Goal: Obtain resource: Download file/media

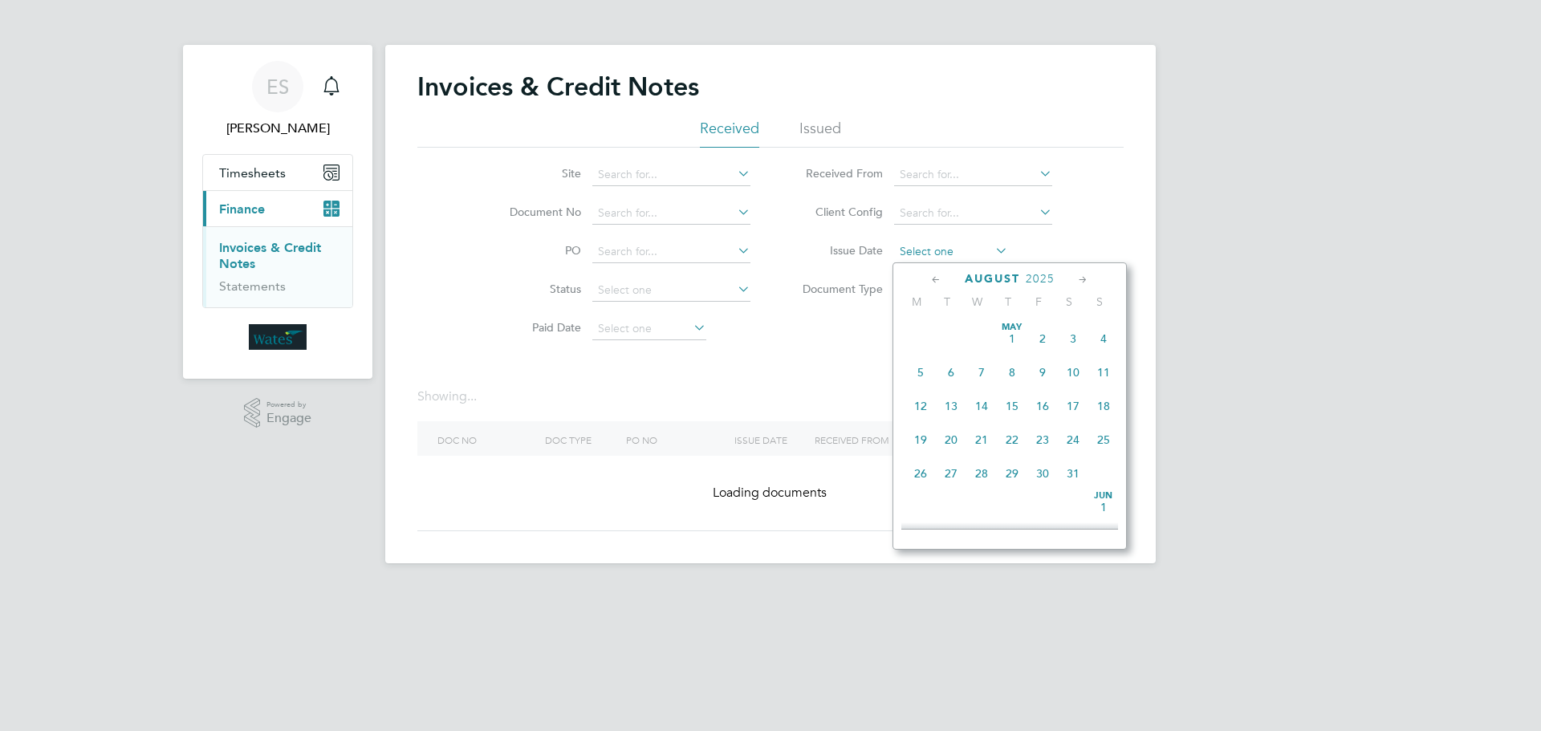
click at [922, 247] on input at bounding box center [951, 252] width 114 height 22
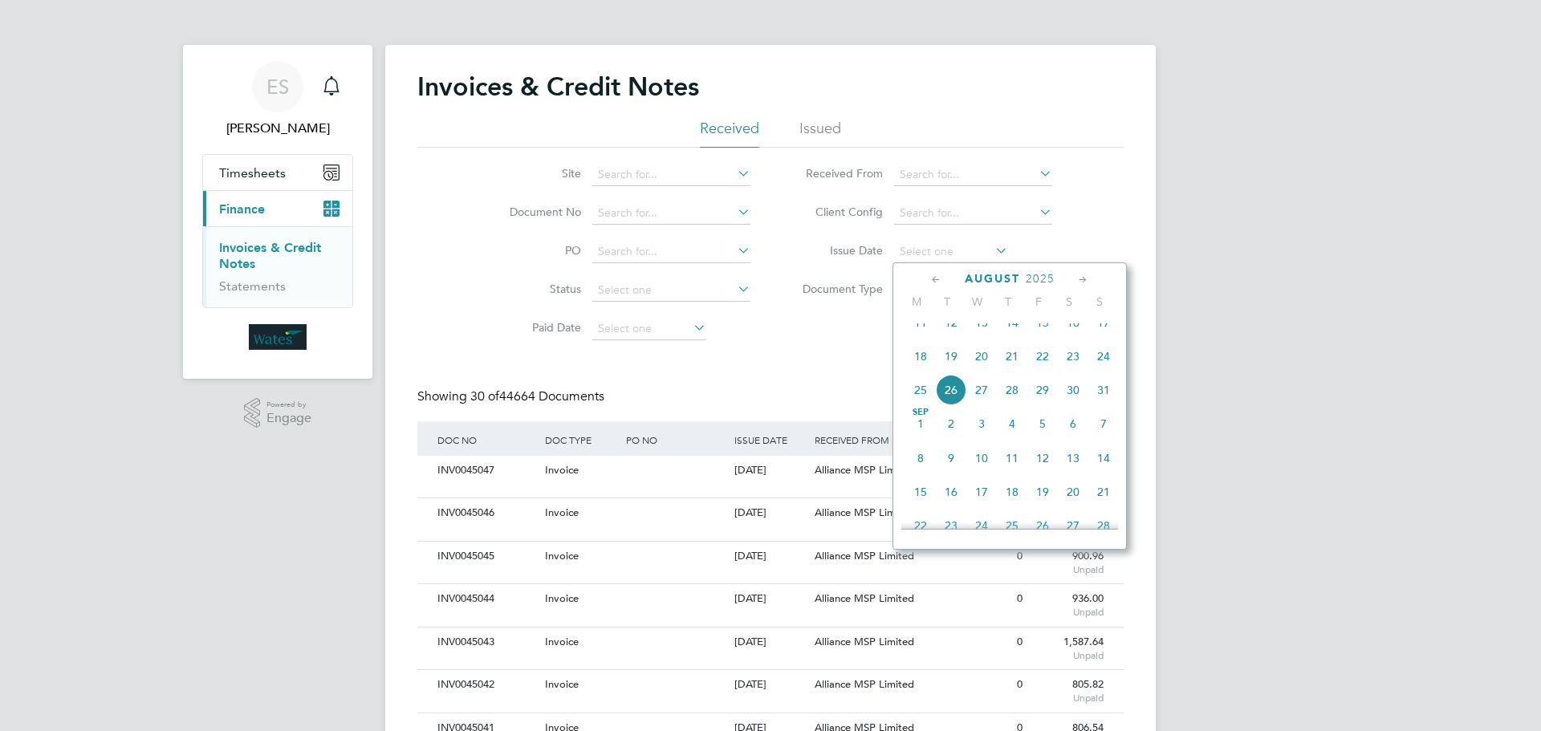
click at [1041, 371] on span "22" at bounding box center [1042, 356] width 30 height 30
type input "22 Aug 2025"
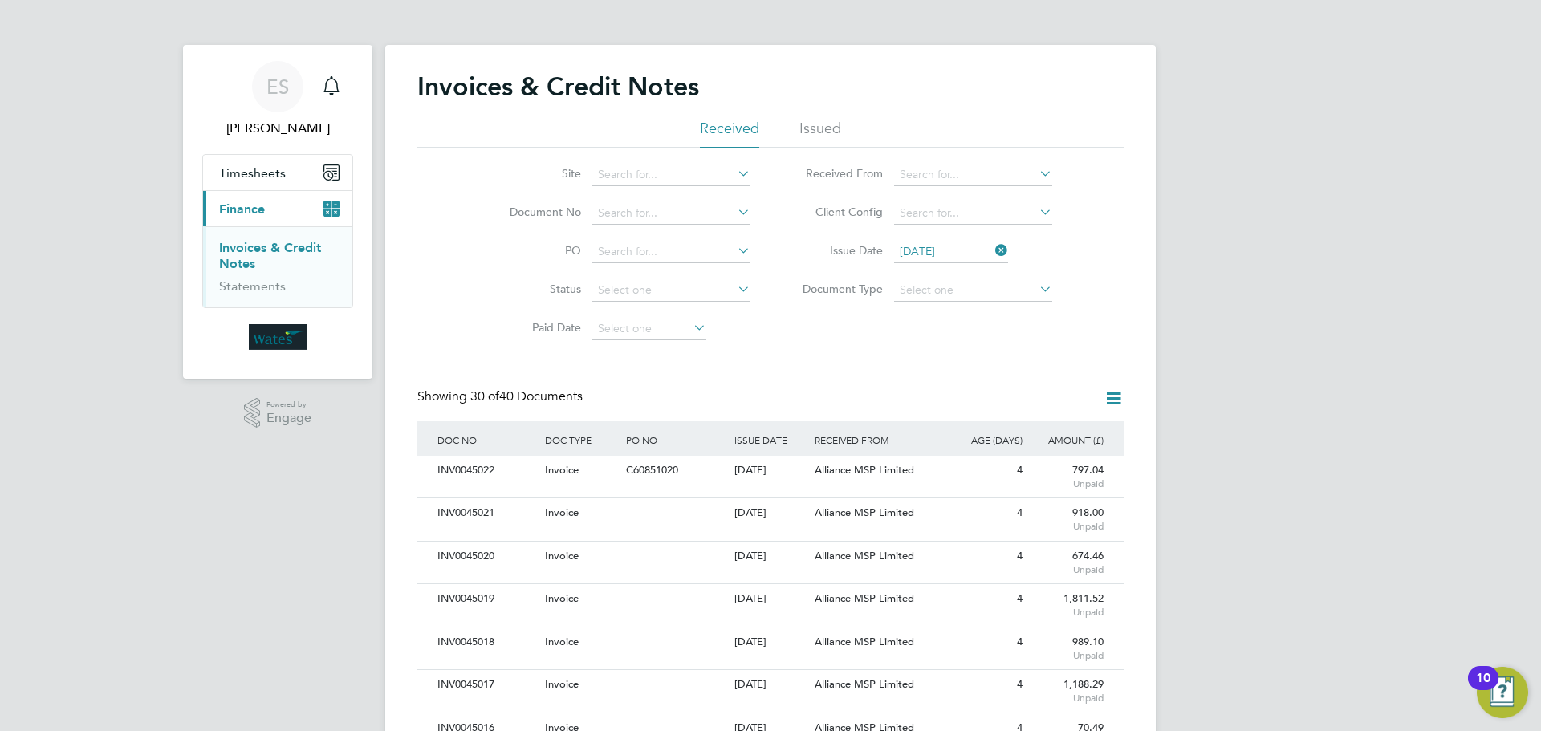
click at [1112, 391] on icon at bounding box center [1114, 398] width 20 height 20
click at [1047, 431] on li "Download invoices" at bounding box center [1047, 436] width 152 height 22
click at [1107, 389] on icon at bounding box center [1114, 398] width 20 height 20
click at [1017, 449] on li "Download credit notes" at bounding box center [1047, 459] width 152 height 22
click at [992, 251] on icon at bounding box center [992, 250] width 0 height 22
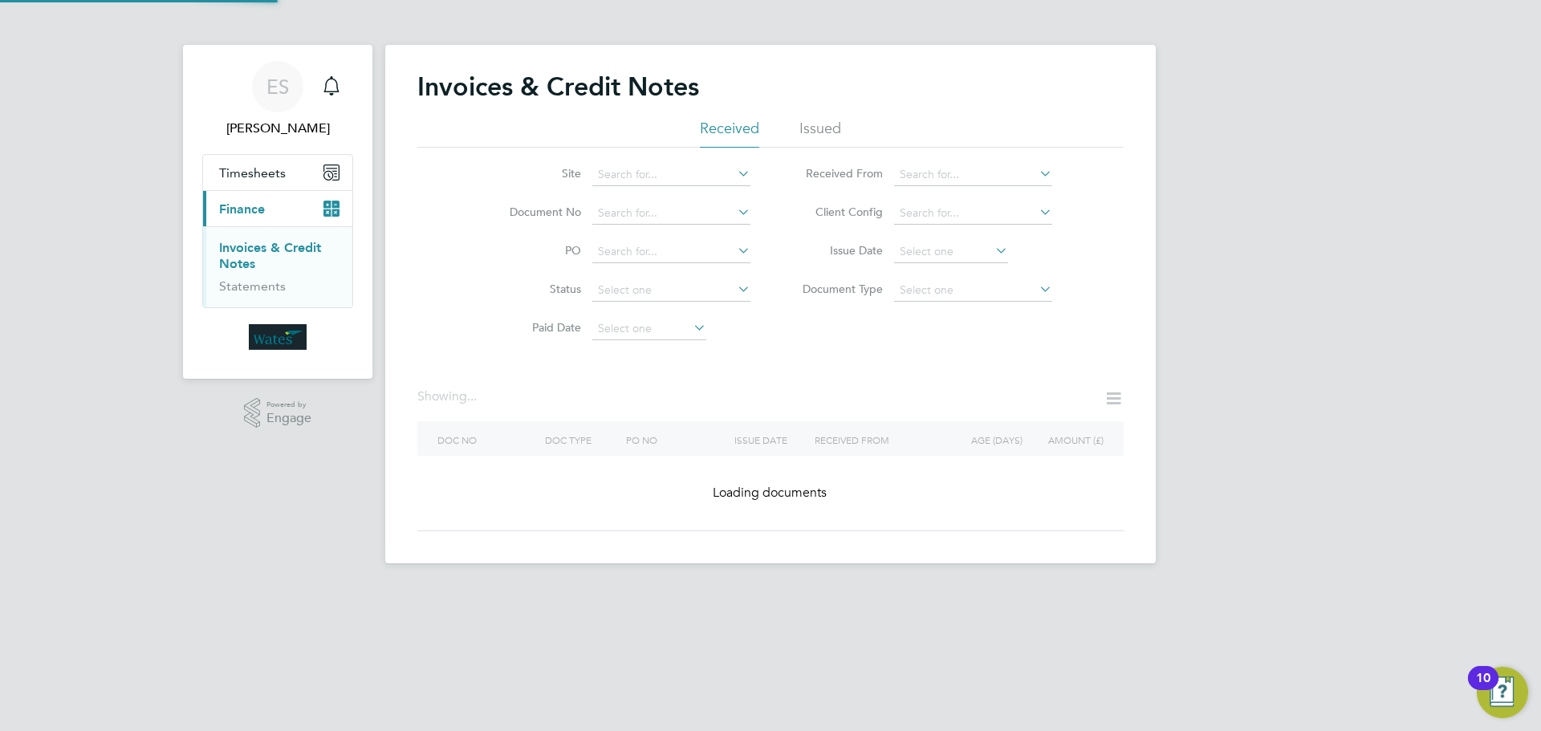
click at [992, 249] on icon at bounding box center [992, 250] width 0 height 22
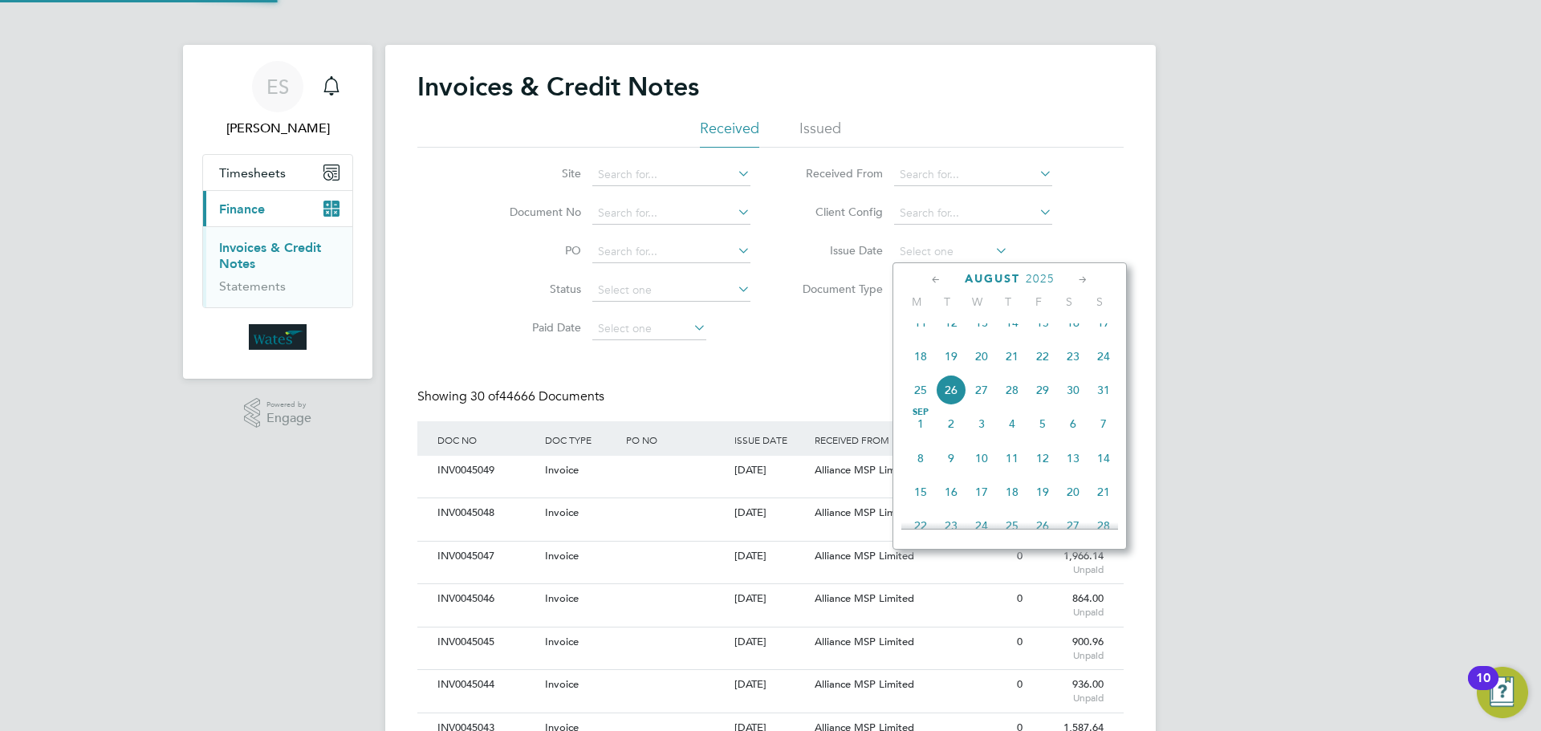
scroll to position [30, 109]
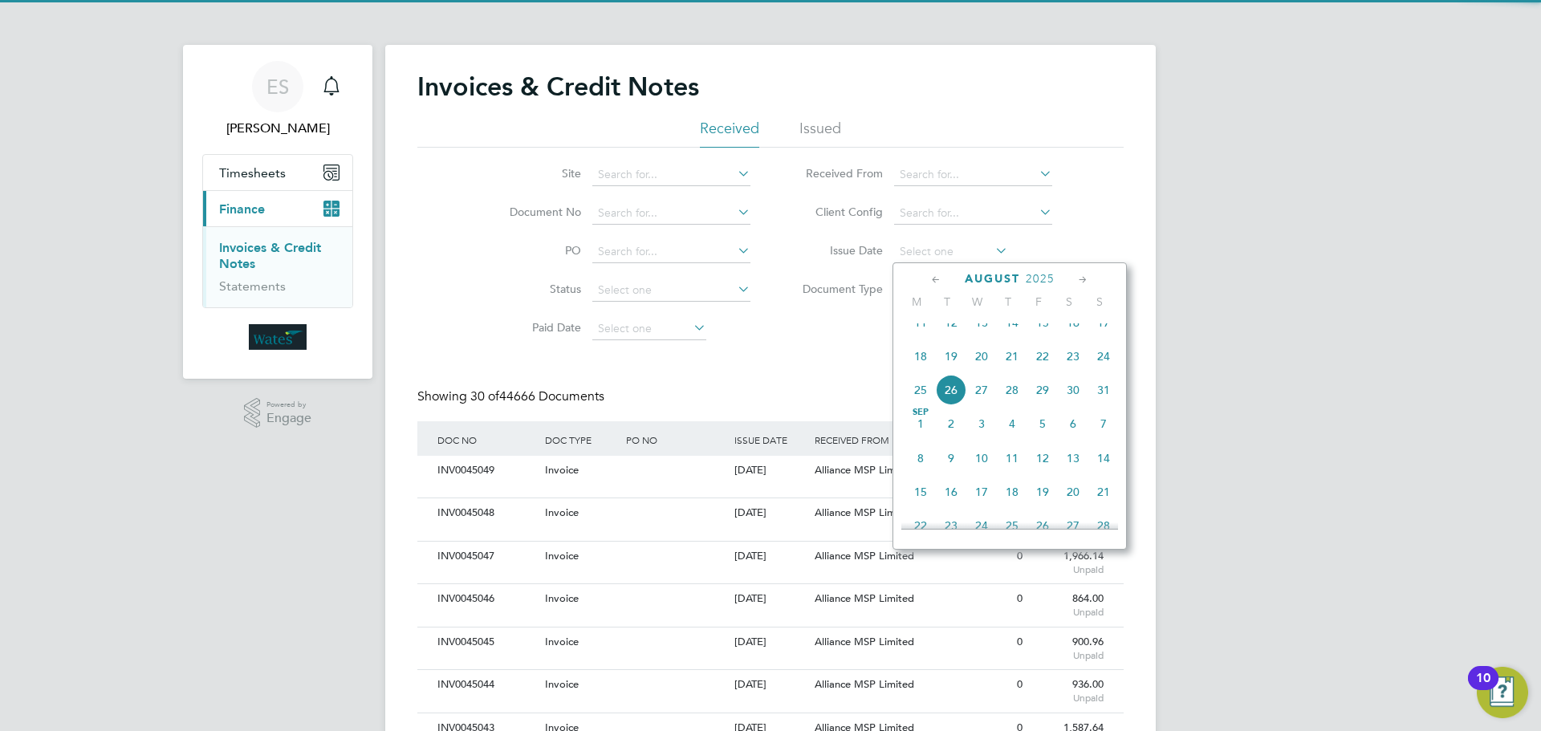
click at [1075, 365] on span "23" at bounding box center [1073, 356] width 30 height 30
type input "23 Aug 2025"
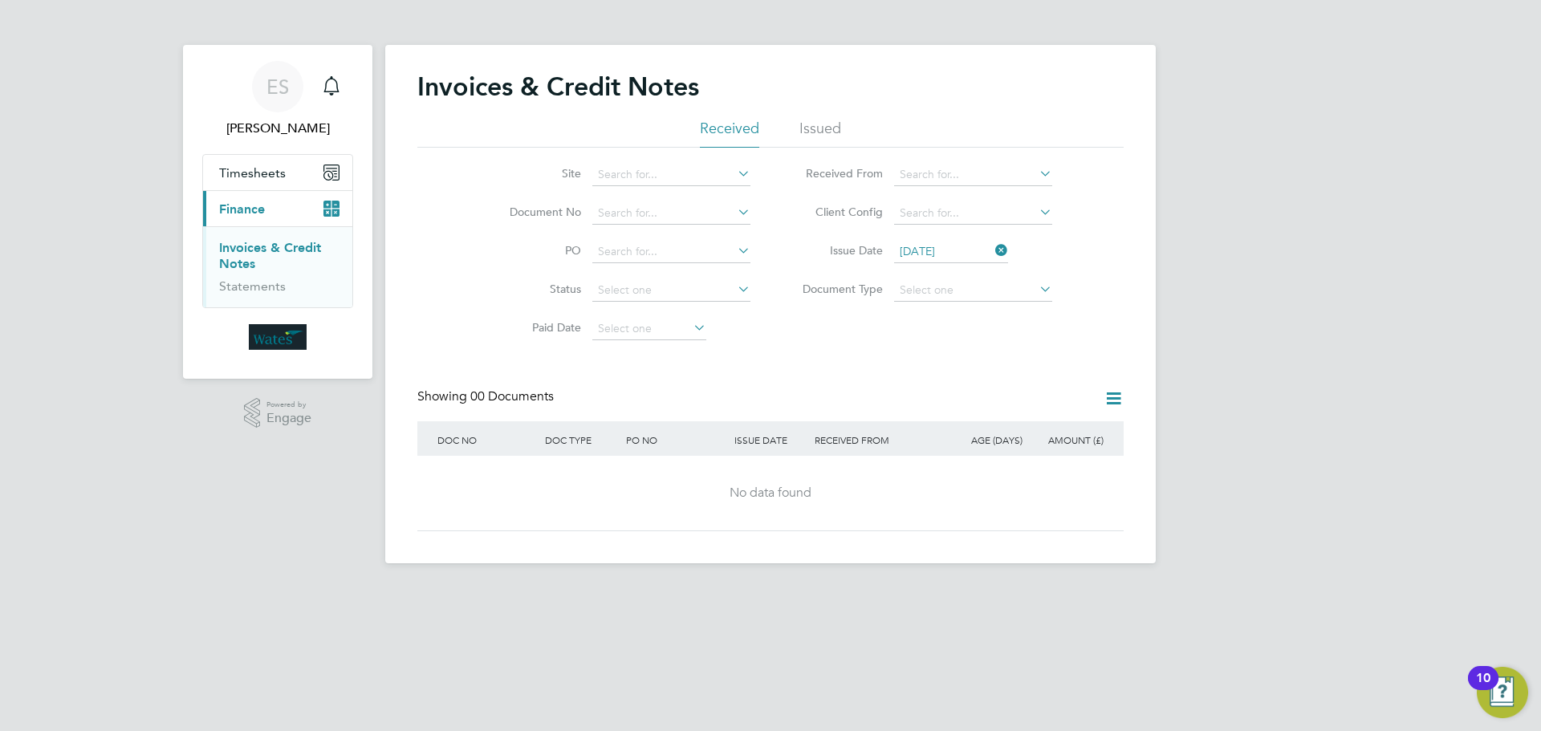
click at [992, 244] on icon at bounding box center [992, 250] width 0 height 22
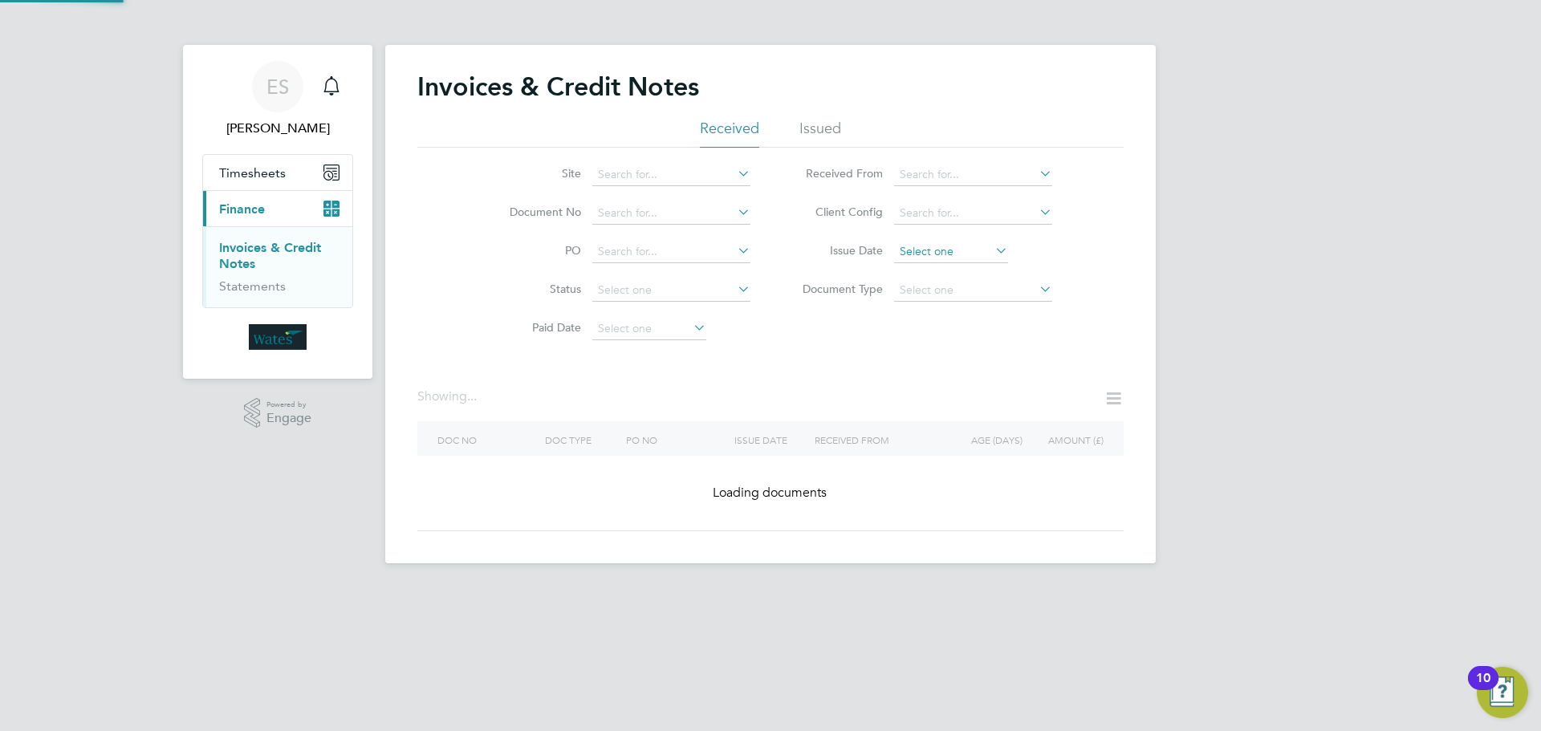
click at [965, 248] on input at bounding box center [951, 252] width 114 height 22
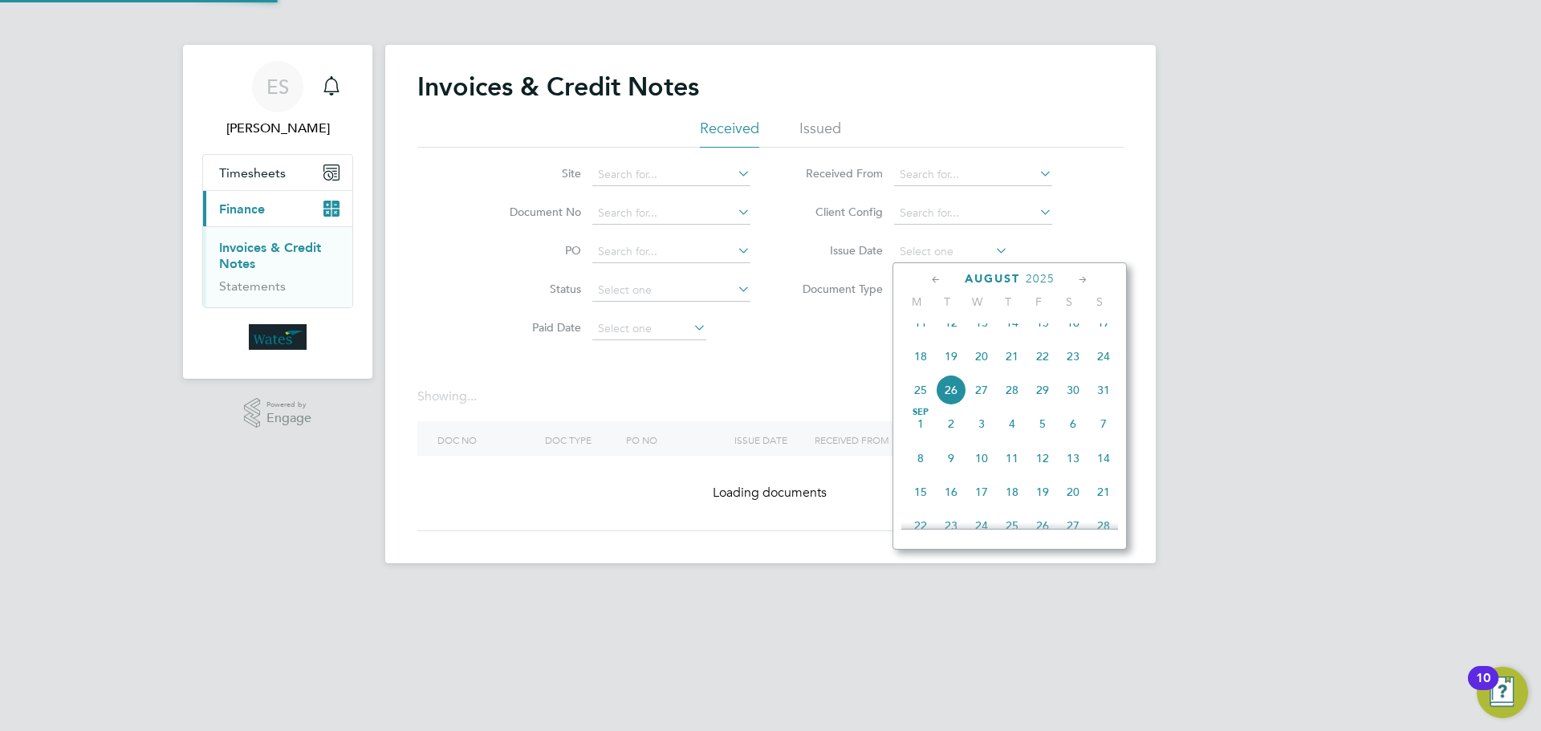
click at [1096, 361] on span "24" at bounding box center [1103, 356] width 30 height 30
type input "24 Aug 2025"
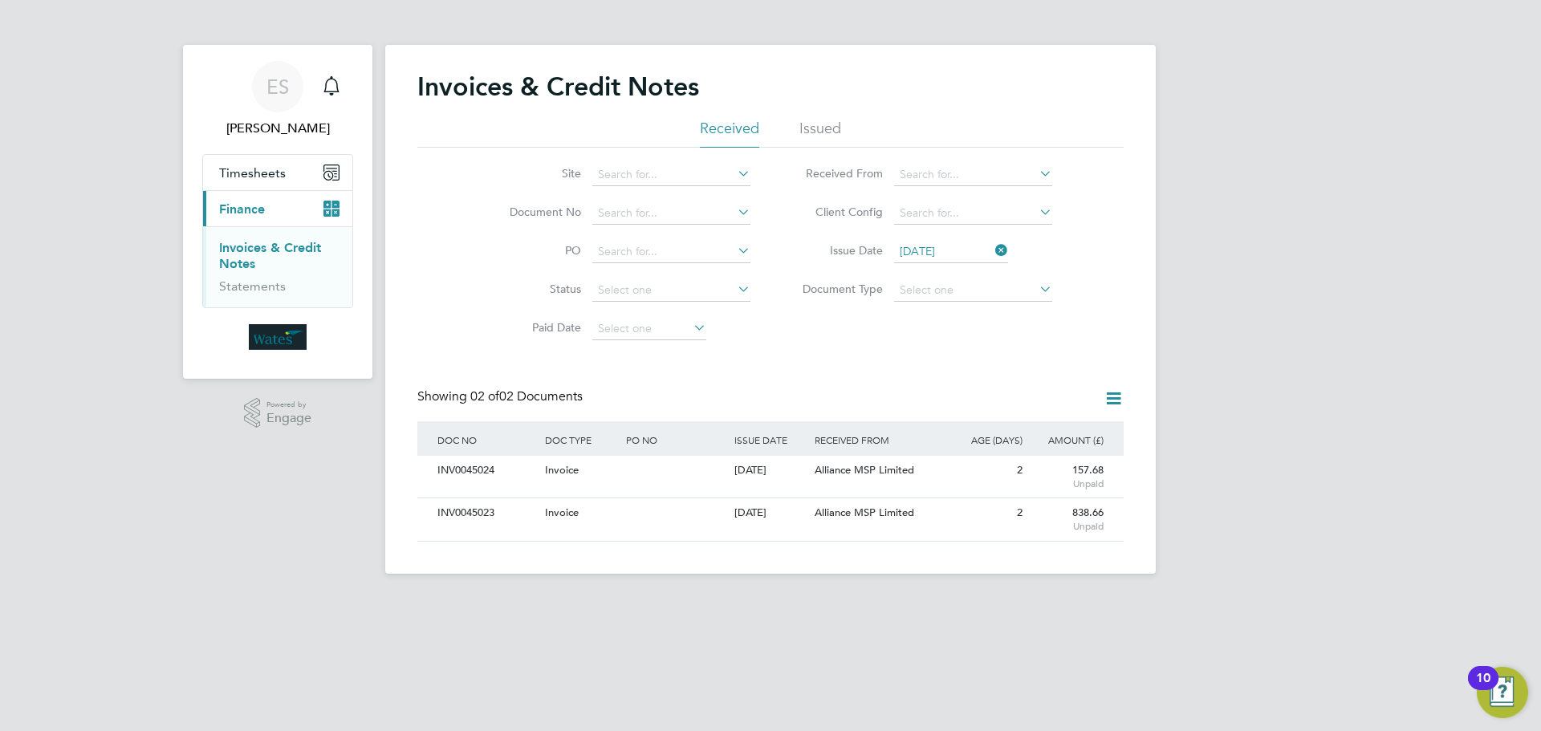
click at [1104, 388] on icon at bounding box center [1114, 398] width 20 height 20
click at [1057, 427] on li "Download invoices" at bounding box center [1047, 436] width 152 height 22
click at [1113, 389] on icon at bounding box center [1114, 398] width 20 height 20
click at [1058, 453] on li "Download credit notes" at bounding box center [1047, 459] width 152 height 22
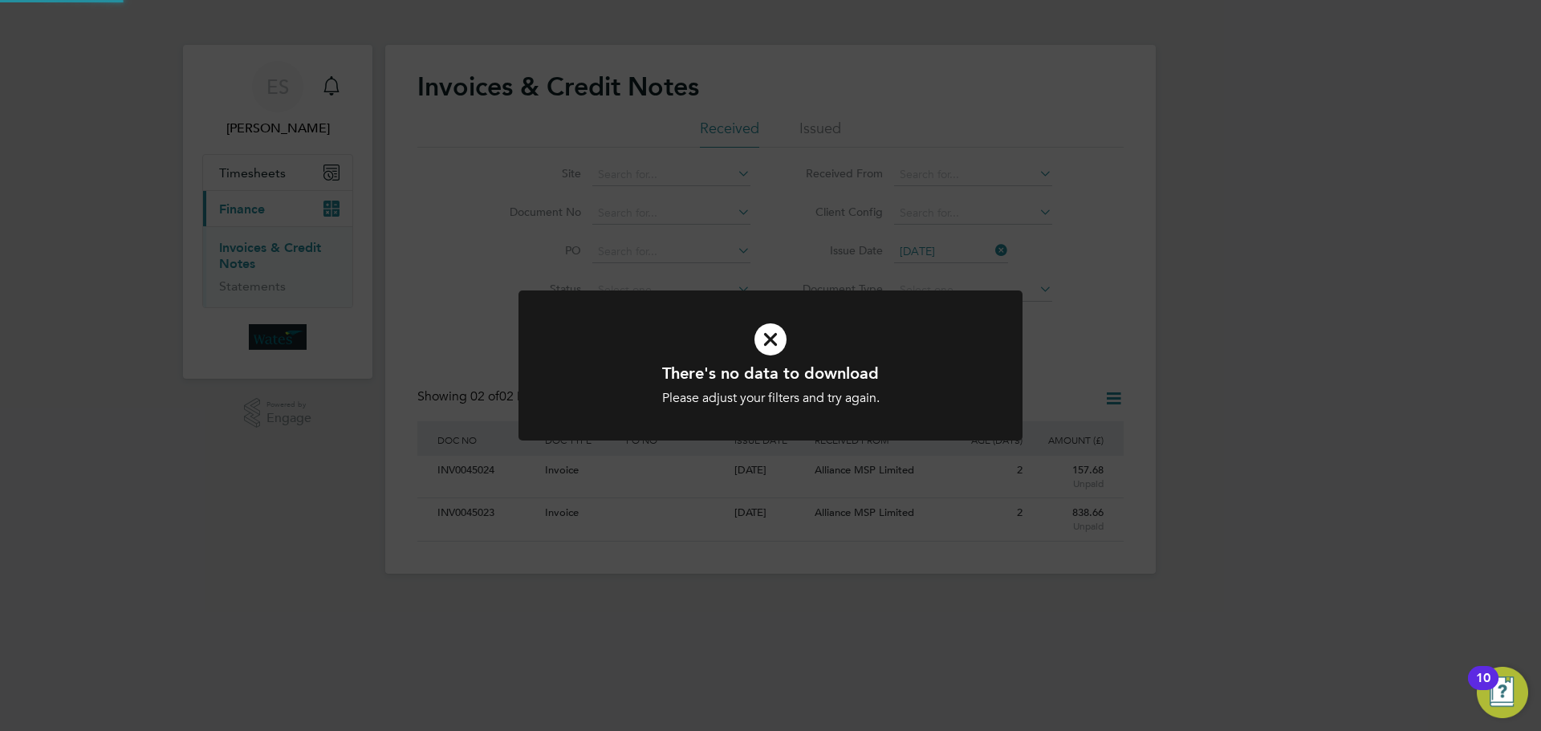
click at [1035, 330] on div "There's no data to download Please adjust your filters and try again. Cancel Ok…" at bounding box center [770, 365] width 1541 height 731
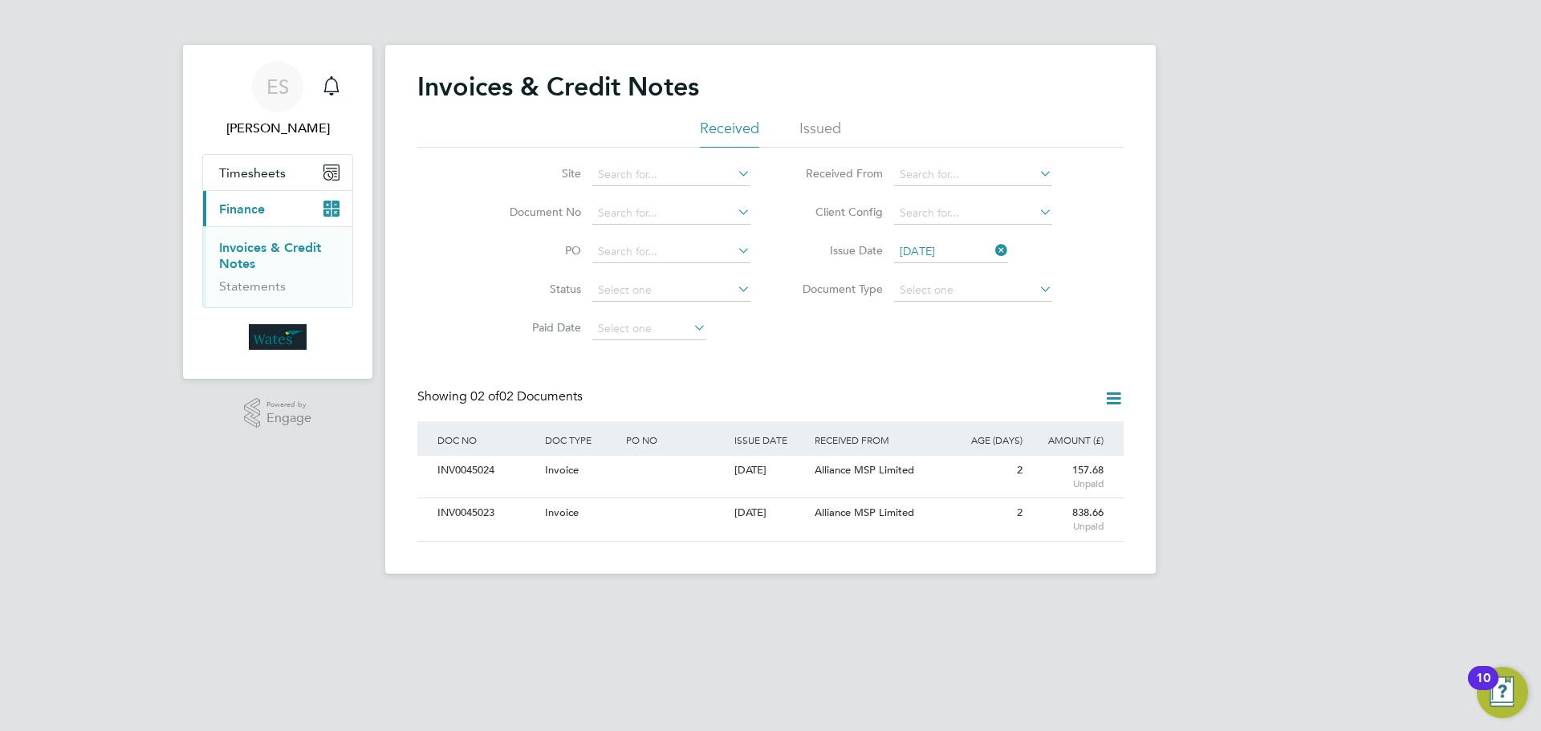
click at [992, 248] on icon at bounding box center [992, 250] width 0 height 22
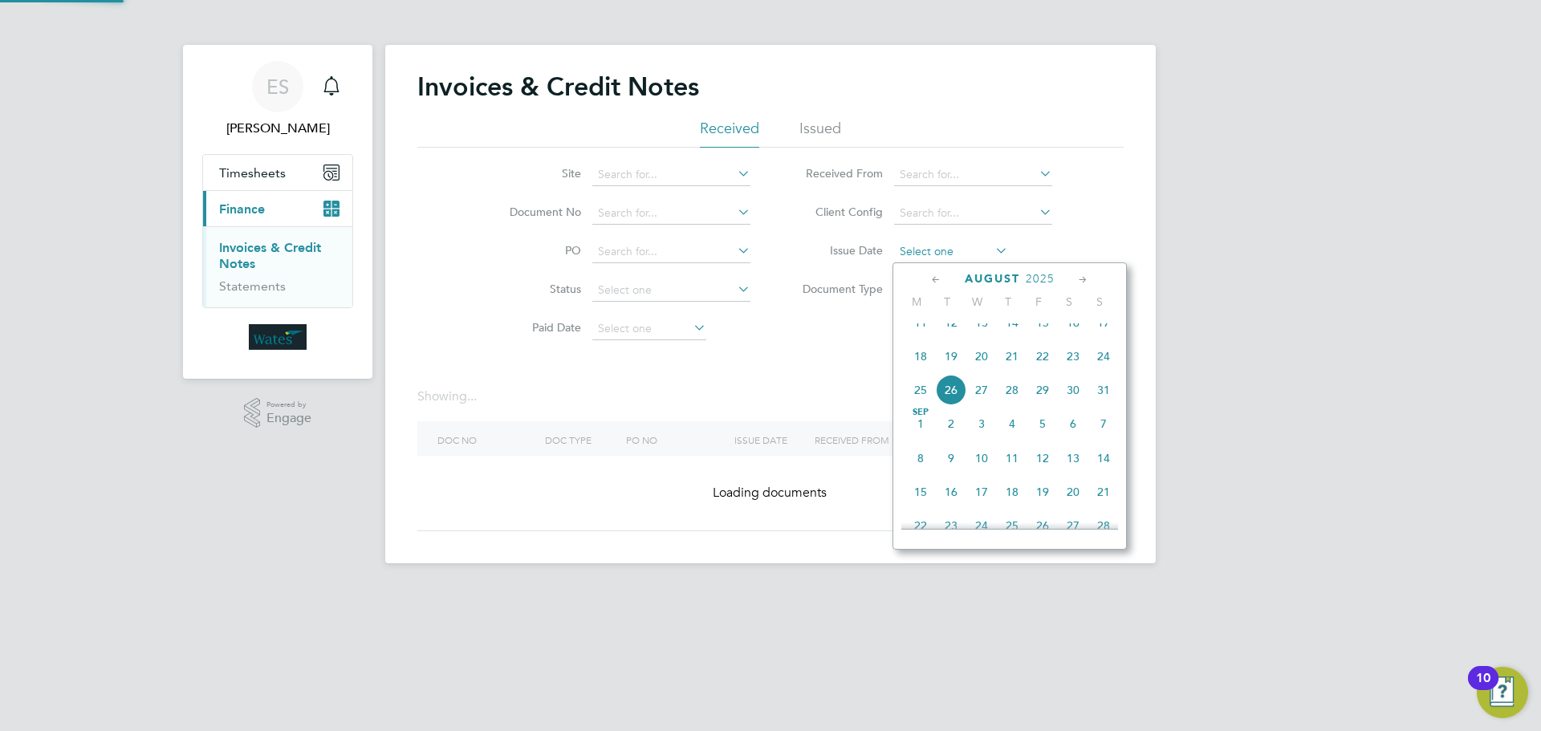
click at [950, 250] on input at bounding box center [951, 252] width 114 height 22
click at [919, 400] on span "25" at bounding box center [920, 390] width 30 height 30
type input "25 Aug 2025"
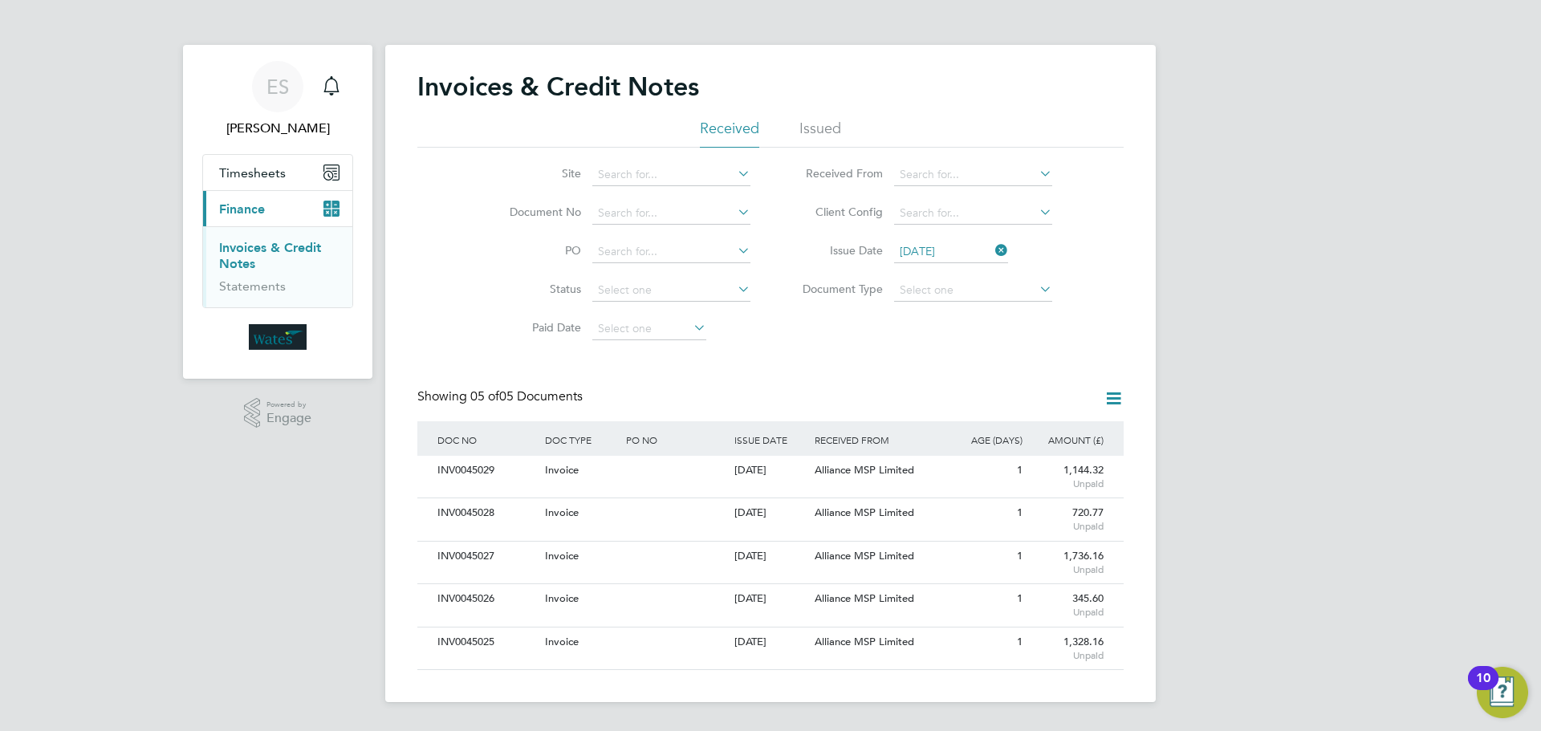
click at [1111, 401] on icon at bounding box center [1114, 398] width 20 height 20
click at [1032, 429] on li "Download invoices" at bounding box center [1047, 436] width 152 height 22
click at [992, 249] on icon at bounding box center [992, 250] width 0 height 22
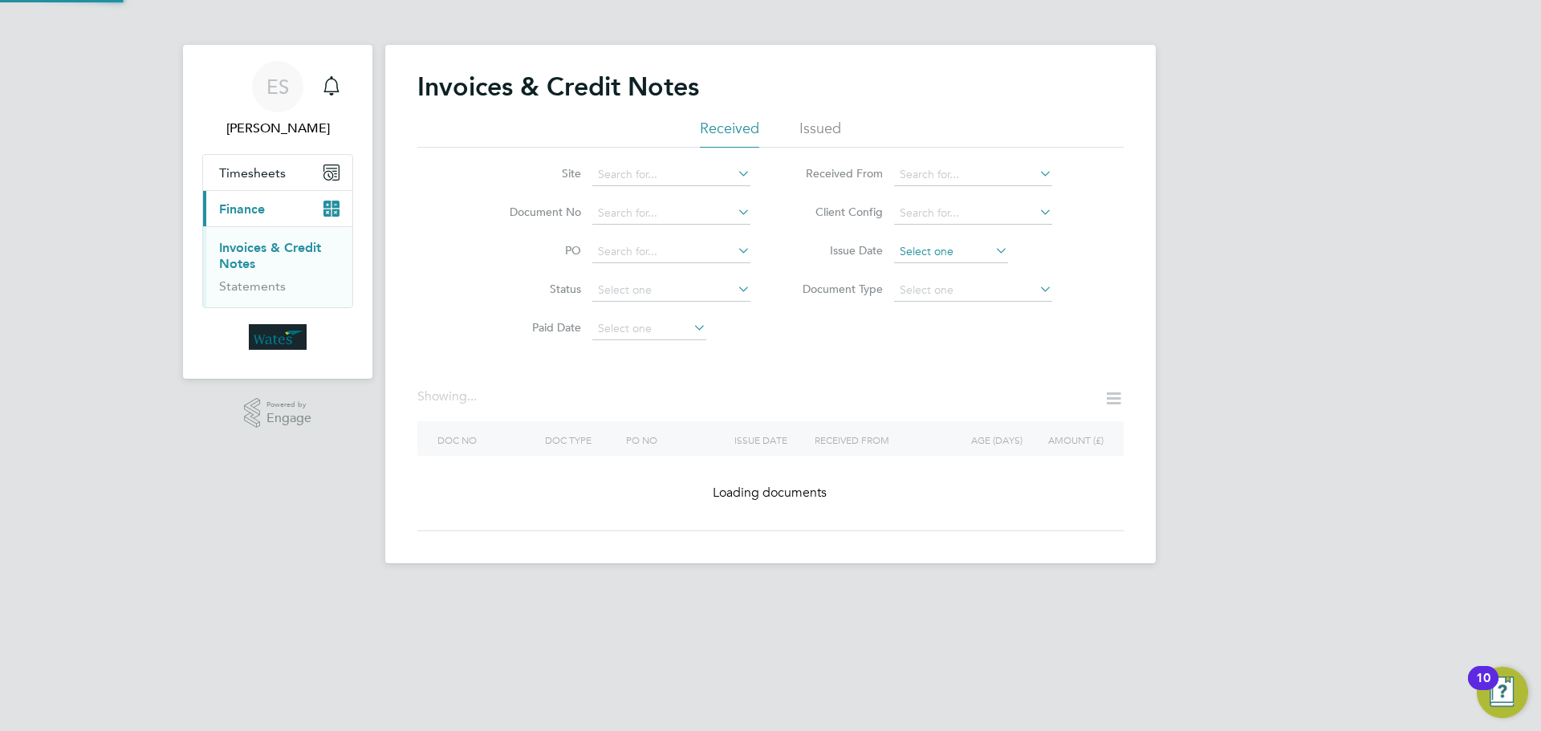
click at [937, 250] on input at bounding box center [951, 252] width 114 height 22
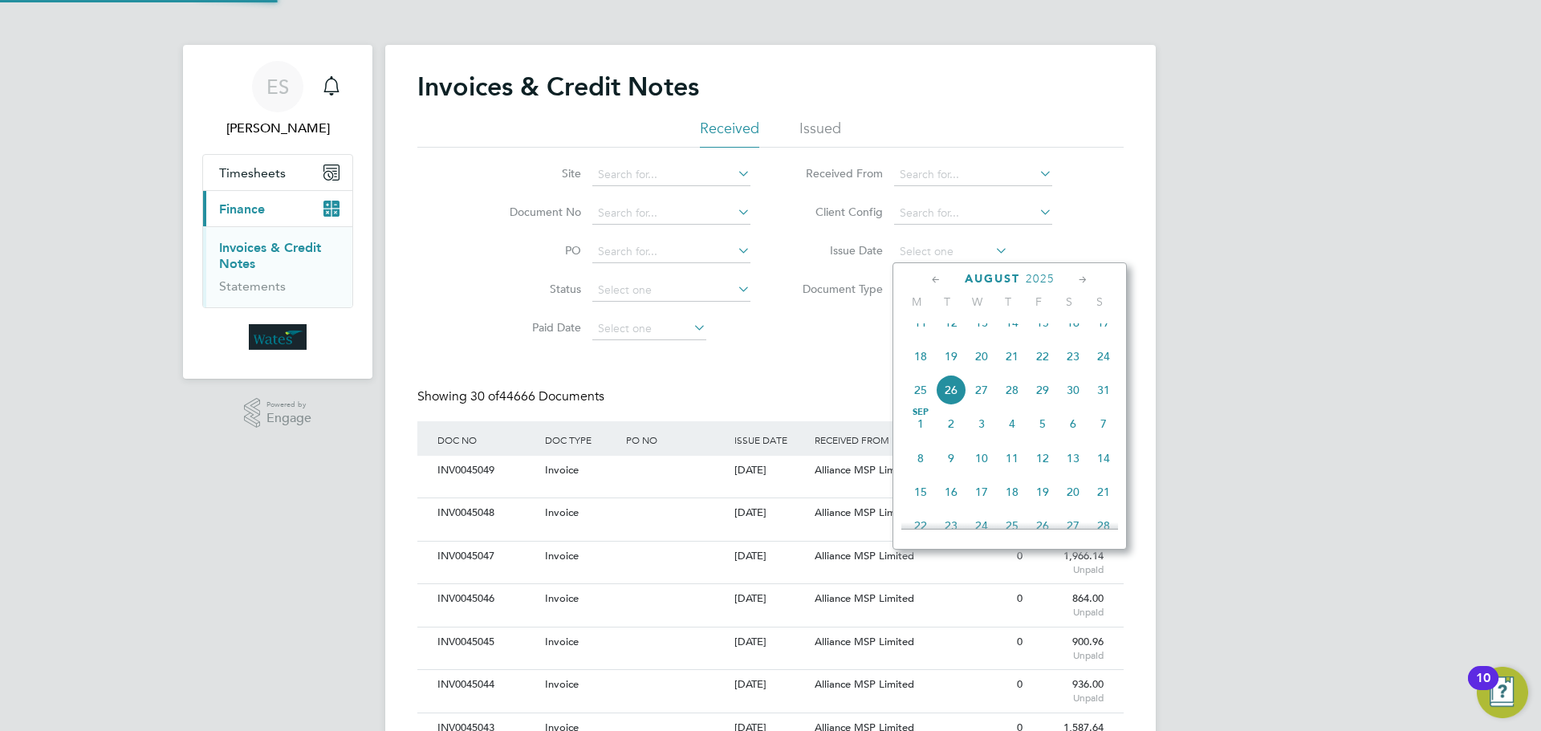
click at [922, 401] on span "25" at bounding box center [920, 390] width 30 height 30
type input "25 Aug 2025"
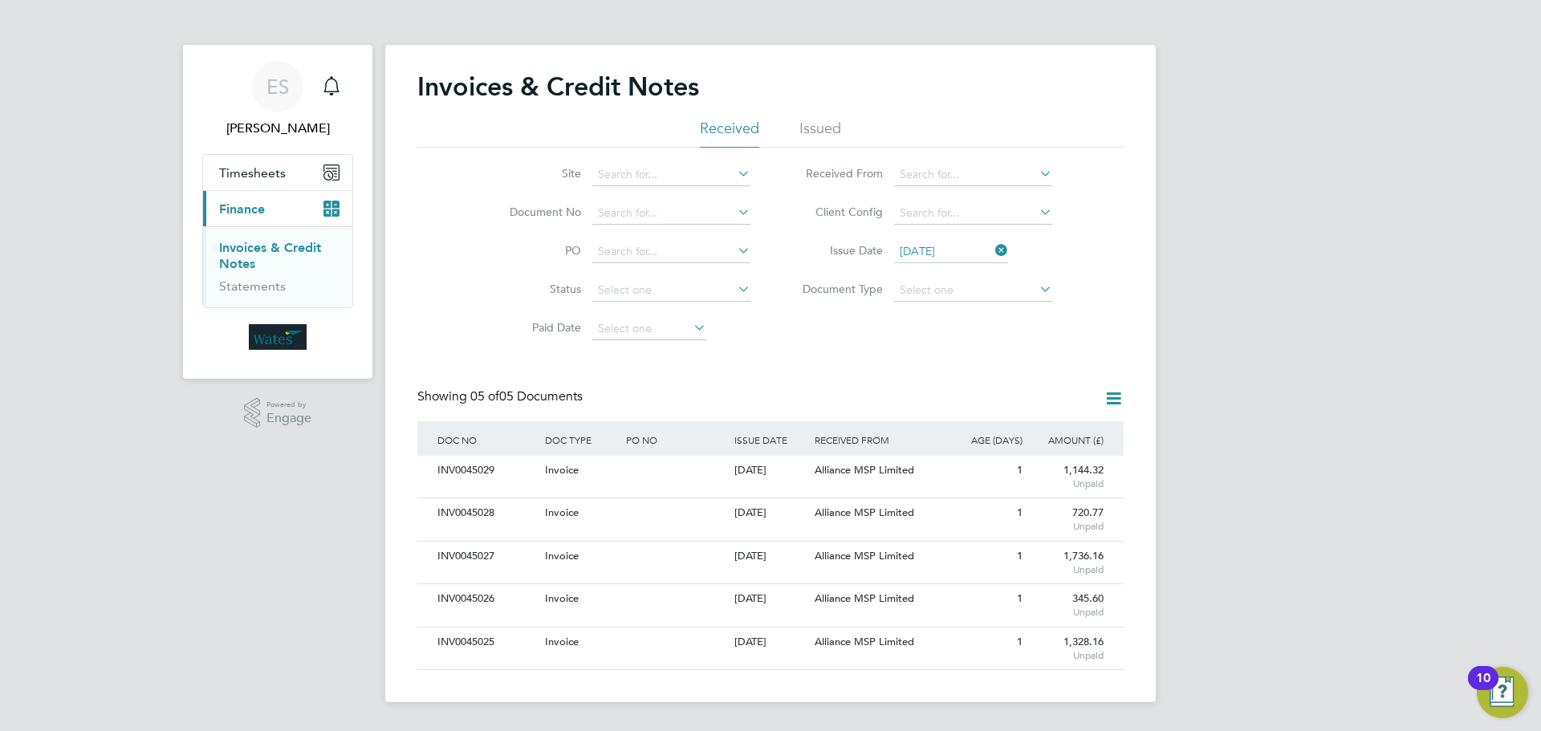
click at [1113, 396] on icon at bounding box center [1114, 398] width 20 height 20
click at [1057, 453] on li "Download credit notes" at bounding box center [1047, 459] width 152 height 22
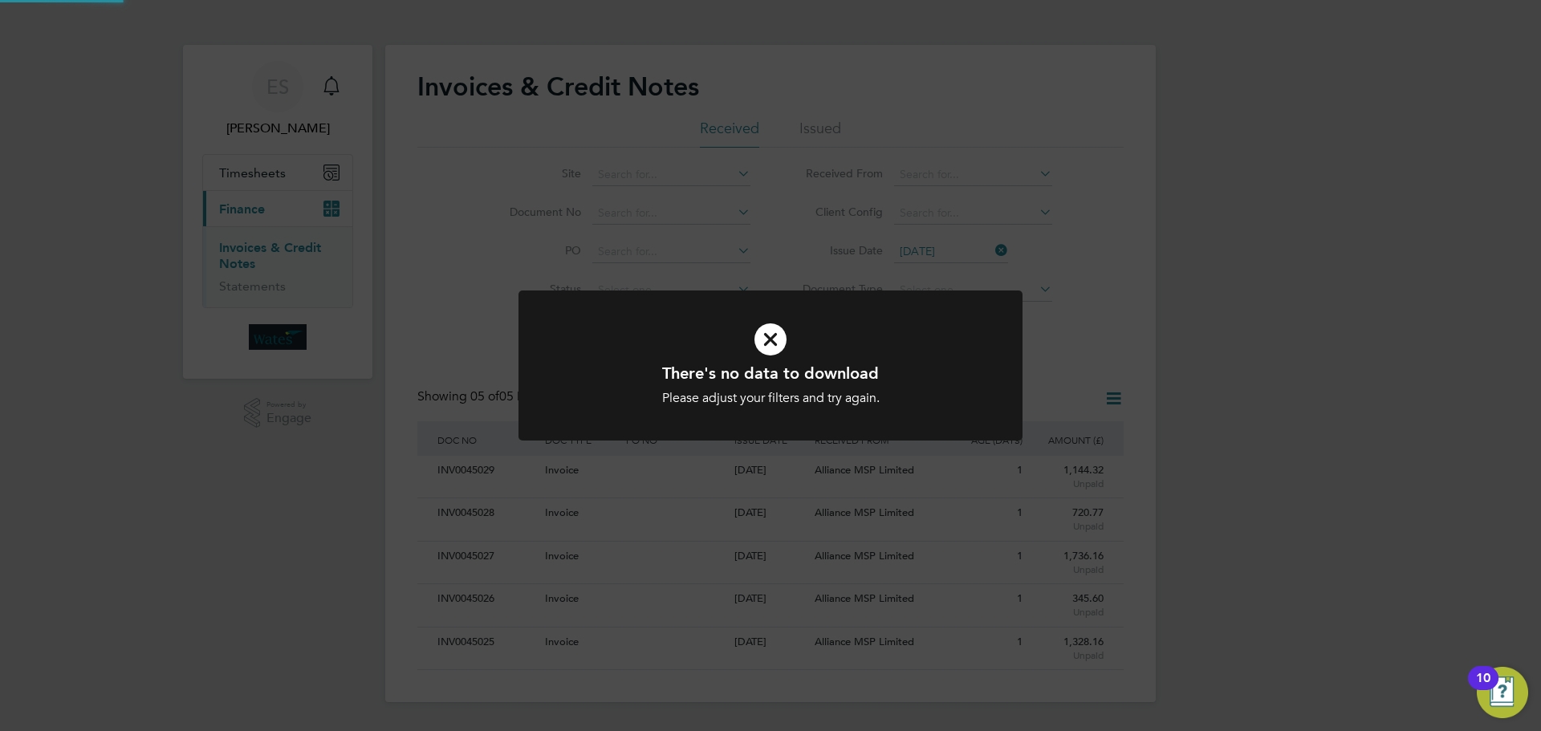
click at [1075, 368] on div "There's no data to download Please adjust your filters and try again. Cancel Ok…" at bounding box center [770, 365] width 1541 height 731
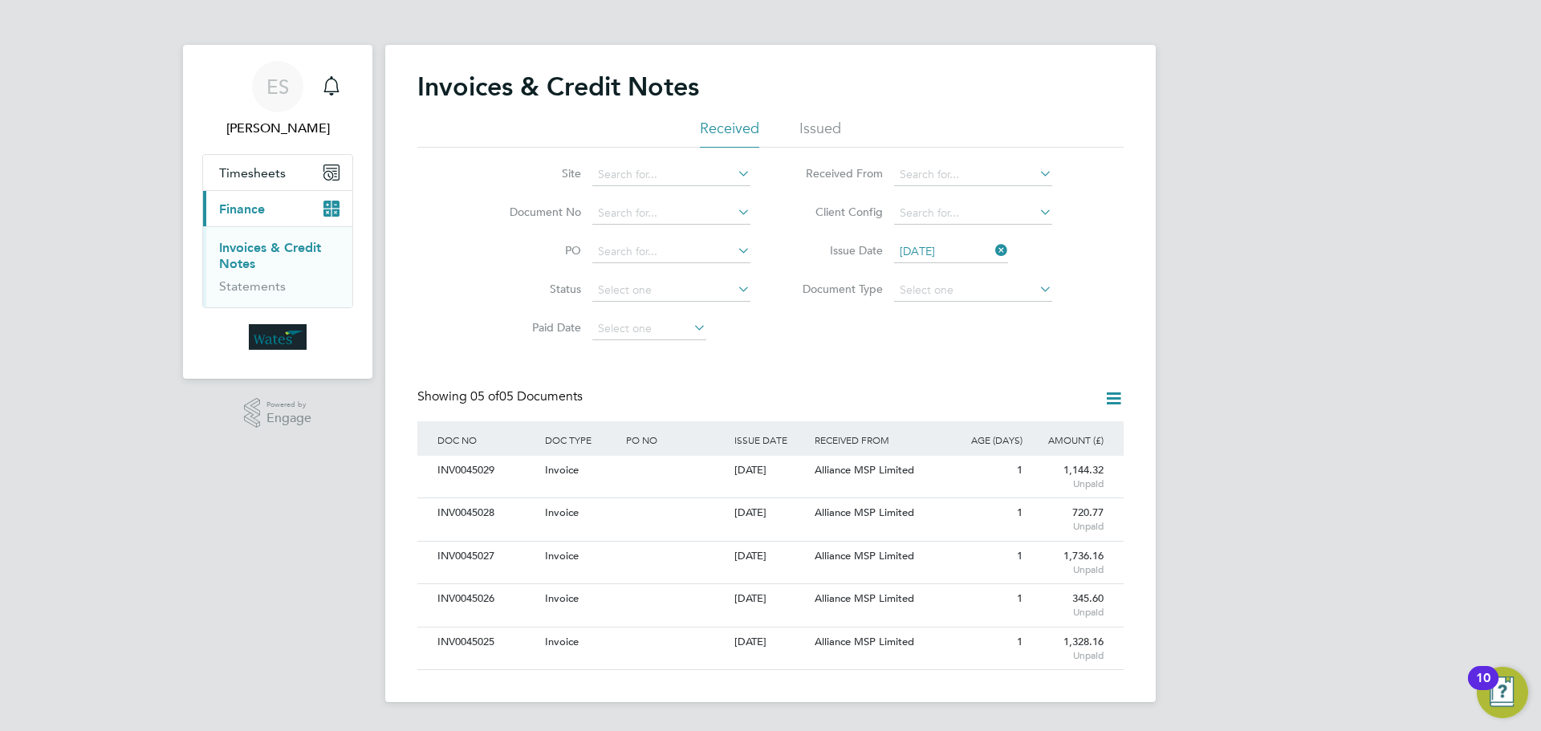
click at [992, 248] on icon at bounding box center [992, 250] width 0 height 22
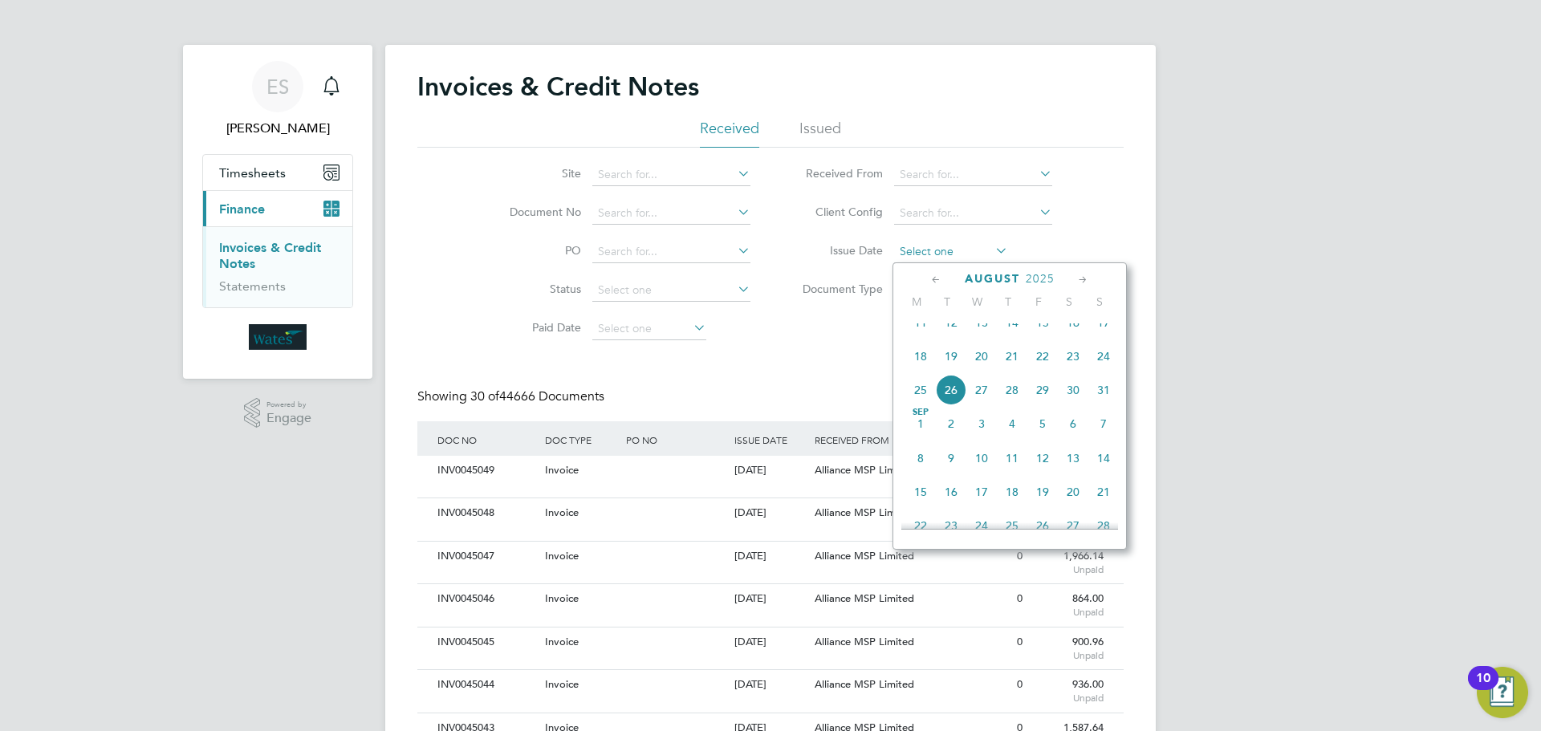
click at [957, 245] on input at bounding box center [951, 252] width 114 height 22
click at [953, 404] on span "26" at bounding box center [951, 390] width 30 height 30
type input "26 Aug 2025"
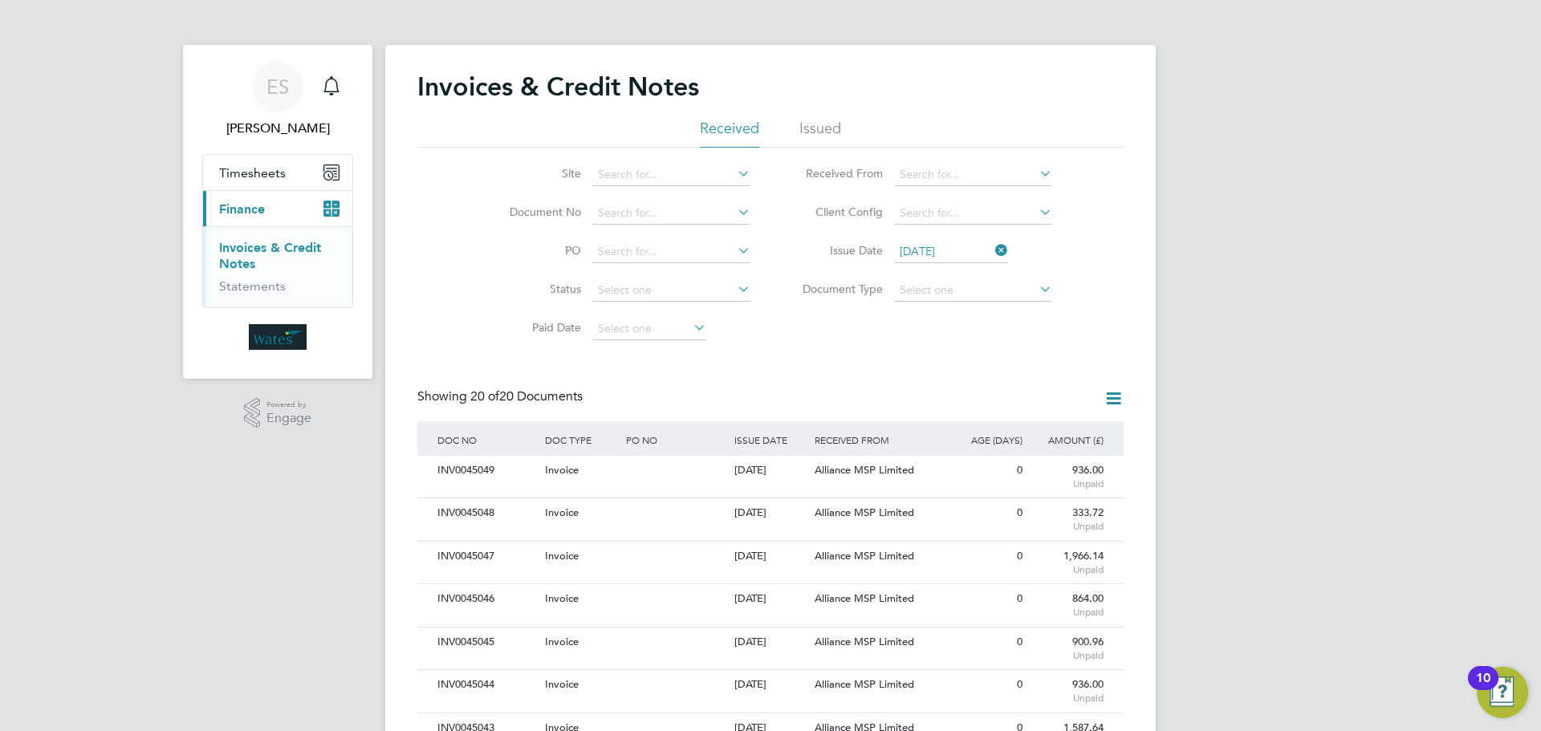
click at [1116, 397] on icon at bounding box center [1114, 398] width 20 height 20
click at [1054, 429] on li "Download invoices" at bounding box center [1047, 436] width 152 height 22
click at [1119, 396] on icon at bounding box center [1114, 398] width 20 height 20
click at [1058, 459] on li "Download credit notes" at bounding box center [1047, 459] width 152 height 22
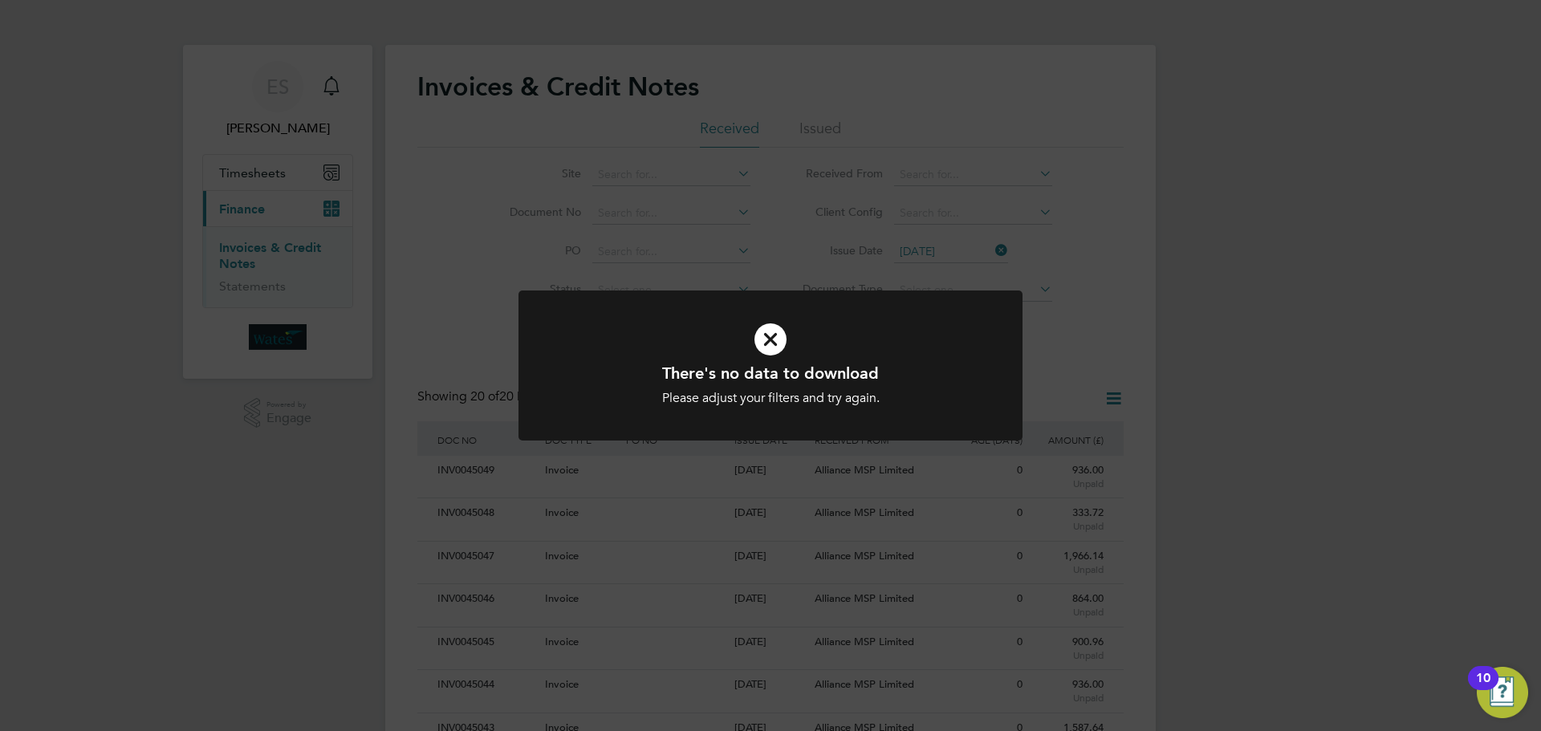
click at [900, 365] on h1 "There's no data to download" at bounding box center [770, 373] width 417 height 21
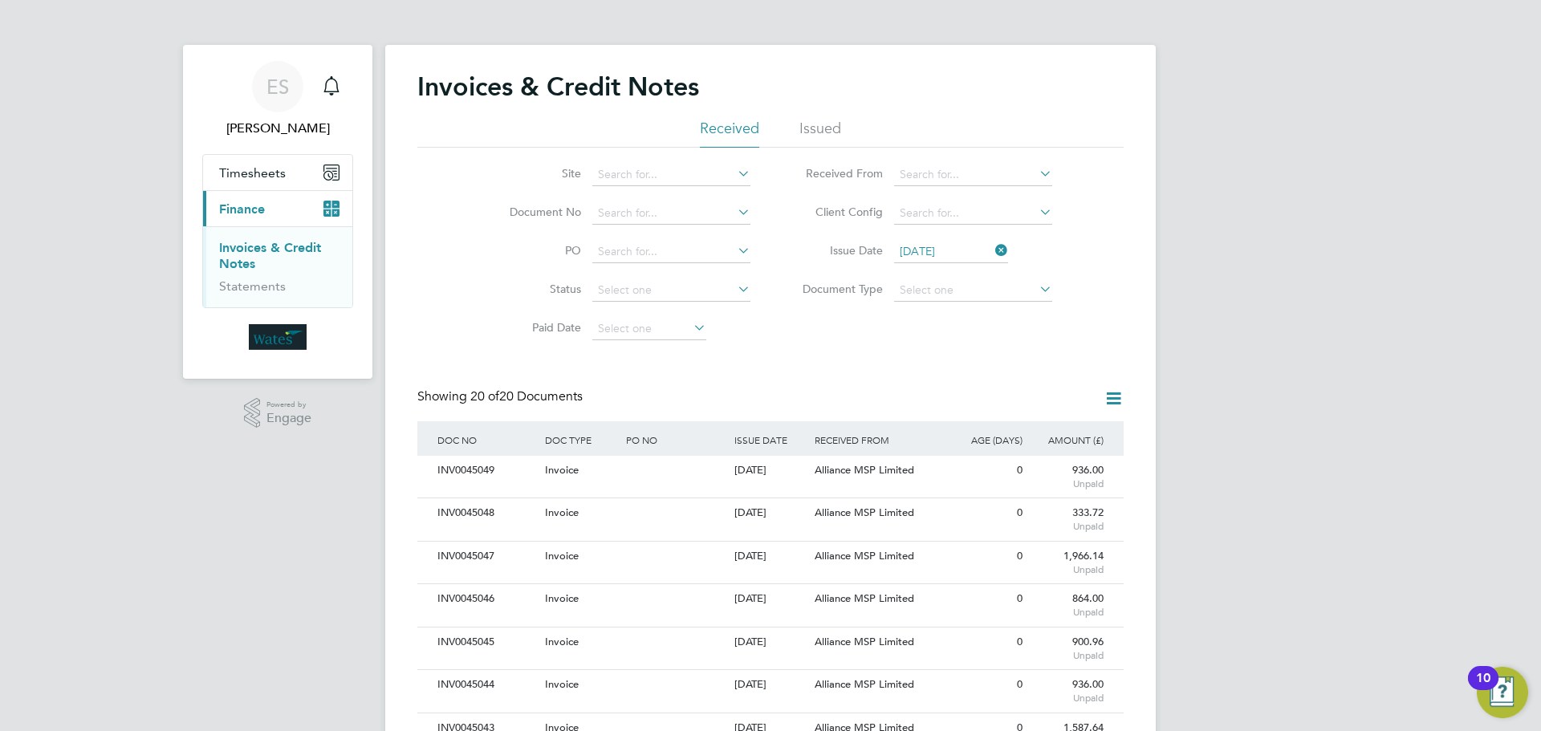
click at [999, 240] on li "Issue Date 26 Aug 2025" at bounding box center [921, 252] width 302 height 39
click at [992, 251] on icon at bounding box center [992, 250] width 0 height 22
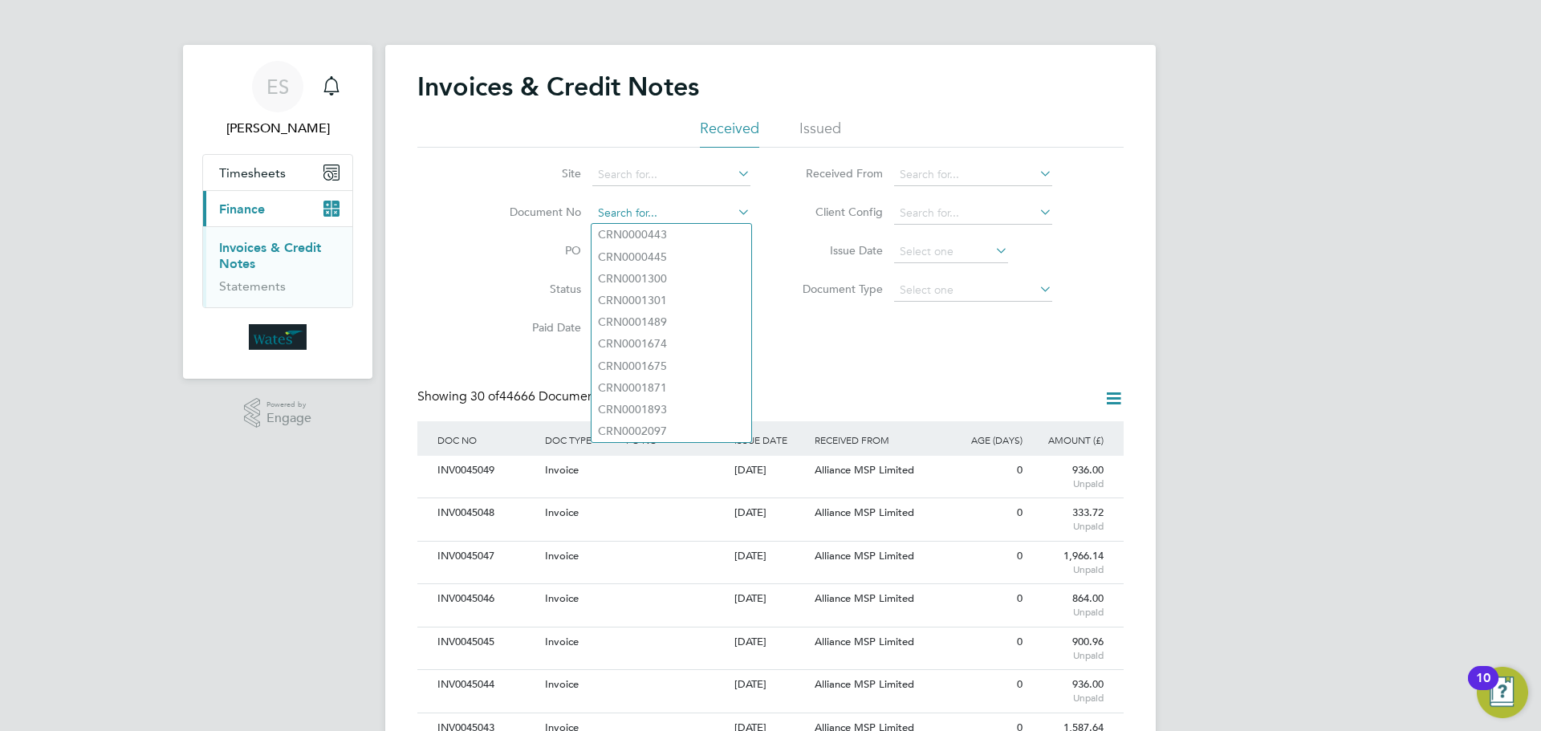
paste input "INV0045014"
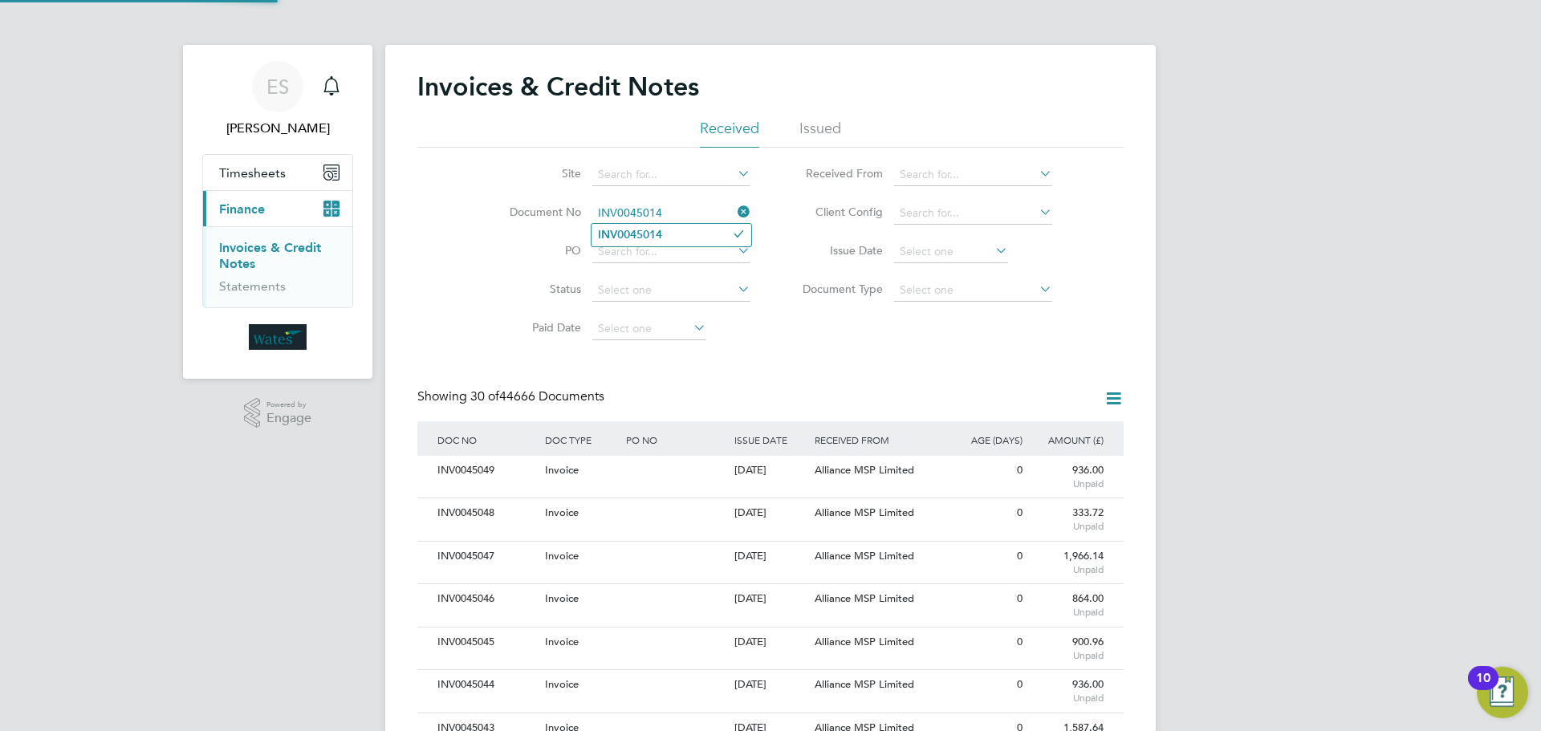
type input "INV0045014"
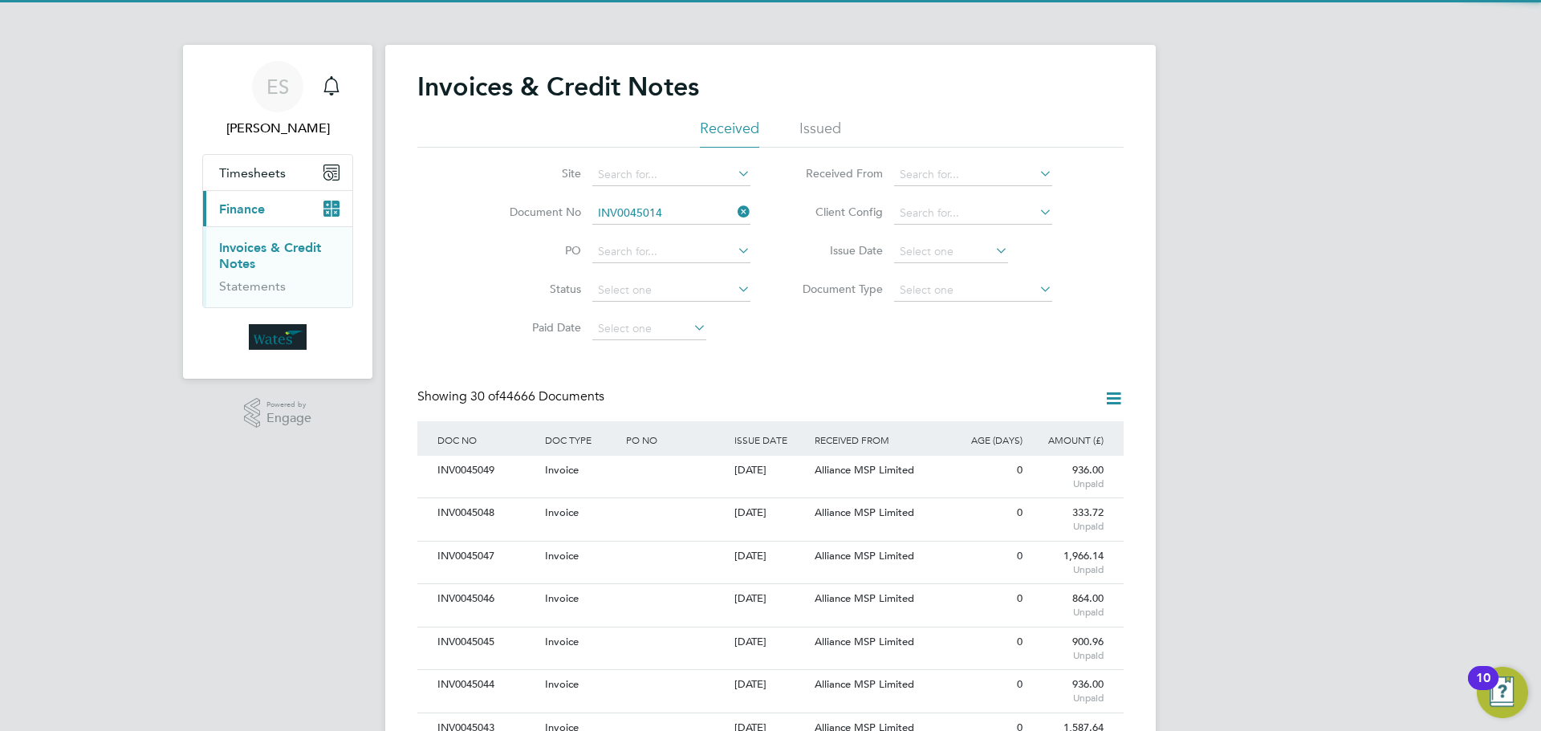
click at [669, 235] on li "INV0045014" at bounding box center [671, 235] width 160 height 22
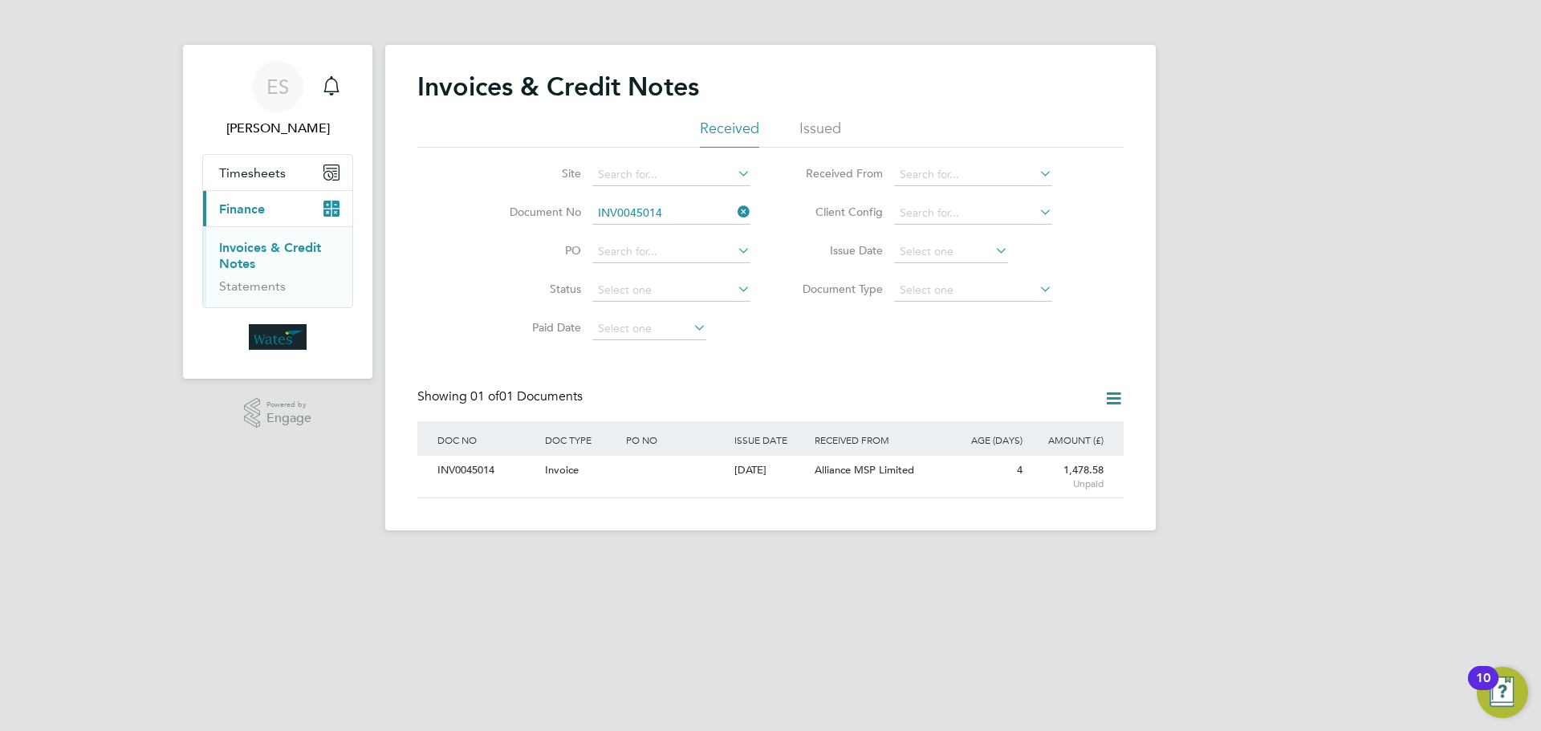
scroll to position [30, 136]
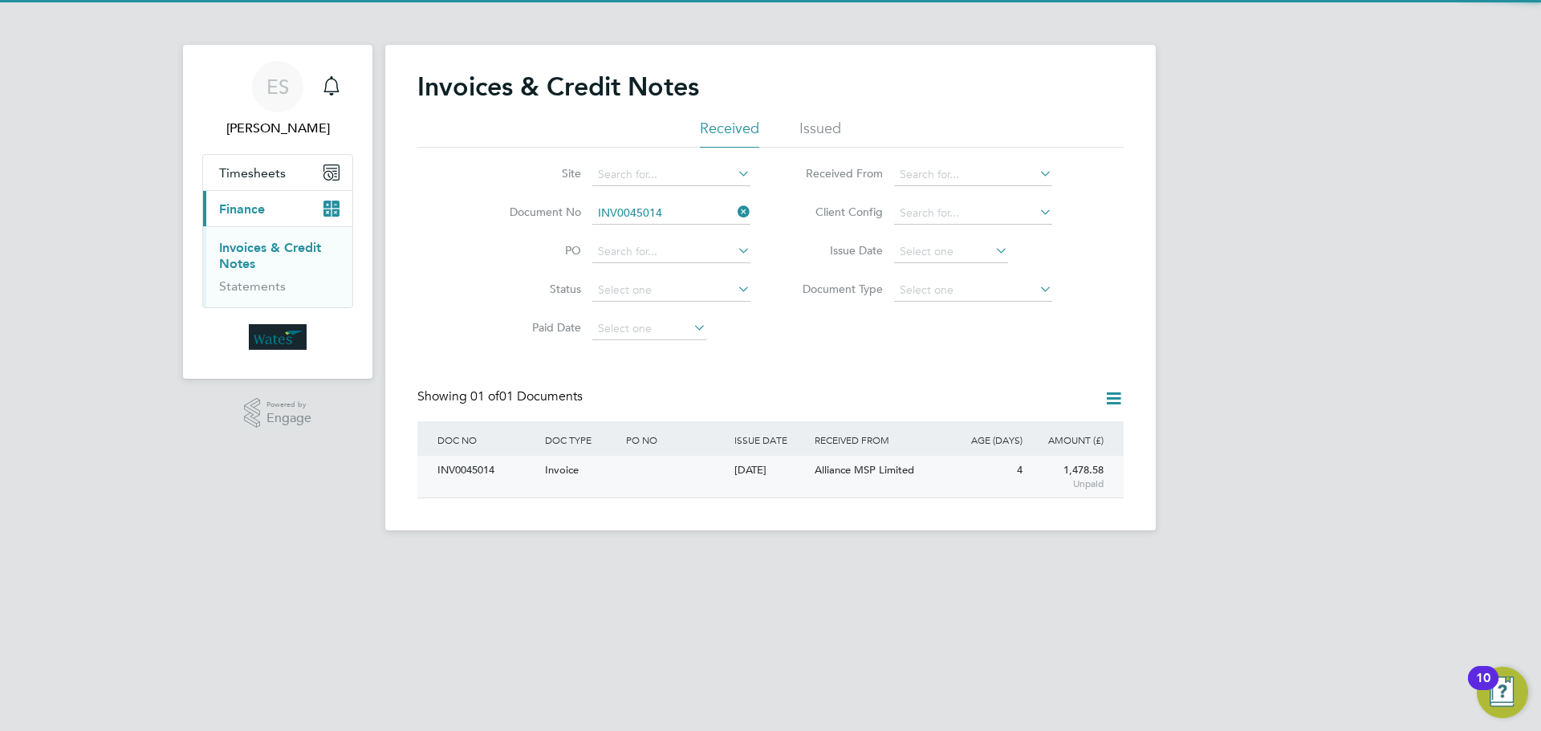
click at [470, 462] on div "INV0045014" at bounding box center [487, 471] width 108 height 30
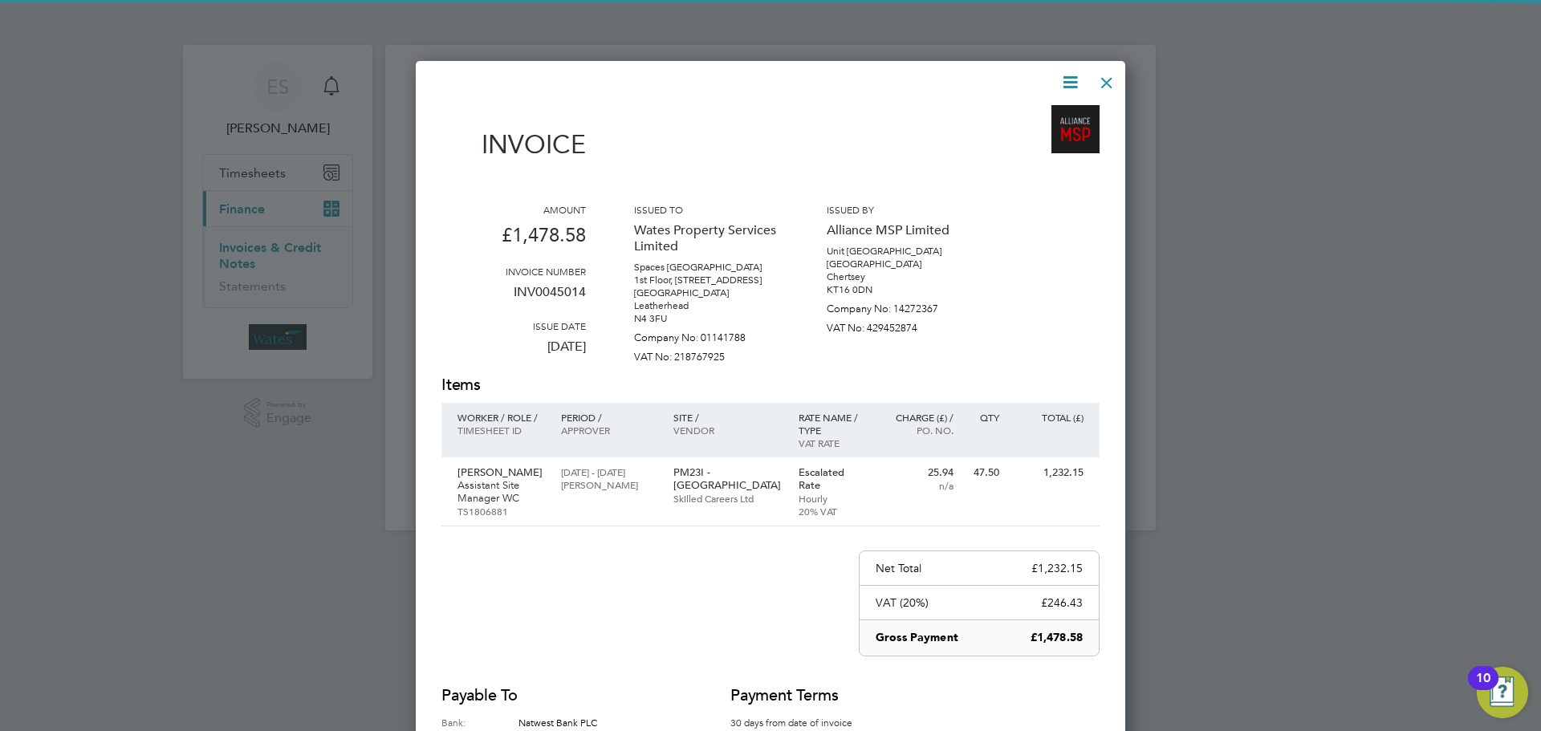
scroll to position [775, 710]
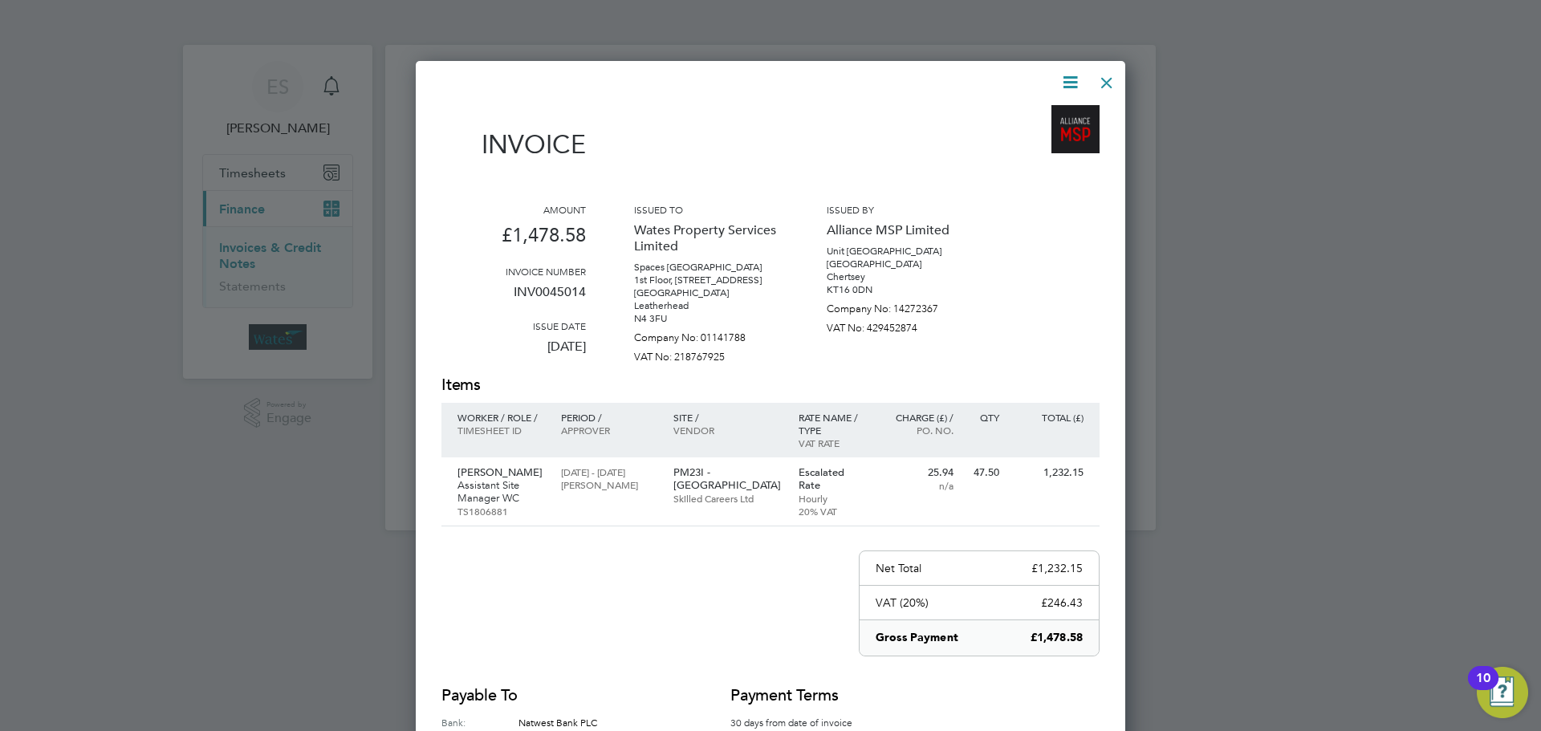
click at [1071, 79] on icon at bounding box center [1070, 82] width 20 height 20
click at [1030, 114] on li "Download Invoice" at bounding box center [1021, 120] width 111 height 22
click at [1067, 77] on icon at bounding box center [1070, 82] width 20 height 20
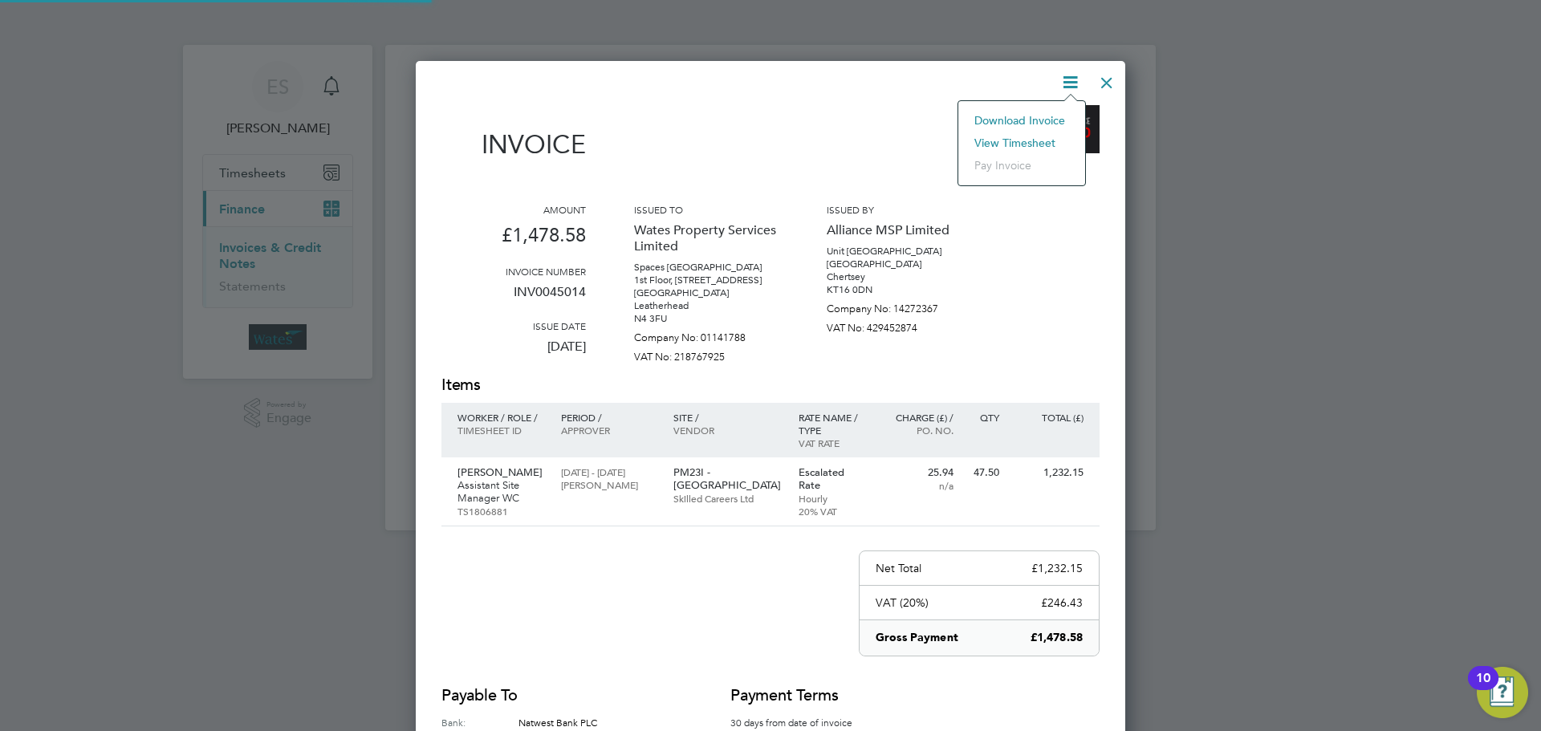
click at [1035, 139] on li "View timesheet" at bounding box center [1021, 143] width 111 height 22
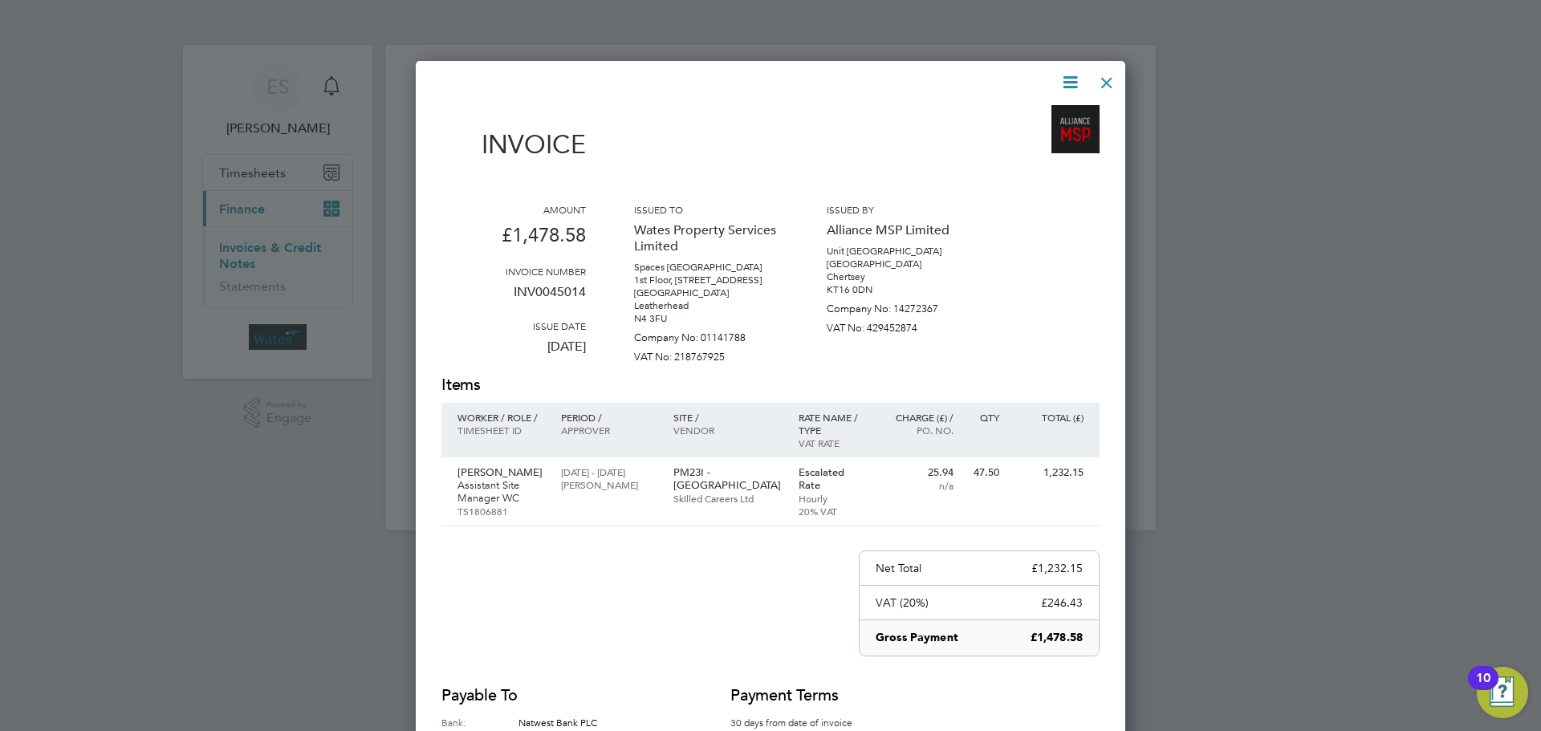
click at [1105, 74] on div at bounding box center [1106, 78] width 29 height 29
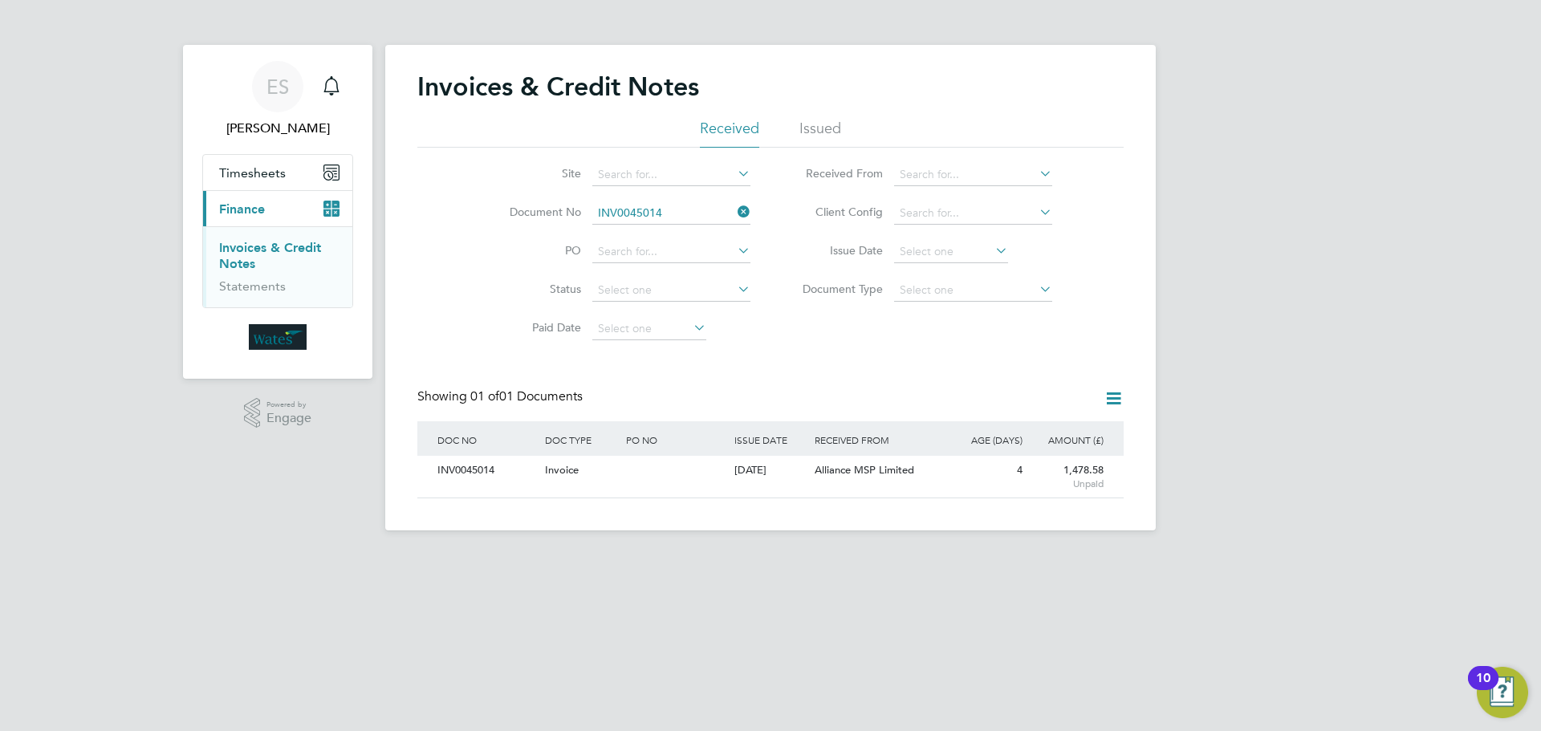
drag, startPoint x: 738, startPoint y: 210, endPoint x: 724, endPoint y: 215, distance: 15.2
click at [734, 210] on icon at bounding box center [734, 212] width 0 height 22
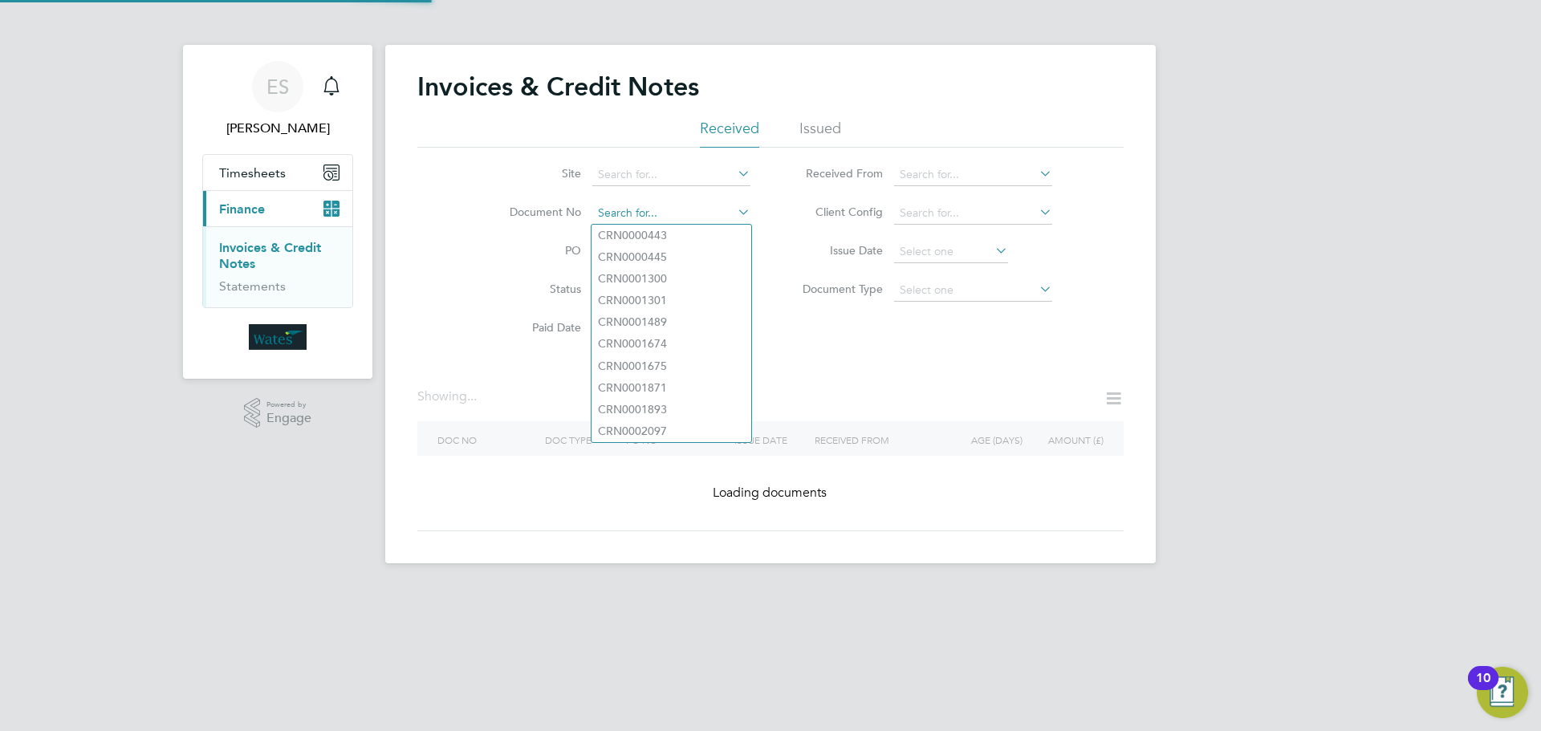
paste input "INV0045015"
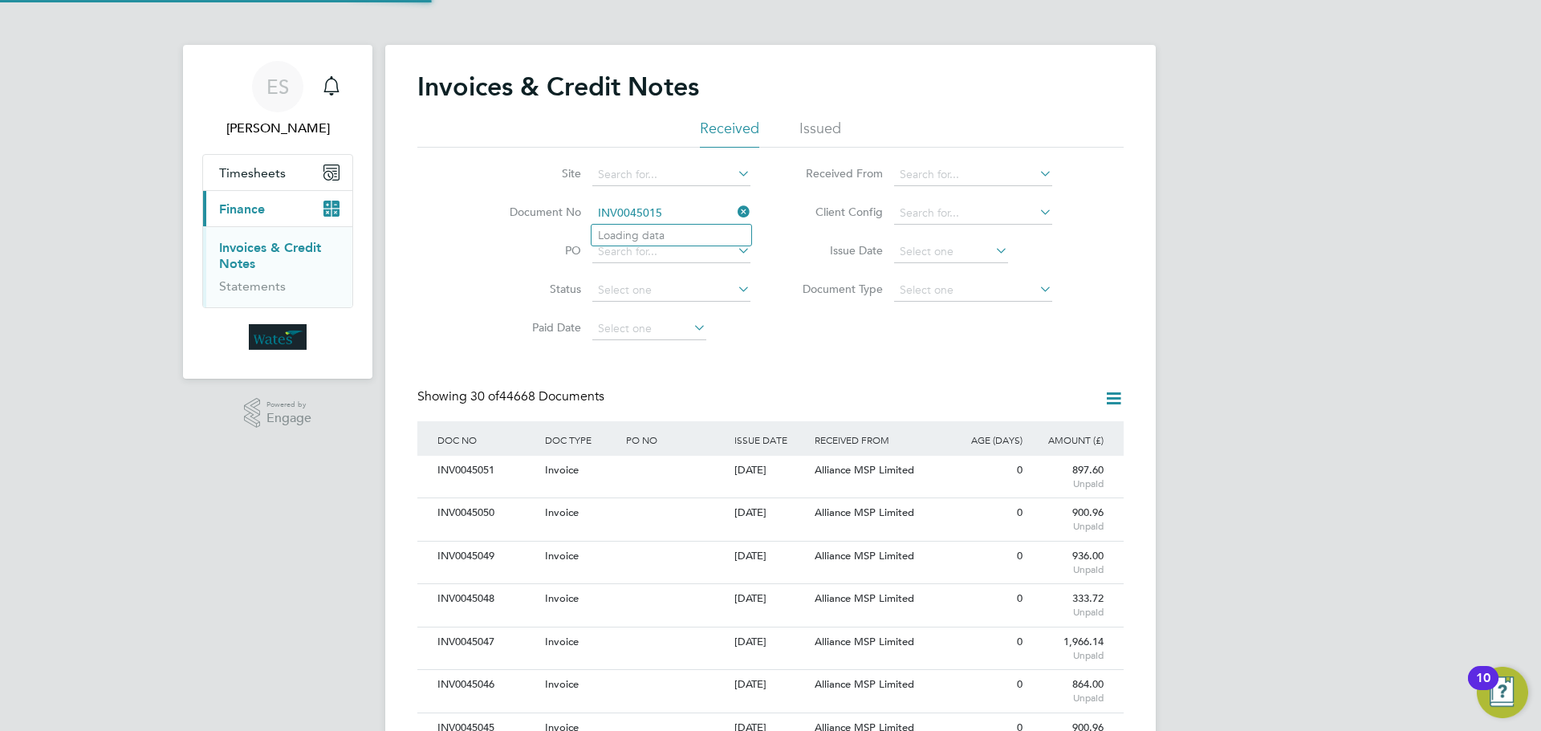
scroll to position [30, 136]
type input "INV0045015"
click at [692, 238] on li "INV0045015" at bounding box center [671, 236] width 160 height 22
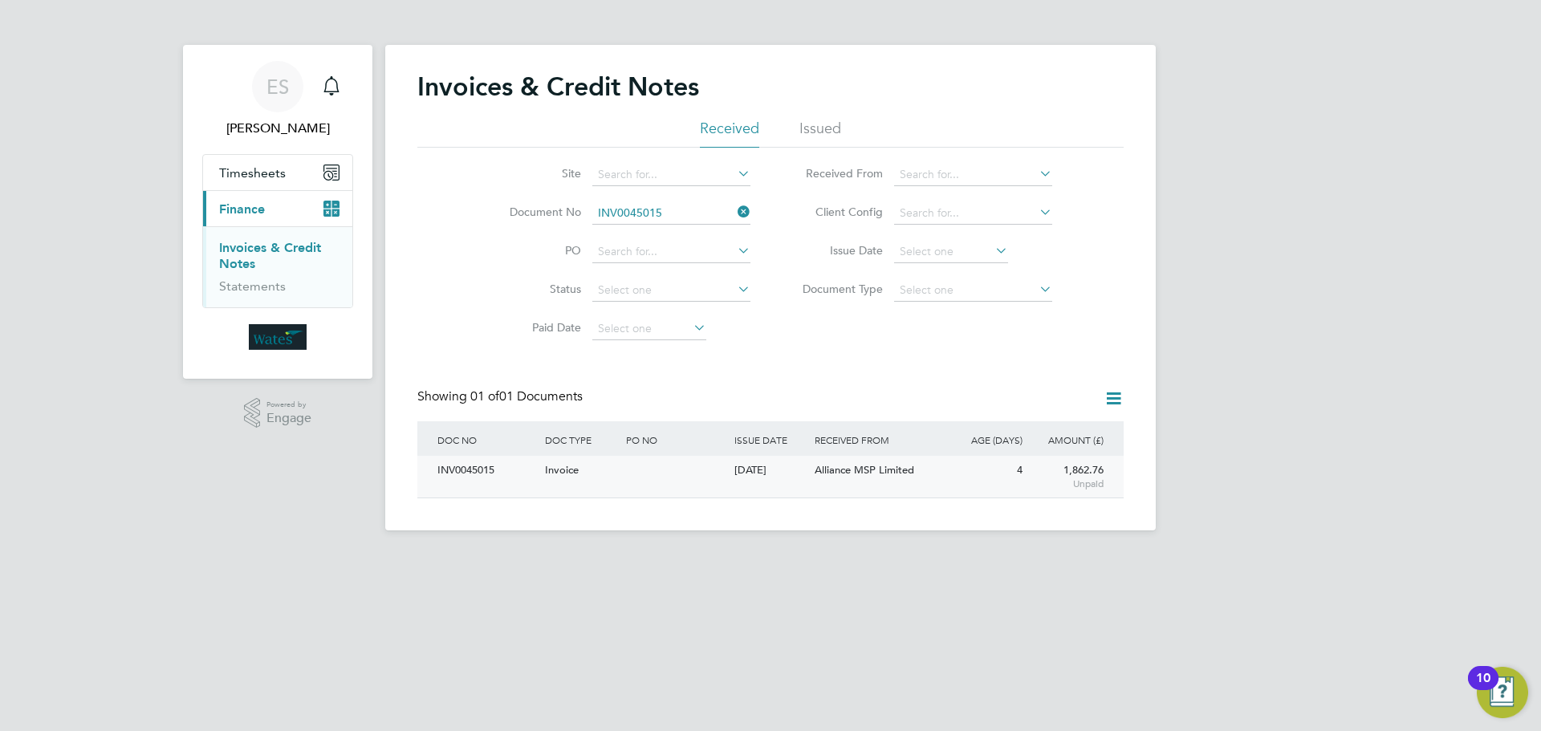
click at [488, 470] on div "INV0045015" at bounding box center [487, 471] width 108 height 30
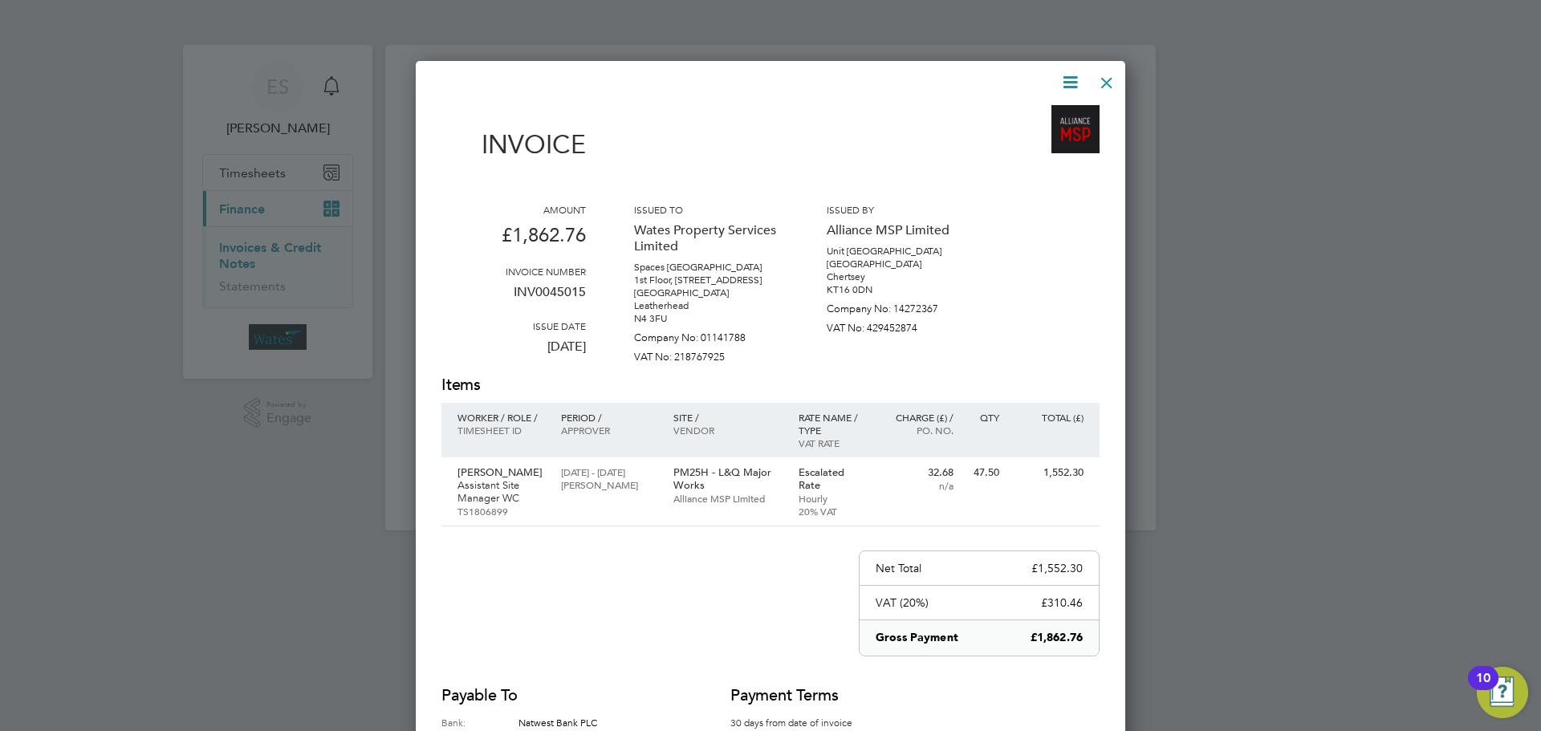
click at [1067, 72] on icon at bounding box center [1070, 82] width 20 height 20
click at [1048, 116] on li "Download Invoice" at bounding box center [1021, 120] width 111 height 22
click at [1074, 78] on icon at bounding box center [1070, 82] width 20 height 20
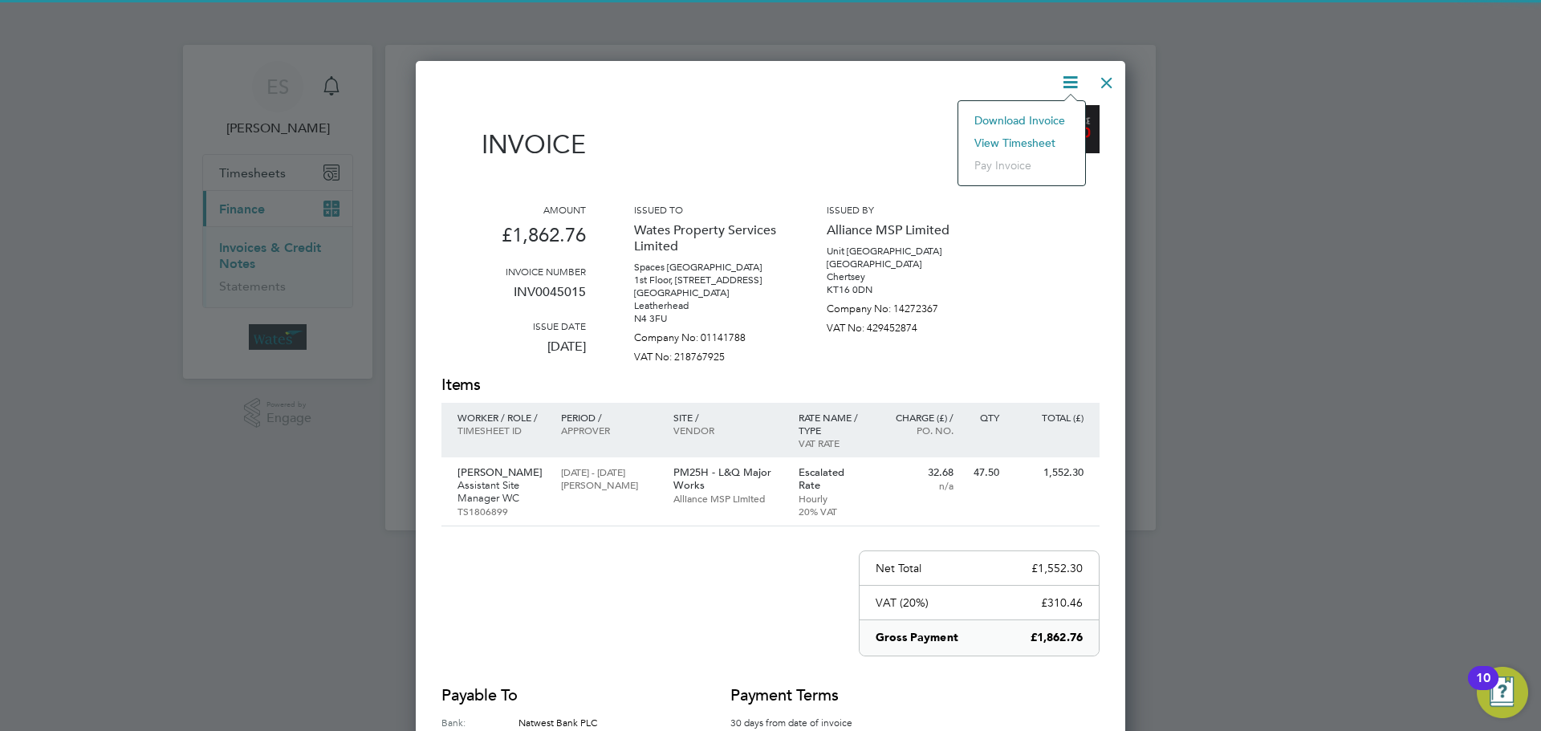
click at [1025, 140] on li "View timesheet" at bounding box center [1021, 143] width 111 height 22
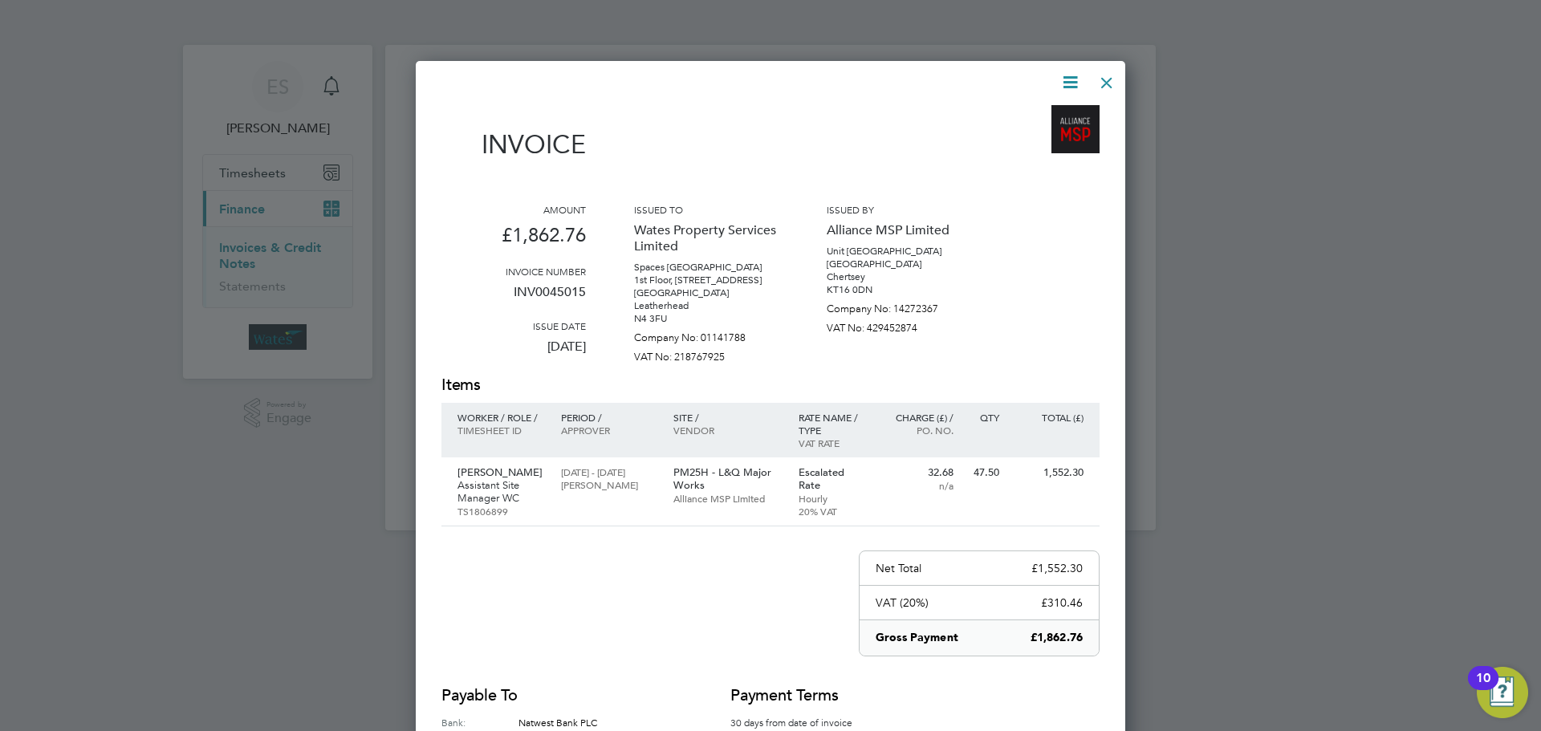
click at [1100, 71] on div at bounding box center [1106, 78] width 29 height 29
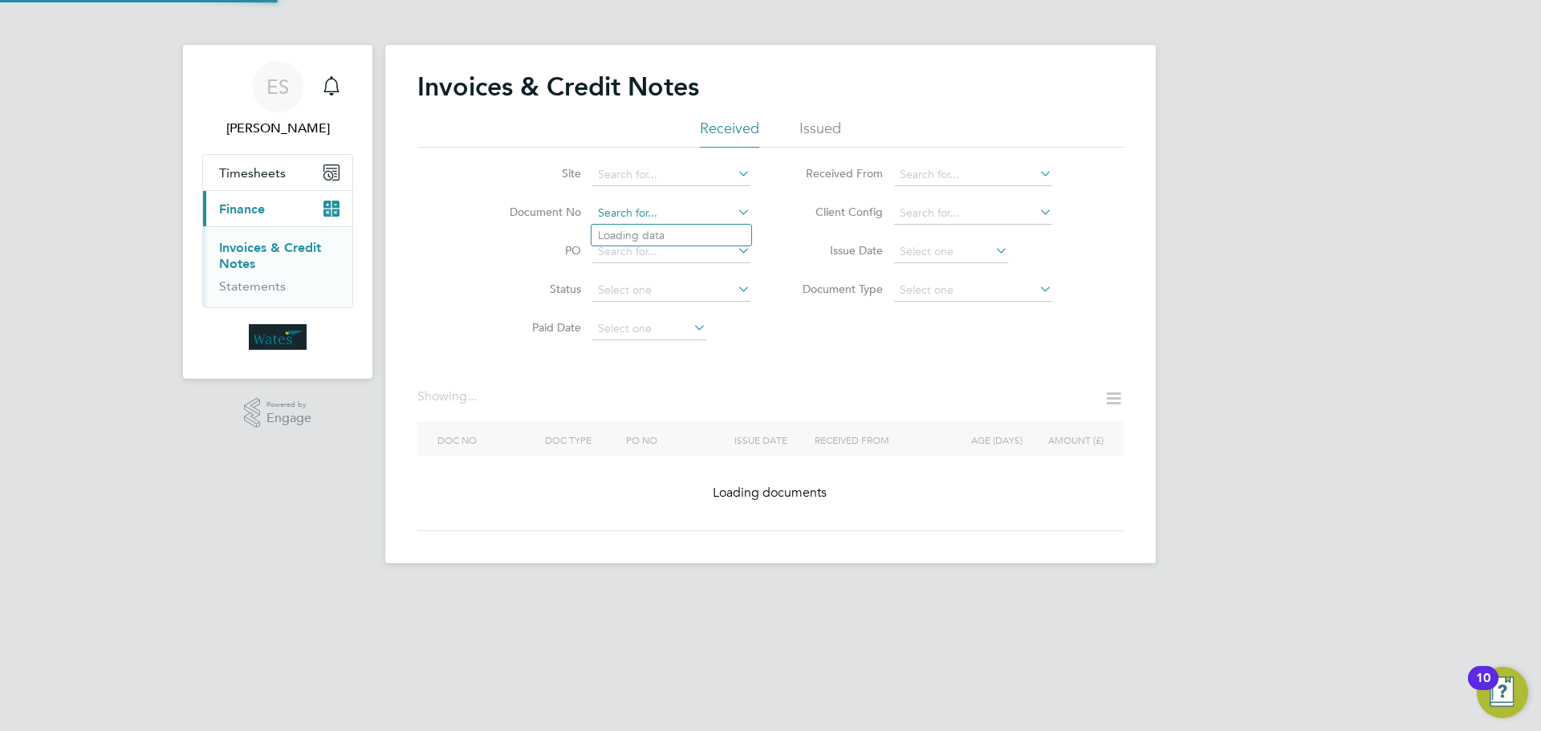
click at [732, 211] on input at bounding box center [671, 213] width 158 height 22
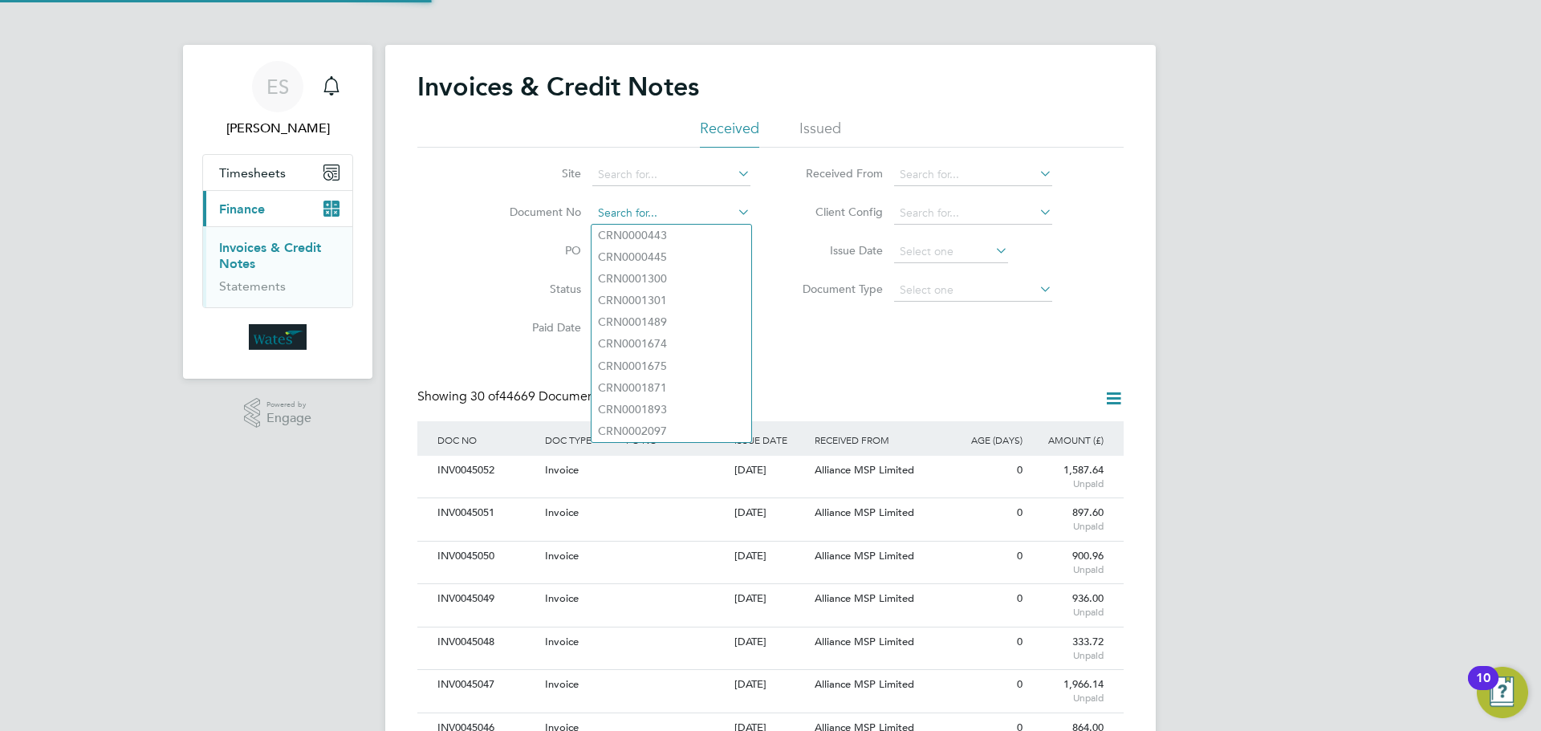
scroll to position [30, 109]
paste input "INV0045016"
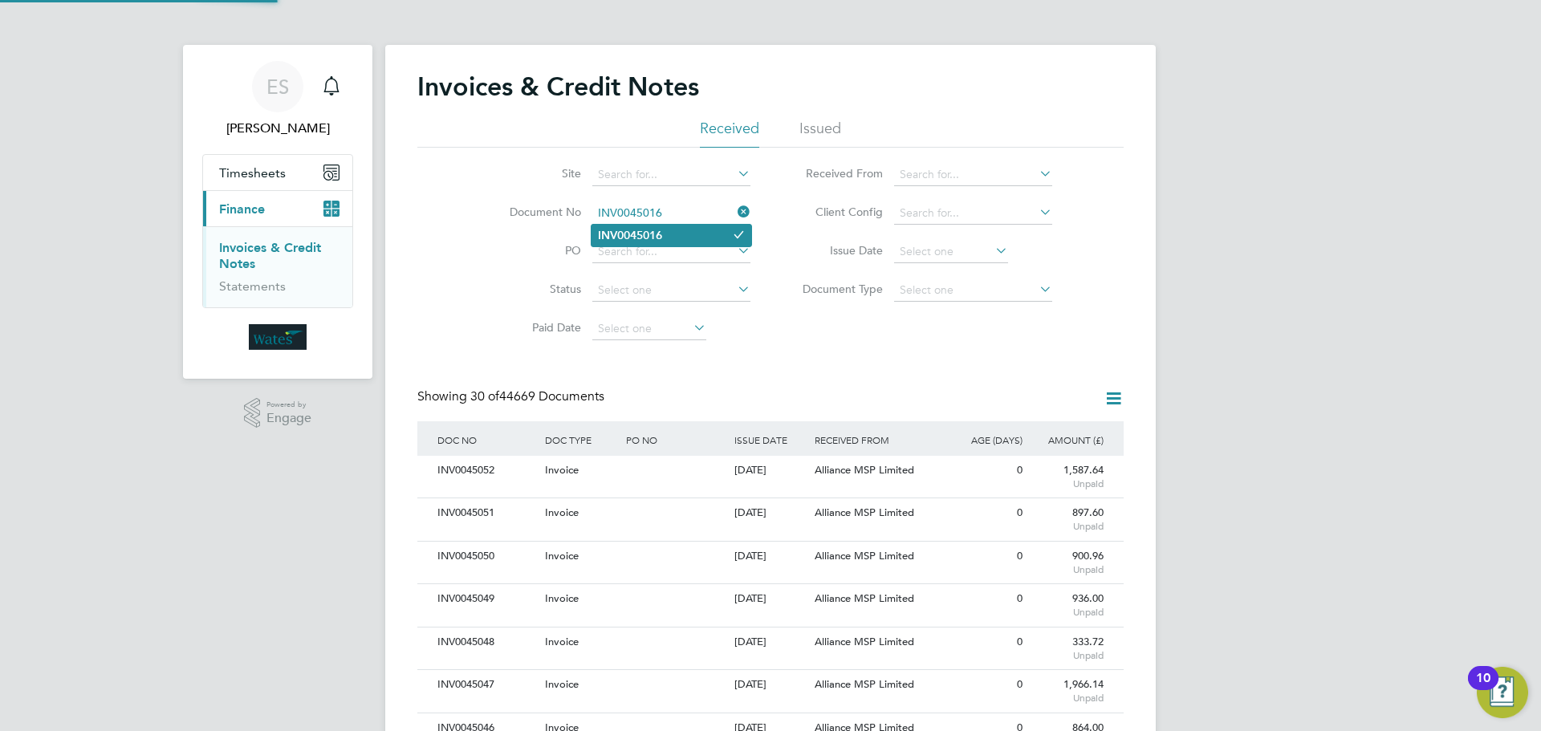
type input "INV0045016"
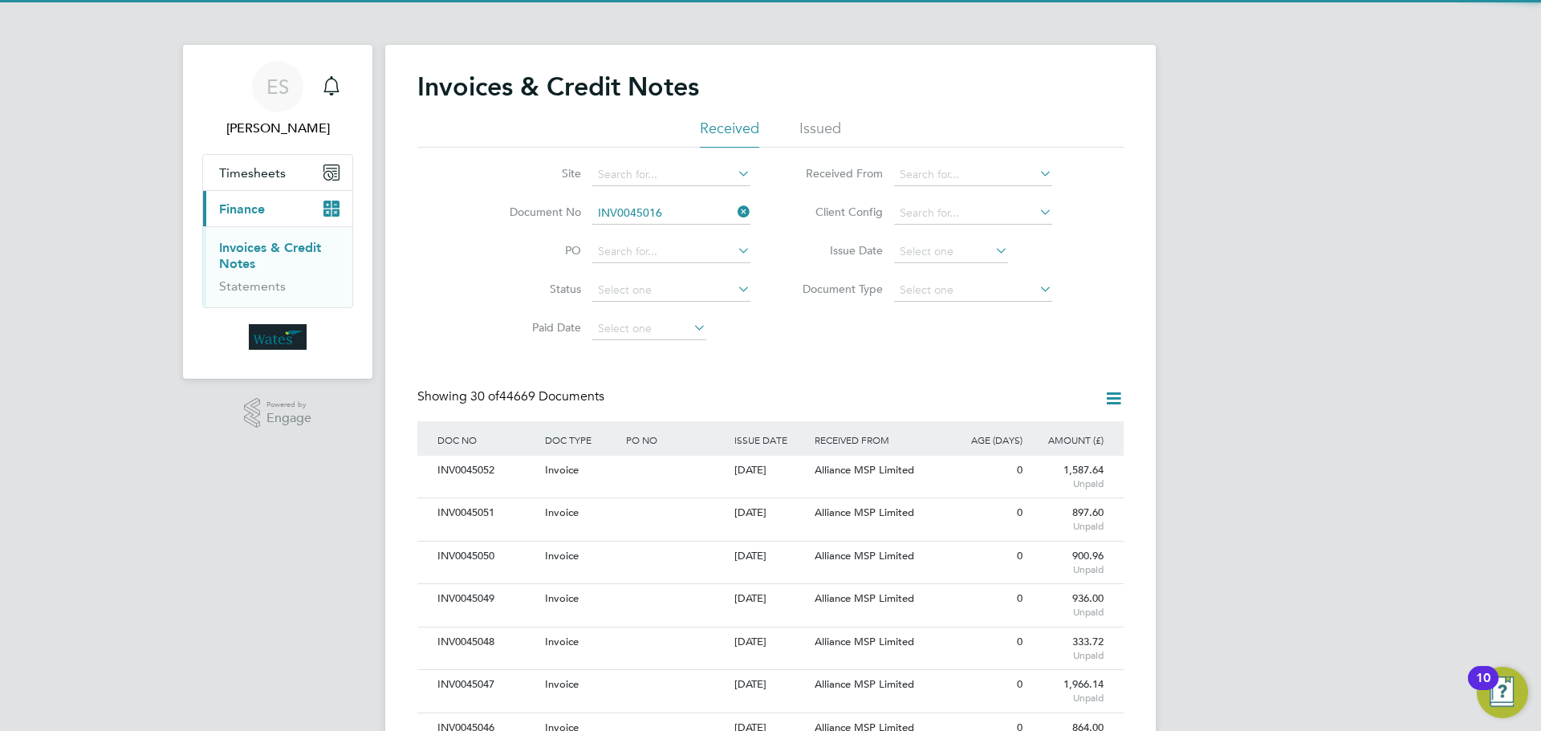
click at [648, 226] on li "INV0045016" at bounding box center [671, 236] width 160 height 22
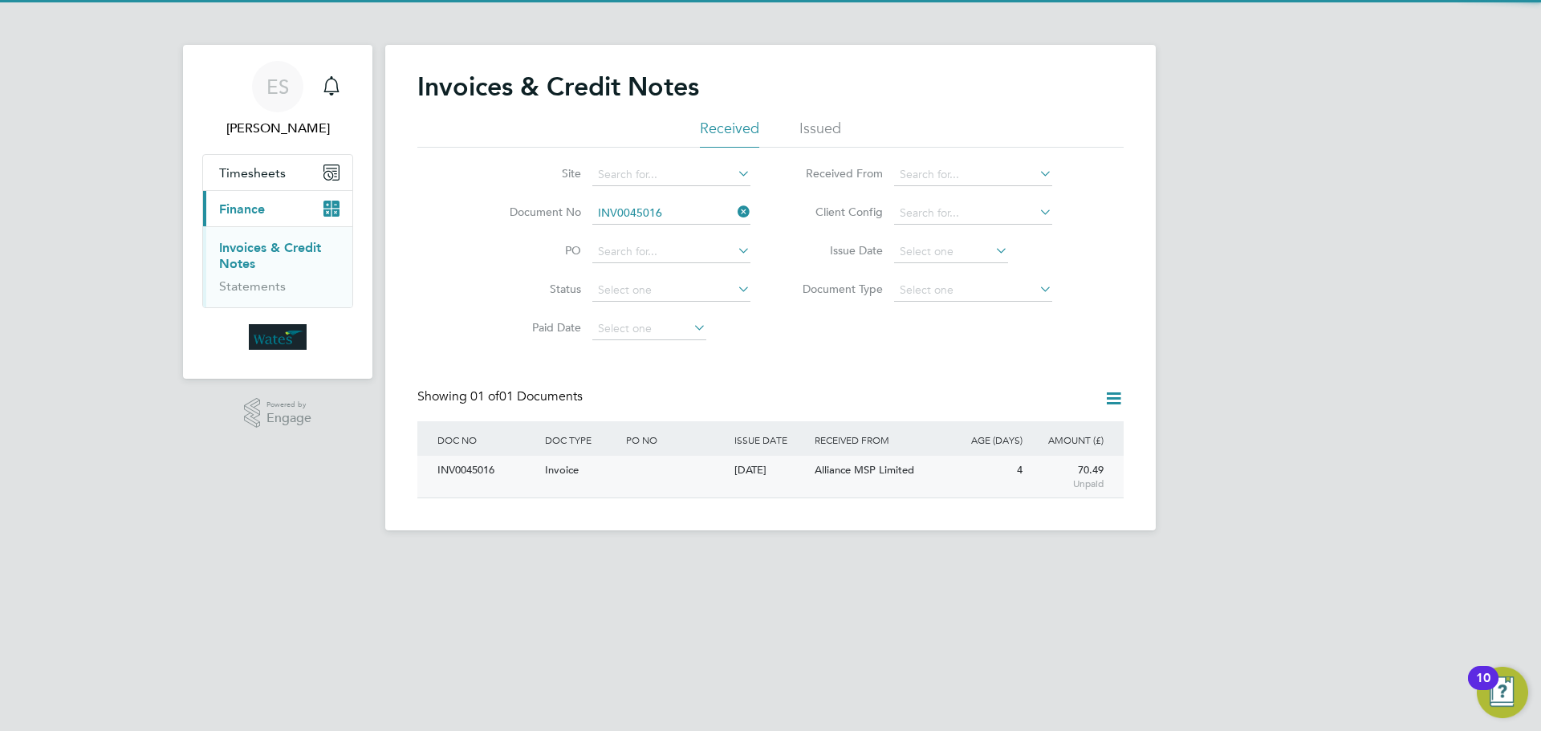
click at [474, 463] on div "INV0045016" at bounding box center [487, 471] width 108 height 30
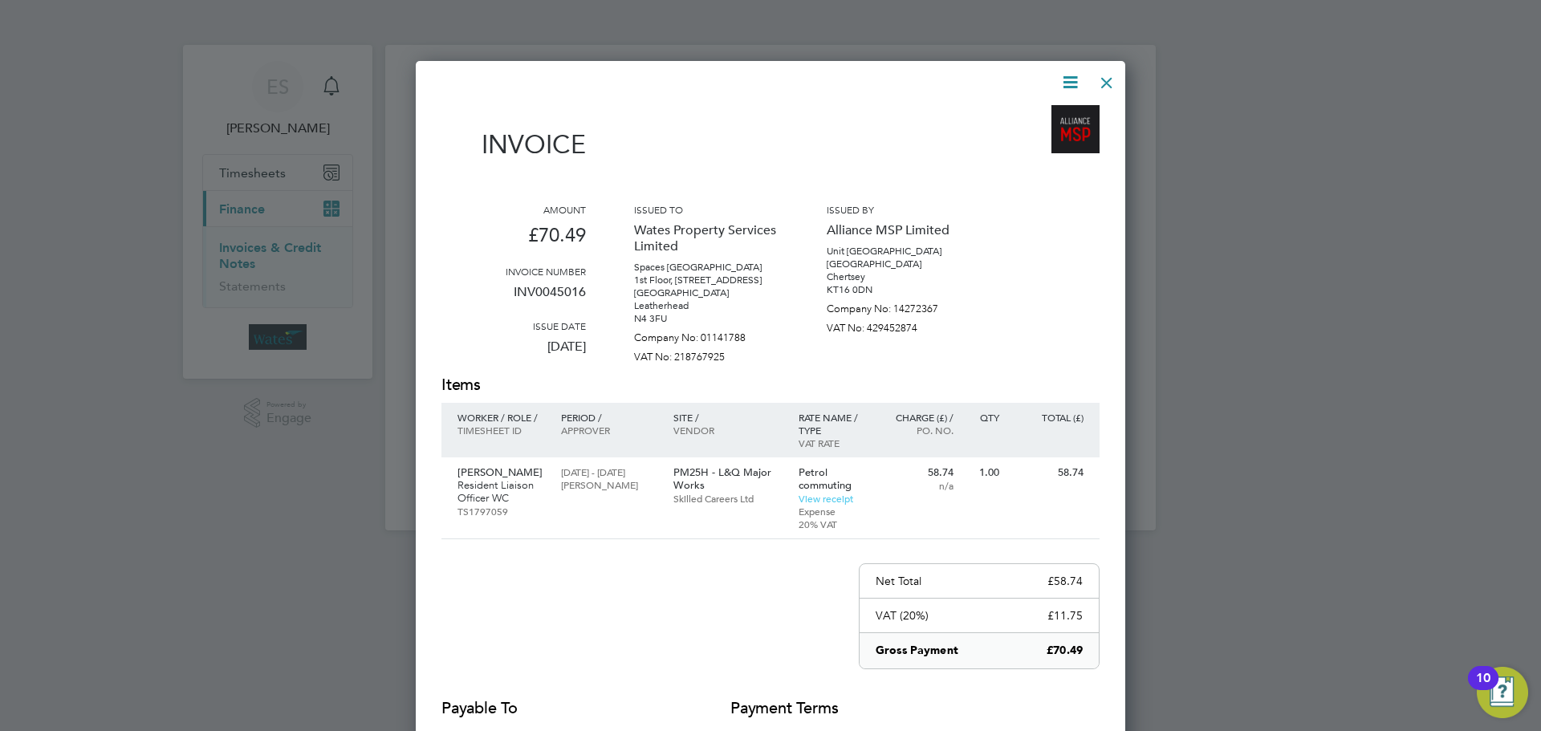
click at [1067, 75] on icon at bounding box center [1070, 82] width 20 height 20
click at [1054, 114] on li "Download Invoice" at bounding box center [1021, 120] width 111 height 22
click at [1075, 72] on icon at bounding box center [1070, 82] width 20 height 20
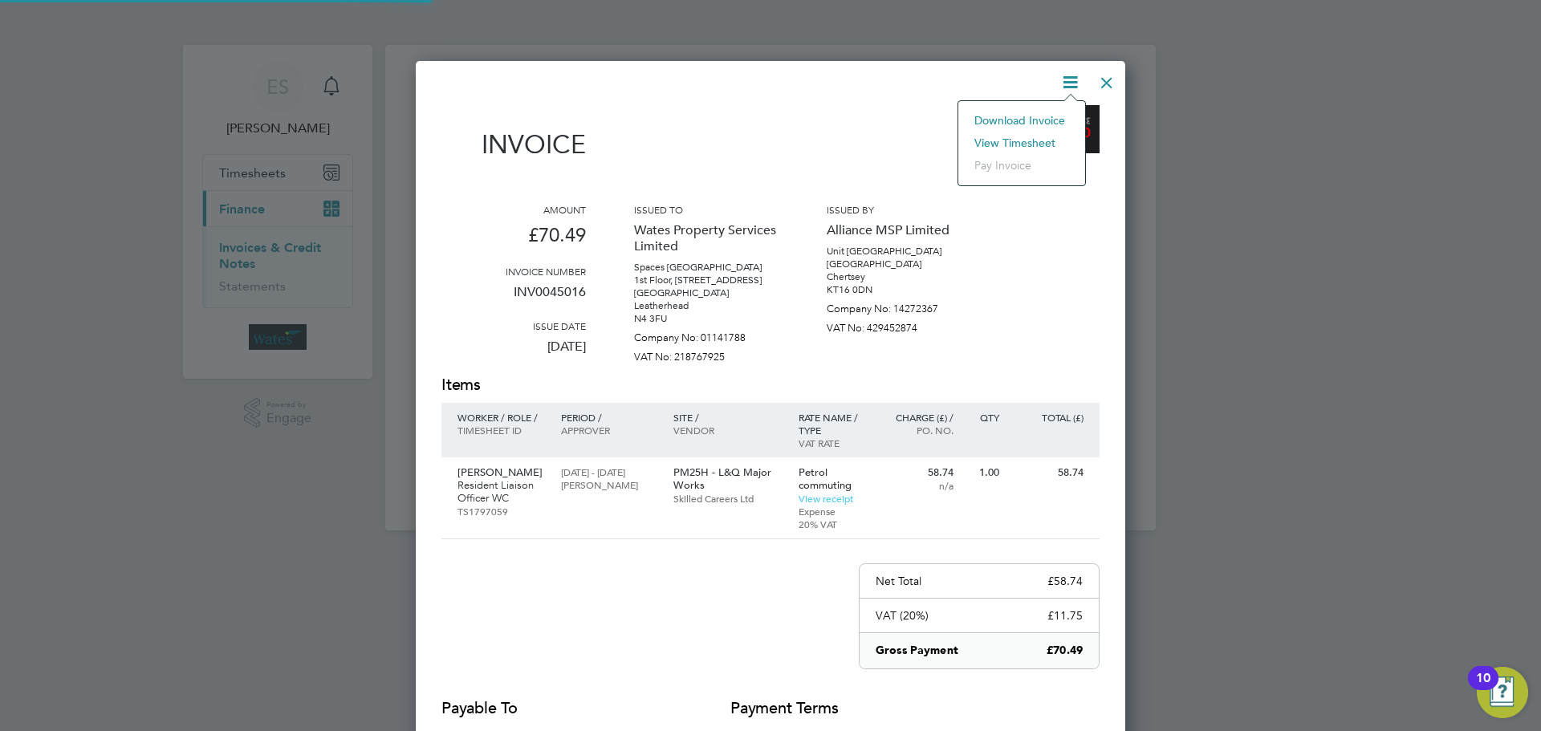
click at [1043, 140] on li "View timesheet" at bounding box center [1021, 143] width 111 height 22
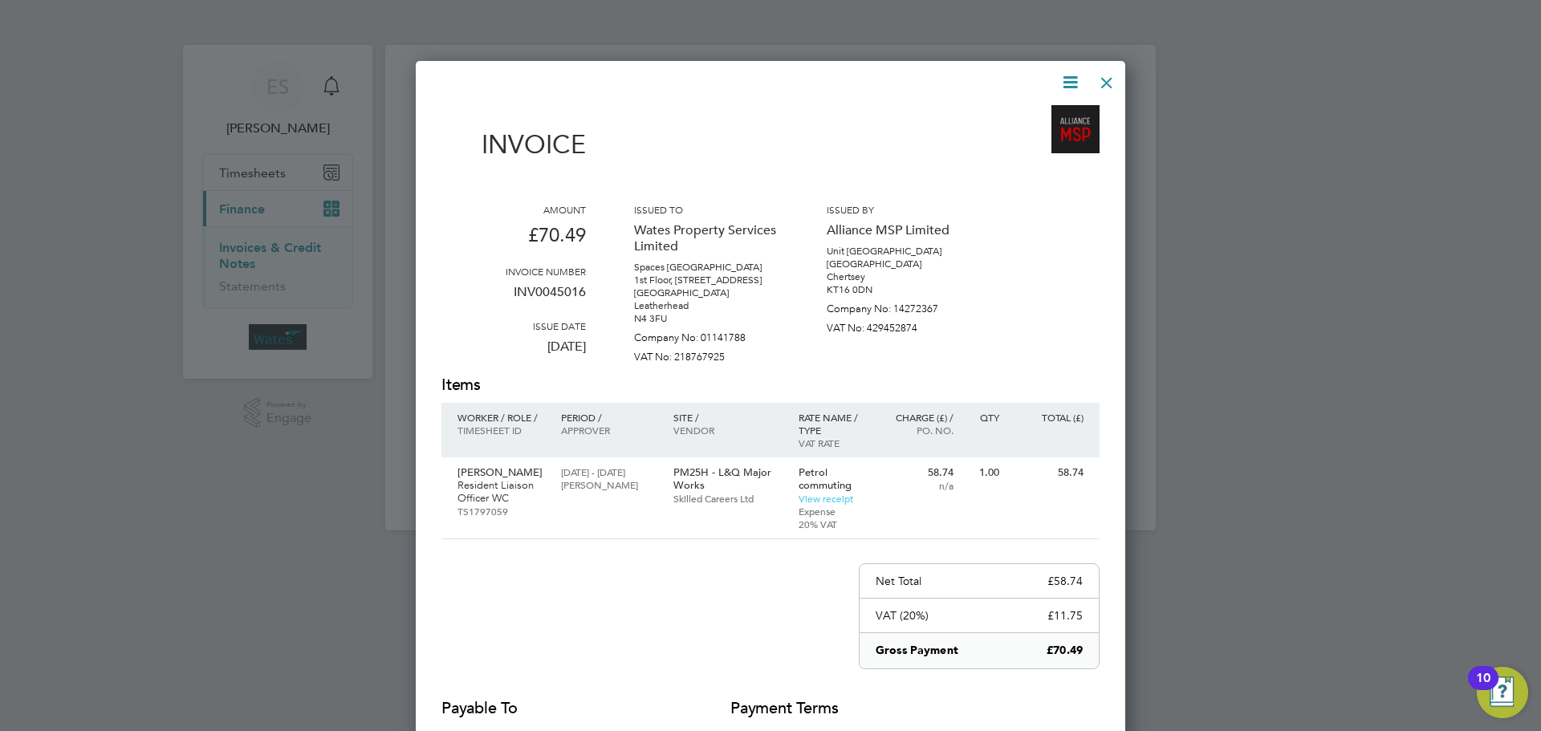
click at [1098, 79] on div at bounding box center [1106, 78] width 29 height 29
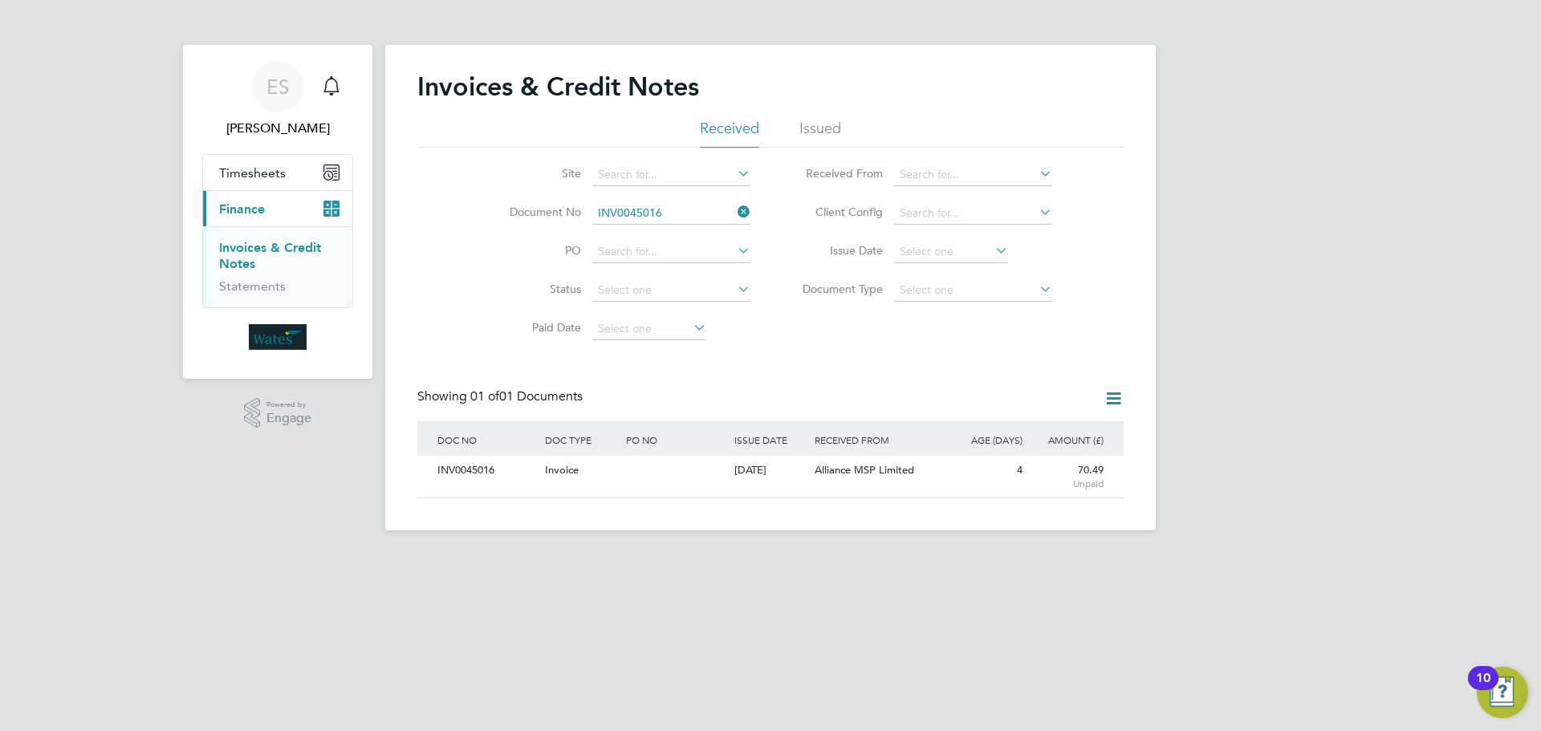
click at [734, 206] on icon at bounding box center [734, 212] width 0 height 22
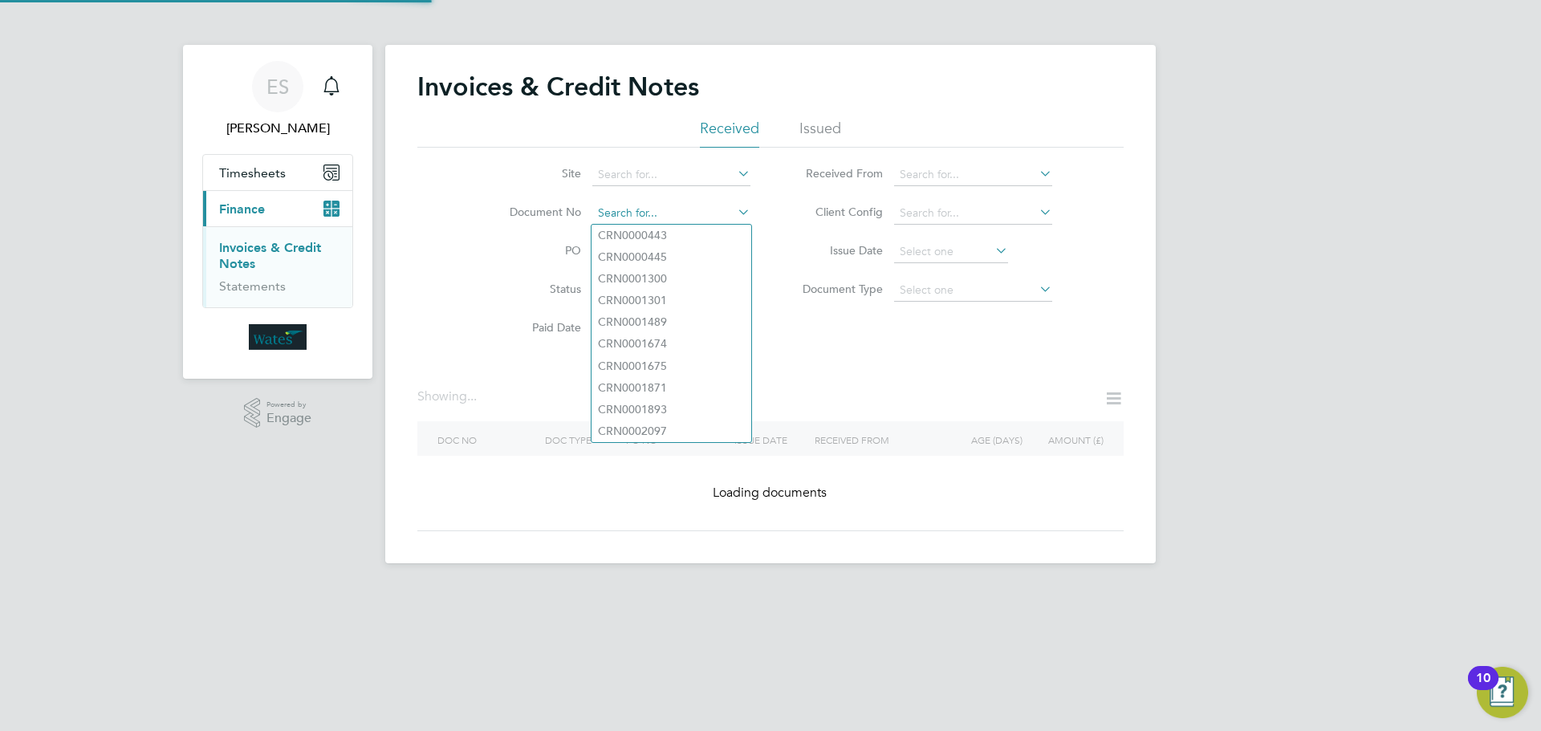
paste input "INV0045017"
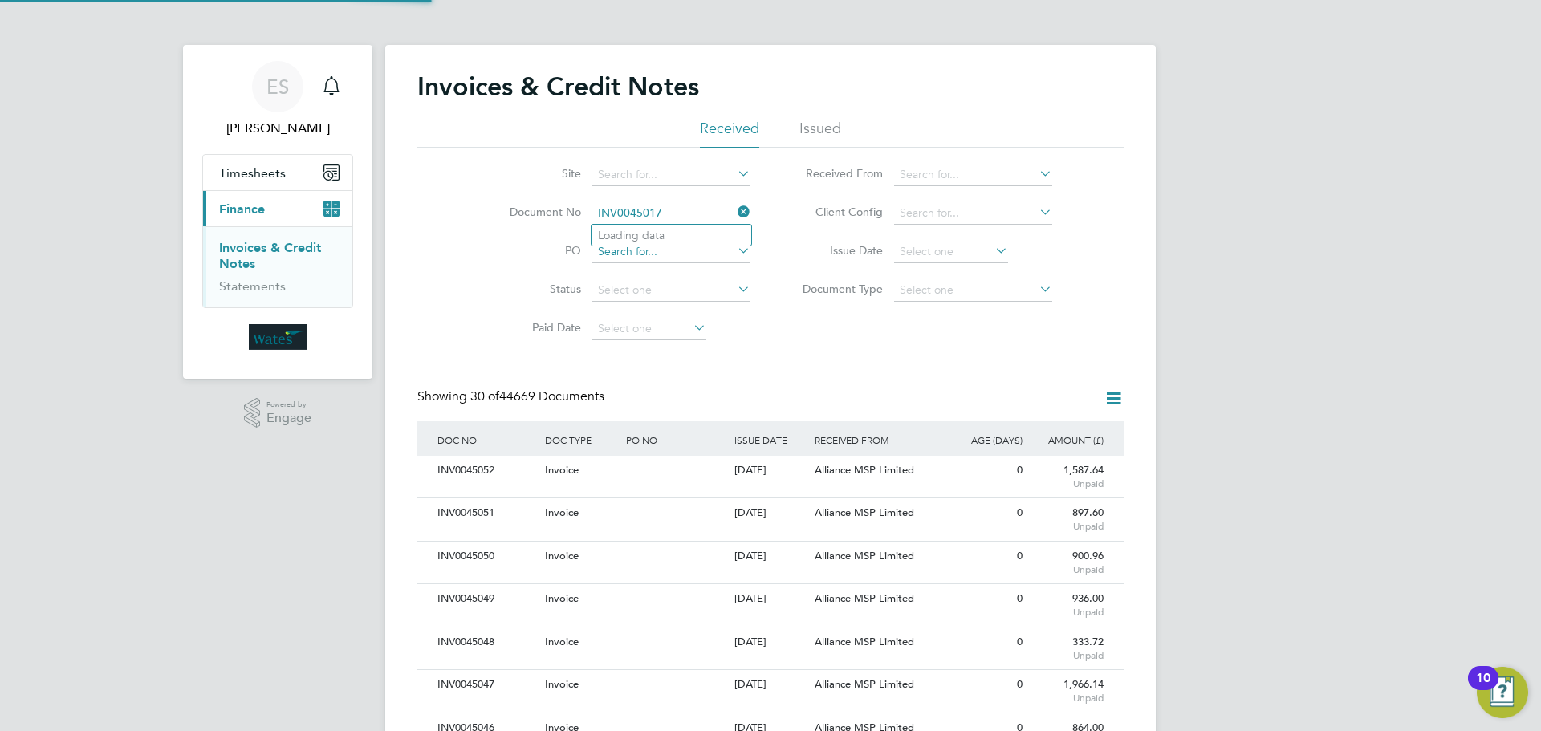
scroll to position [30, 136]
type input "INV0045017"
click at [678, 234] on li "INV0045017" at bounding box center [671, 236] width 160 height 22
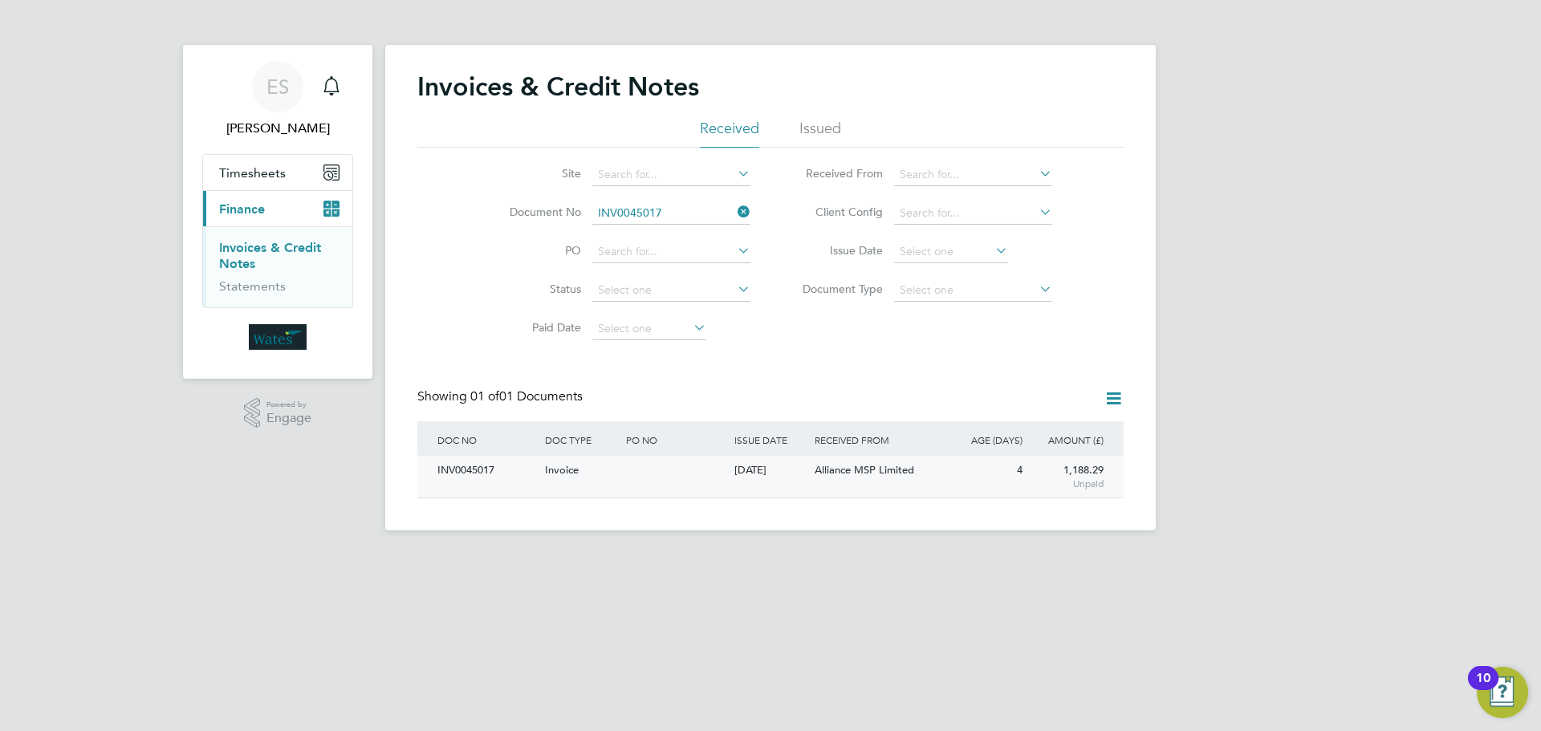
click at [478, 465] on div "INV0045017" at bounding box center [487, 471] width 108 height 30
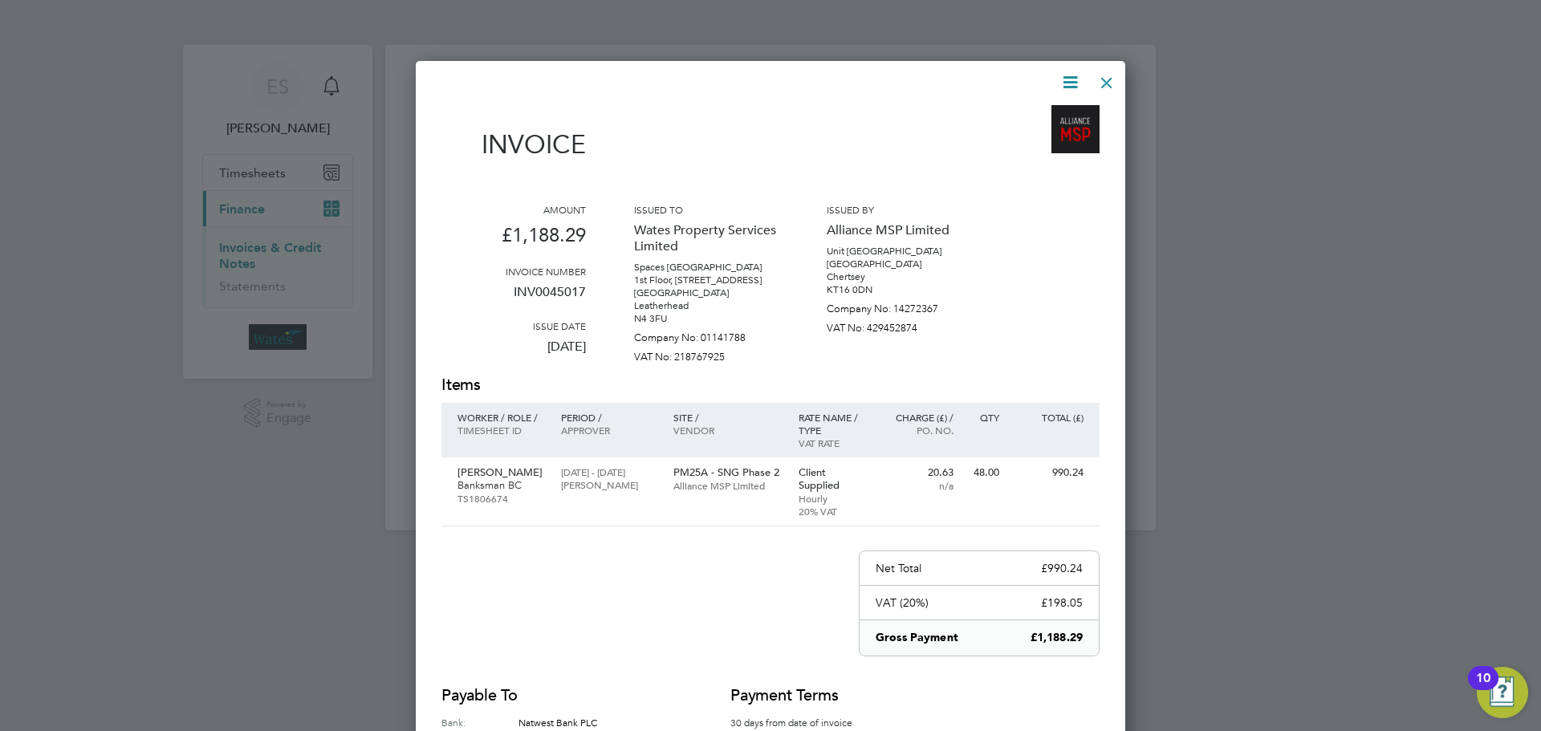
click at [1067, 74] on icon at bounding box center [1070, 82] width 20 height 20
click at [1051, 111] on li "Download Invoice" at bounding box center [1021, 120] width 111 height 22
click at [1067, 76] on icon at bounding box center [1070, 82] width 20 height 20
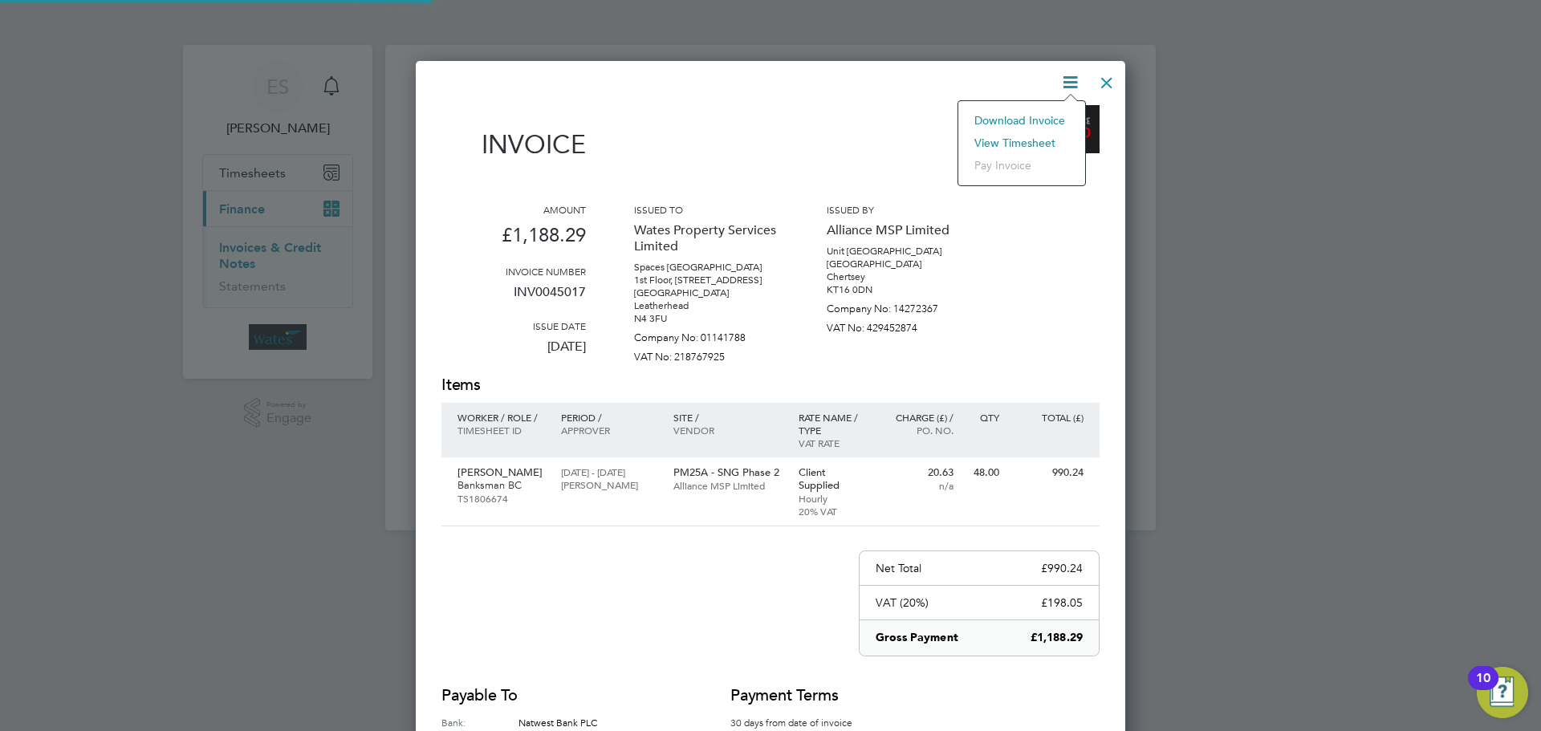
click at [1042, 140] on li "View timesheet" at bounding box center [1021, 143] width 111 height 22
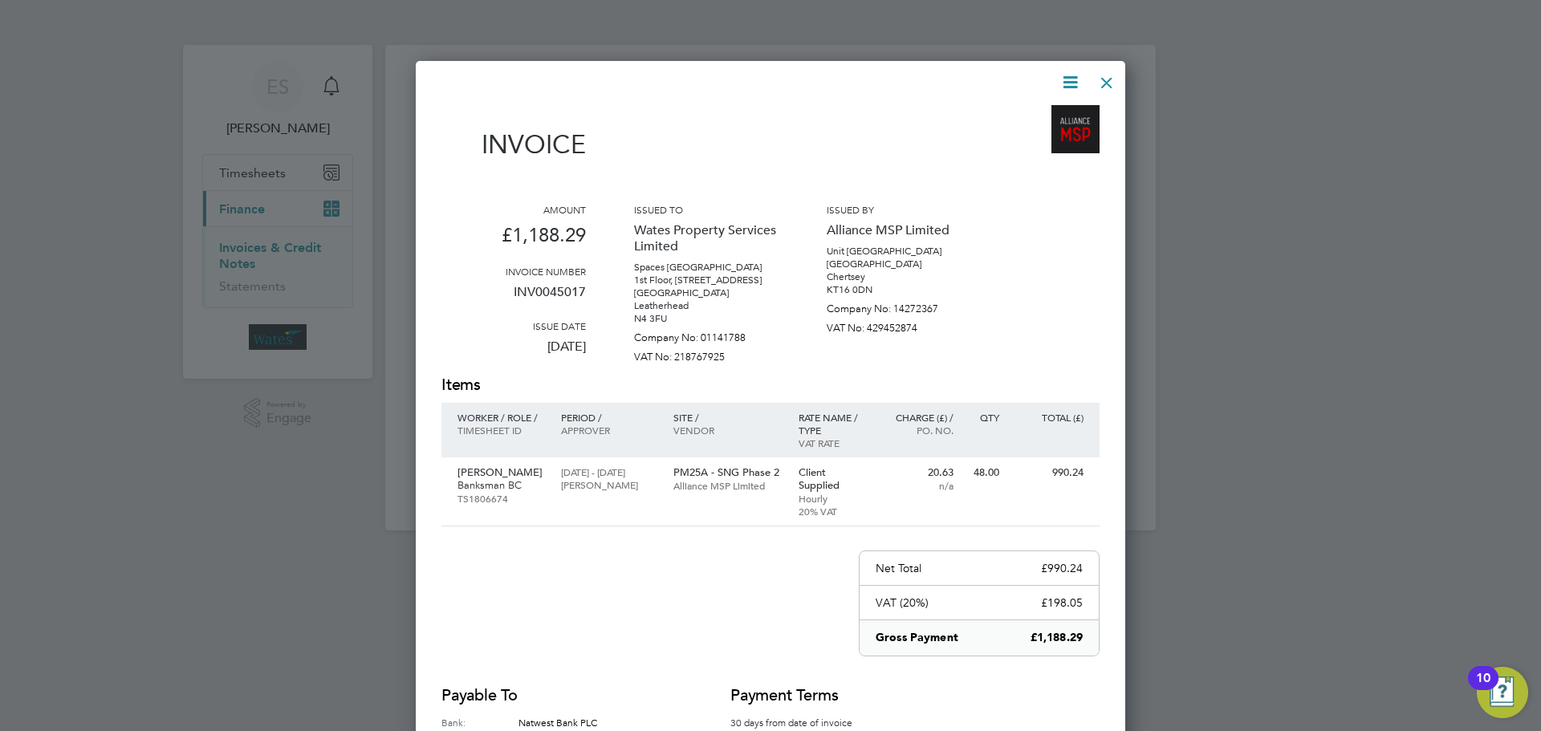
click at [1108, 79] on div at bounding box center [1106, 78] width 29 height 29
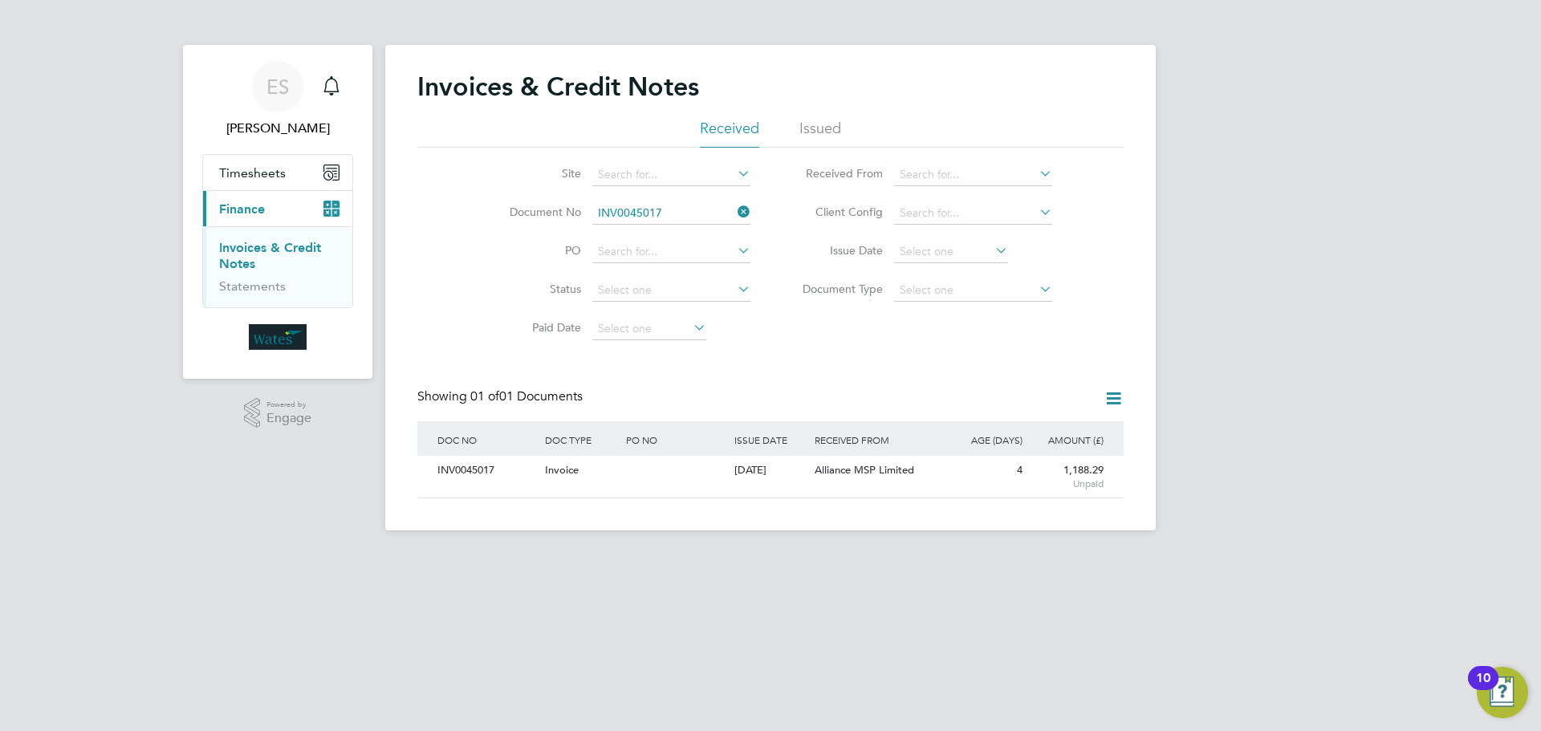
click at [734, 208] on icon at bounding box center [734, 212] width 0 height 22
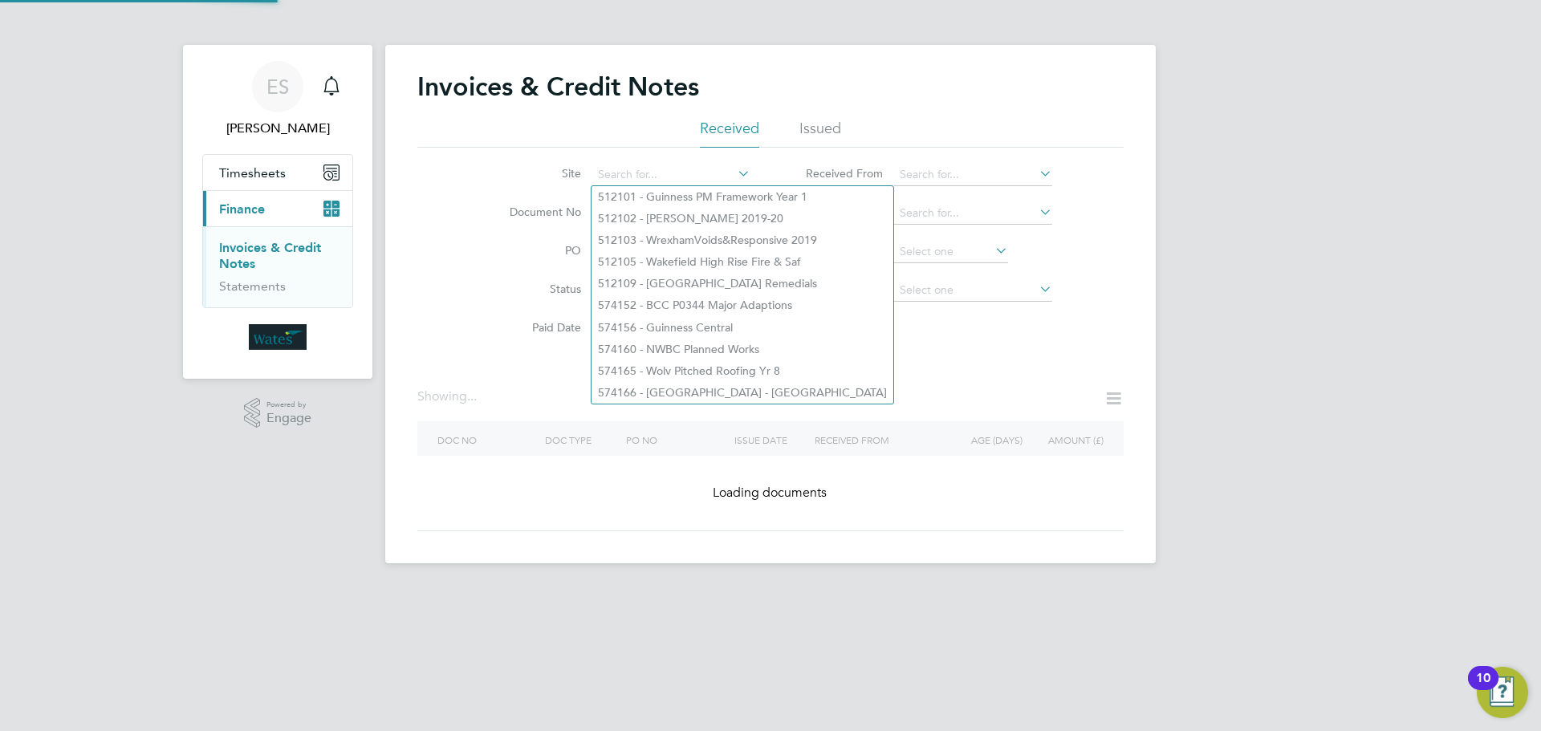
drag, startPoint x: 667, startPoint y: 185, endPoint x: 528, endPoint y: 251, distance: 154.0
click at [528, 251] on label "PO" at bounding box center [535, 250] width 92 height 14
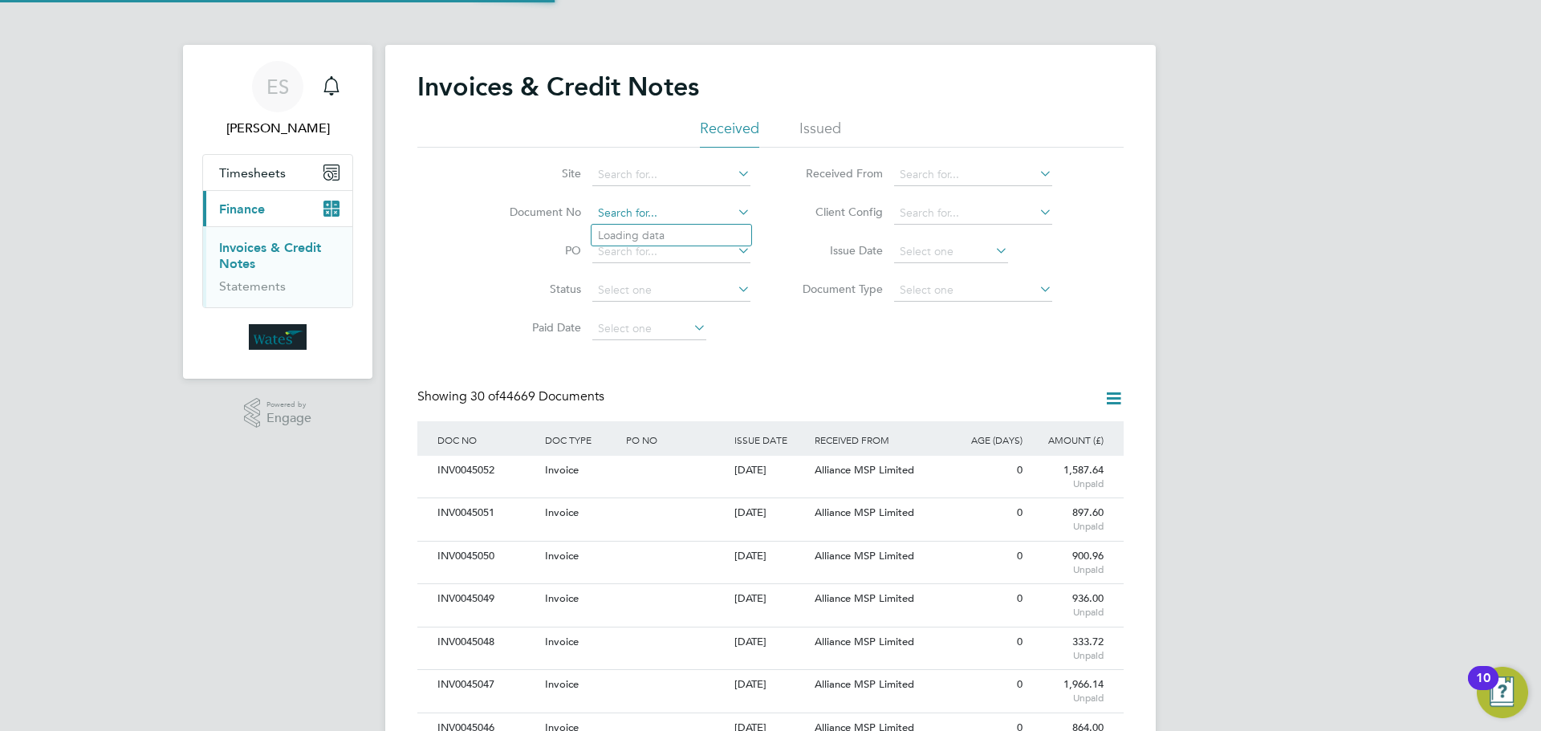
click at [623, 216] on input at bounding box center [671, 213] width 158 height 22
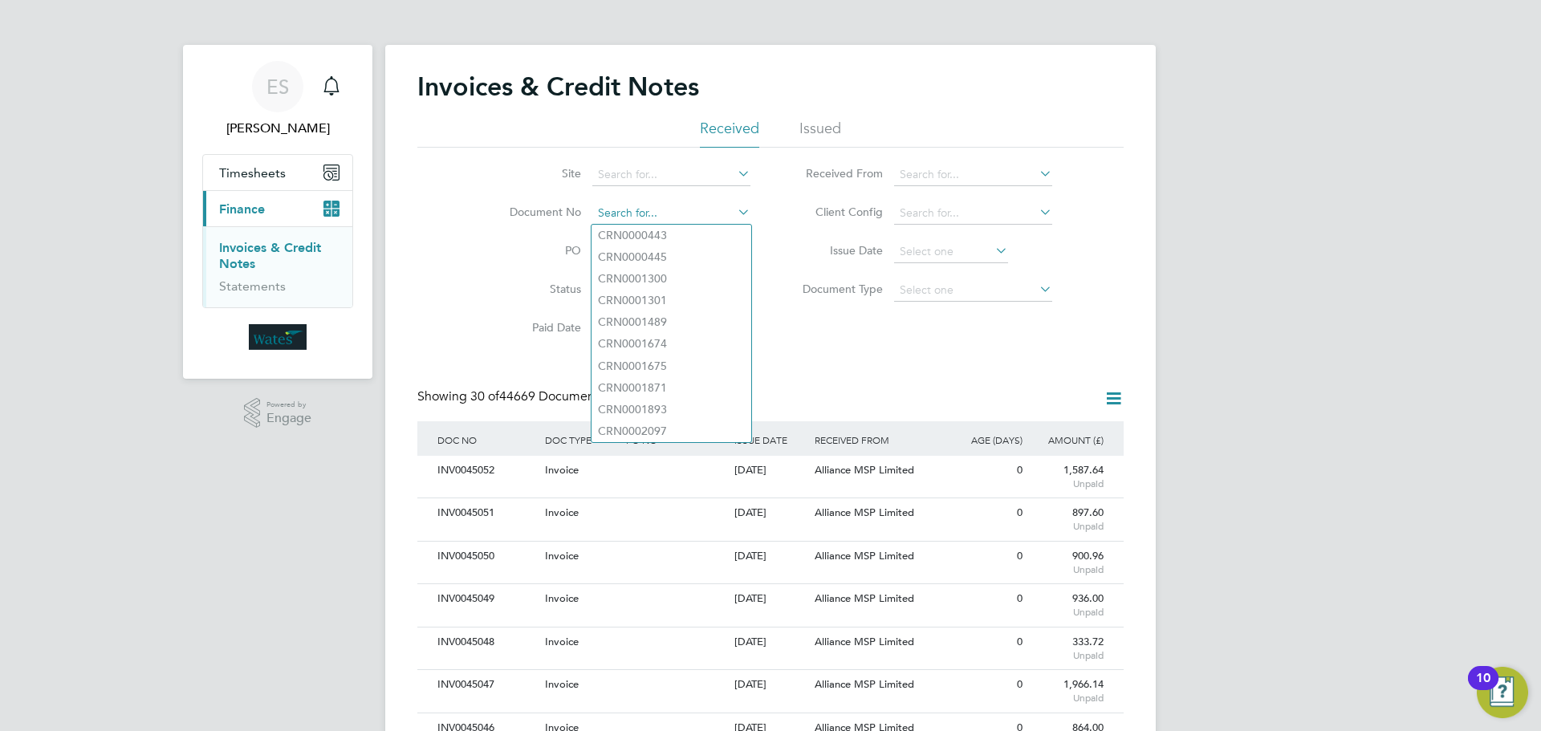
paste input "INV0045018"
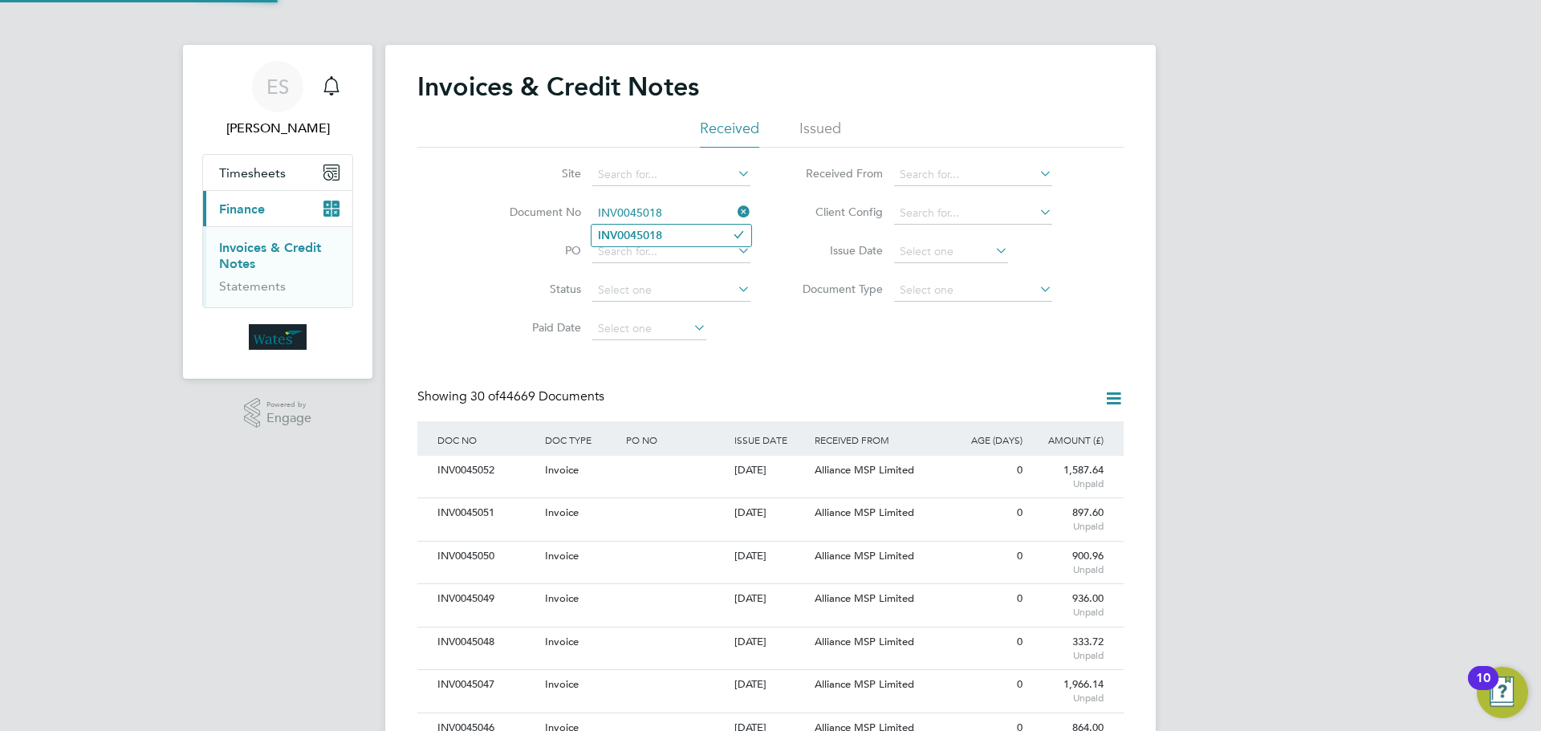
type input "INV0045018"
click at [673, 234] on li "INV0045018" at bounding box center [671, 236] width 160 height 22
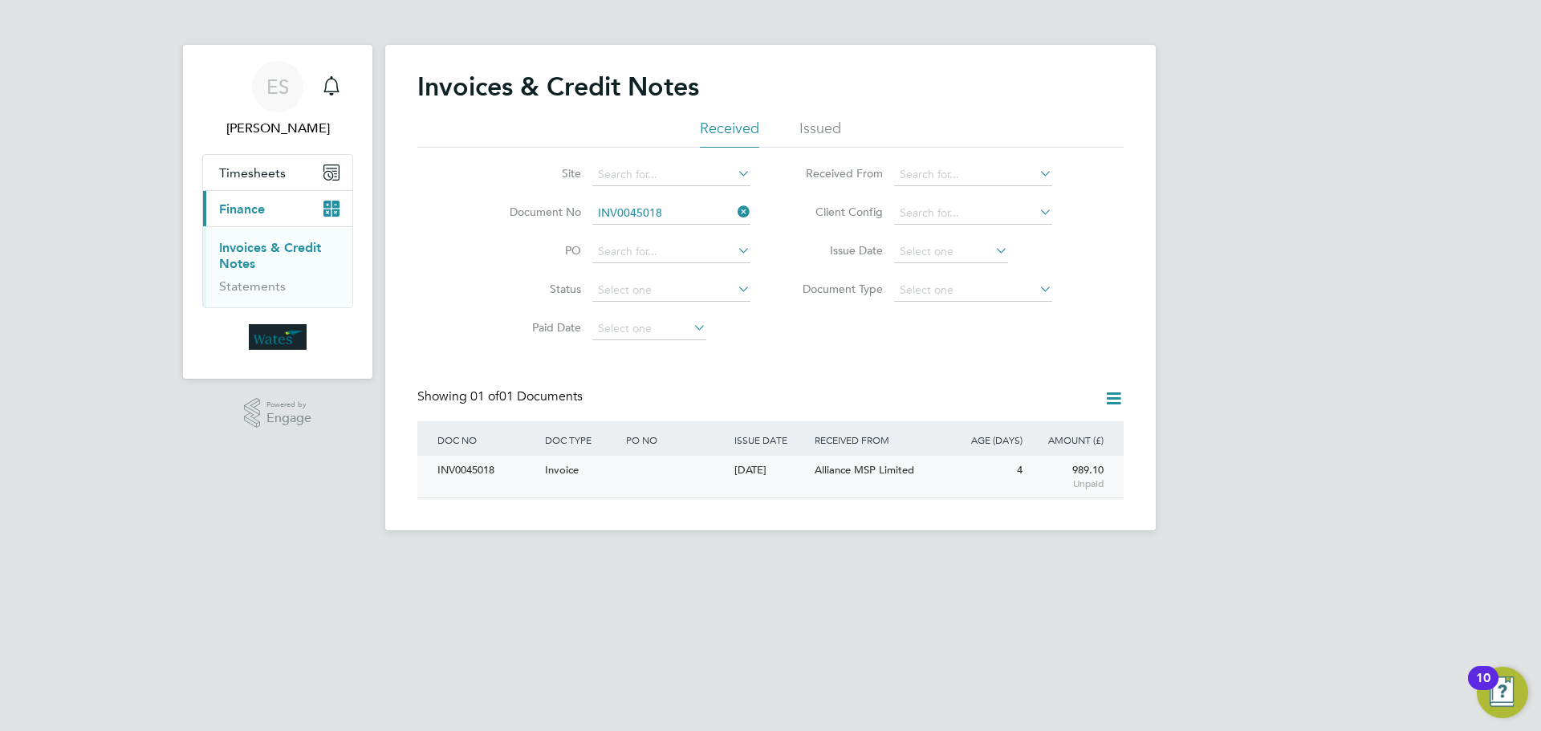
click at [449, 465] on div "INV0045018" at bounding box center [487, 471] width 108 height 30
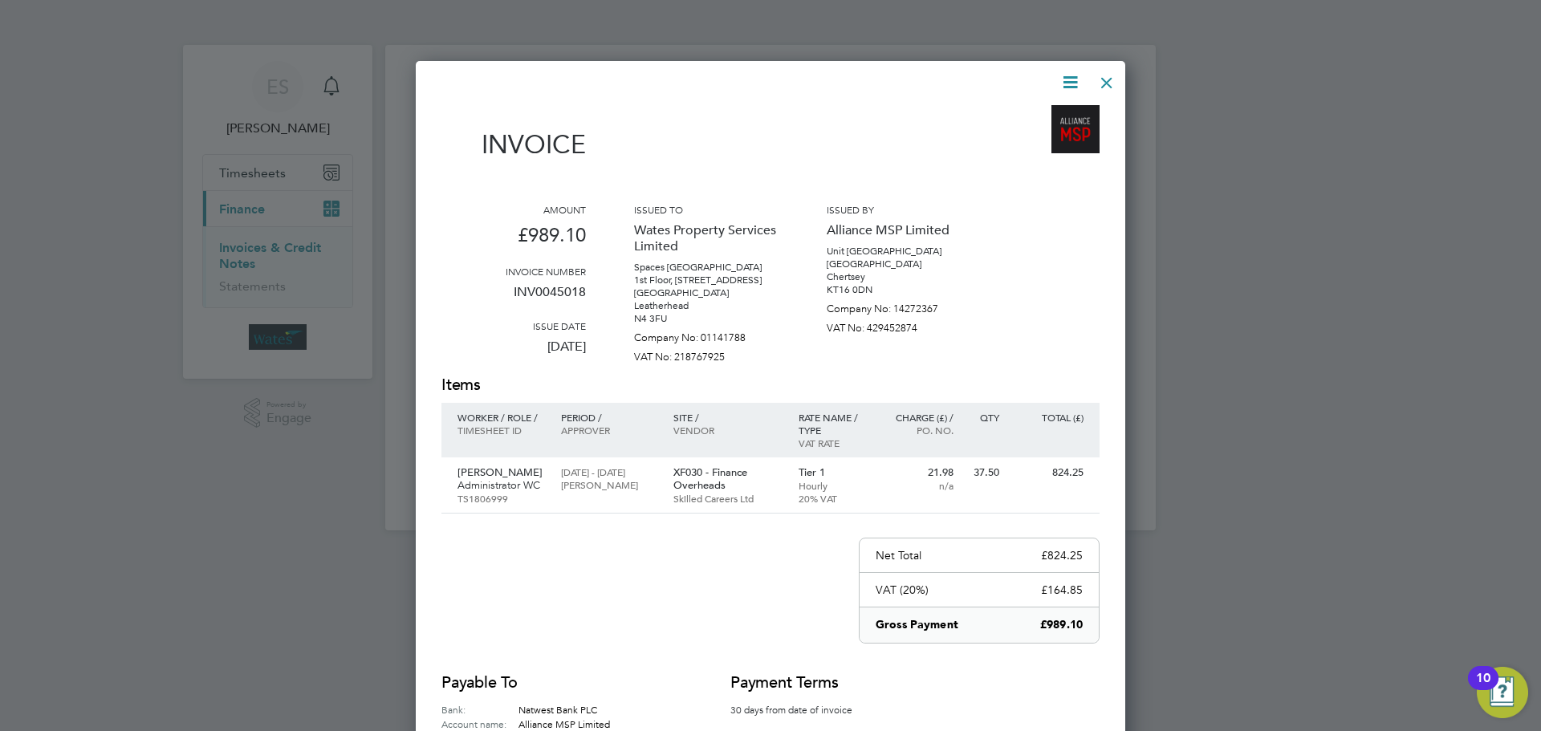
click at [1060, 82] on icon at bounding box center [1070, 82] width 20 height 20
click at [1052, 110] on li "Download Invoice" at bounding box center [1021, 120] width 111 height 22
click at [1070, 72] on icon at bounding box center [1070, 82] width 20 height 20
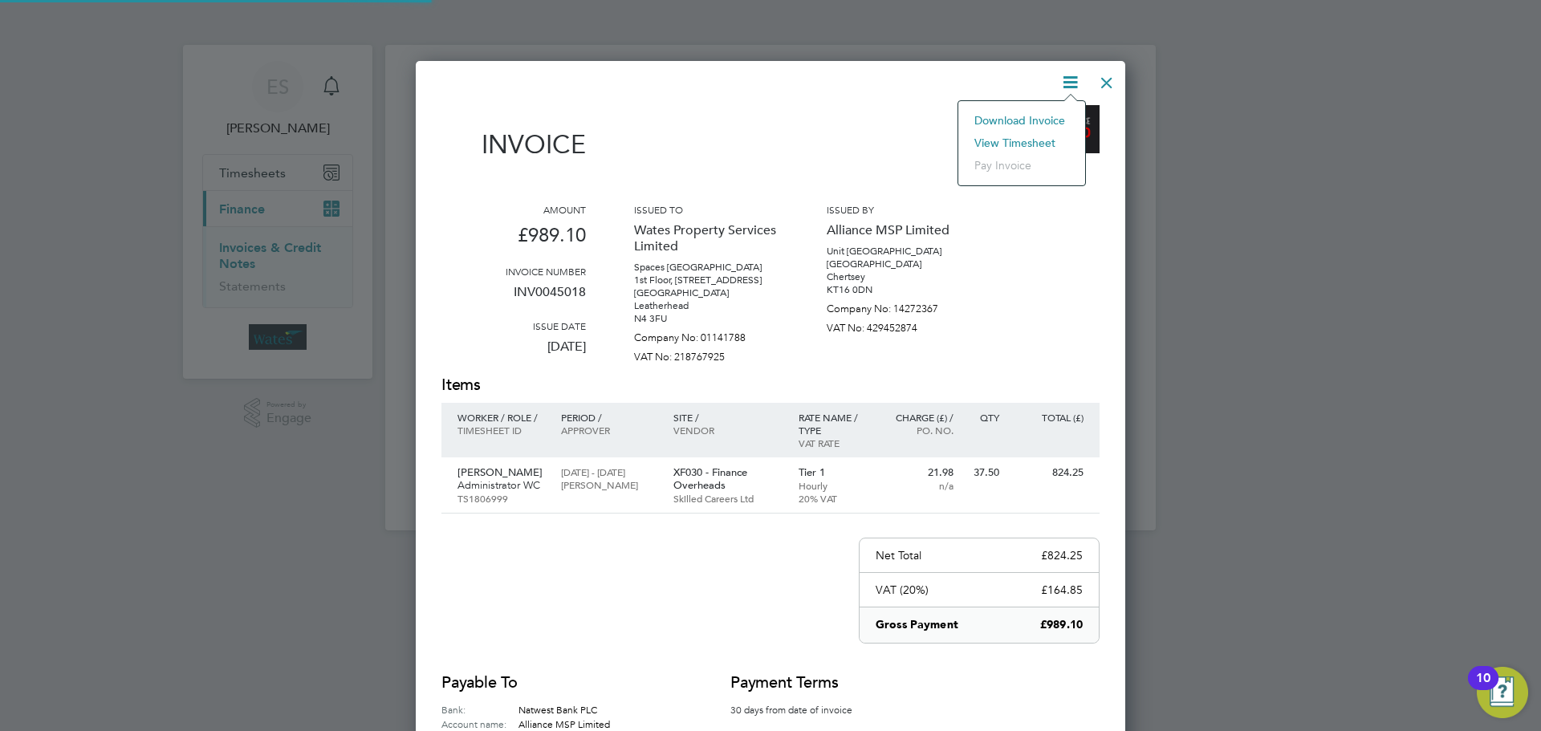
click at [1031, 134] on li "View timesheet" at bounding box center [1021, 143] width 111 height 22
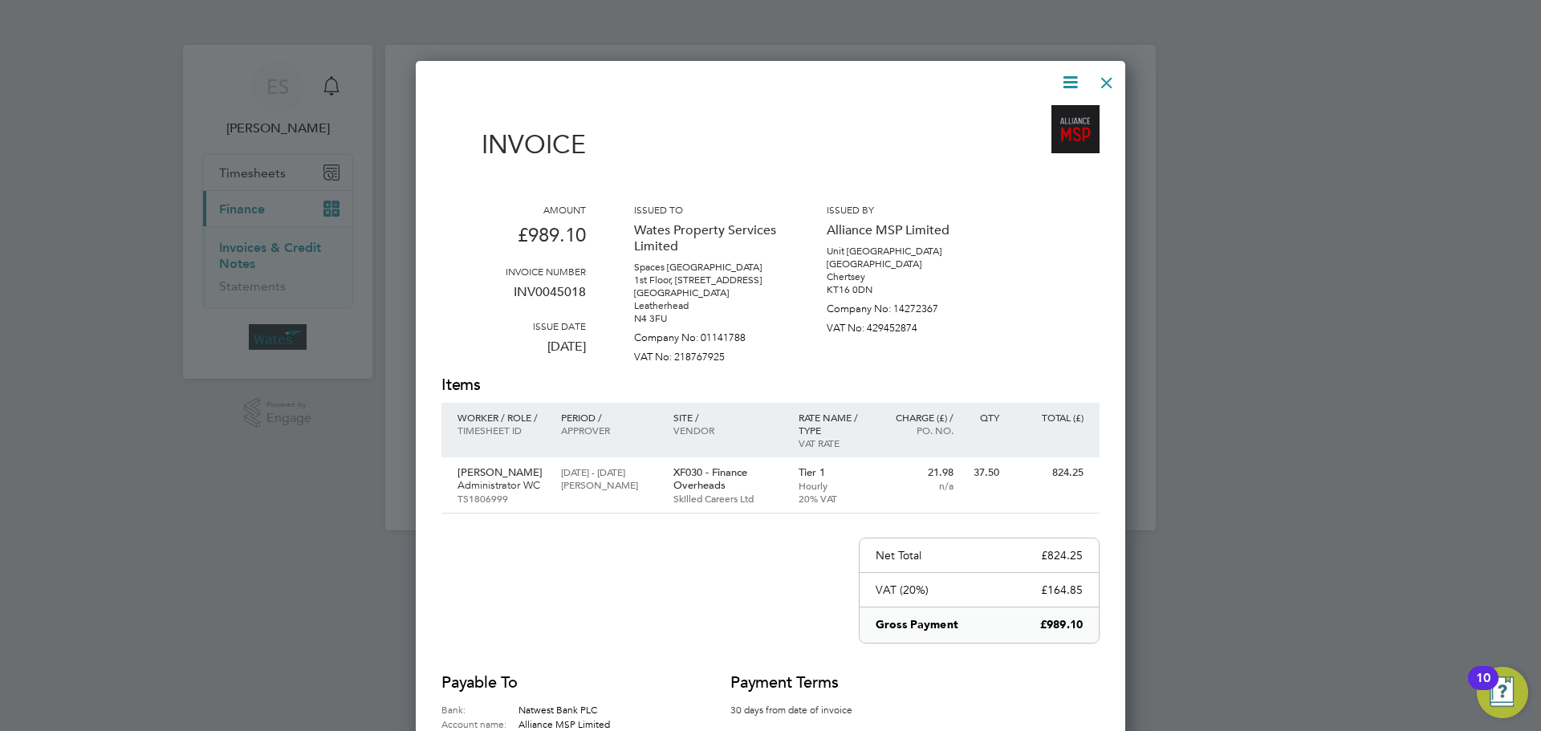
click at [1115, 70] on div at bounding box center [1106, 78] width 29 height 29
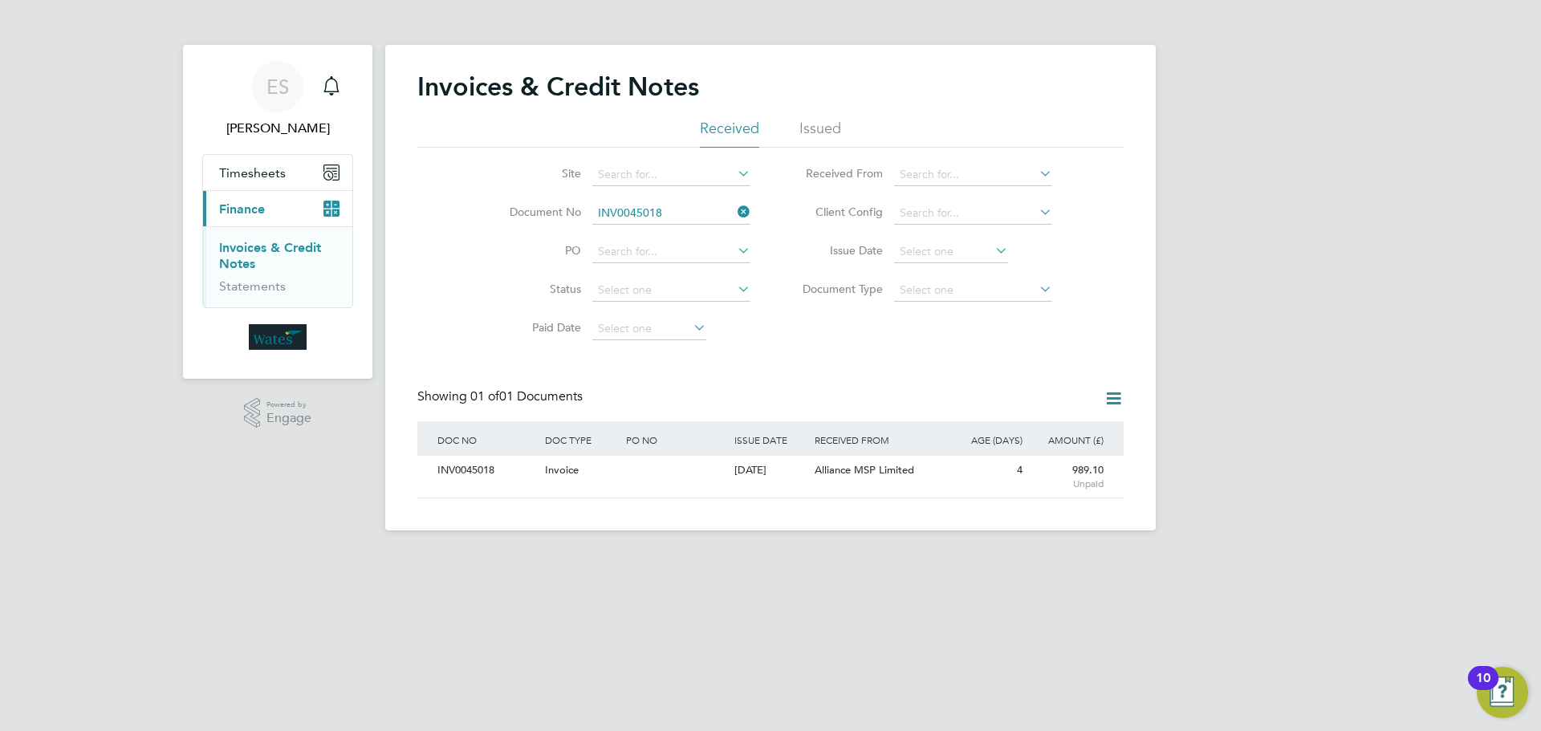
click at [734, 209] on icon at bounding box center [734, 212] width 0 height 22
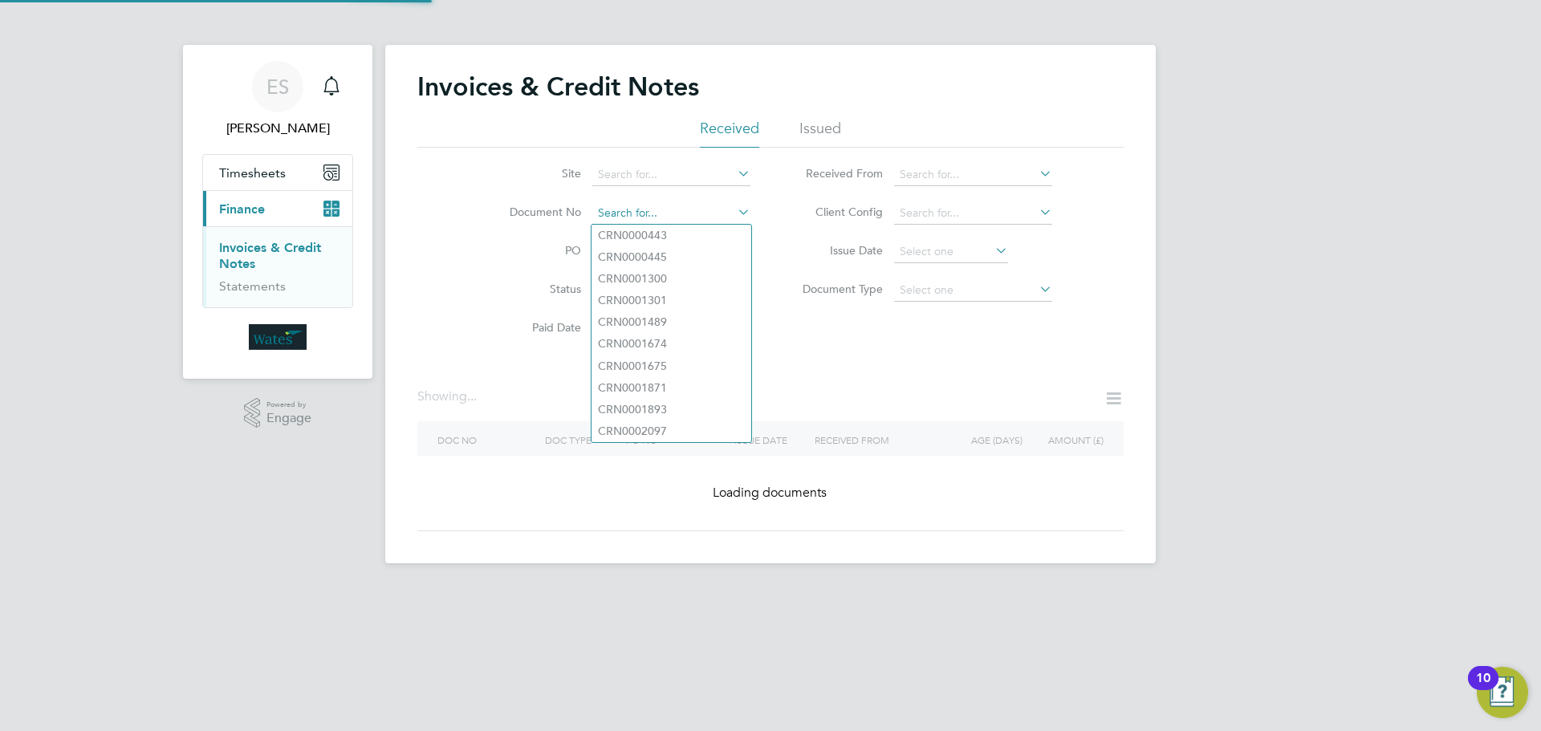
paste input "INV0045019"
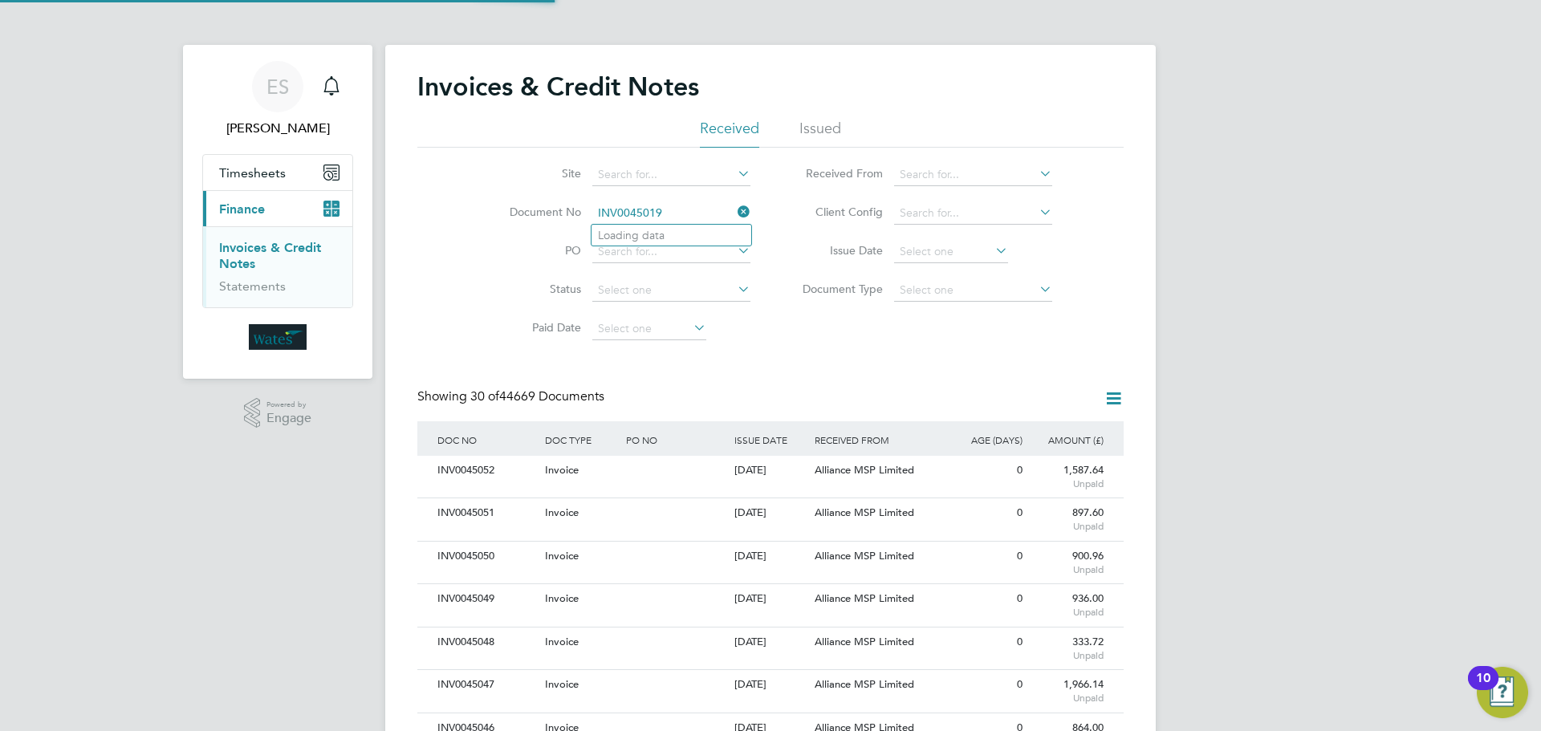
scroll to position [30, 109]
type input "INV0045019"
click at [699, 228] on li "INV0045019" at bounding box center [671, 236] width 160 height 22
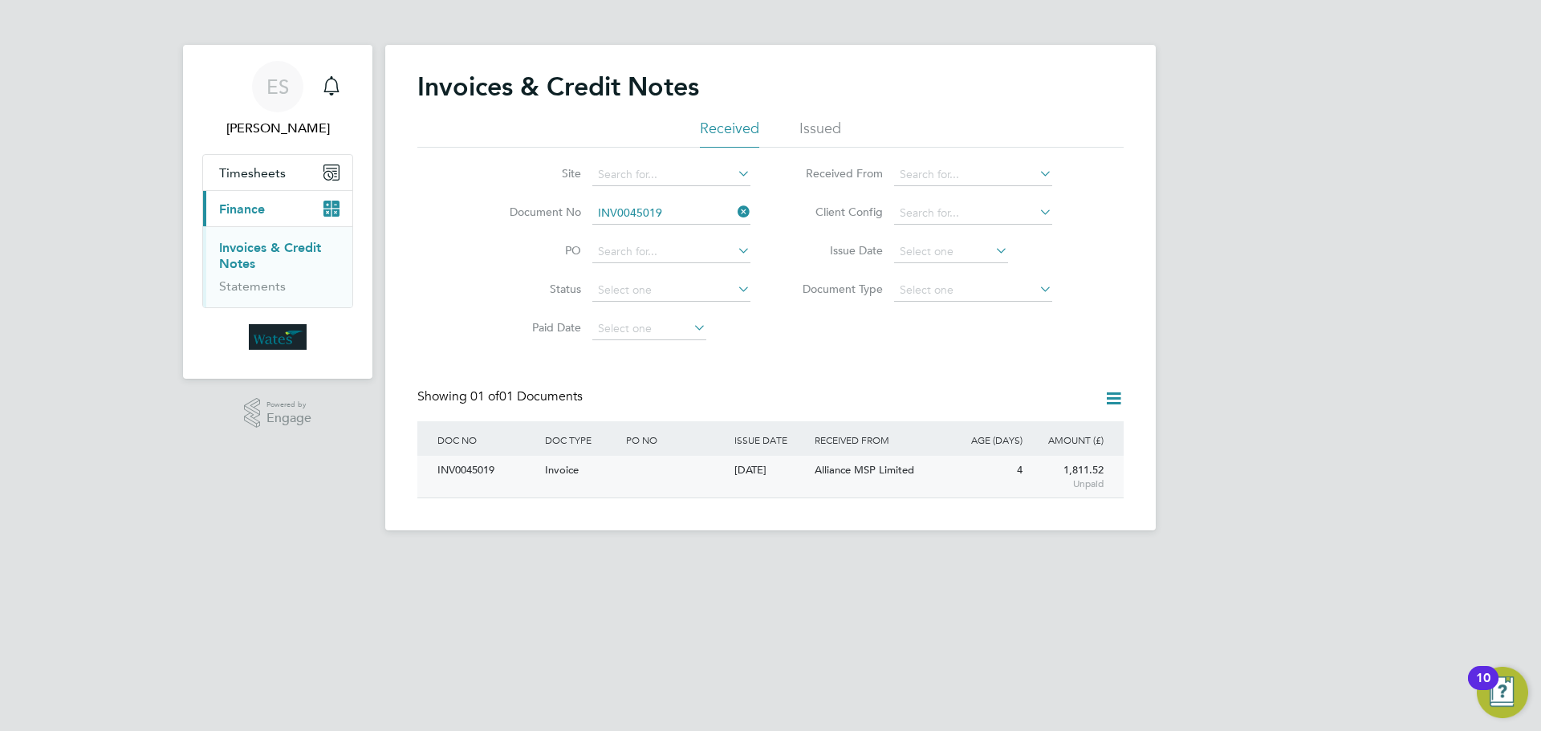
click at [479, 467] on div "INV0045019" at bounding box center [487, 471] width 108 height 30
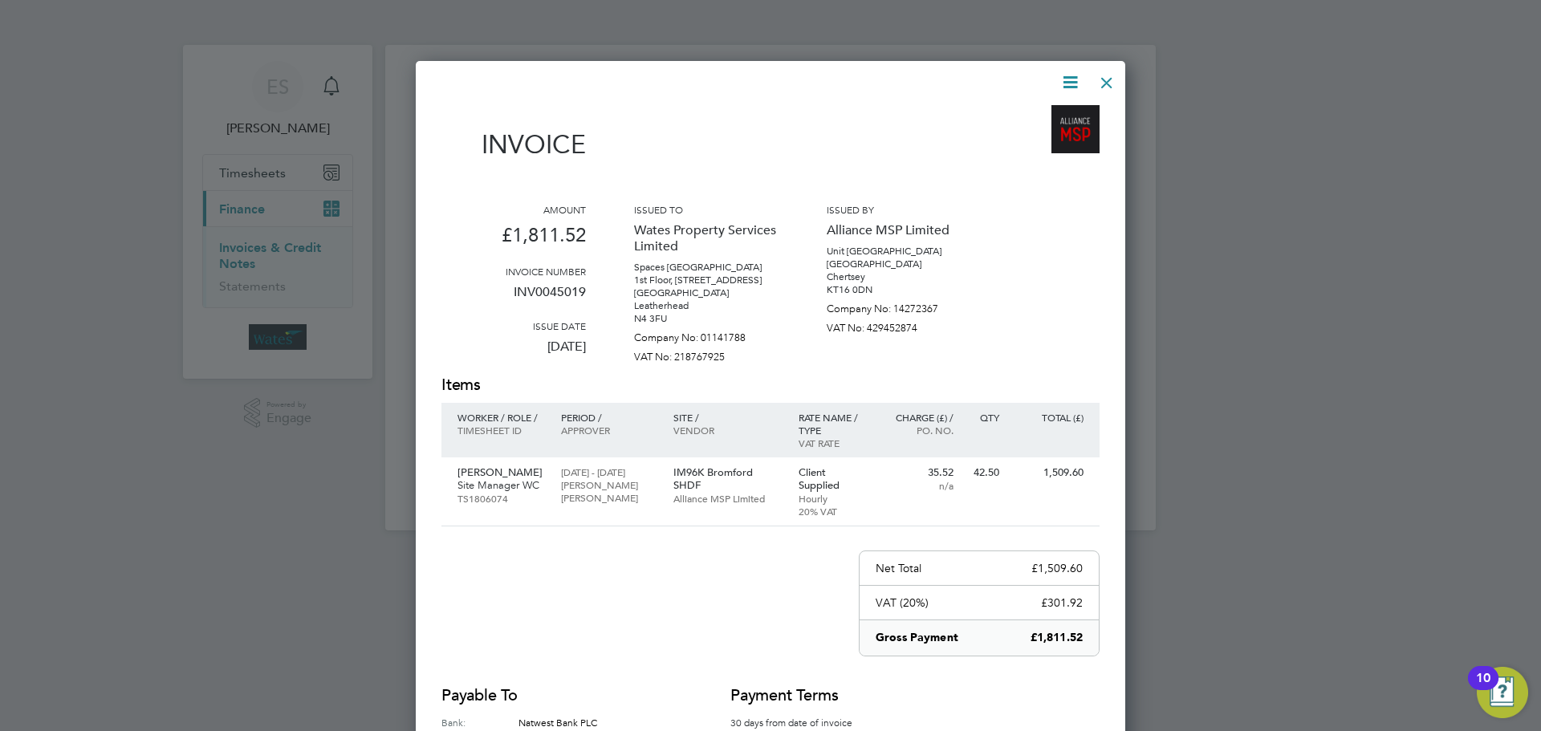
click at [1063, 79] on icon at bounding box center [1070, 82] width 20 height 20
click at [1040, 116] on li "Download Invoice" at bounding box center [1021, 120] width 111 height 22
click at [1069, 76] on icon at bounding box center [1070, 82] width 20 height 20
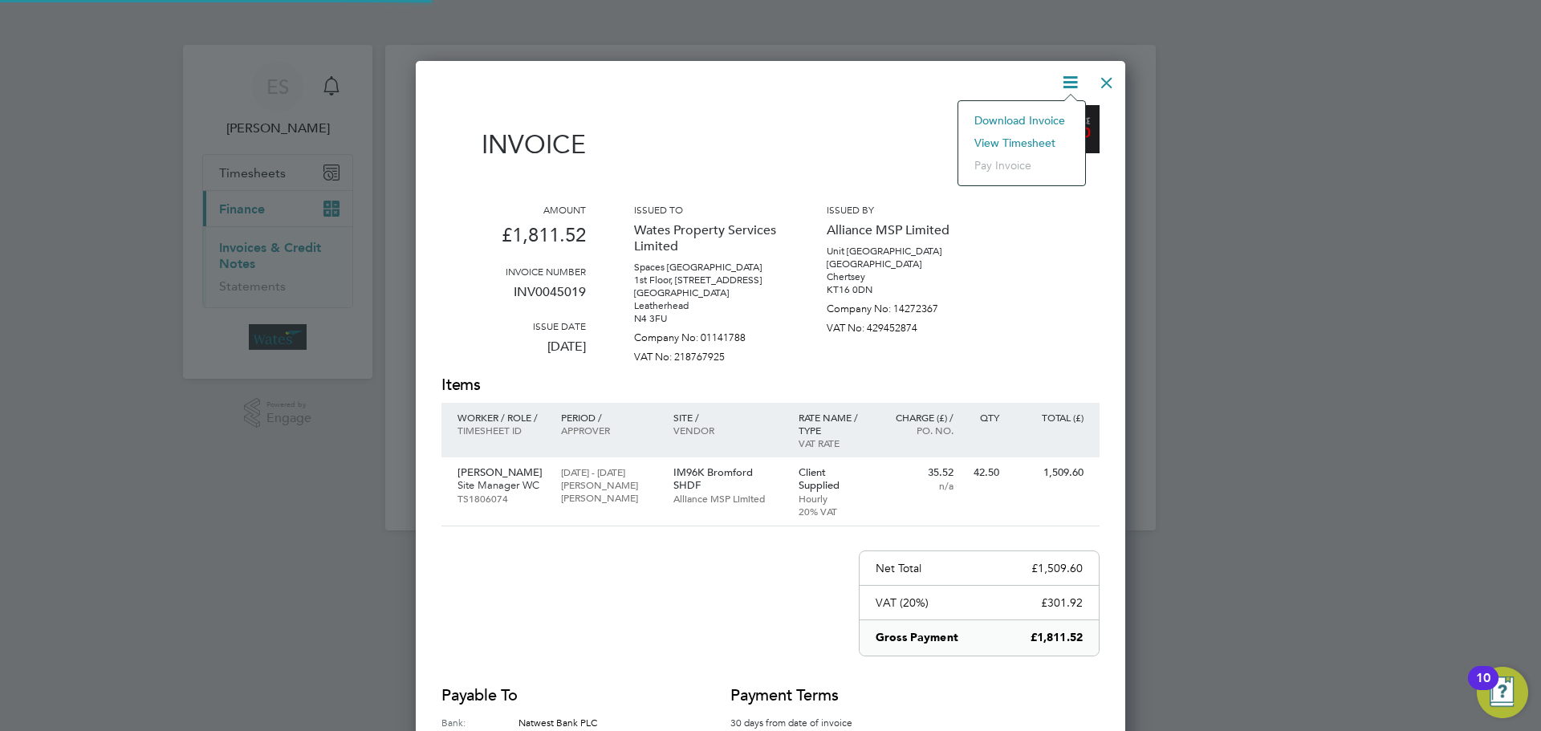
click at [1027, 135] on li "View timesheet" at bounding box center [1021, 143] width 111 height 22
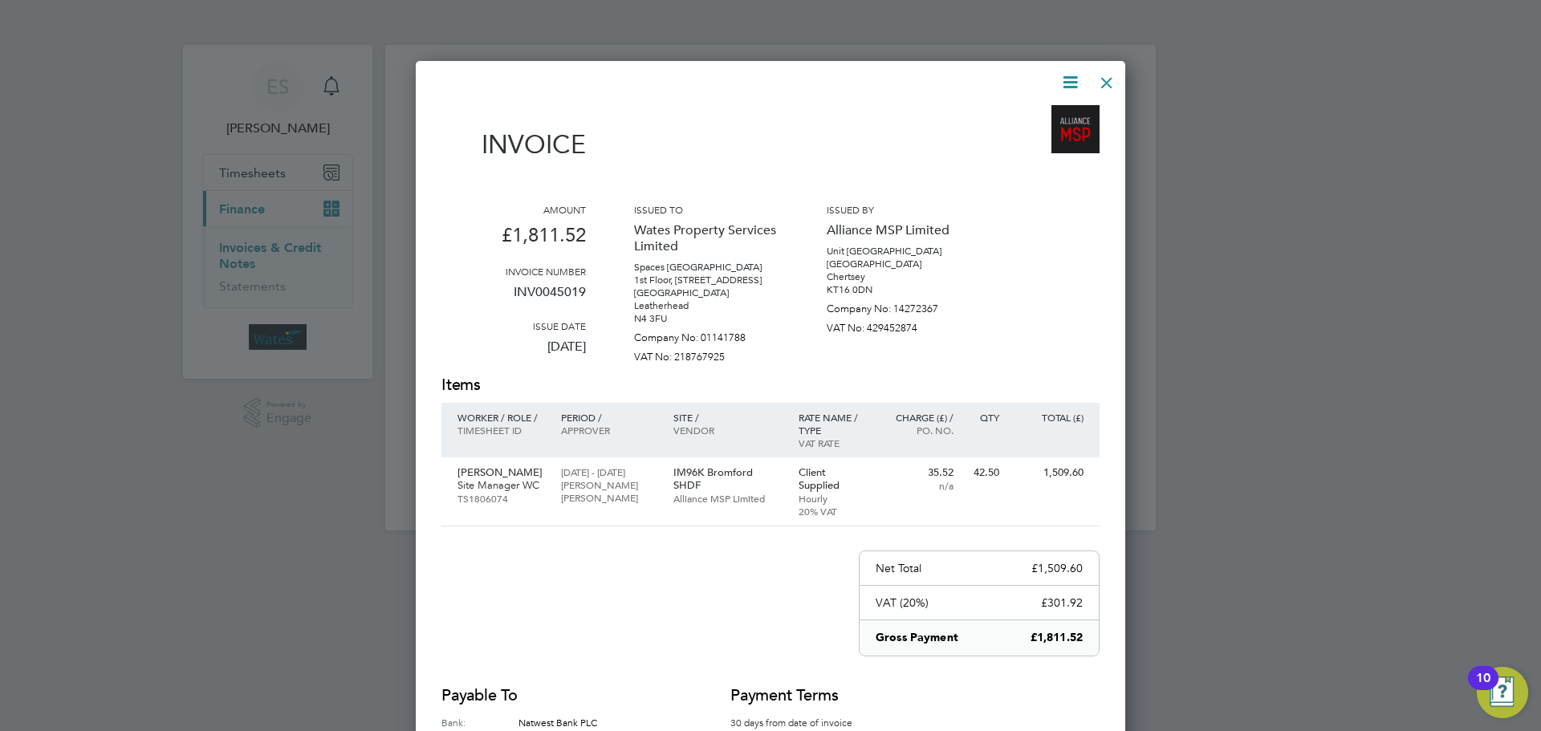
click at [1099, 80] on div at bounding box center [1106, 78] width 29 height 29
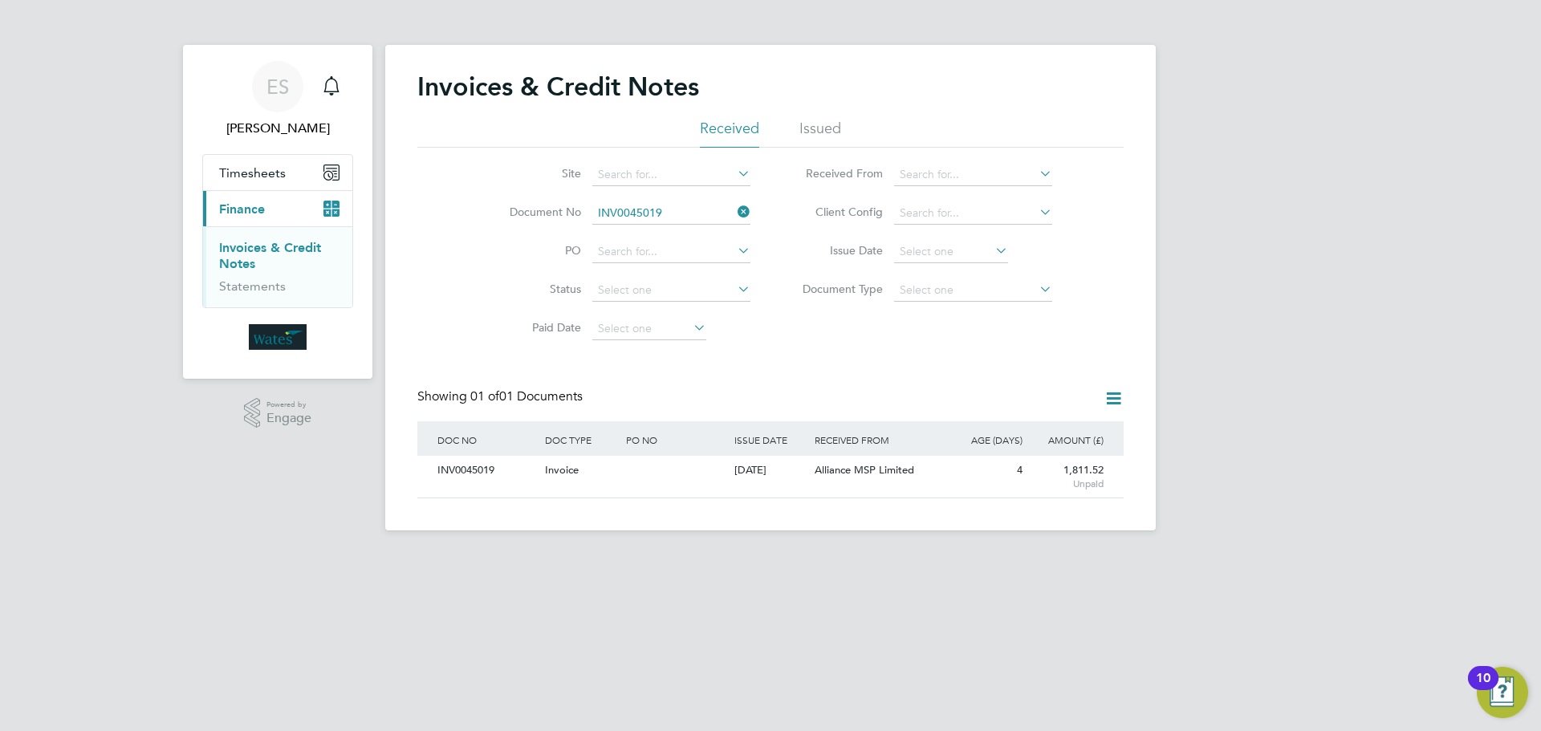
click at [734, 209] on icon at bounding box center [734, 212] width 0 height 22
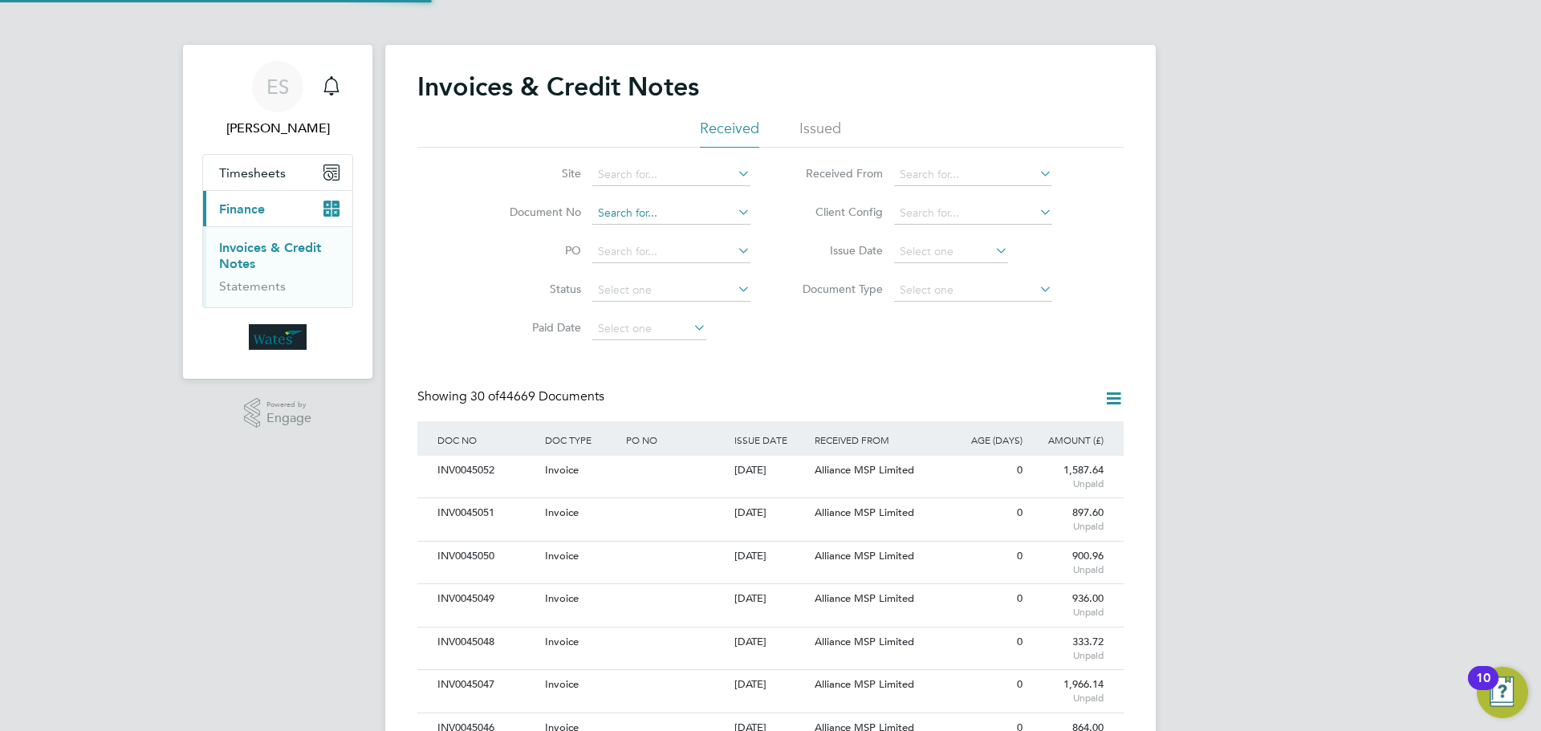
scroll to position [30, 109]
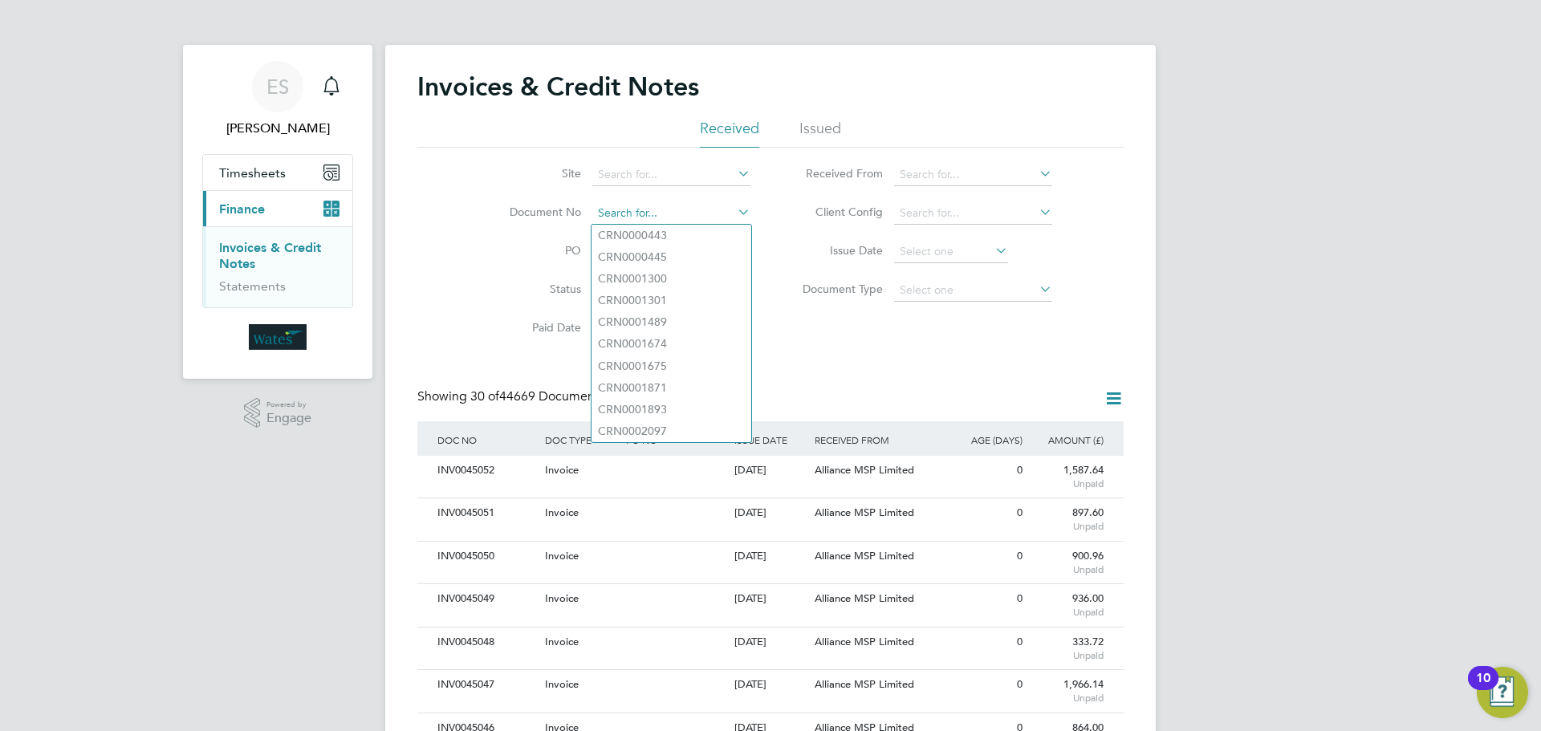
paste input "INV0045020"
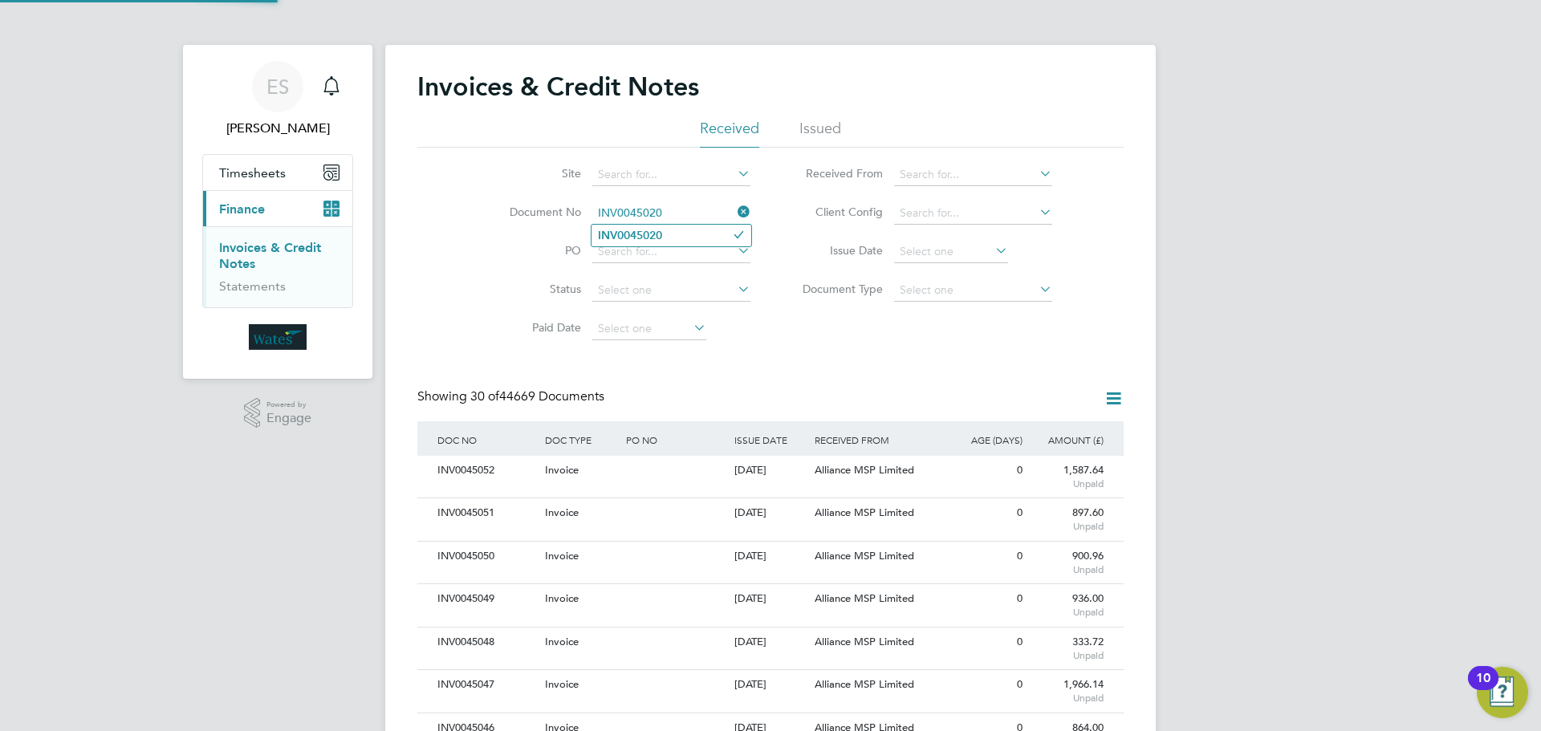
type input "INV0045020"
click at [674, 235] on li "INV0045020" at bounding box center [671, 236] width 160 height 22
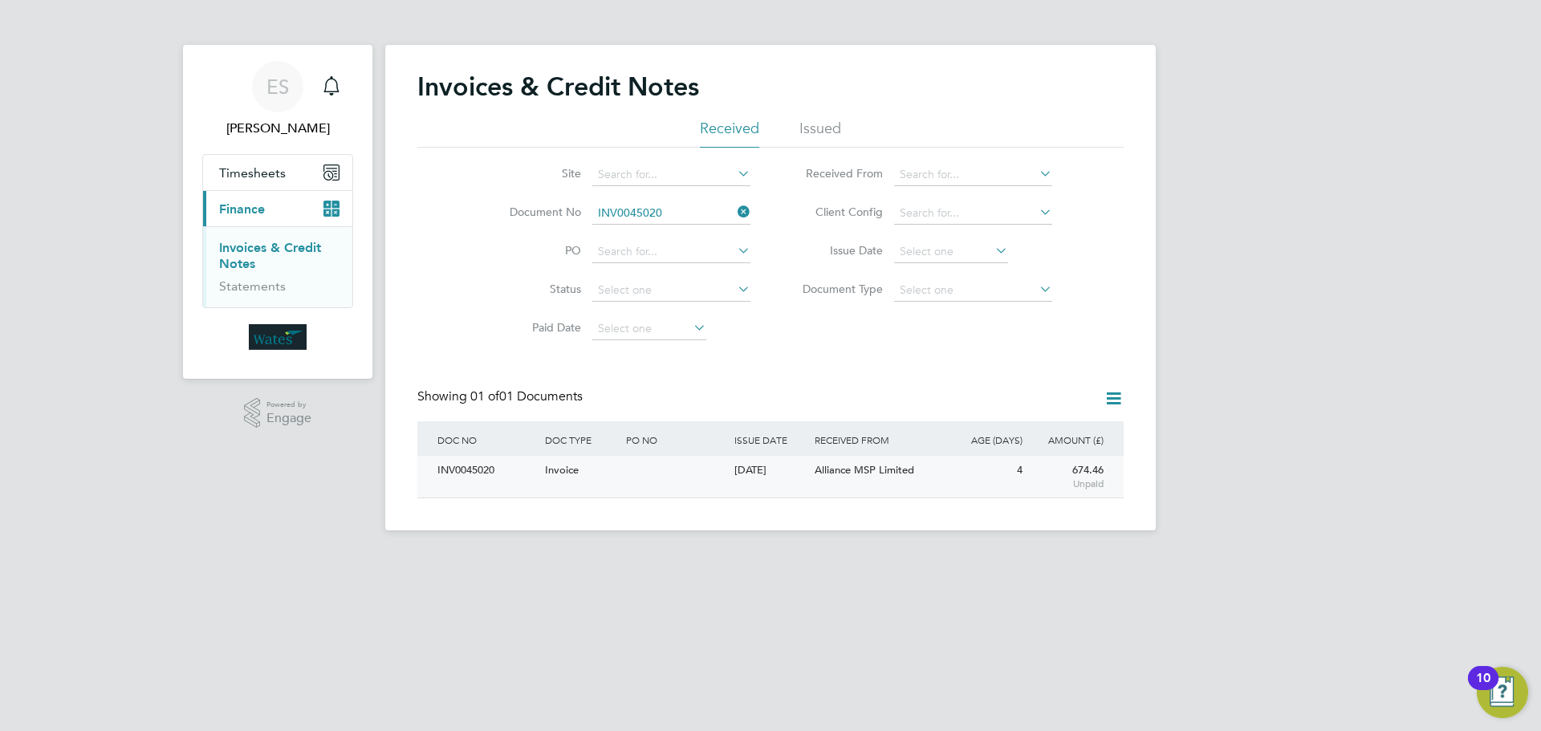
click at [489, 474] on div "INV0045020" at bounding box center [487, 471] width 108 height 30
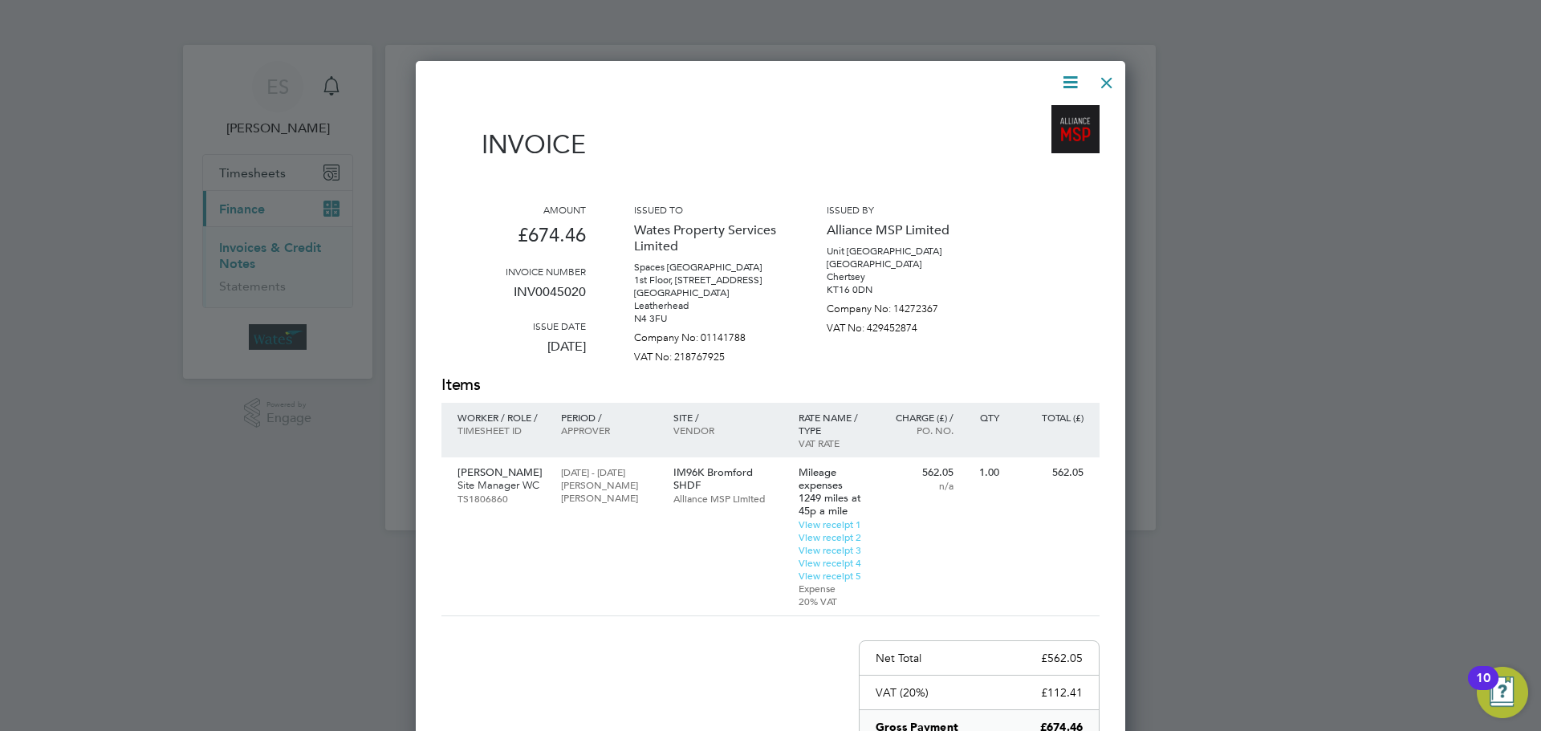
click at [1060, 80] on icon at bounding box center [1070, 82] width 20 height 20
click at [1024, 115] on li "Download Invoice" at bounding box center [1021, 120] width 111 height 22
drag, startPoint x: 1073, startPoint y: 83, endPoint x: 1060, endPoint y: 97, distance: 18.7
click at [1072, 83] on icon at bounding box center [1070, 82] width 20 height 20
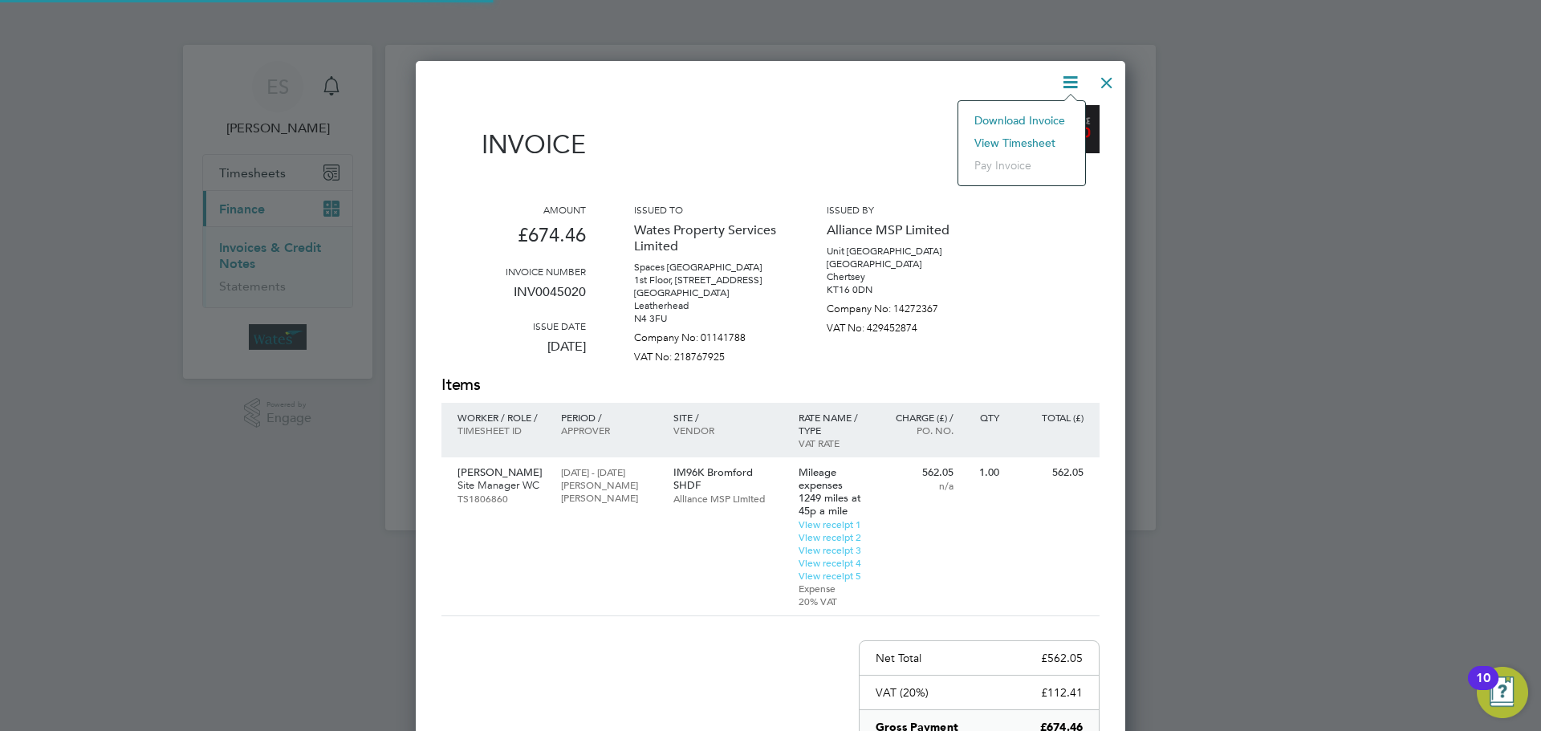
click at [1022, 137] on li "View timesheet" at bounding box center [1021, 143] width 111 height 22
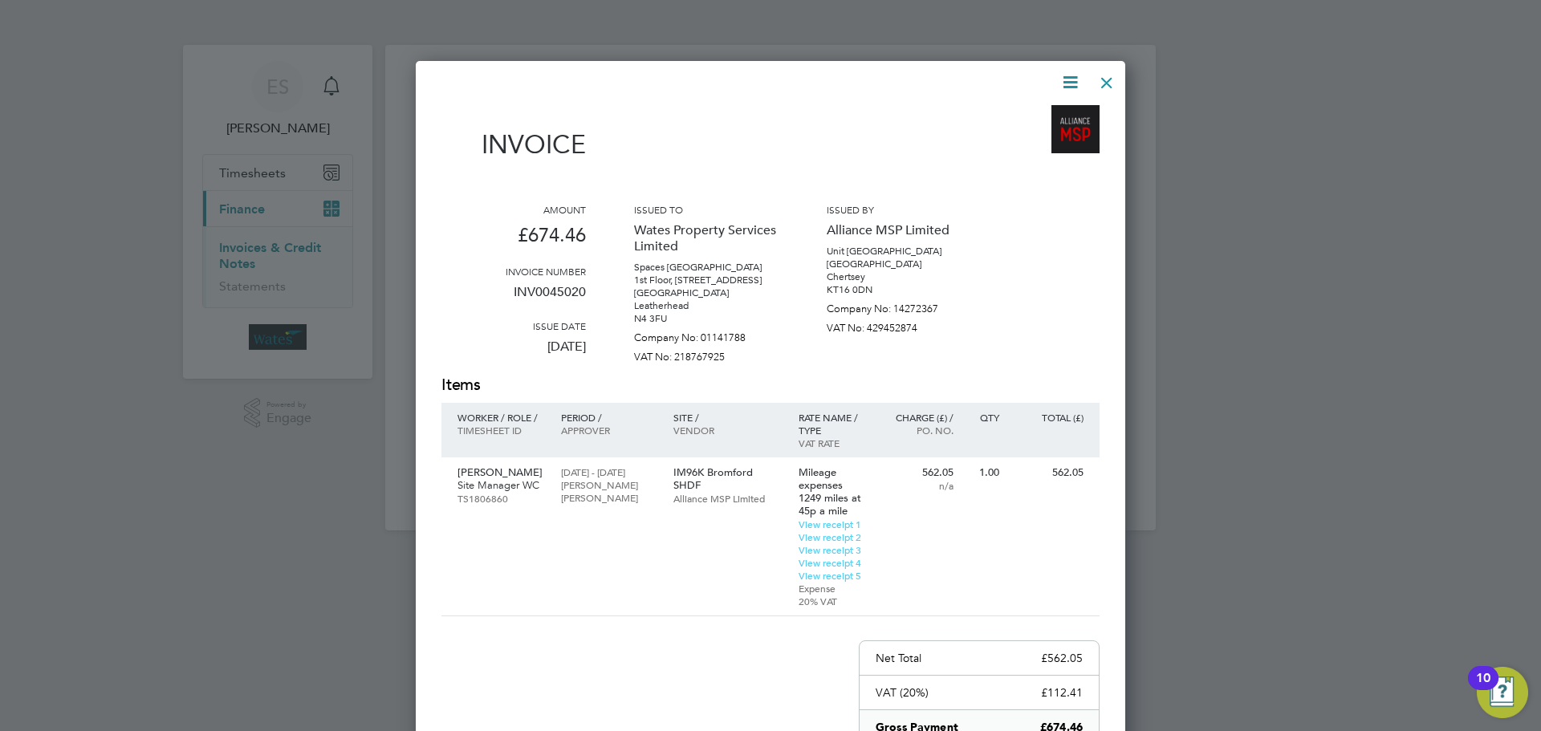
click at [1104, 79] on div at bounding box center [1106, 78] width 29 height 29
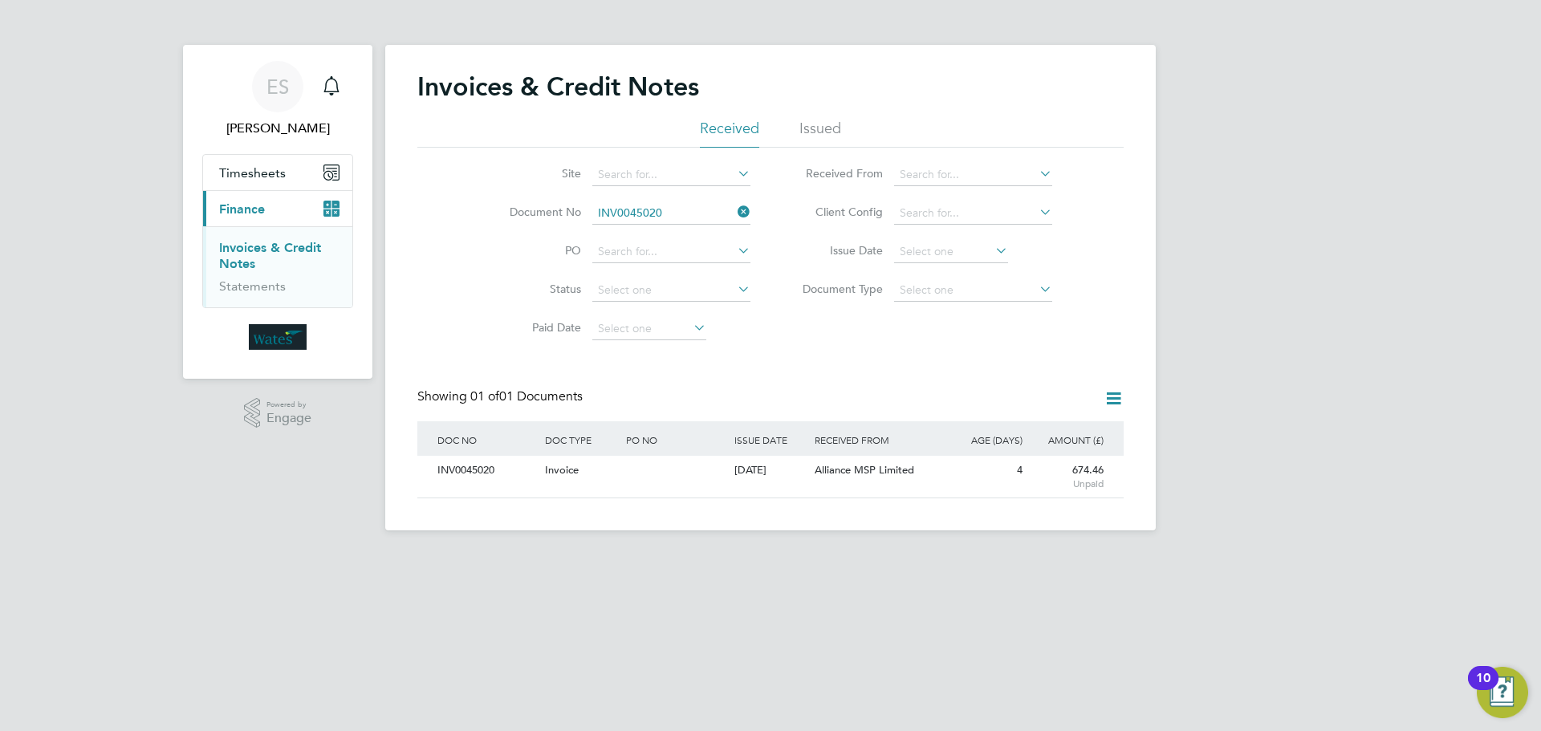
click at [734, 204] on icon at bounding box center [734, 212] width 0 height 22
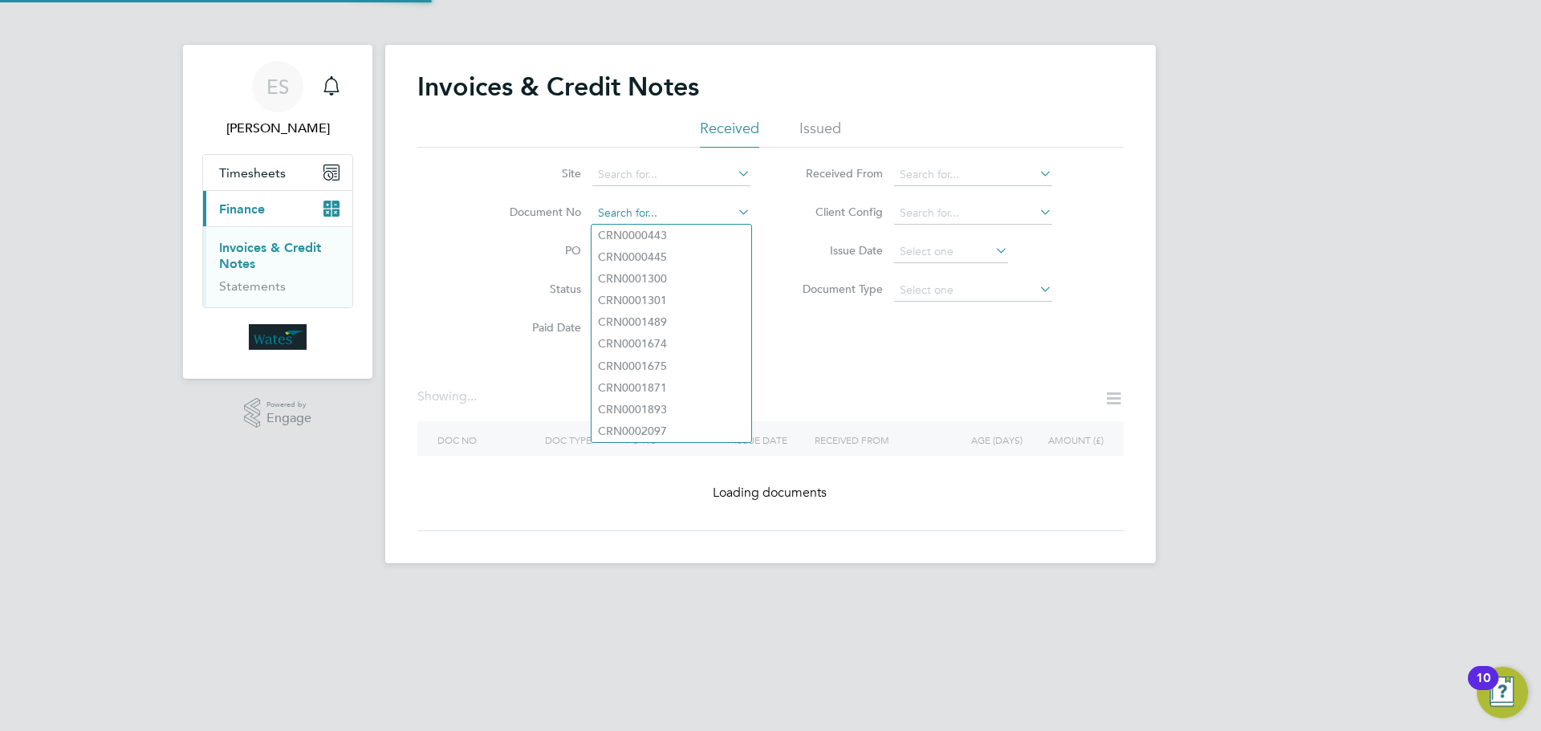
paste input "INV0045021"
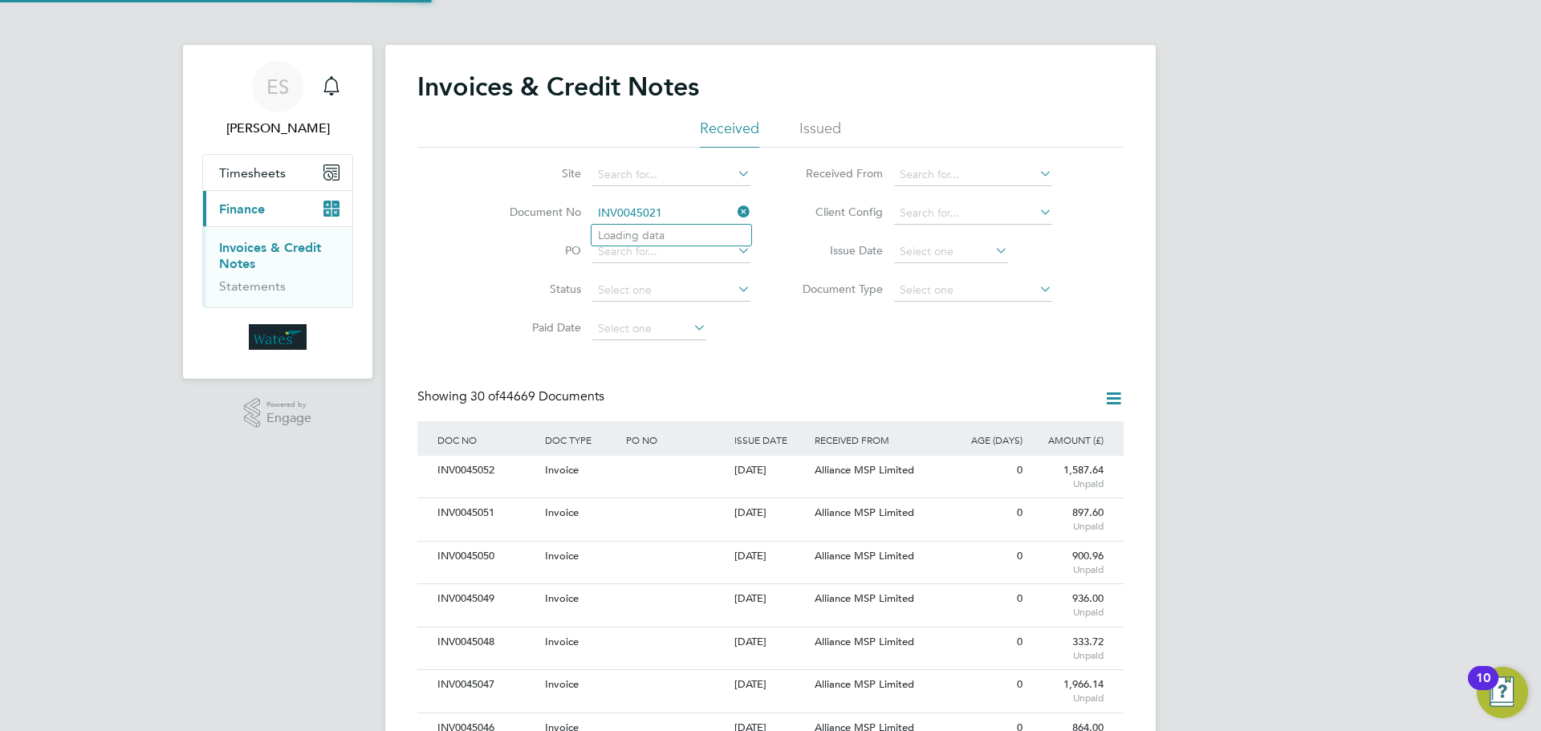
scroll to position [30, 136]
type input "INV0045021"
click at [612, 234] on b "INV0045021" at bounding box center [630, 236] width 64 height 14
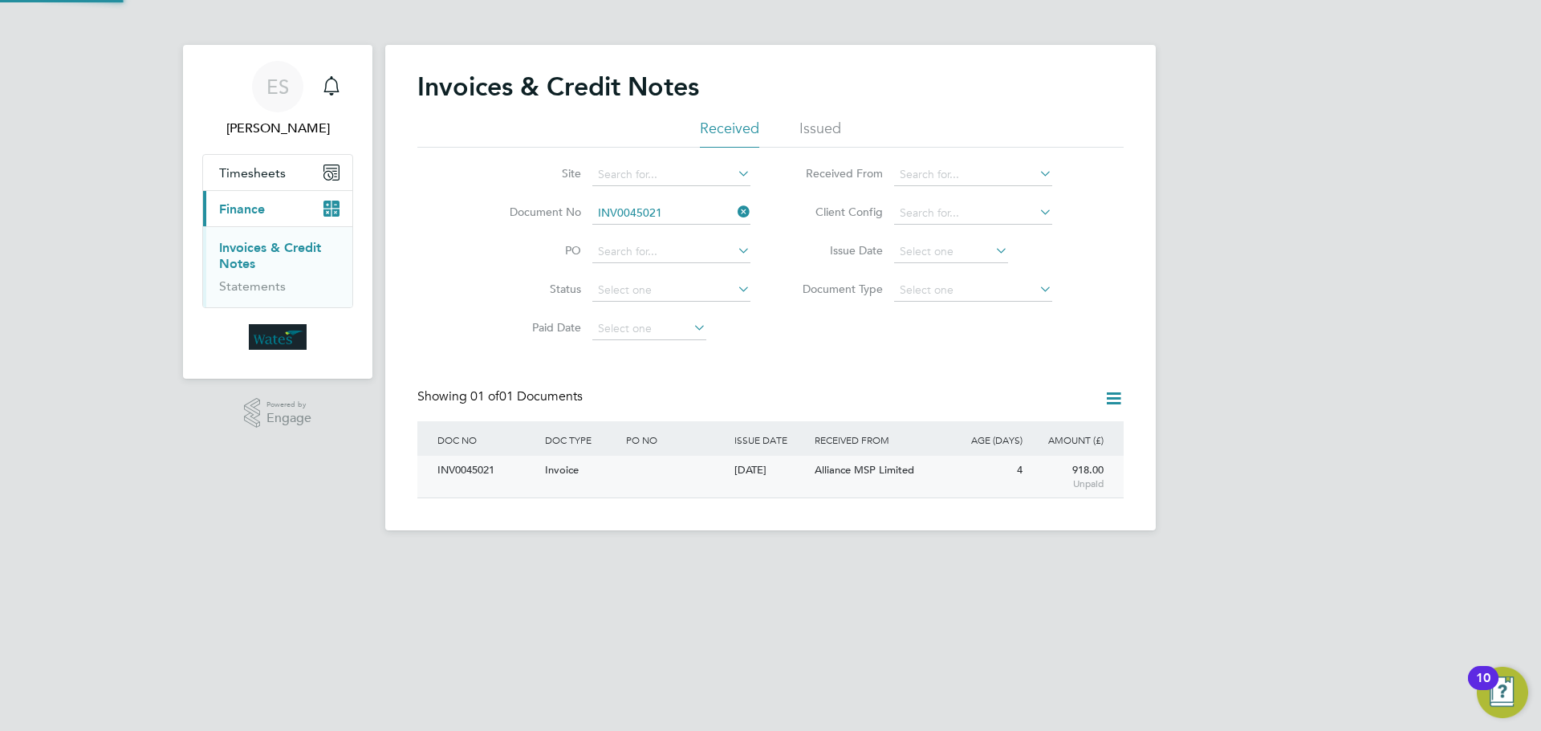
click at [464, 474] on div "INV0045021" at bounding box center [487, 471] width 108 height 30
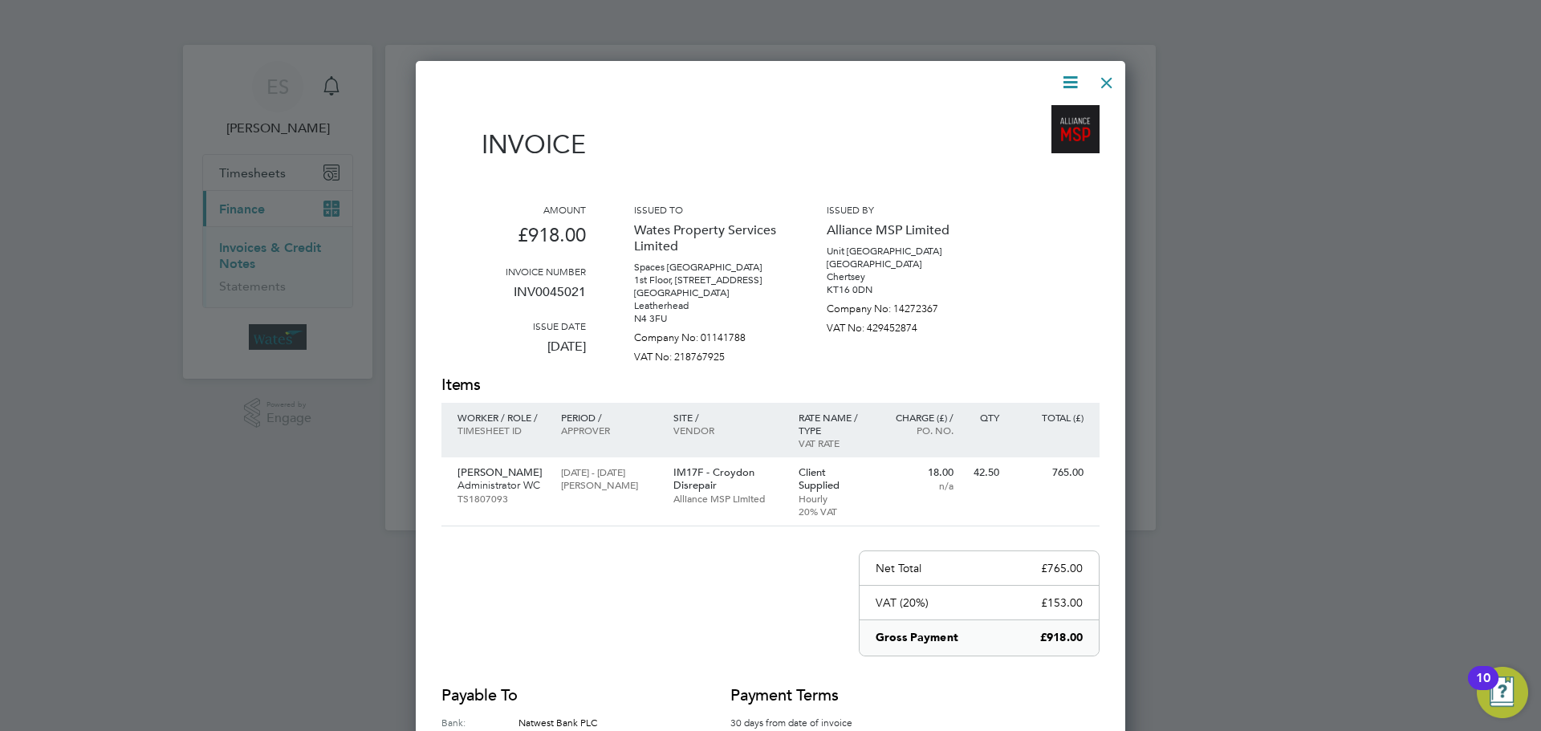
click at [1074, 73] on icon at bounding box center [1070, 82] width 20 height 20
click at [1048, 116] on li "Download Invoice" at bounding box center [1021, 120] width 111 height 22
click at [1062, 87] on icon at bounding box center [1070, 82] width 20 height 20
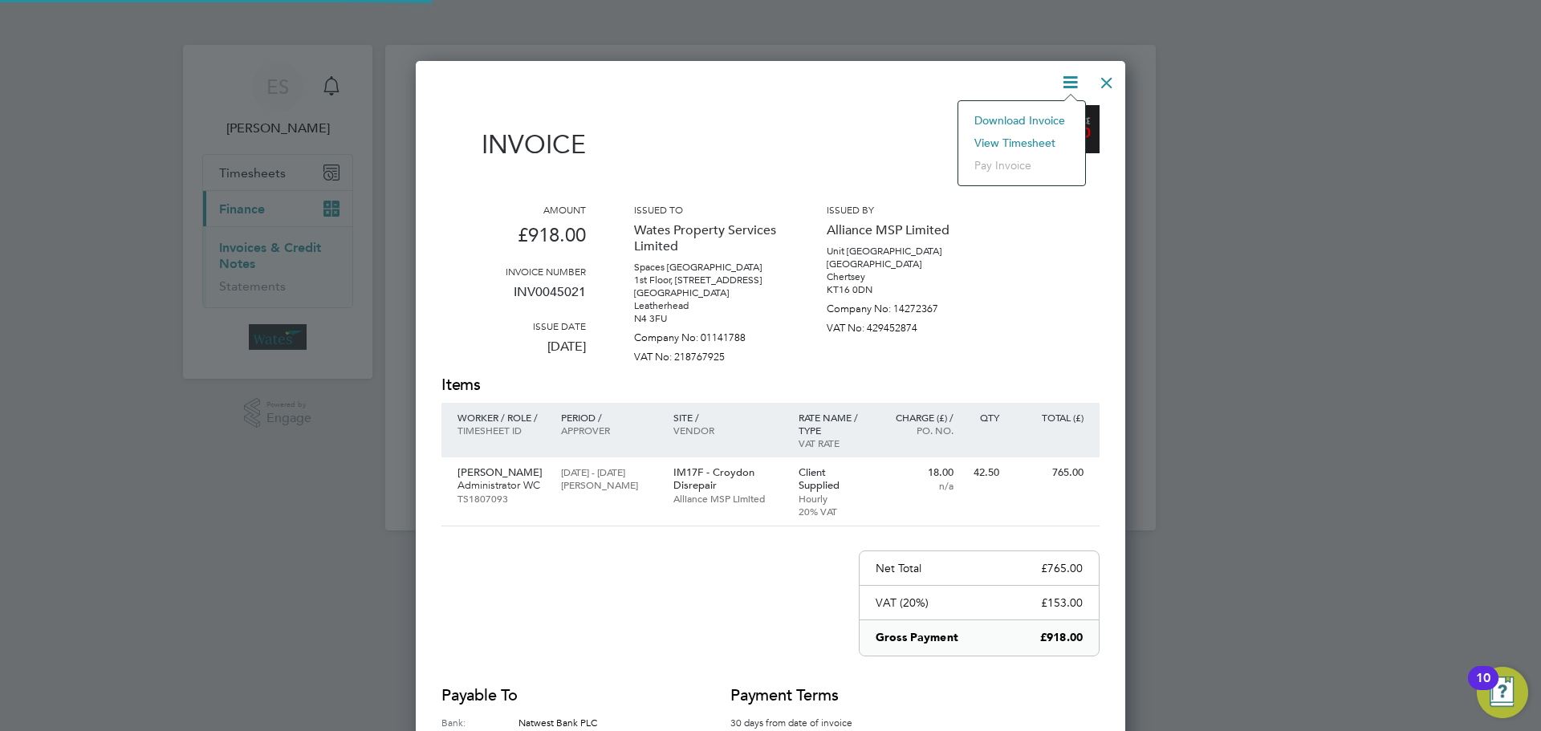
click at [1027, 133] on li "View timesheet" at bounding box center [1021, 143] width 111 height 22
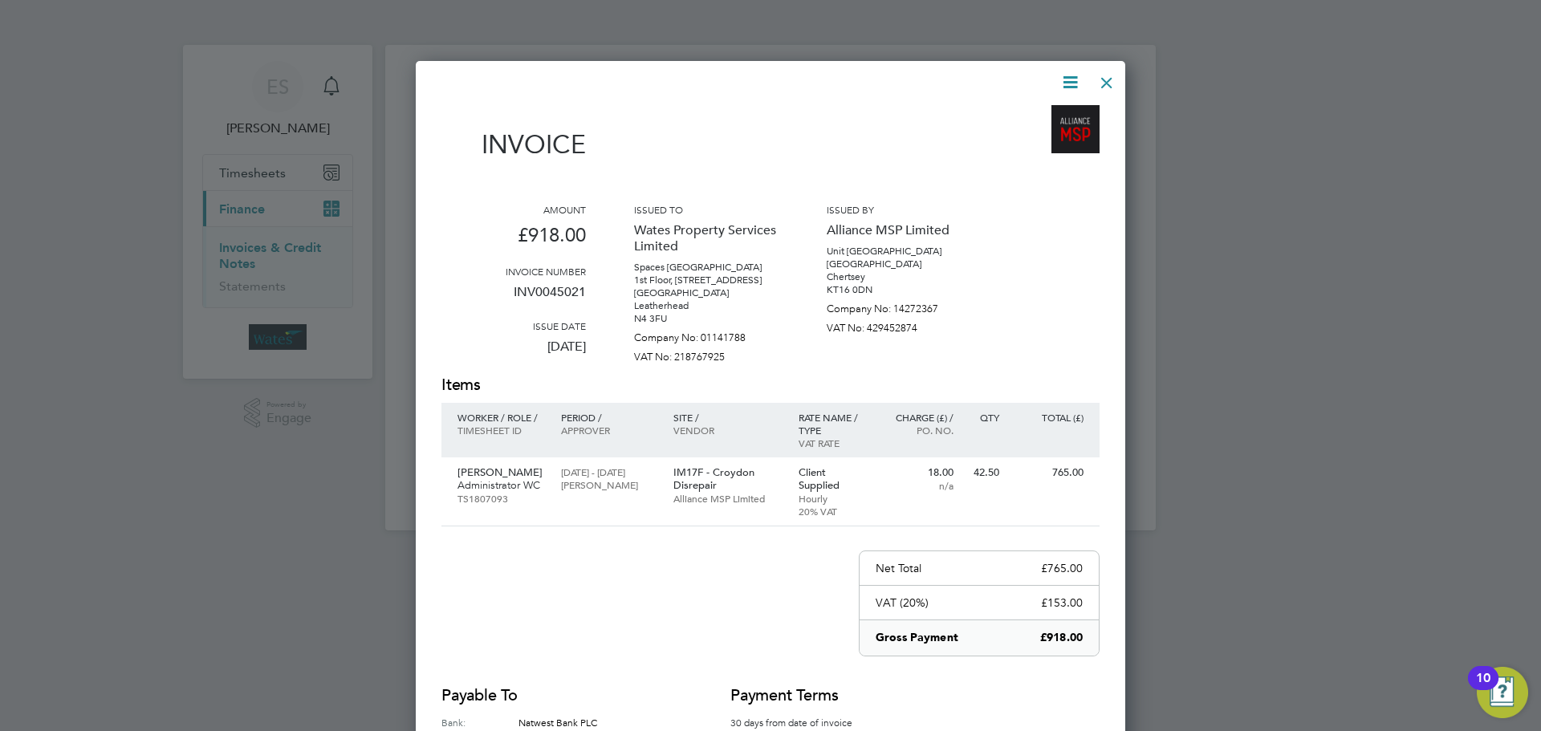
click at [1102, 71] on div at bounding box center [1106, 78] width 29 height 29
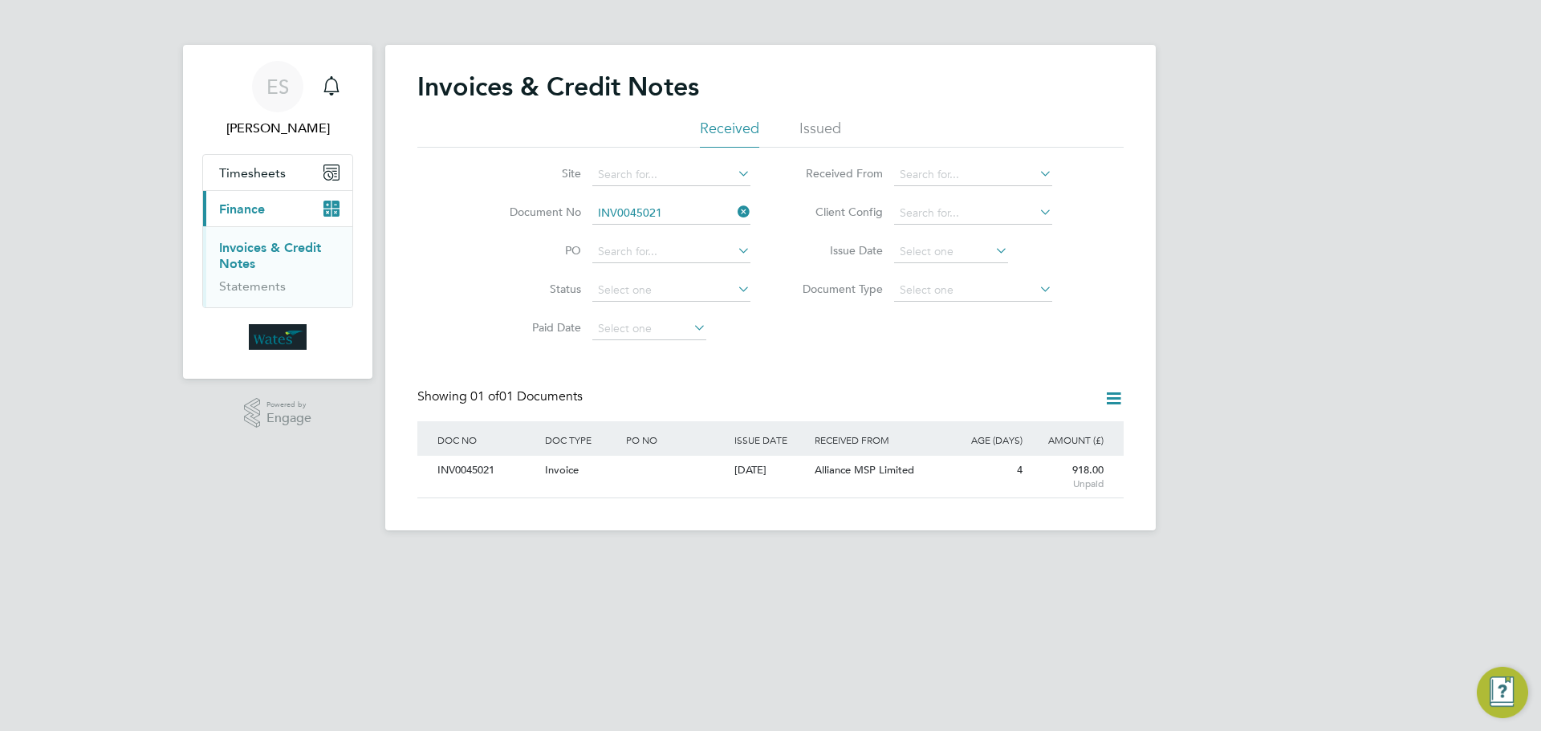
click at [734, 211] on icon at bounding box center [734, 212] width 0 height 22
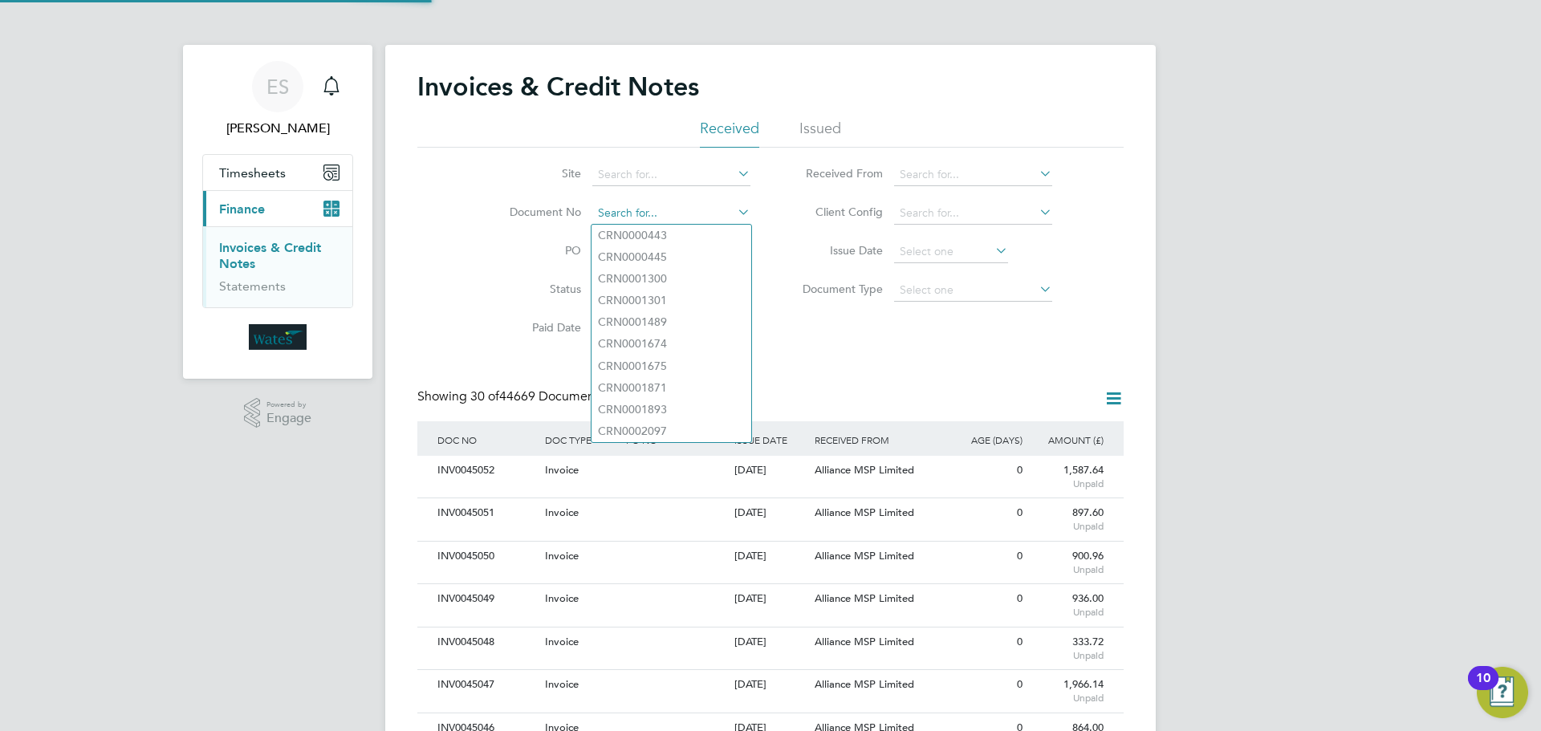
scroll to position [30, 136]
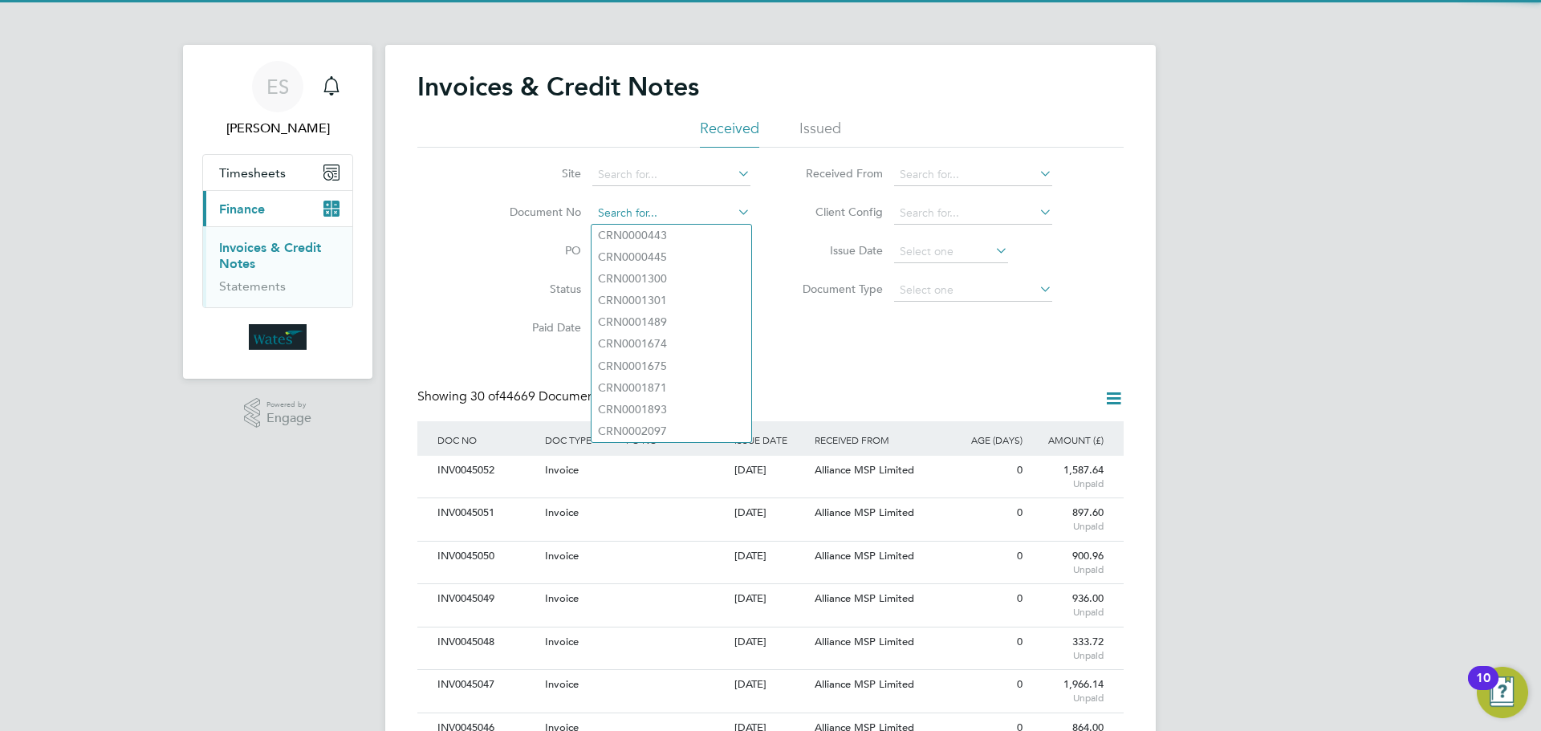
paste input "INV0045022"
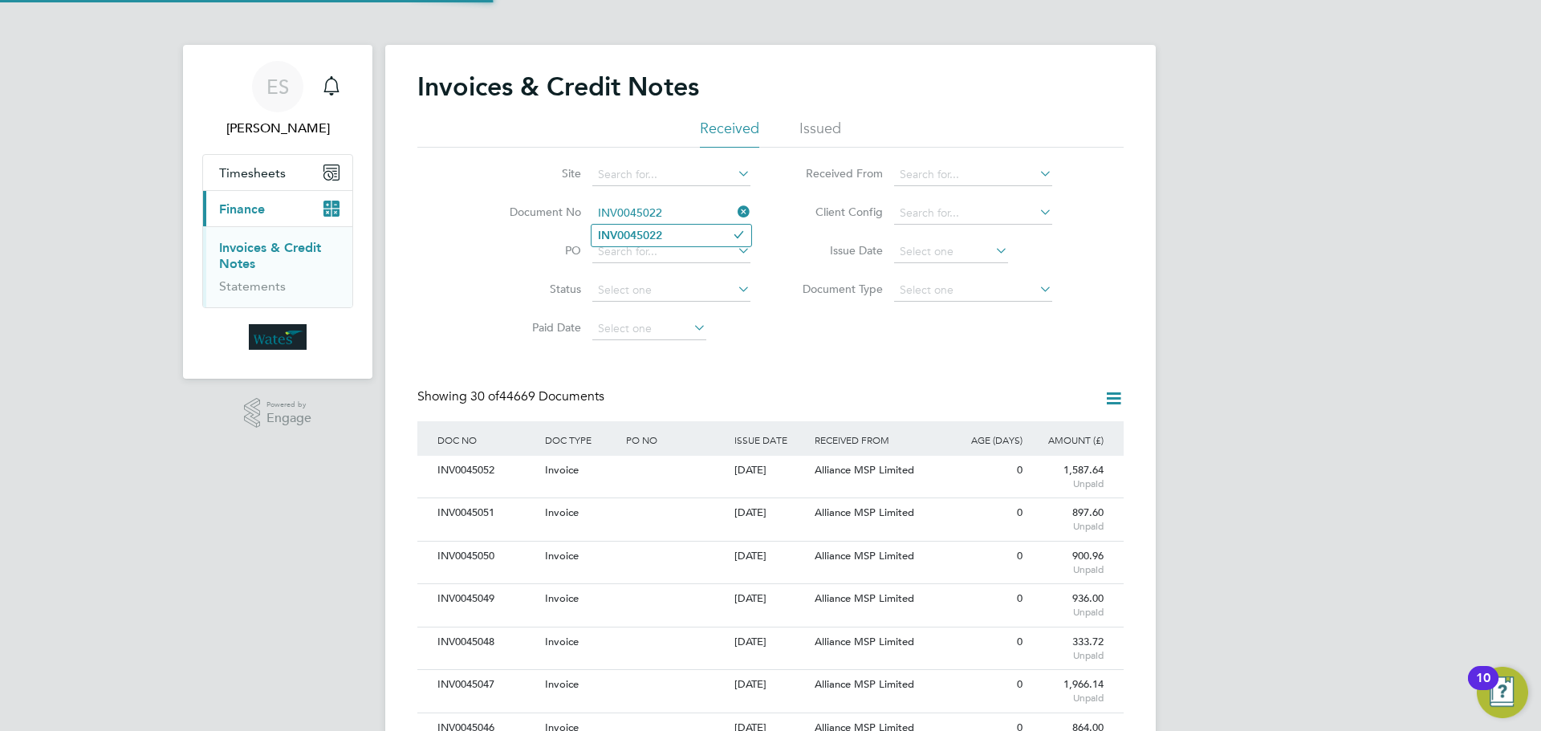
type input "INV0045022"
click at [662, 232] on b "INV0045022" at bounding box center [630, 236] width 64 height 14
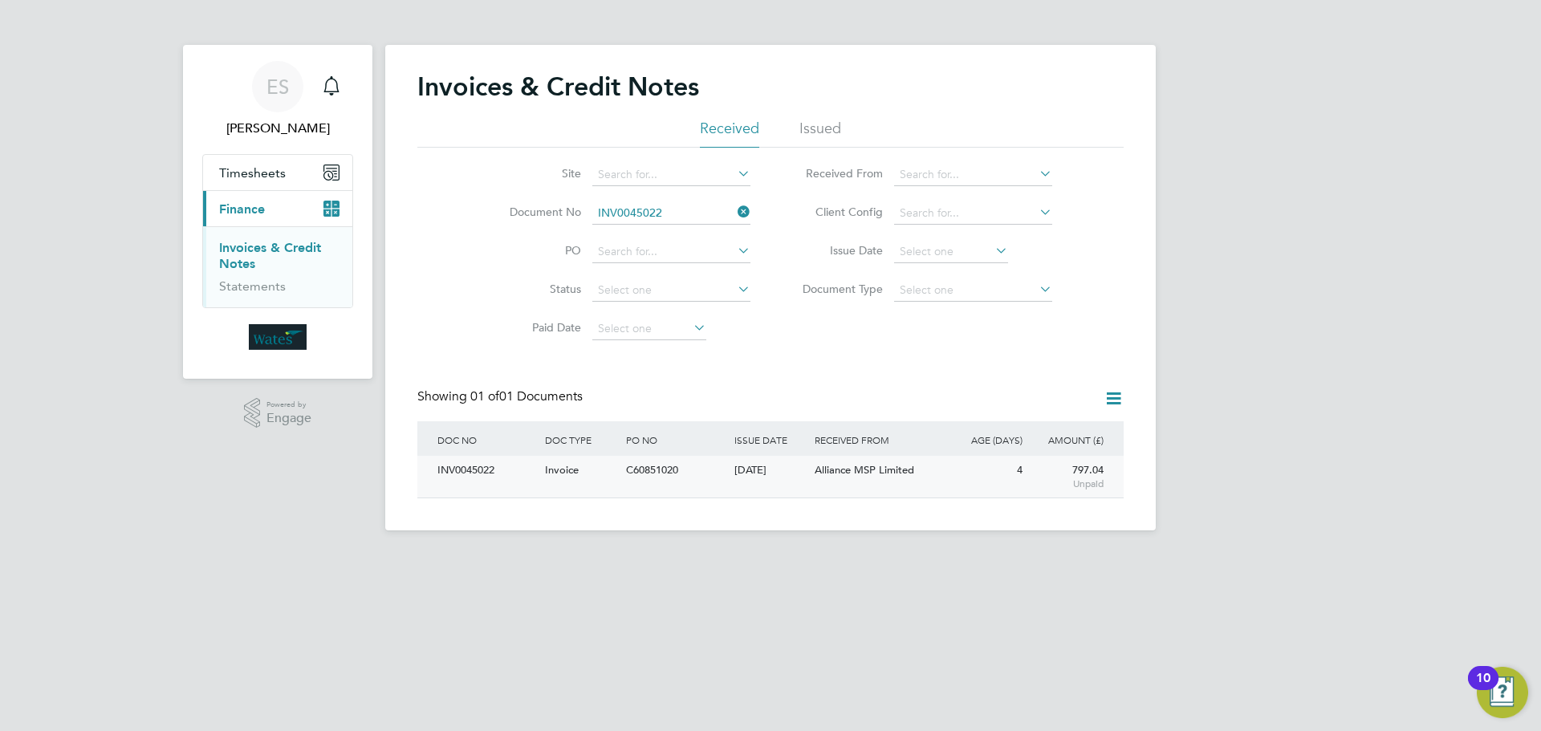
click at [490, 468] on div "INV0045022" at bounding box center [487, 471] width 108 height 30
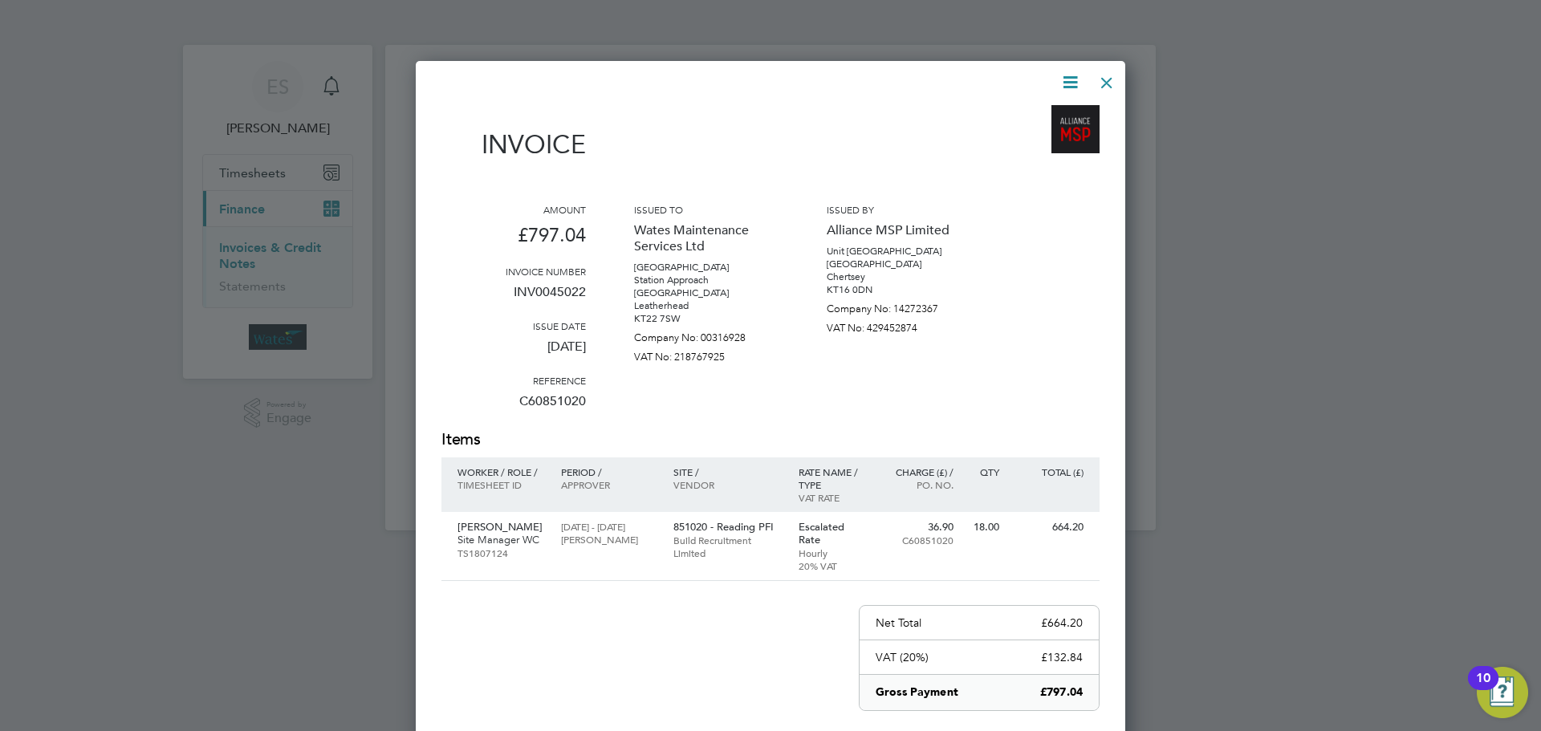
click at [1072, 81] on icon at bounding box center [1070, 82] width 20 height 20
click at [1043, 116] on li "Download Invoice" at bounding box center [1021, 120] width 111 height 22
click at [1071, 63] on div "Invoice Amount £797.04 Invoice number INV0045022 Issue date 22 Aug 2025 Referen…" at bounding box center [770, 490] width 709 height 858
drag, startPoint x: 1065, startPoint y: 83, endPoint x: 1055, endPoint y: 108, distance: 27.4
click at [1065, 83] on icon at bounding box center [1070, 82] width 20 height 20
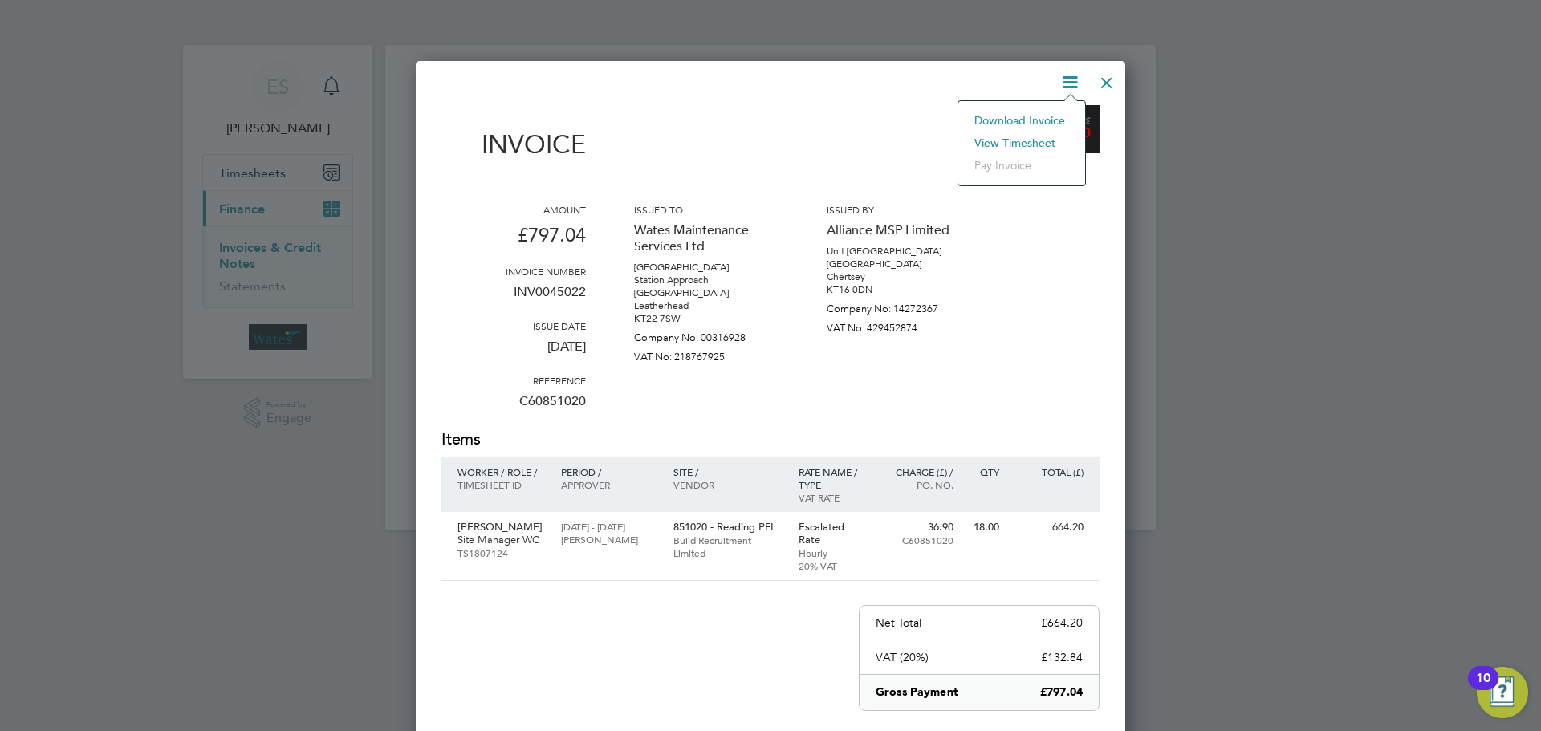
click at [1030, 135] on li "View timesheet" at bounding box center [1021, 143] width 111 height 22
click at [1106, 77] on div at bounding box center [1106, 78] width 29 height 29
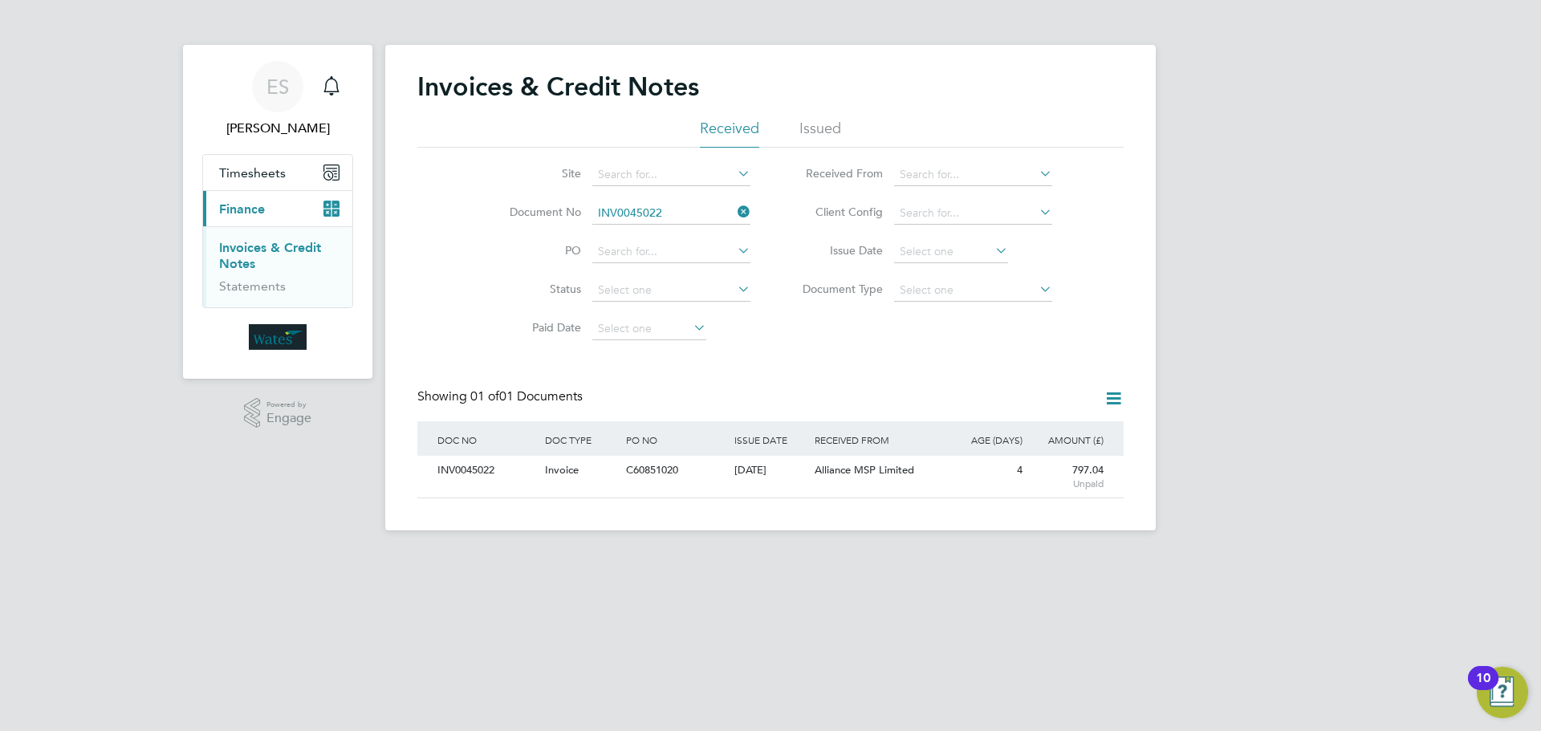
click at [734, 211] on icon at bounding box center [734, 212] width 0 height 22
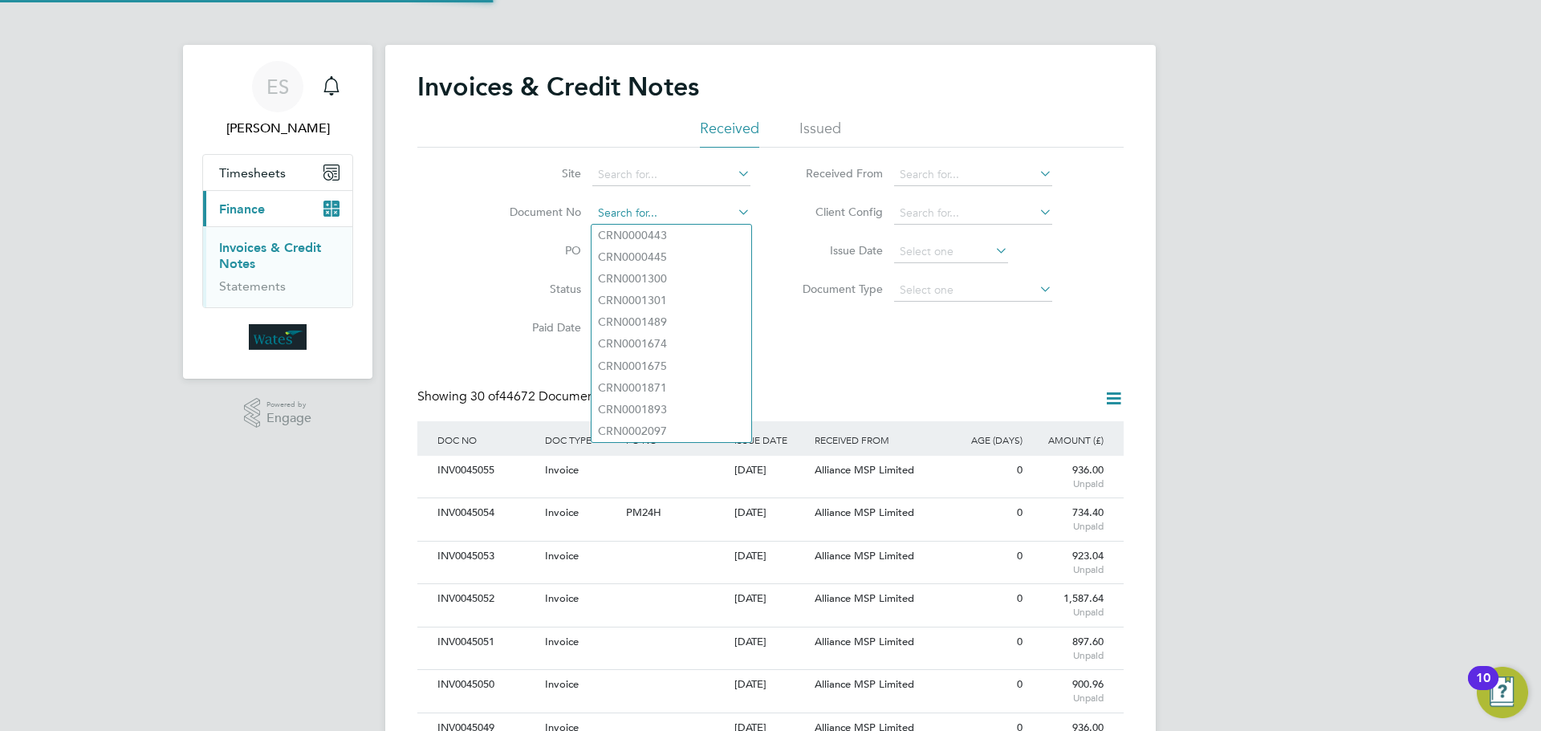
scroll to position [30, 109]
paste input "INV0045023"
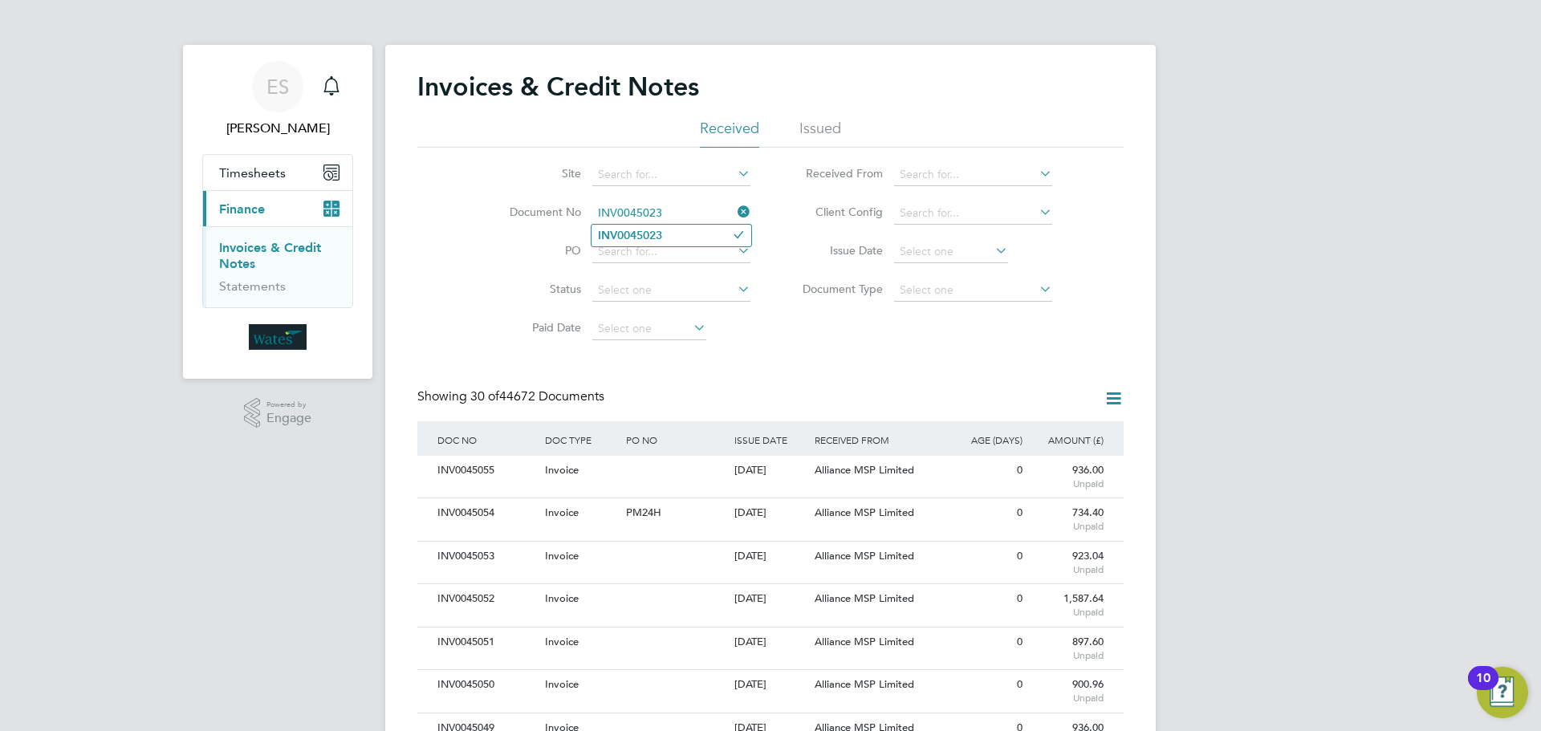
type input "INV0045023"
click at [673, 234] on li "INV0045023" at bounding box center [671, 236] width 160 height 22
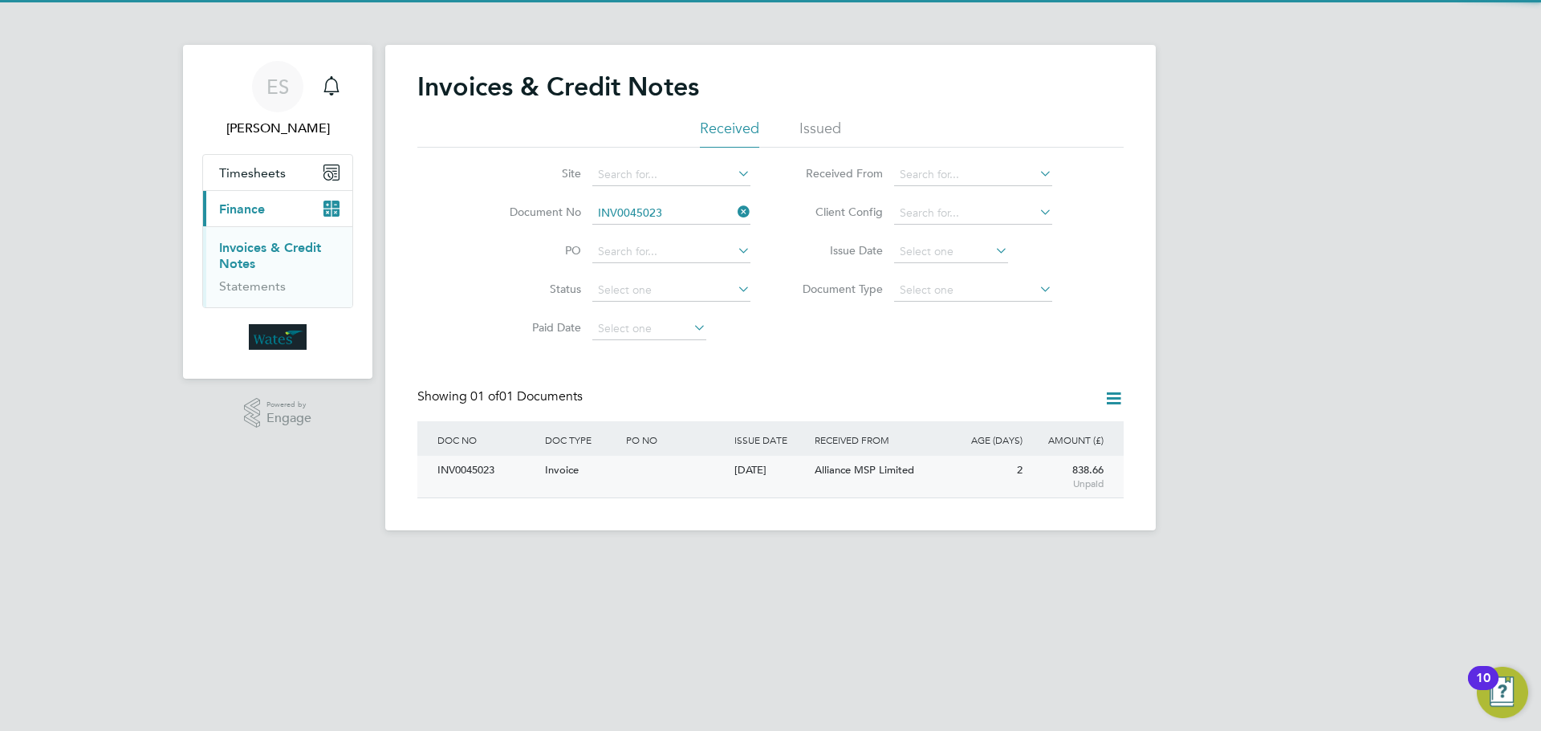
click at [491, 463] on div "INV0045023" at bounding box center [487, 471] width 108 height 30
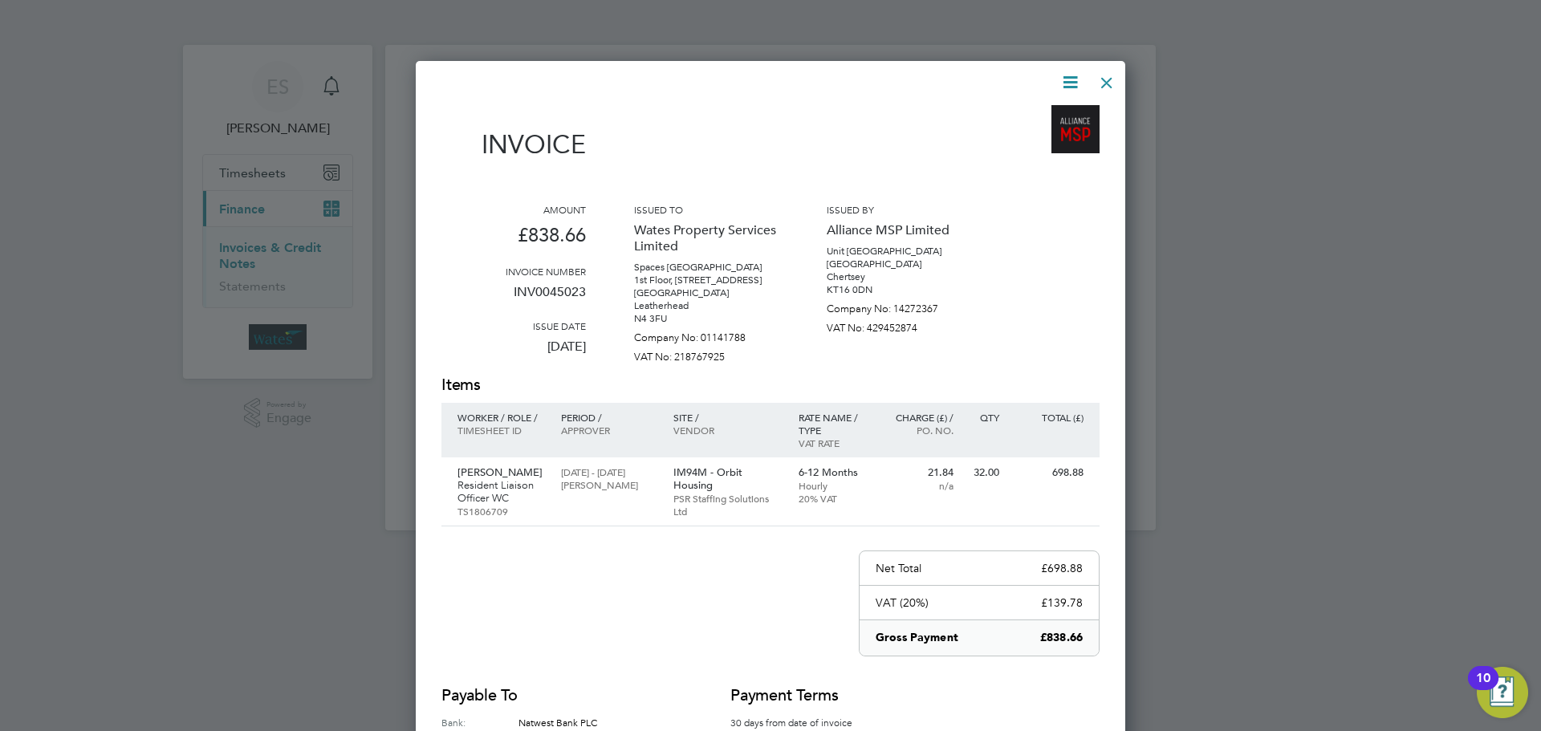
click at [1066, 79] on icon at bounding box center [1070, 82] width 20 height 20
click at [1051, 112] on li "Download Invoice" at bounding box center [1021, 120] width 111 height 22
click at [1068, 73] on icon at bounding box center [1070, 82] width 20 height 20
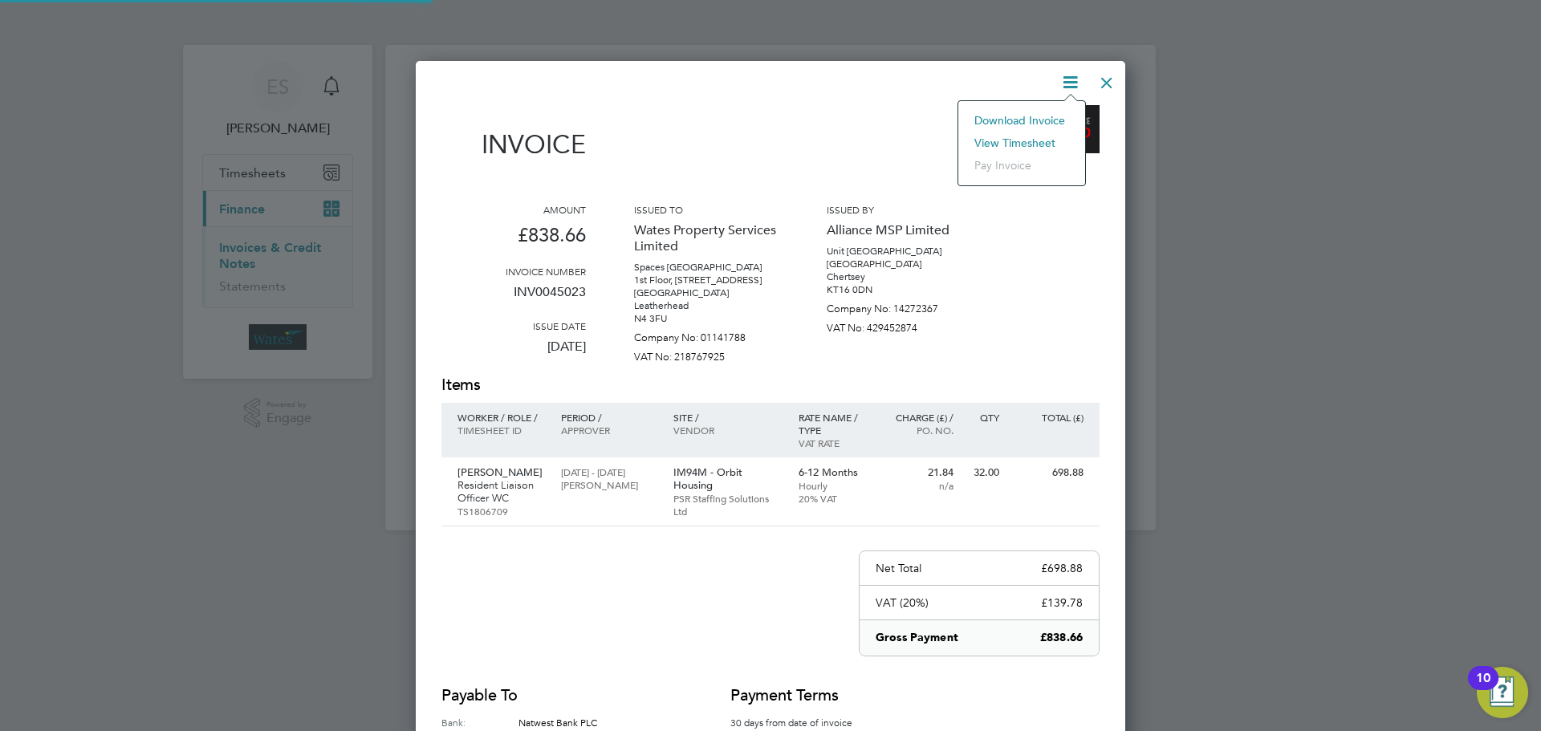
click at [1028, 137] on li "View timesheet" at bounding box center [1021, 143] width 111 height 22
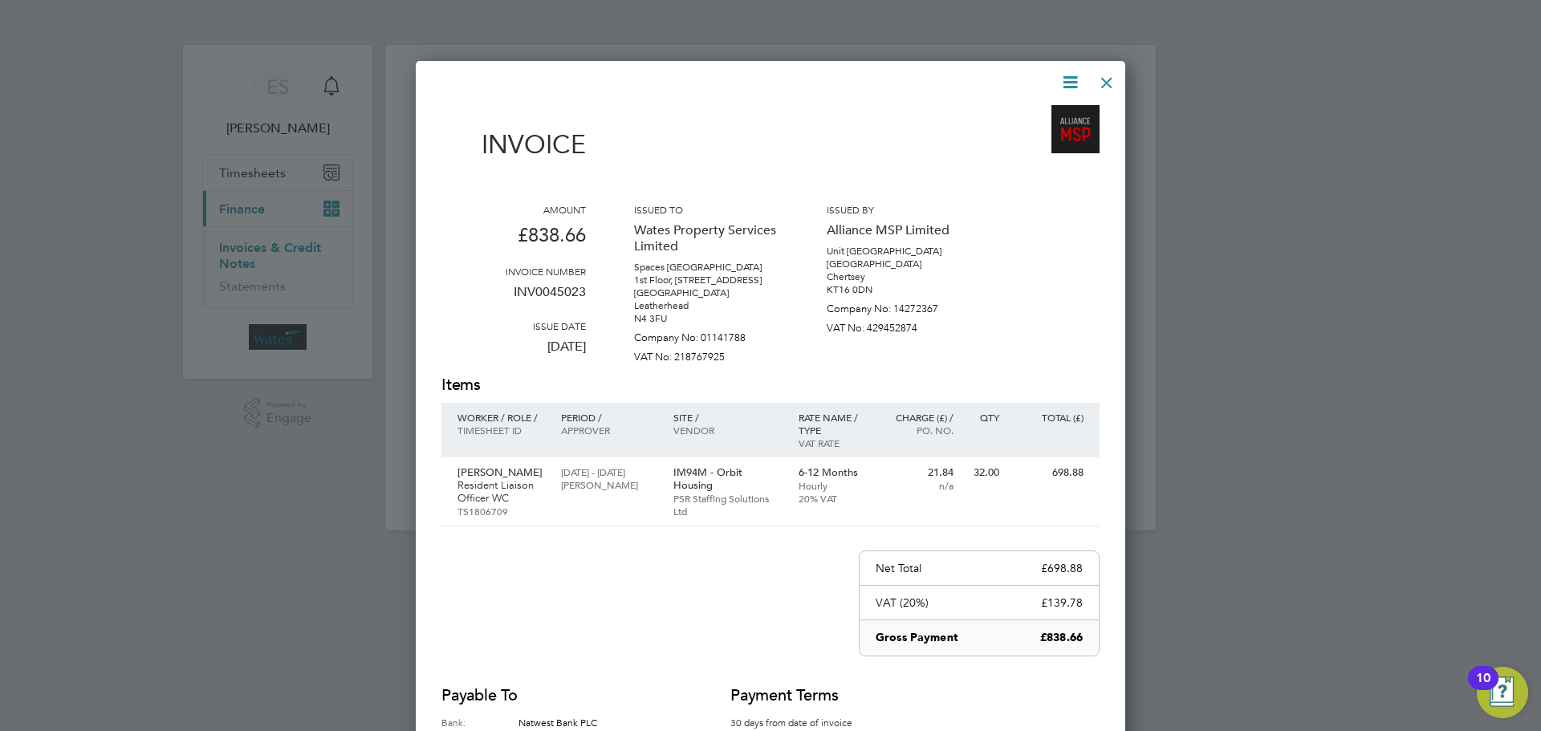
click at [1111, 79] on div at bounding box center [1106, 78] width 29 height 29
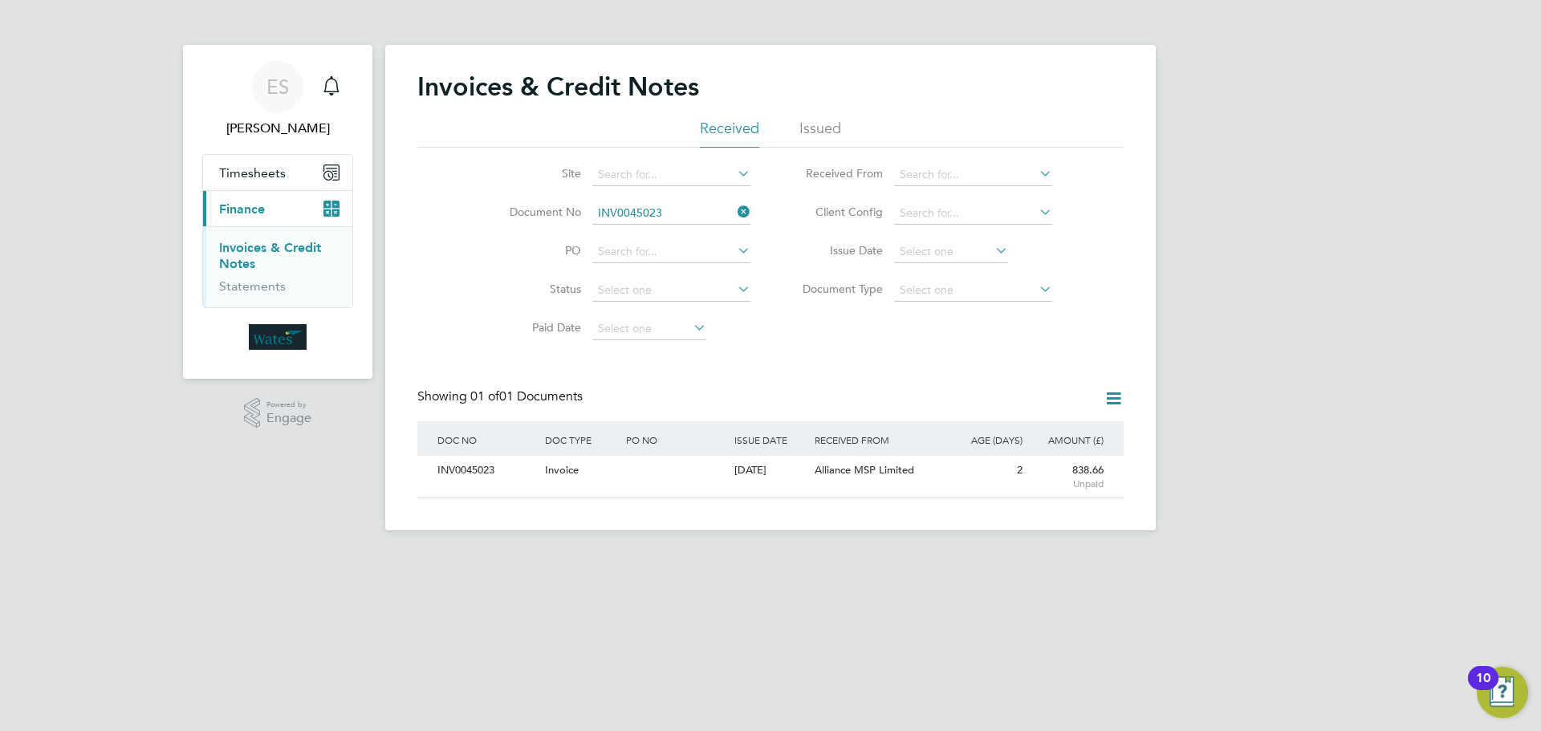
click at [734, 210] on icon at bounding box center [734, 212] width 0 height 22
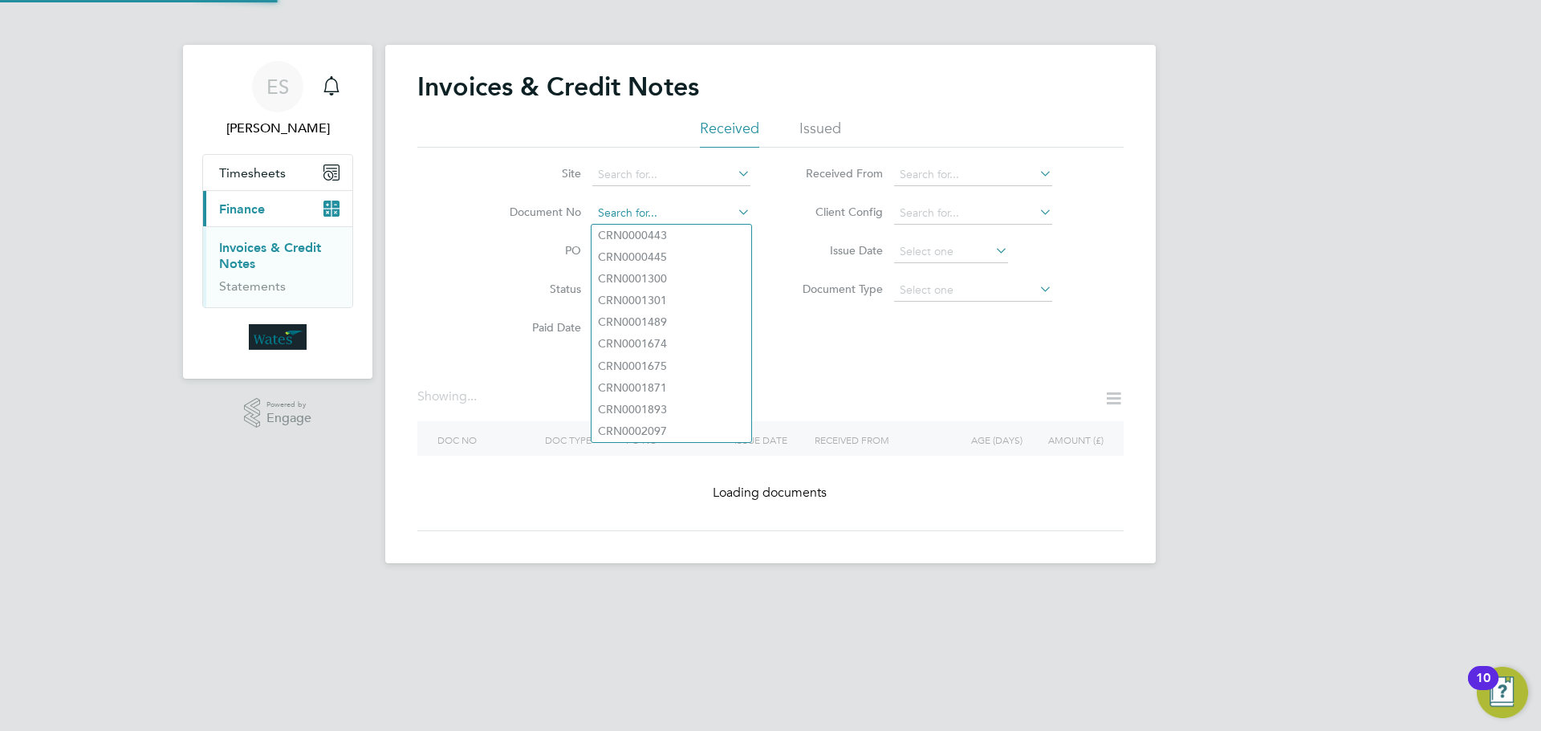
paste input "INV0045024"
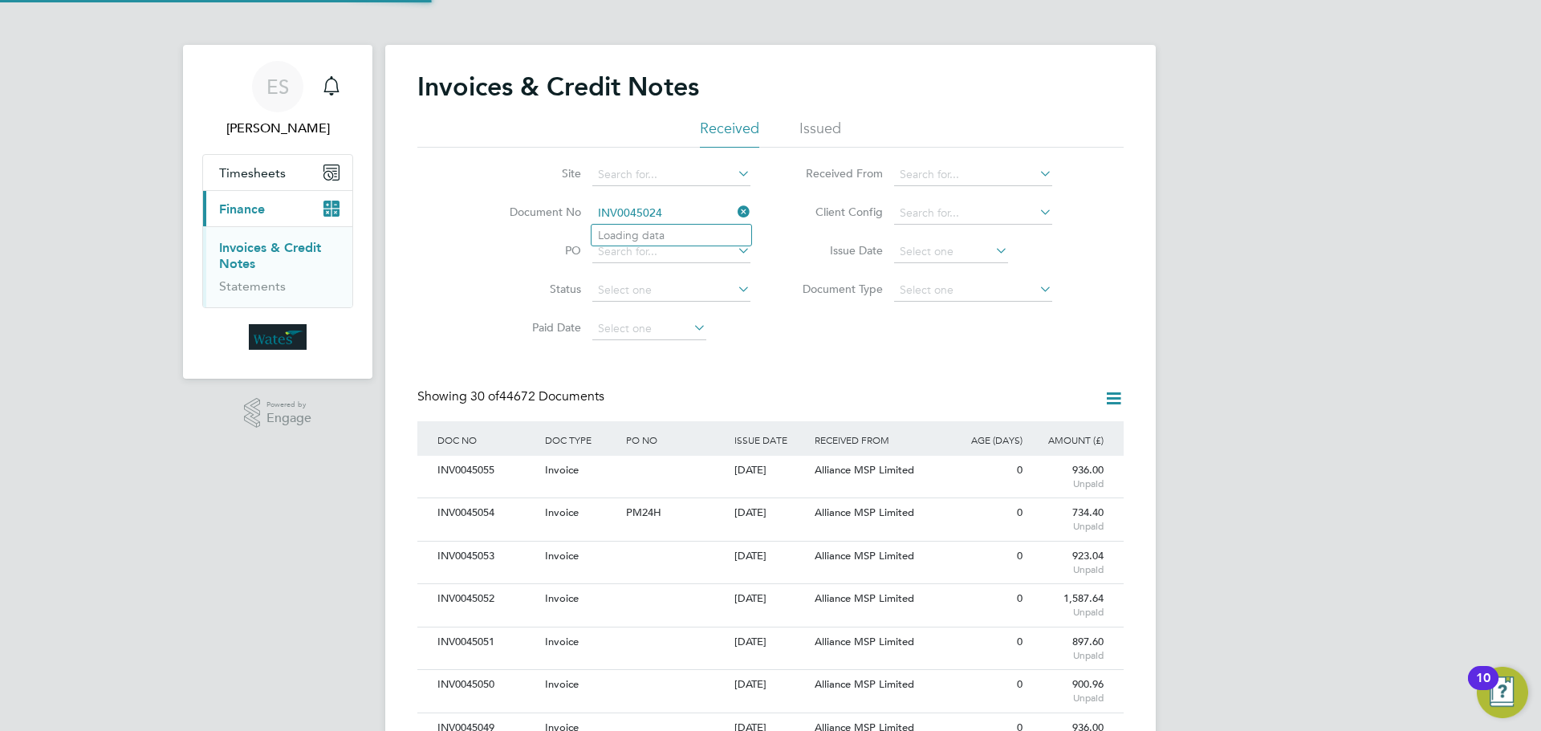
scroll to position [30, 109]
type input "INV0045024"
click at [687, 233] on li "INV0045024" at bounding box center [671, 236] width 160 height 22
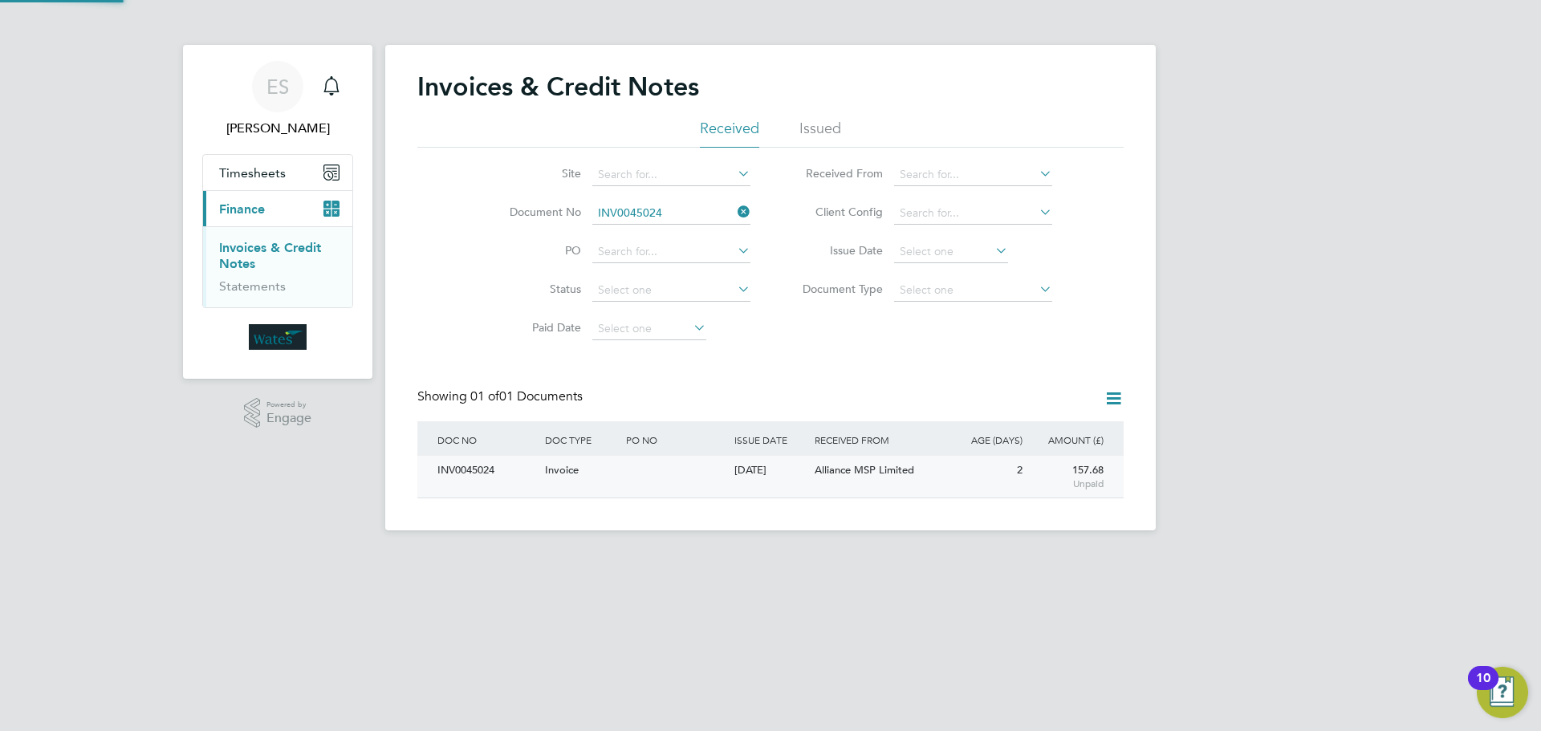
click at [475, 470] on div "INV0045024" at bounding box center [487, 471] width 108 height 30
click at [471, 466] on div "Invoices & Credit Notes Received Issued Site Document No INV0045024 PO Status P…" at bounding box center [770, 288] width 770 height 486
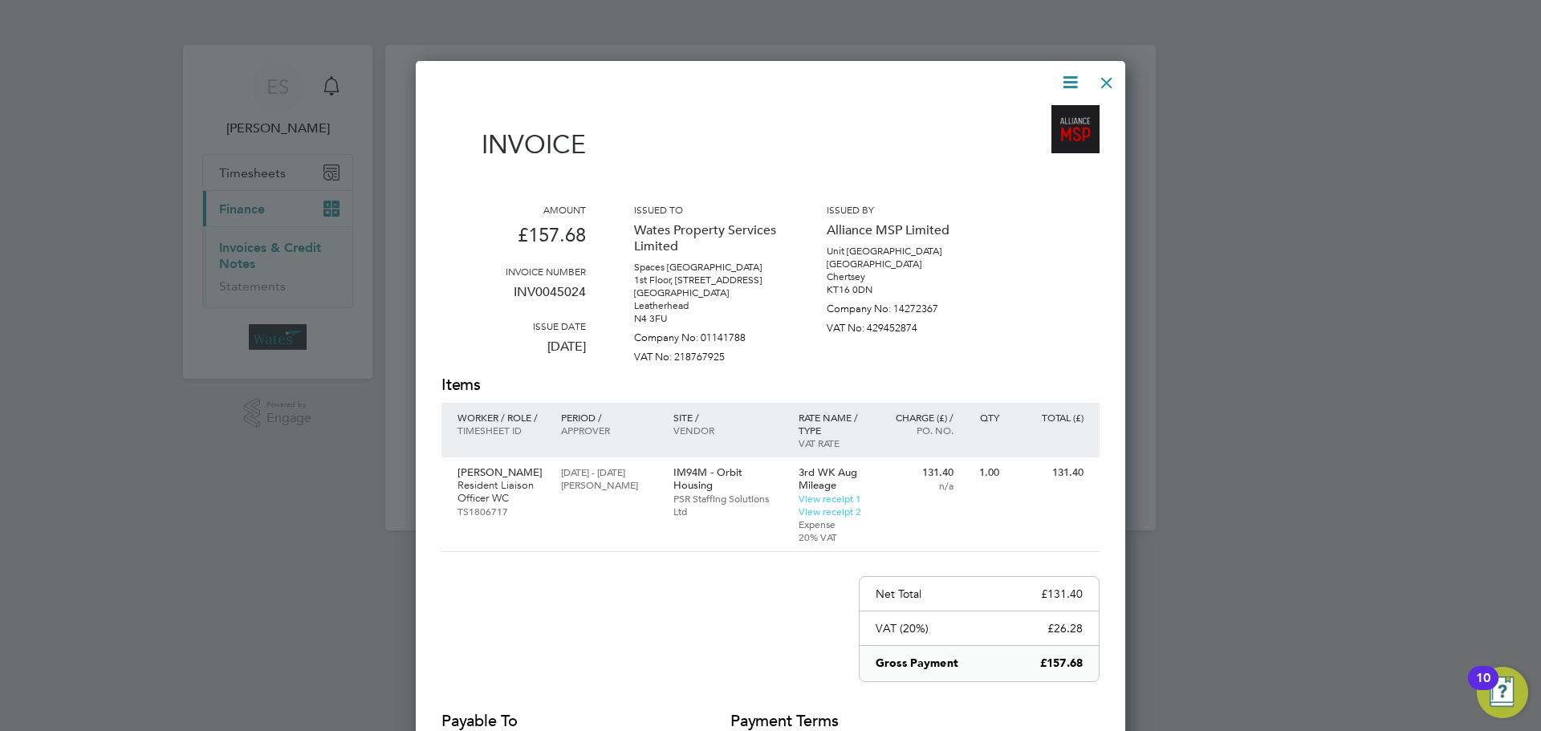
click at [1068, 78] on icon at bounding box center [1070, 82] width 20 height 20
click at [1047, 113] on li "Download Invoice" at bounding box center [1021, 120] width 111 height 22
click at [1069, 72] on icon at bounding box center [1070, 82] width 20 height 20
click at [1047, 137] on li "View timesheet" at bounding box center [1021, 143] width 111 height 22
click at [1107, 75] on div at bounding box center [1106, 78] width 29 height 29
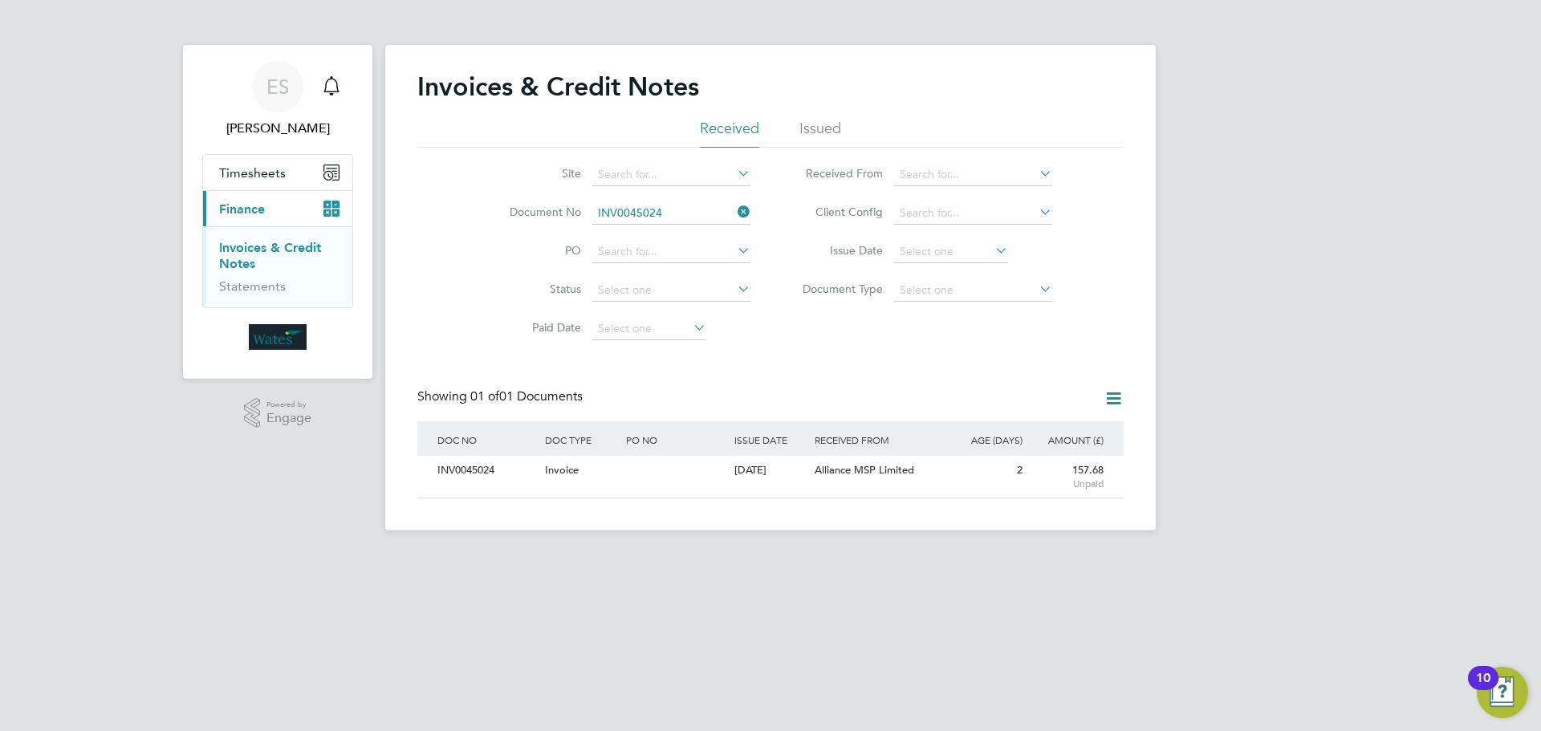
drag, startPoint x: 744, startPoint y: 208, endPoint x: 725, endPoint y: 213, distance: 20.1
click at [725, 213] on li "Document No INV0045024" at bounding box center [620, 213] width 302 height 39
click at [734, 207] on icon at bounding box center [734, 212] width 0 height 22
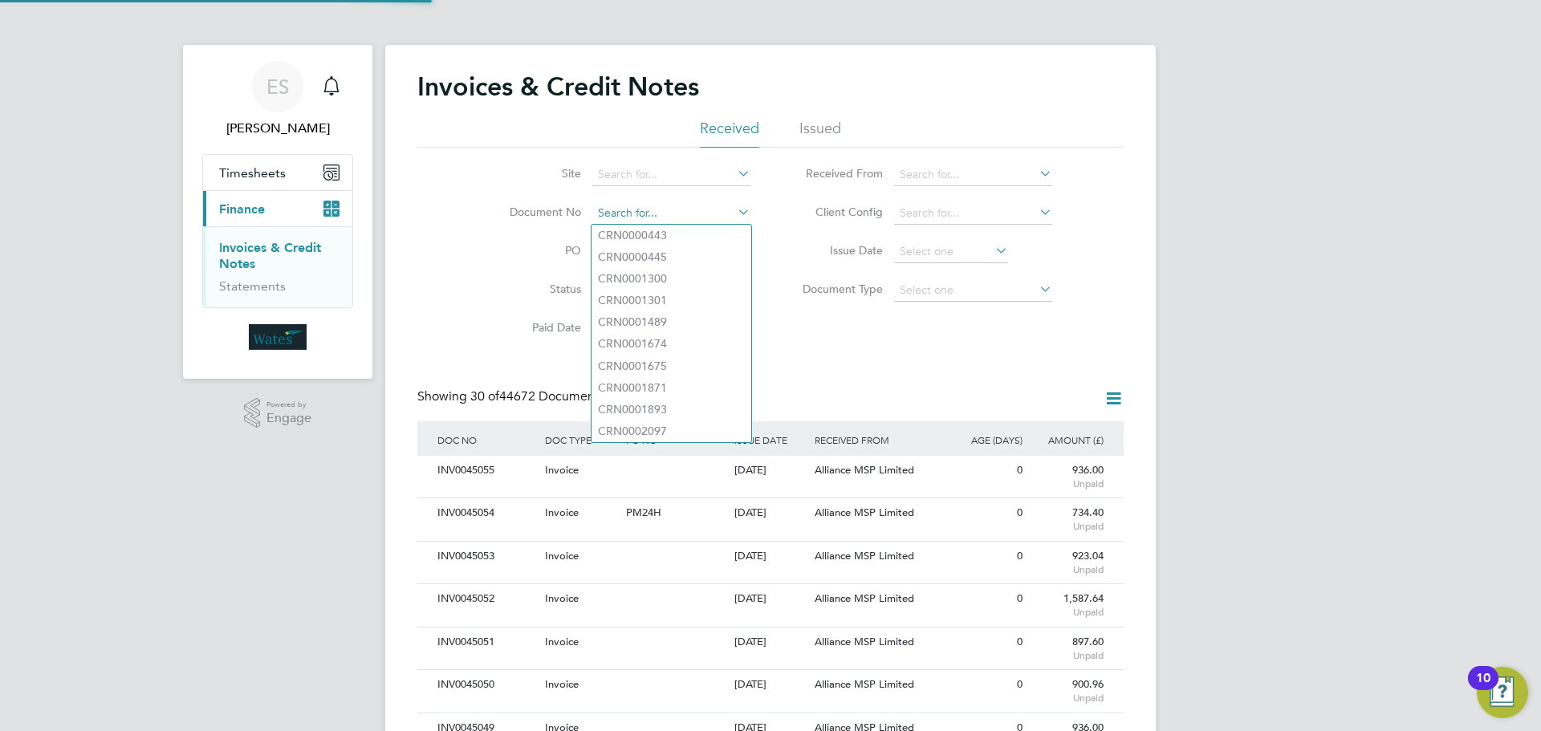
paste input "INV0045025"
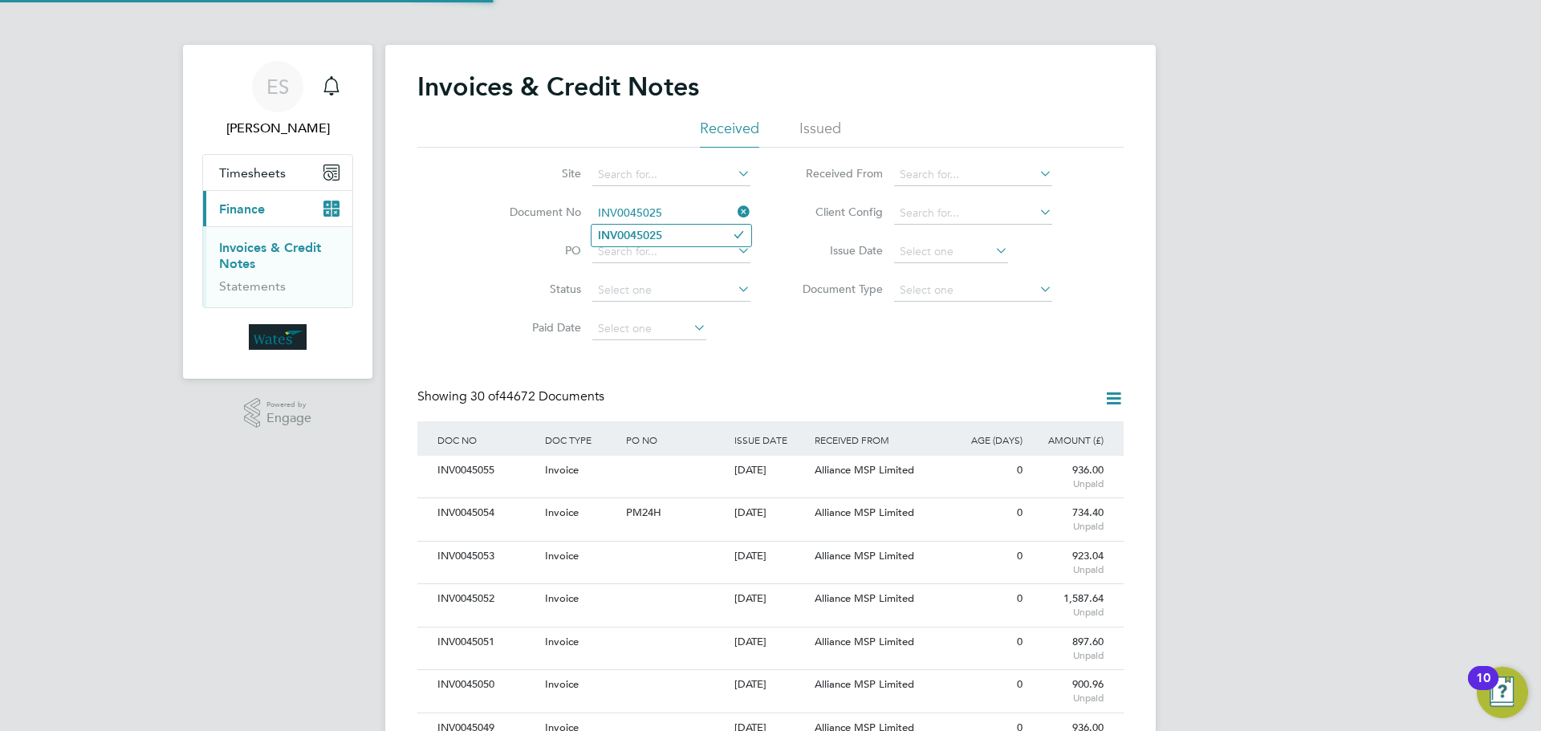
type input "INV0045025"
click at [624, 238] on b "INV0045025" at bounding box center [630, 236] width 64 height 14
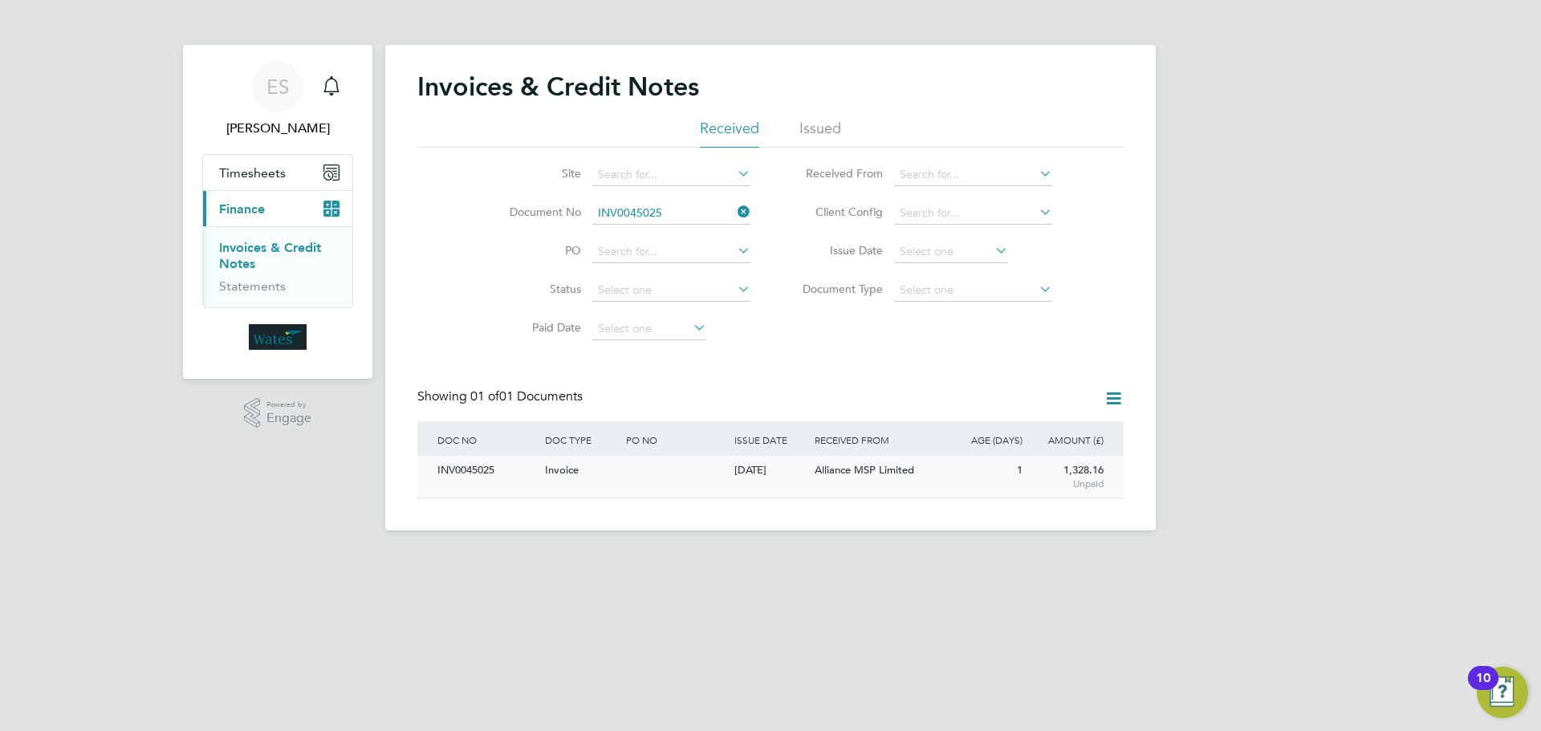
click at [469, 468] on div "INV0045025" at bounding box center [487, 471] width 108 height 30
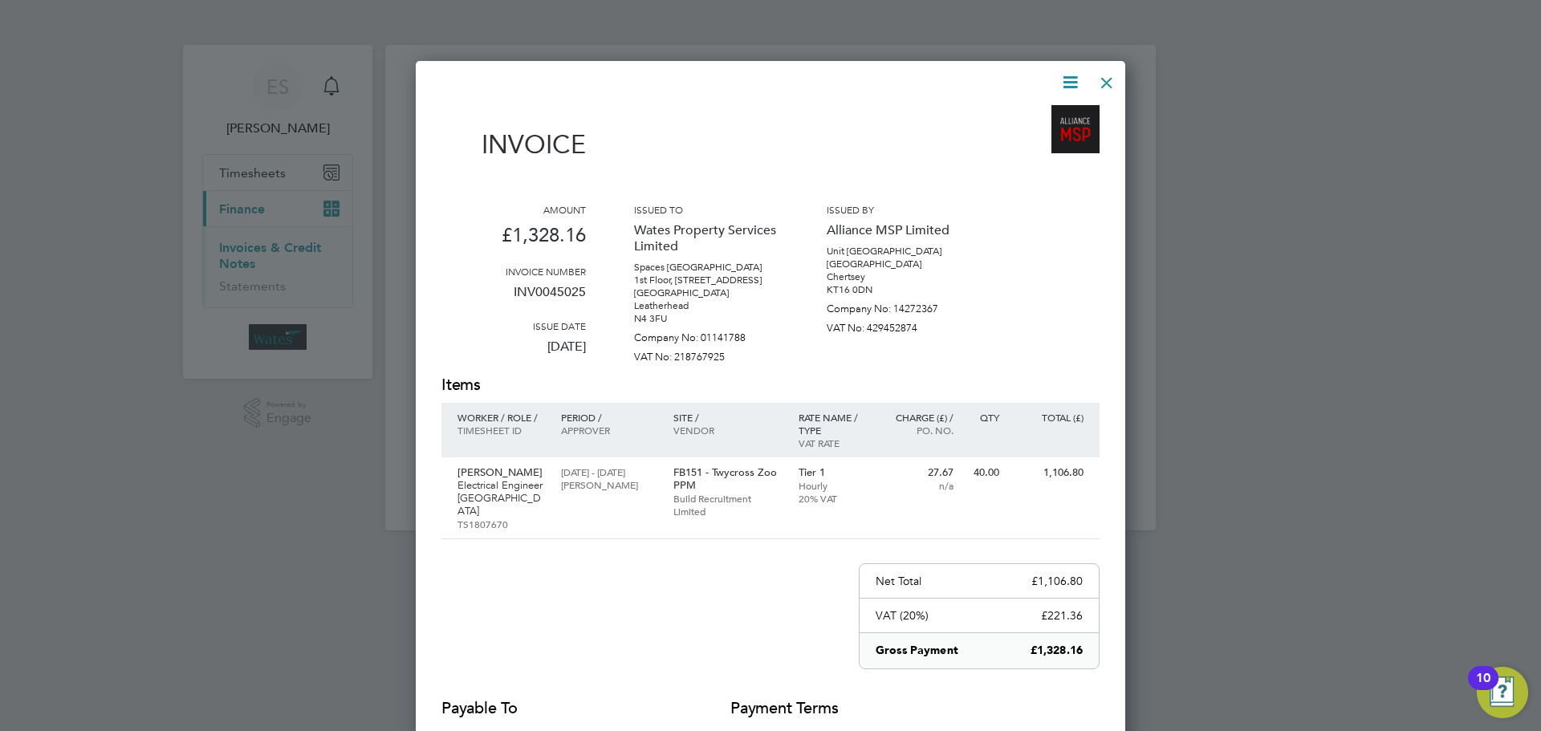
click at [1068, 78] on icon at bounding box center [1070, 82] width 20 height 20
click at [1055, 112] on li "Download Invoice" at bounding box center [1021, 120] width 111 height 22
click at [1060, 81] on icon at bounding box center [1070, 82] width 20 height 20
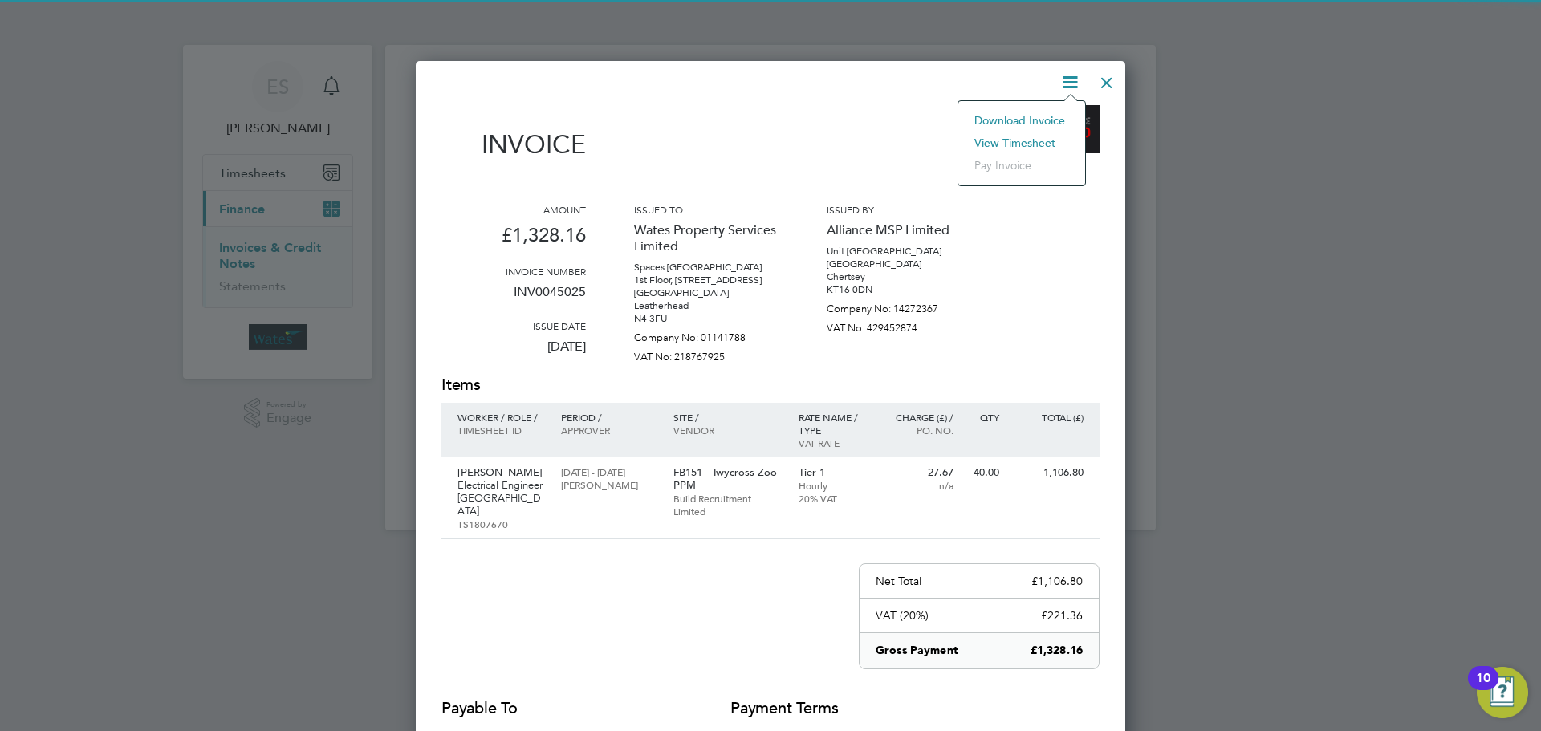
click at [1008, 138] on li "View timesheet" at bounding box center [1021, 143] width 111 height 22
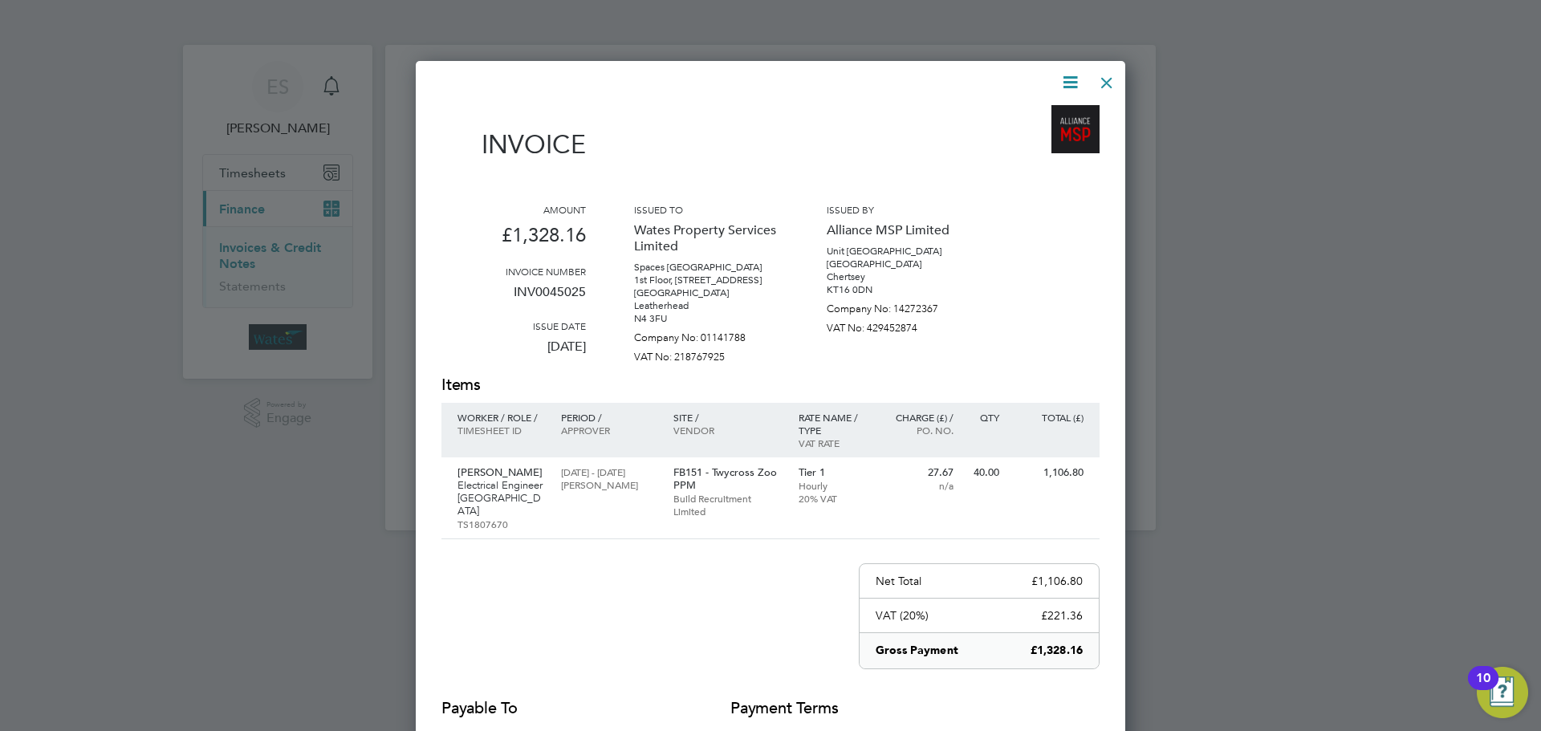
click at [1108, 87] on div at bounding box center [1106, 78] width 29 height 29
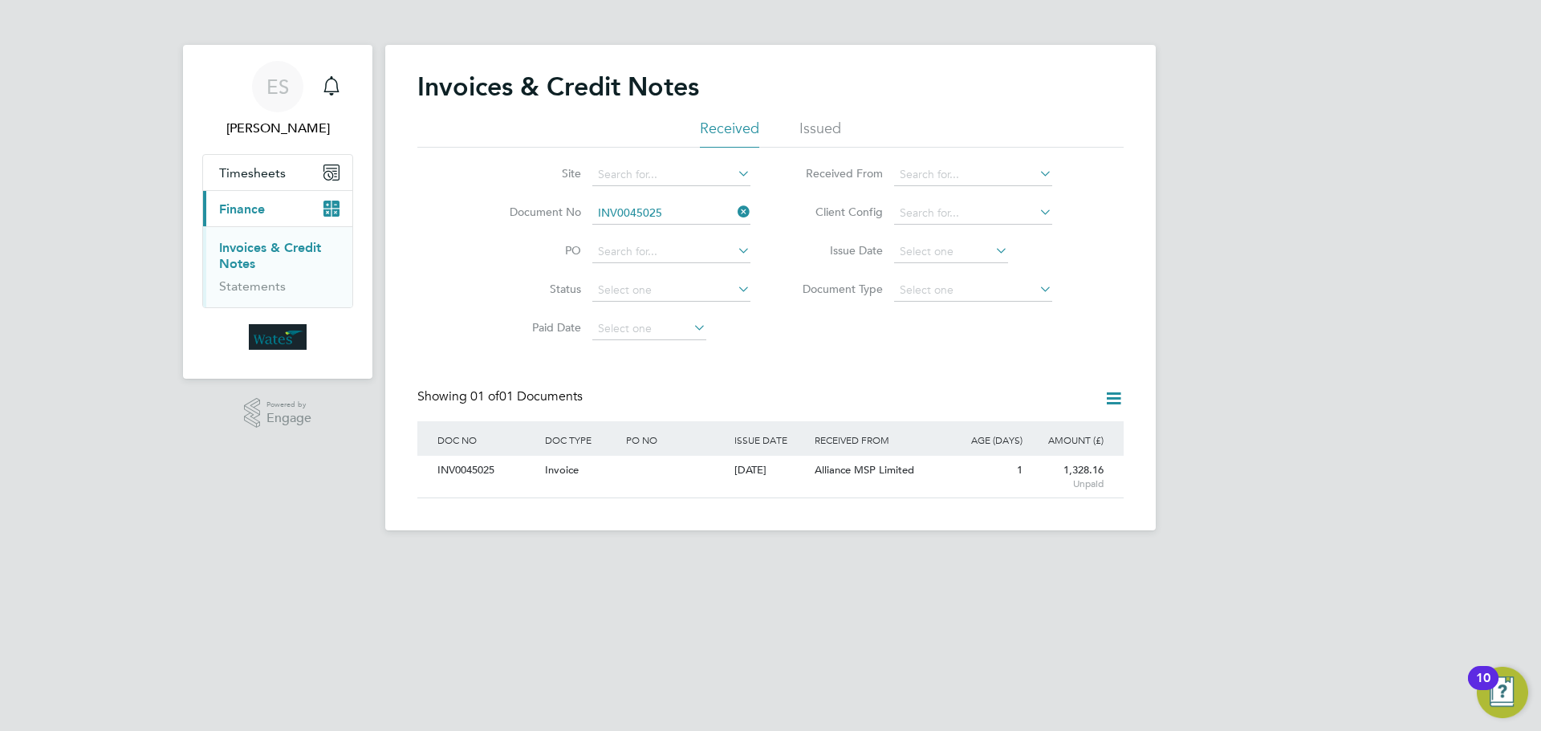
drag, startPoint x: 741, startPoint y: 208, endPoint x: 716, endPoint y: 221, distance: 28.0
click at [734, 209] on icon at bounding box center [734, 212] width 0 height 22
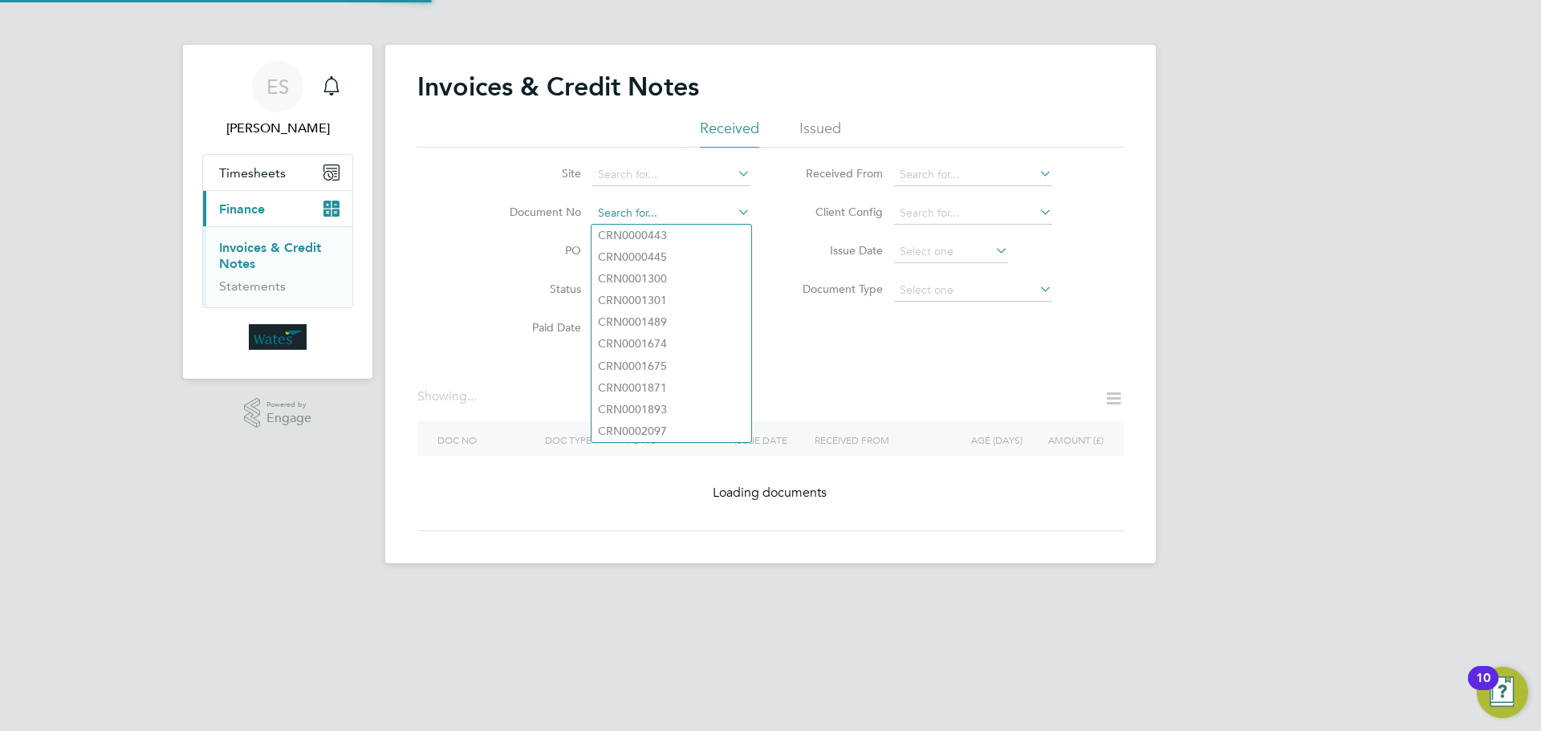
paste input "INV0045026"
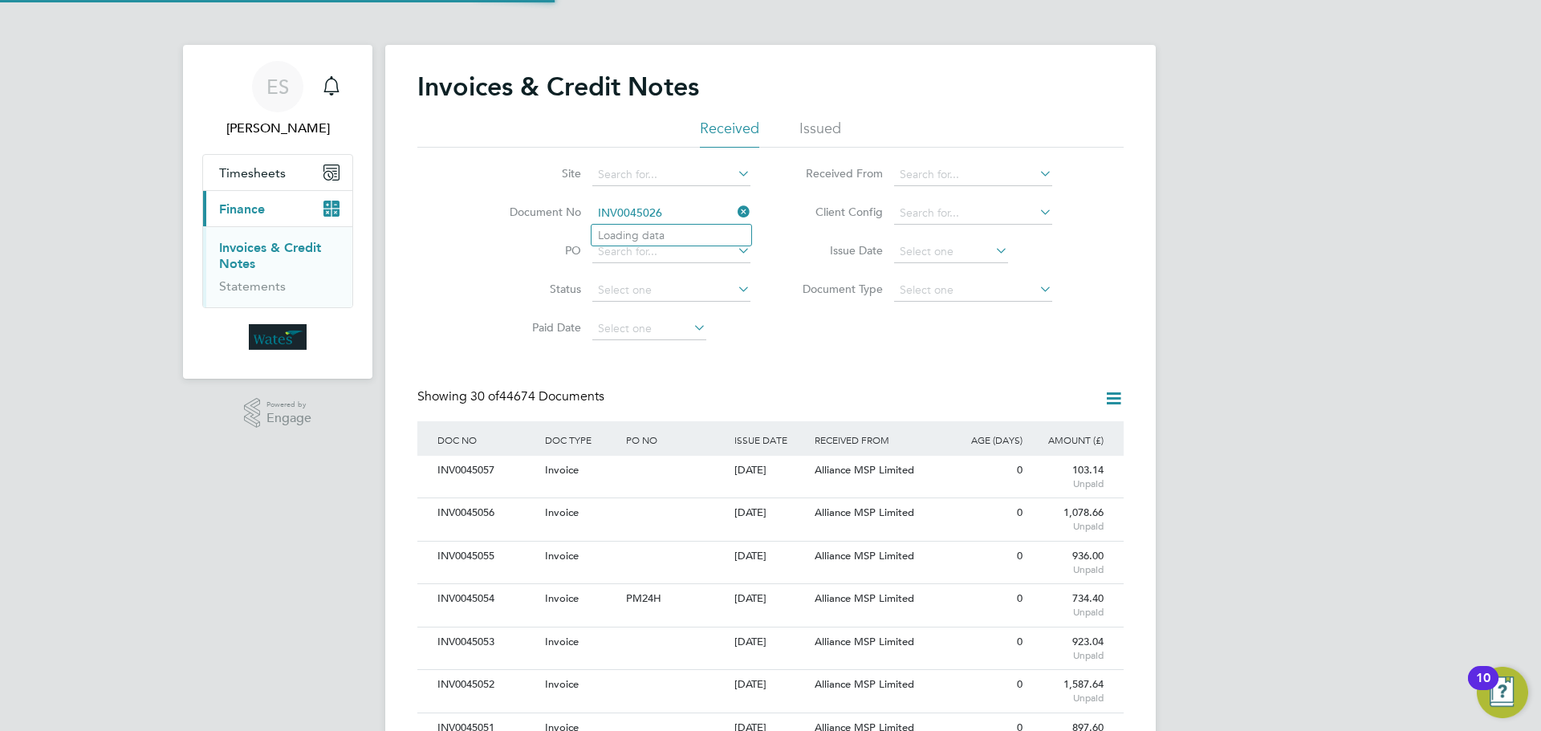
scroll to position [30, 109]
type input "INV0045026"
click at [691, 229] on li "INV0045026" at bounding box center [671, 236] width 160 height 22
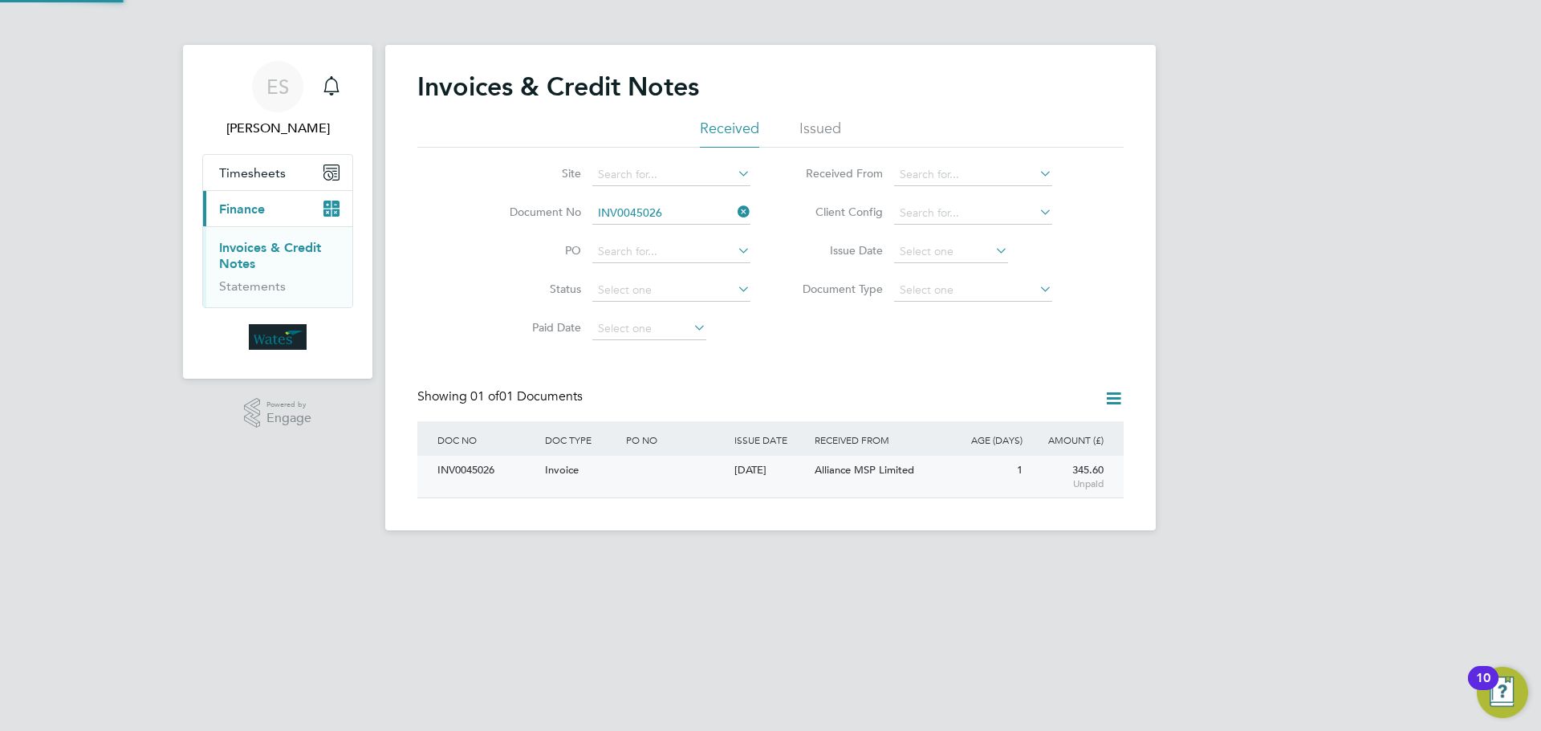
click at [474, 469] on div "INV0045026" at bounding box center [487, 471] width 108 height 30
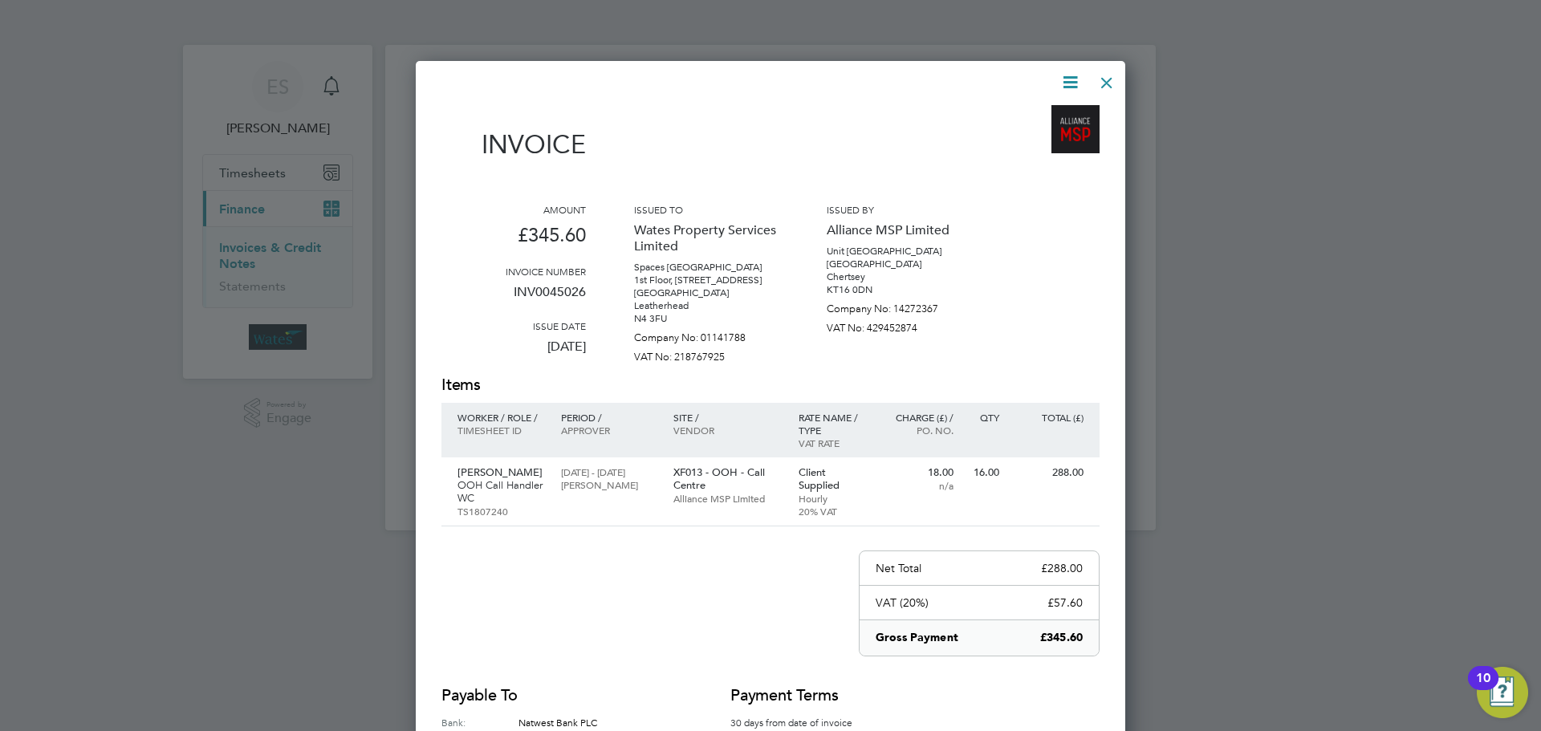
click at [1071, 75] on icon at bounding box center [1070, 82] width 20 height 20
click at [1036, 112] on li "Download Invoice" at bounding box center [1021, 120] width 111 height 22
click at [1071, 73] on icon at bounding box center [1070, 82] width 20 height 20
click at [1036, 136] on li "View timesheet" at bounding box center [1021, 143] width 111 height 22
click at [1104, 70] on div at bounding box center [1106, 78] width 29 height 29
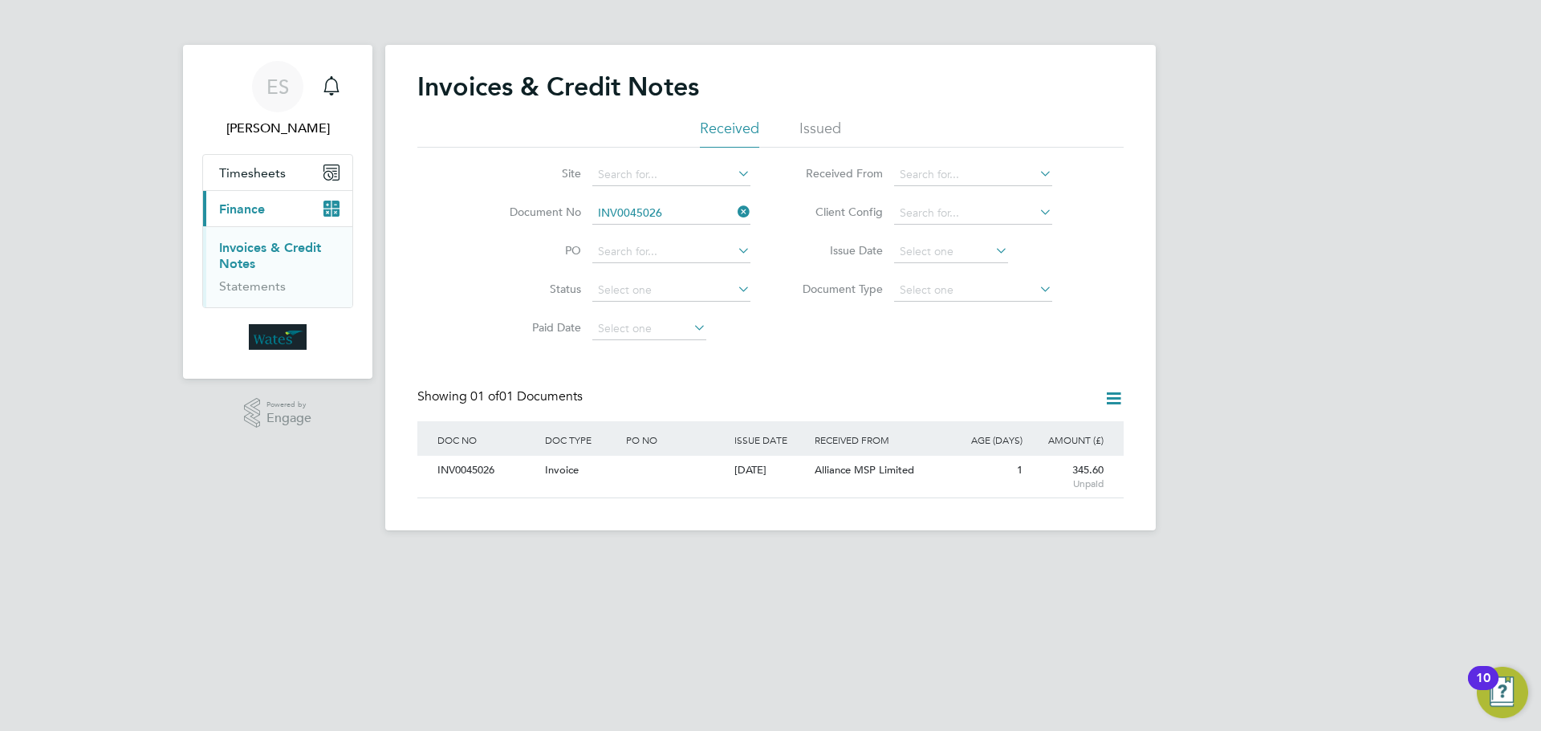
click at [734, 204] on icon at bounding box center [734, 212] width 0 height 22
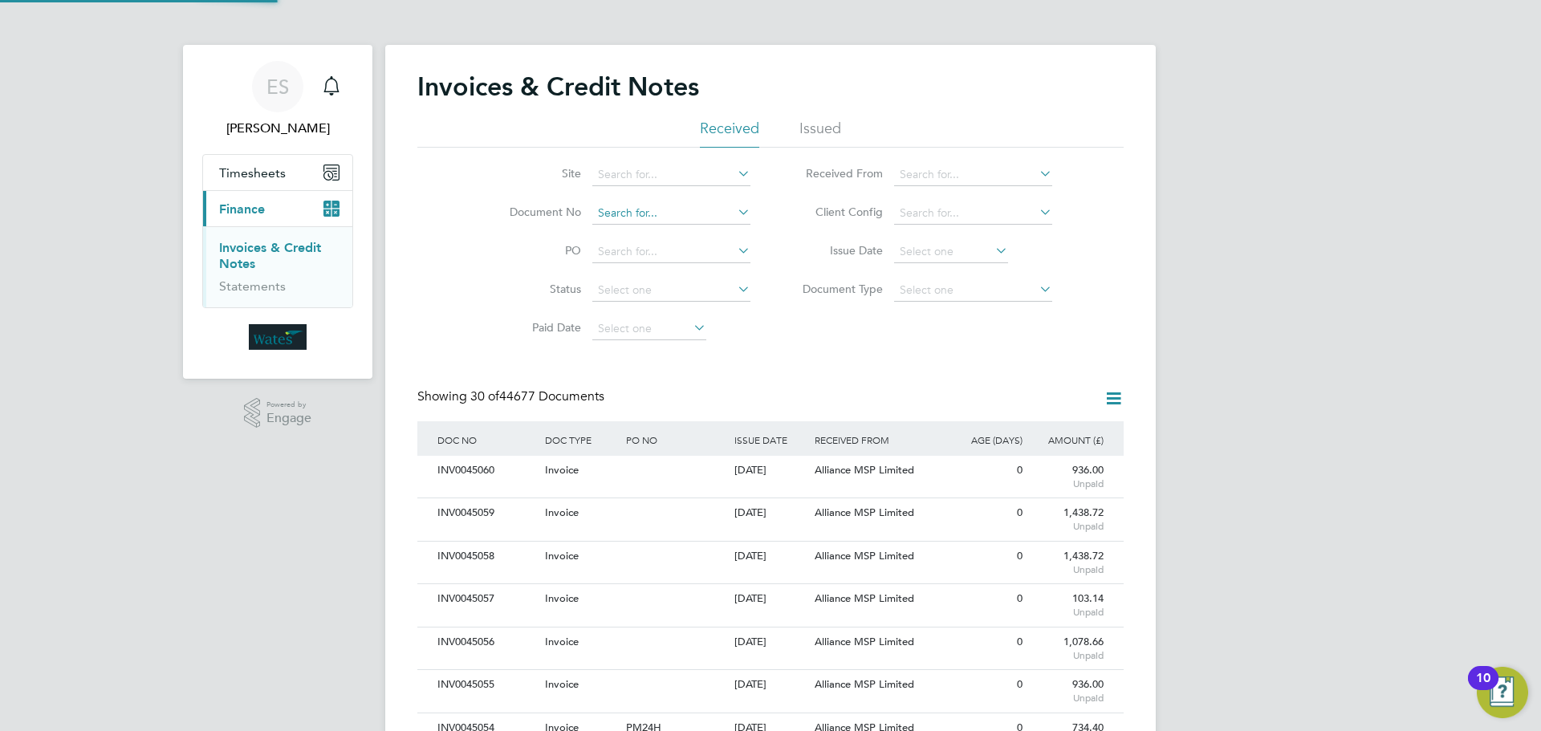
scroll to position [30, 109]
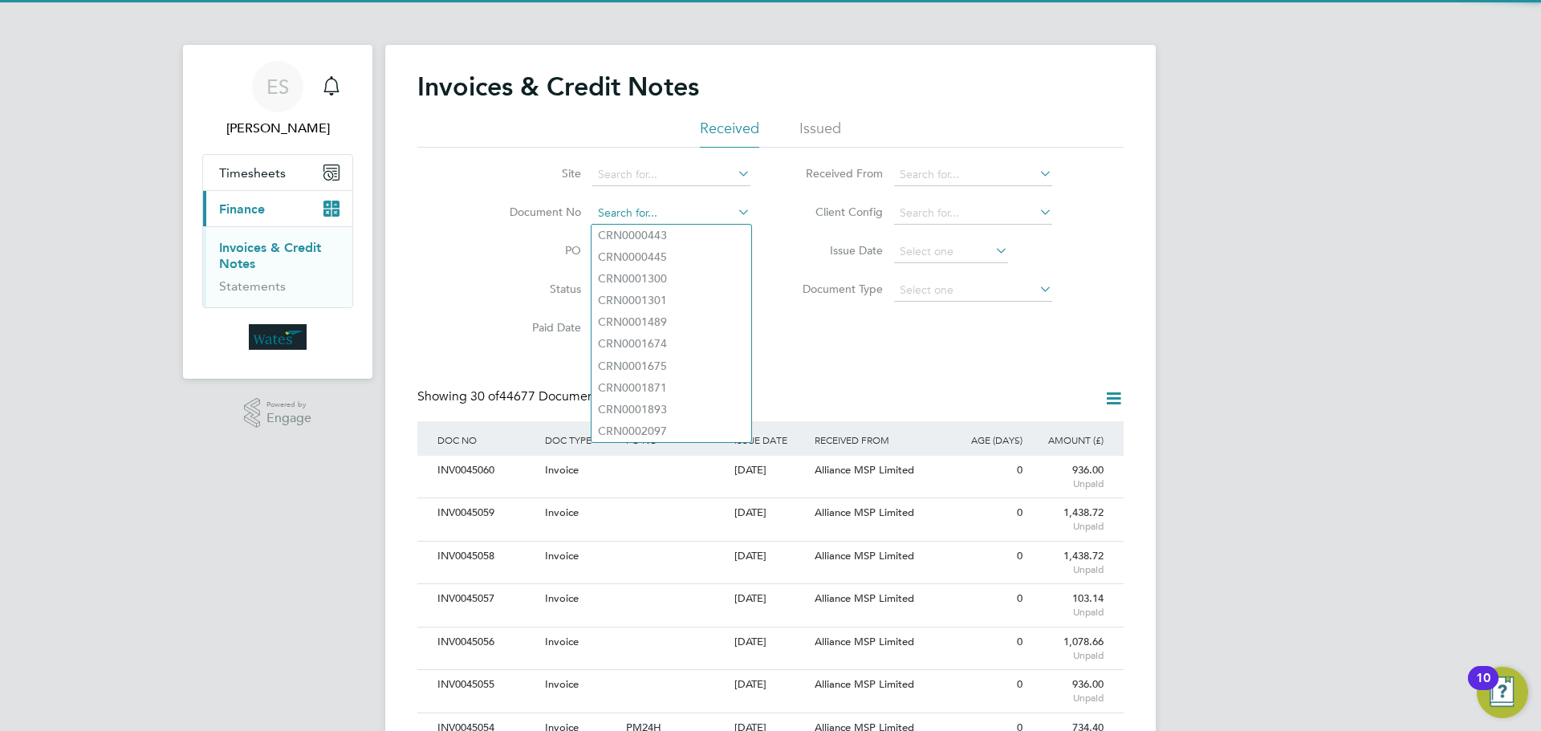
paste input "INV0045027"
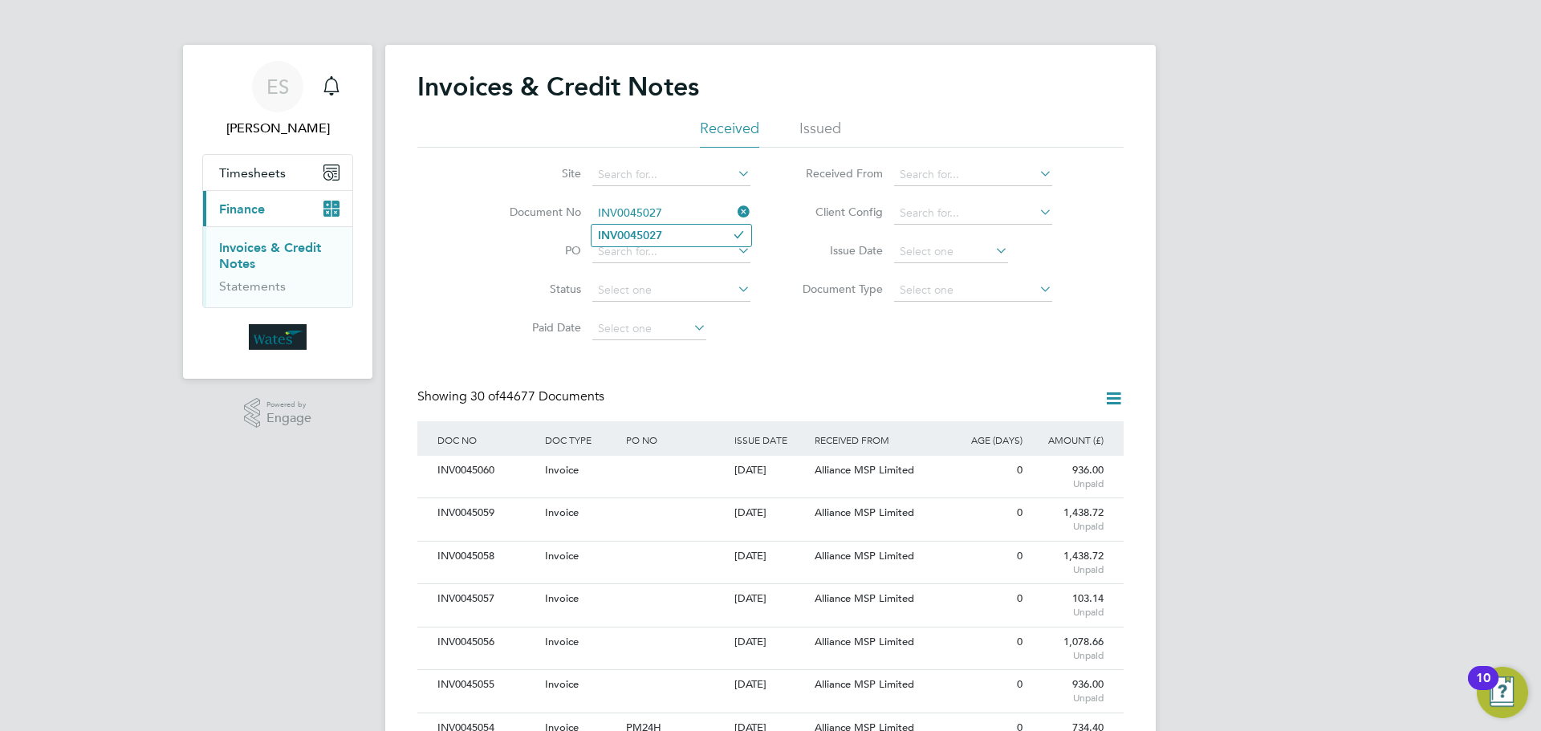
type input "INV0045027"
click at [649, 237] on b "INV0045027" at bounding box center [630, 236] width 64 height 14
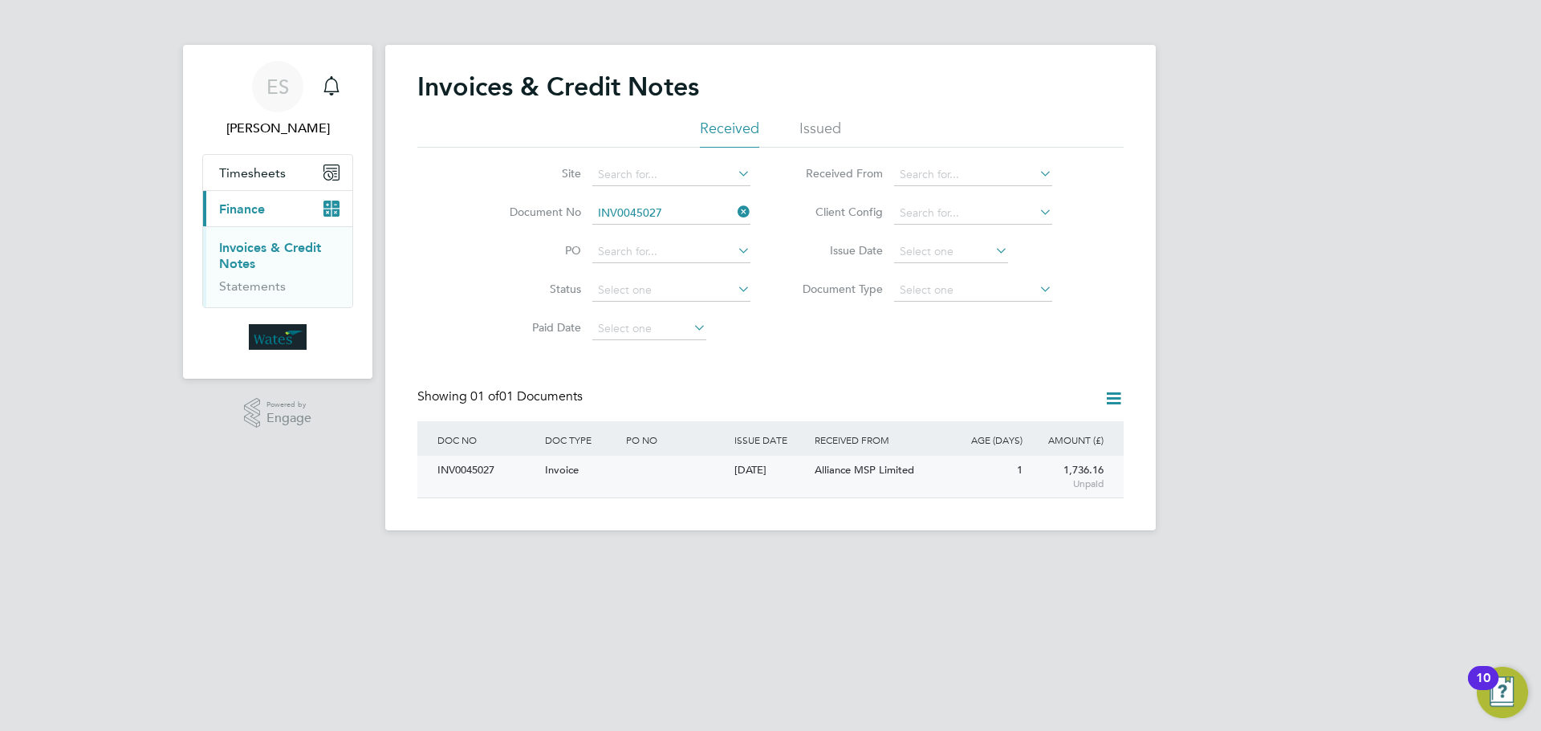
click at [469, 478] on div "INV0045027" at bounding box center [487, 471] width 108 height 30
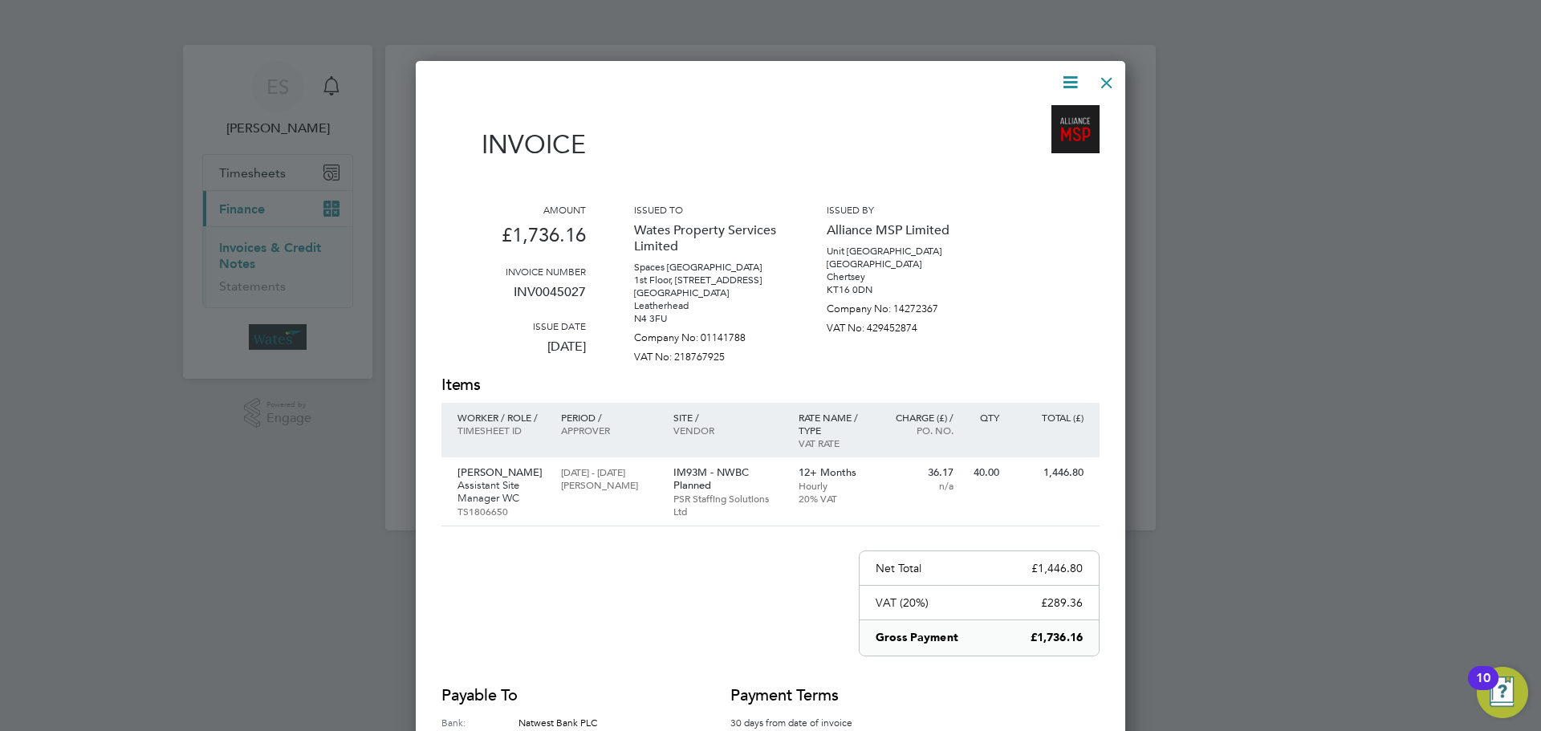
click at [1065, 85] on icon at bounding box center [1070, 82] width 20 height 20
click at [1033, 116] on li "Download Invoice" at bounding box center [1021, 120] width 111 height 22
click at [1060, 82] on icon at bounding box center [1070, 82] width 20 height 20
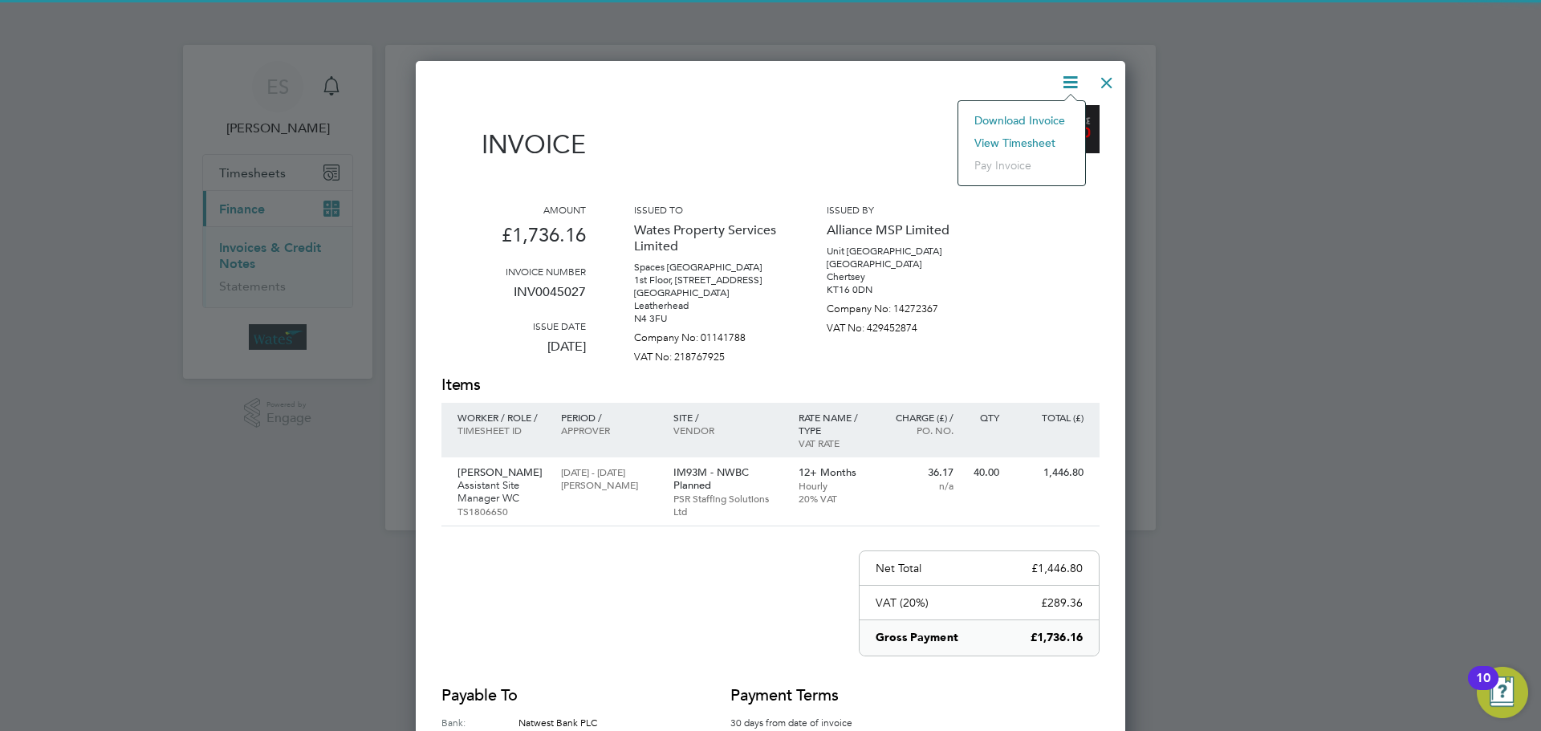
click at [1012, 140] on li "View timesheet" at bounding box center [1021, 143] width 111 height 22
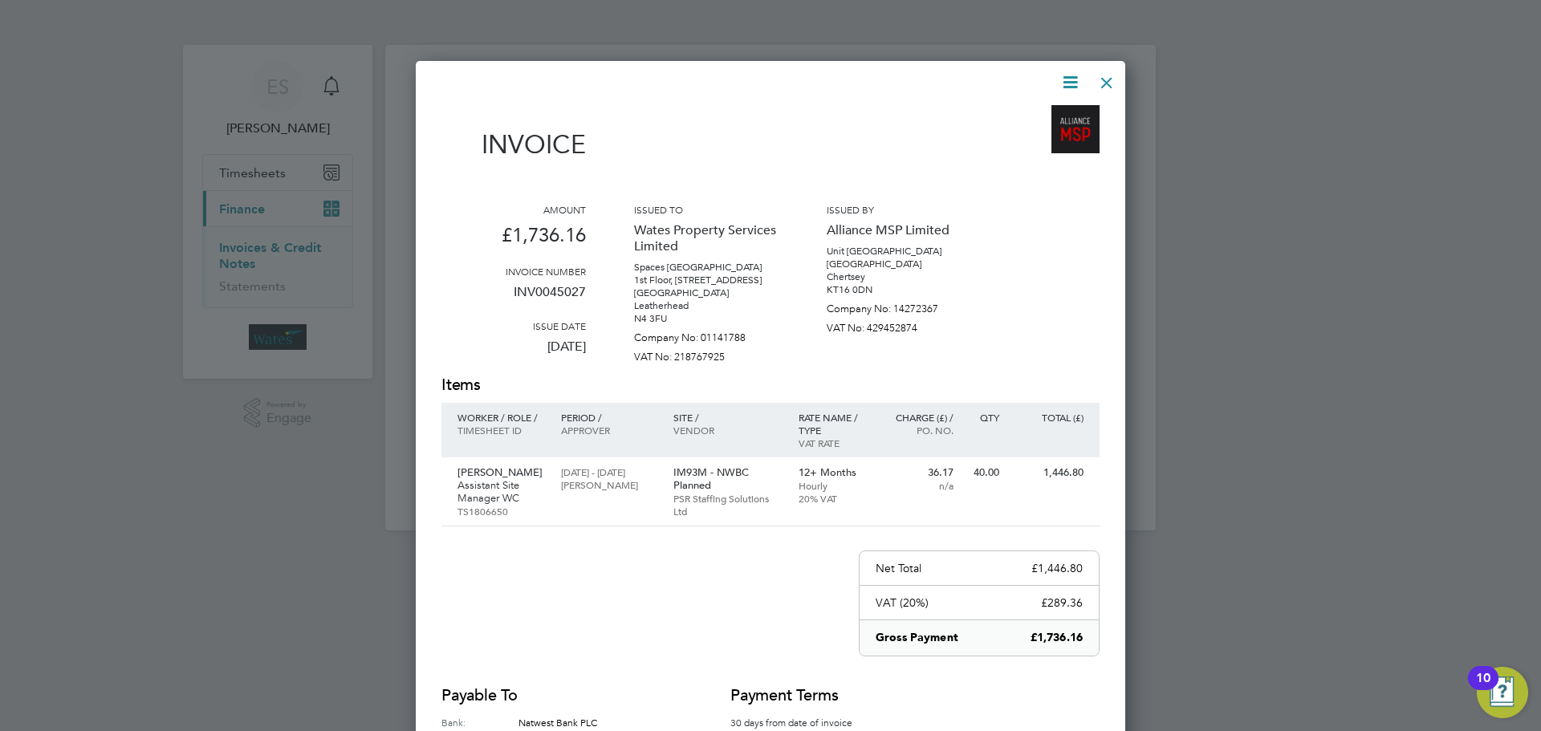
click at [1110, 80] on div at bounding box center [1106, 78] width 29 height 29
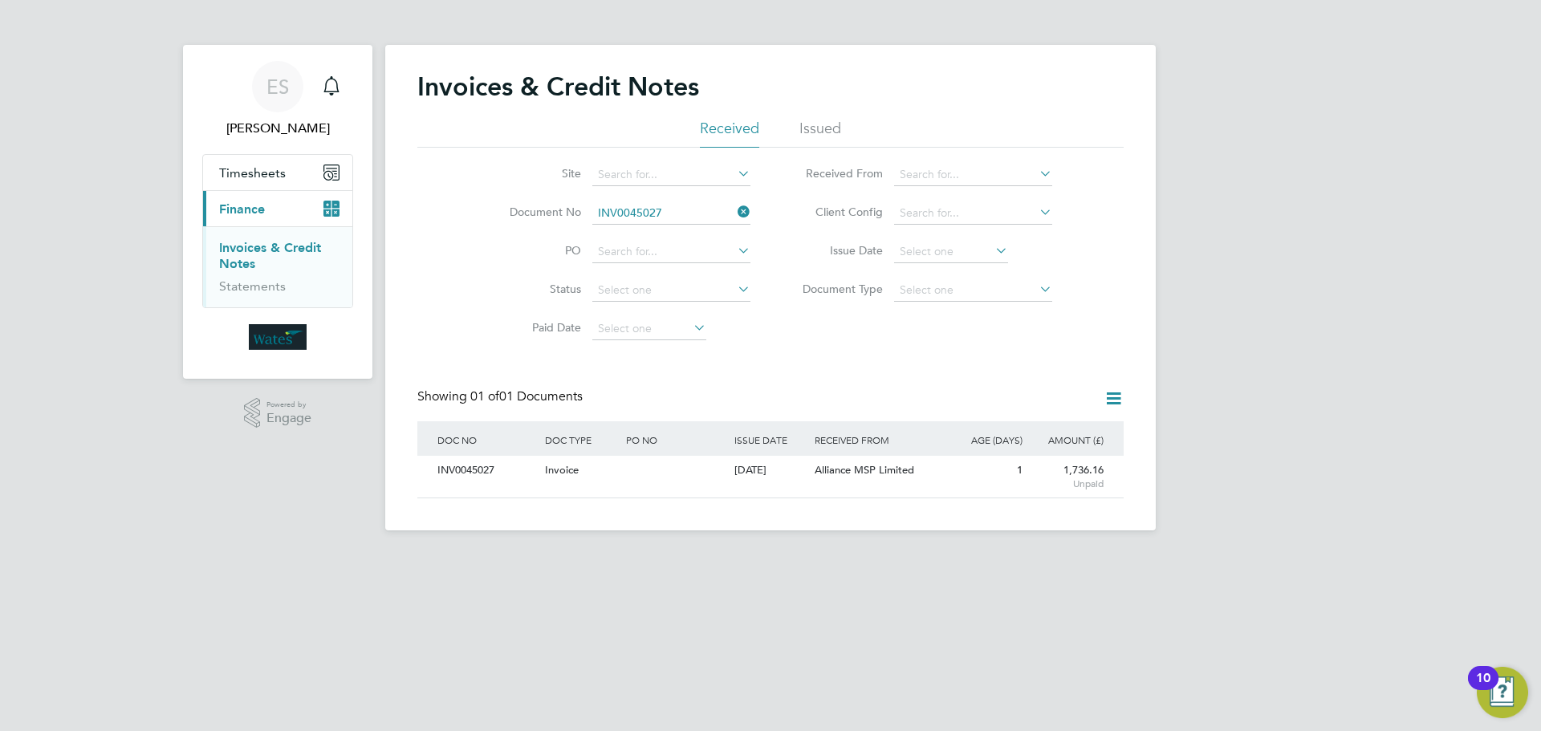
click at [734, 213] on icon at bounding box center [734, 212] width 0 height 22
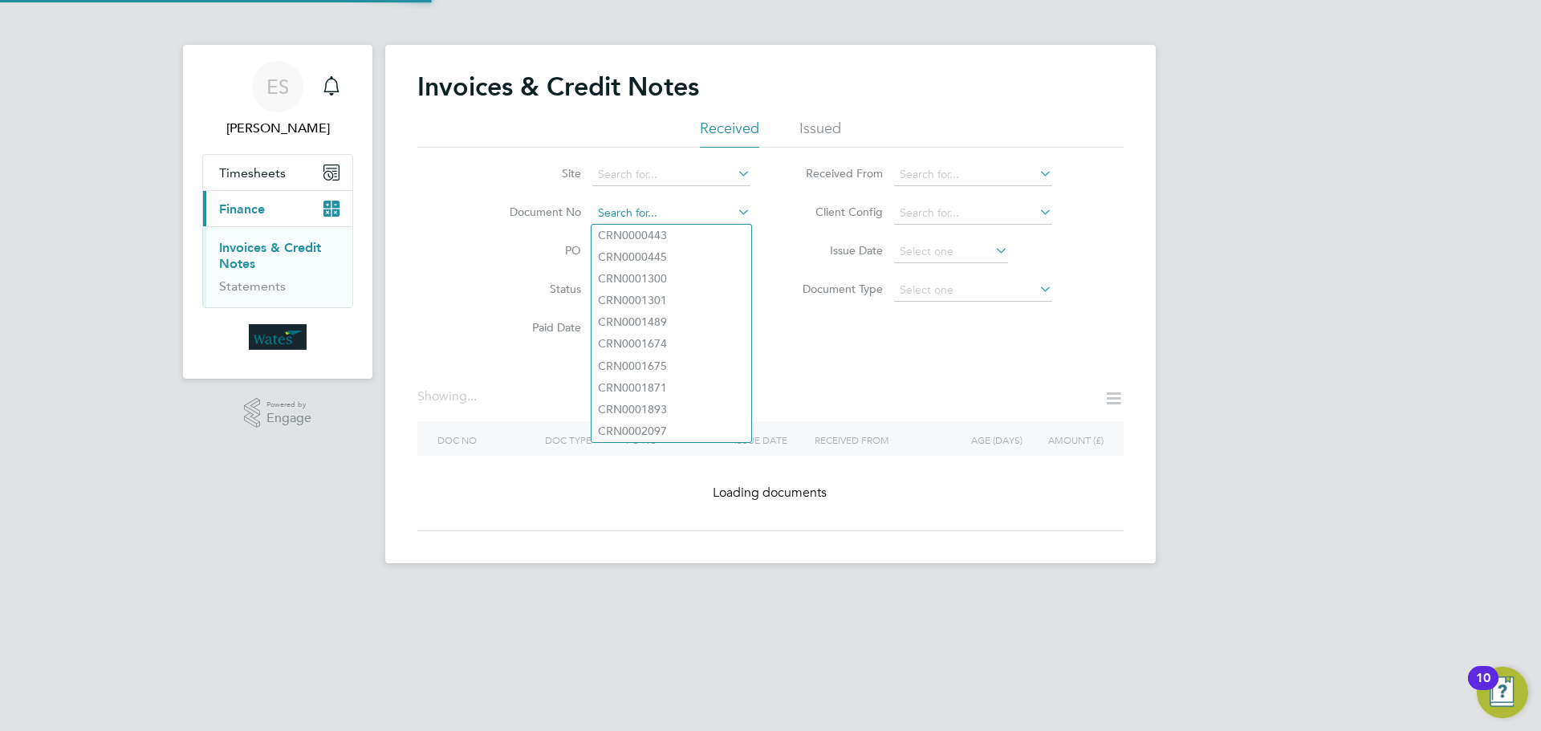
paste input "INV0045028"
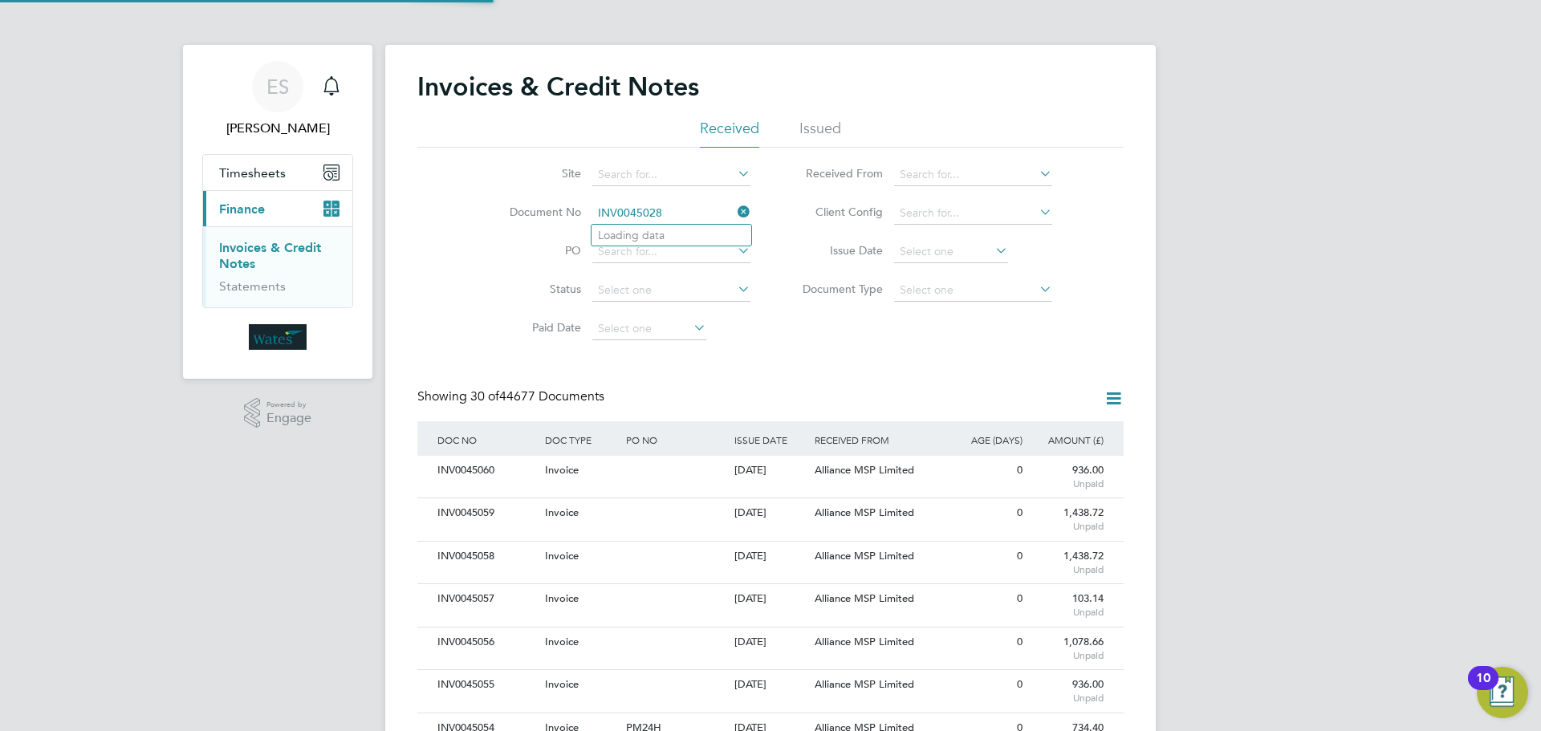
scroll to position [30, 109]
type input "INV0045028"
click at [682, 232] on li "INV0045028" at bounding box center [671, 236] width 160 height 22
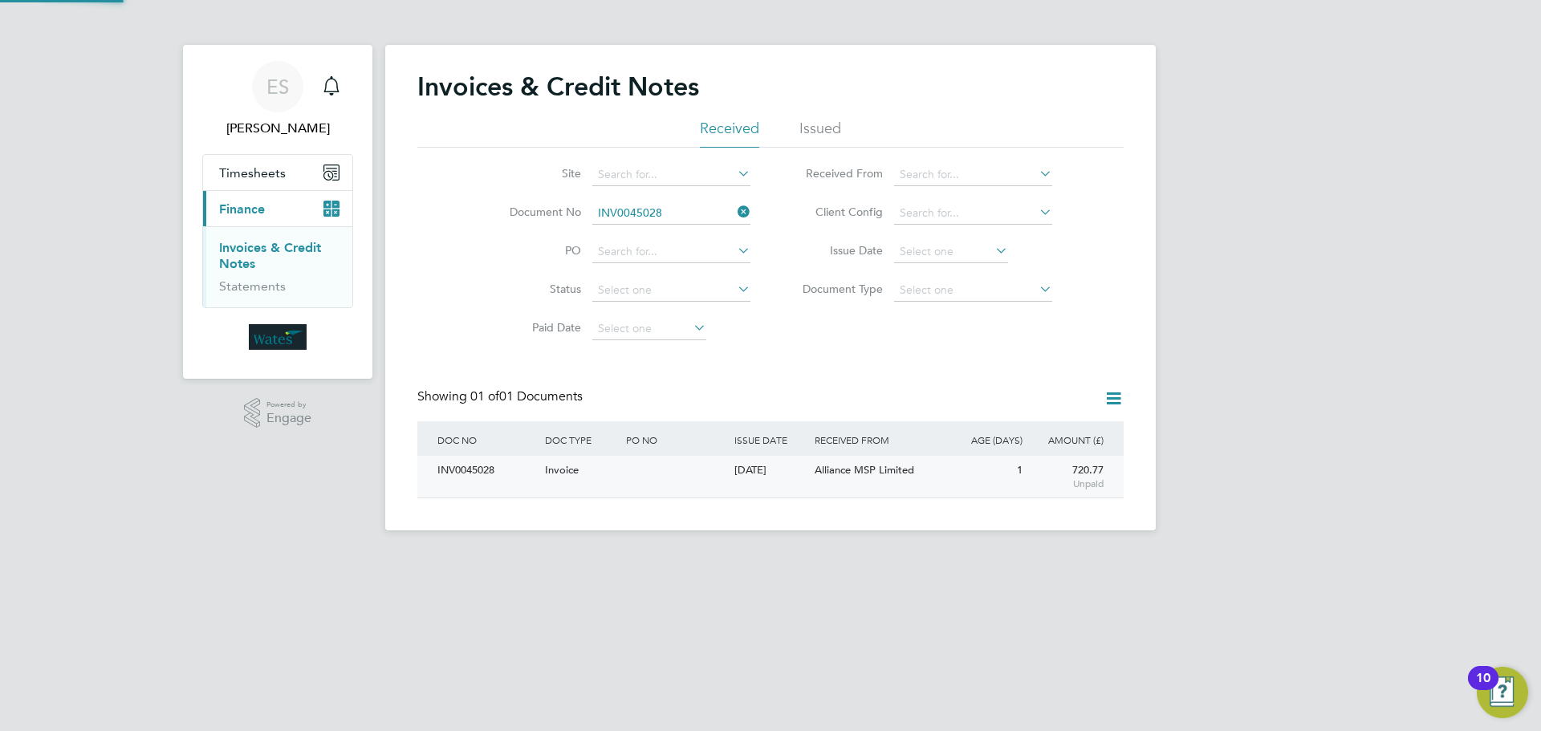
click at [483, 475] on div "INV0045028" at bounding box center [487, 471] width 108 height 30
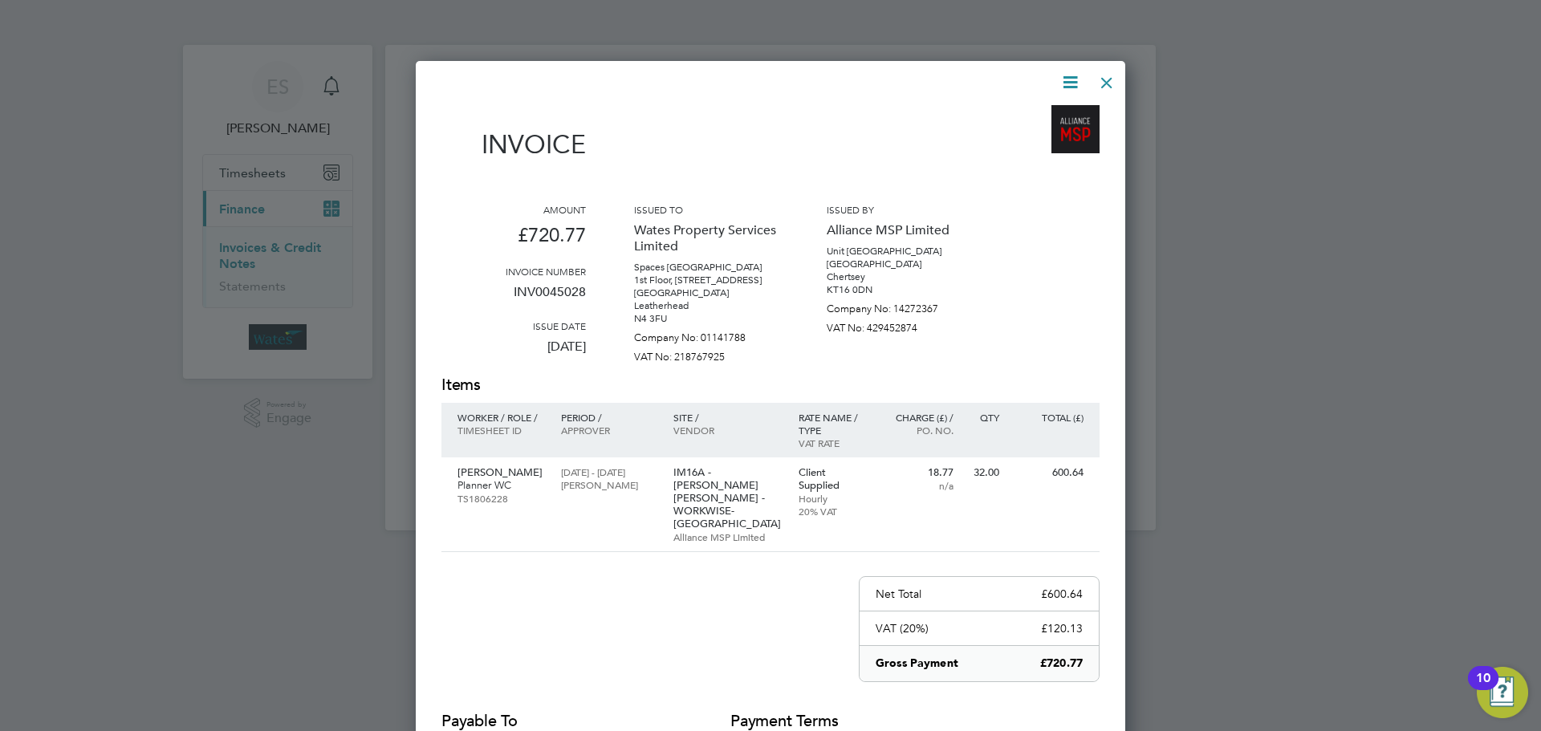
click at [1072, 77] on icon at bounding box center [1070, 82] width 20 height 20
click at [1044, 113] on li "Download Invoice" at bounding box center [1021, 120] width 111 height 22
click at [1073, 77] on icon at bounding box center [1070, 82] width 20 height 20
click at [1036, 137] on li "View timesheet" at bounding box center [1021, 143] width 111 height 22
click at [1102, 79] on div at bounding box center [1106, 78] width 29 height 29
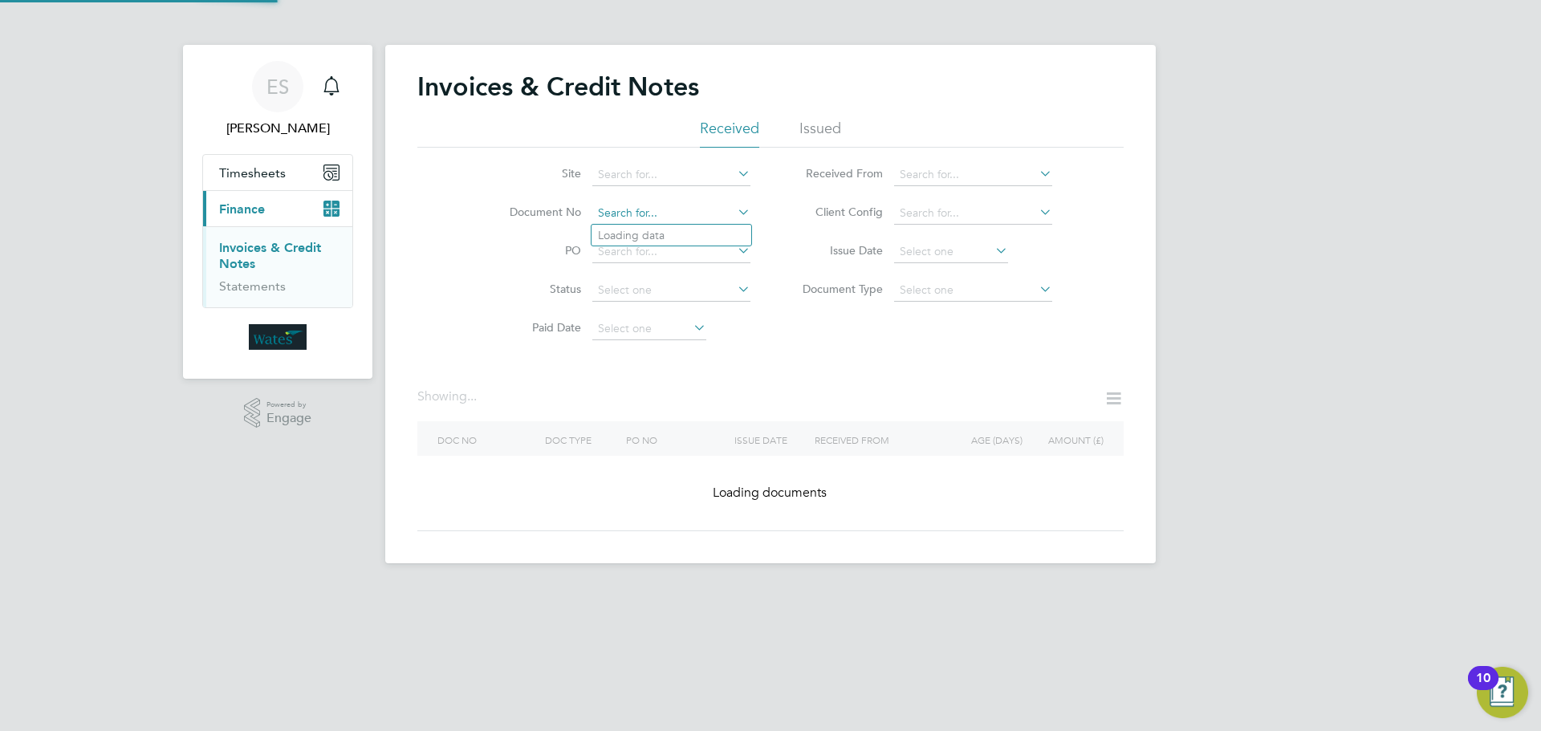
click at [724, 208] on input at bounding box center [671, 213] width 158 height 22
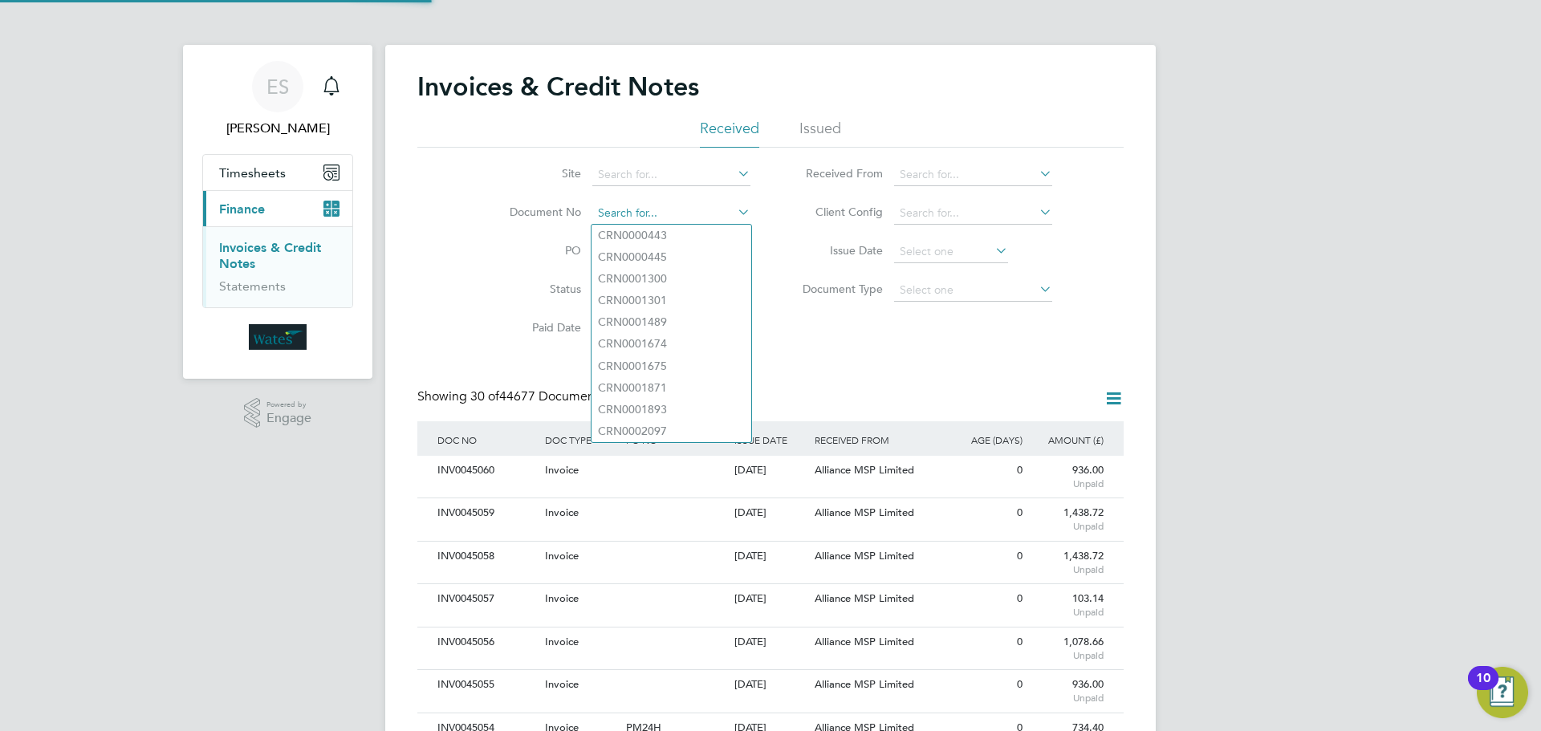
scroll to position [30, 109]
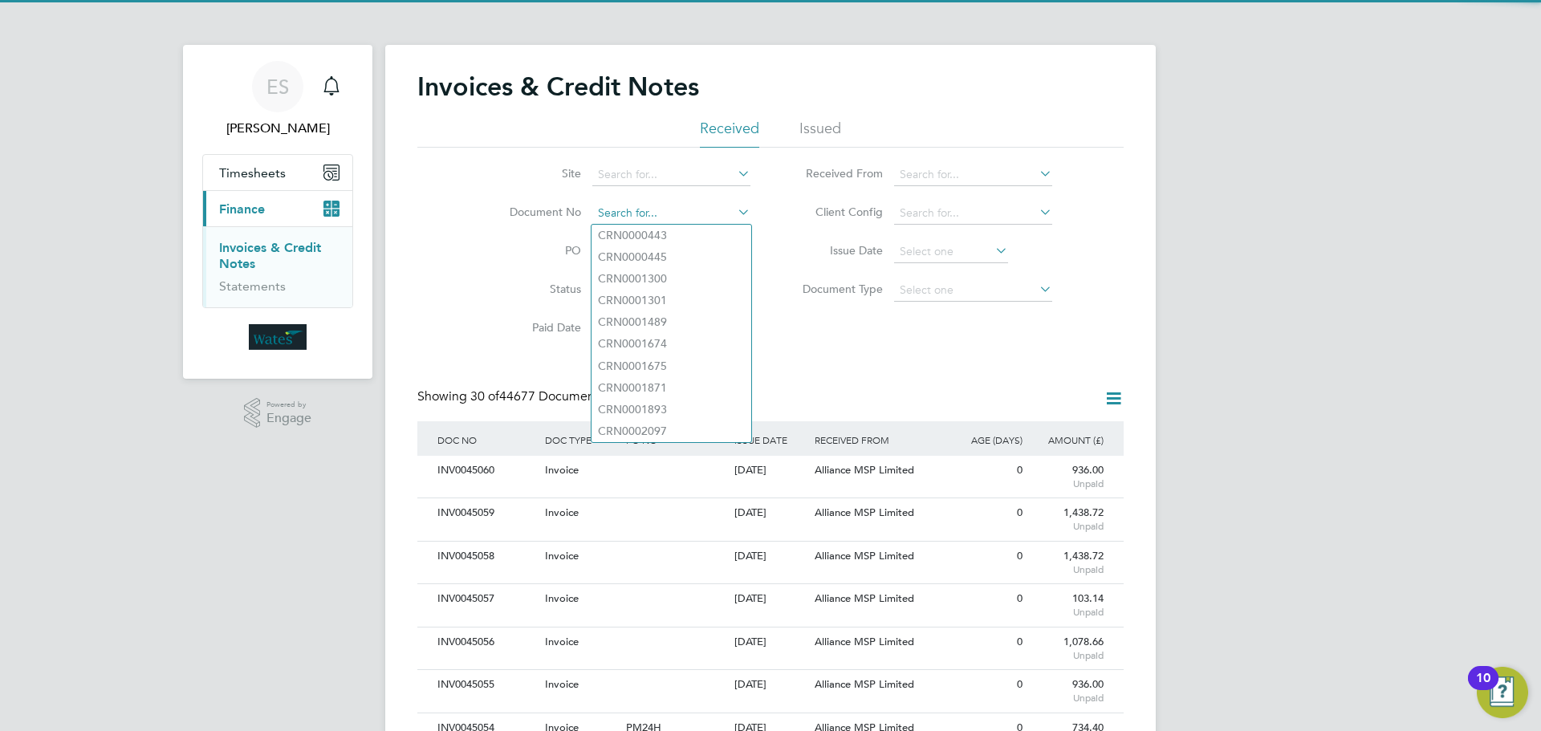
paste input "INV0045029"
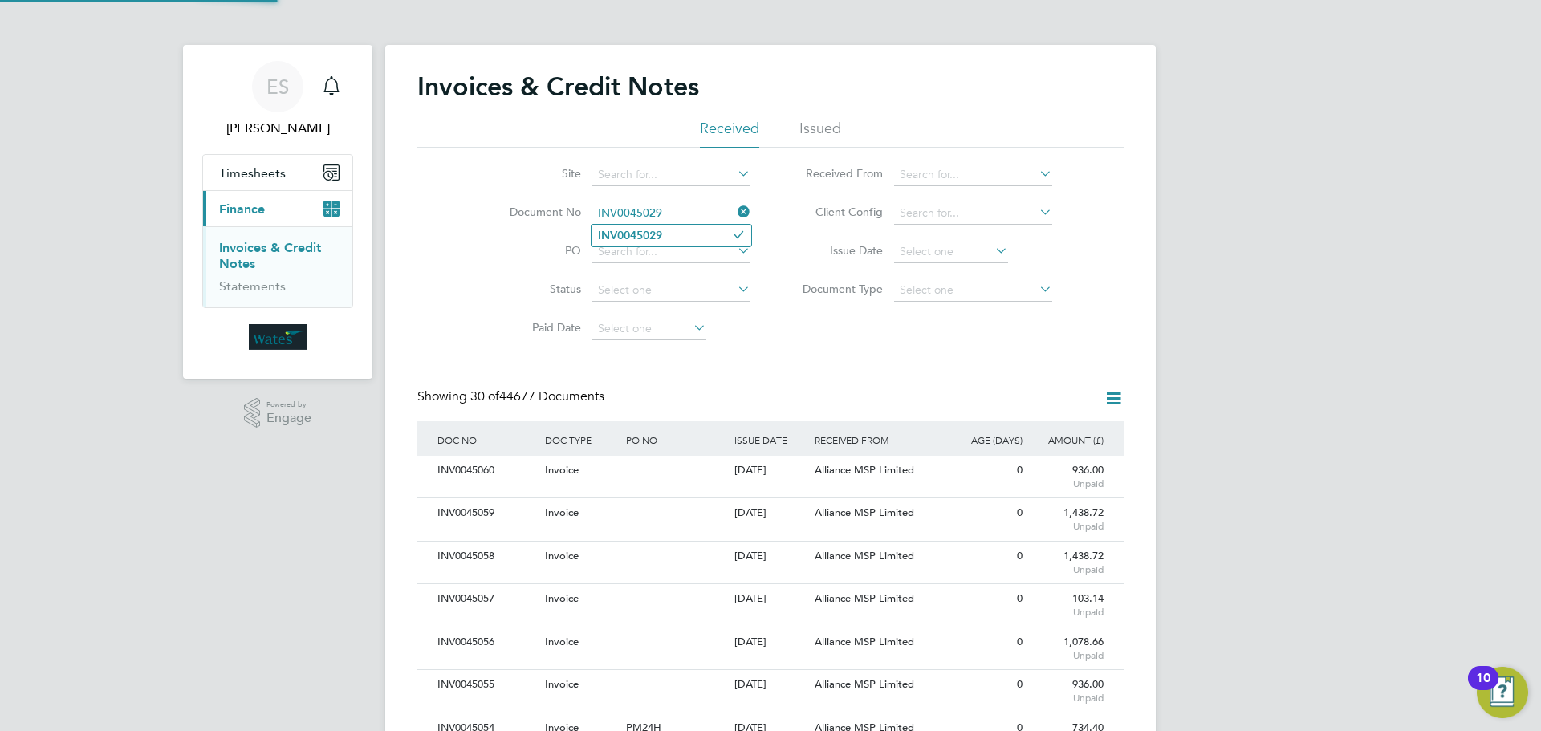
type input "INV0045029"
click at [646, 230] on b "INV0045029" at bounding box center [630, 236] width 64 height 14
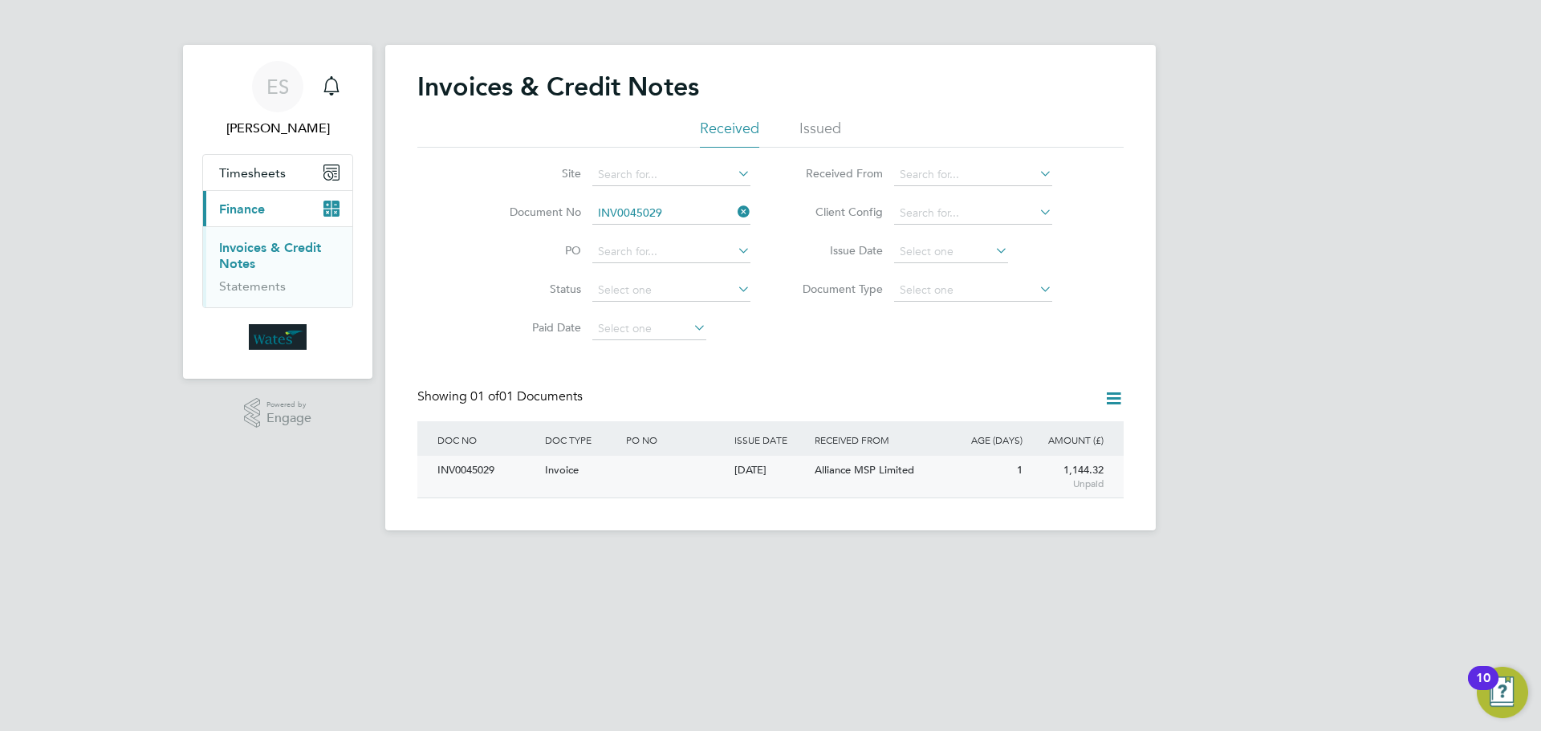
click at [483, 470] on div "INV0045029" at bounding box center [487, 471] width 108 height 30
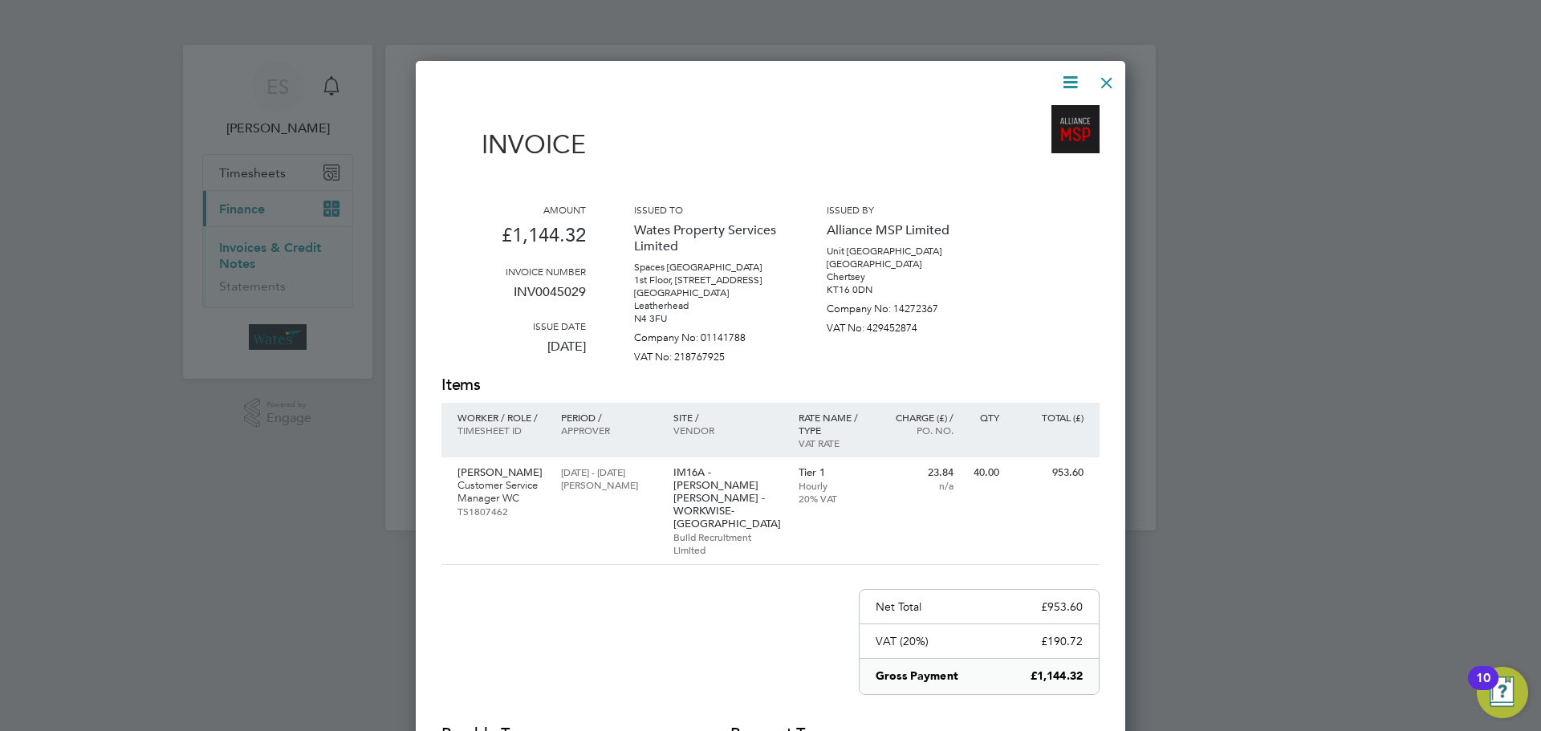
click at [1076, 79] on icon at bounding box center [1070, 82] width 20 height 20
click at [1053, 114] on li "Download Invoice" at bounding box center [1021, 120] width 111 height 22
click at [1061, 75] on icon at bounding box center [1070, 82] width 20 height 20
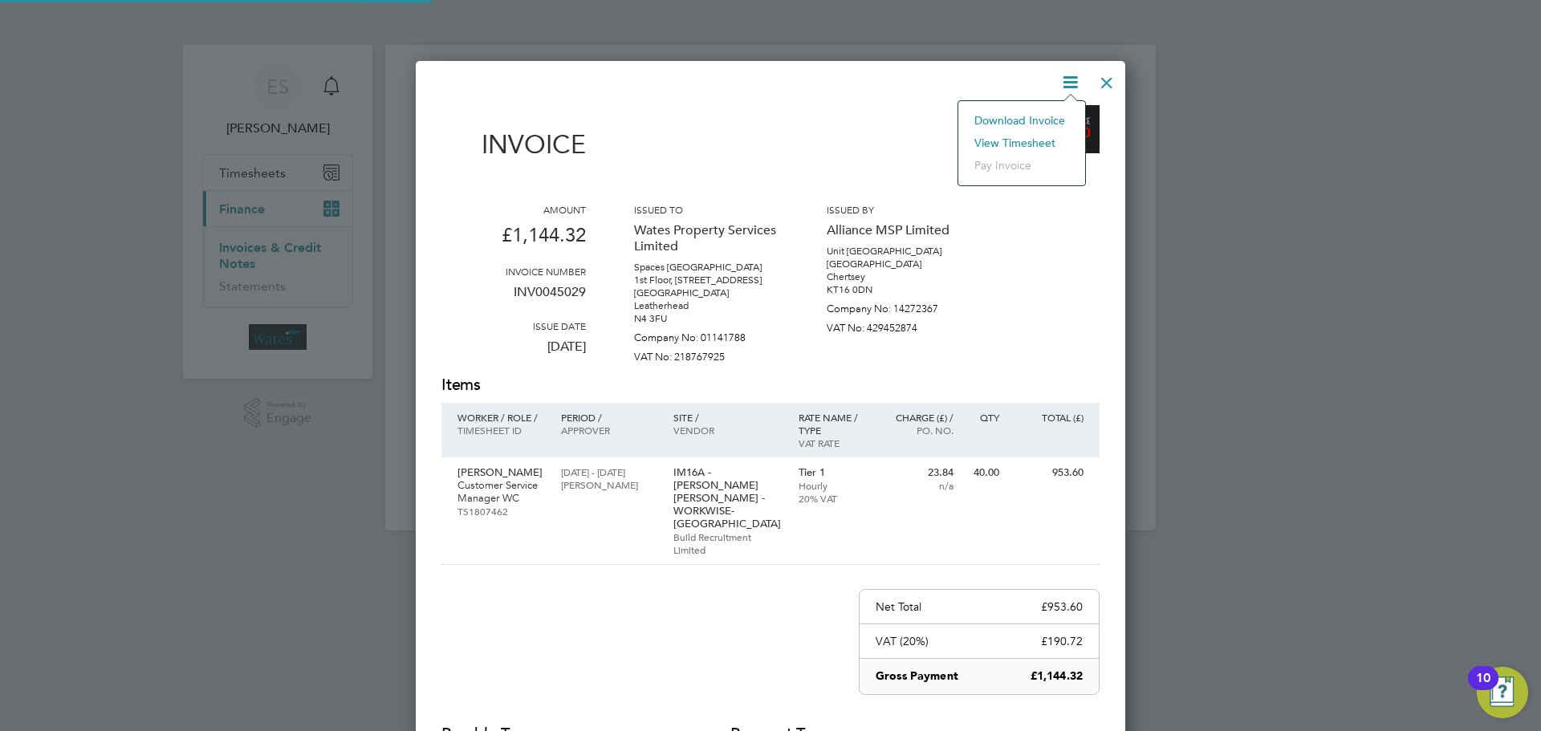
click at [1022, 142] on li "View timesheet" at bounding box center [1021, 143] width 111 height 22
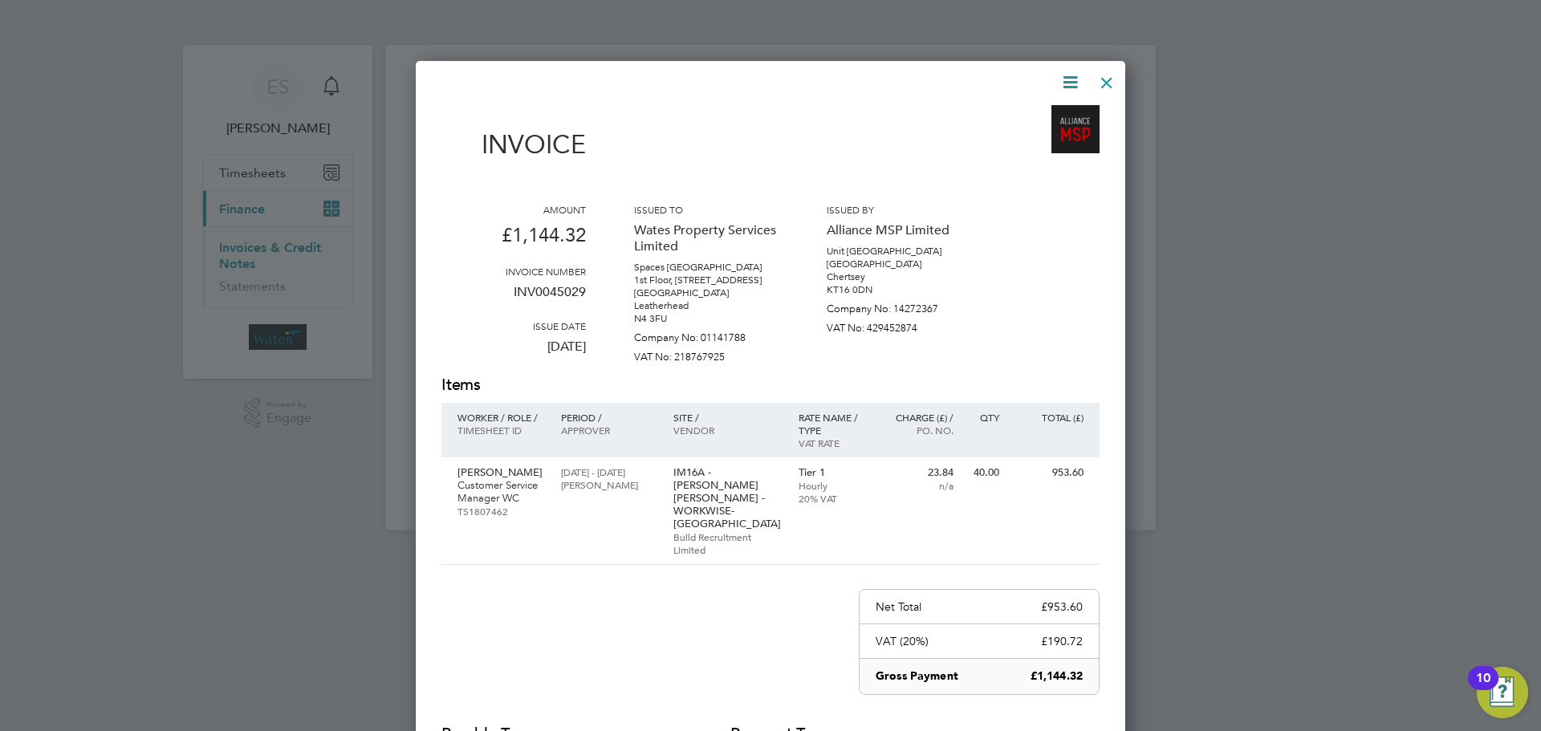
drag, startPoint x: 1108, startPoint y: 79, endPoint x: 1039, endPoint y: 105, distance: 73.2
click at [1108, 79] on div at bounding box center [1106, 78] width 29 height 29
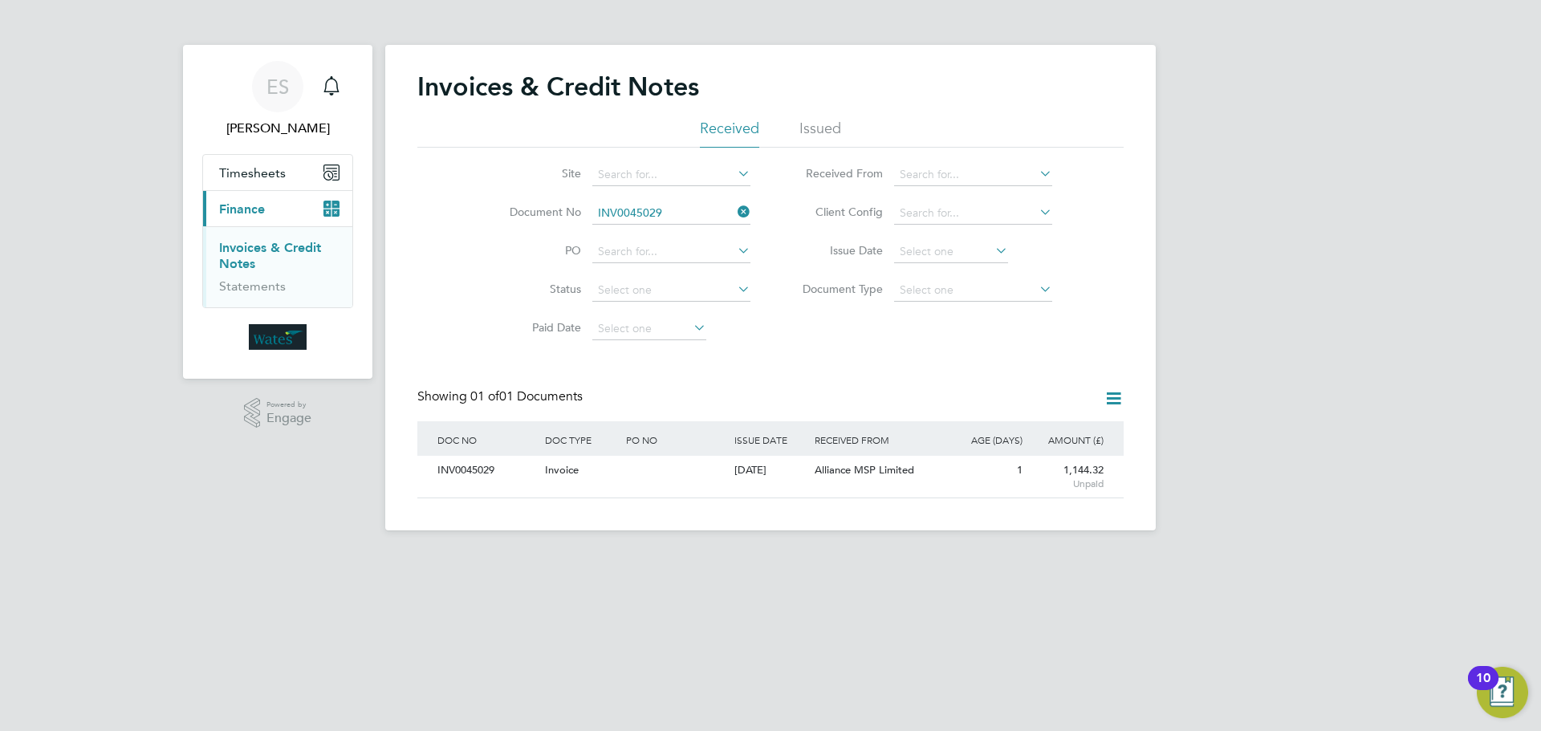
click at [734, 210] on icon at bounding box center [734, 212] width 0 height 22
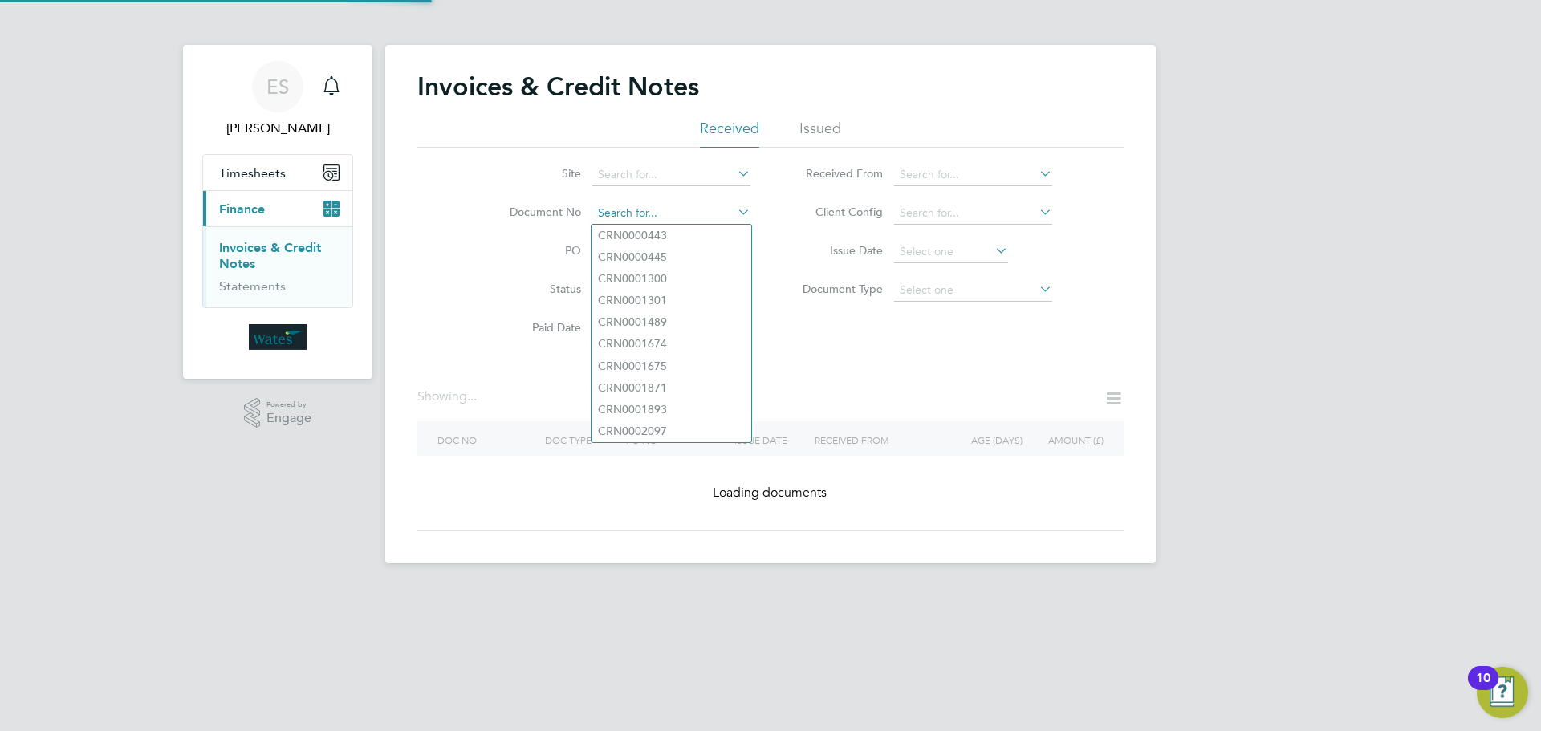
paste input "INV0045030"
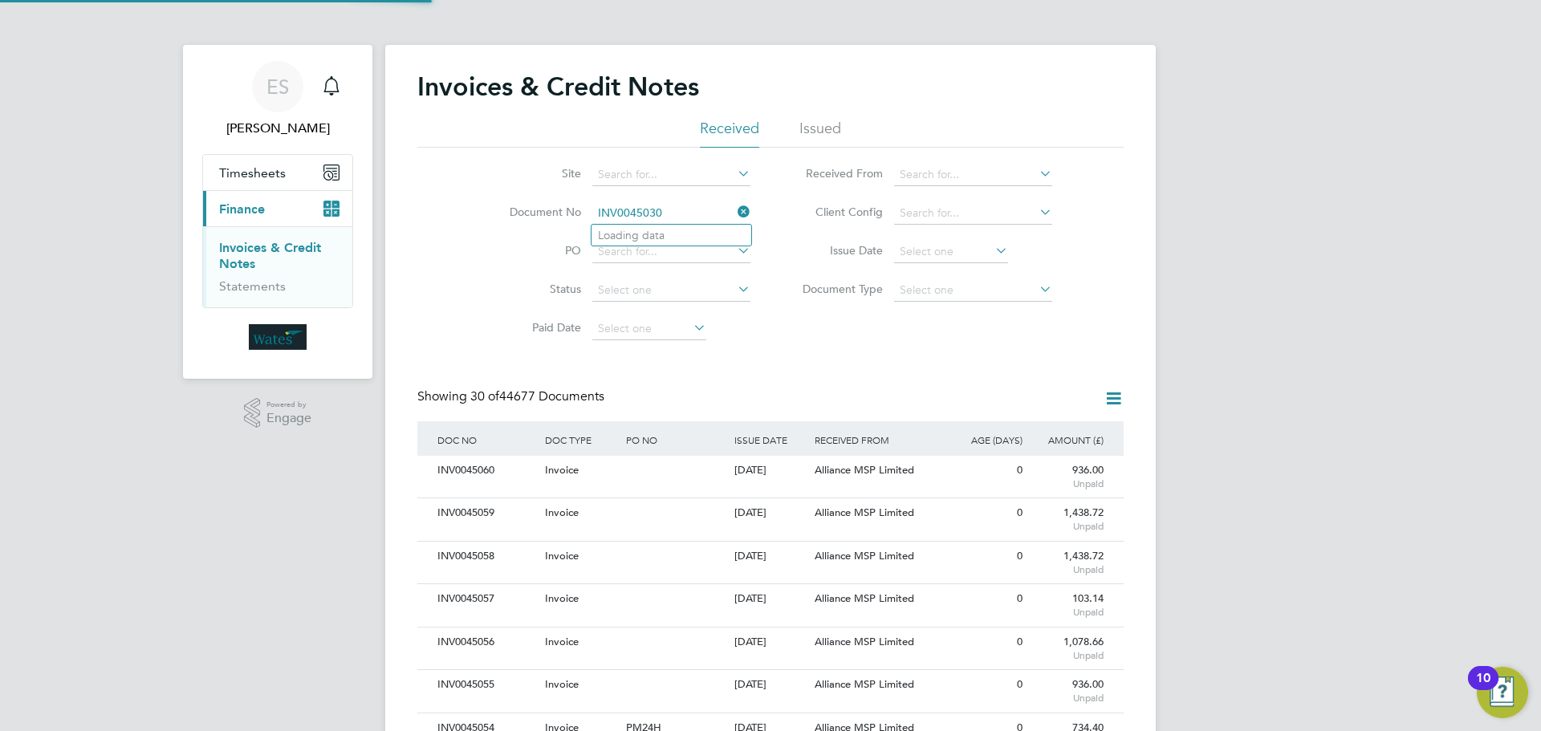
scroll to position [30, 136]
type input "INV0045030"
click at [687, 238] on li "INV0045030" at bounding box center [671, 236] width 160 height 22
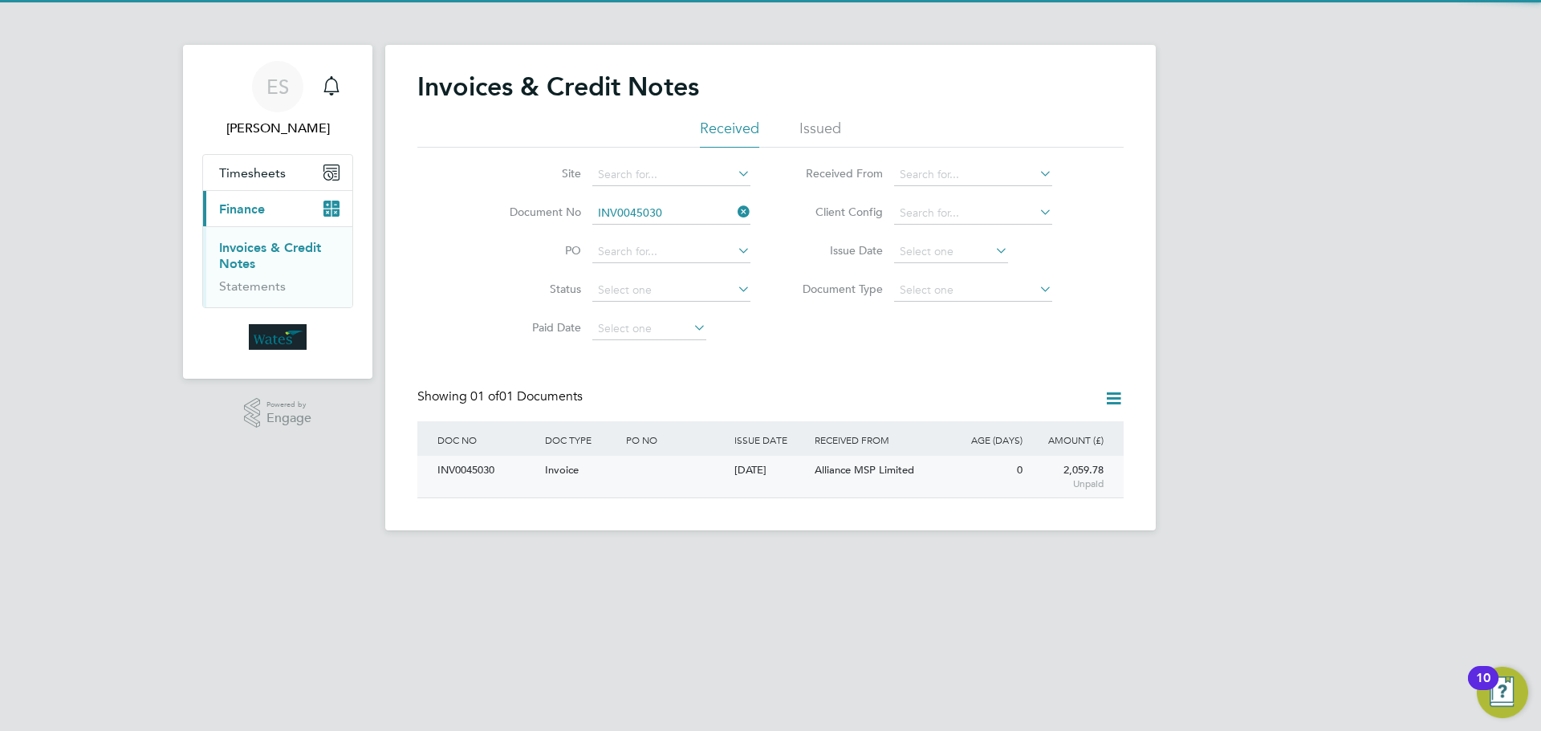
click at [483, 465] on div "INV0045030" at bounding box center [487, 471] width 108 height 30
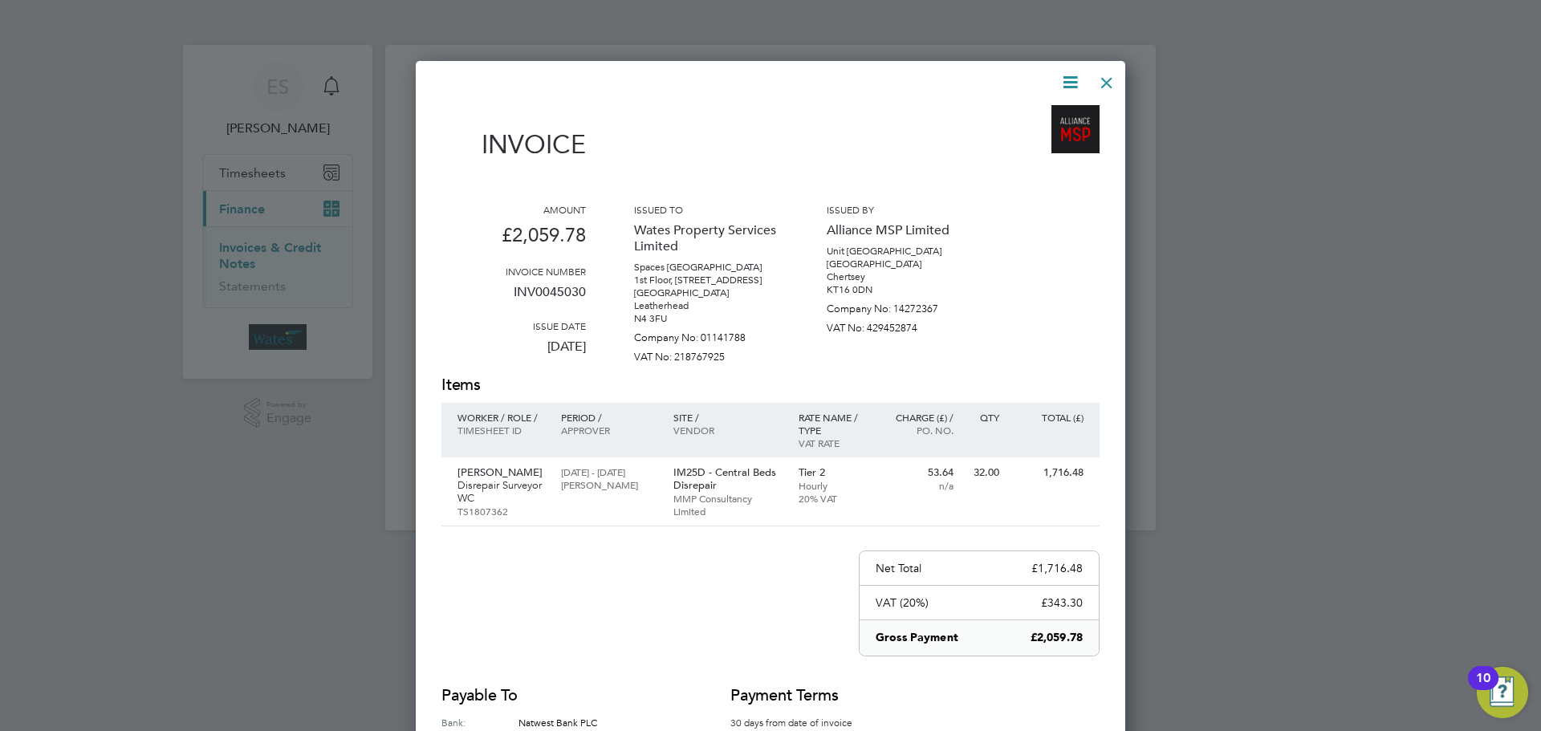
click at [1075, 75] on icon at bounding box center [1070, 82] width 20 height 20
click at [1055, 120] on li "Download Invoice" at bounding box center [1021, 120] width 111 height 22
drag, startPoint x: 1078, startPoint y: 72, endPoint x: 1068, endPoint y: 83, distance: 14.8
click at [1078, 72] on icon at bounding box center [1070, 82] width 20 height 20
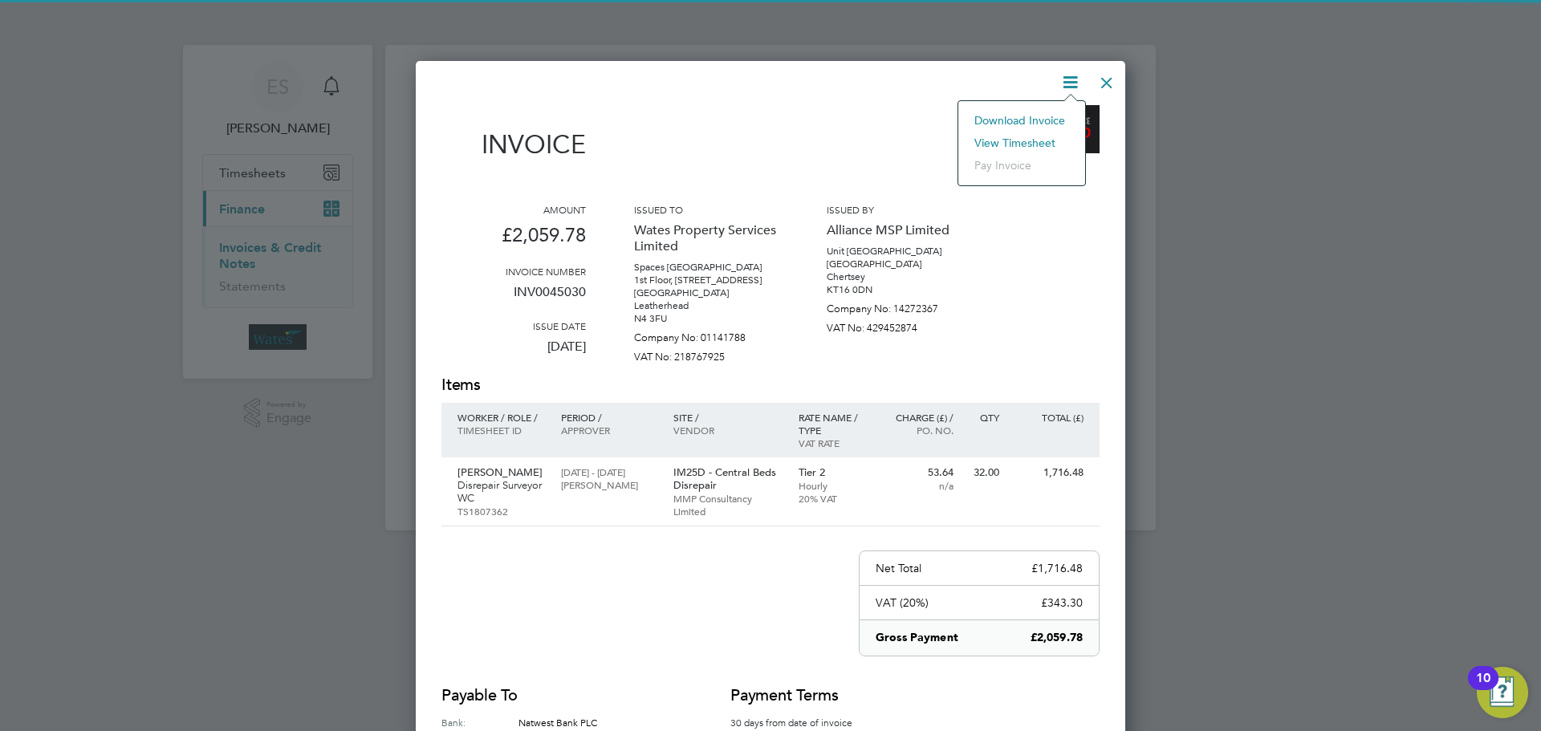
click at [1026, 135] on li "View timesheet" at bounding box center [1021, 143] width 111 height 22
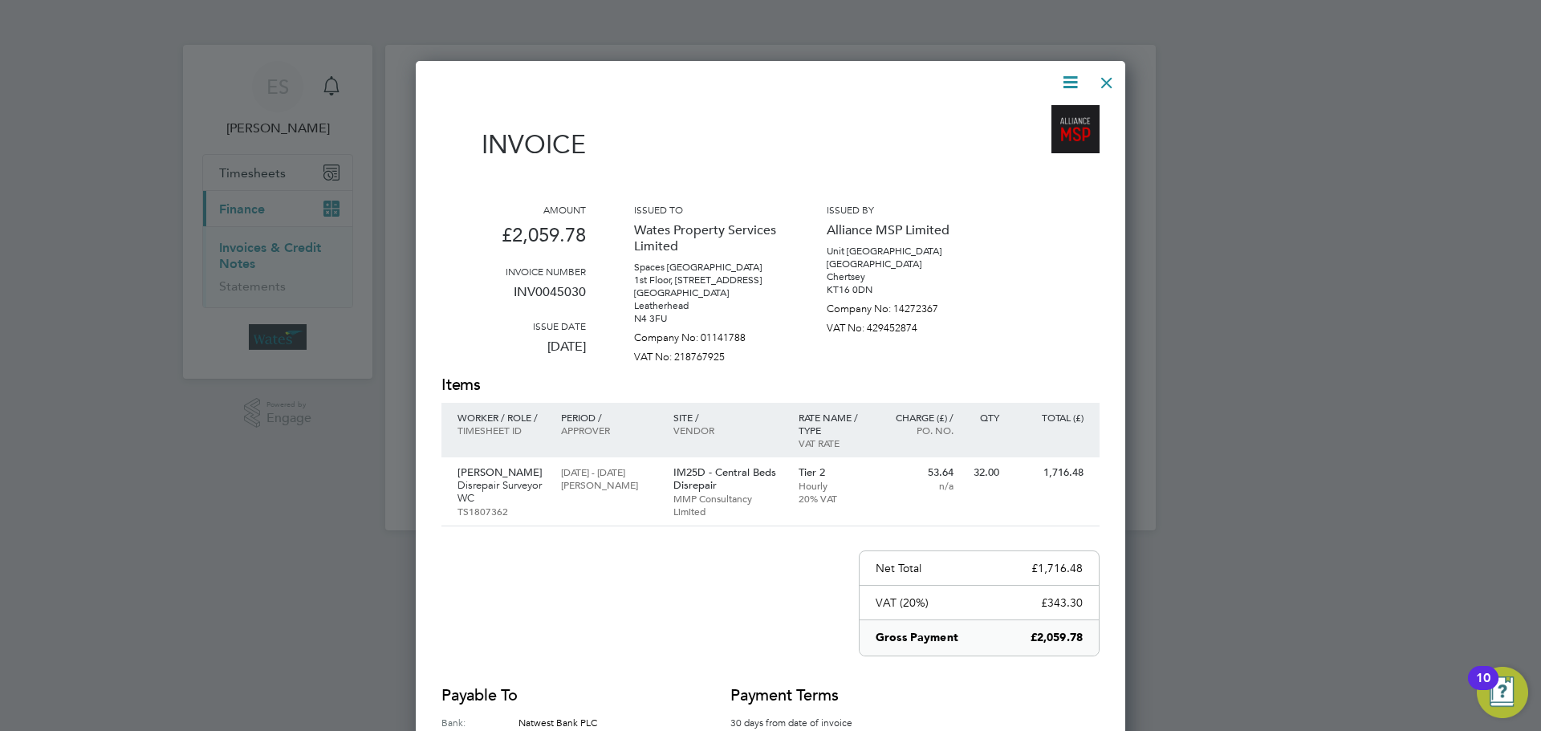
click at [1112, 79] on div at bounding box center [1106, 78] width 29 height 29
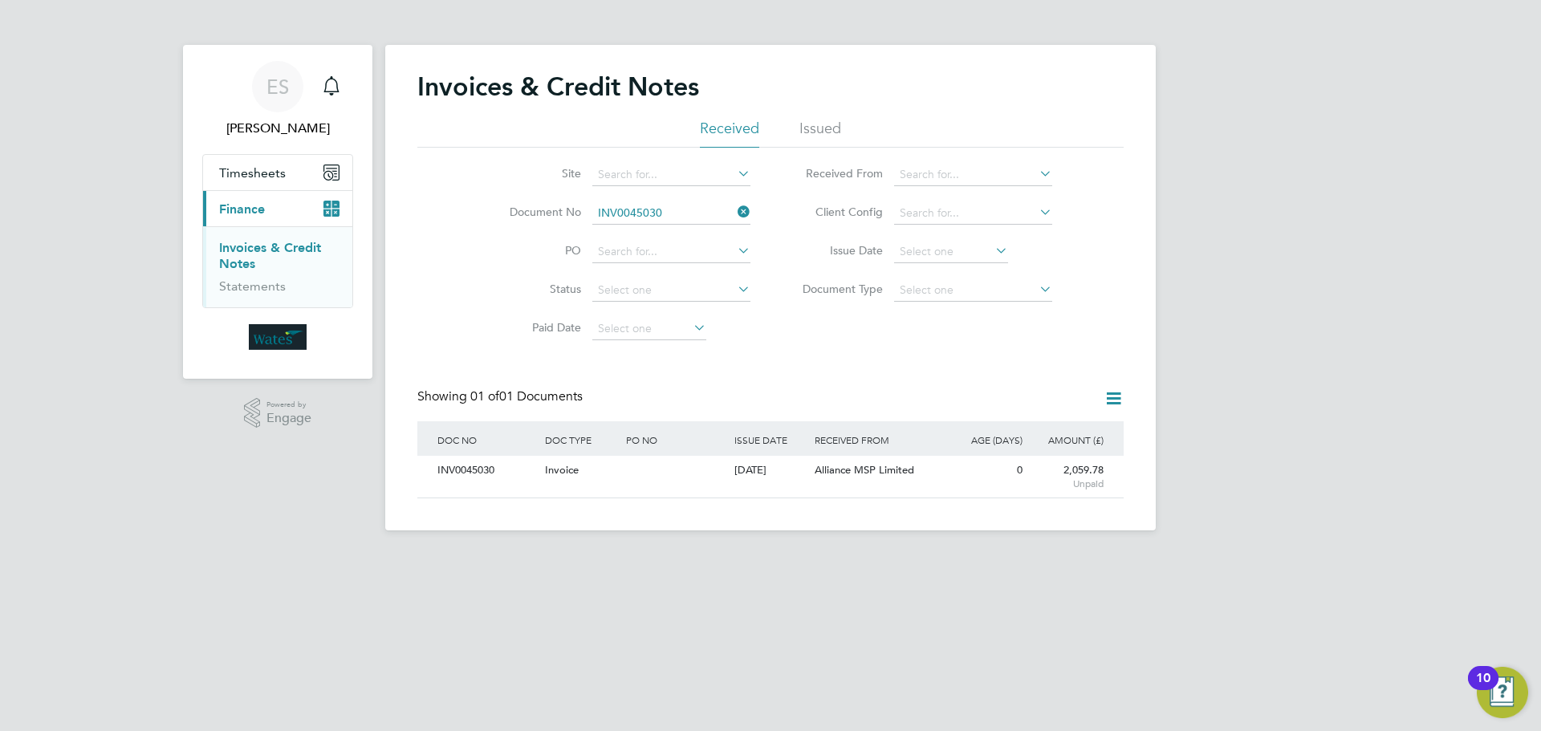
click at [734, 217] on icon at bounding box center [734, 212] width 0 height 22
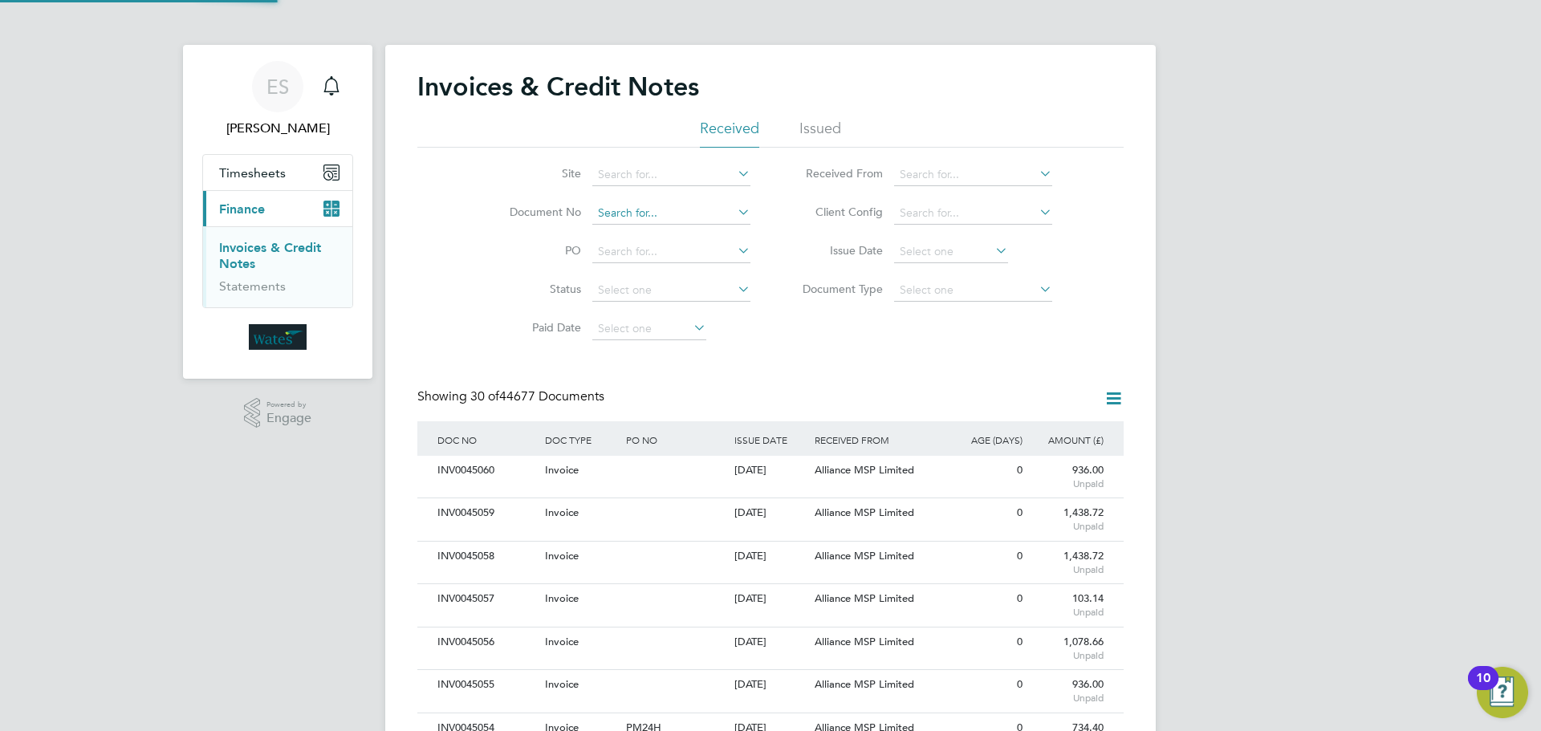
scroll to position [30, 109]
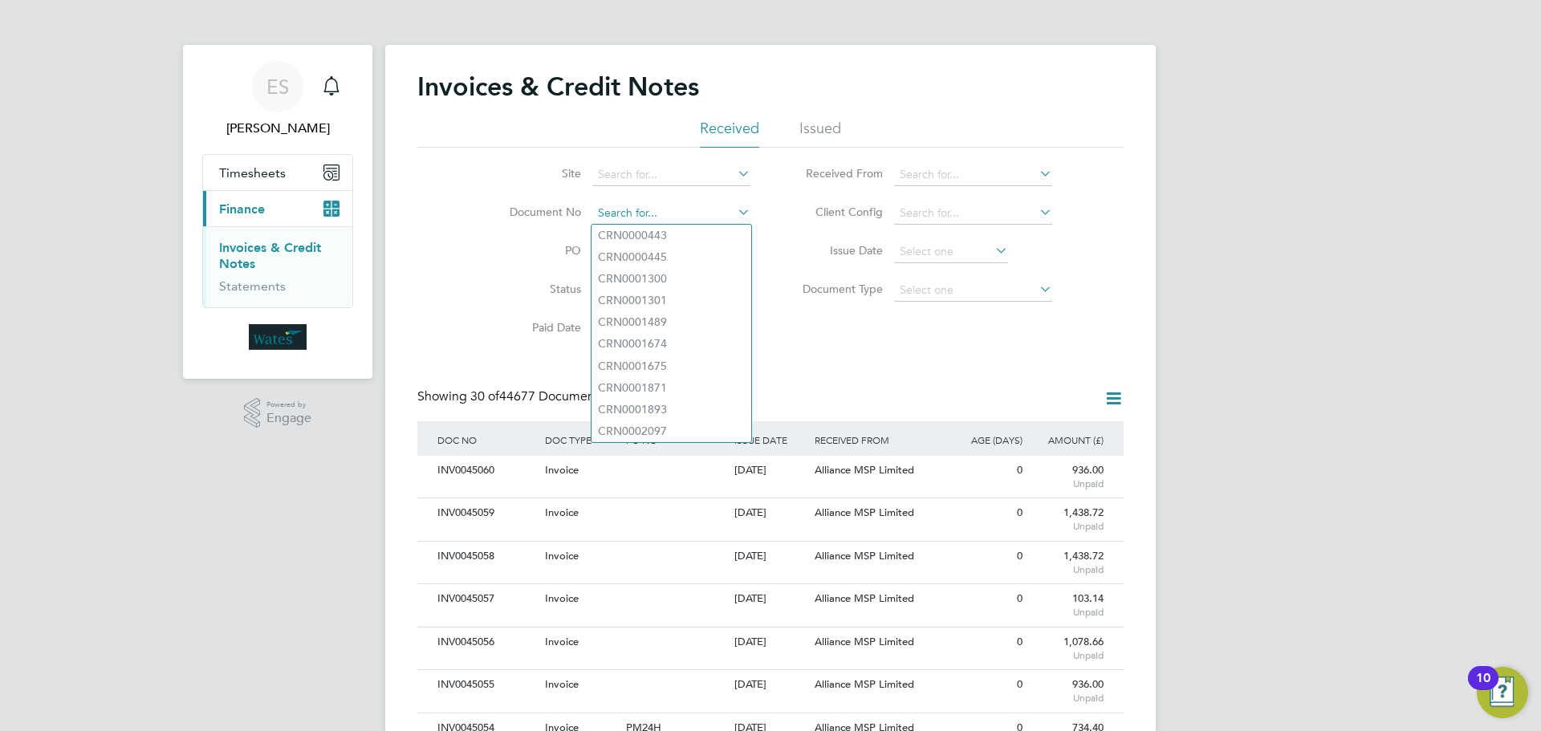
paste input "INV0045031"
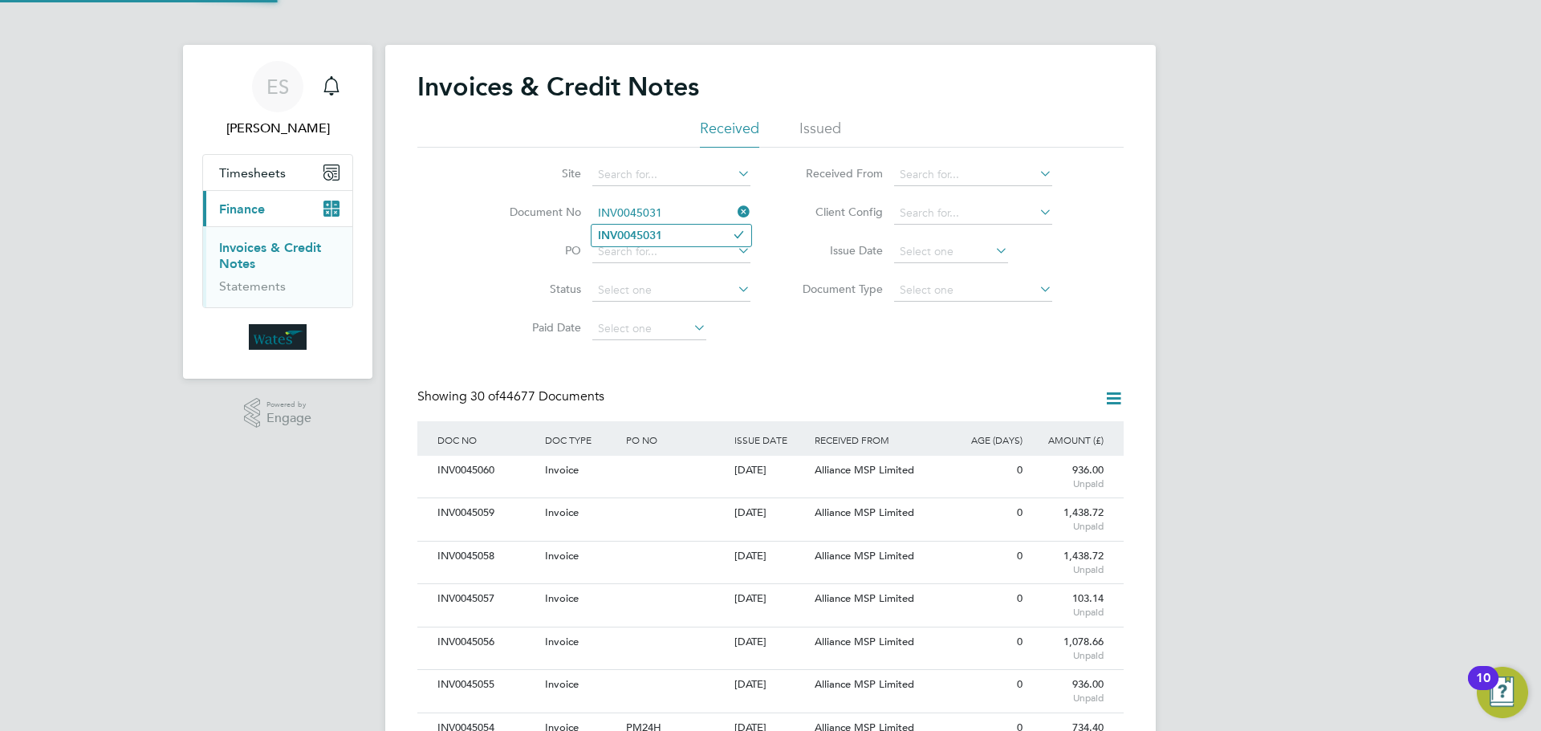
type input "INV0045031"
click at [648, 238] on b "INV0045031" at bounding box center [630, 236] width 64 height 14
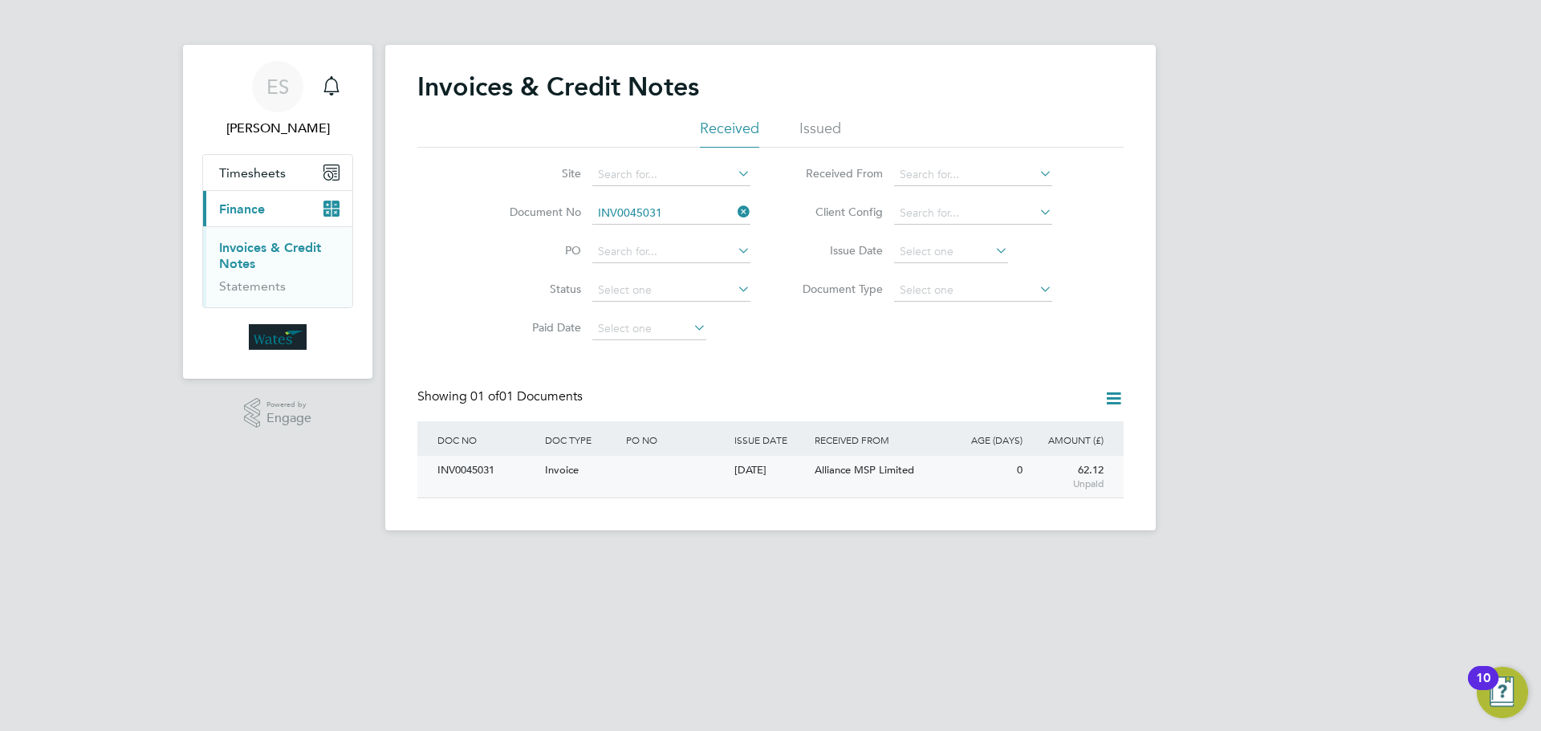
click at [467, 472] on div "INV0045031" at bounding box center [487, 471] width 108 height 30
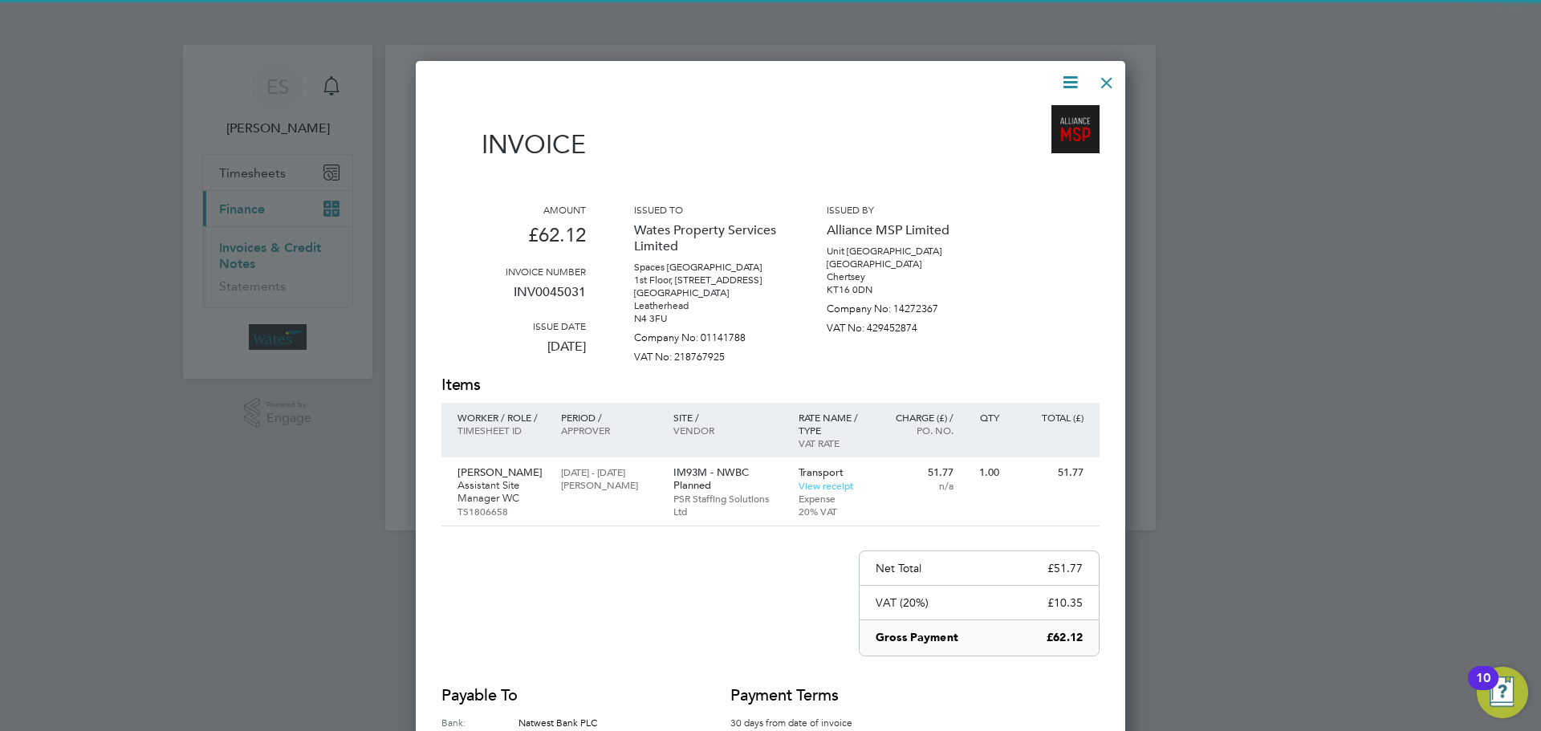
click at [1069, 79] on icon at bounding box center [1070, 82] width 20 height 20
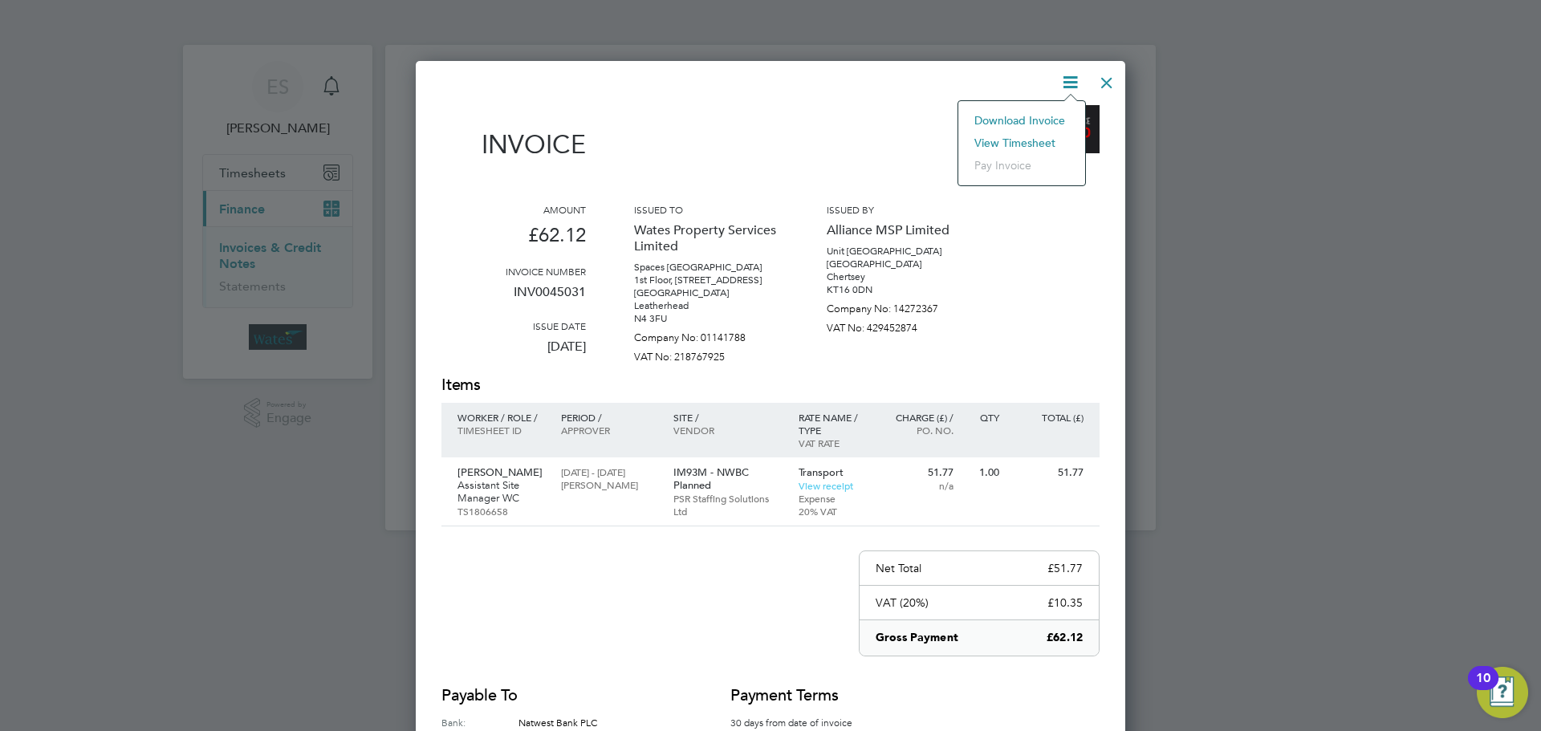
click at [1051, 114] on li "Download Invoice" at bounding box center [1021, 120] width 111 height 22
click at [1079, 82] on icon at bounding box center [1070, 82] width 20 height 20
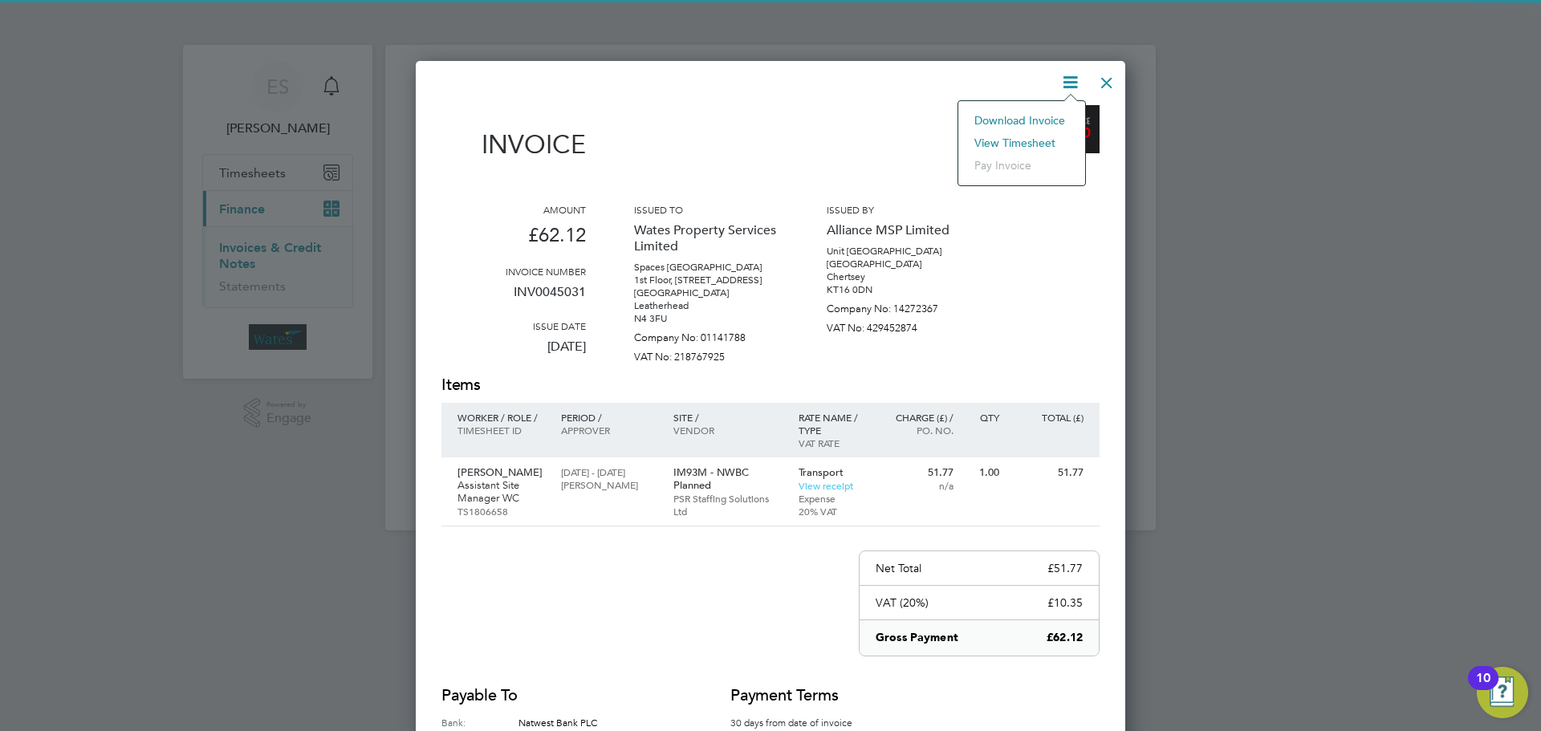
click at [1035, 141] on li "View timesheet" at bounding box center [1021, 143] width 111 height 22
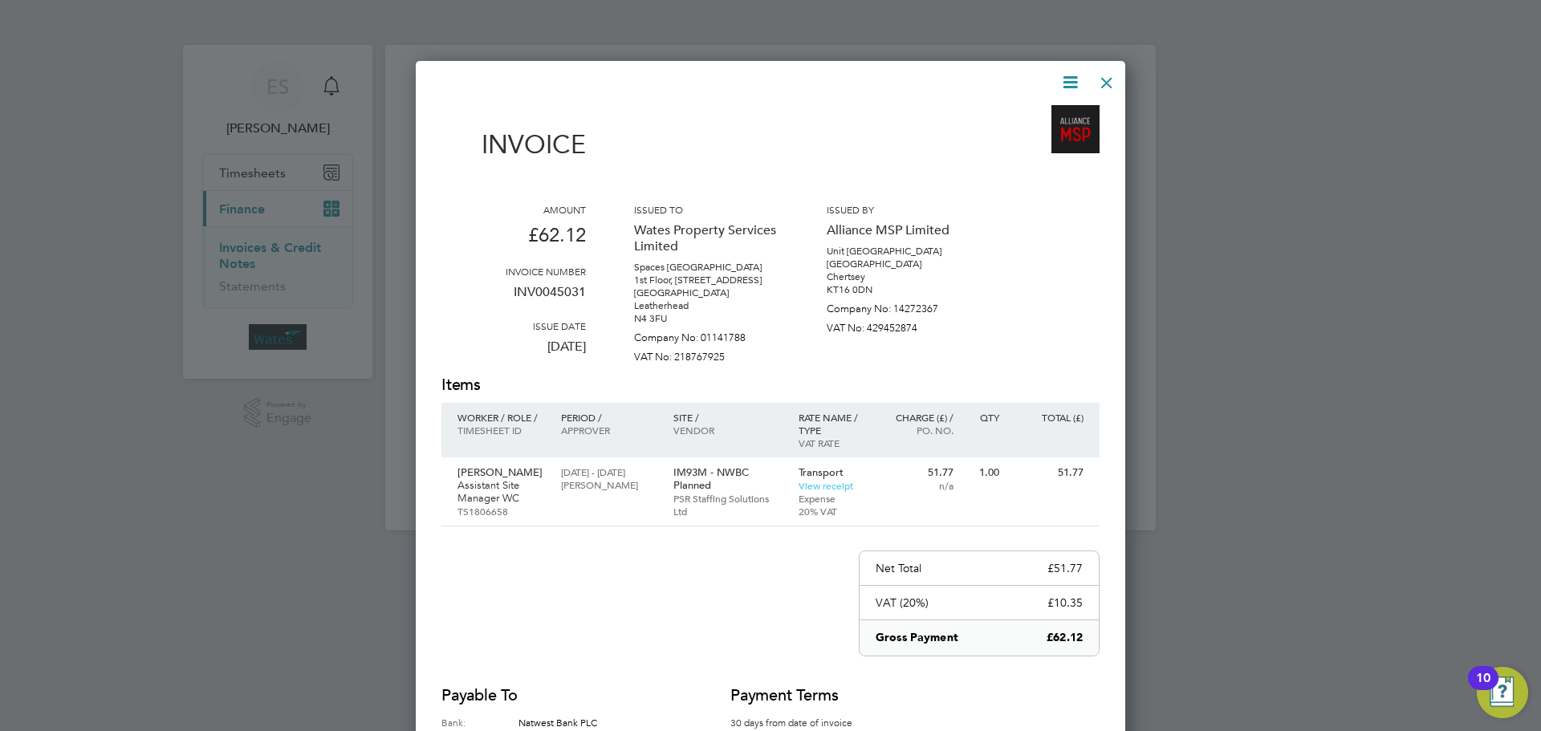
click at [1104, 82] on div at bounding box center [1106, 78] width 29 height 29
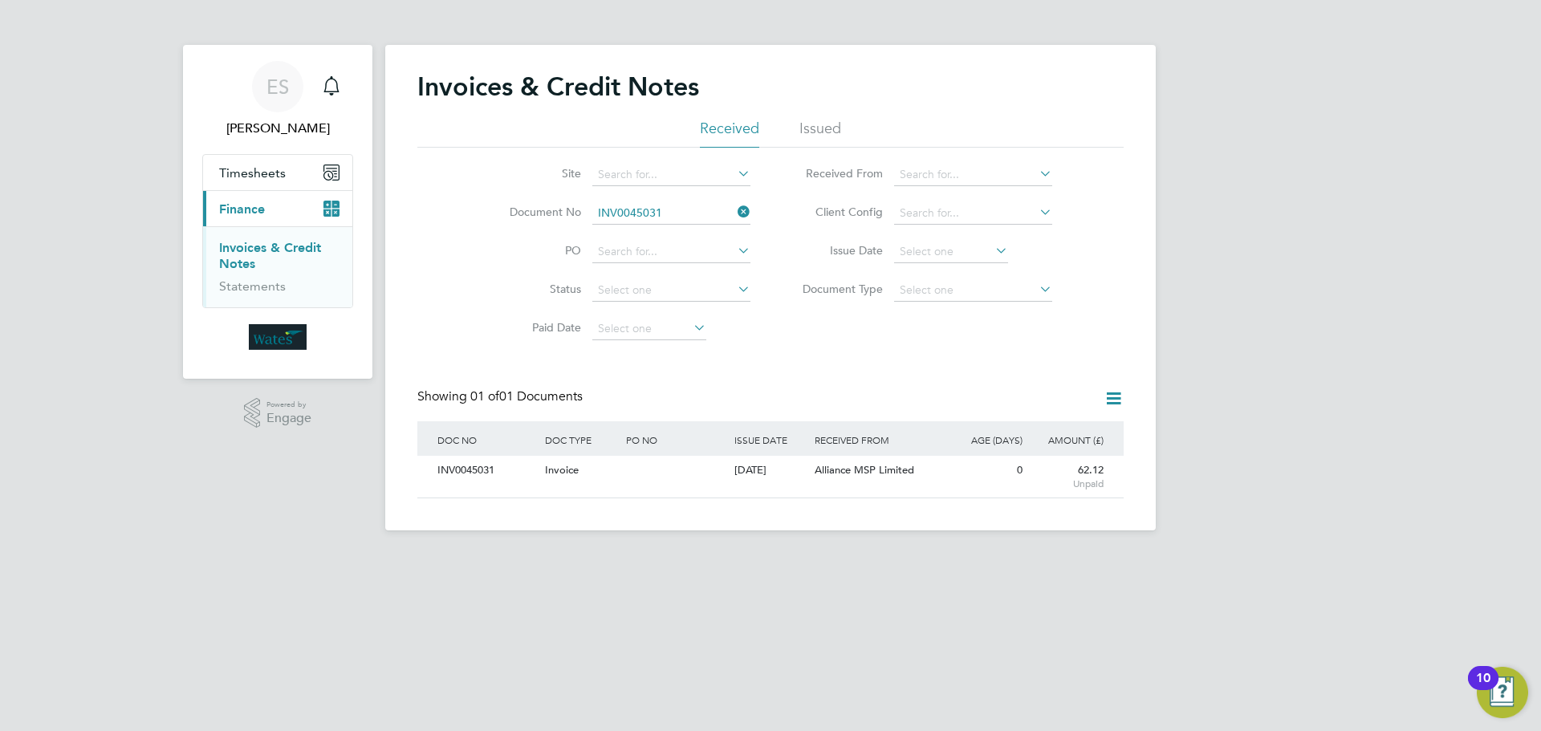
click at [734, 212] on icon at bounding box center [734, 212] width 0 height 22
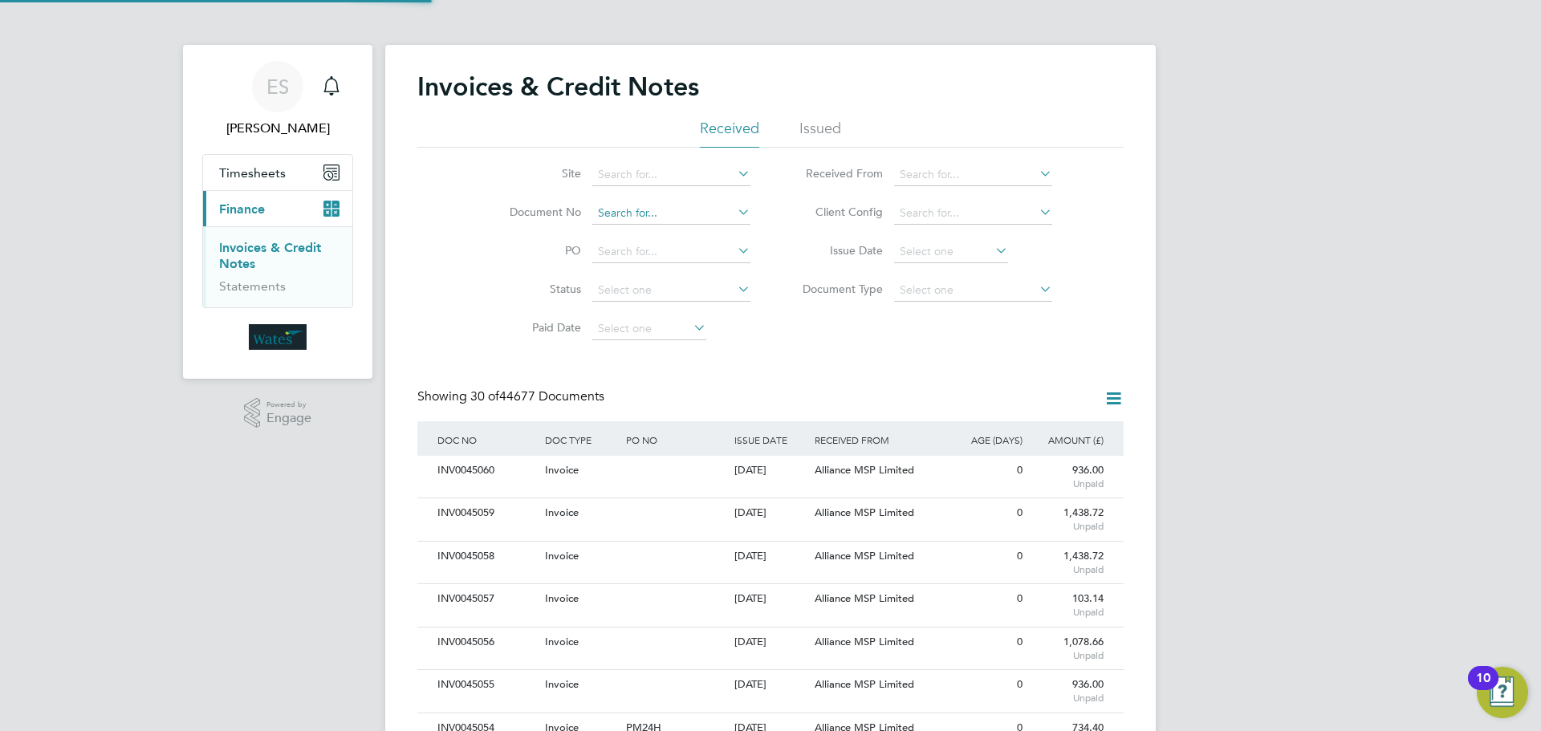
scroll to position [30, 109]
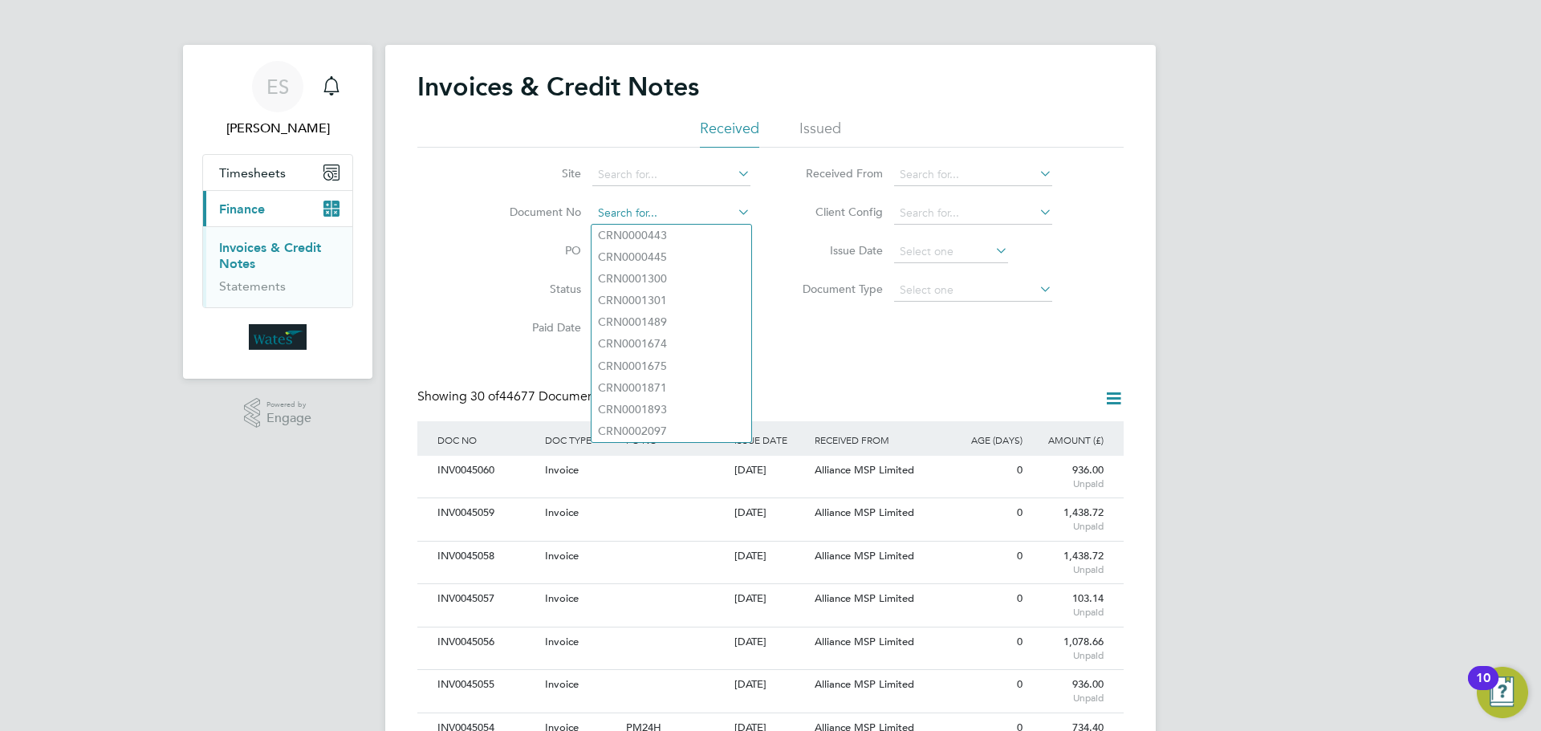
paste input "INV0045032"
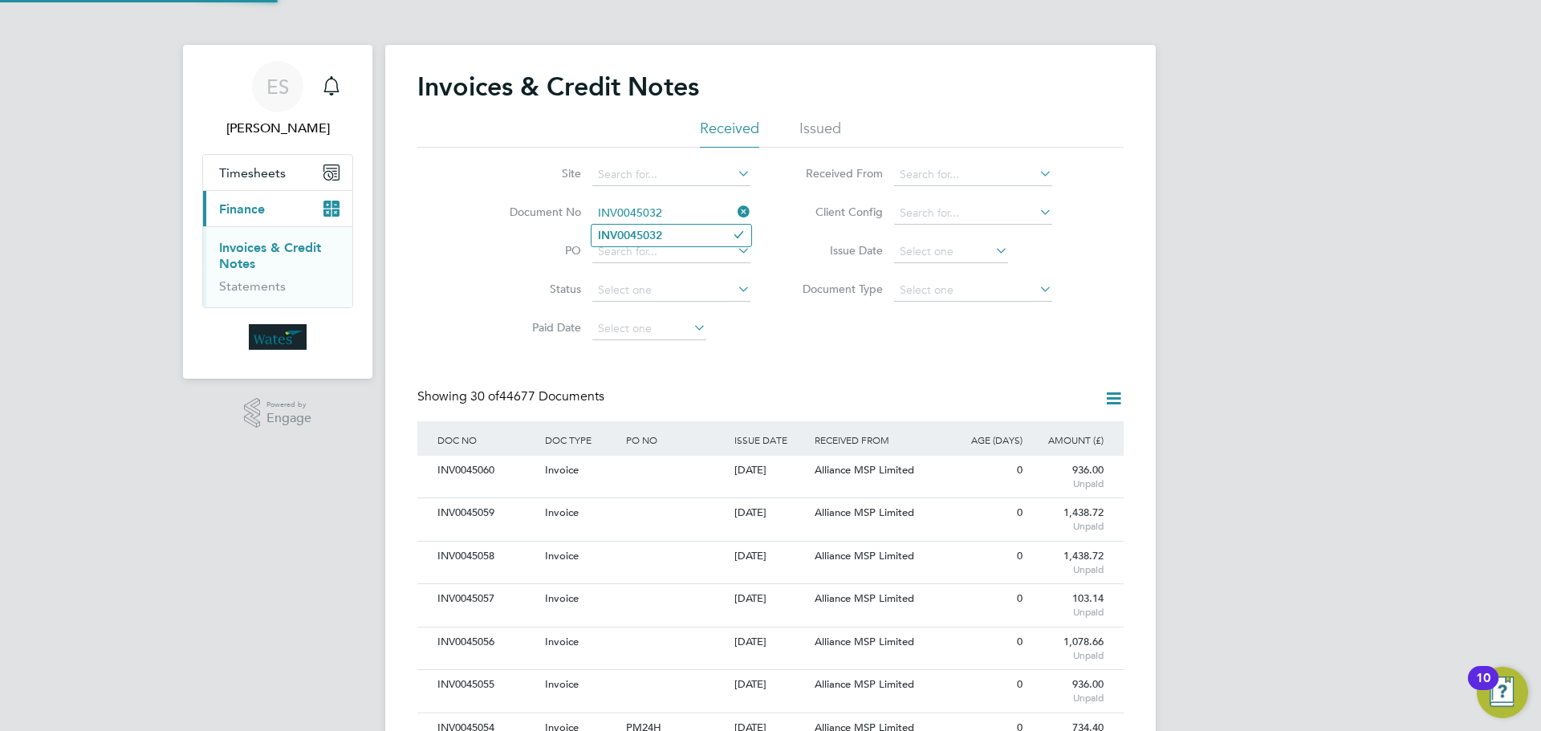
type input "INV0045032"
click at [673, 238] on li "INV0045032" at bounding box center [671, 236] width 160 height 22
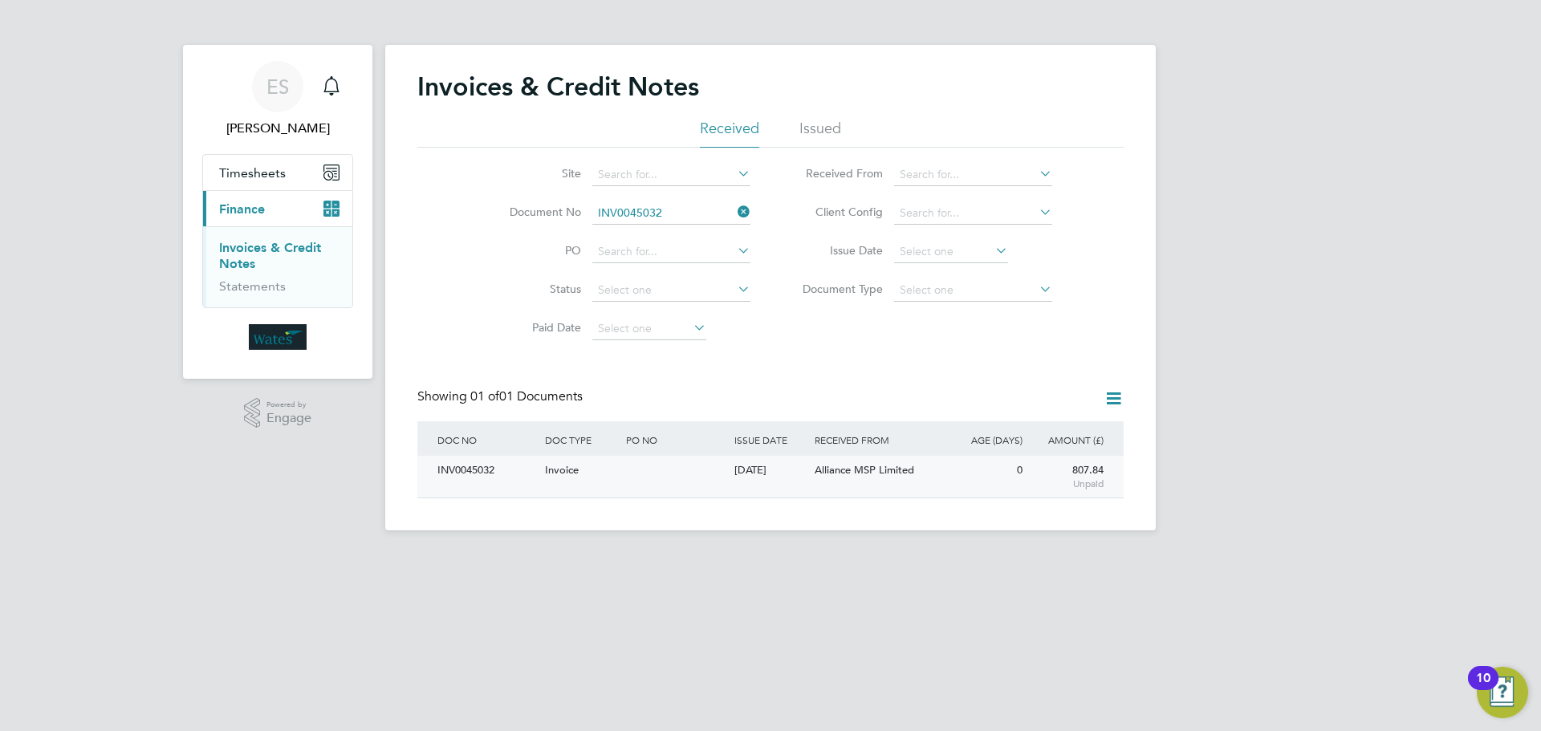
click at [491, 469] on div "INV0045032" at bounding box center [487, 471] width 108 height 30
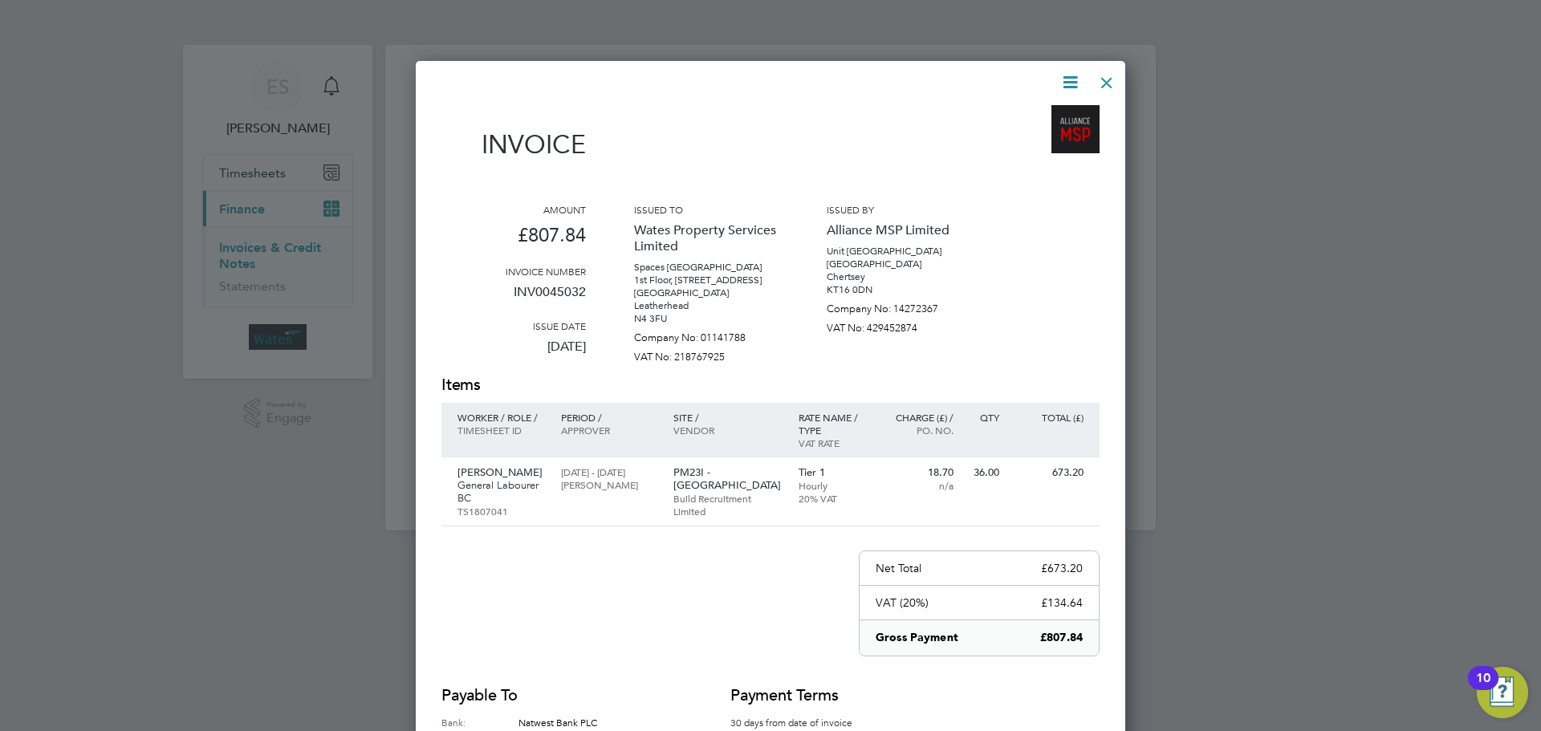
click at [1062, 83] on icon at bounding box center [1070, 82] width 20 height 20
click at [1049, 116] on li "Download Invoice" at bounding box center [1021, 120] width 111 height 22
click at [1066, 79] on icon at bounding box center [1070, 82] width 20 height 20
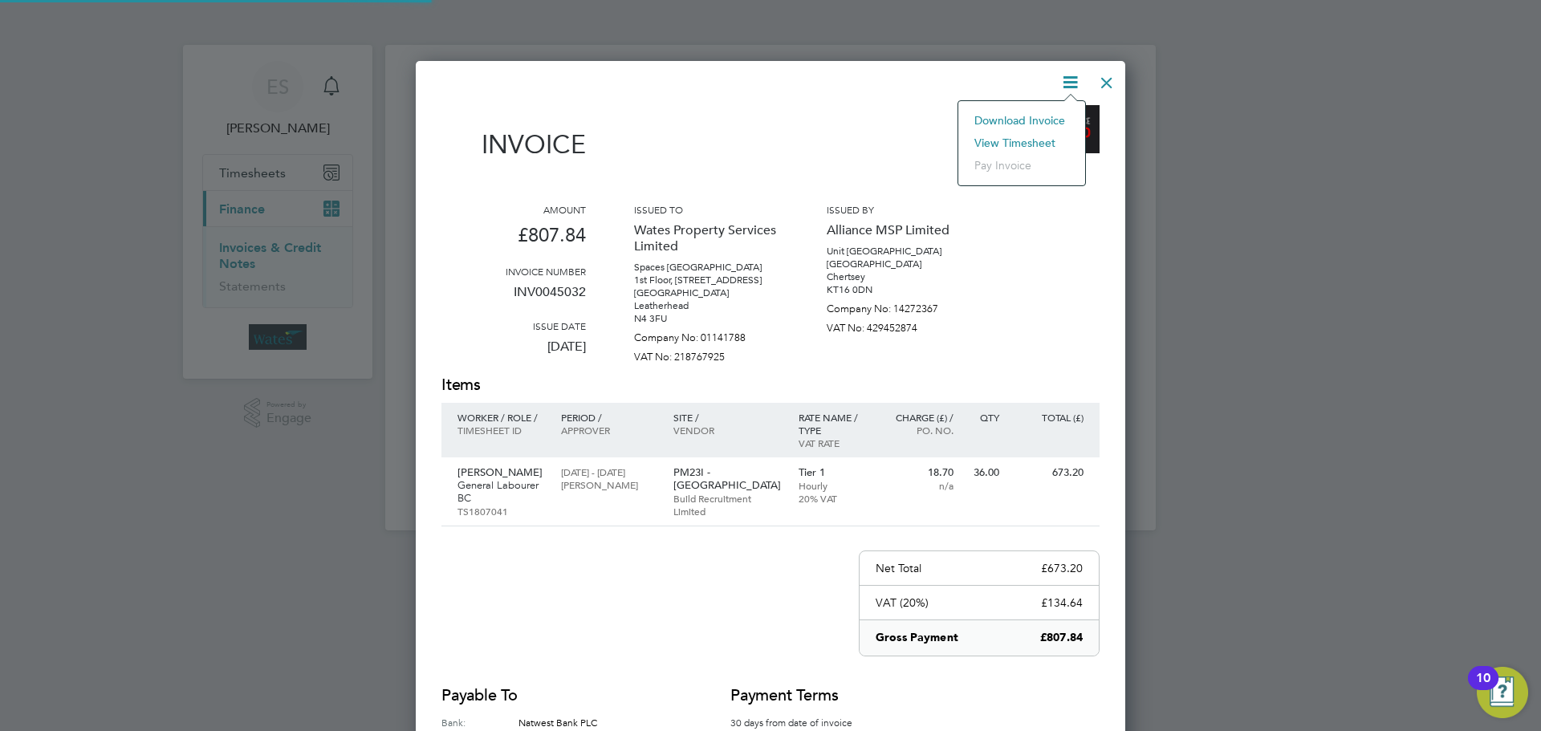
click at [1039, 130] on li "Download Invoice" at bounding box center [1021, 120] width 111 height 22
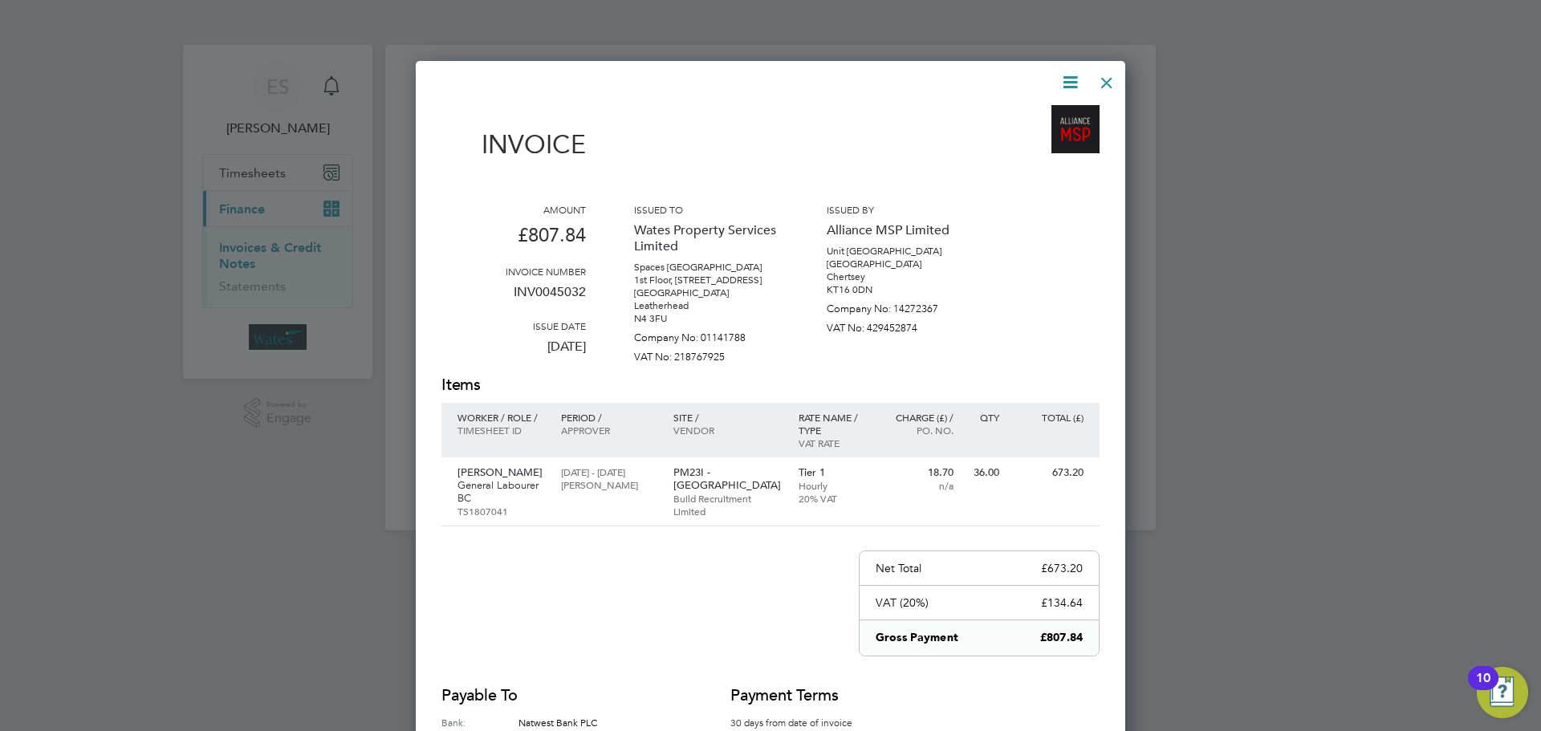
click at [1070, 85] on icon at bounding box center [1070, 82] width 20 height 20
click at [1047, 138] on li "View timesheet" at bounding box center [1021, 143] width 111 height 22
click at [1106, 68] on div at bounding box center [1106, 78] width 29 height 29
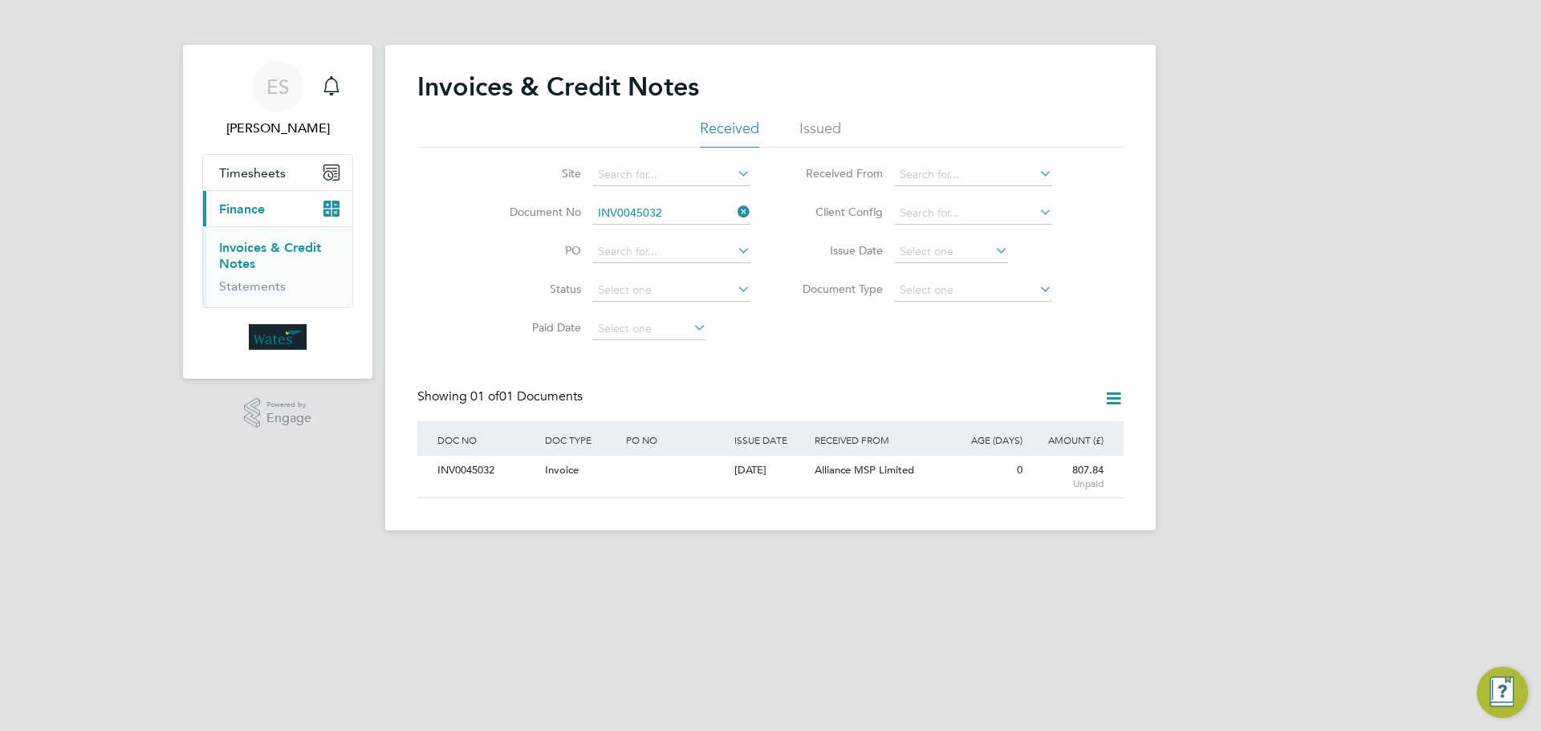
click at [734, 212] on icon at bounding box center [734, 212] width 0 height 22
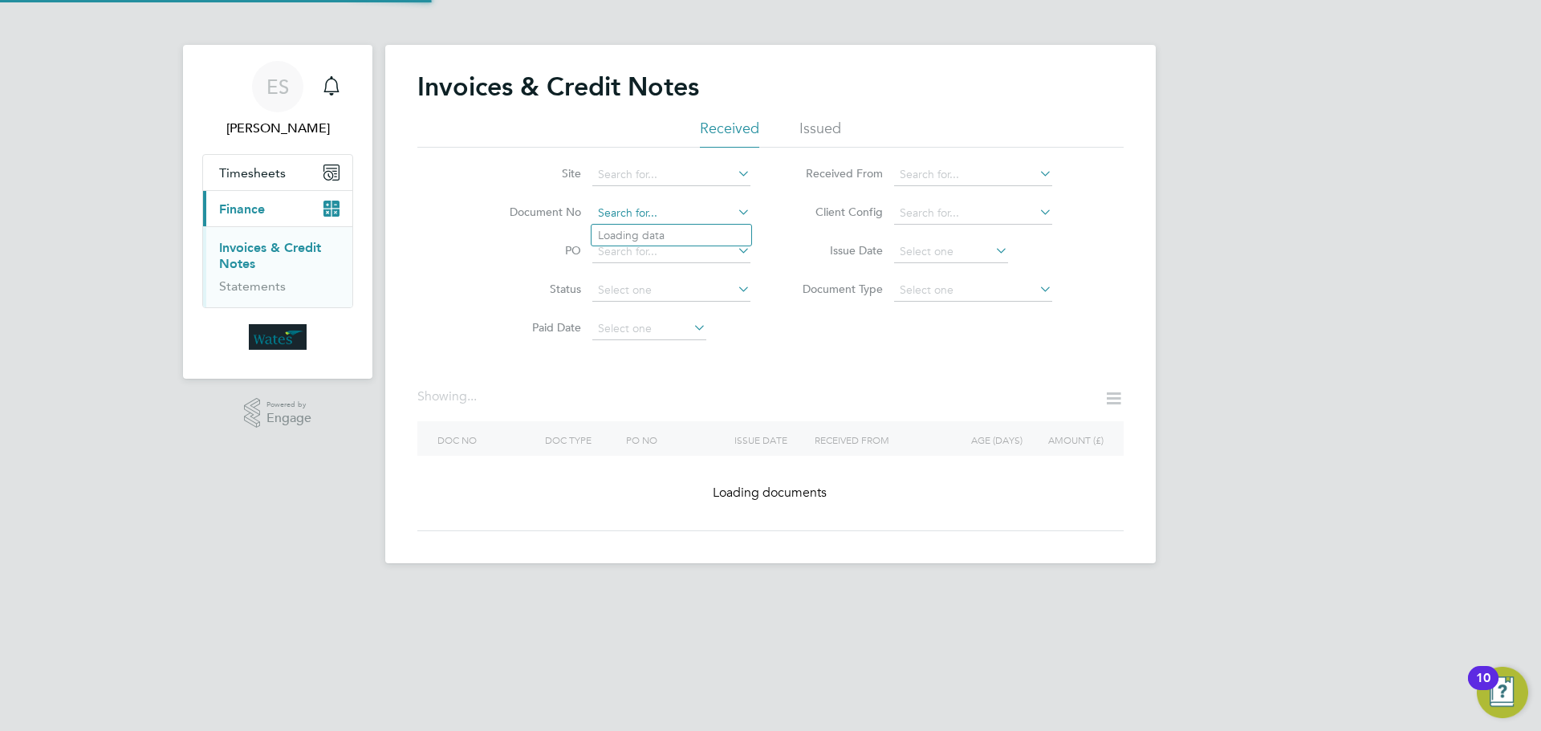
paste input "INV0045033"
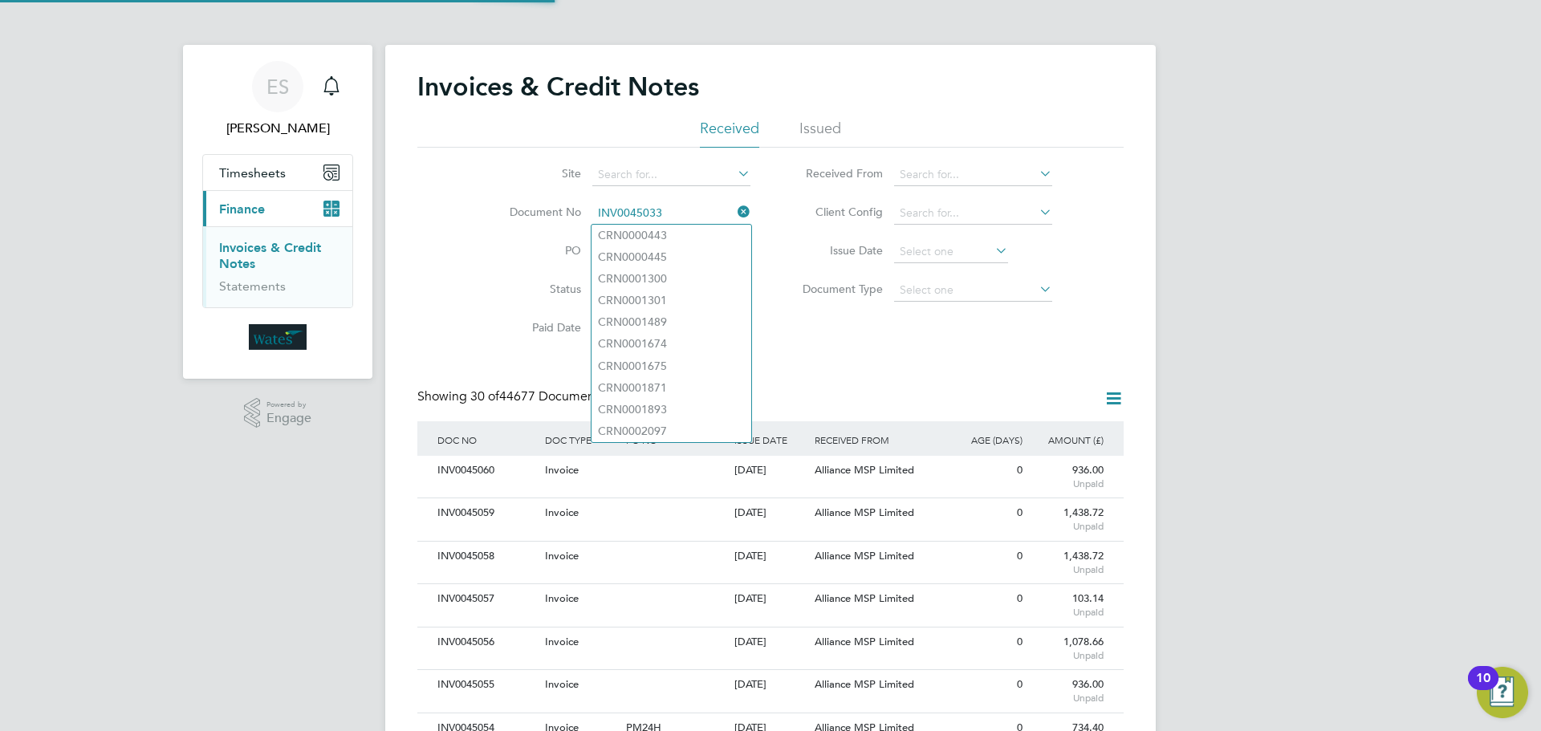
scroll to position [30, 136]
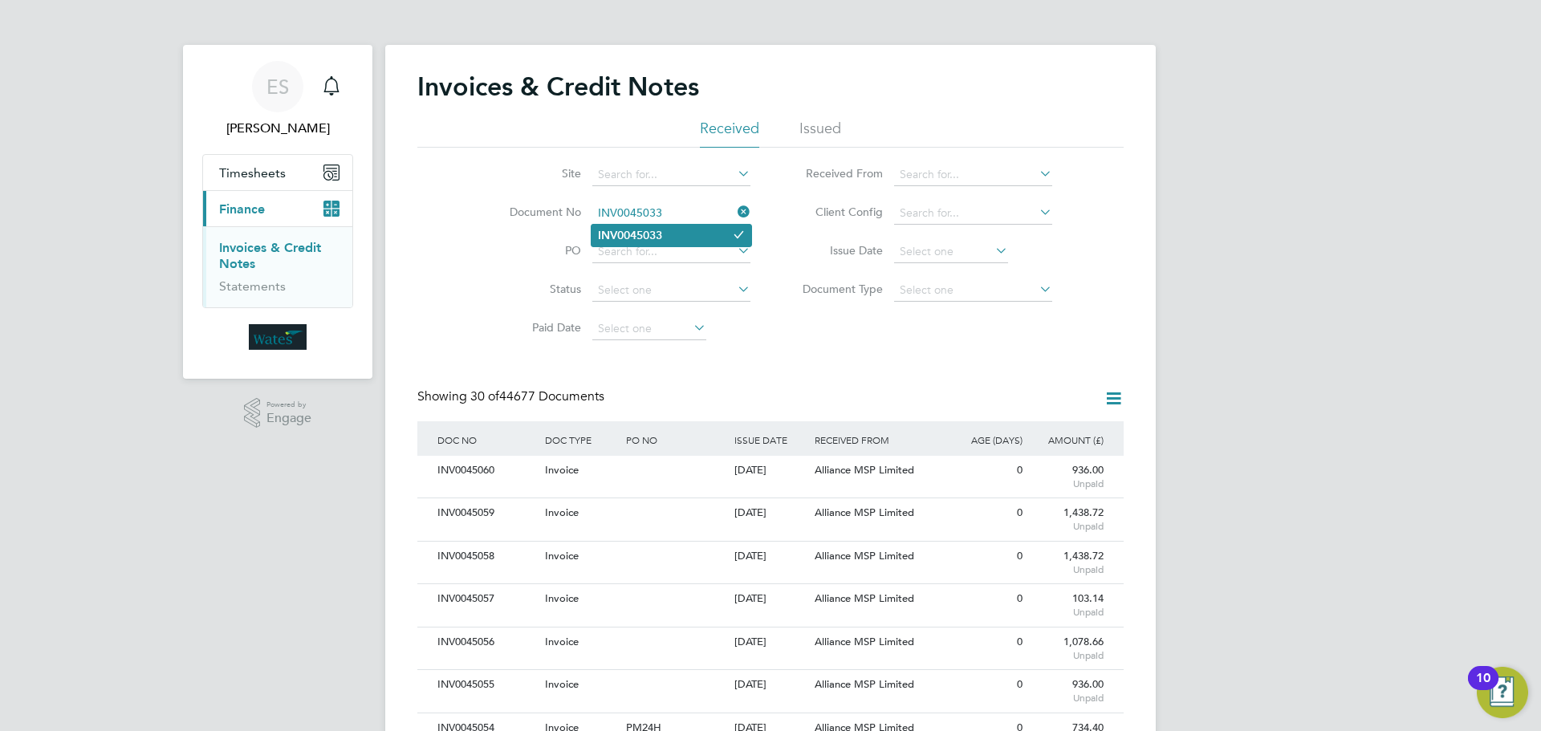
type input "INV0045033"
click at [662, 233] on b "INV0045033" at bounding box center [630, 236] width 64 height 14
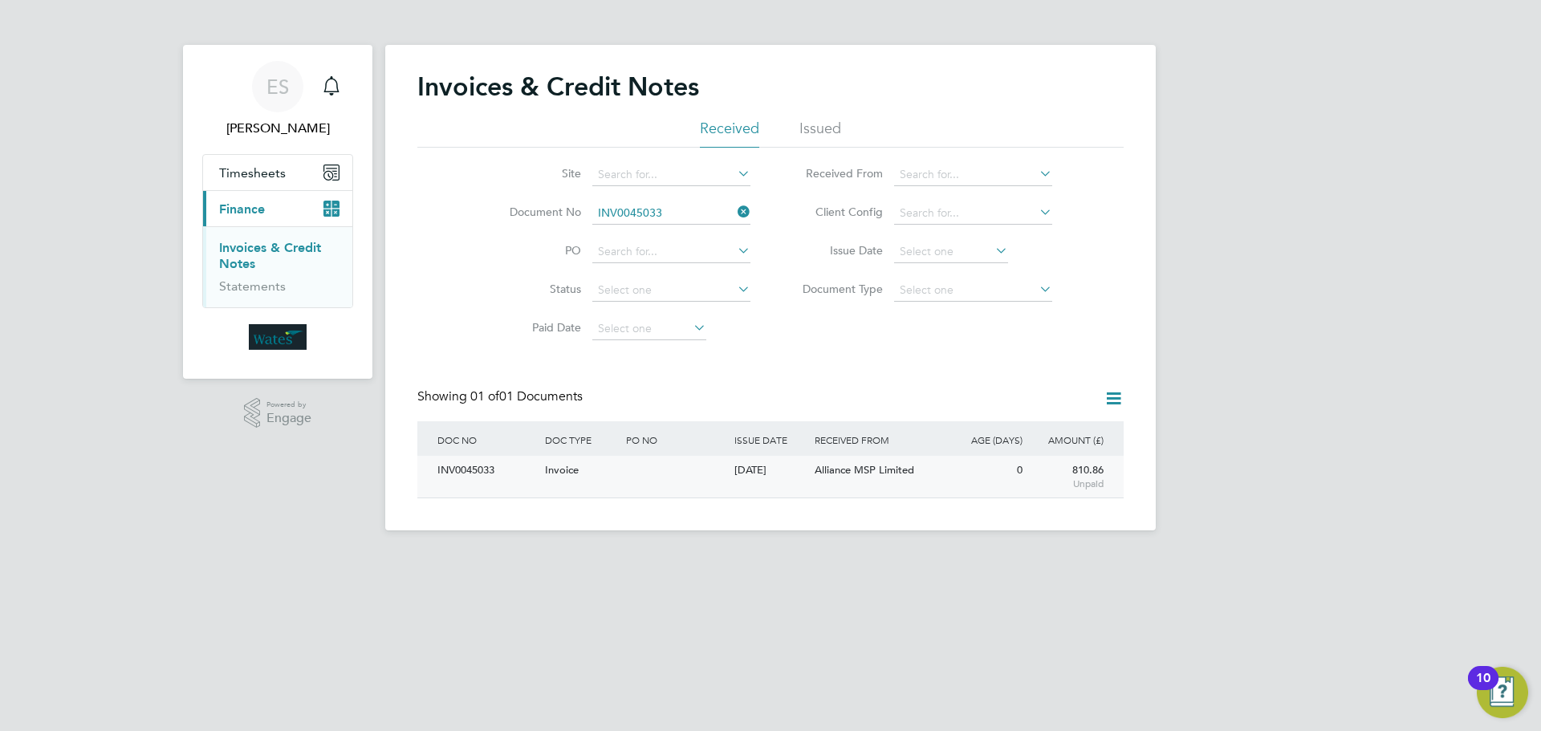
click at [504, 461] on div "INV0045033" at bounding box center [487, 471] width 108 height 30
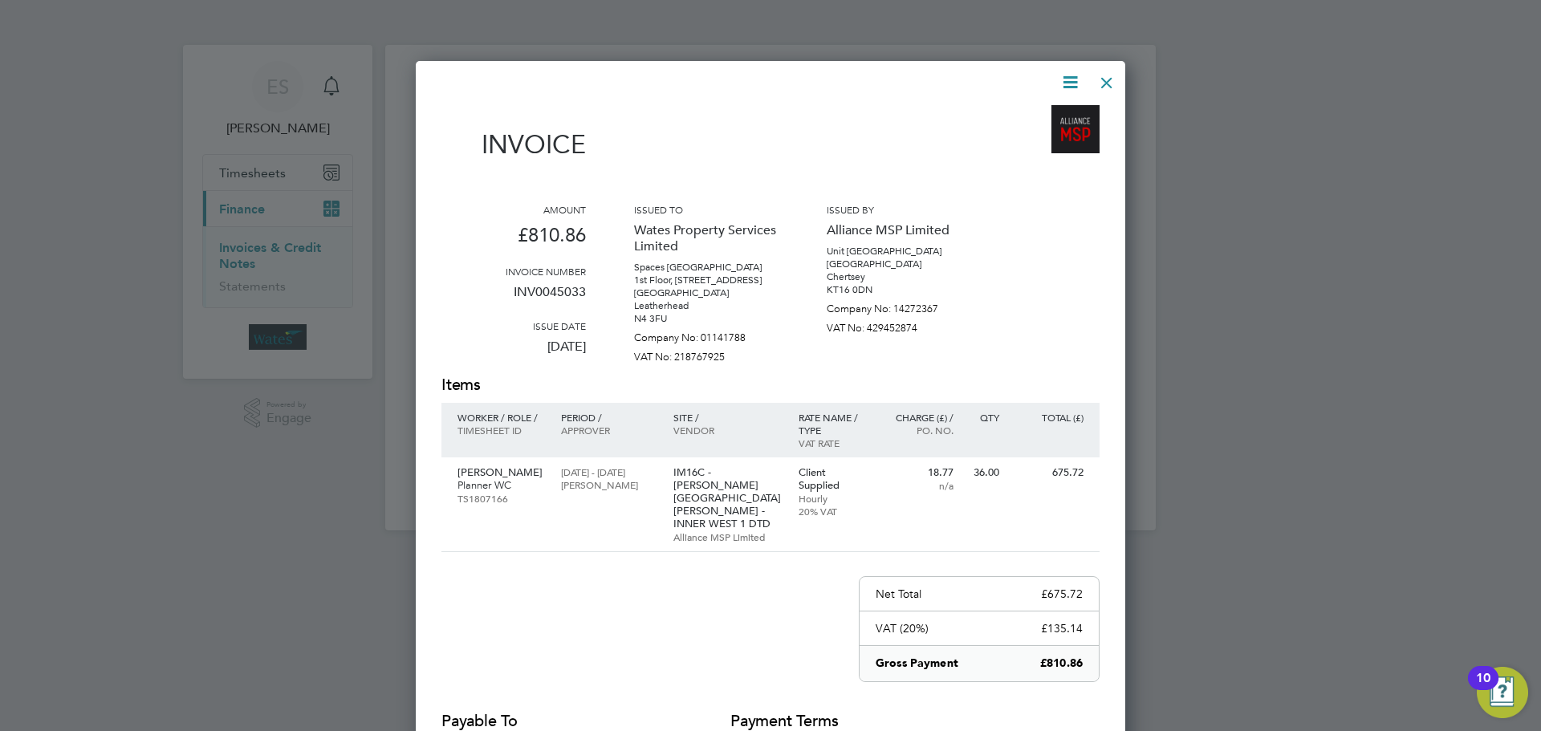
click at [1066, 72] on icon at bounding box center [1070, 82] width 20 height 20
click at [1042, 112] on li "Download Invoice" at bounding box center [1021, 120] width 111 height 22
click at [1062, 79] on icon at bounding box center [1070, 82] width 20 height 20
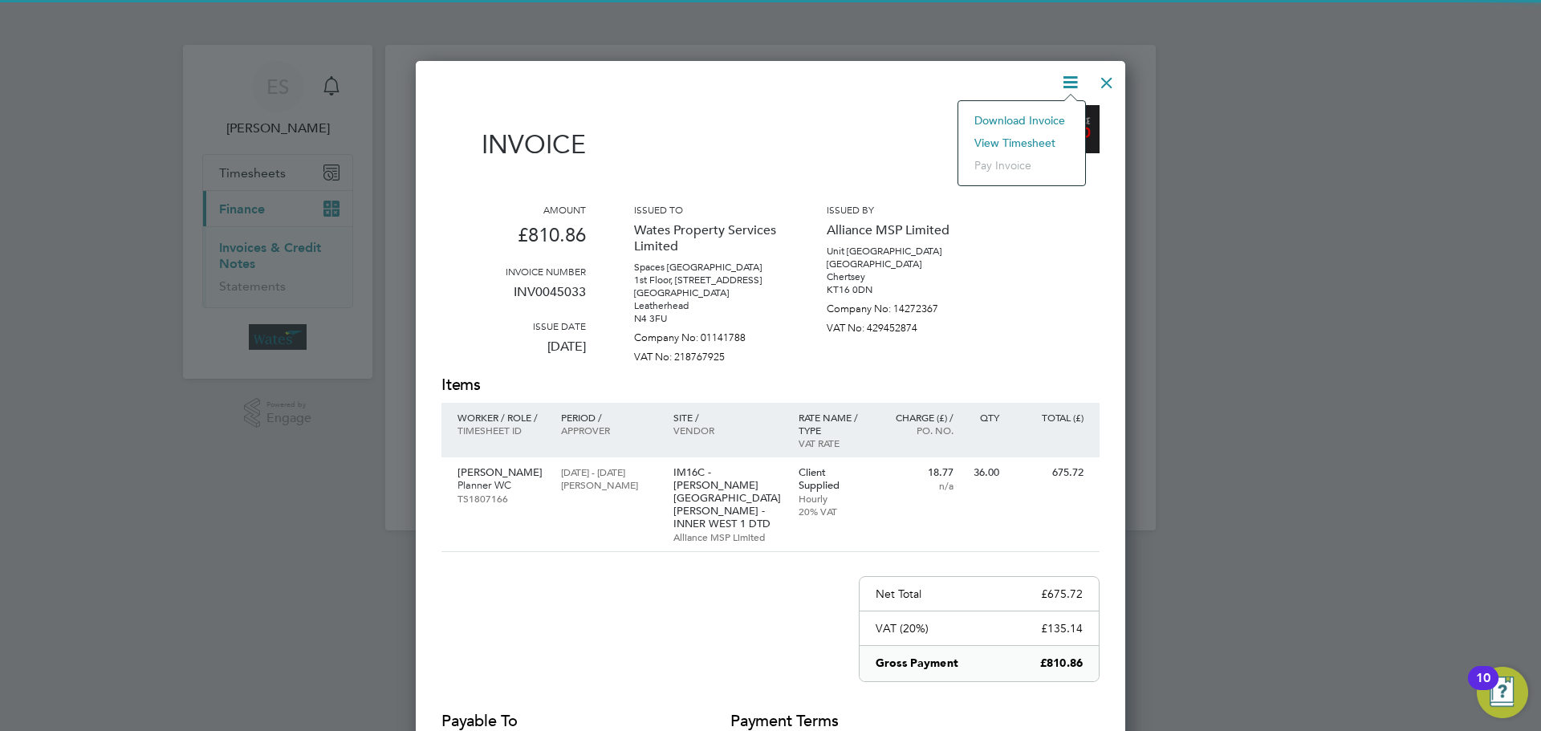
click at [1001, 132] on li "View timesheet" at bounding box center [1021, 143] width 111 height 22
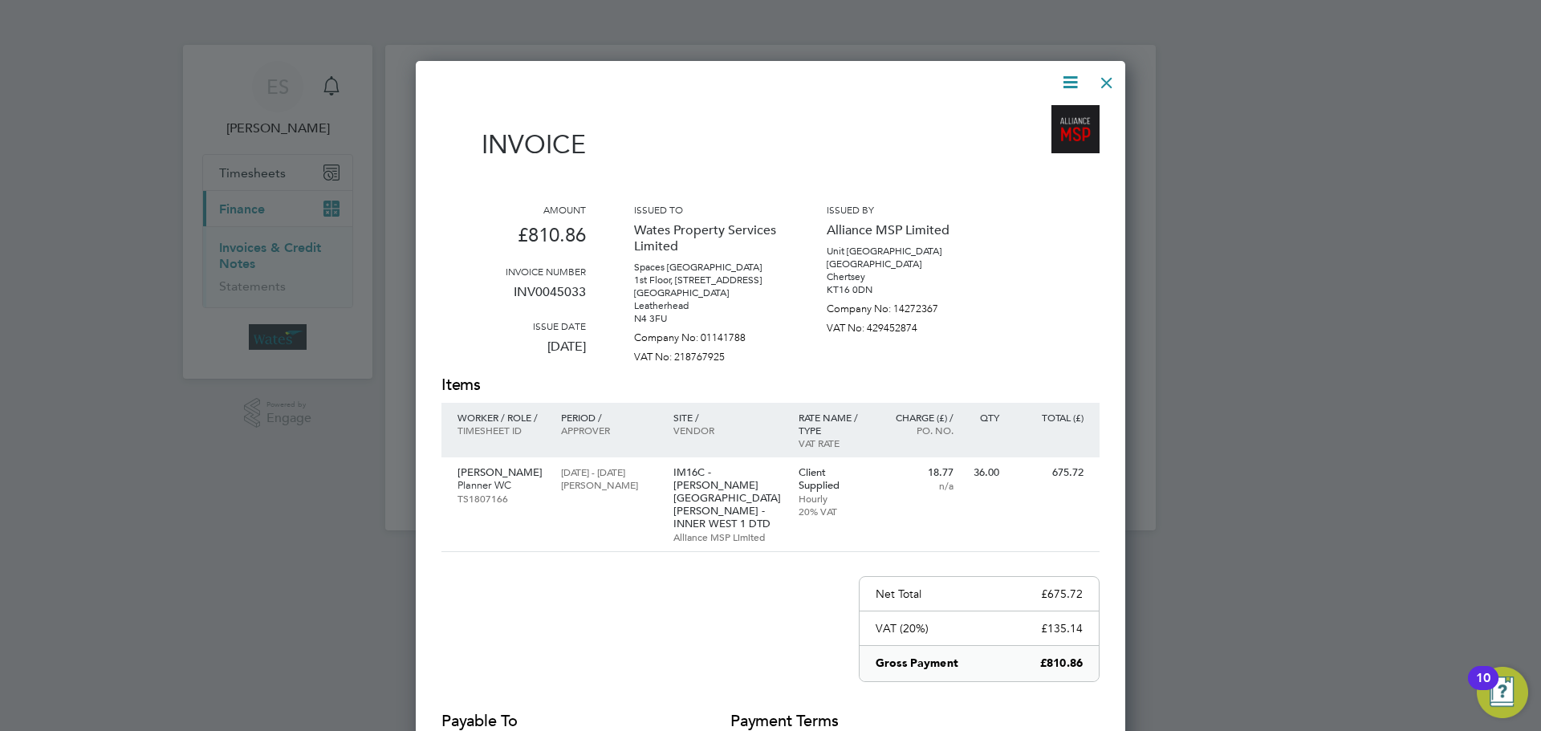
click at [1110, 77] on div at bounding box center [1106, 78] width 29 height 29
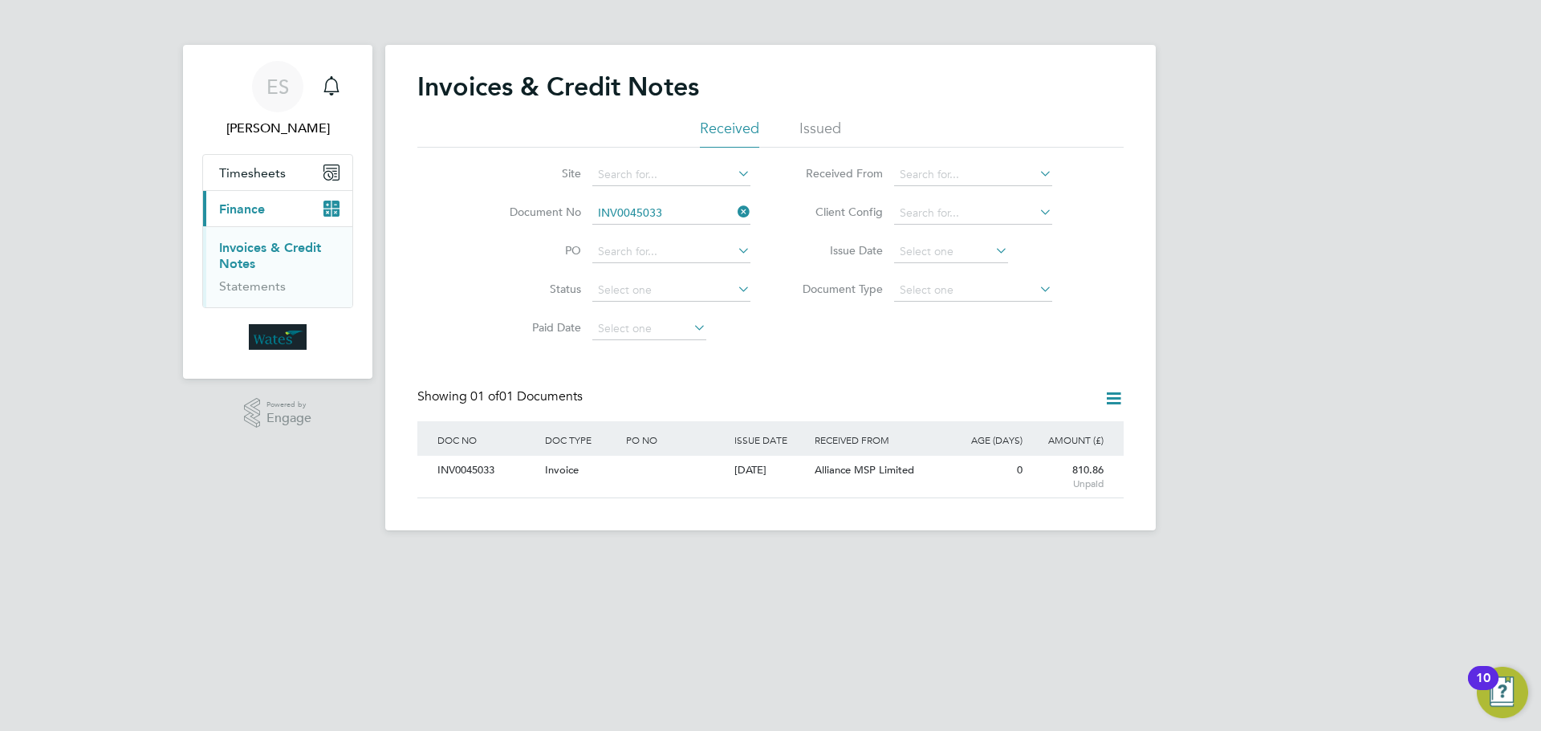
click at [734, 212] on icon at bounding box center [734, 212] width 0 height 22
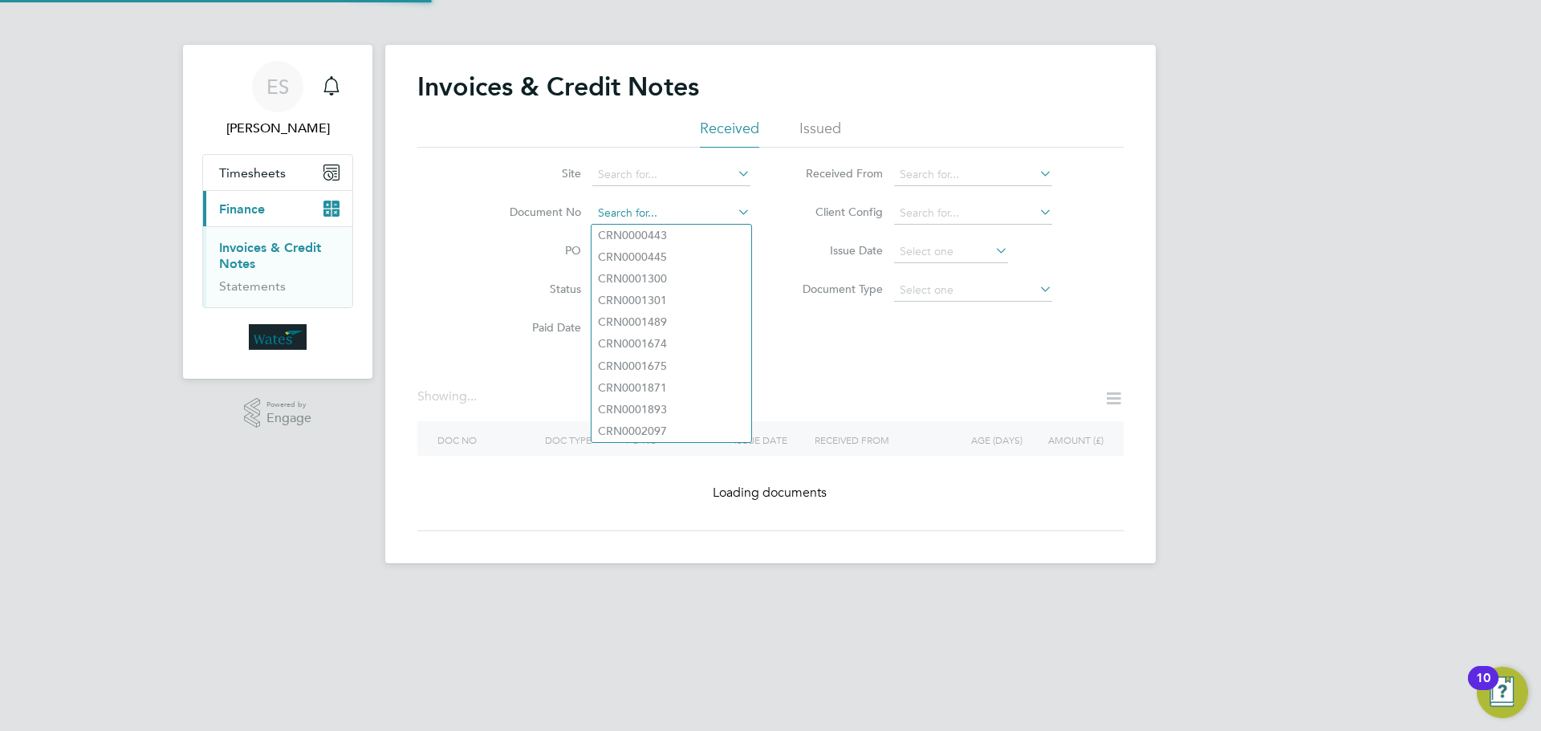
paste input "INV0045034"
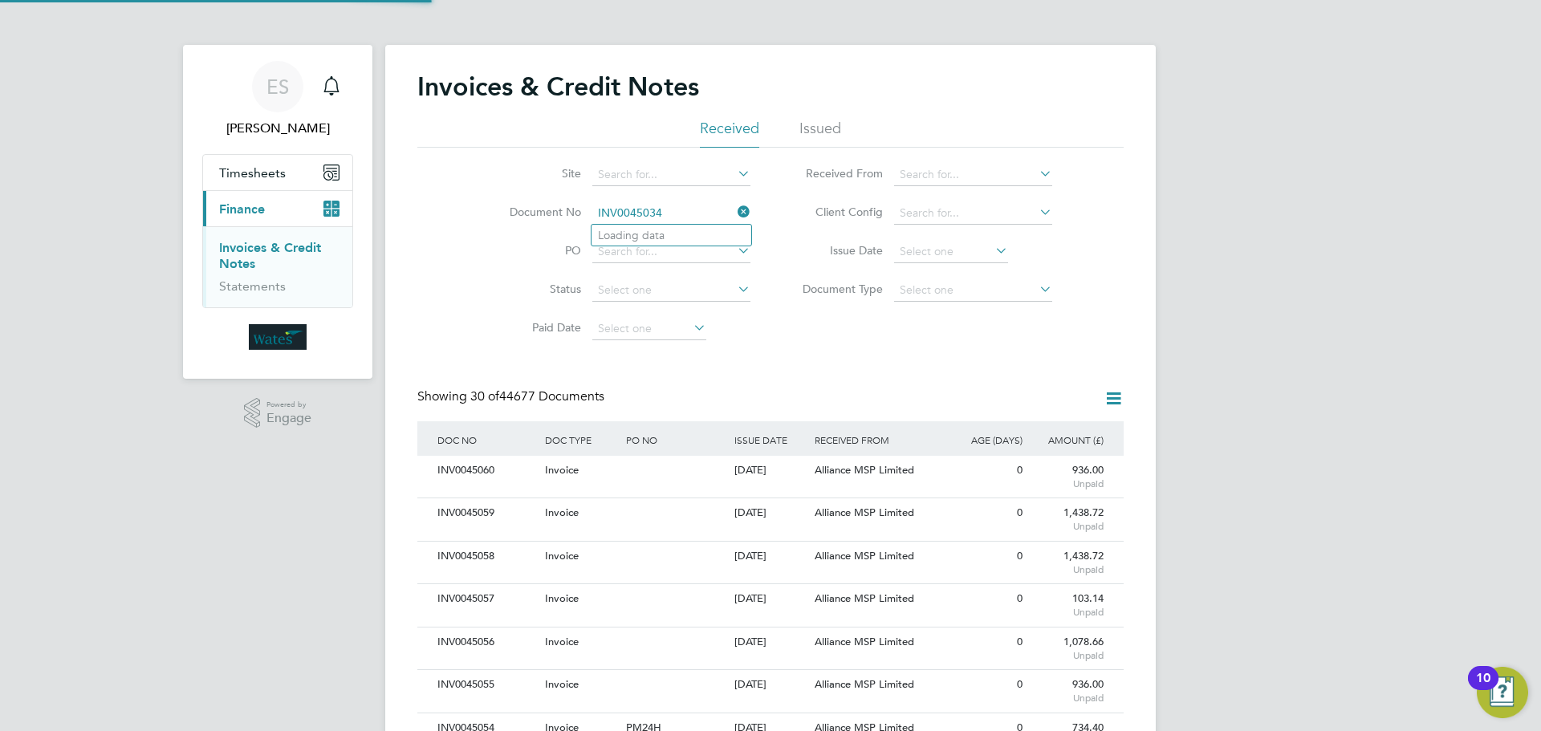
scroll to position [30, 109]
type input "INV0045034"
click at [638, 243] on li "INV0045034" at bounding box center [671, 236] width 160 height 22
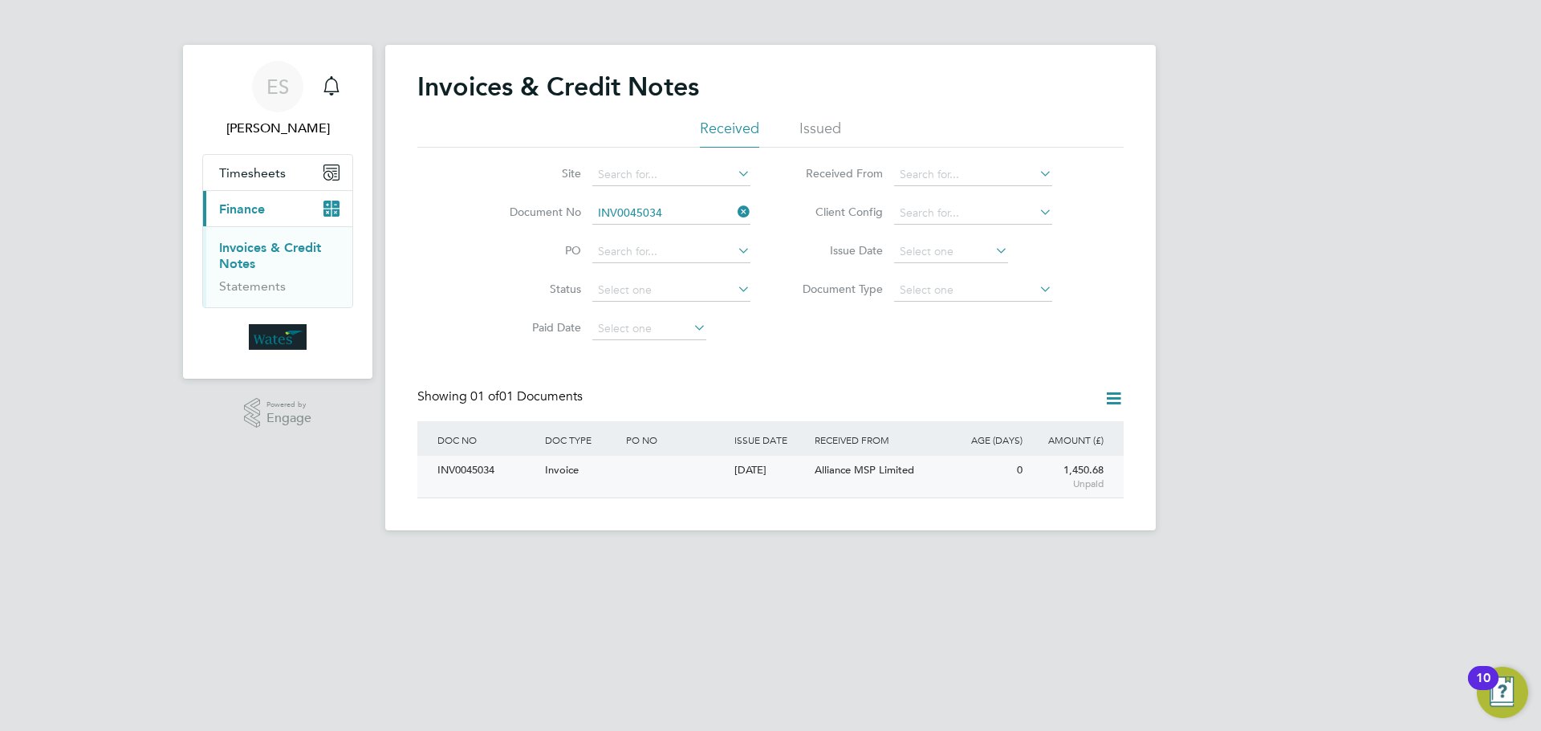
click at [482, 468] on div "INV0045034" at bounding box center [487, 471] width 108 height 30
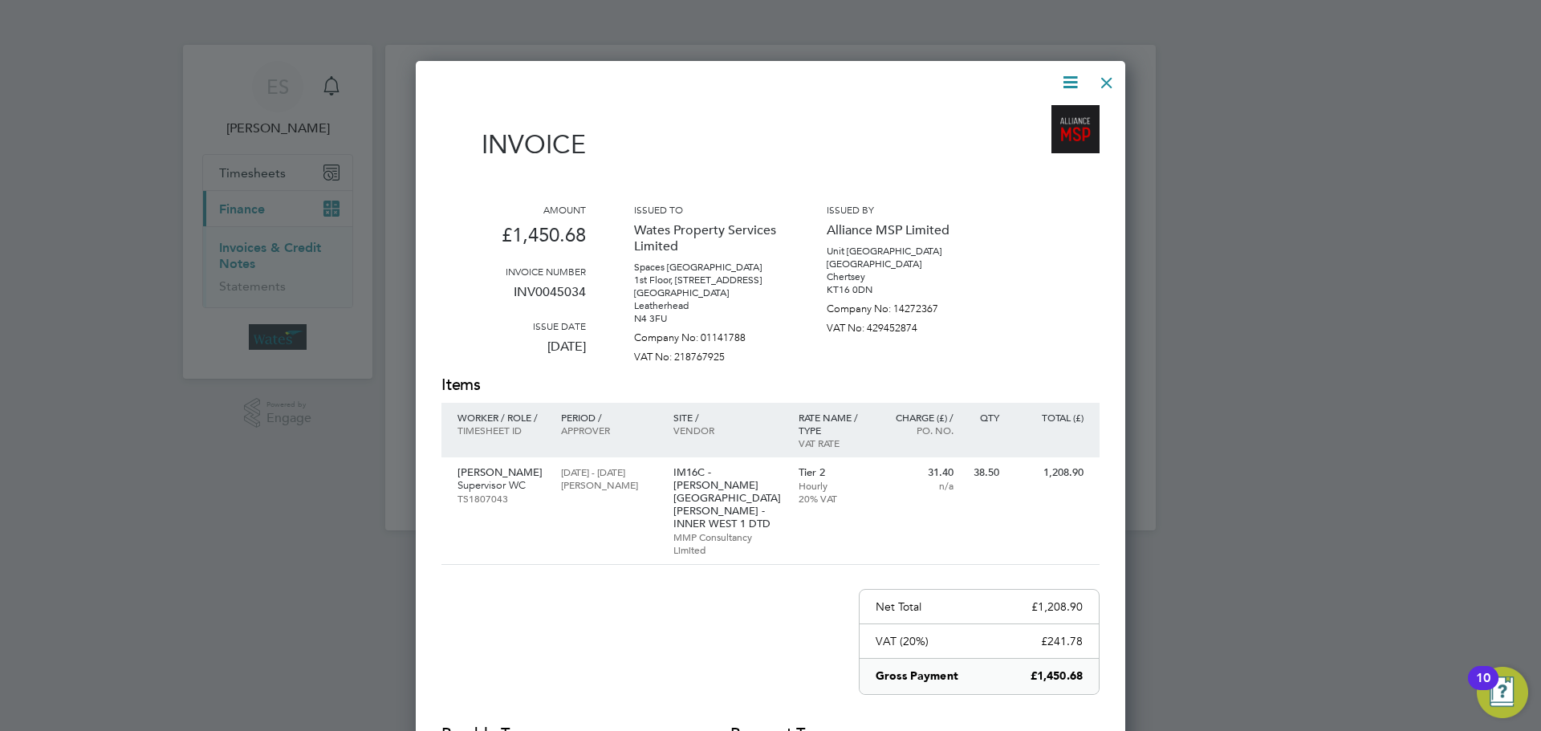
click at [1063, 72] on icon at bounding box center [1070, 82] width 20 height 20
click at [1050, 115] on li "Download Invoice" at bounding box center [1021, 120] width 111 height 22
click at [1072, 84] on icon at bounding box center [1070, 82] width 20 height 20
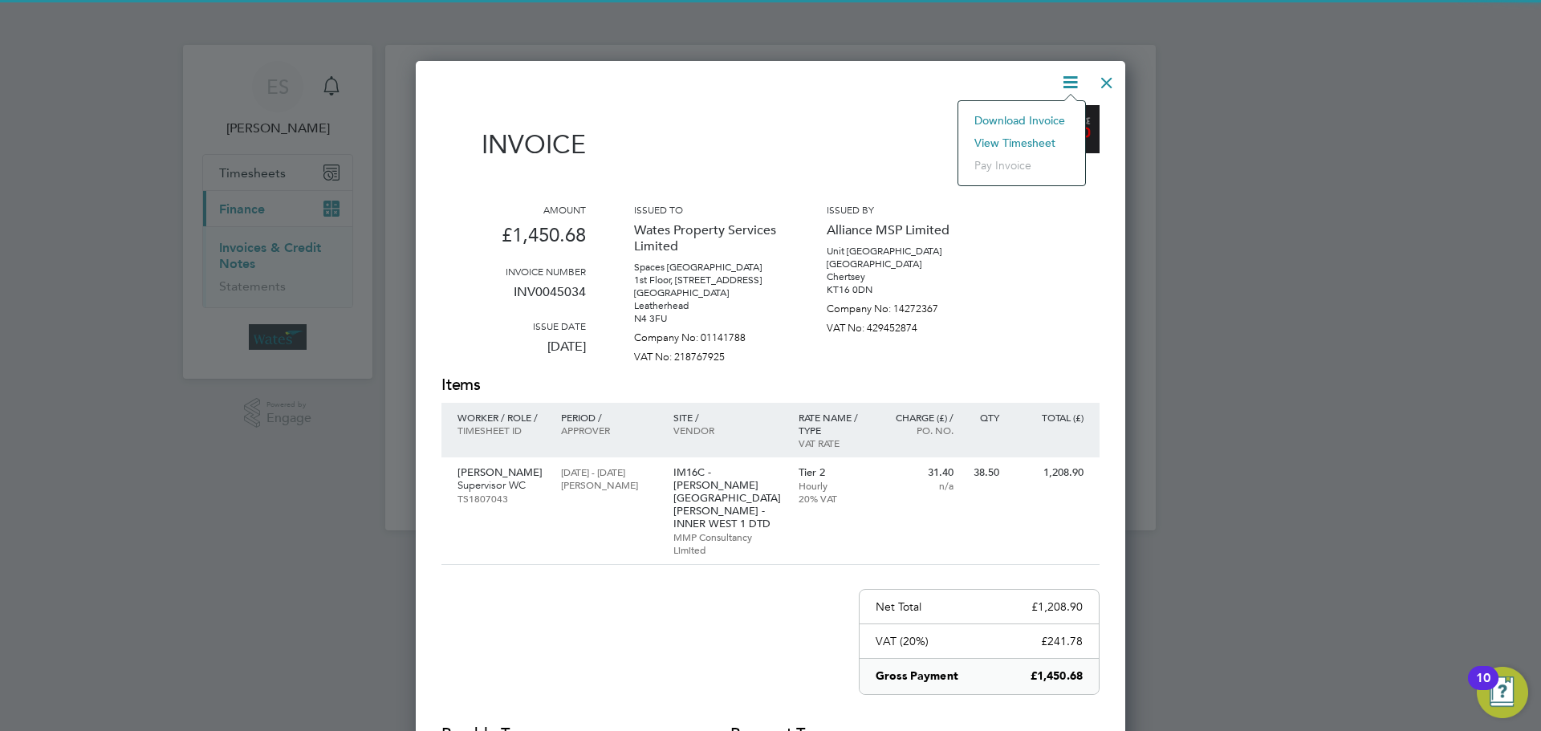
click at [1043, 132] on li "View timesheet" at bounding box center [1021, 143] width 111 height 22
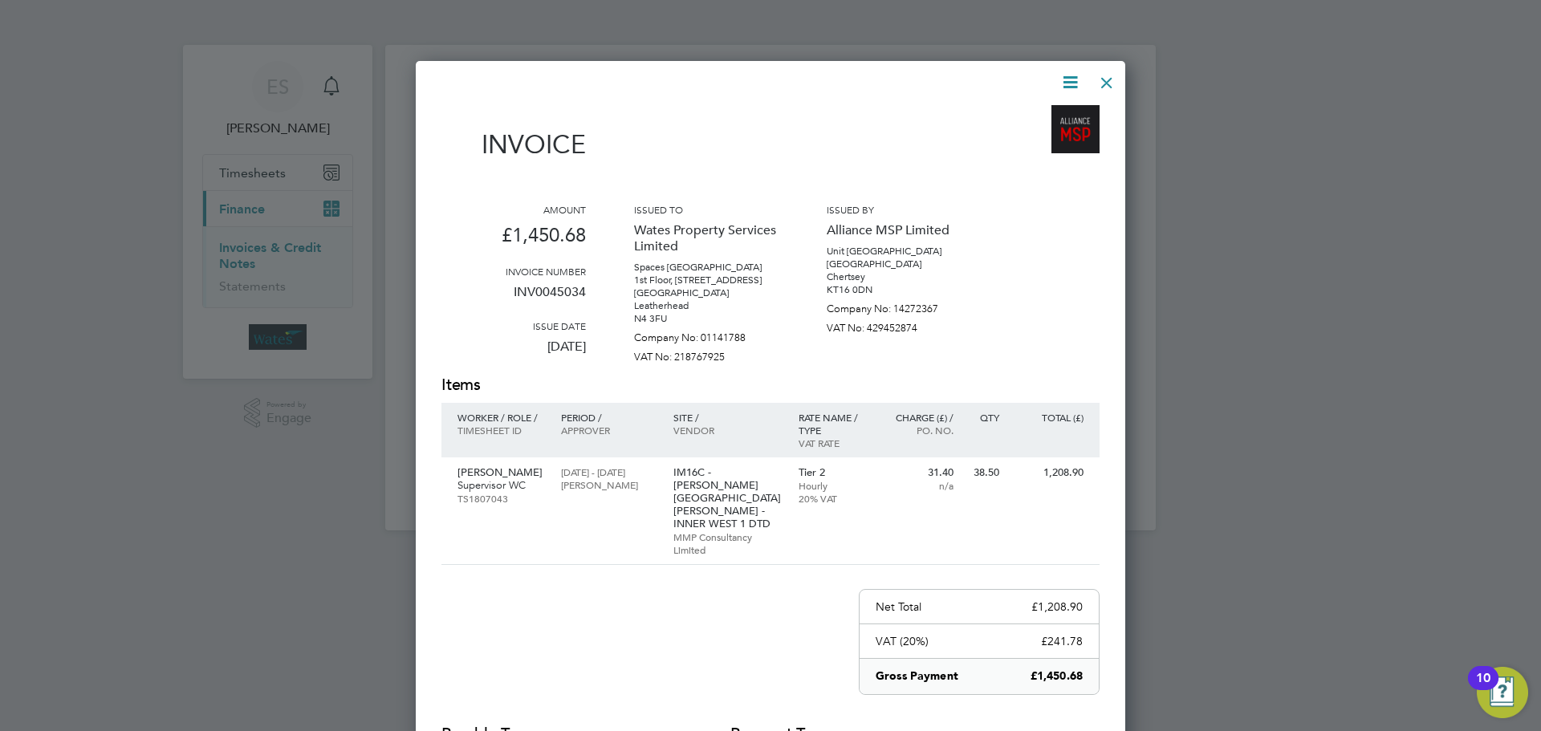
click at [1109, 83] on div at bounding box center [1106, 78] width 29 height 29
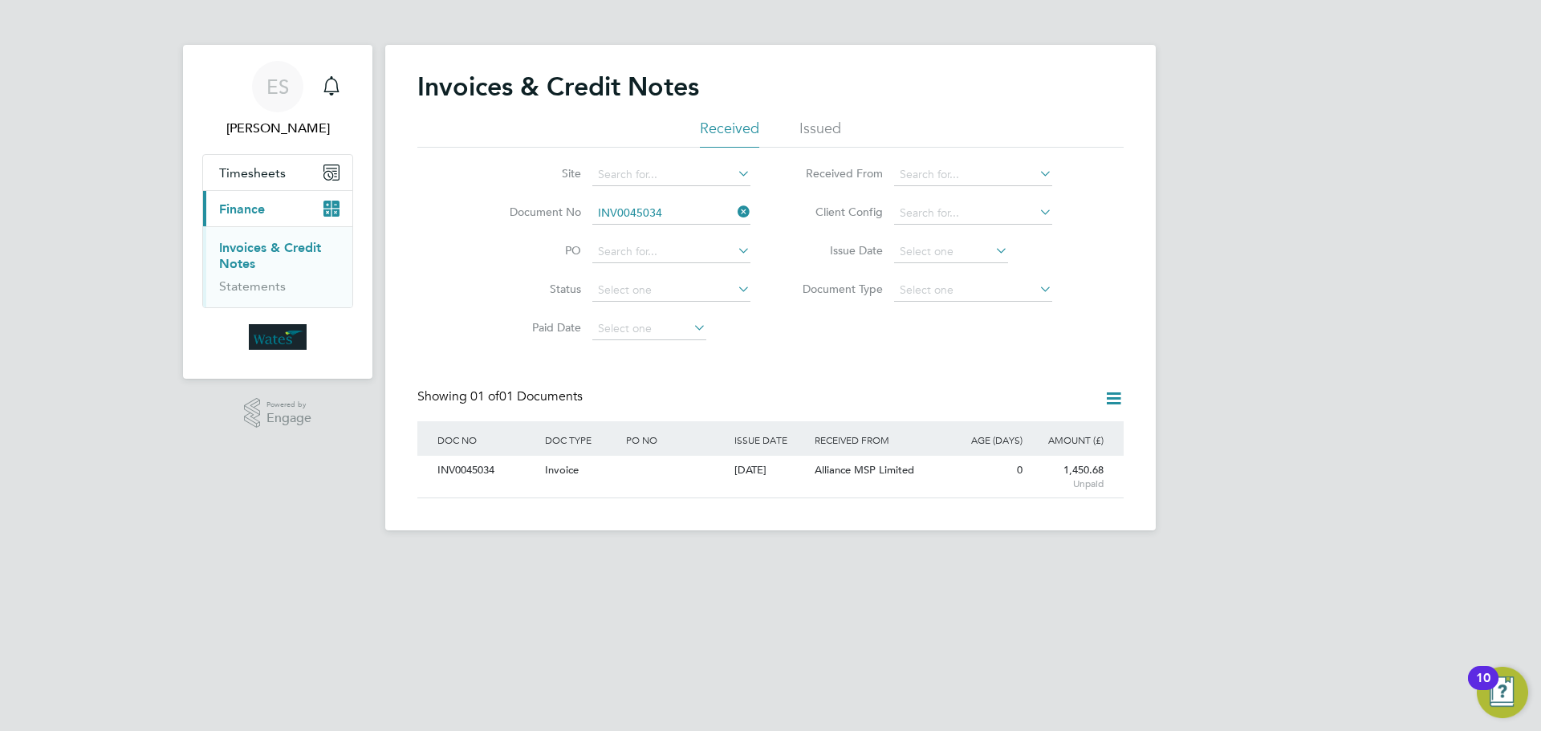
click at [734, 210] on icon at bounding box center [734, 212] width 0 height 22
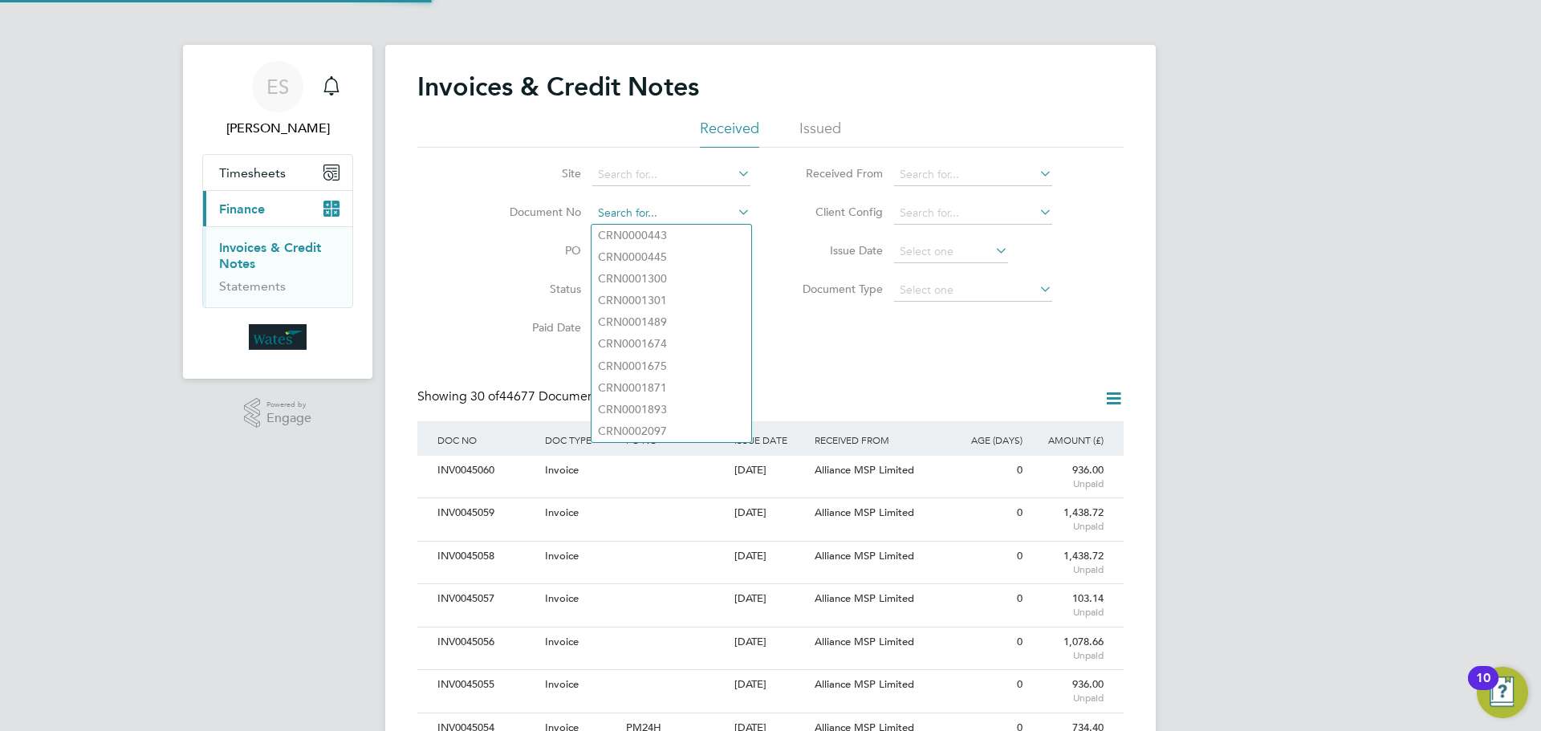
scroll to position [30, 109]
drag, startPoint x: 705, startPoint y: 223, endPoint x: 683, endPoint y: 212, distance: 25.1
paste input "INV0045035"
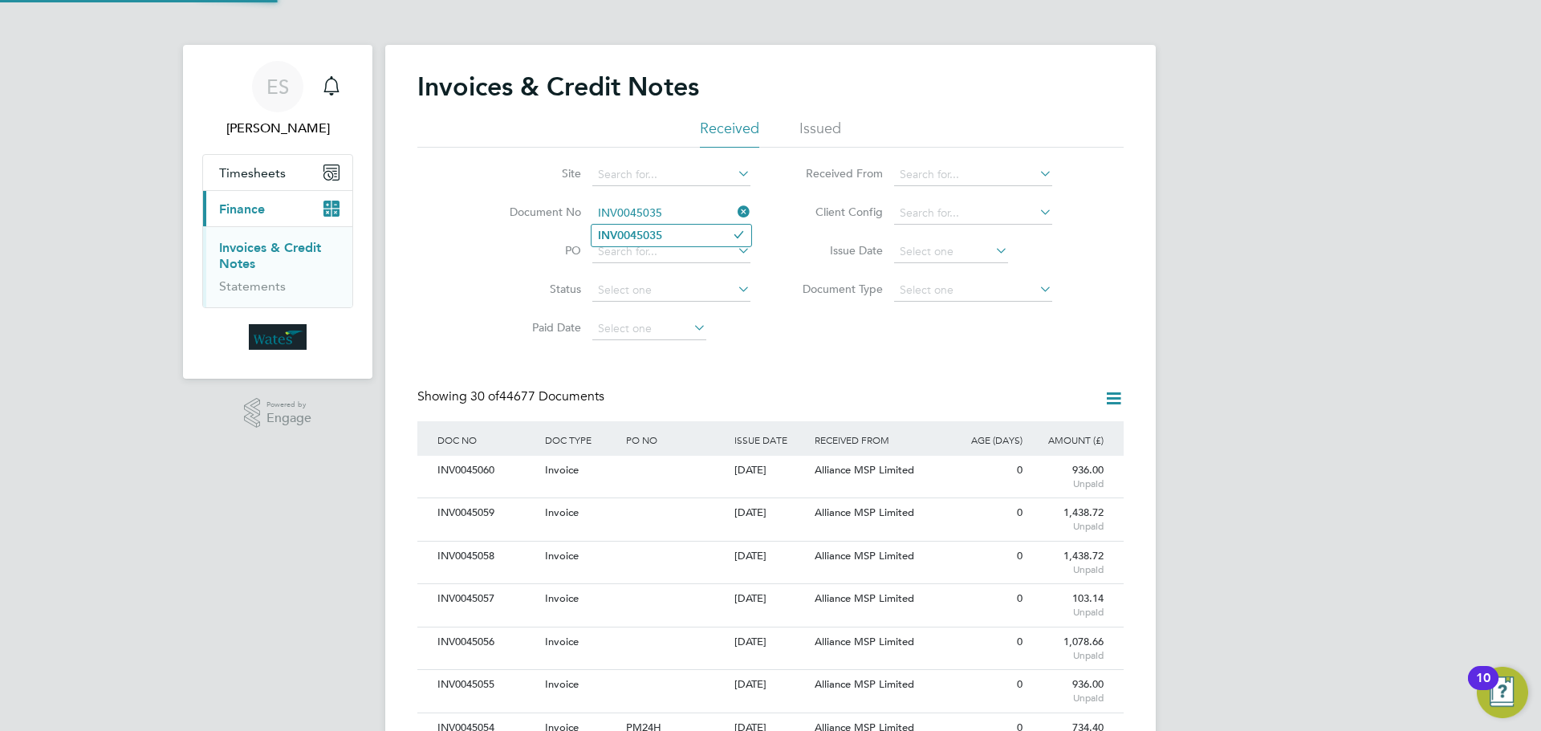
type input "INV0045035"
click at [697, 230] on li "INV0045035" at bounding box center [671, 236] width 160 height 22
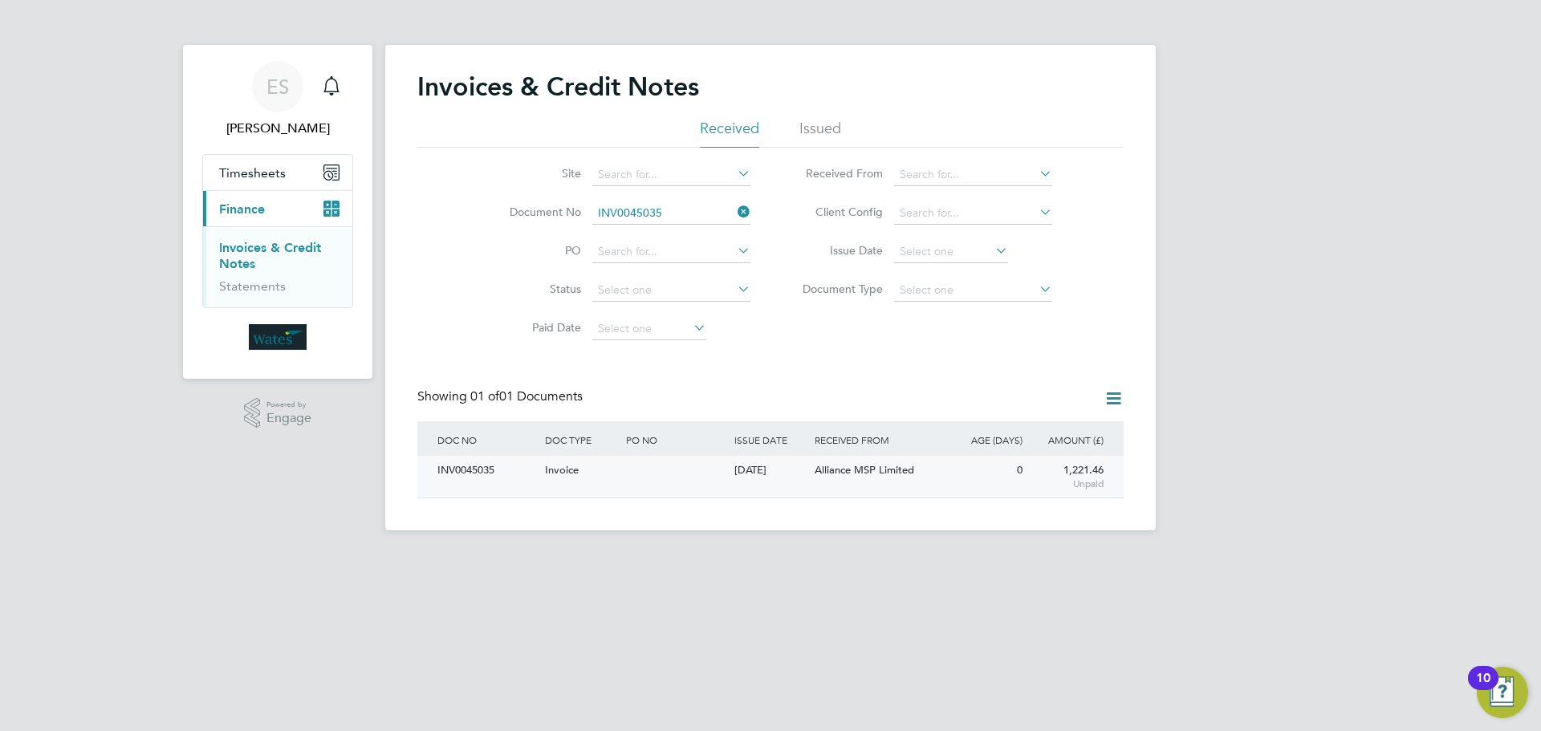
click at [483, 470] on div "INV0045035" at bounding box center [487, 471] width 108 height 30
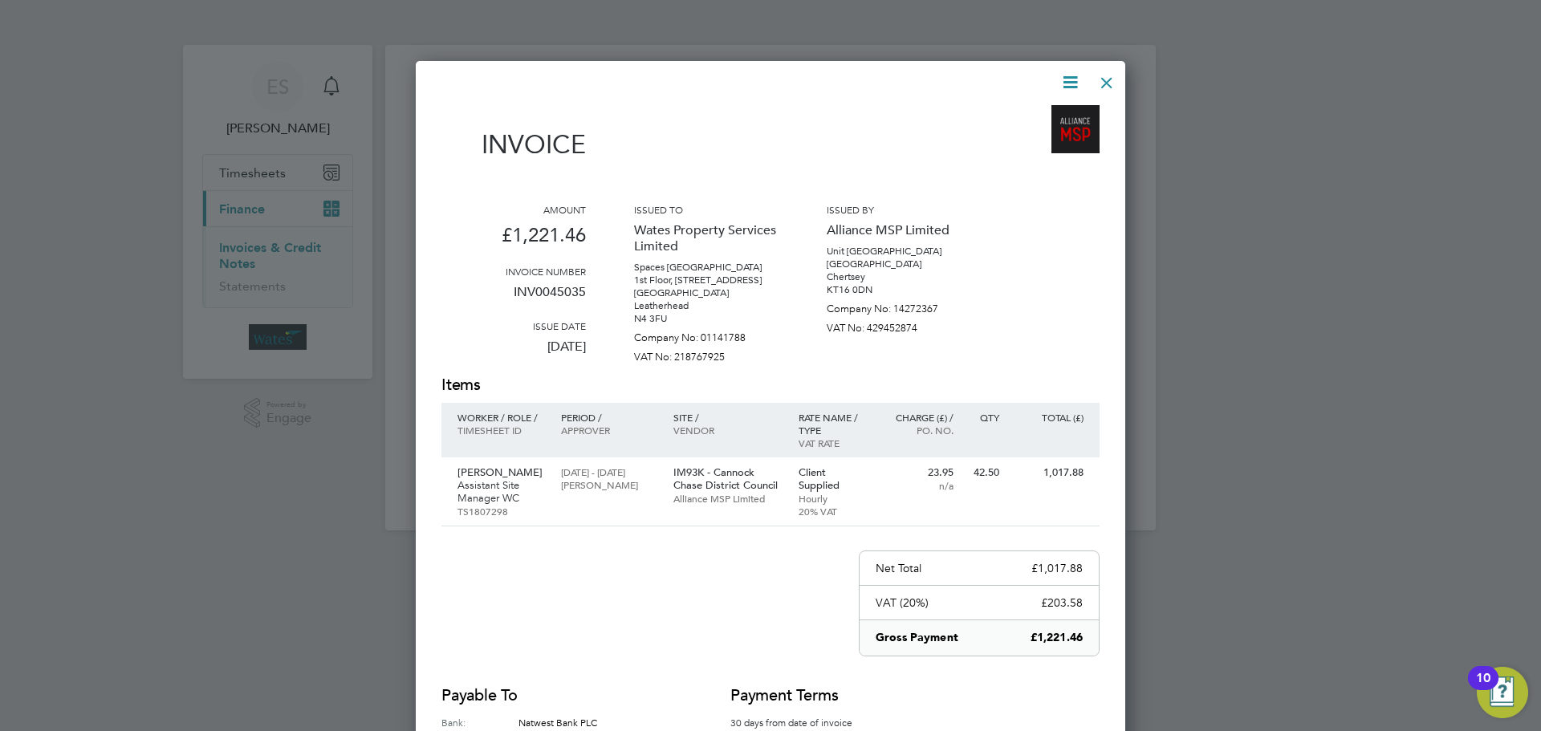
click at [1064, 79] on icon at bounding box center [1070, 82] width 20 height 20
click at [1055, 111] on li "Download Invoice" at bounding box center [1021, 120] width 111 height 22
click at [1071, 75] on icon at bounding box center [1070, 82] width 20 height 20
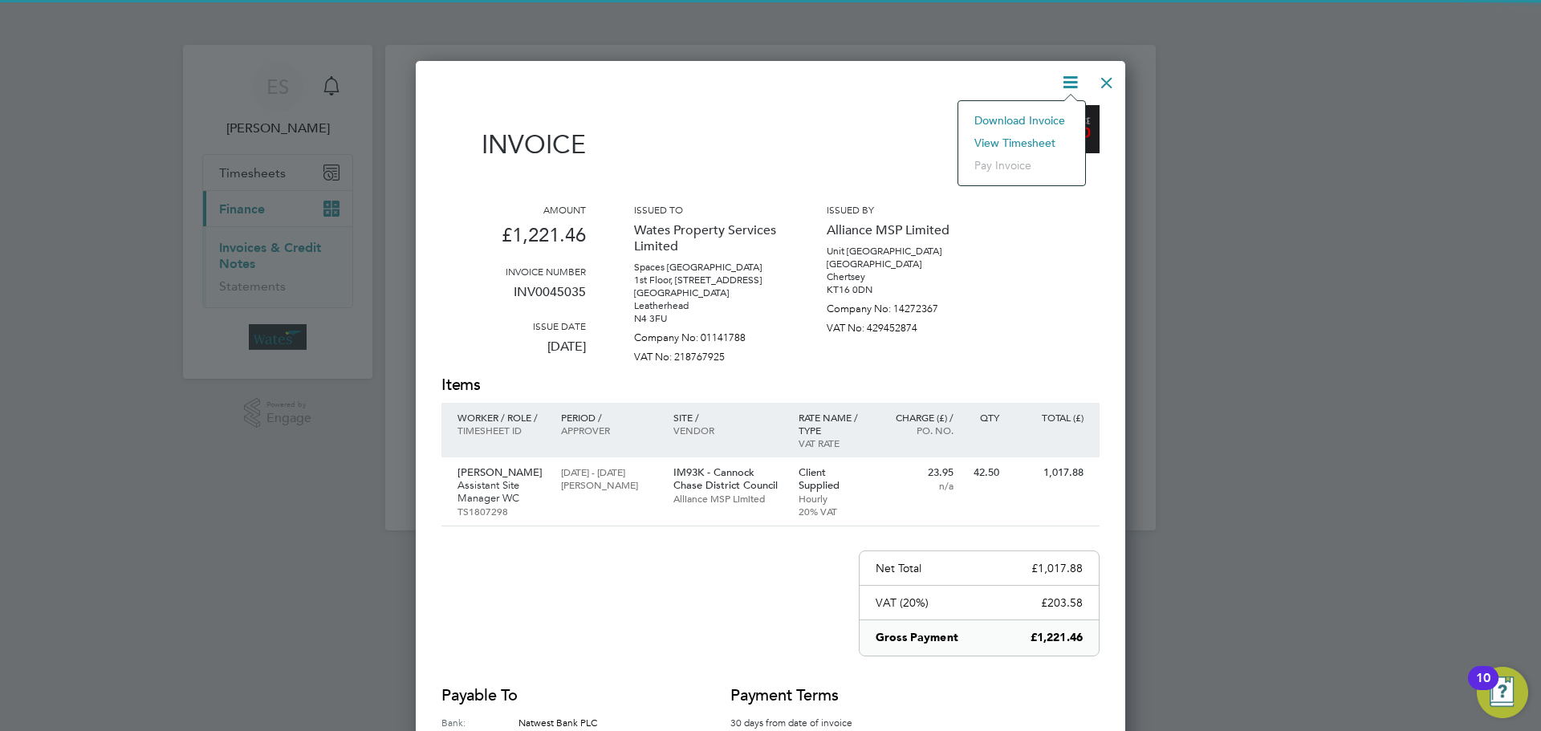
click at [1026, 138] on li "View timesheet" at bounding box center [1021, 143] width 111 height 22
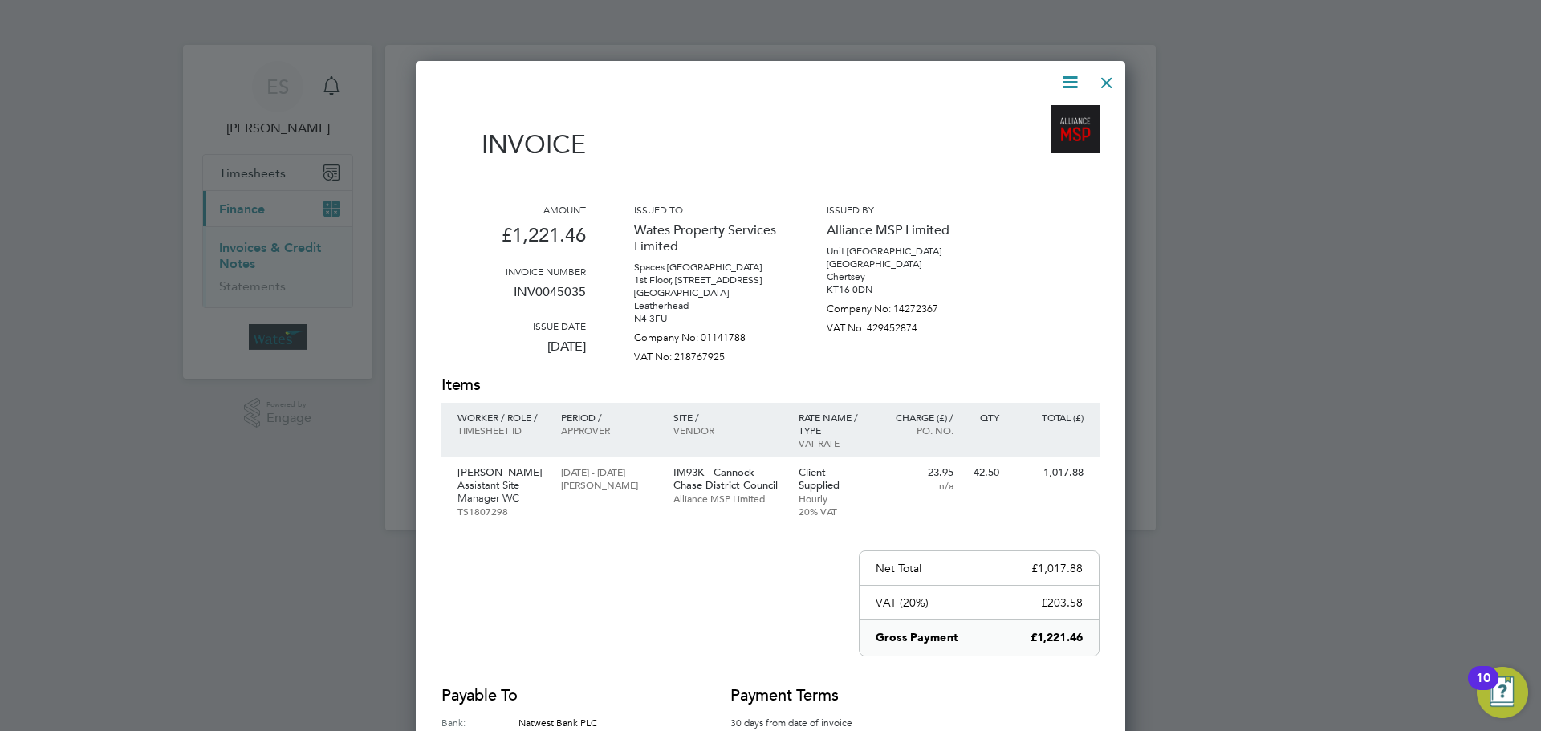
click at [1108, 76] on div at bounding box center [1106, 78] width 29 height 29
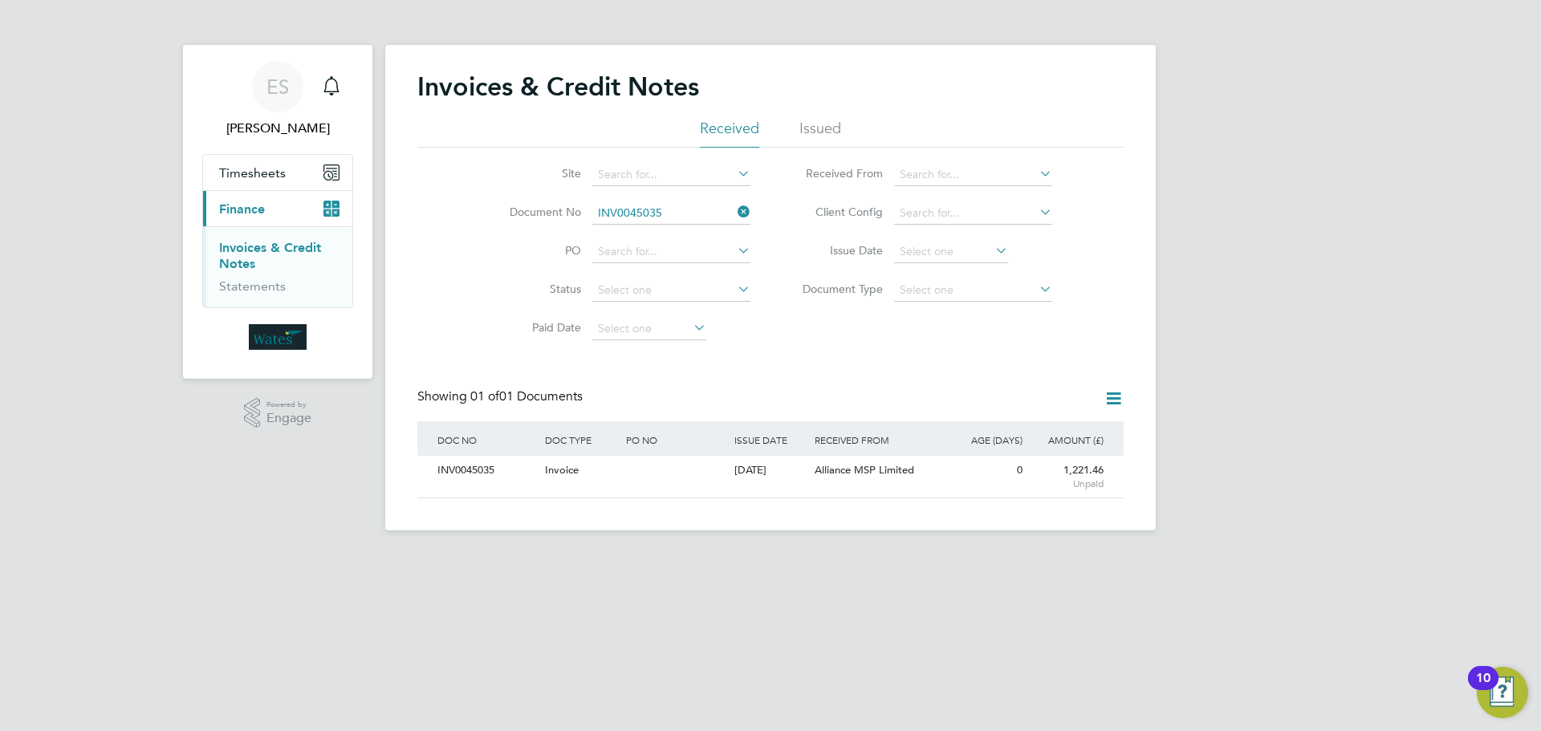
click at [734, 208] on icon at bounding box center [734, 212] width 0 height 22
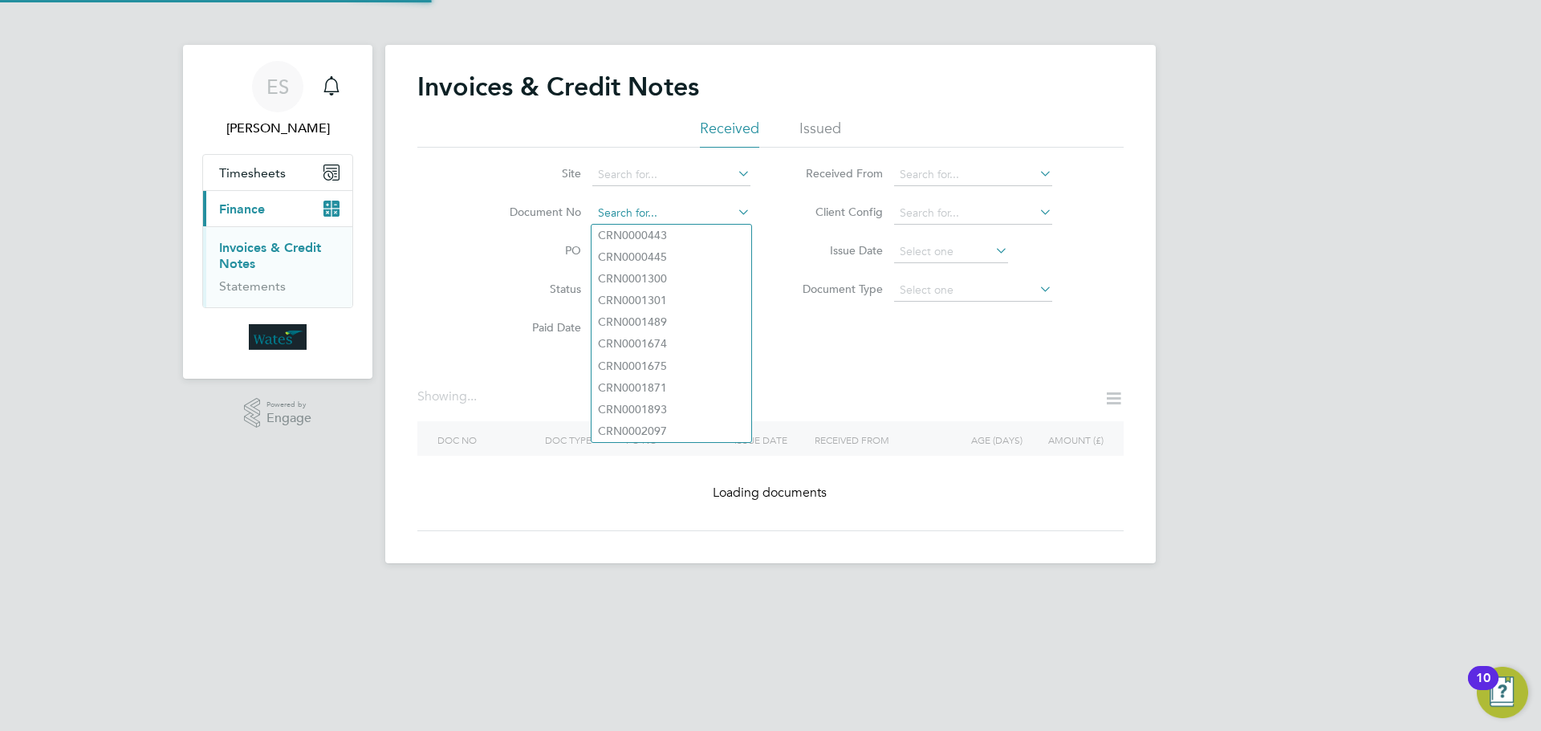
paste input "INV0045036"
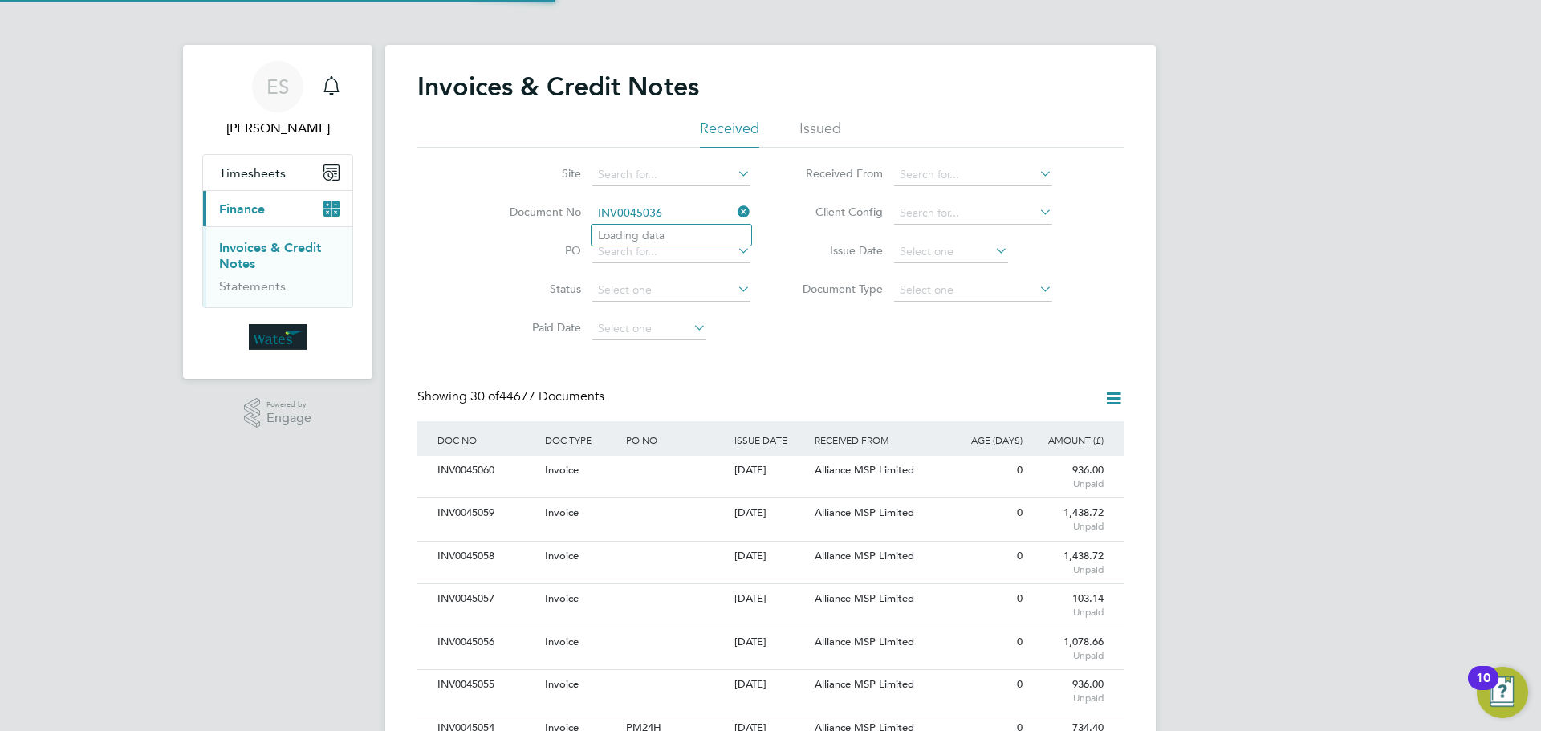
scroll to position [30, 109]
type input "INV0045036"
click at [674, 229] on li "INV0045036" at bounding box center [671, 236] width 160 height 22
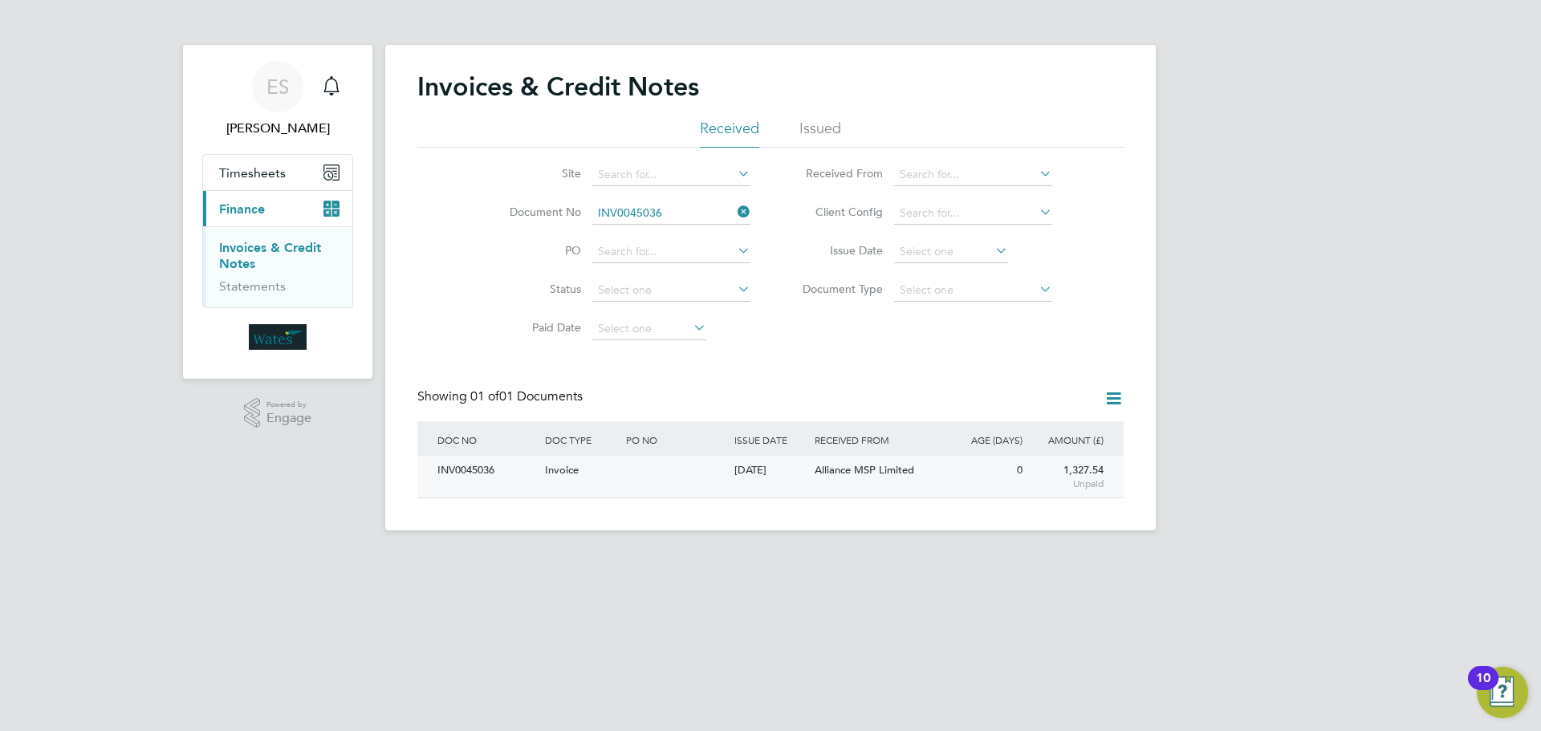
click at [452, 474] on div "INV0045036" at bounding box center [487, 471] width 108 height 30
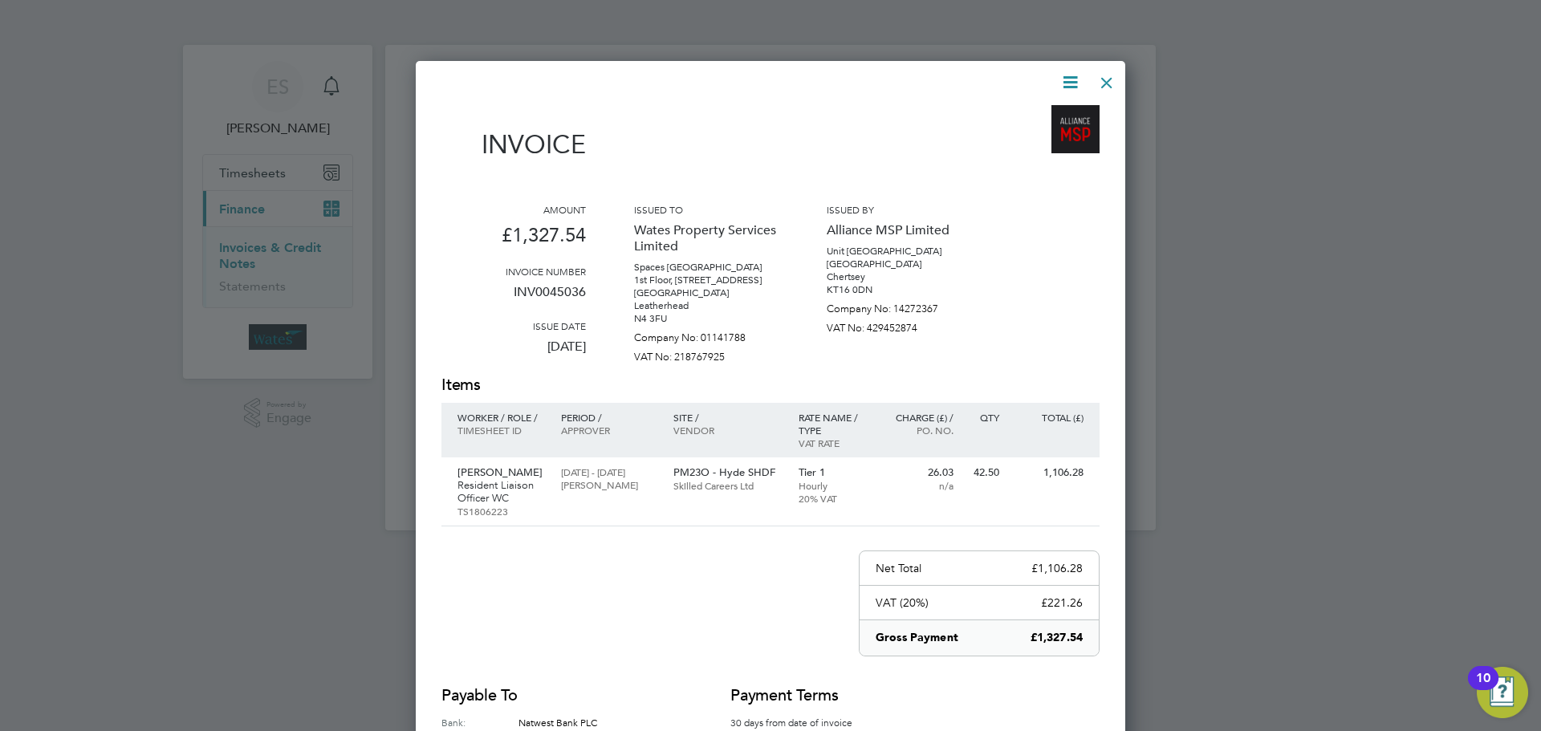
click at [1067, 79] on icon at bounding box center [1070, 82] width 20 height 20
click at [1046, 113] on li "Download Invoice" at bounding box center [1021, 120] width 111 height 22
click at [1068, 86] on icon at bounding box center [1070, 82] width 20 height 20
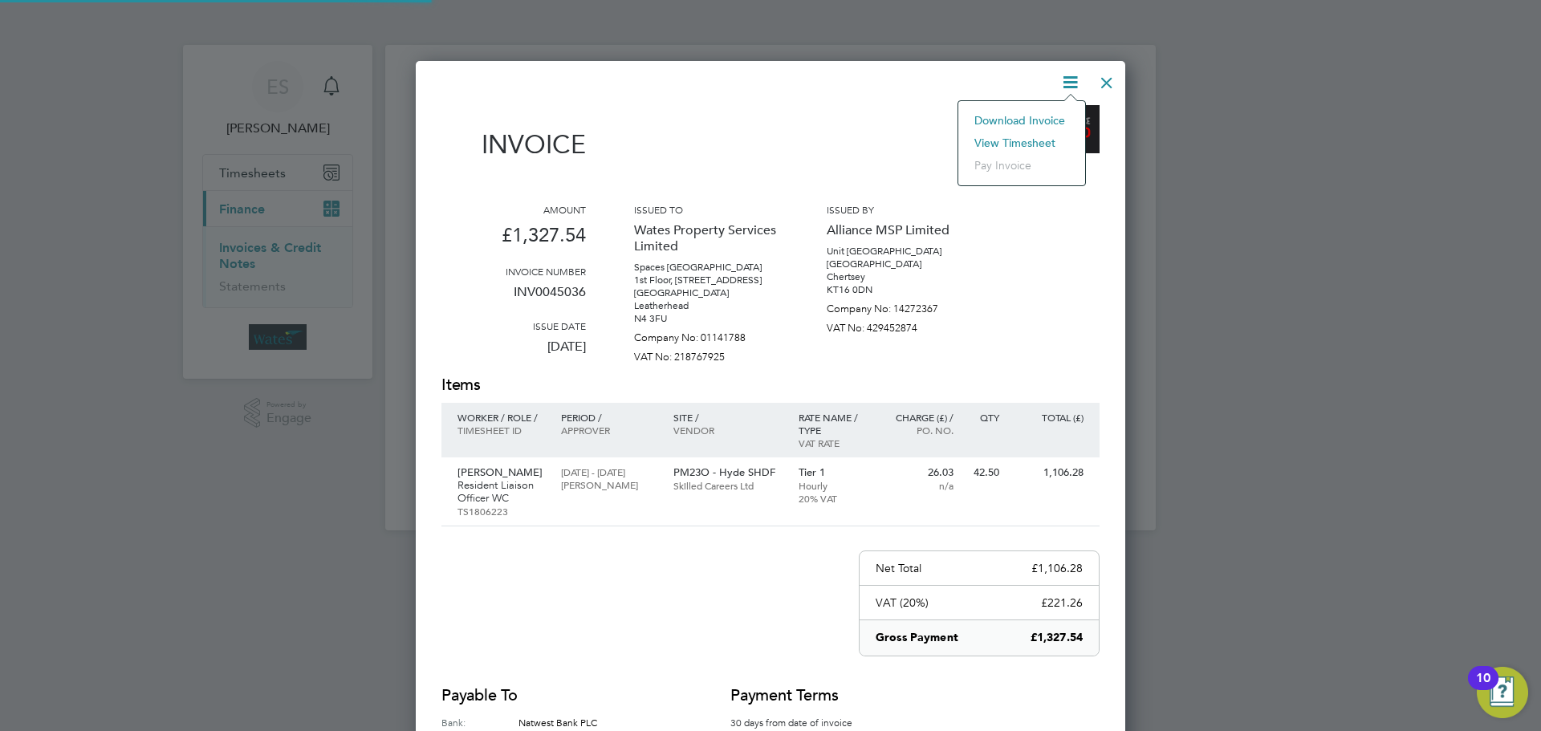
click at [1040, 129] on li "Download Invoice" at bounding box center [1021, 120] width 111 height 22
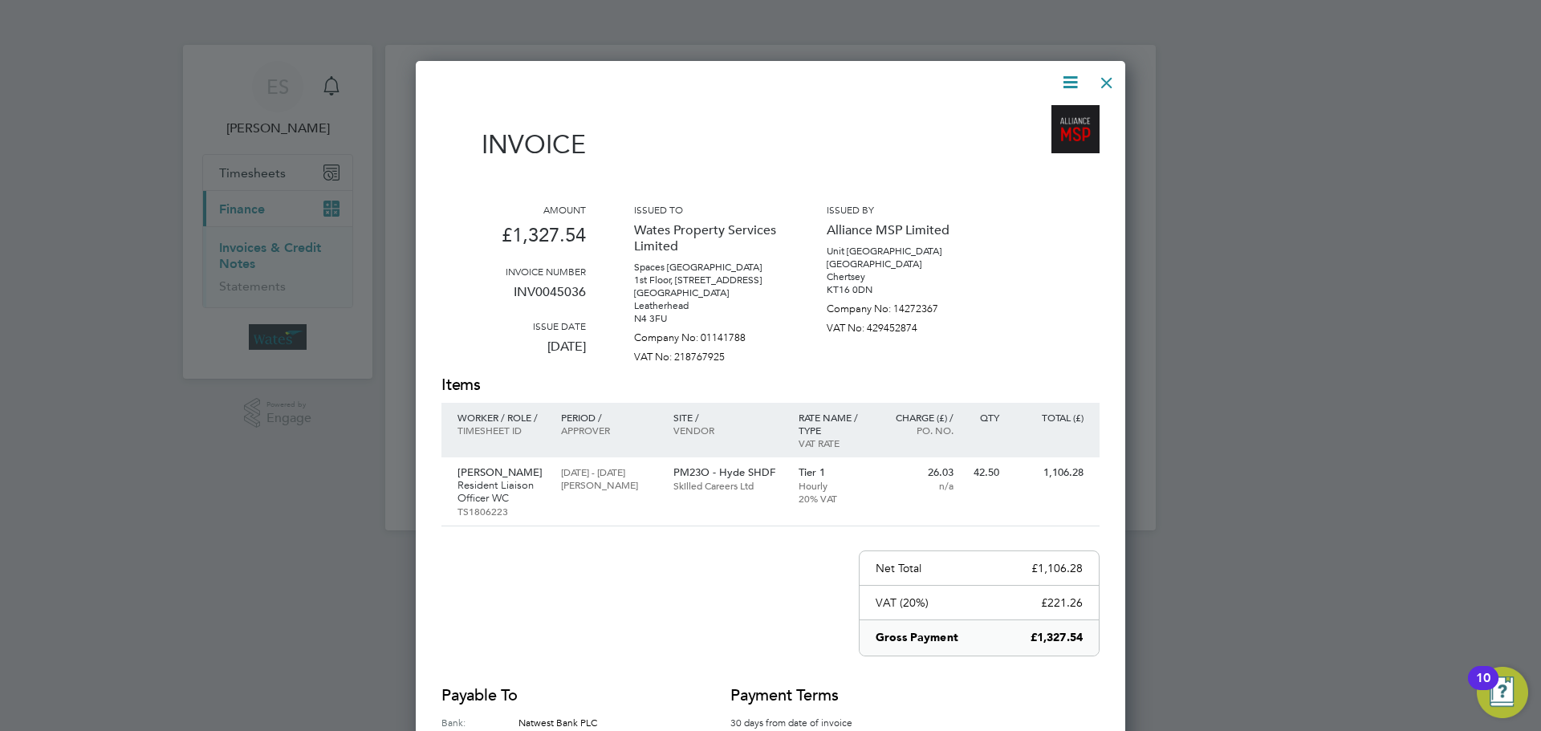
click at [1068, 82] on icon at bounding box center [1070, 82] width 20 height 20
click at [1028, 134] on li "View timesheet" at bounding box center [1021, 143] width 111 height 22
click at [1112, 72] on div at bounding box center [1106, 78] width 29 height 29
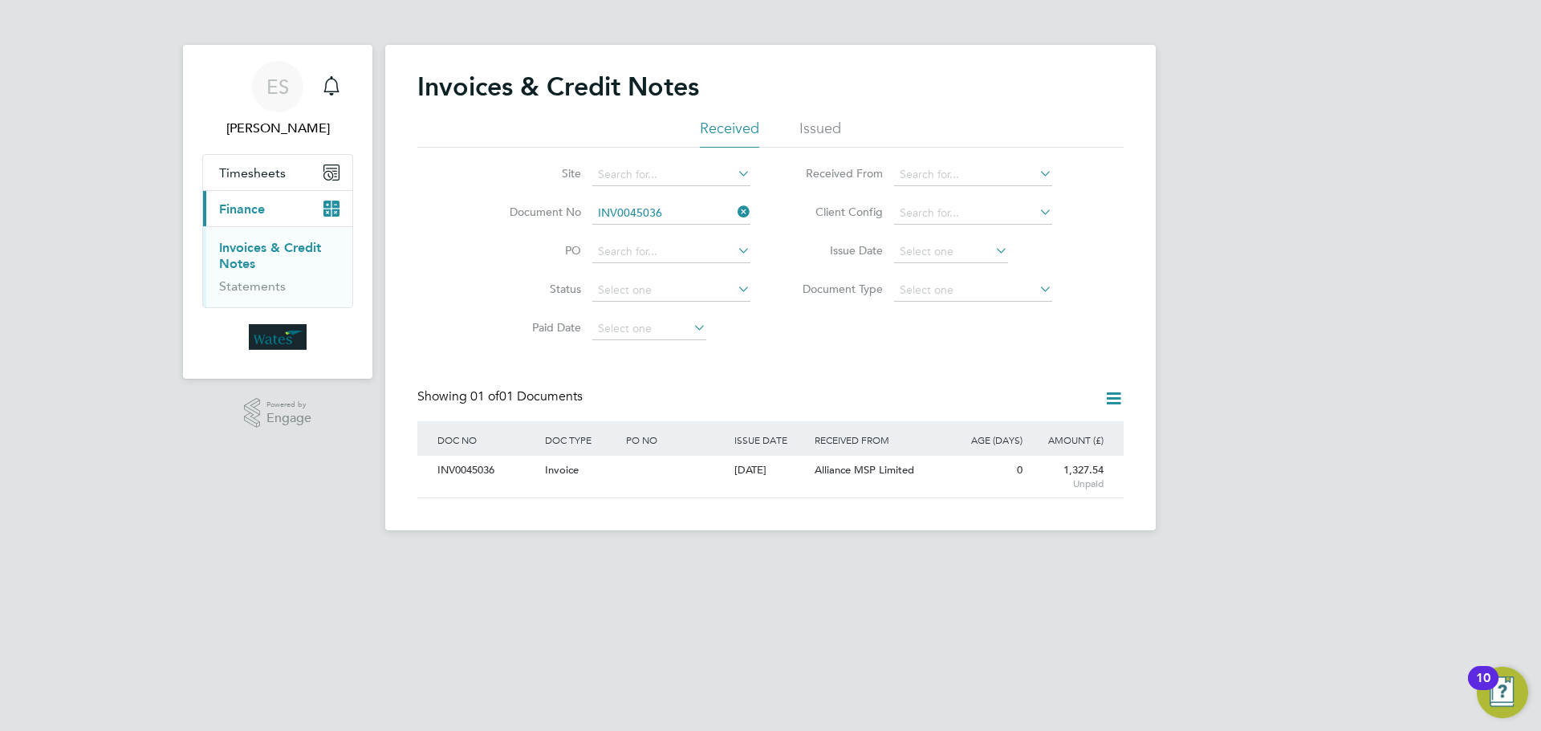
click at [734, 209] on icon at bounding box center [734, 212] width 0 height 22
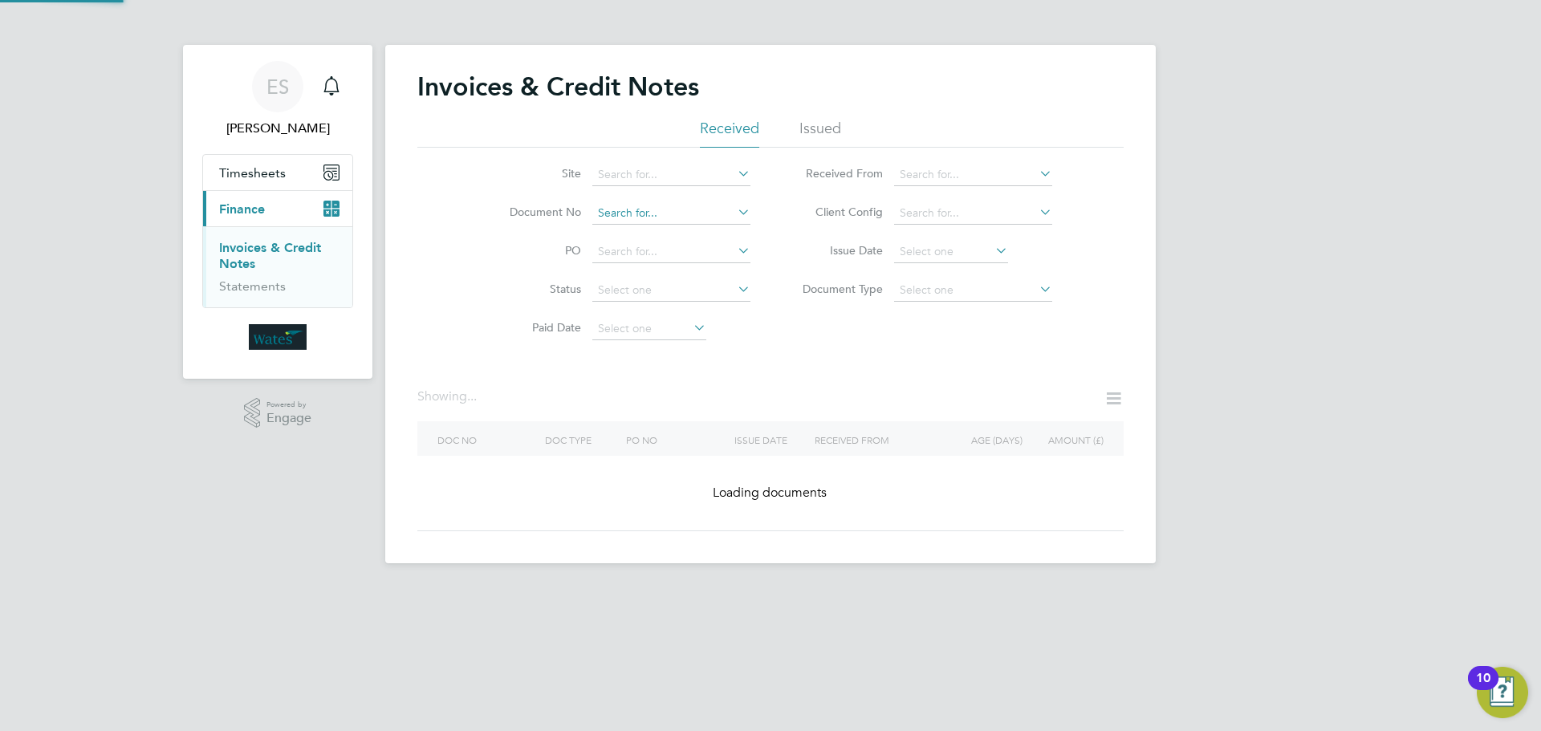
drag, startPoint x: 676, startPoint y: 226, endPoint x: 676, endPoint y: 213, distance: 12.0
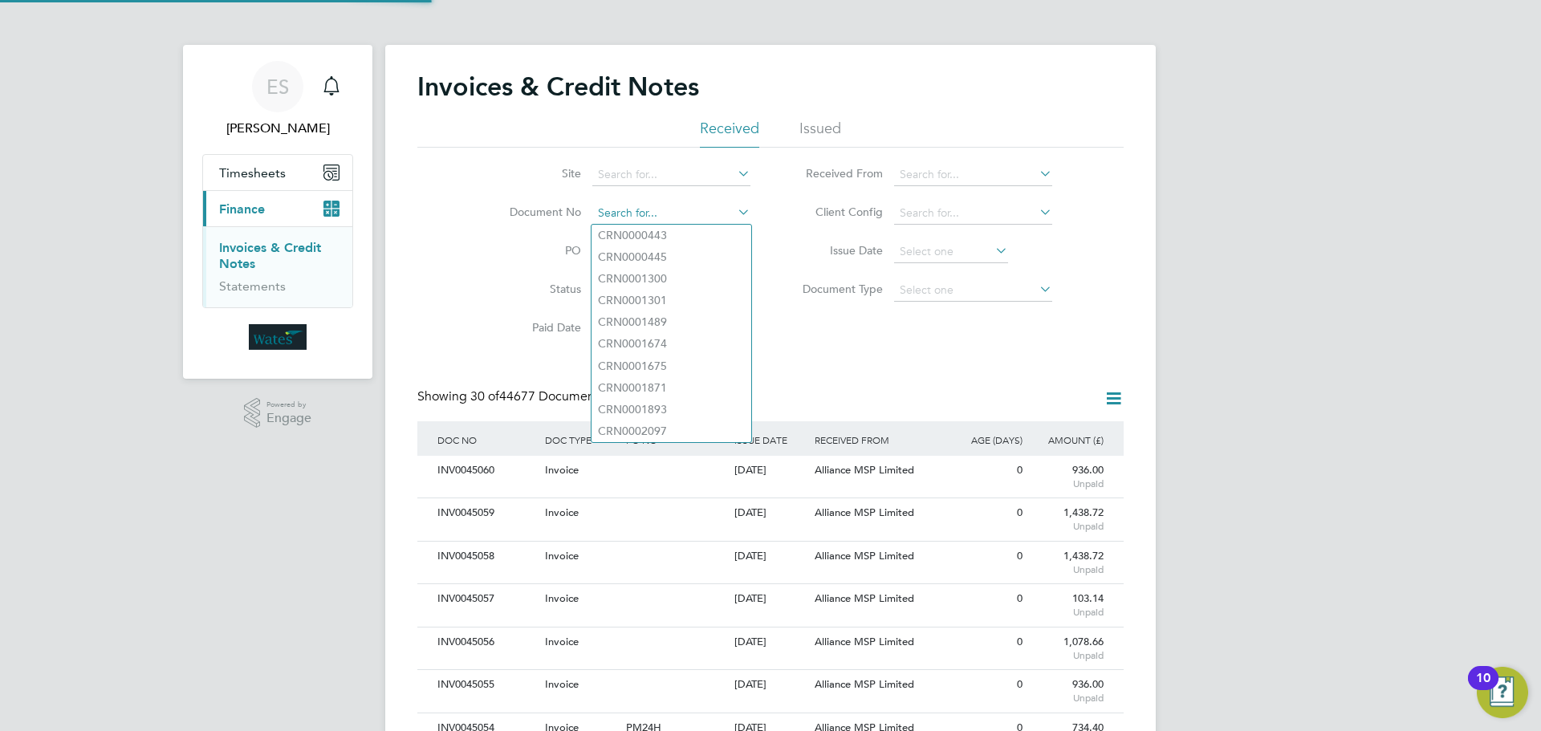
scroll to position [30, 109]
paste input "INV0045037"
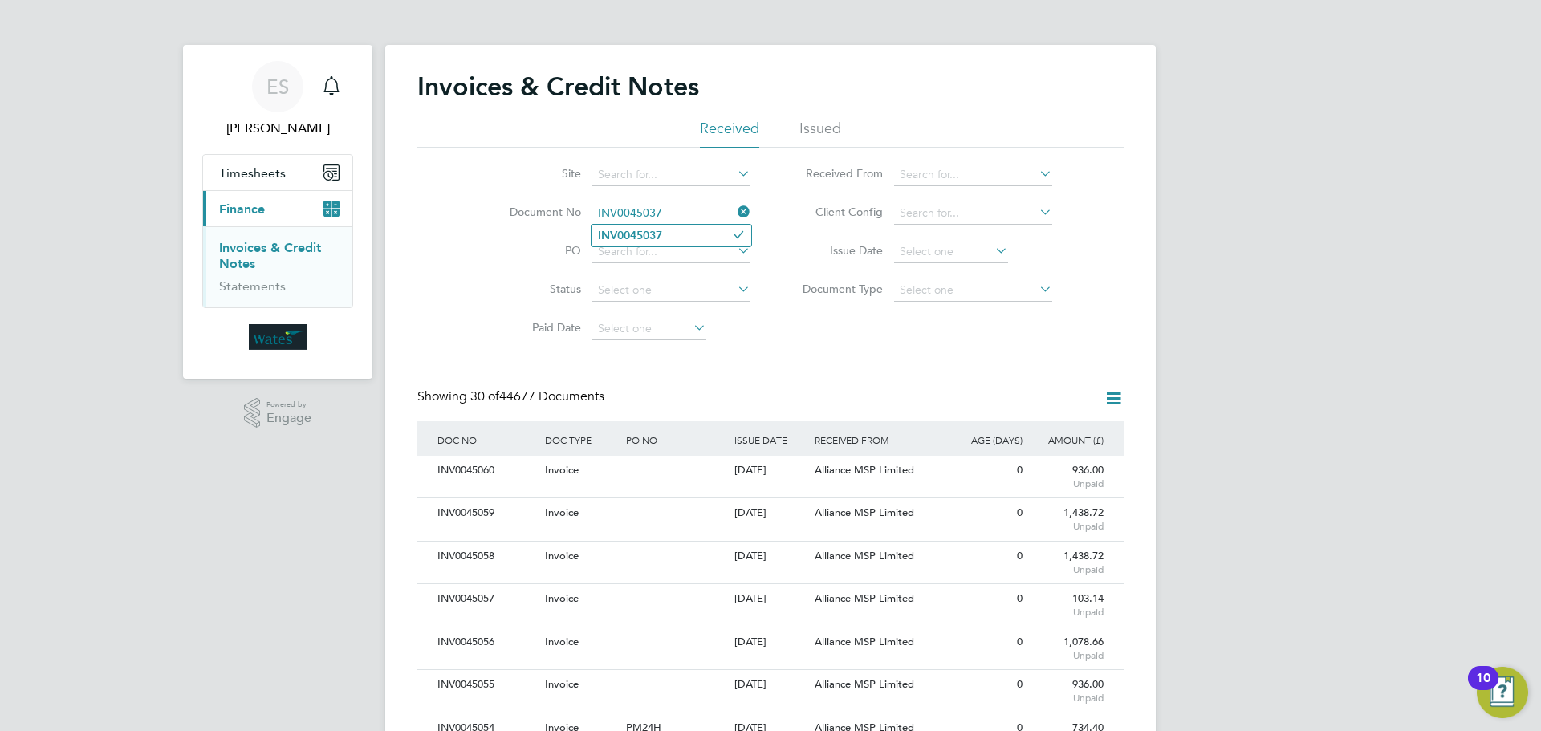
type input "INV0045037"
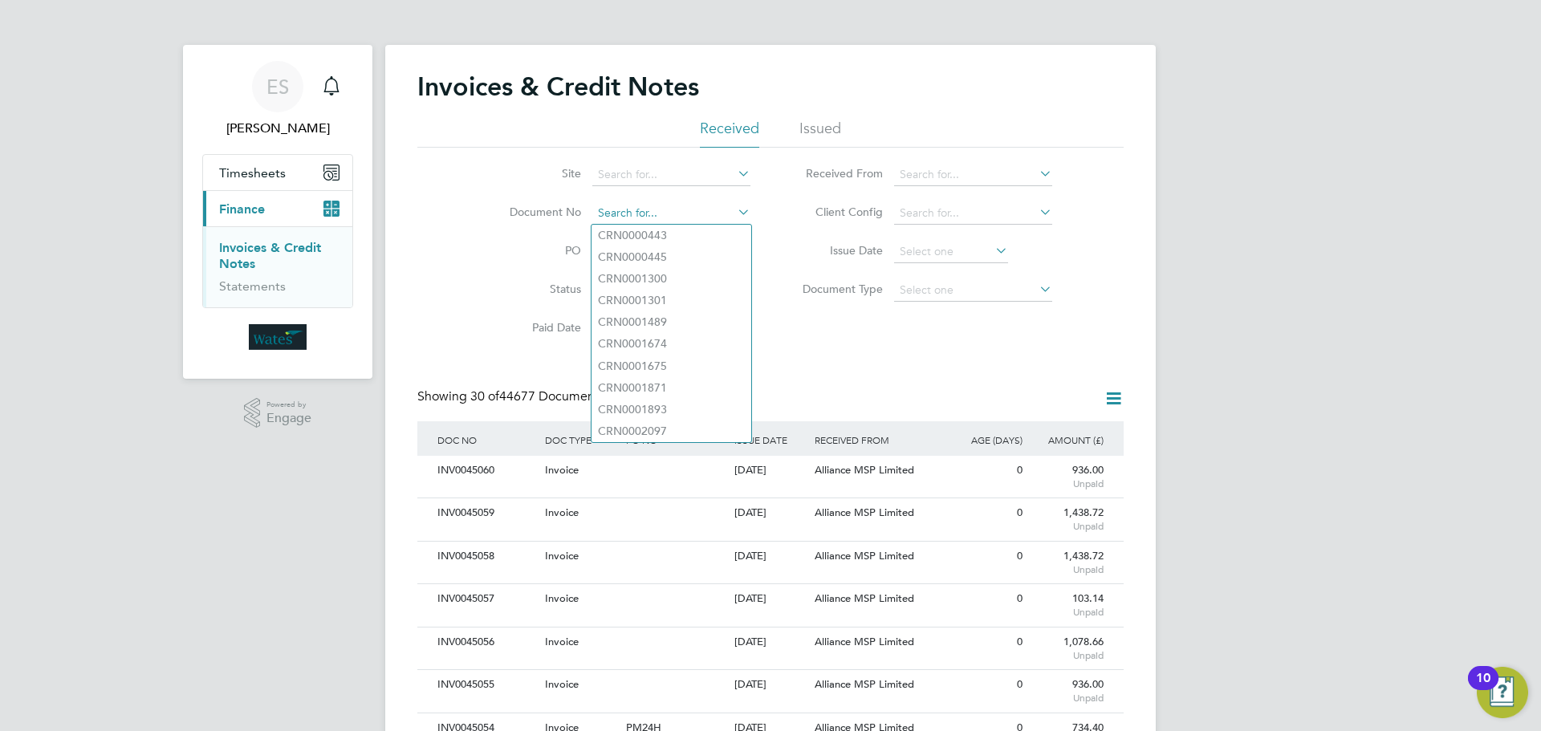
paste input "INV0045037"
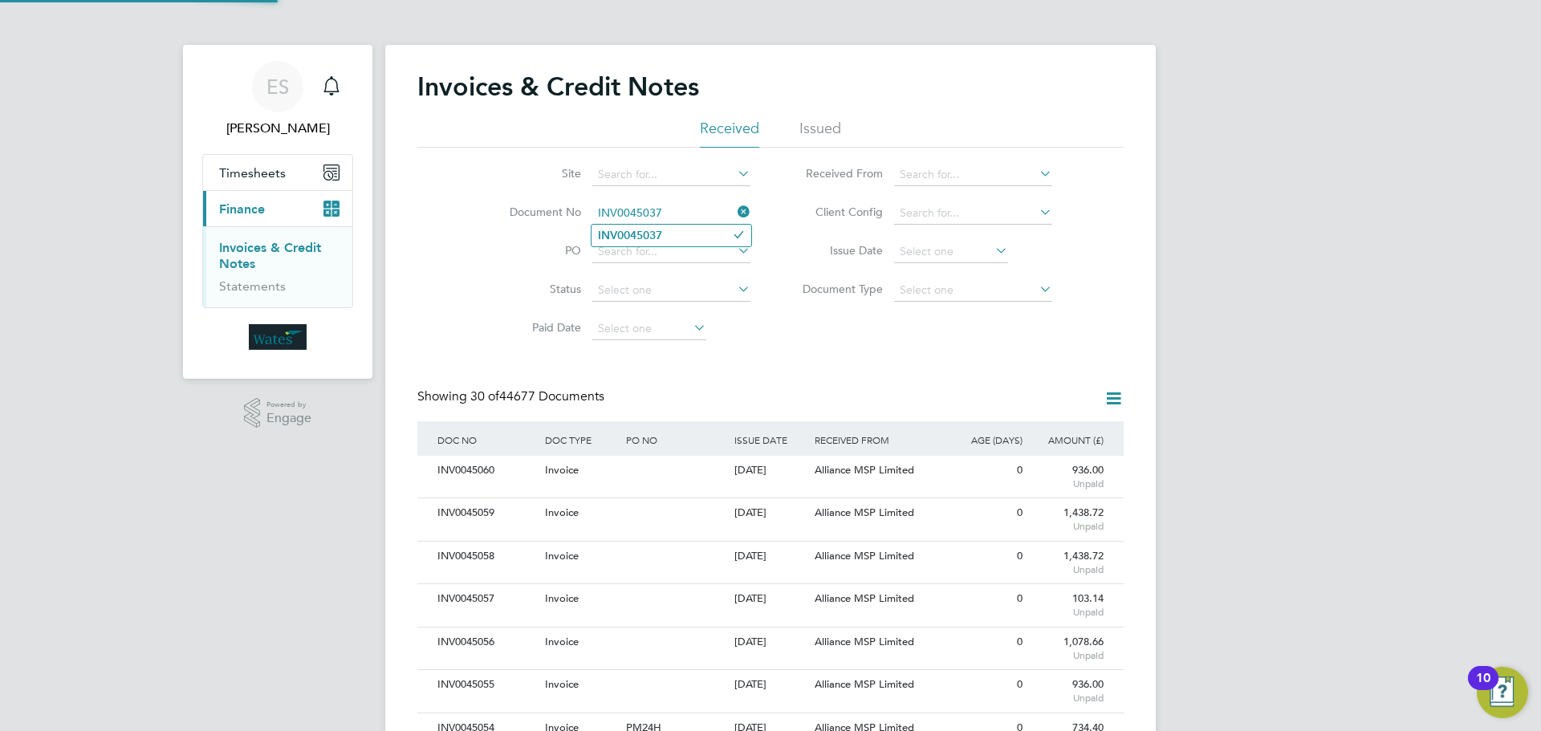
type input "INV0045037"
click at [639, 236] on b "INV0045037" at bounding box center [630, 236] width 64 height 14
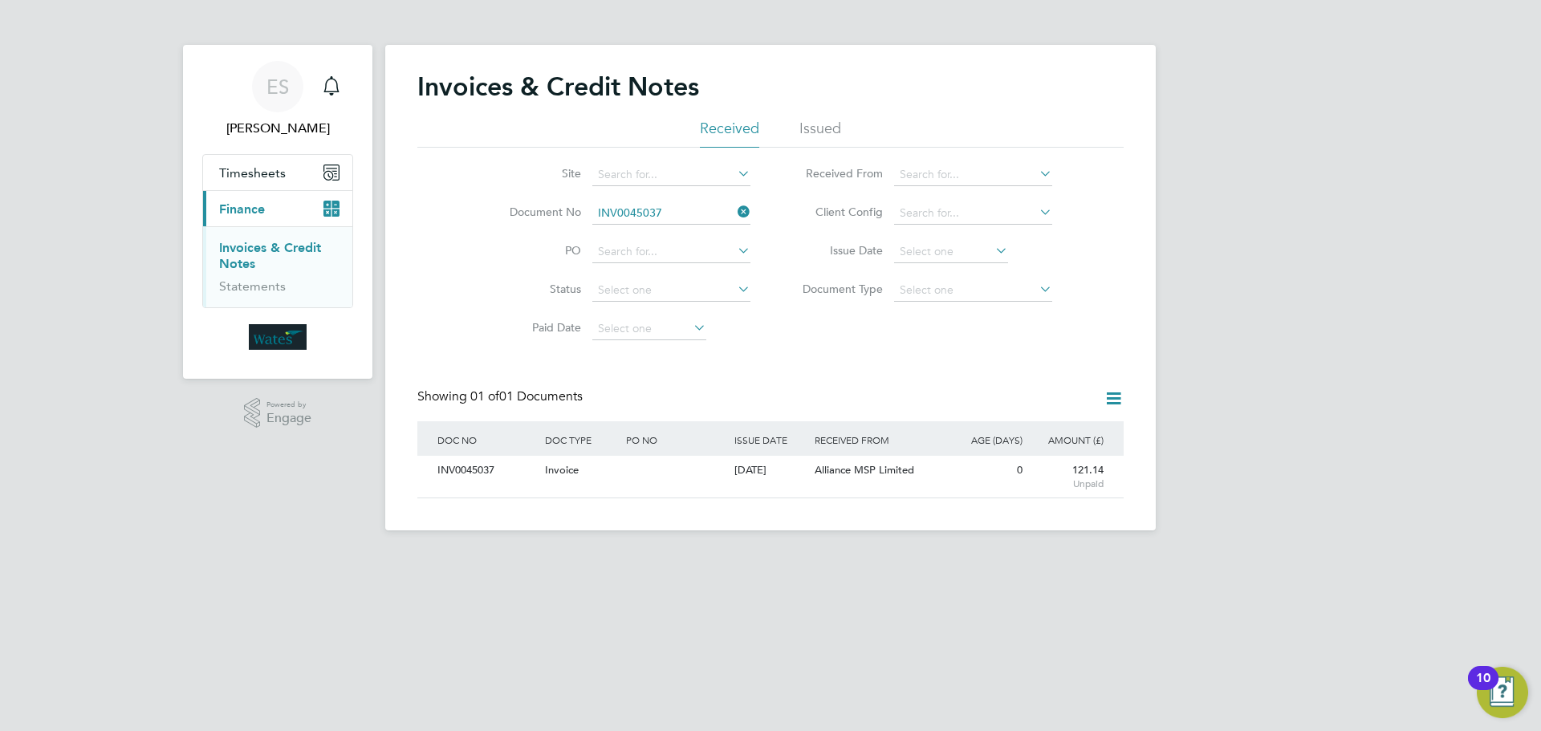
scroll to position [30, 136]
click at [478, 468] on div "INV0045037" at bounding box center [487, 471] width 108 height 30
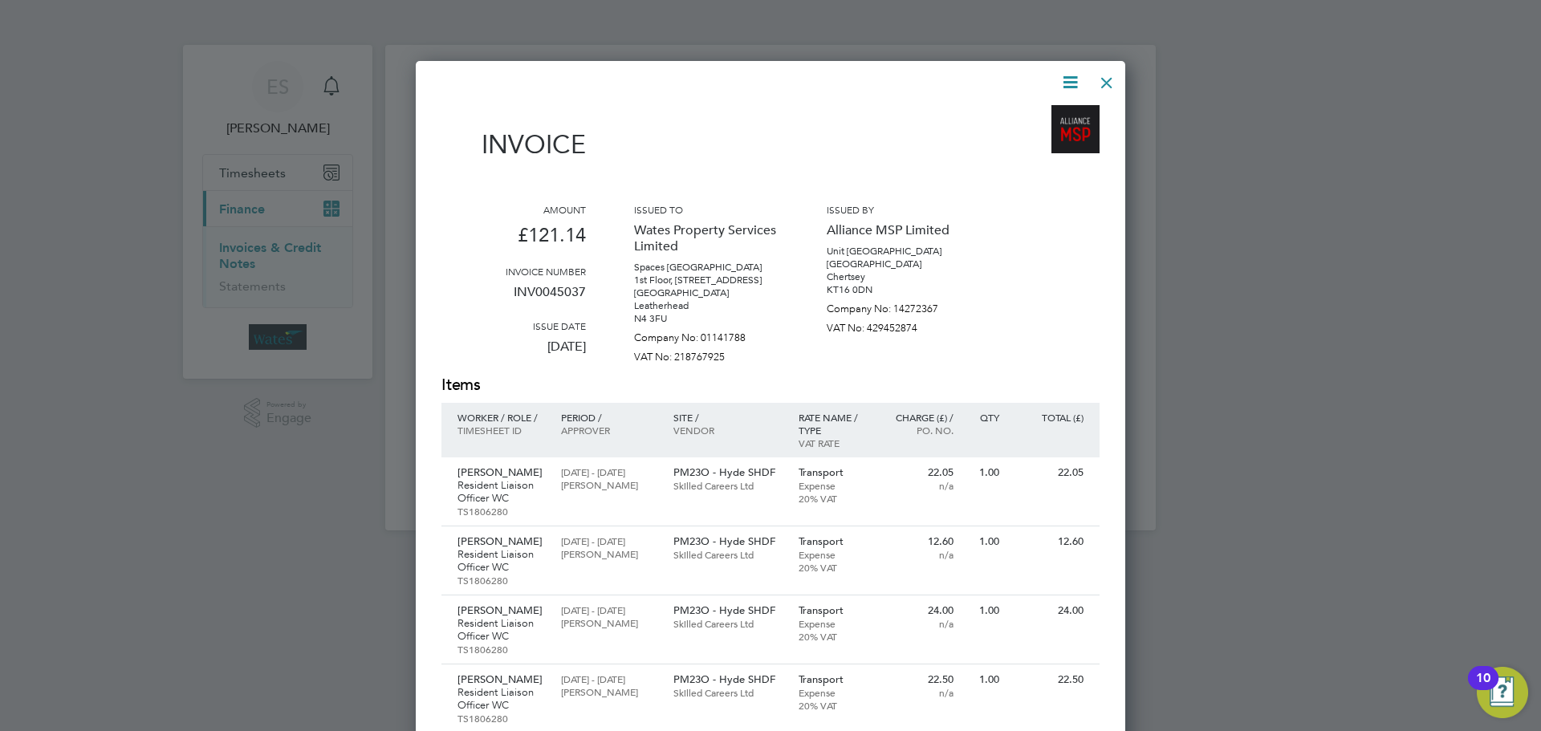
scroll to position [1072, 710]
click at [1066, 74] on icon at bounding box center [1070, 82] width 20 height 20
click at [1047, 113] on li "Download Invoice" at bounding box center [1021, 120] width 111 height 22
click at [1063, 74] on icon at bounding box center [1070, 82] width 20 height 20
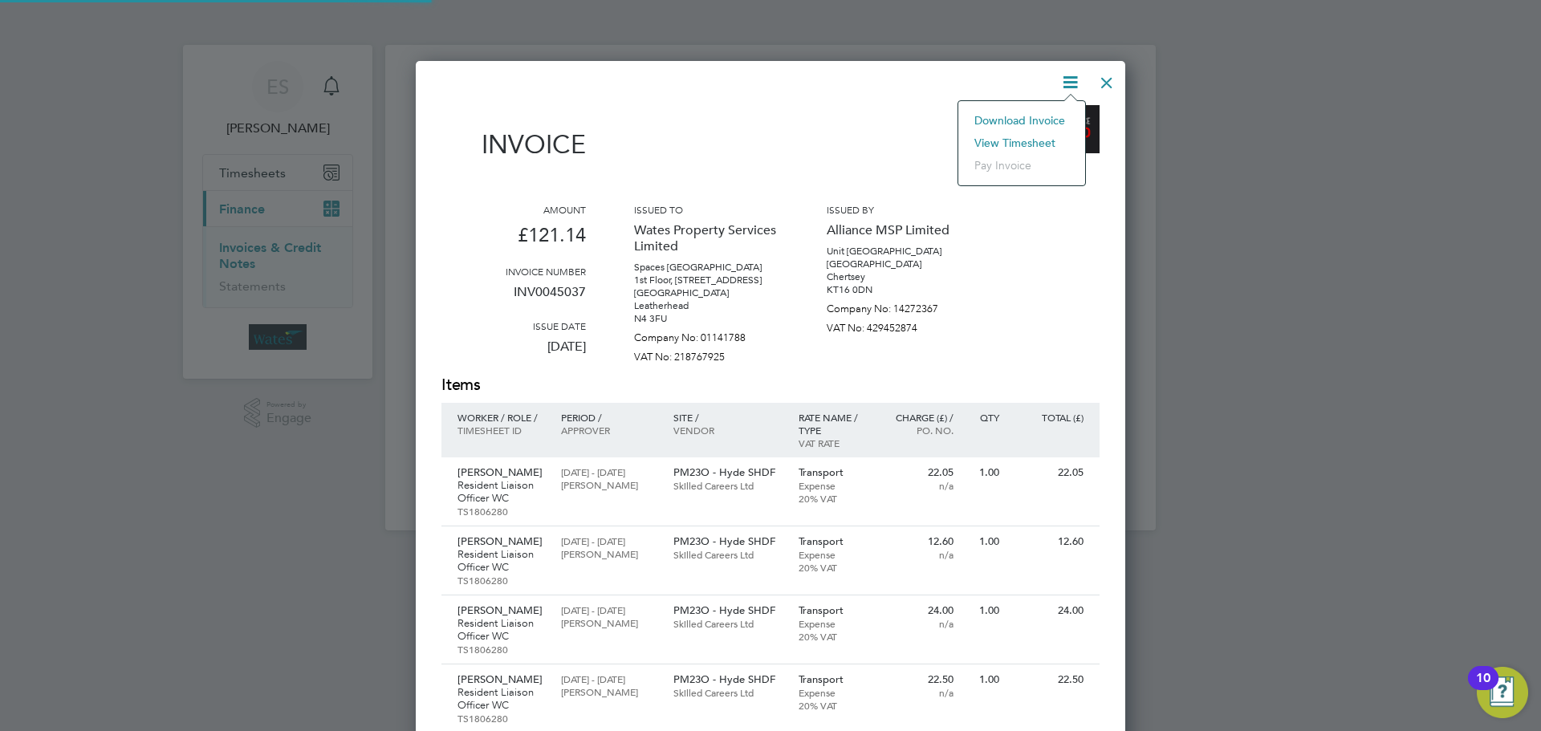
click at [1022, 134] on li "View timesheet" at bounding box center [1021, 143] width 111 height 22
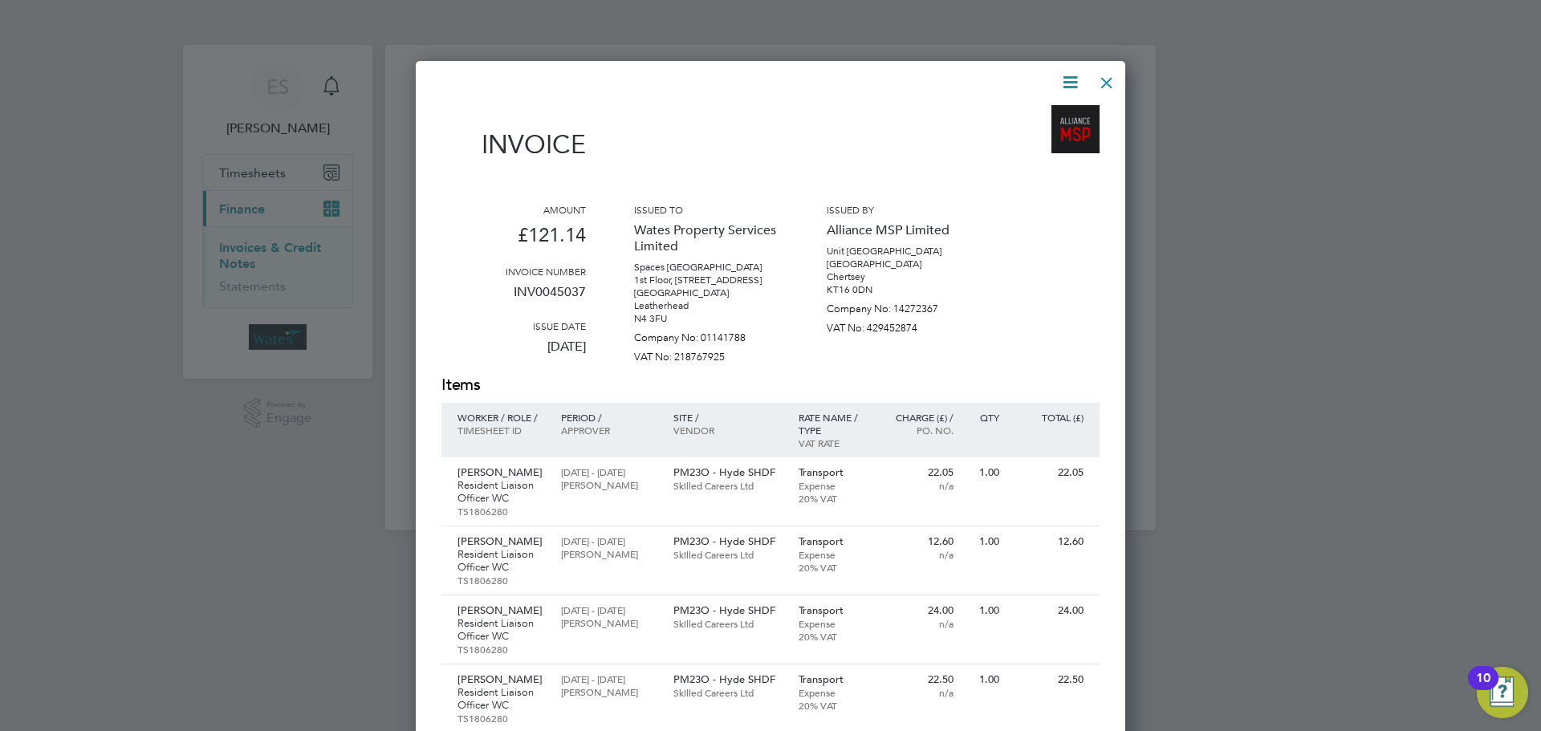
click at [1096, 78] on div at bounding box center [1106, 78] width 29 height 29
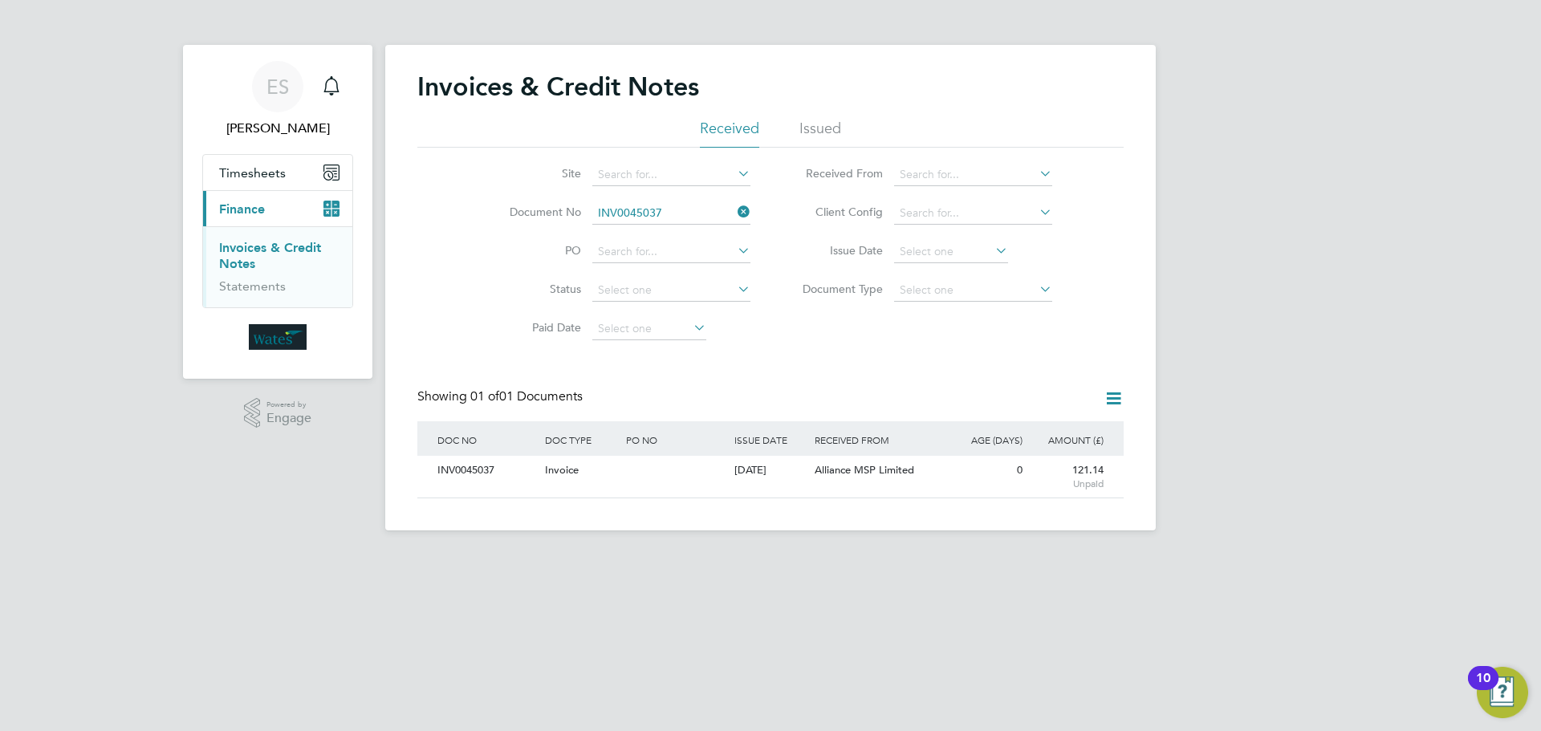
click at [734, 209] on icon at bounding box center [734, 212] width 0 height 22
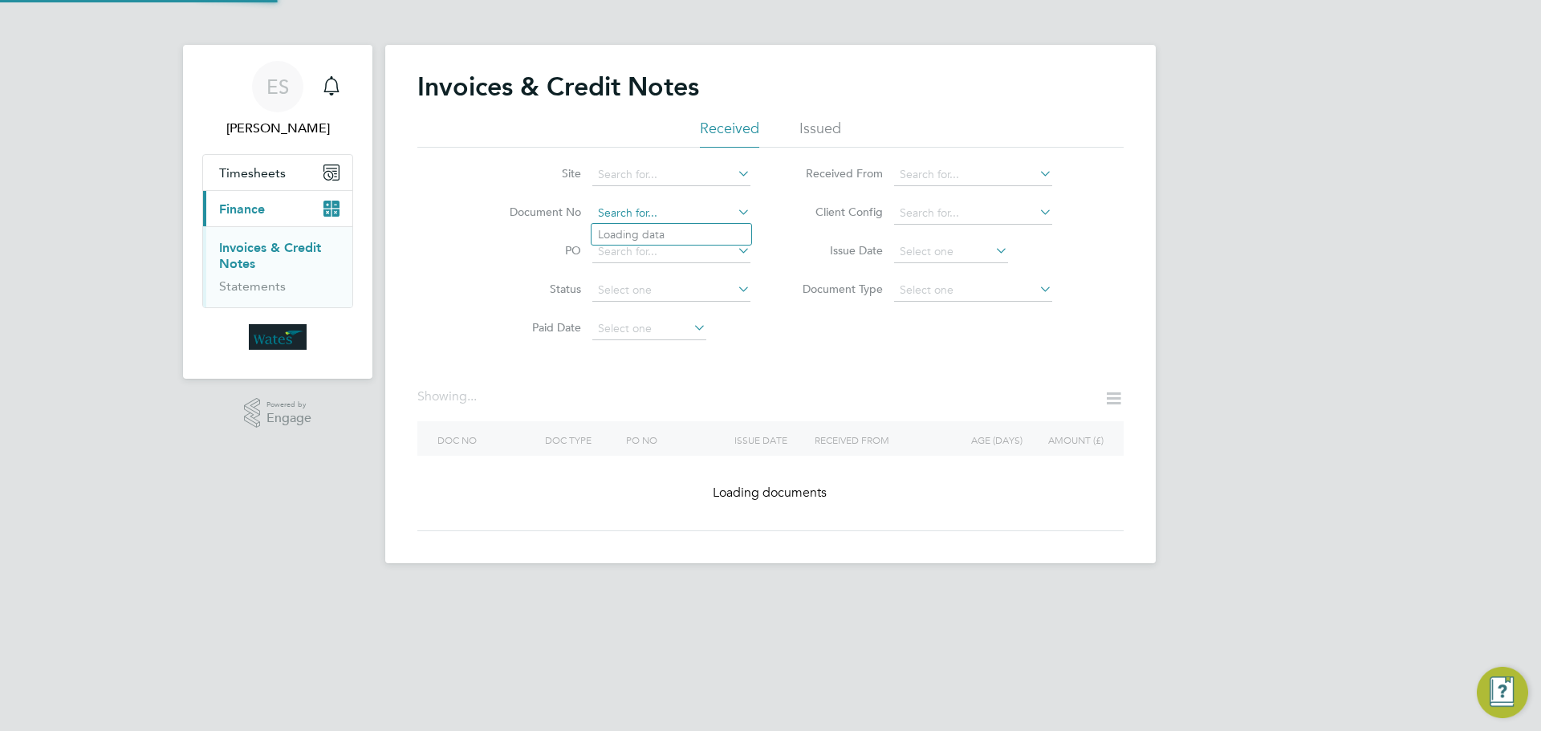
paste input "INV0045038"
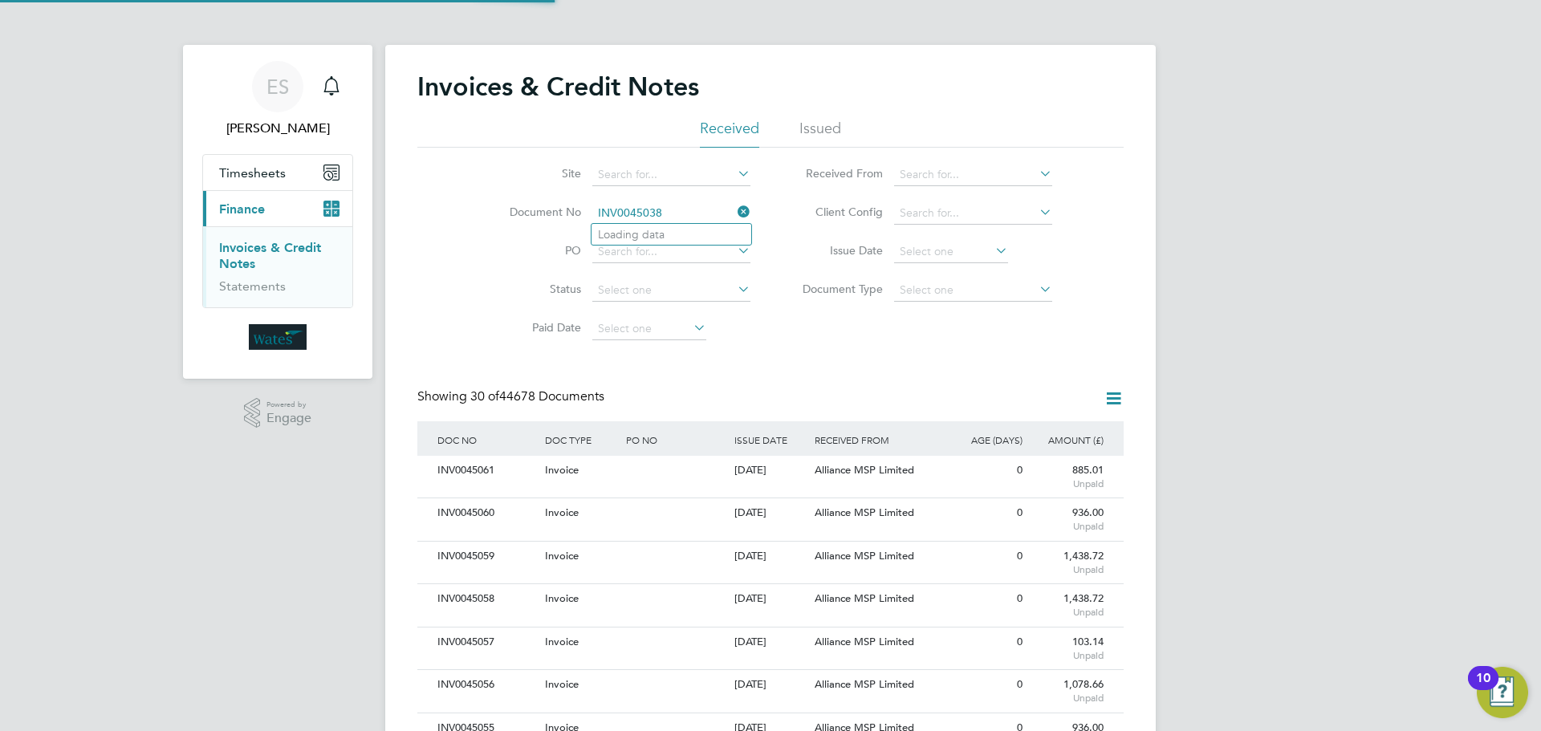
scroll to position [30, 109]
type input "INV0045038"
click at [656, 234] on b "INV0045038" at bounding box center [630, 235] width 64 height 14
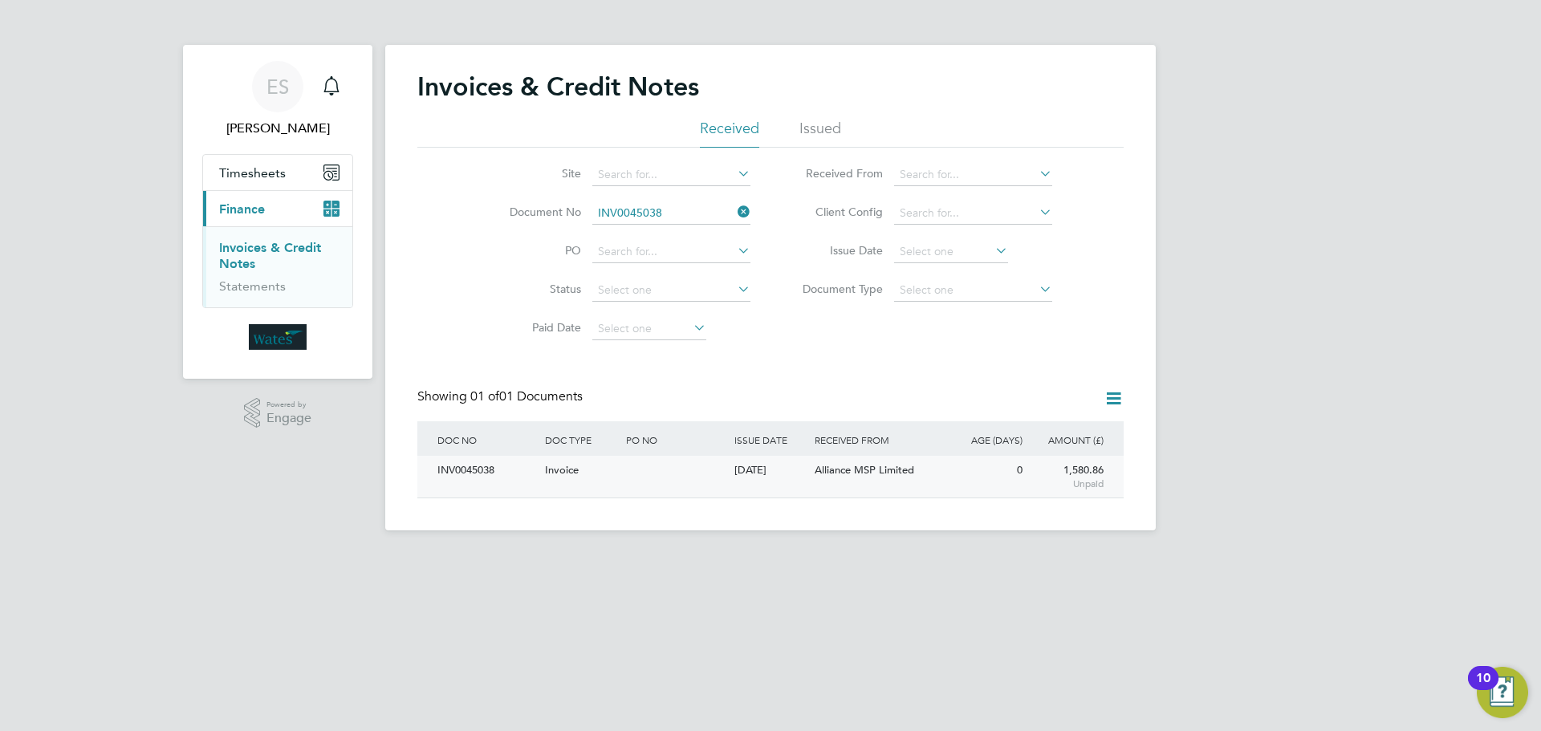
click at [458, 477] on div "INV0045038" at bounding box center [487, 471] width 108 height 30
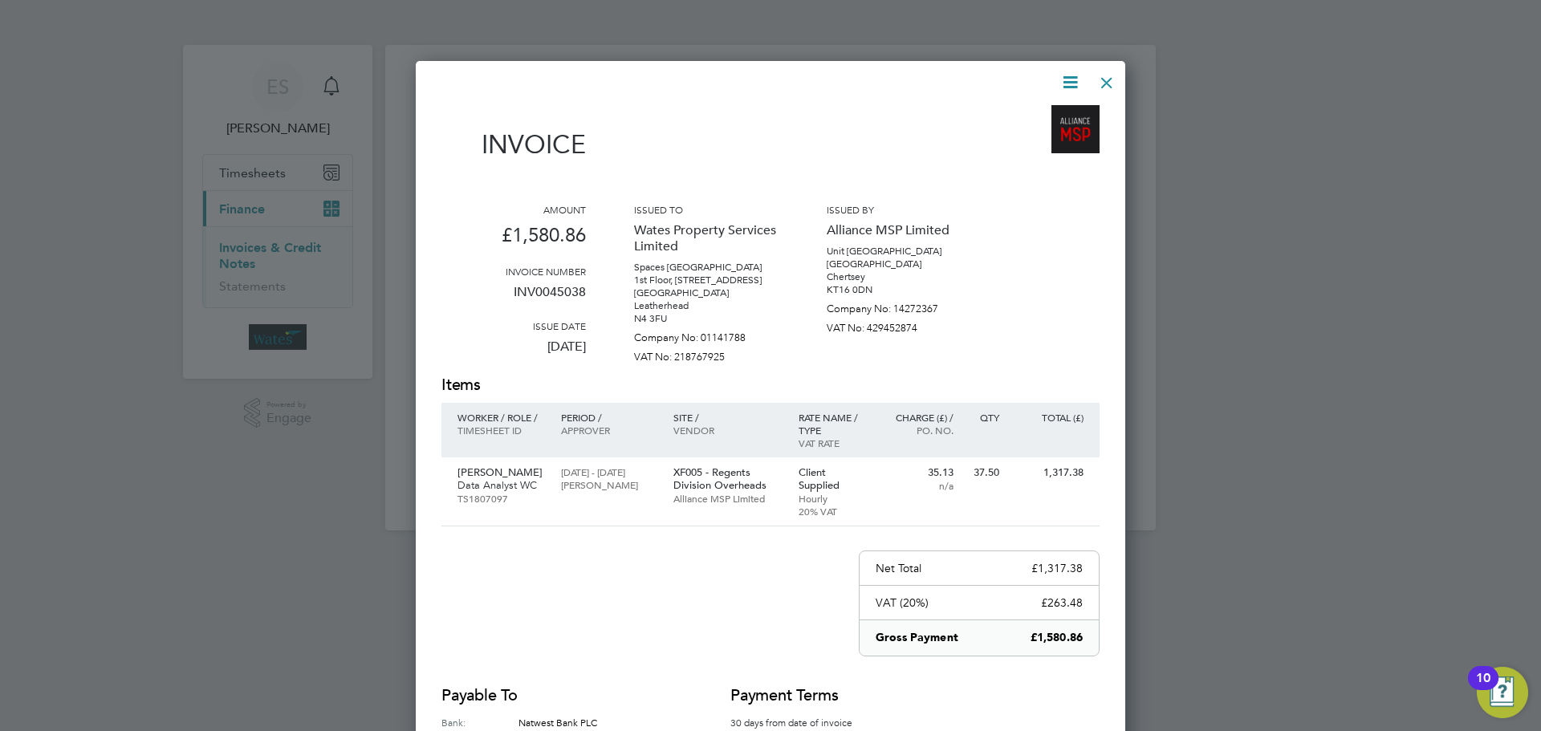
click at [1069, 78] on icon at bounding box center [1070, 82] width 20 height 20
click at [1041, 114] on li "Download Invoice" at bounding box center [1021, 120] width 111 height 22
click at [1077, 72] on icon at bounding box center [1070, 82] width 20 height 20
click at [1043, 140] on li "View timesheet" at bounding box center [1021, 143] width 111 height 22
click at [1115, 73] on div at bounding box center [1106, 78] width 29 height 29
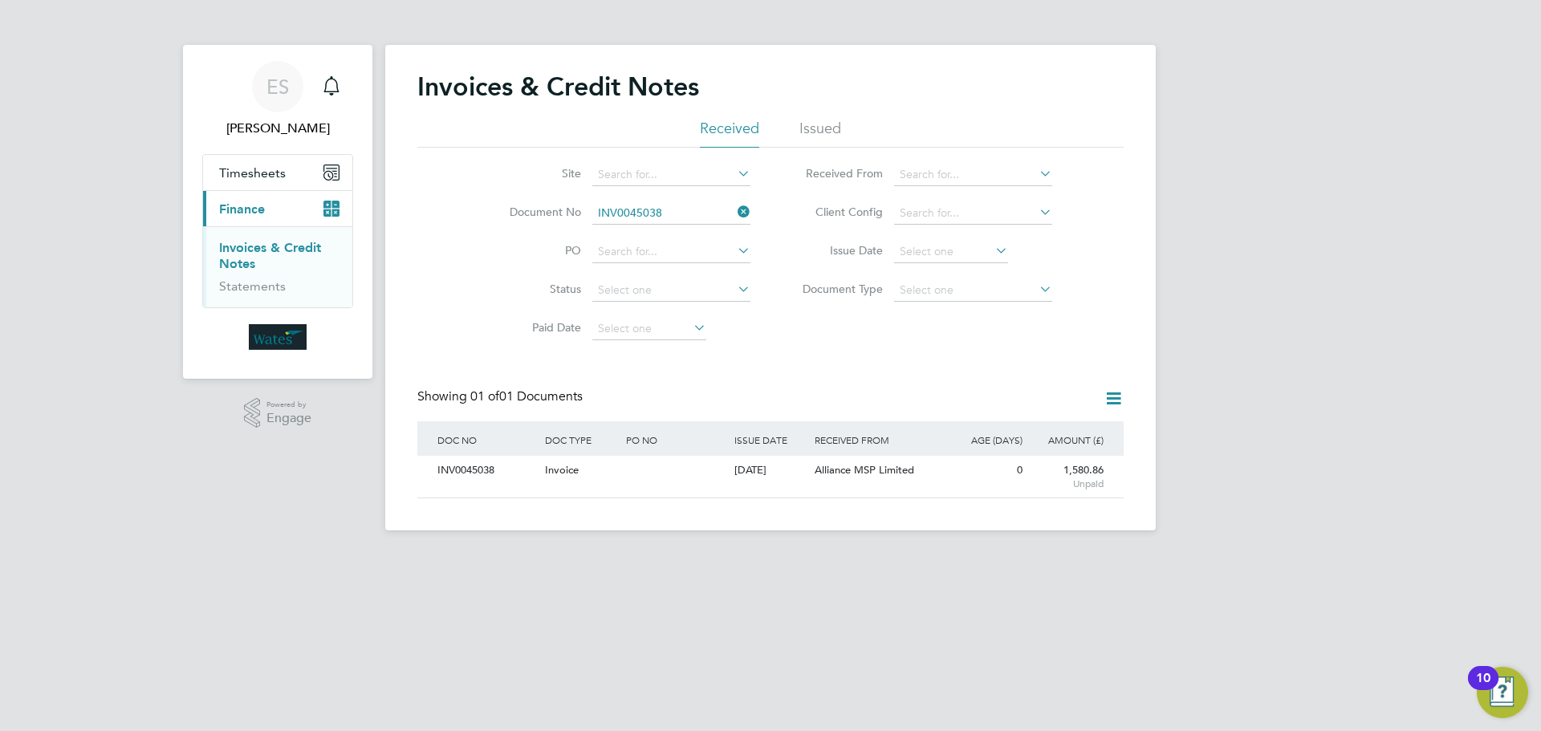
click at [734, 209] on icon at bounding box center [734, 212] width 0 height 22
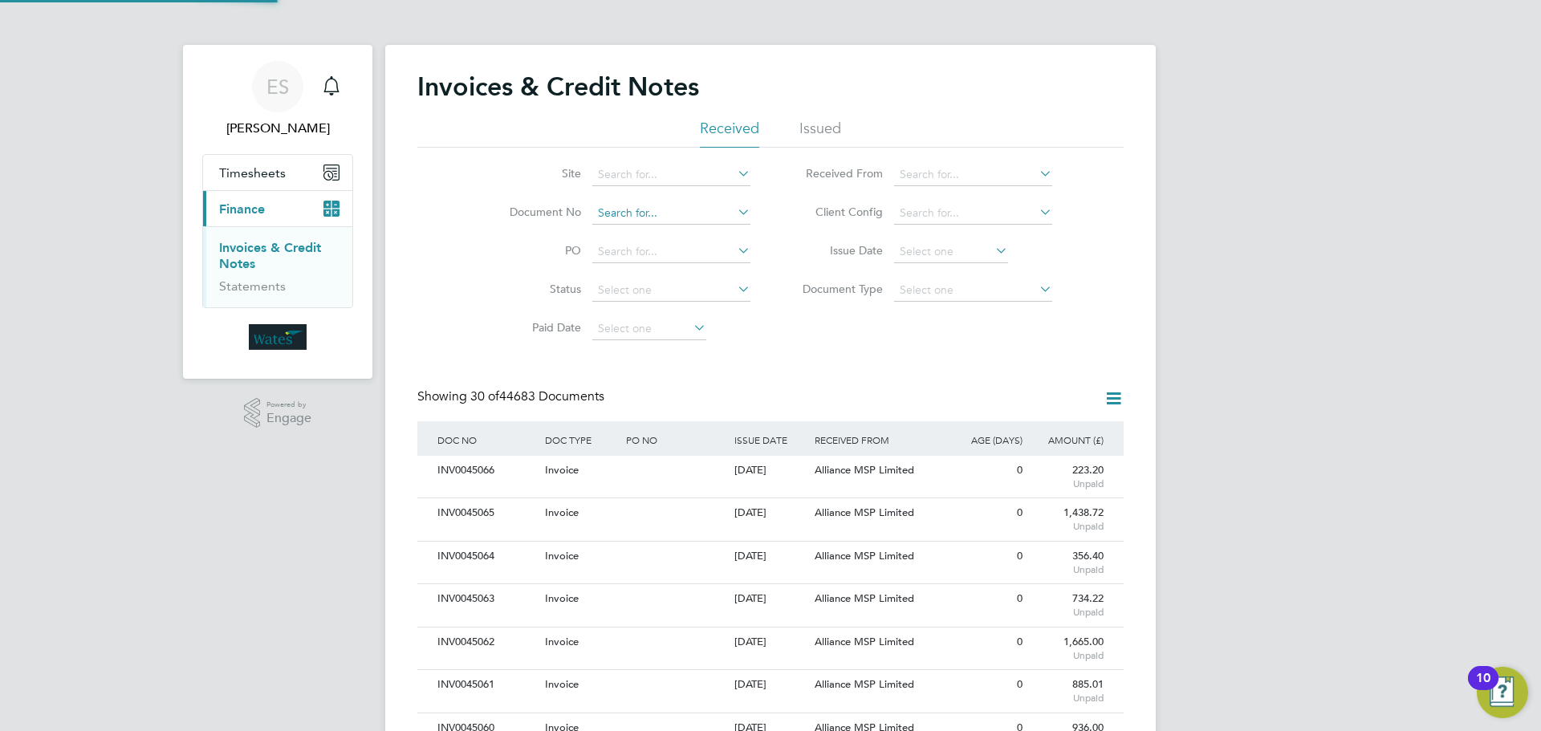
scroll to position [30, 109]
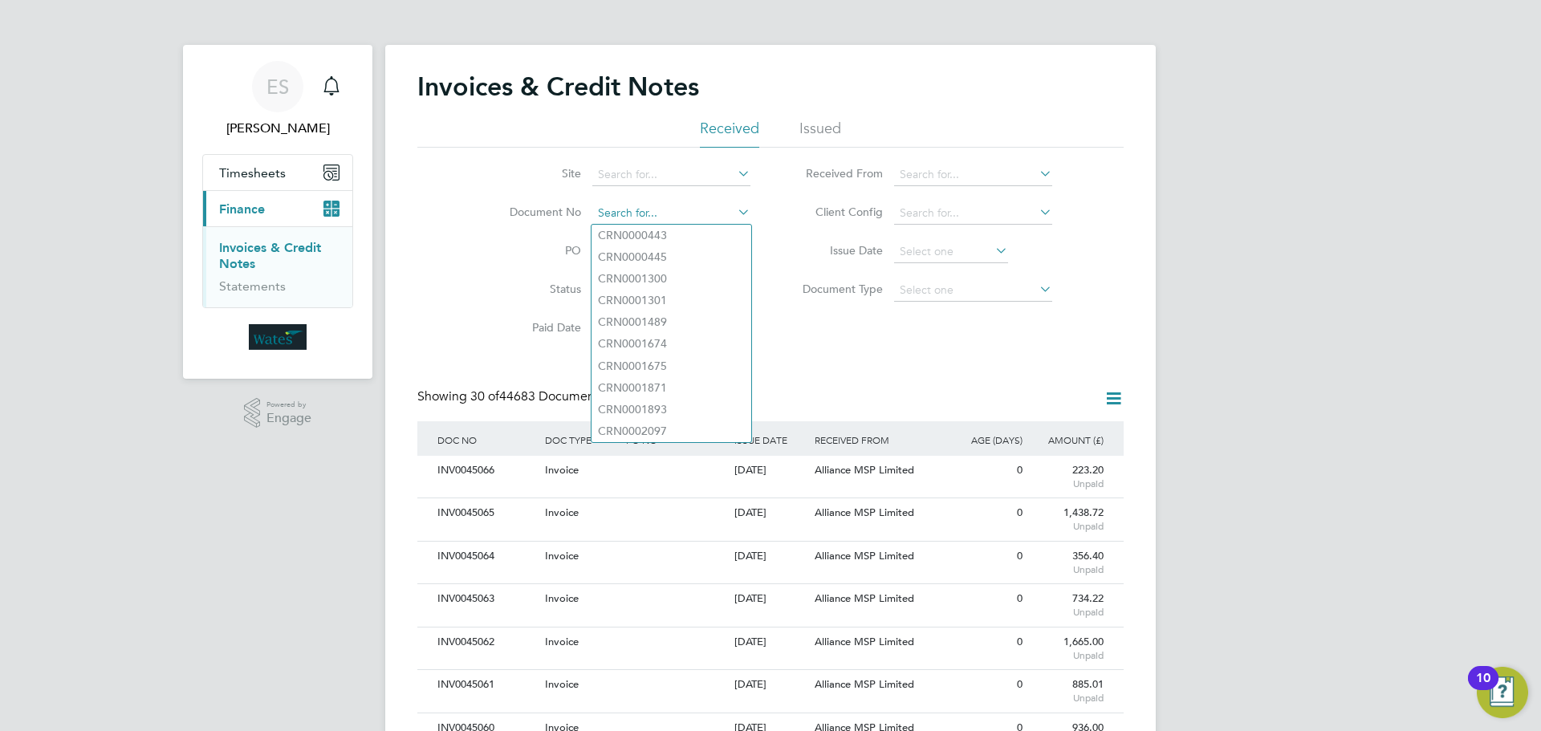
paste input "INV0045039"
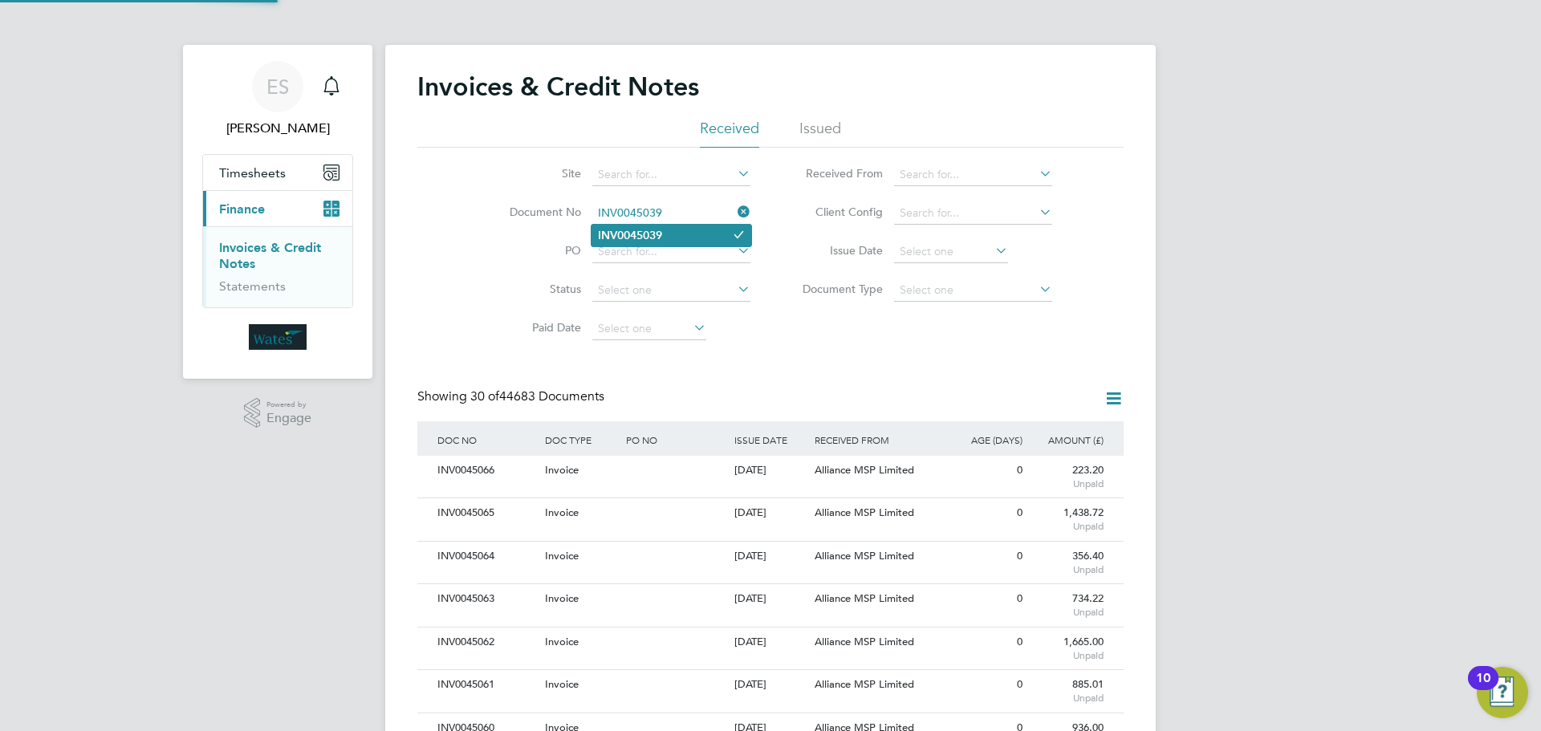
type input "INV0045039"
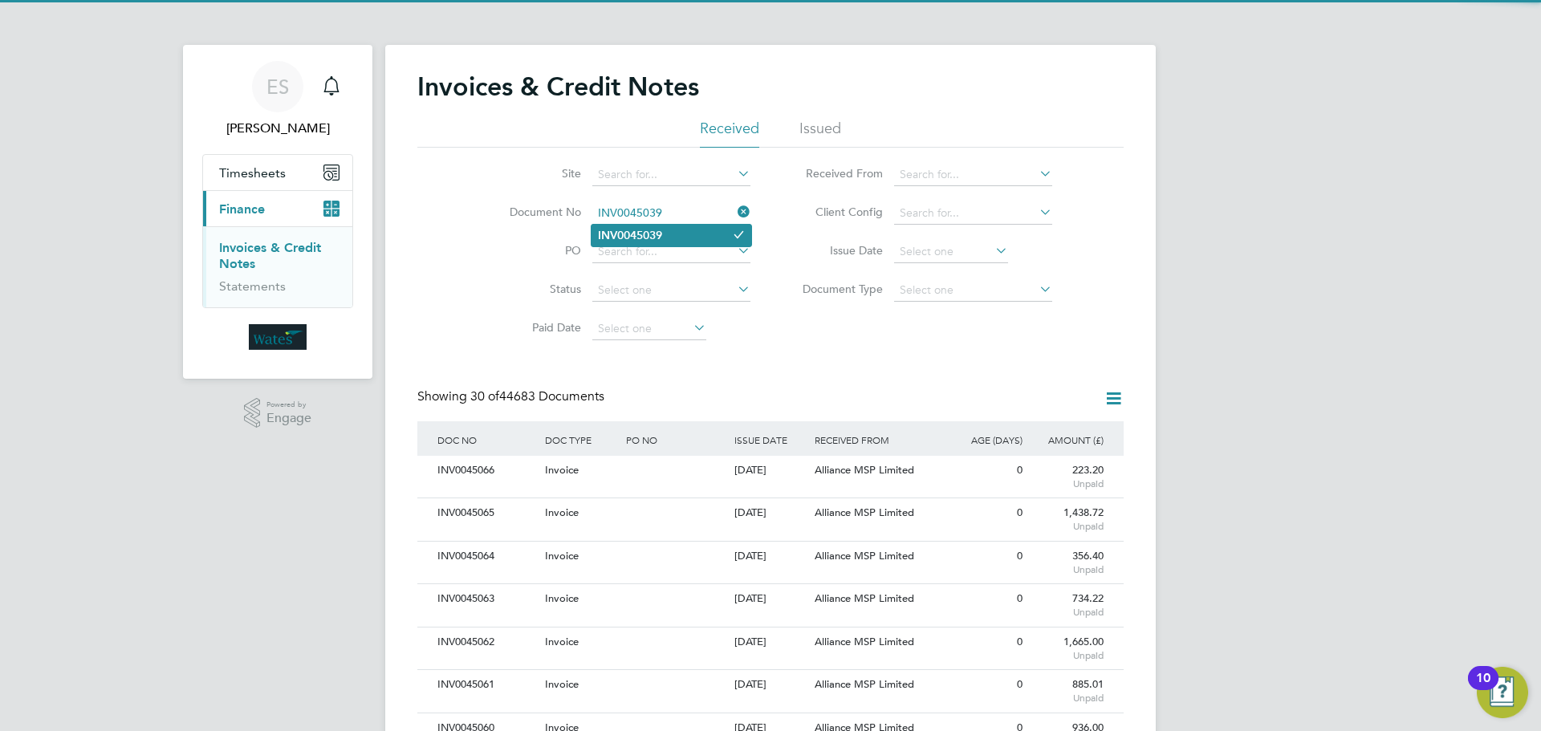
click at [636, 237] on b "INV0045039" at bounding box center [630, 236] width 64 height 14
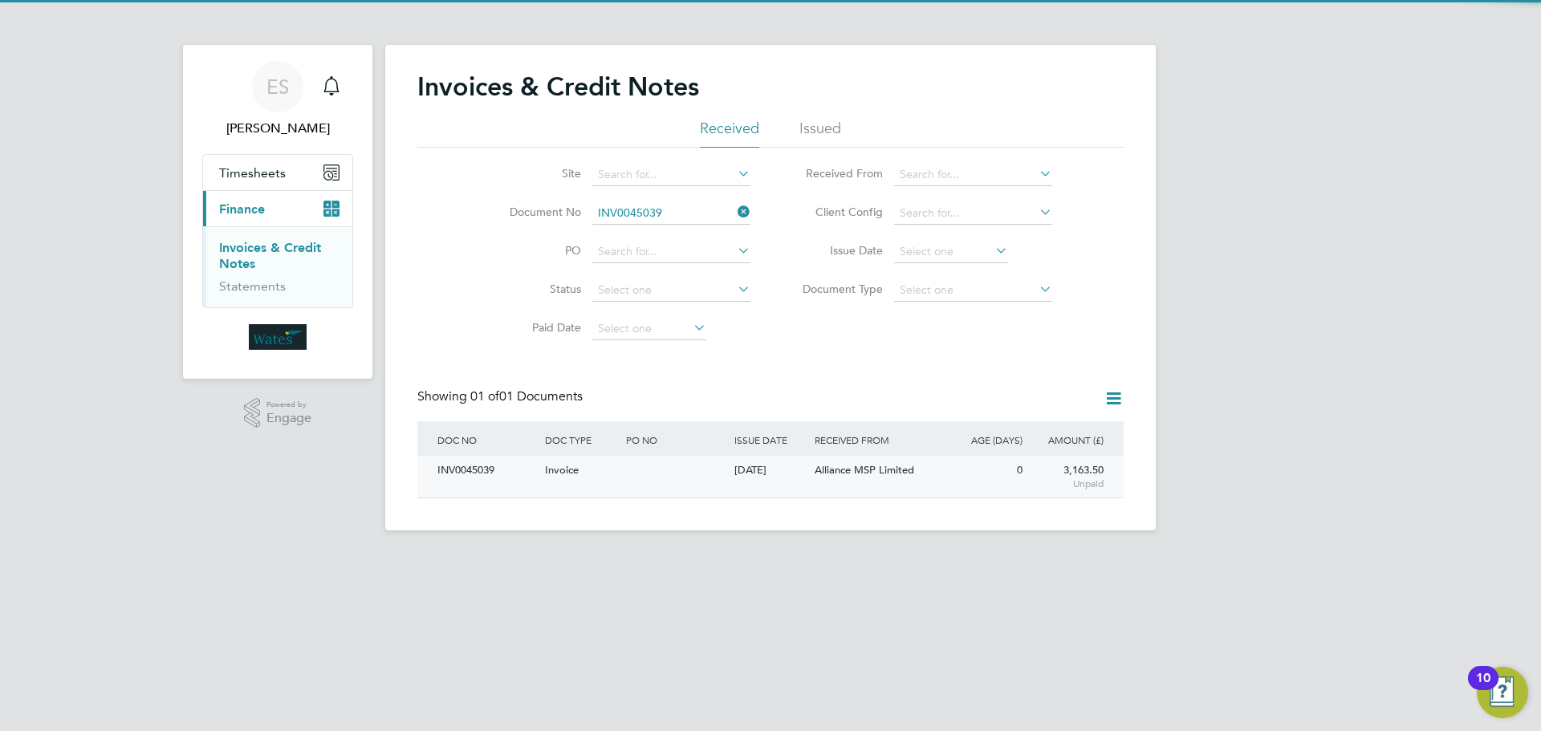
click at [482, 472] on div "INV0045039" at bounding box center [487, 471] width 108 height 30
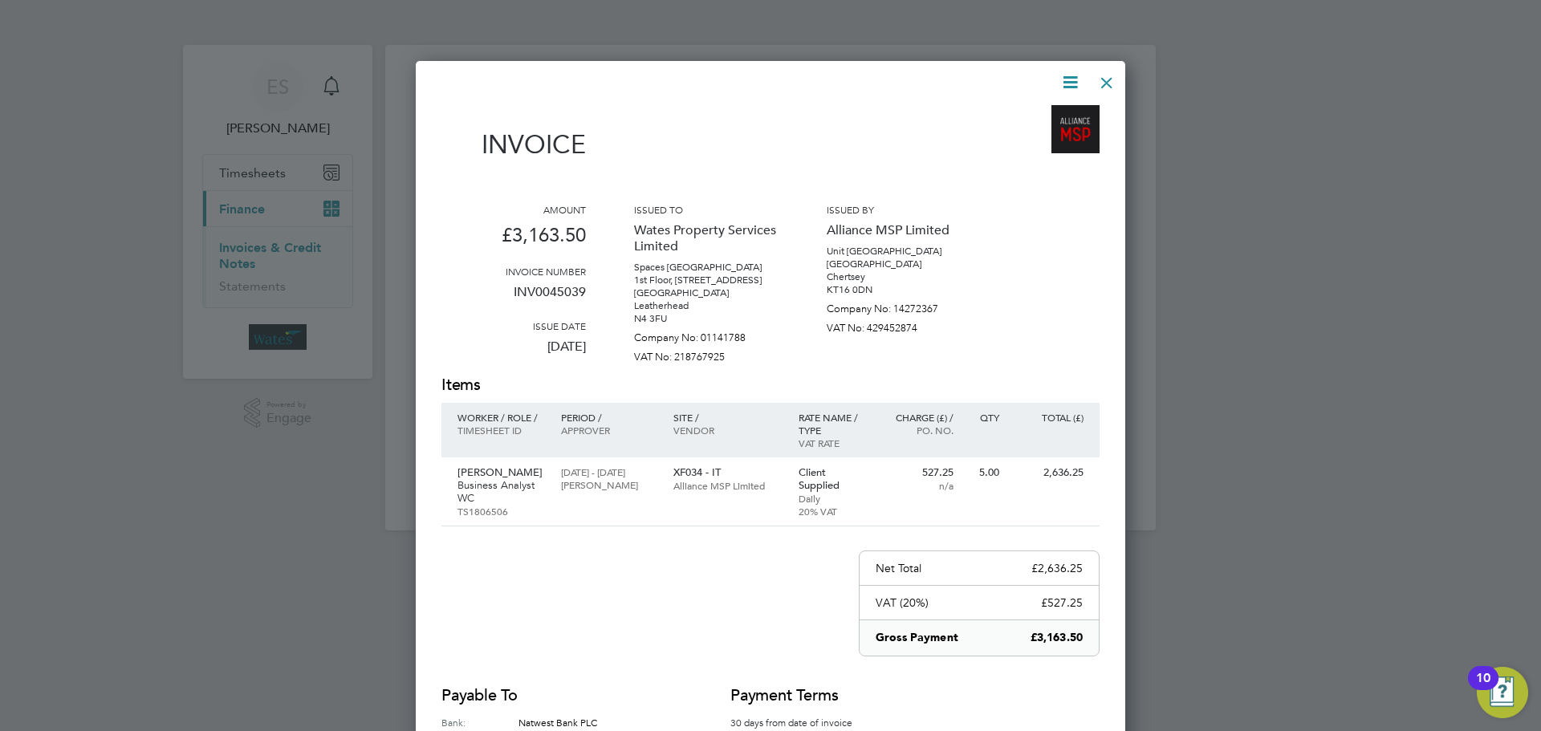
click at [1071, 83] on icon at bounding box center [1070, 82] width 20 height 20
click at [1051, 111] on li "Download Invoice" at bounding box center [1021, 120] width 111 height 22
click at [1060, 63] on div "Invoice Amount £3,163.50 Invoice number INV0045039 Issue date 26 Aug 2025 Issue…" at bounding box center [770, 462] width 709 height 803
drag, startPoint x: 1070, startPoint y: 80, endPoint x: 1061, endPoint y: 89, distance: 12.5
click at [1070, 80] on icon at bounding box center [1070, 82] width 20 height 20
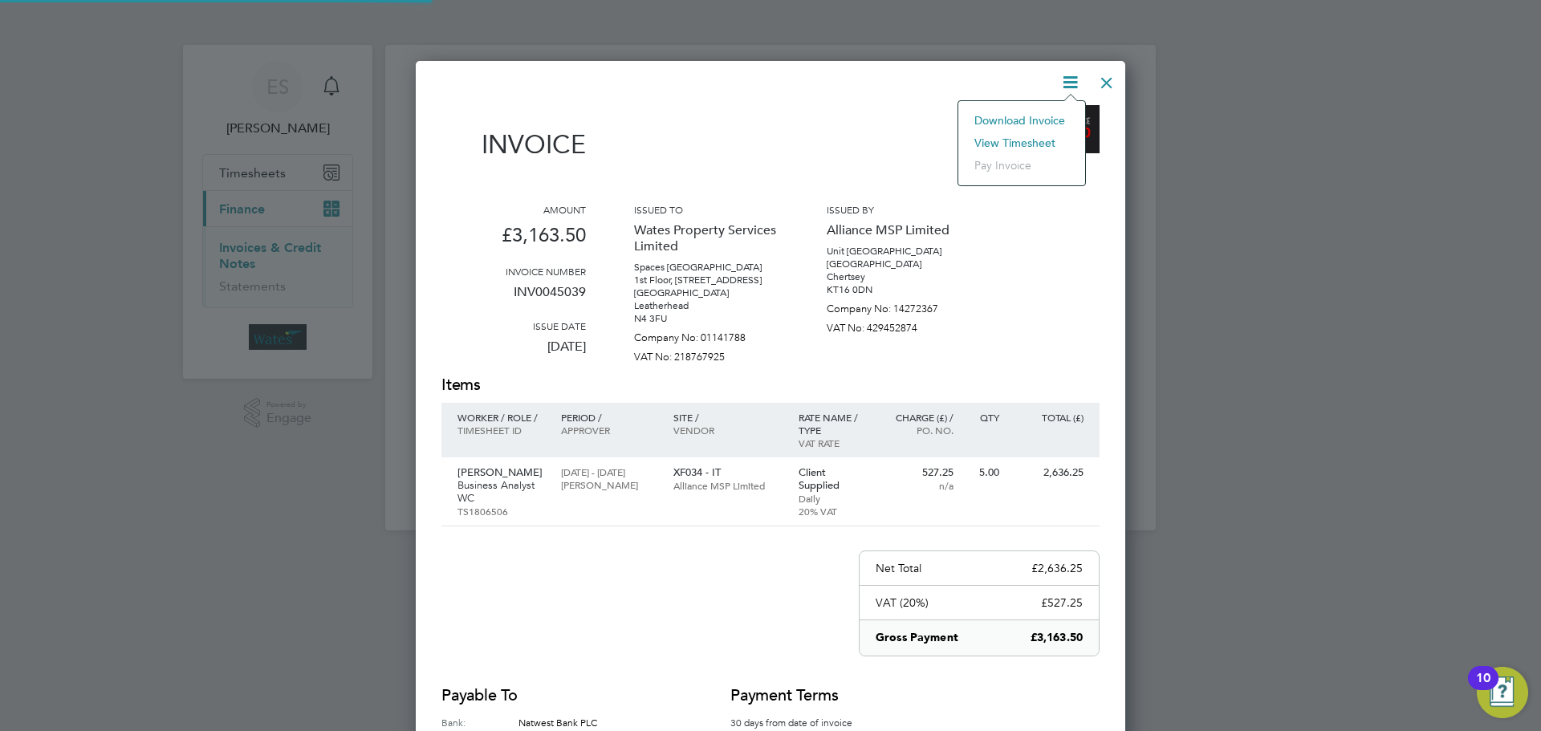
click at [1043, 138] on li "View timesheet" at bounding box center [1021, 143] width 111 height 22
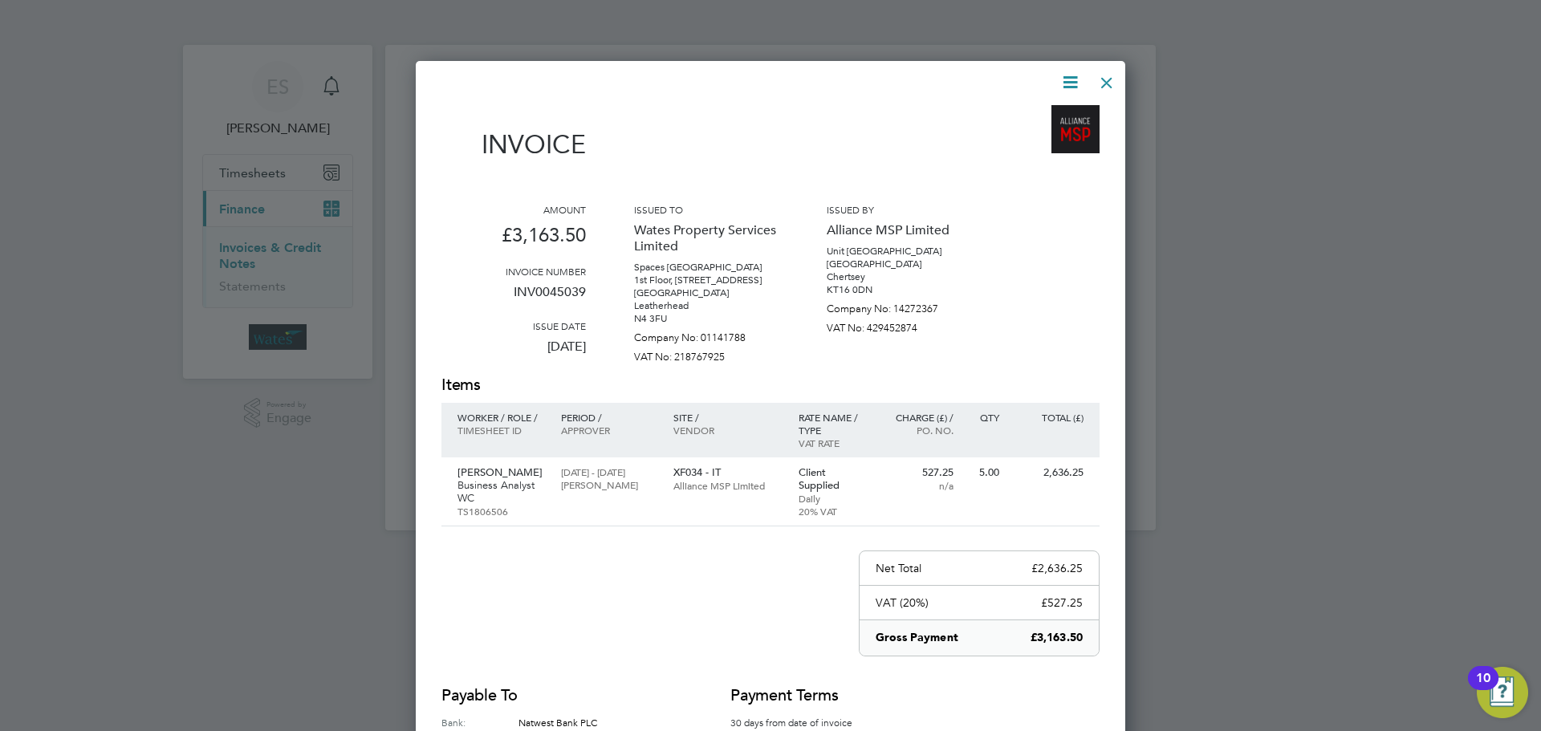
click at [1102, 77] on div at bounding box center [1106, 78] width 29 height 29
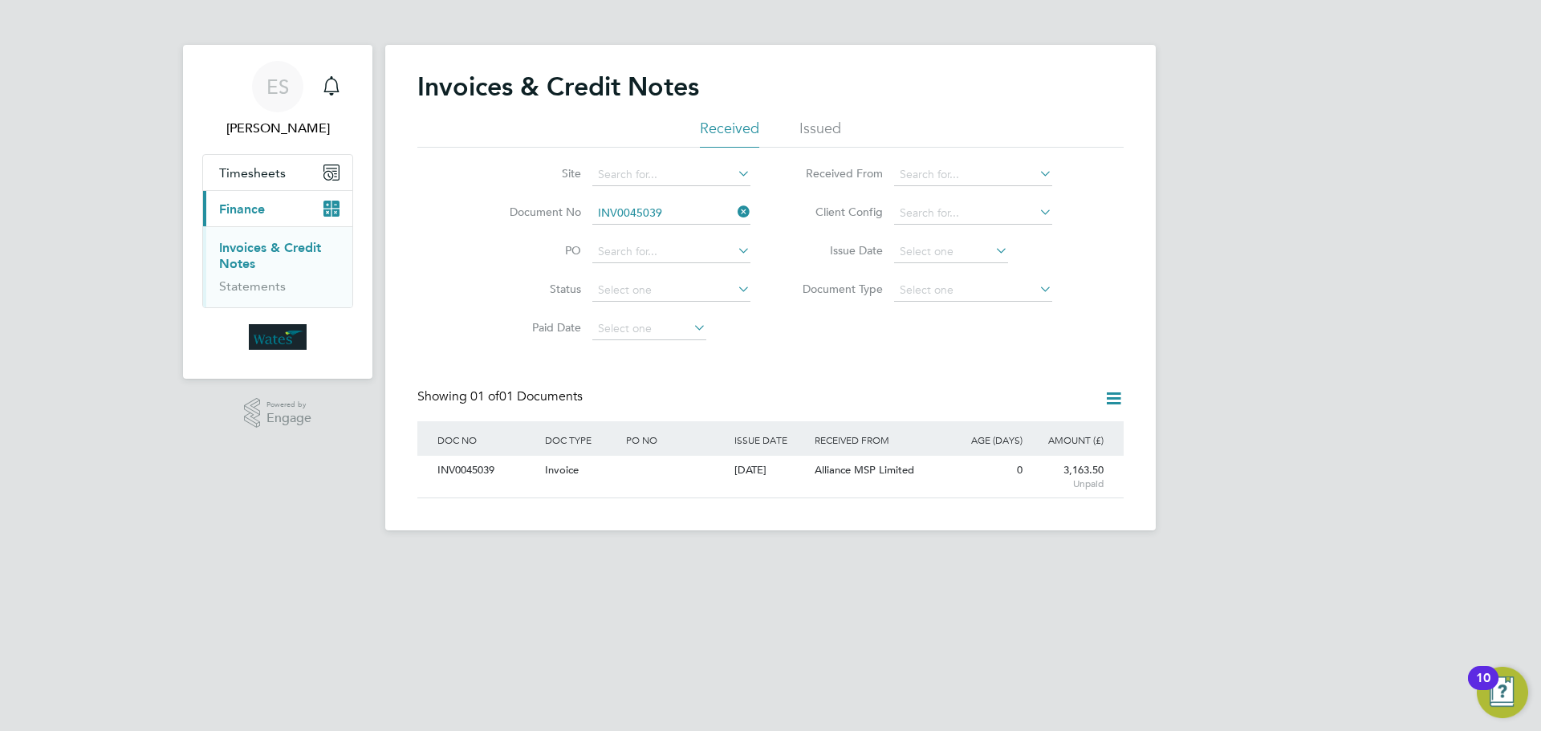
click at [734, 213] on icon at bounding box center [734, 212] width 0 height 22
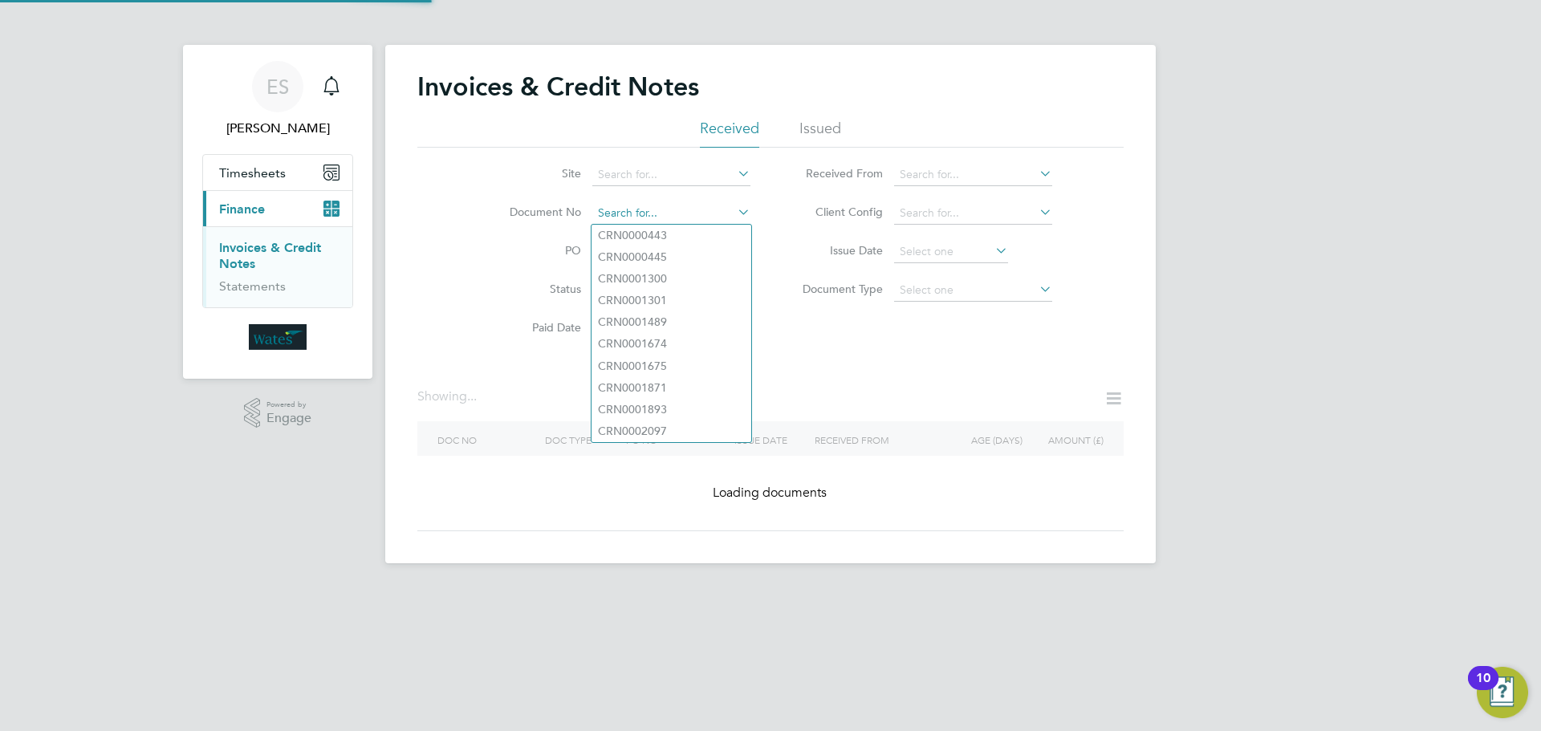
paste input "INV0045040"
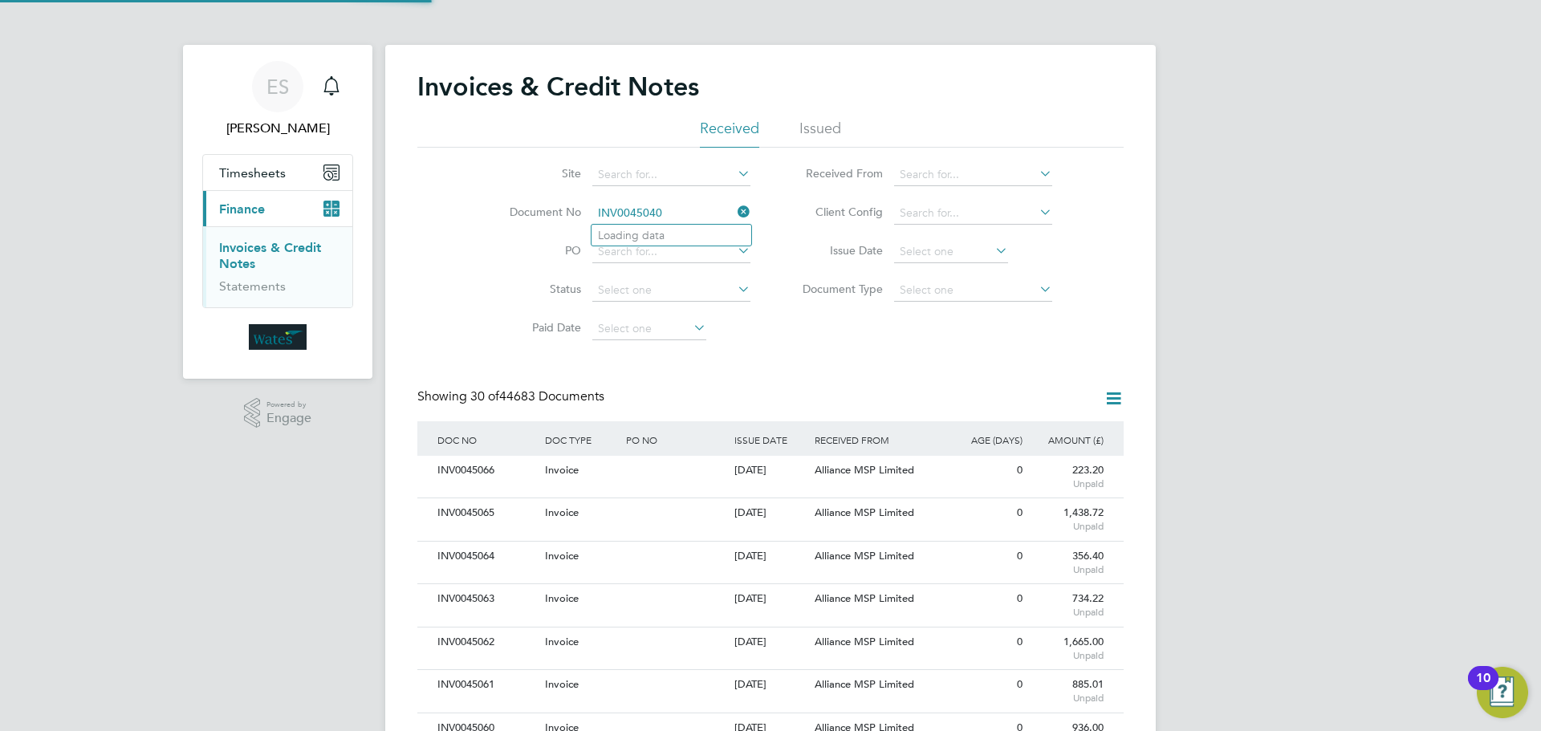
scroll to position [30, 109]
type input "INV0045040"
click at [672, 230] on li "INV0045040" at bounding box center [671, 236] width 160 height 22
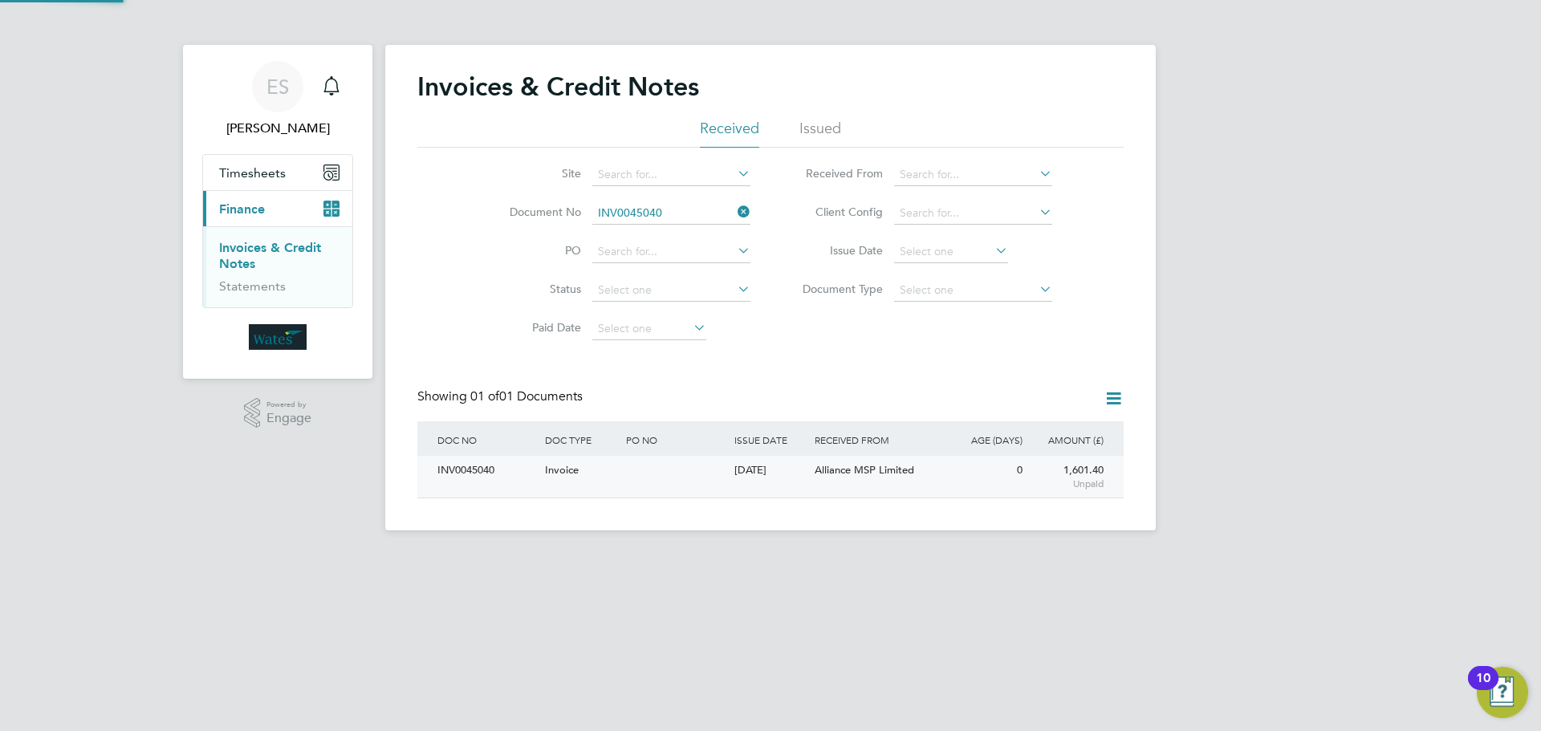
scroll to position [30, 136]
click at [482, 474] on div "INV0045040" at bounding box center [487, 471] width 108 height 30
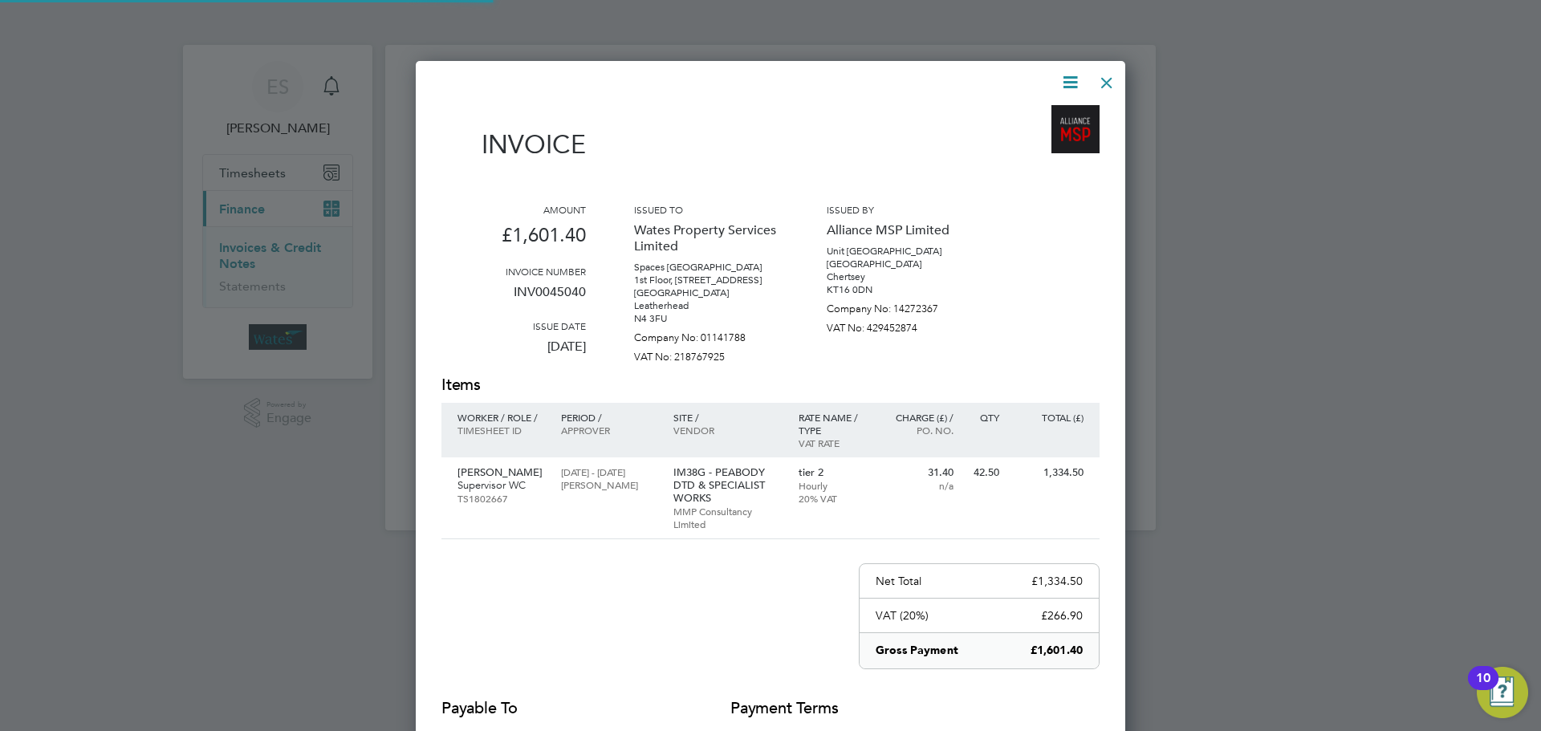
scroll to position [812, 710]
click at [1063, 75] on icon at bounding box center [1070, 82] width 20 height 20
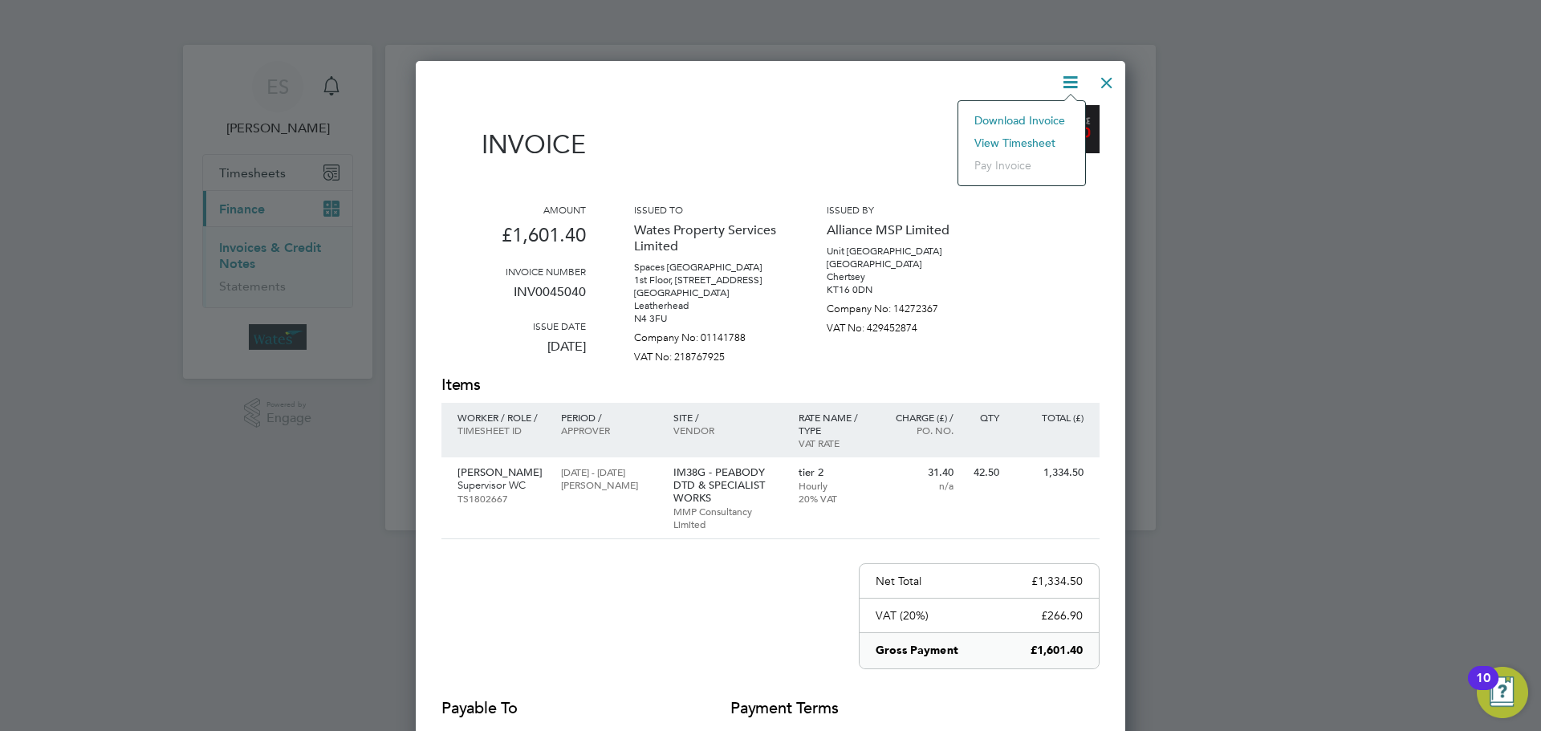
click at [1051, 110] on li "Download Invoice" at bounding box center [1021, 120] width 111 height 22
drag, startPoint x: 1079, startPoint y: 75, endPoint x: 1055, endPoint y: 98, distance: 33.5
click at [1079, 75] on icon at bounding box center [1070, 82] width 20 height 20
click at [1023, 136] on li "View timesheet" at bounding box center [1021, 143] width 111 height 22
click at [1122, 82] on div "Invoice Amount £1,601.40 Invoice number INV0045040 Issue date 26 Aug 2025 Issue…" at bounding box center [770, 469] width 709 height 816
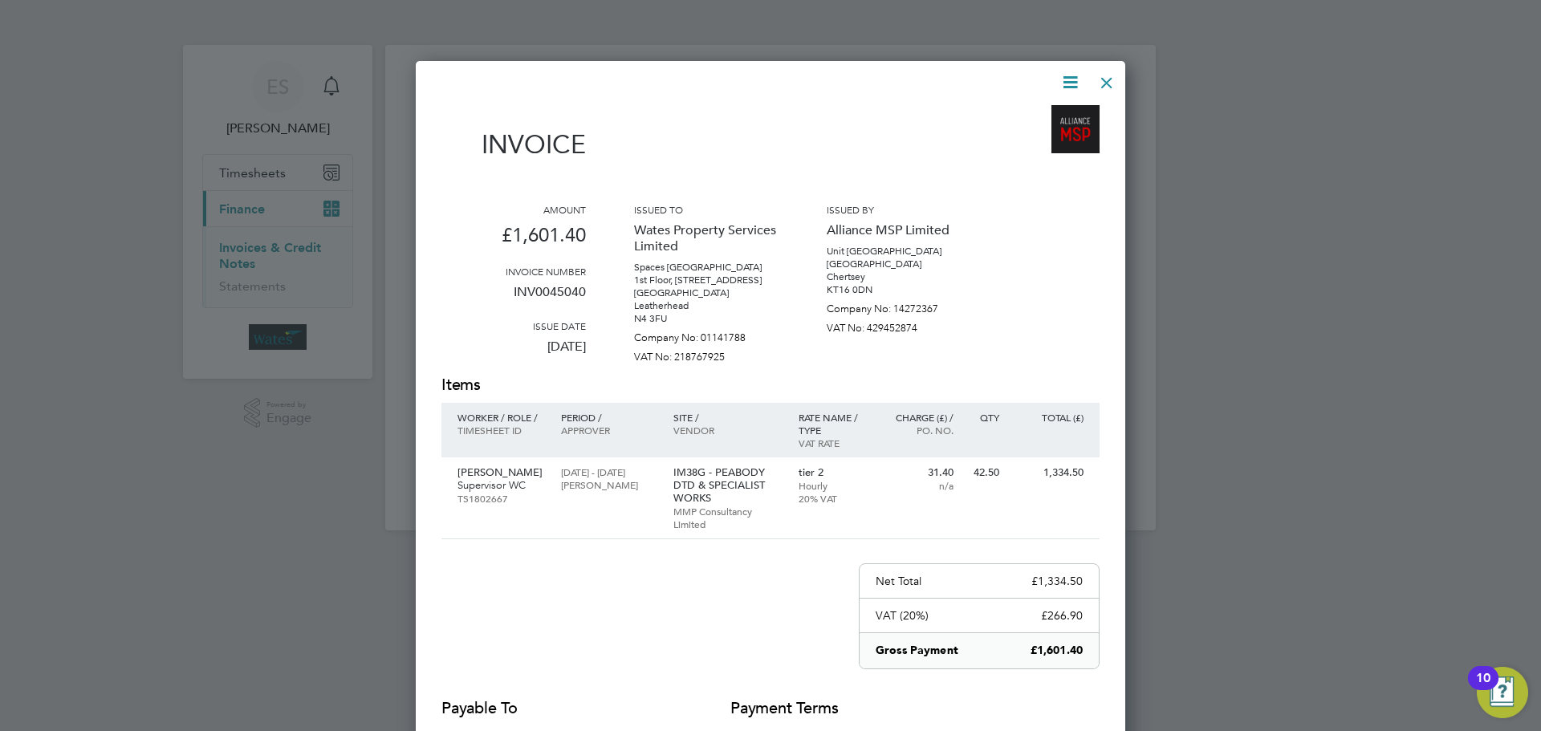
click at [1105, 79] on div at bounding box center [1106, 78] width 29 height 29
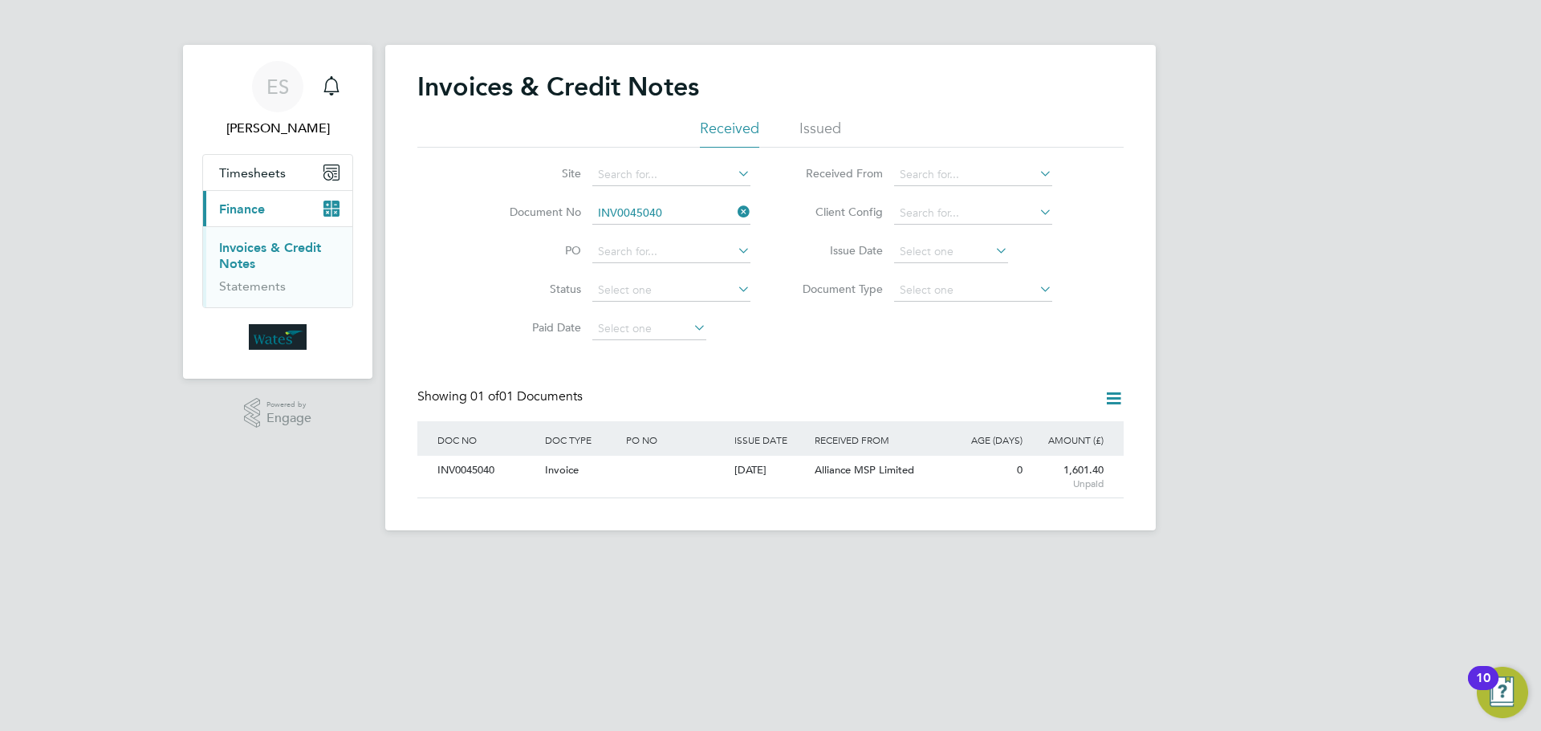
click at [734, 213] on icon at bounding box center [734, 212] width 0 height 22
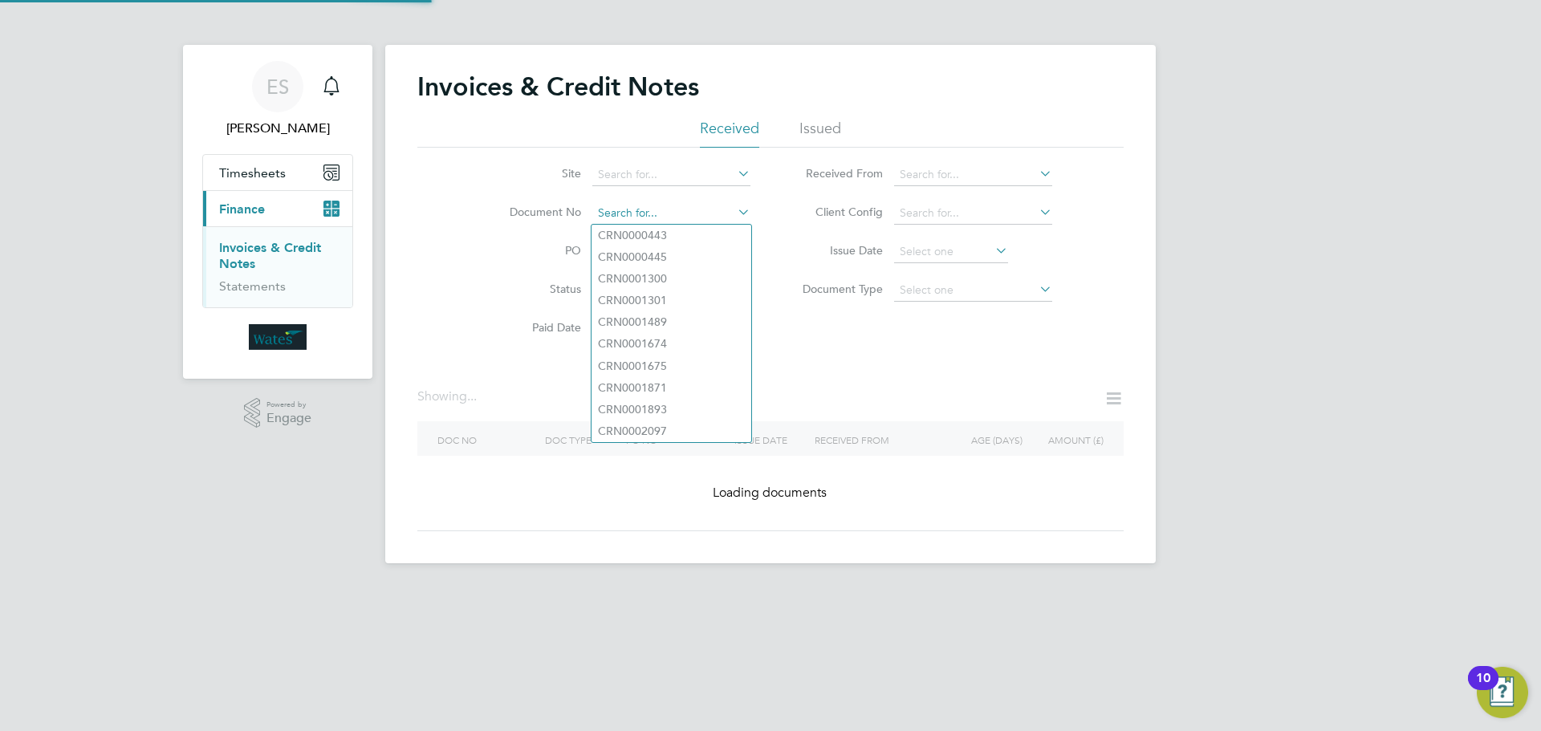
paste input "INV0045041"
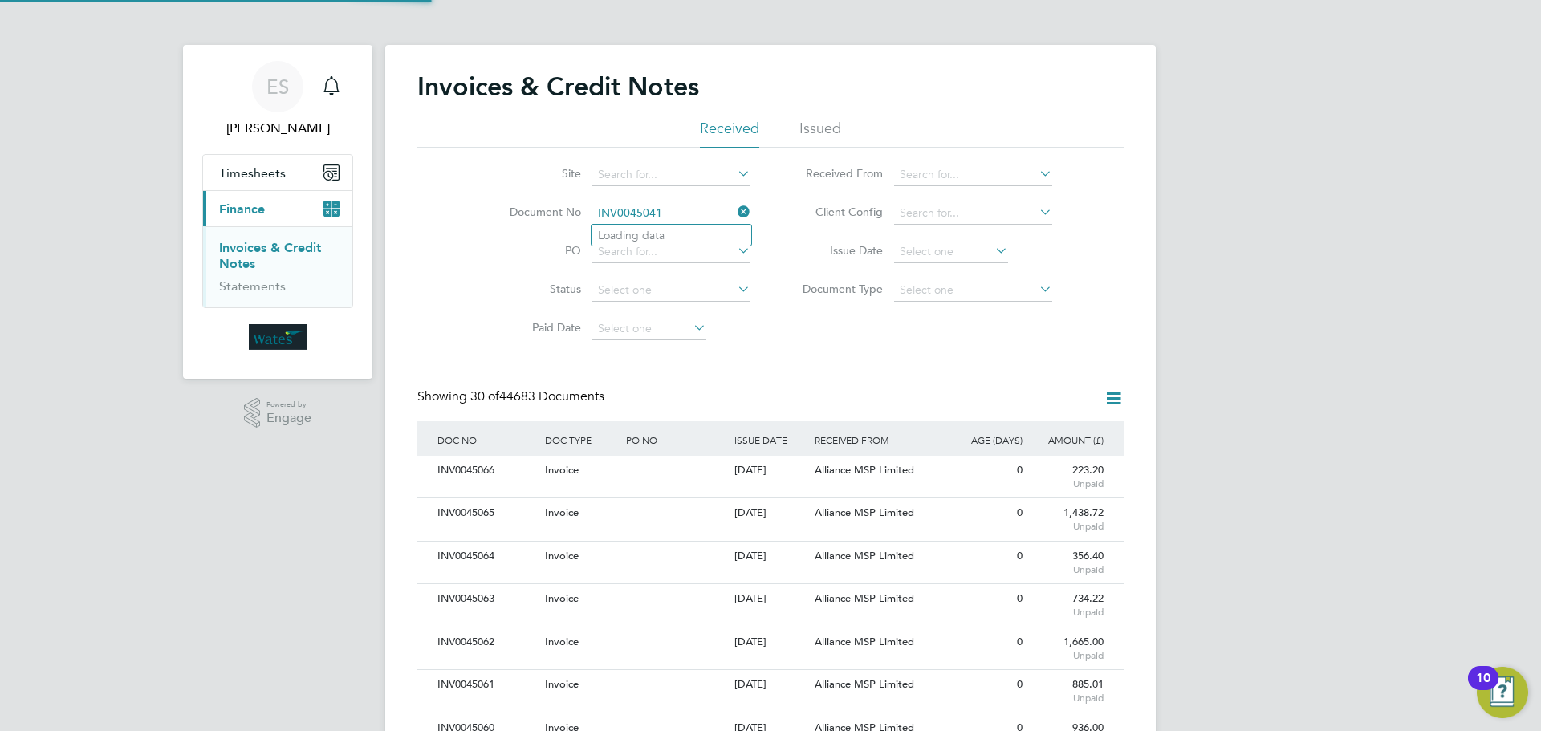
scroll to position [30, 109]
type input "INV0045041"
click at [688, 232] on li "INV0045041" at bounding box center [671, 236] width 160 height 22
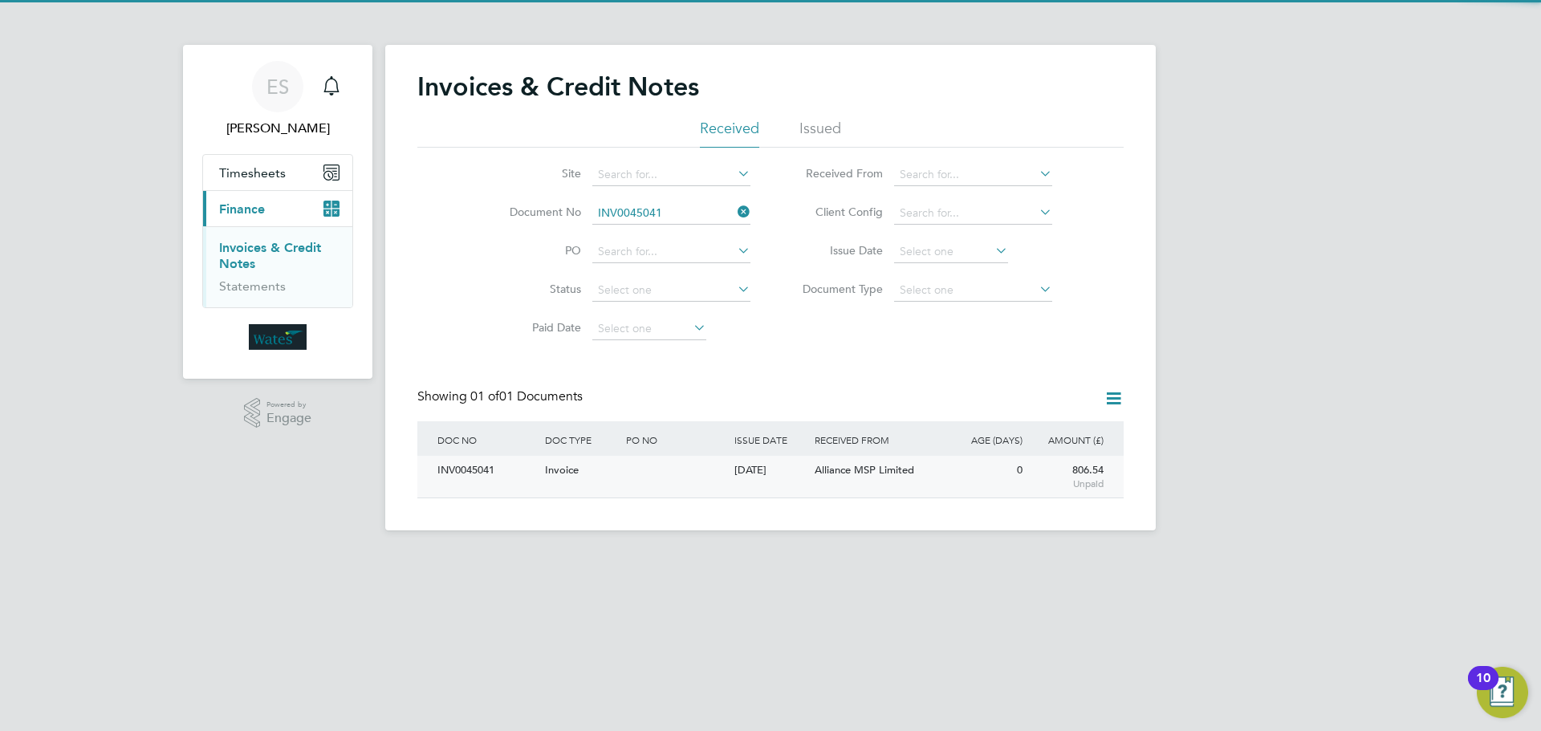
click at [461, 473] on div "INV0045041" at bounding box center [487, 471] width 108 height 30
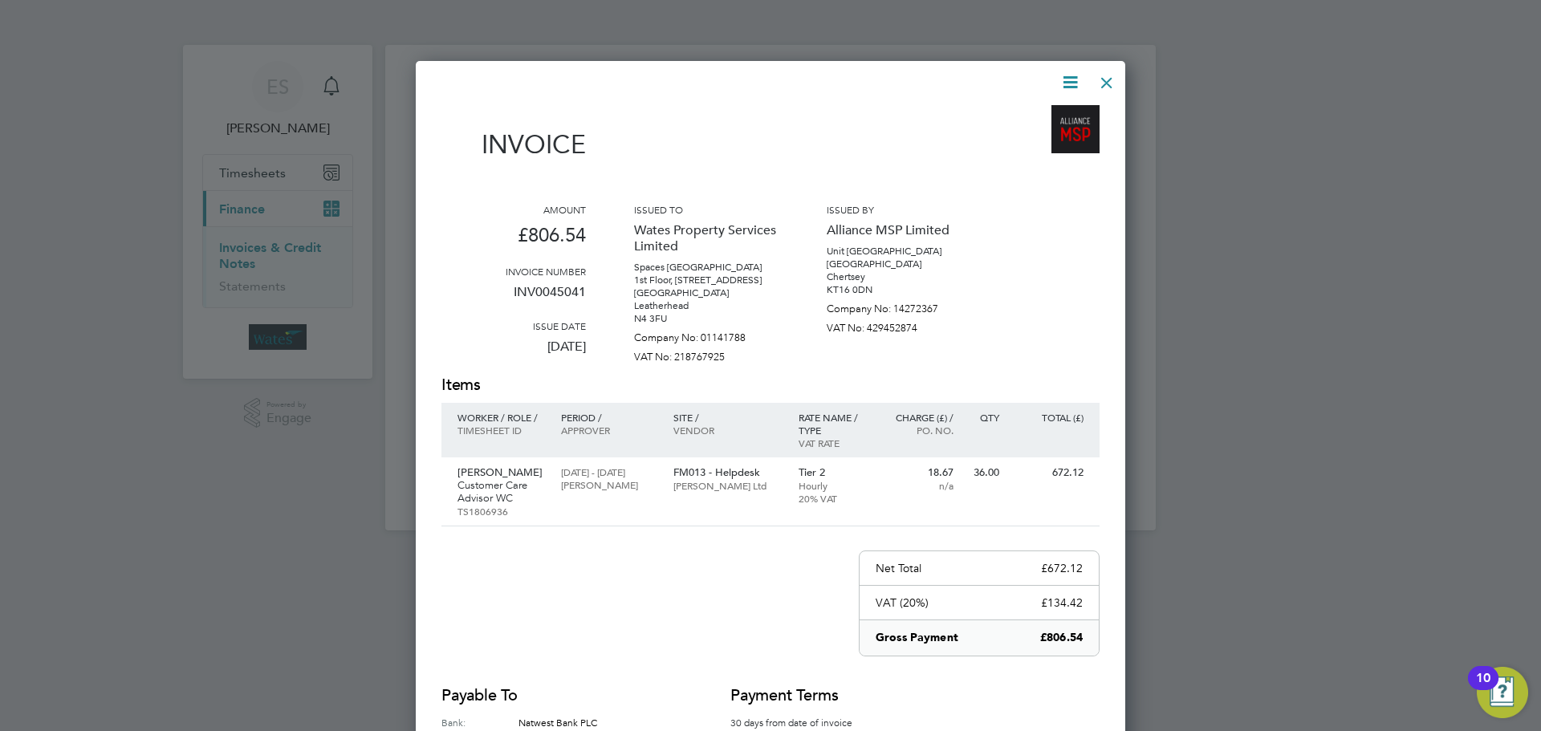
click at [1070, 72] on icon at bounding box center [1070, 82] width 20 height 20
click at [1054, 117] on li "Download Invoice" at bounding box center [1021, 120] width 111 height 22
click at [1060, 82] on icon at bounding box center [1070, 82] width 20 height 20
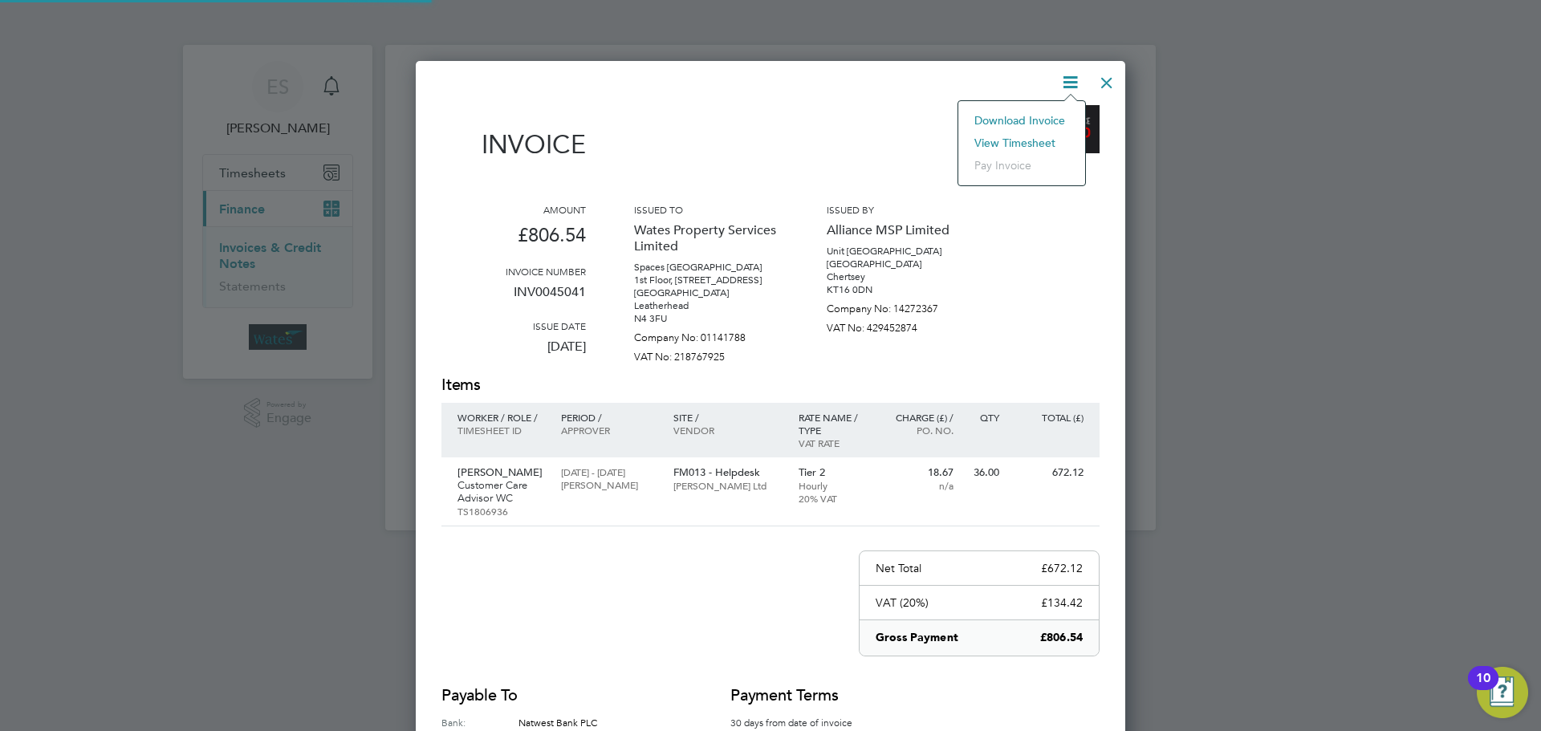
click at [1001, 143] on li "View timesheet" at bounding box center [1021, 143] width 111 height 22
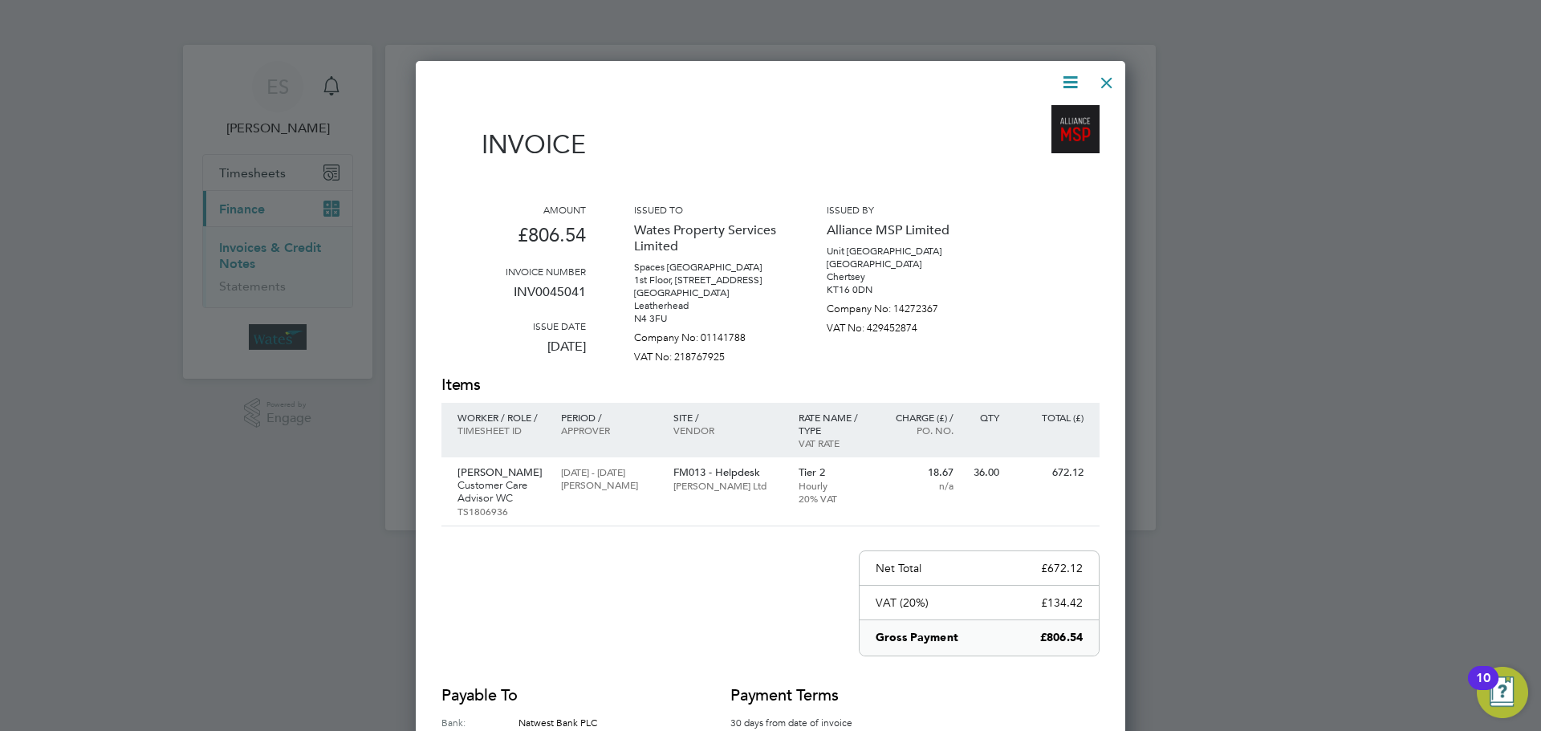
click at [1108, 72] on div at bounding box center [1106, 78] width 29 height 29
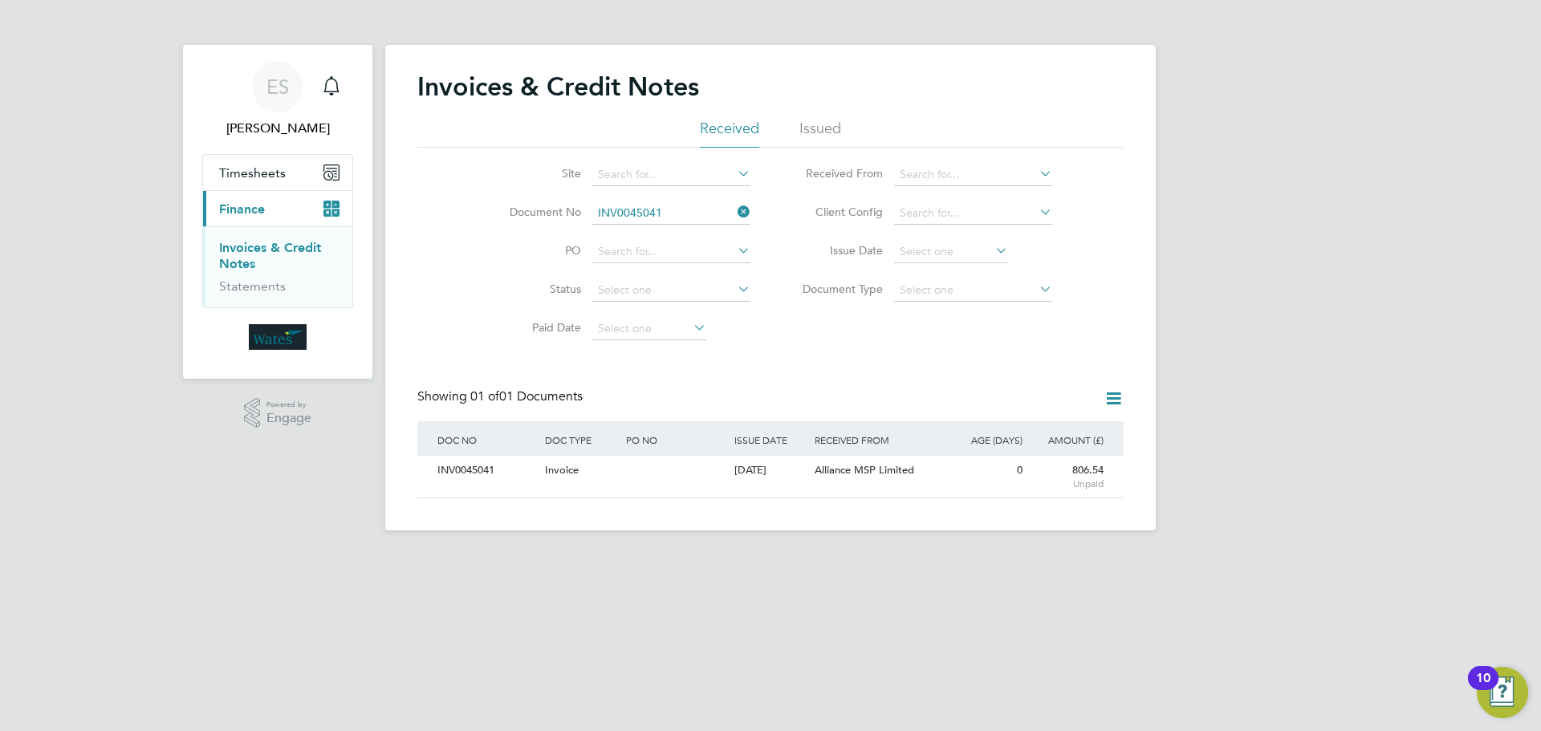
click at [734, 209] on icon at bounding box center [734, 212] width 0 height 22
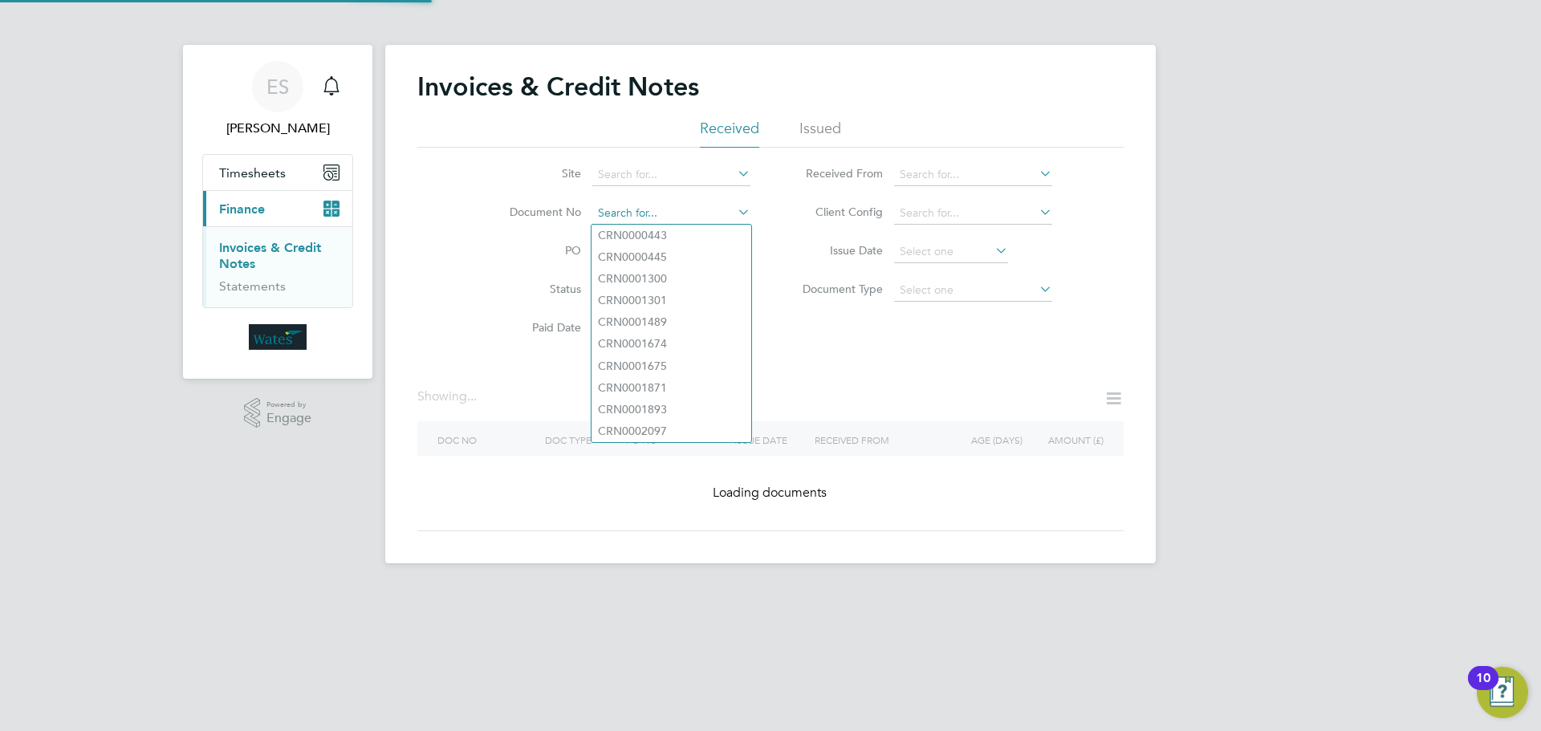
paste input "INV0045042"
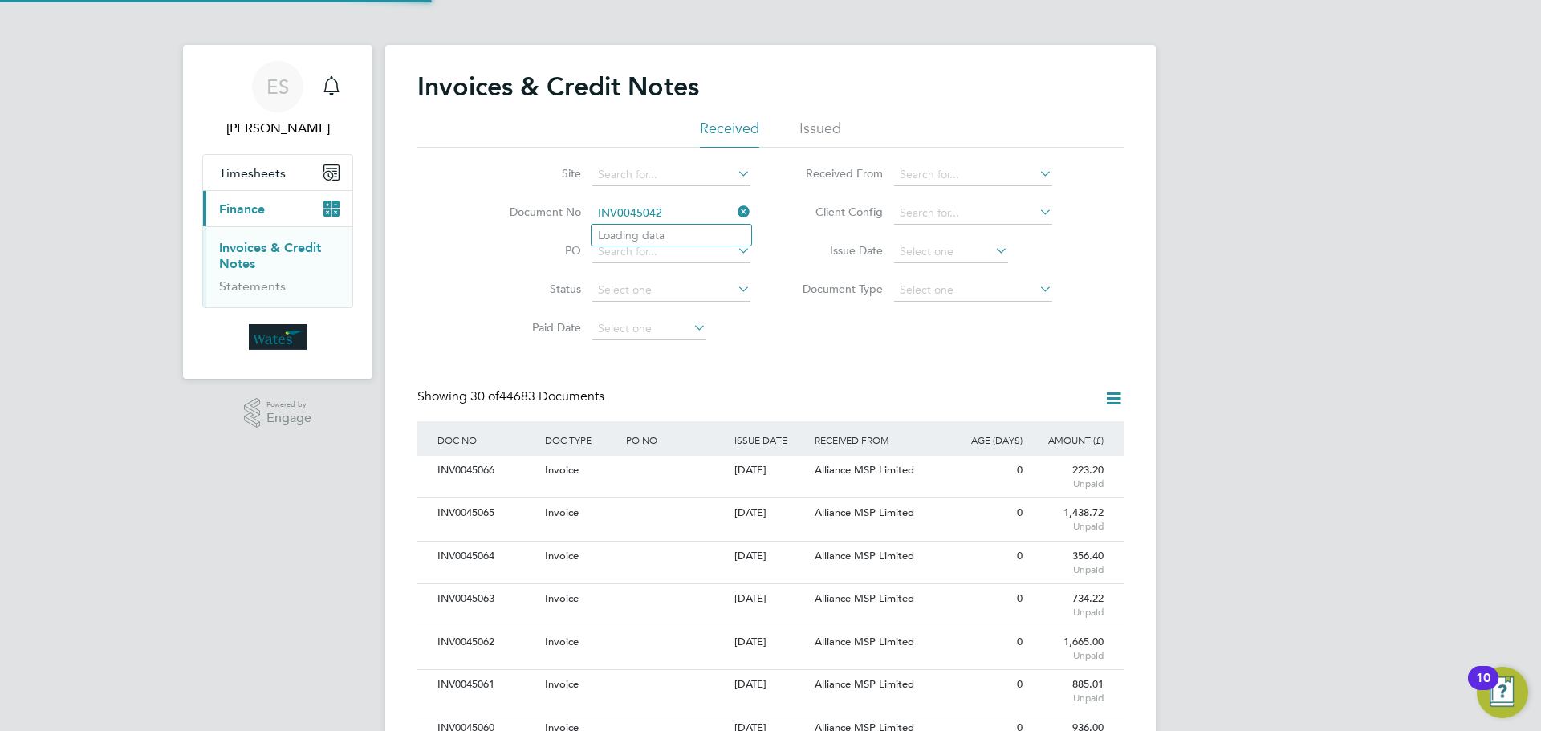
scroll to position [30, 136]
type input "INV0045042"
click at [663, 238] on li "Loading data" at bounding box center [671, 235] width 160 height 21
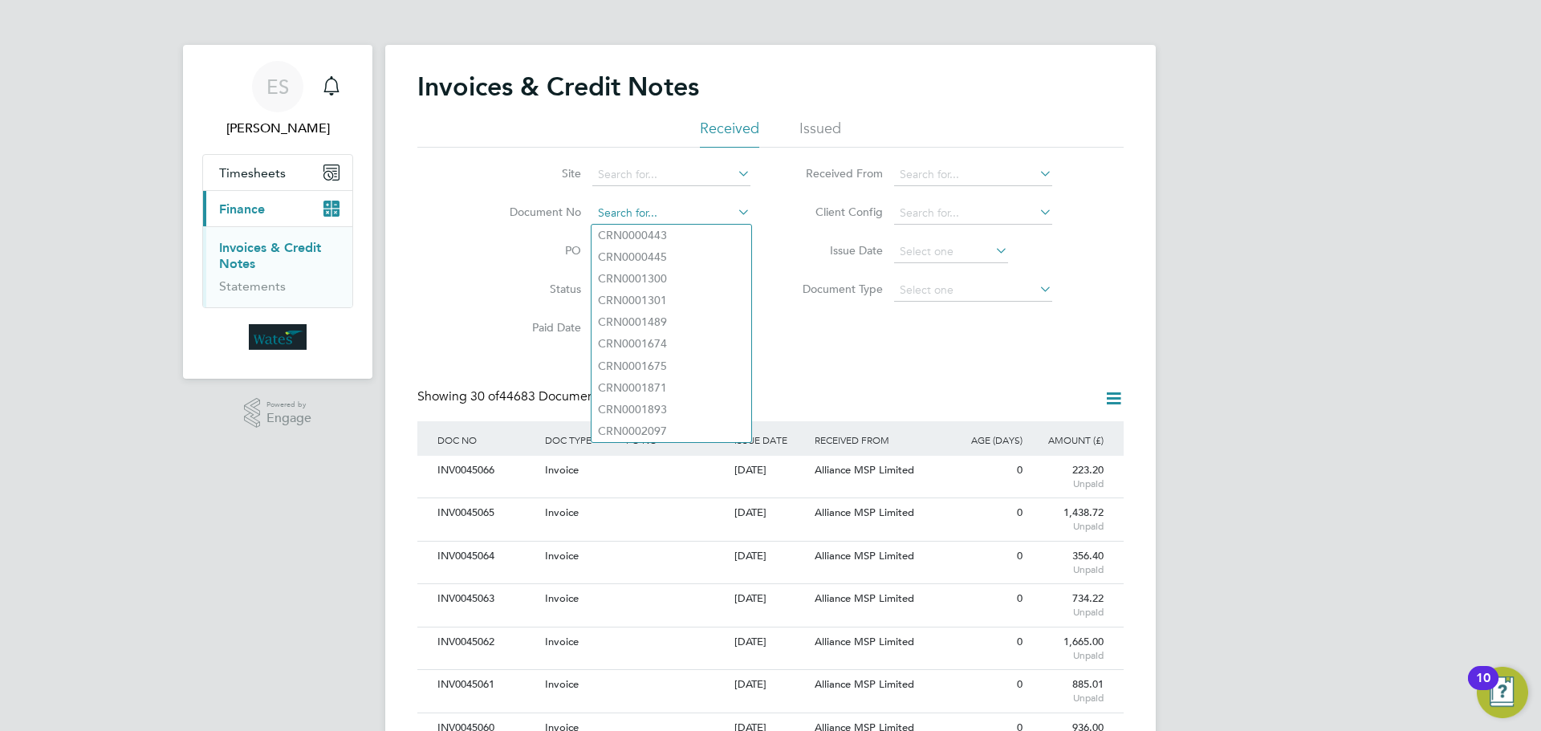
paste input "INV0045042"
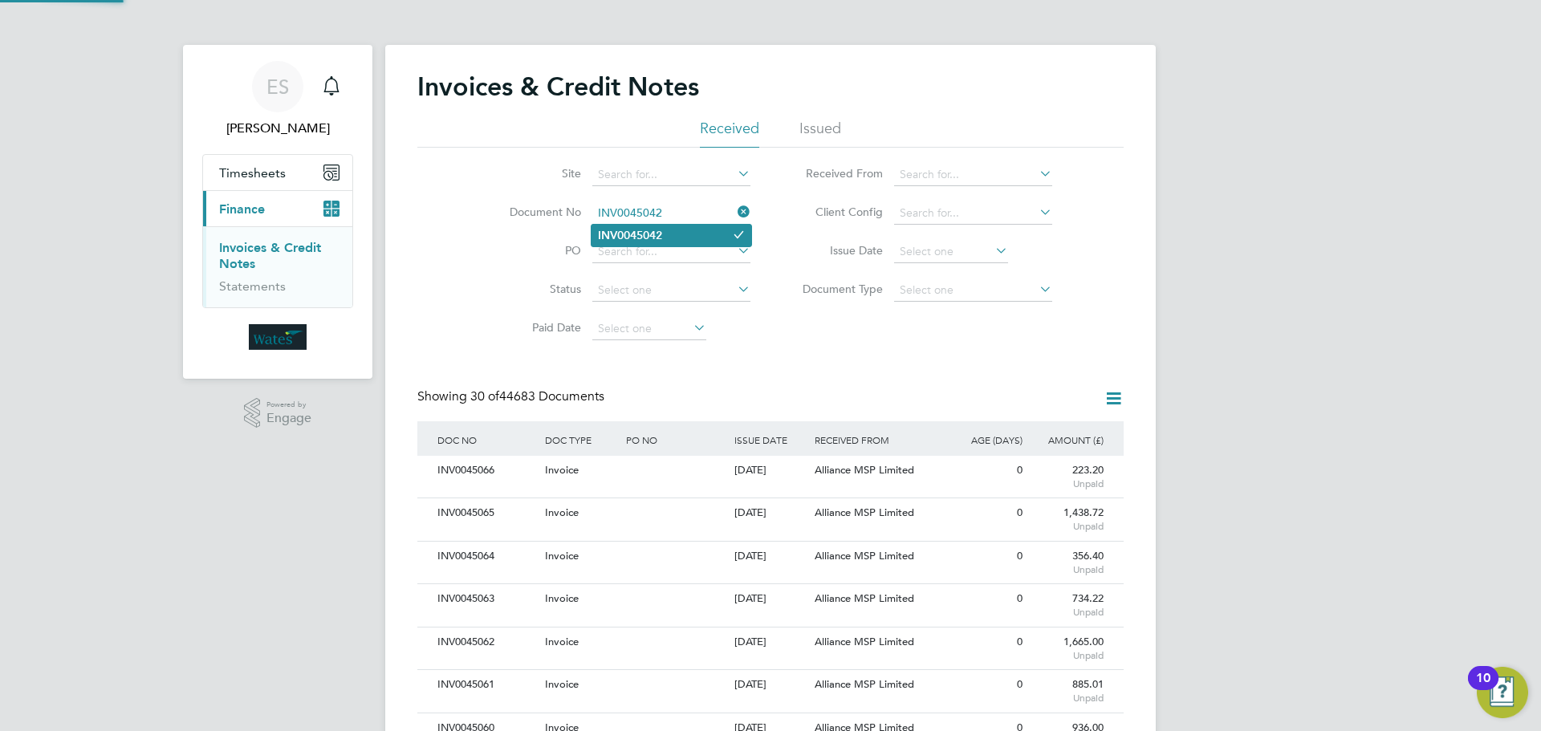
type input "INV0045042"
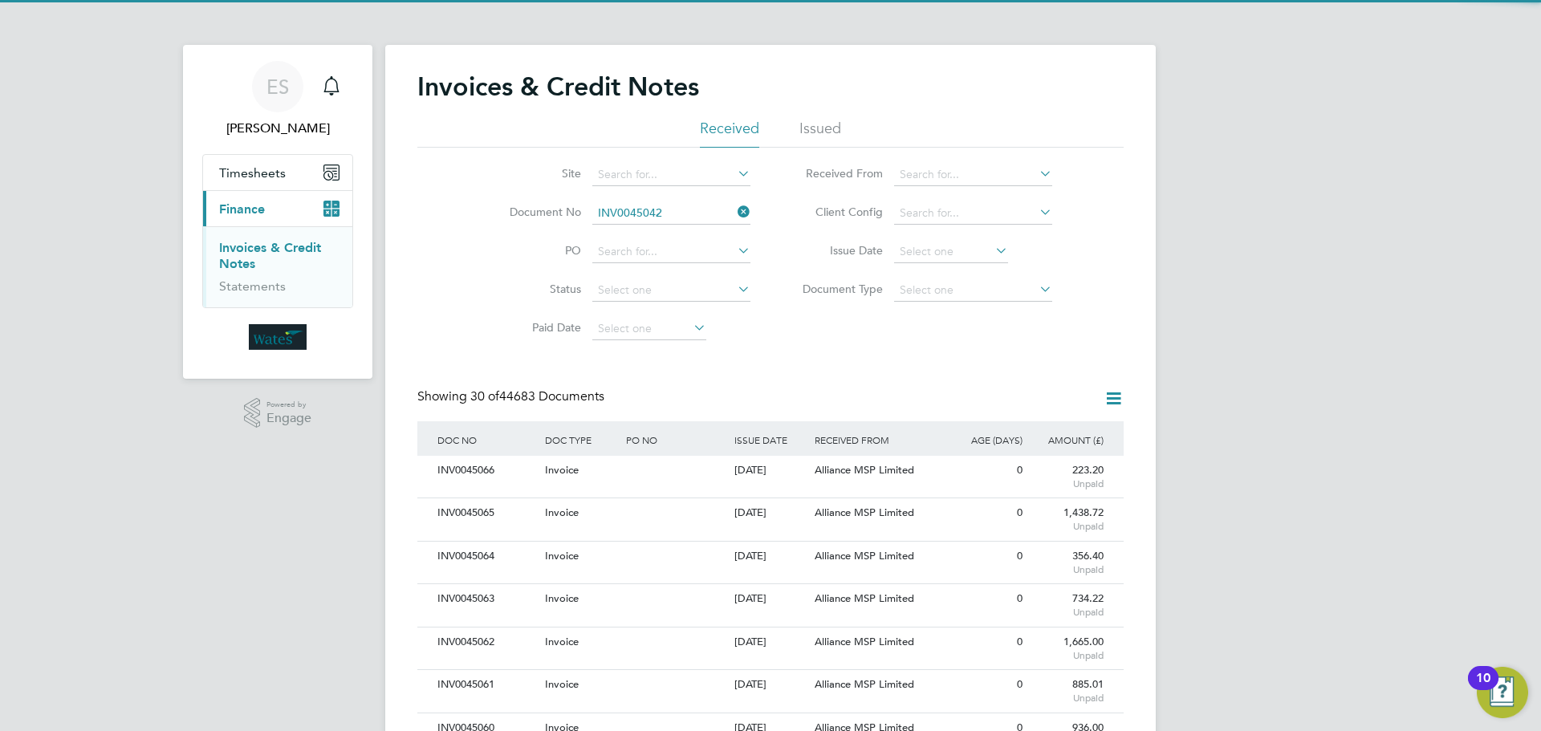
click at [666, 238] on li "INV0045042" at bounding box center [671, 236] width 160 height 22
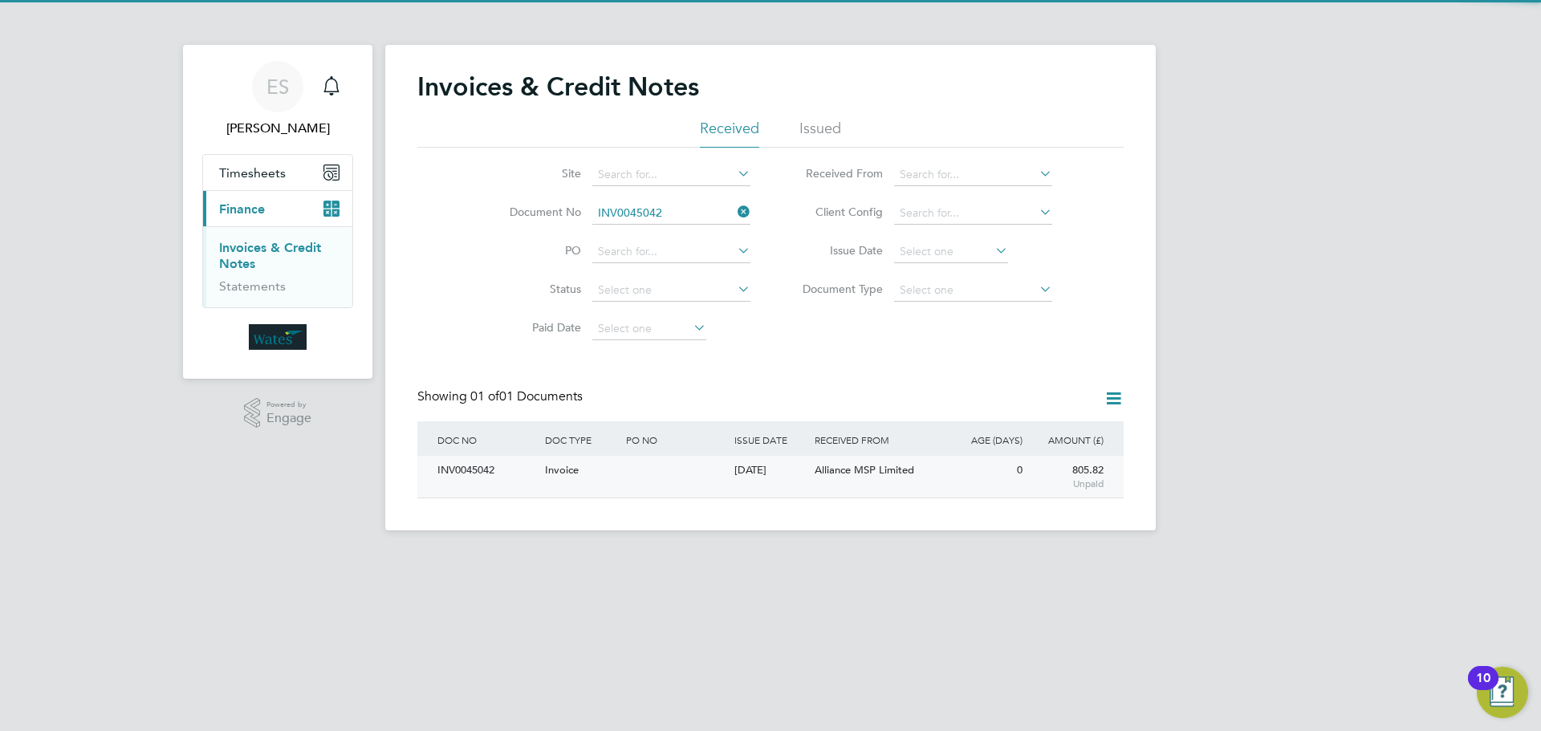
click at [454, 474] on div "INV0045042" at bounding box center [487, 471] width 108 height 30
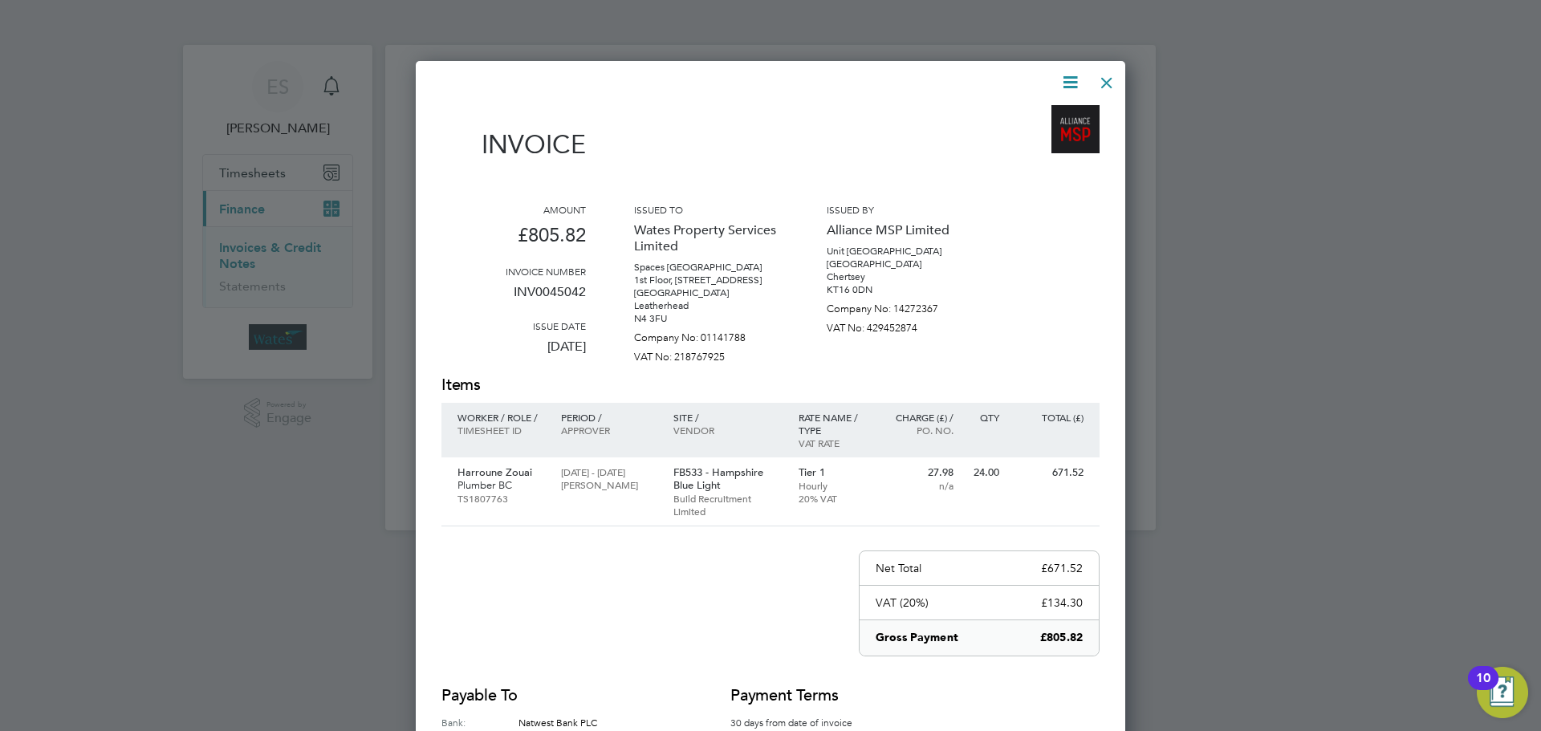
click at [1071, 75] on icon at bounding box center [1070, 82] width 20 height 20
click at [1054, 117] on li "Download Invoice" at bounding box center [1021, 120] width 111 height 22
click at [1063, 82] on icon at bounding box center [1070, 82] width 20 height 20
click at [1006, 142] on li "View timesheet" at bounding box center [1021, 143] width 111 height 22
click at [1098, 78] on div at bounding box center [1106, 78] width 29 height 29
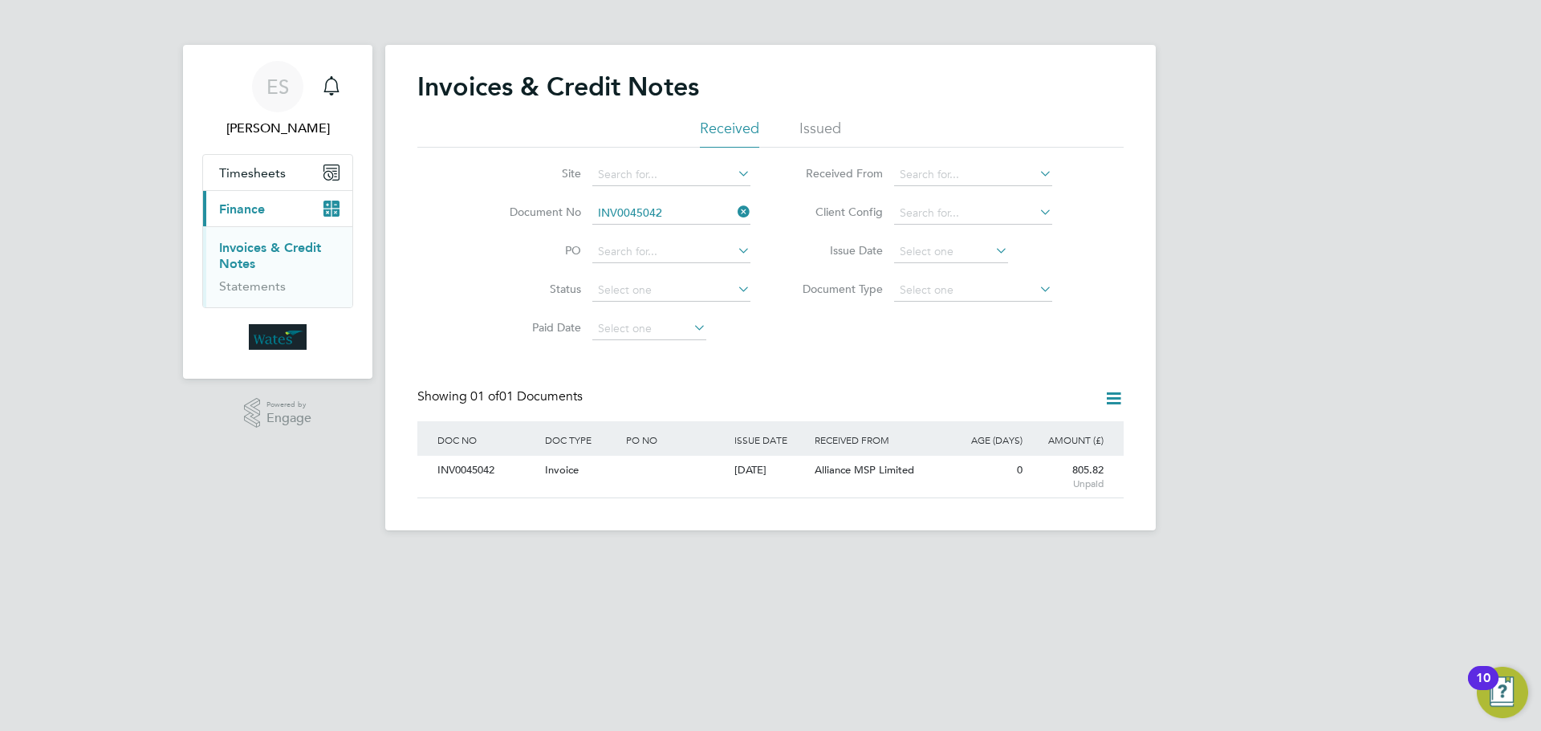
click at [734, 212] on icon at bounding box center [734, 212] width 0 height 22
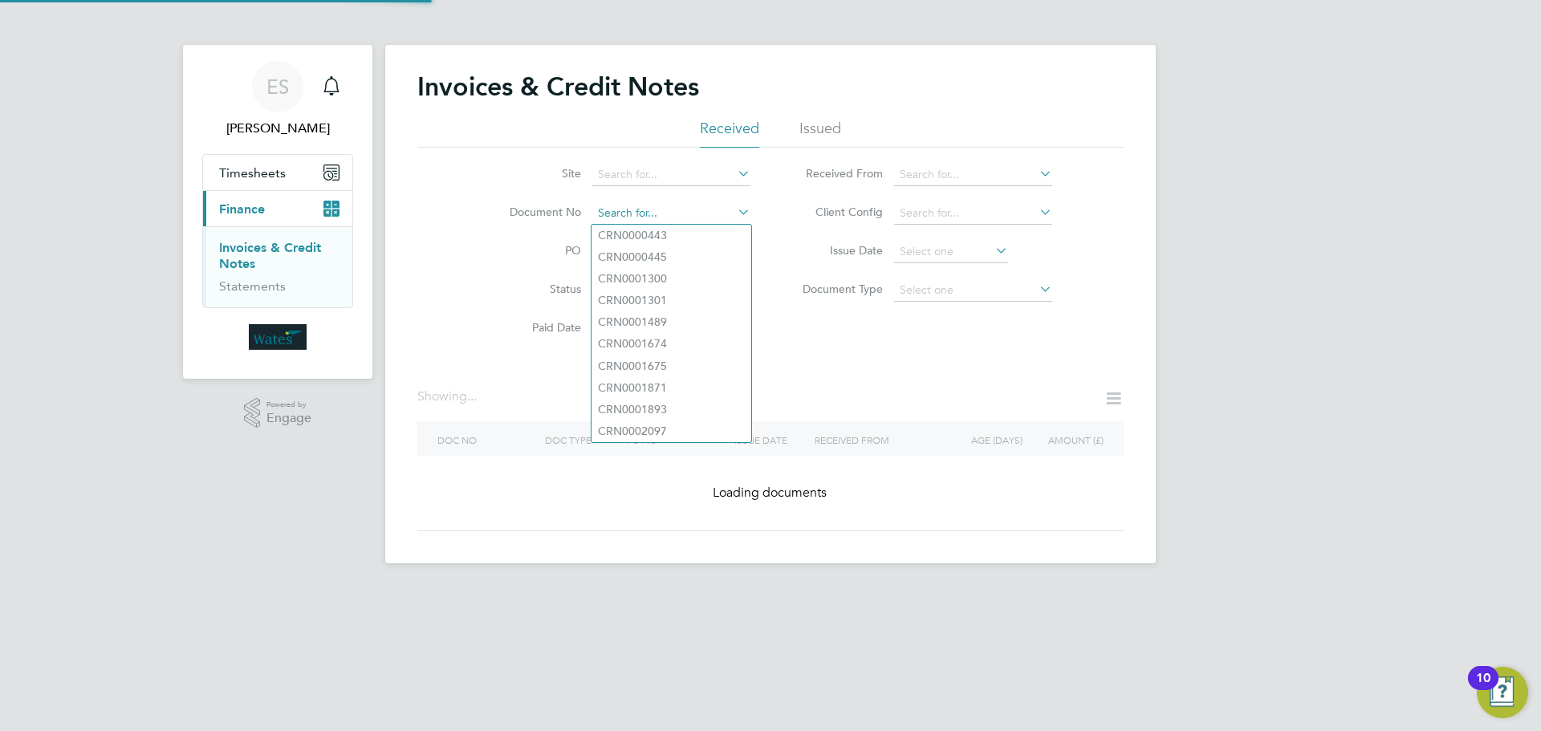
paste input "INV0045043"
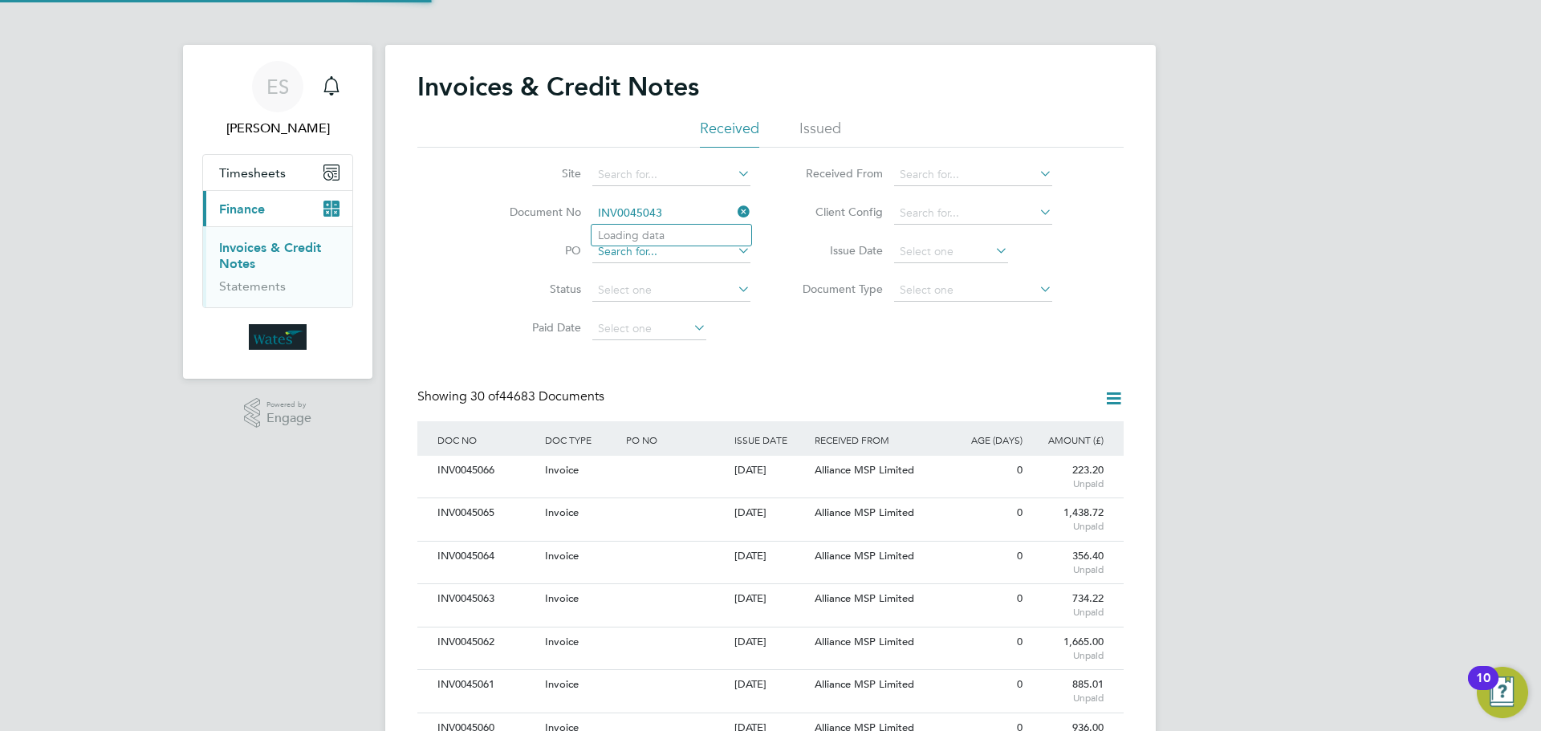
scroll to position [30, 109]
type input "INV0045043"
click at [673, 237] on li "INV0045043" at bounding box center [671, 236] width 160 height 22
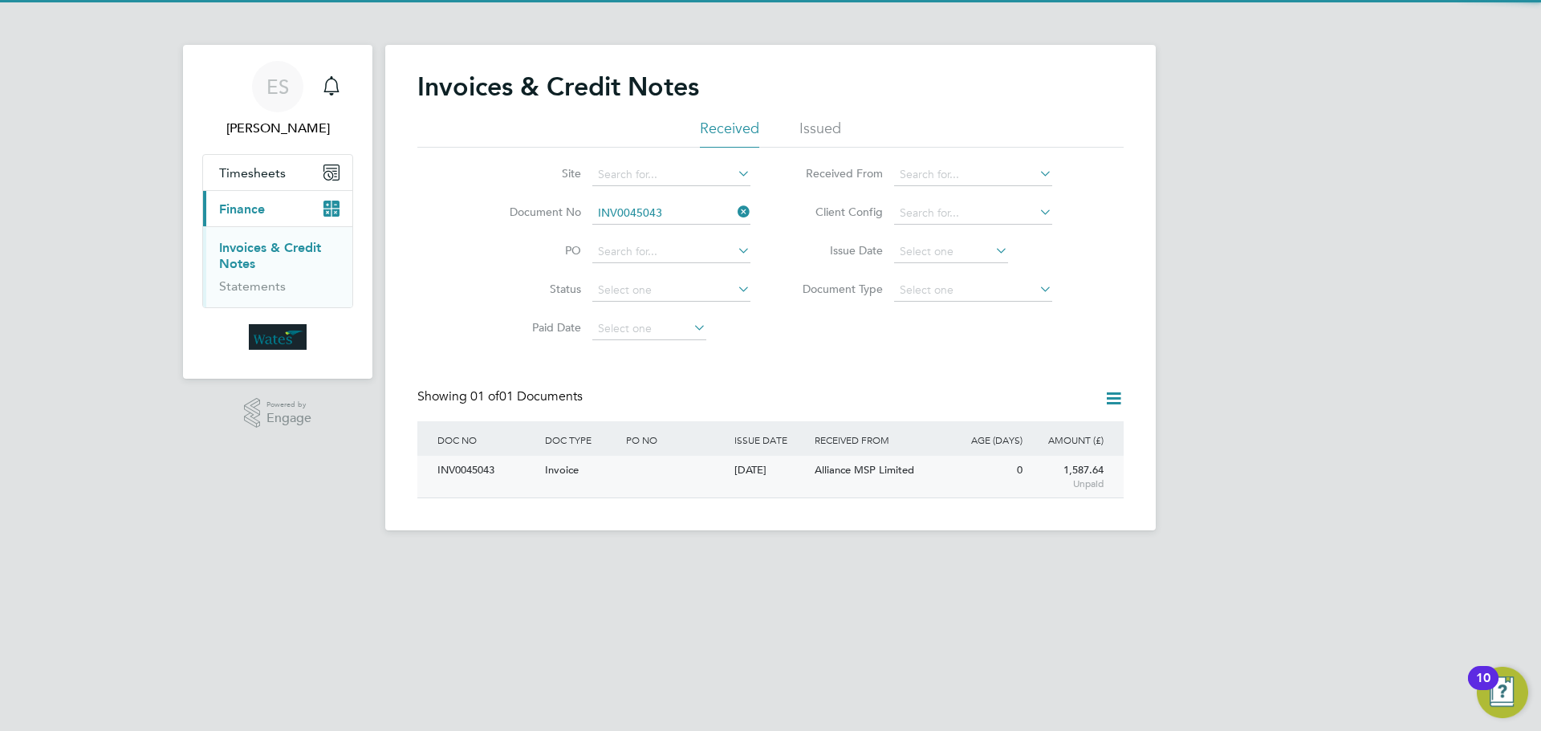
click at [461, 469] on div "INV0045043" at bounding box center [487, 471] width 108 height 30
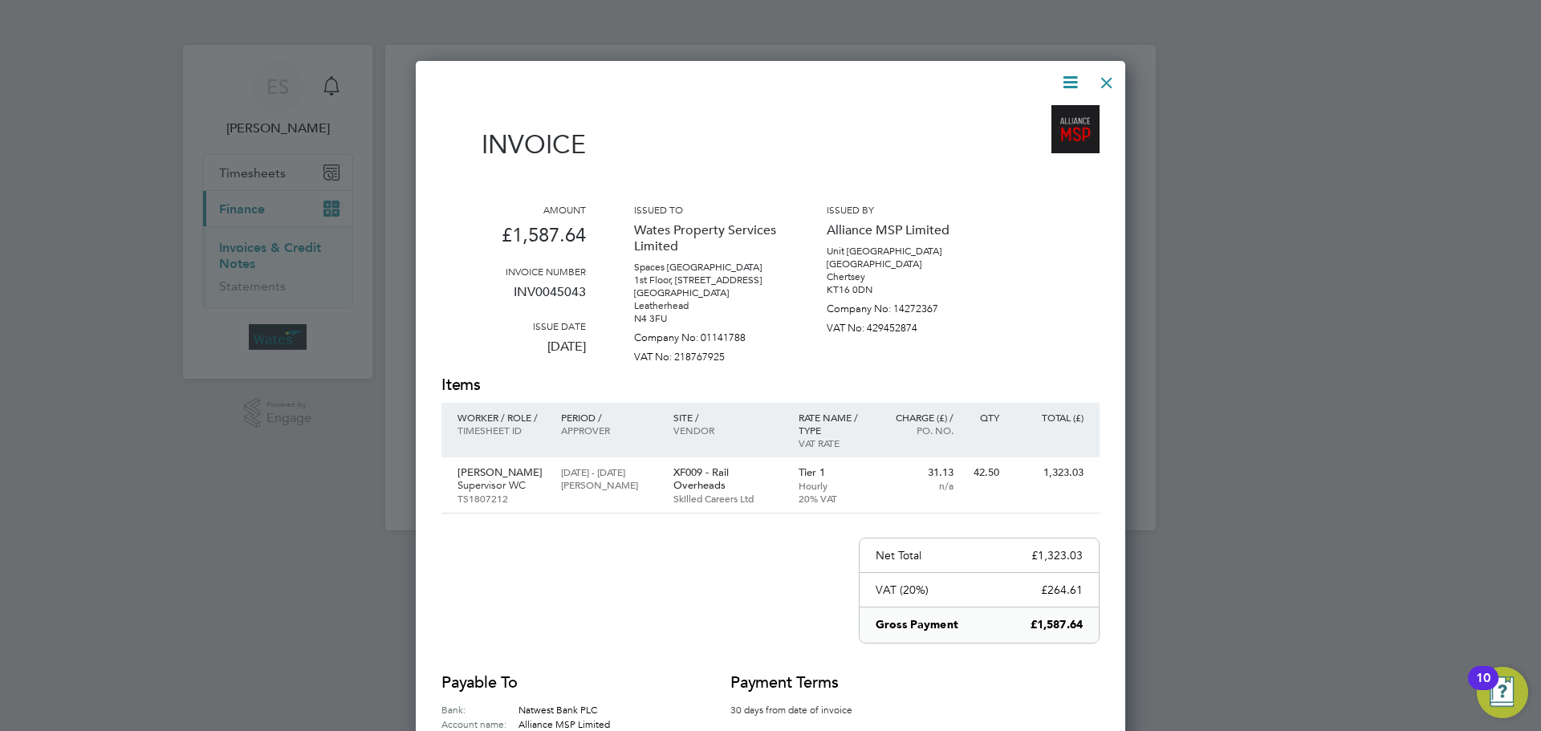
click at [1064, 78] on icon at bounding box center [1070, 82] width 20 height 20
click at [1037, 115] on li "Download Invoice" at bounding box center [1021, 120] width 111 height 22
click at [1080, 85] on icon at bounding box center [1070, 82] width 20 height 20
click at [1042, 135] on li "View timesheet" at bounding box center [1021, 143] width 111 height 22
click at [1109, 74] on div at bounding box center [1106, 78] width 29 height 29
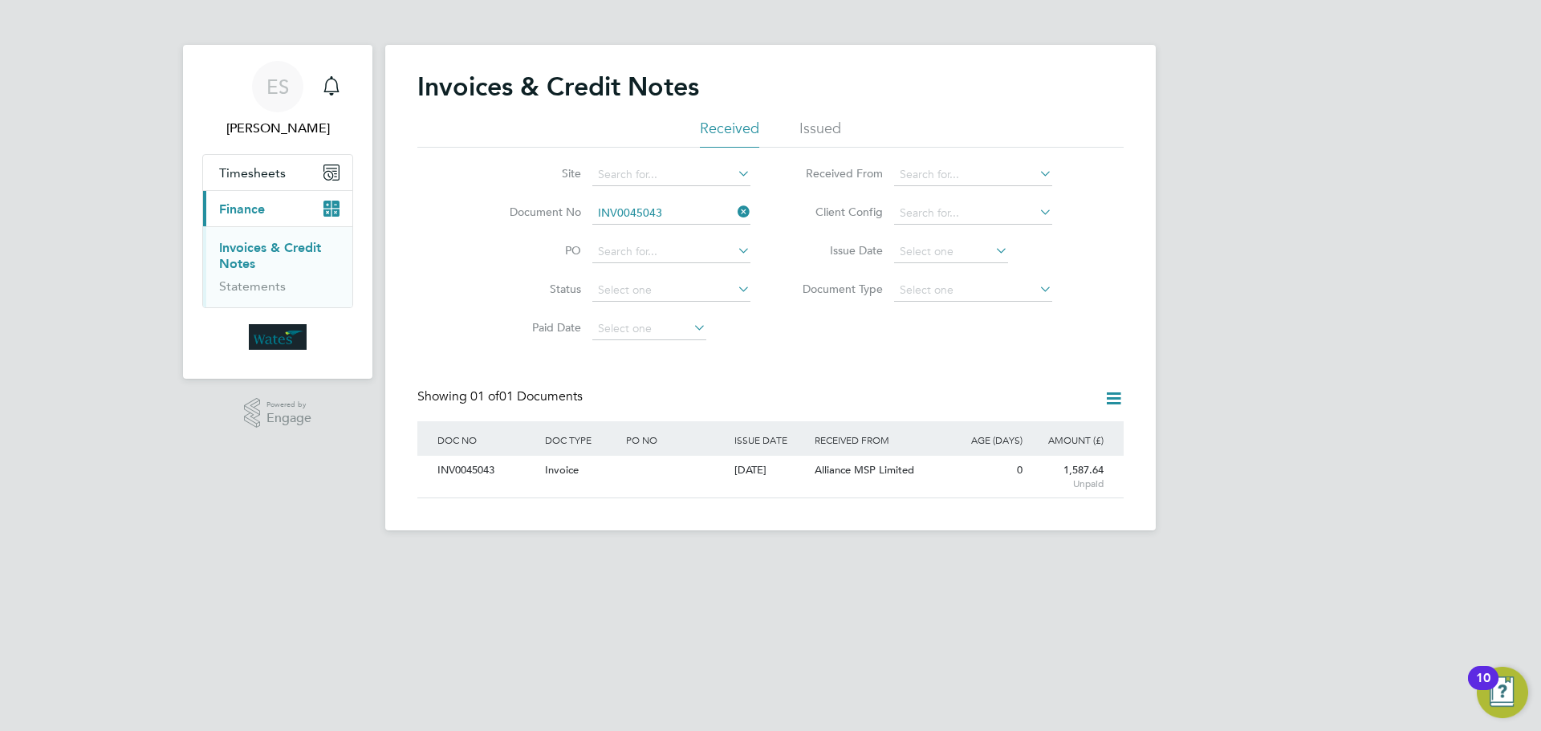
click at [734, 207] on icon at bounding box center [734, 212] width 0 height 22
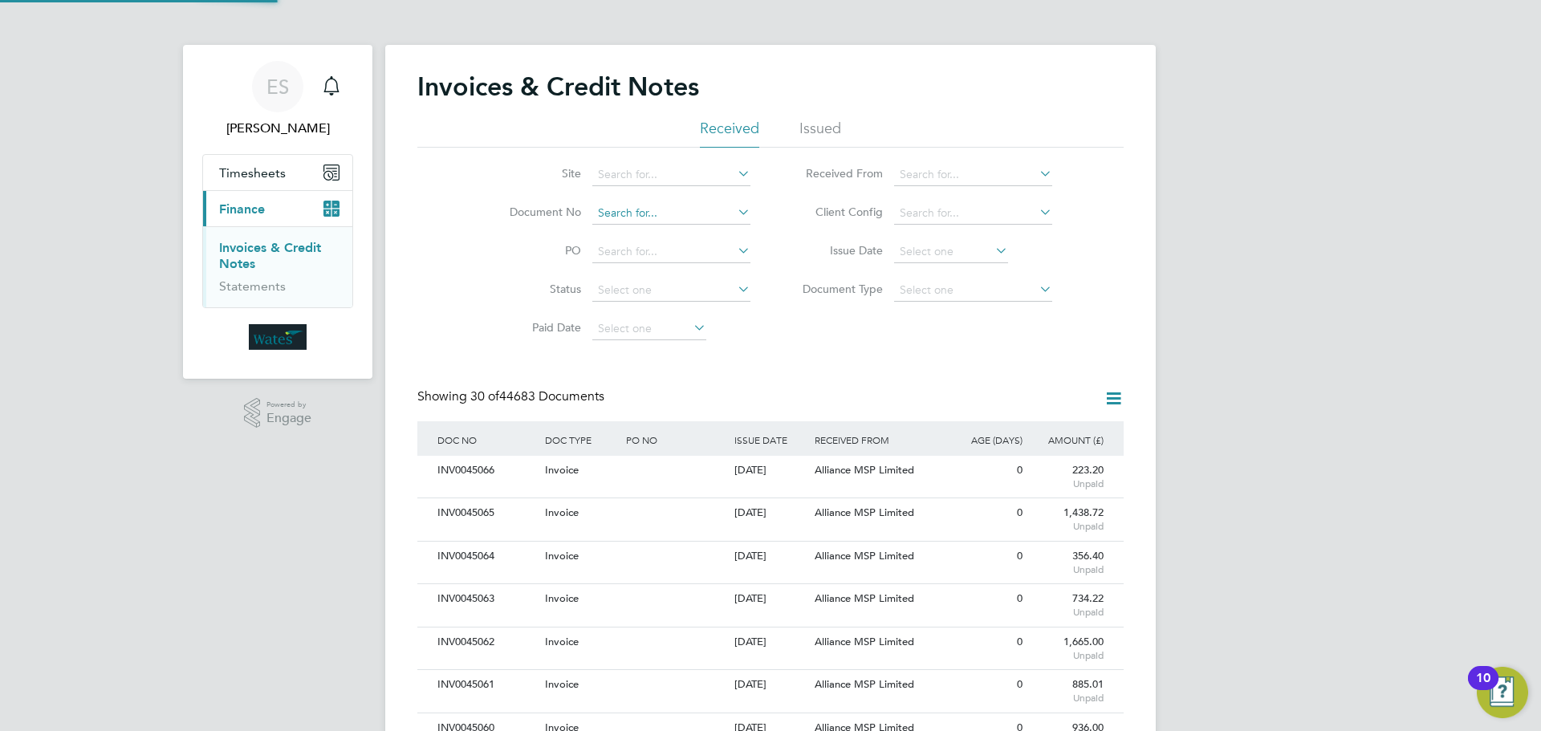
scroll to position [30, 109]
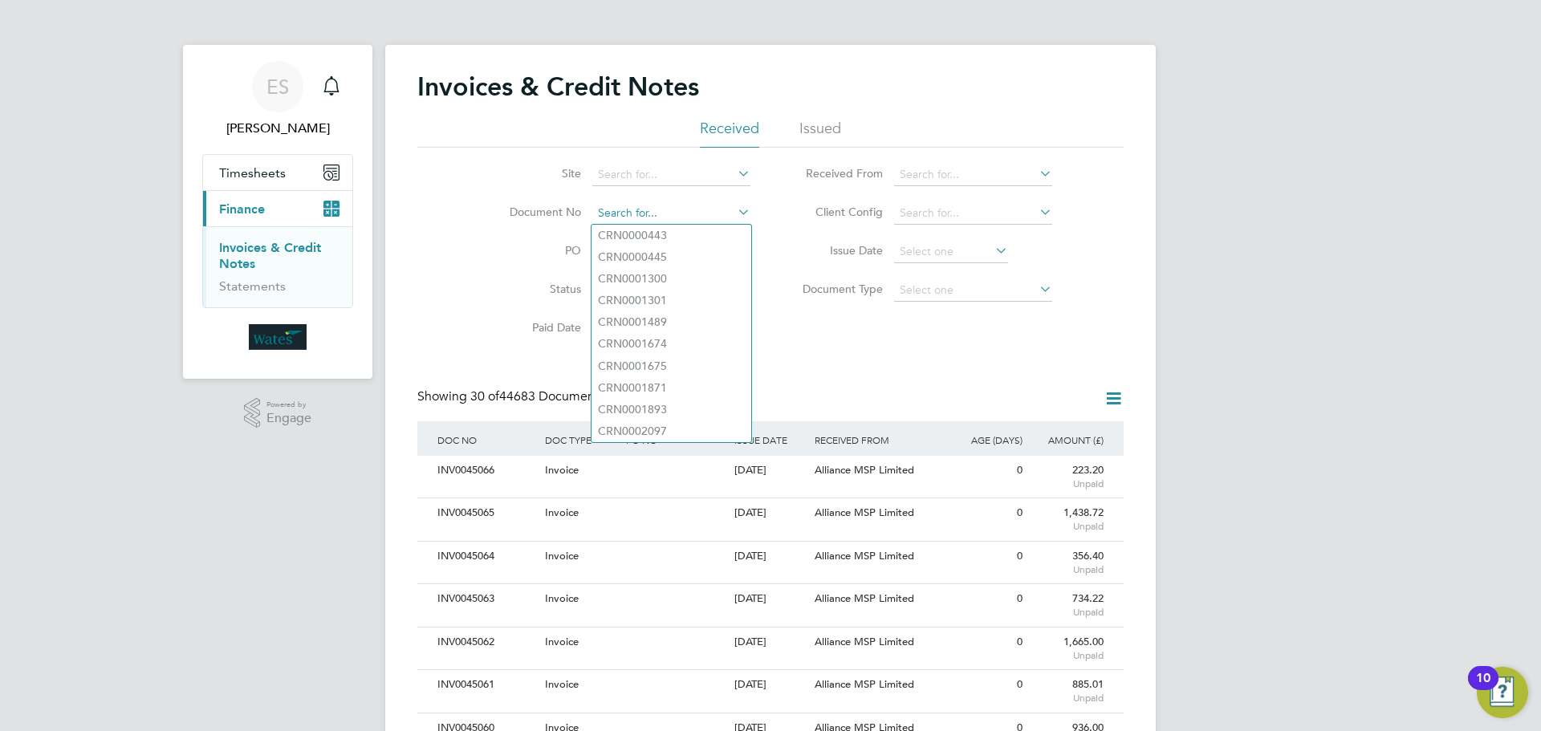
paste input "INV0045044"
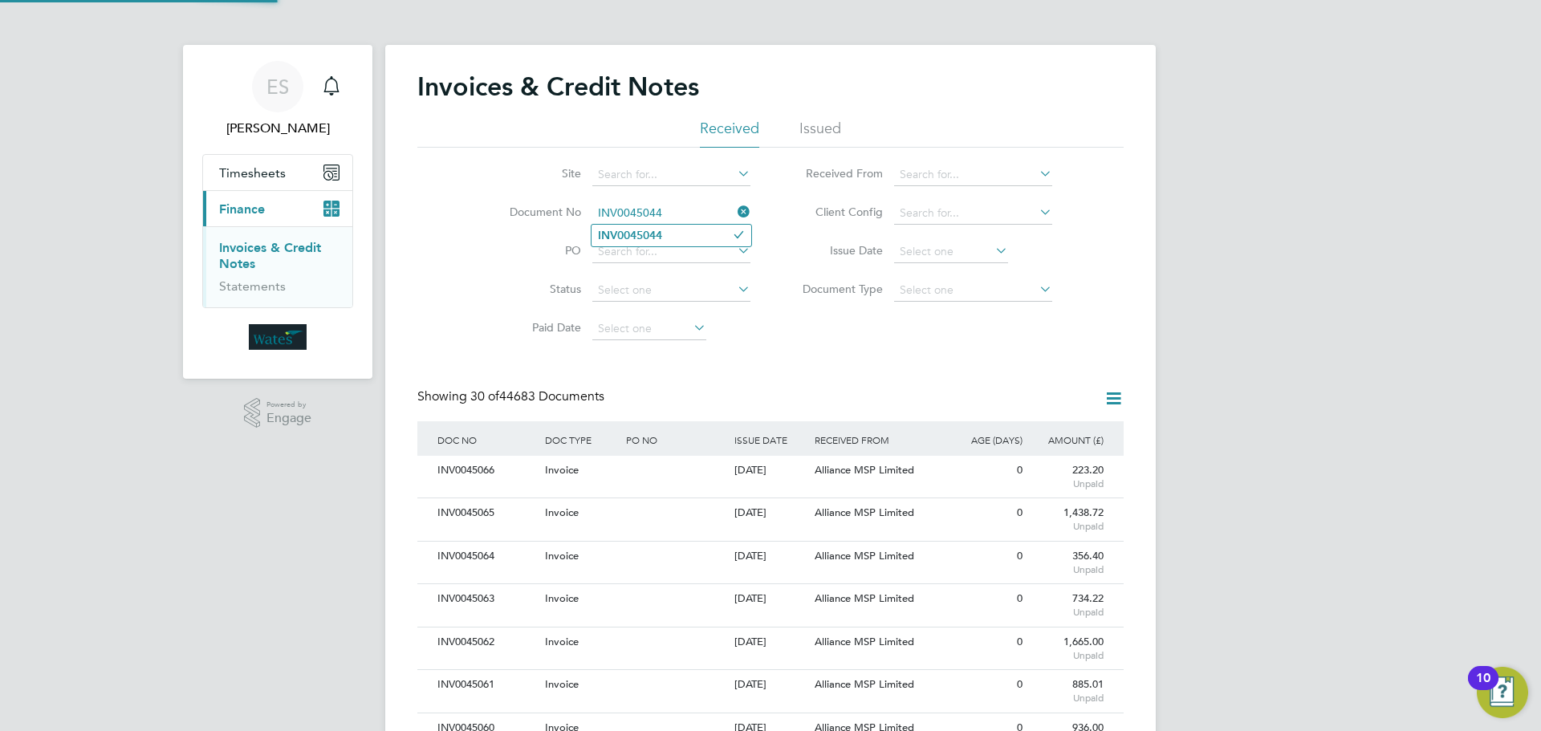
type input "INV0045044"
click at [662, 229] on b "INV0045044" at bounding box center [630, 236] width 64 height 14
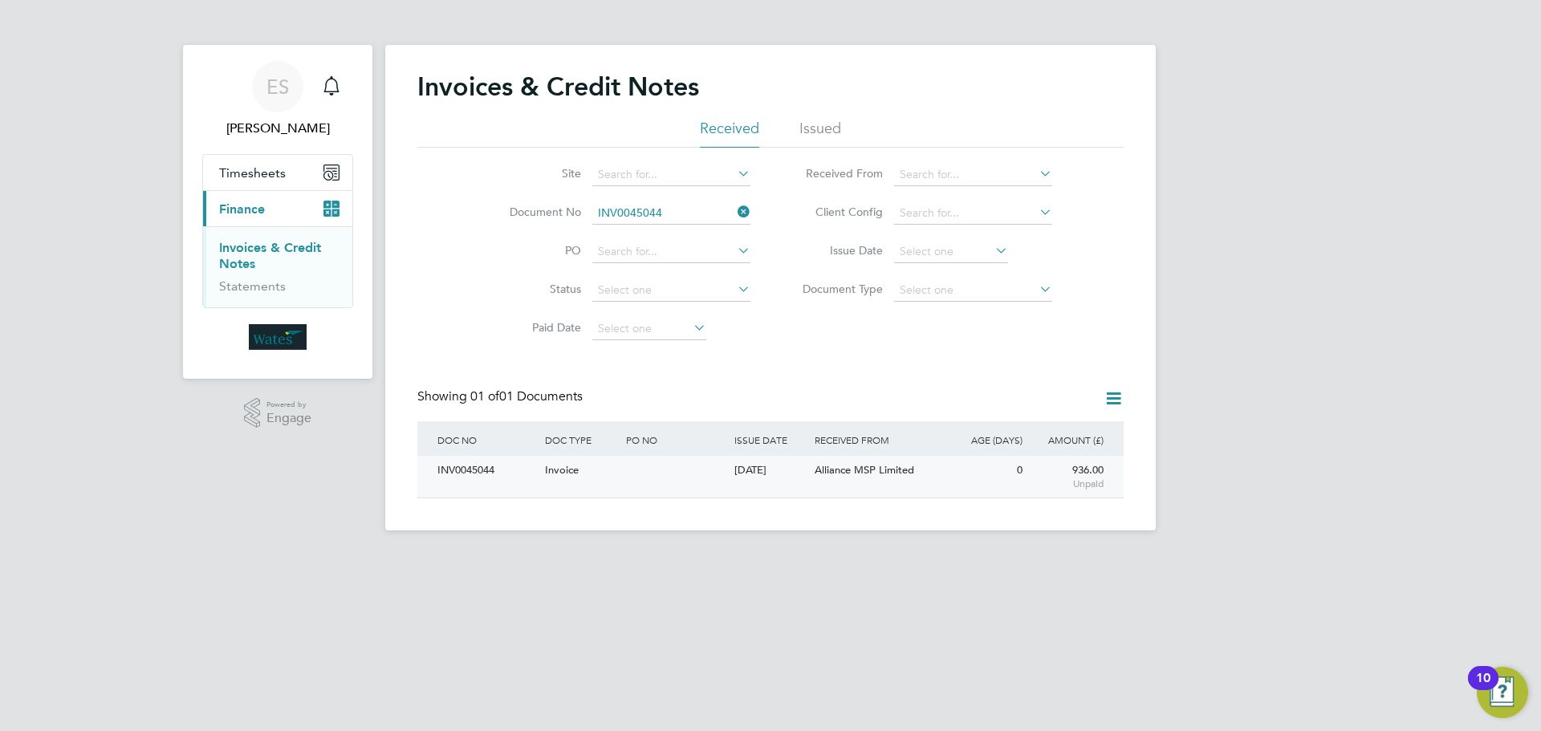
click at [498, 469] on div "INV0045044" at bounding box center [487, 471] width 108 height 30
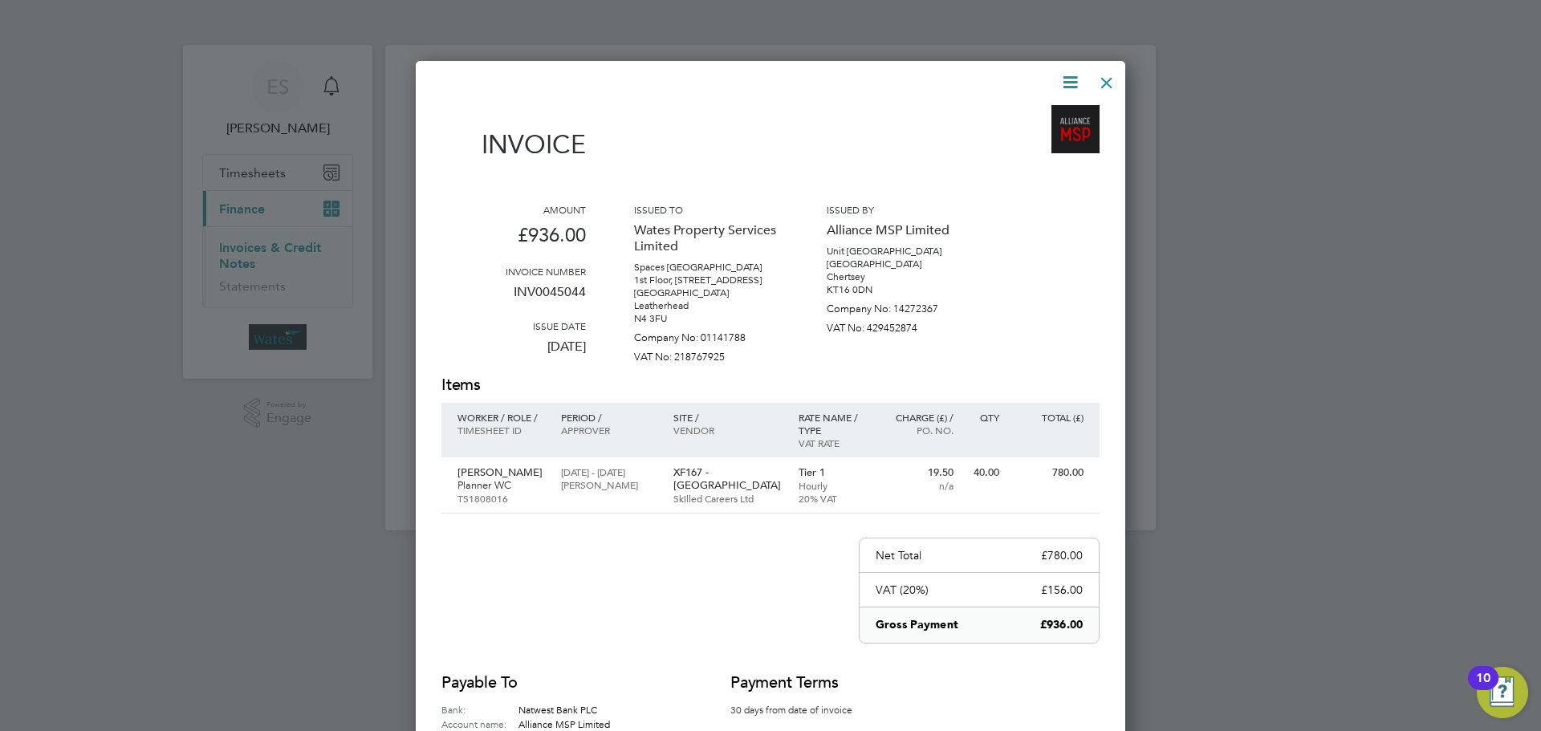
click at [1075, 76] on icon at bounding box center [1070, 82] width 20 height 20
click at [1045, 108] on div "Download Invoice View timesheet Pay invoice" at bounding box center [1021, 143] width 128 height 86
click at [1066, 77] on icon at bounding box center [1070, 82] width 20 height 20
click at [1039, 116] on li "Download Invoice" at bounding box center [1021, 120] width 111 height 22
click at [1066, 75] on icon at bounding box center [1070, 82] width 20 height 20
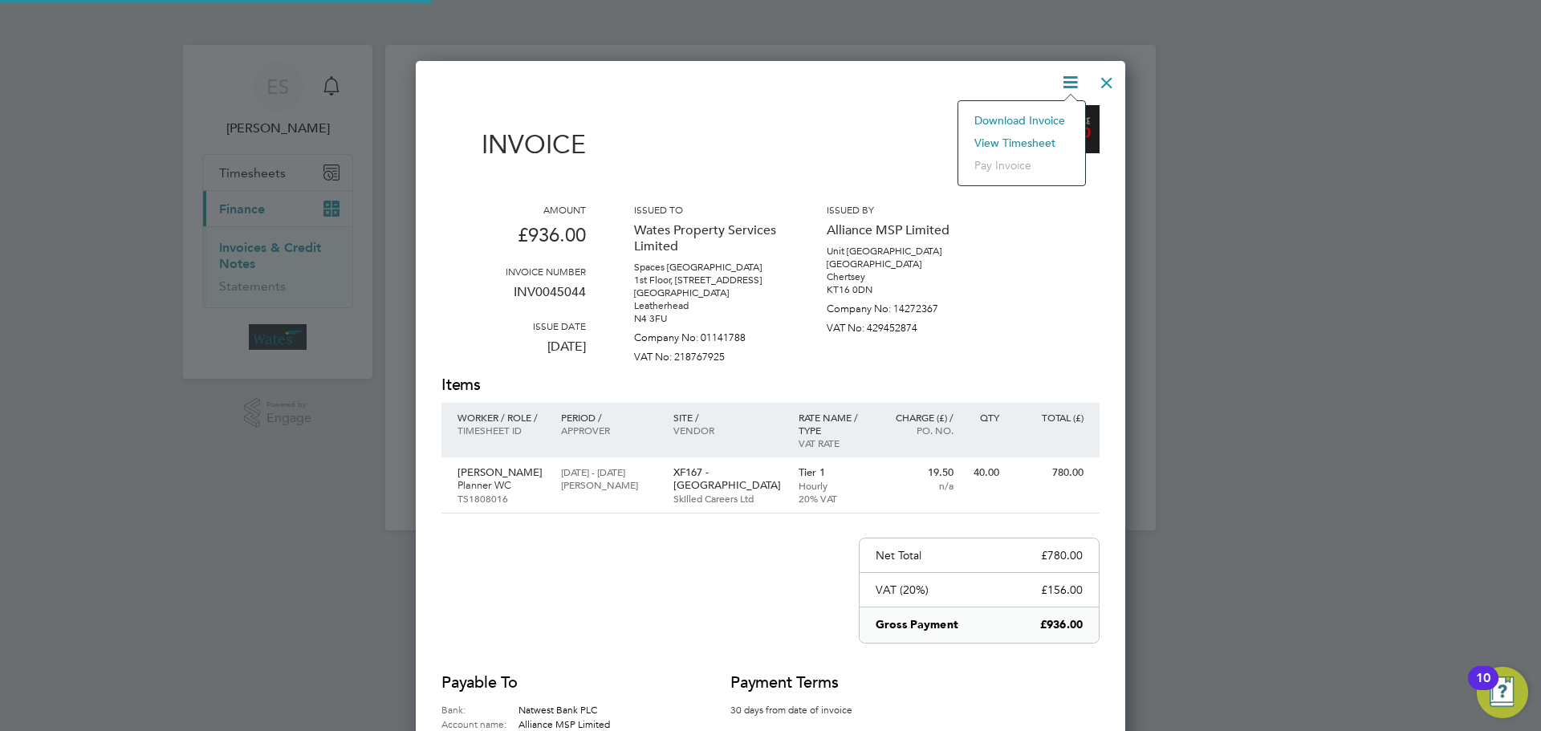
click at [1035, 138] on li "View timesheet" at bounding box center [1021, 143] width 111 height 22
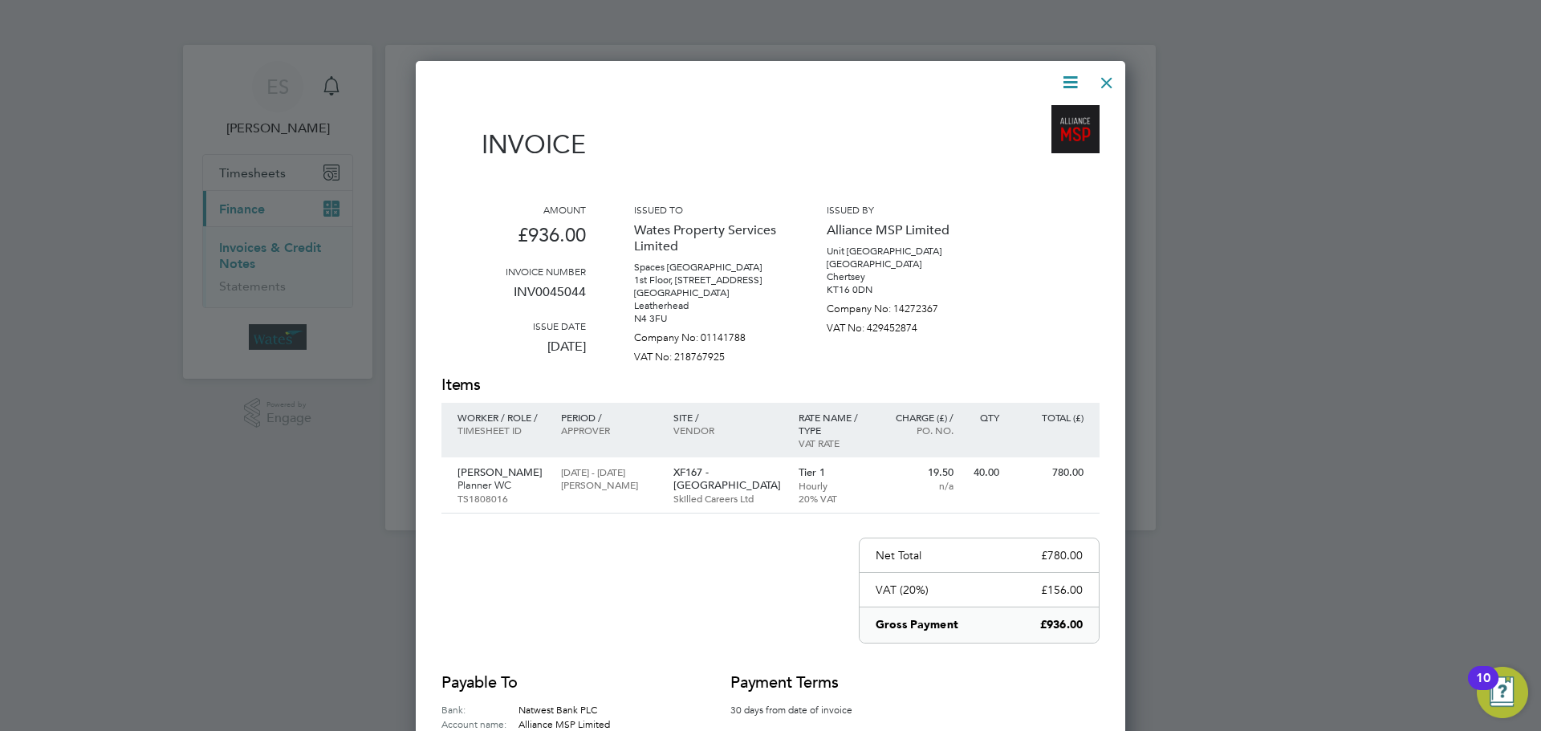
click at [1109, 75] on div at bounding box center [1106, 78] width 29 height 29
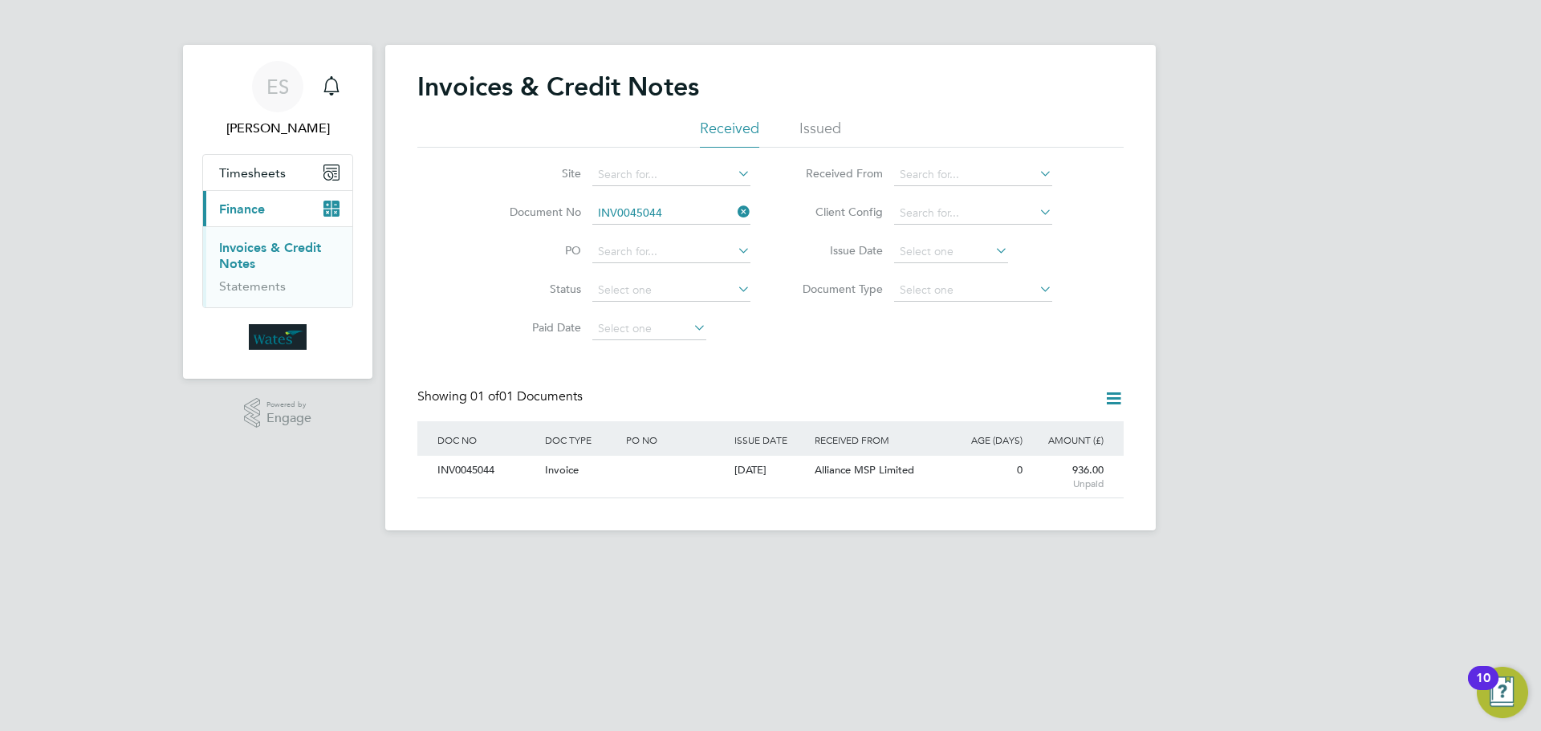
click at [734, 213] on icon at bounding box center [734, 212] width 0 height 22
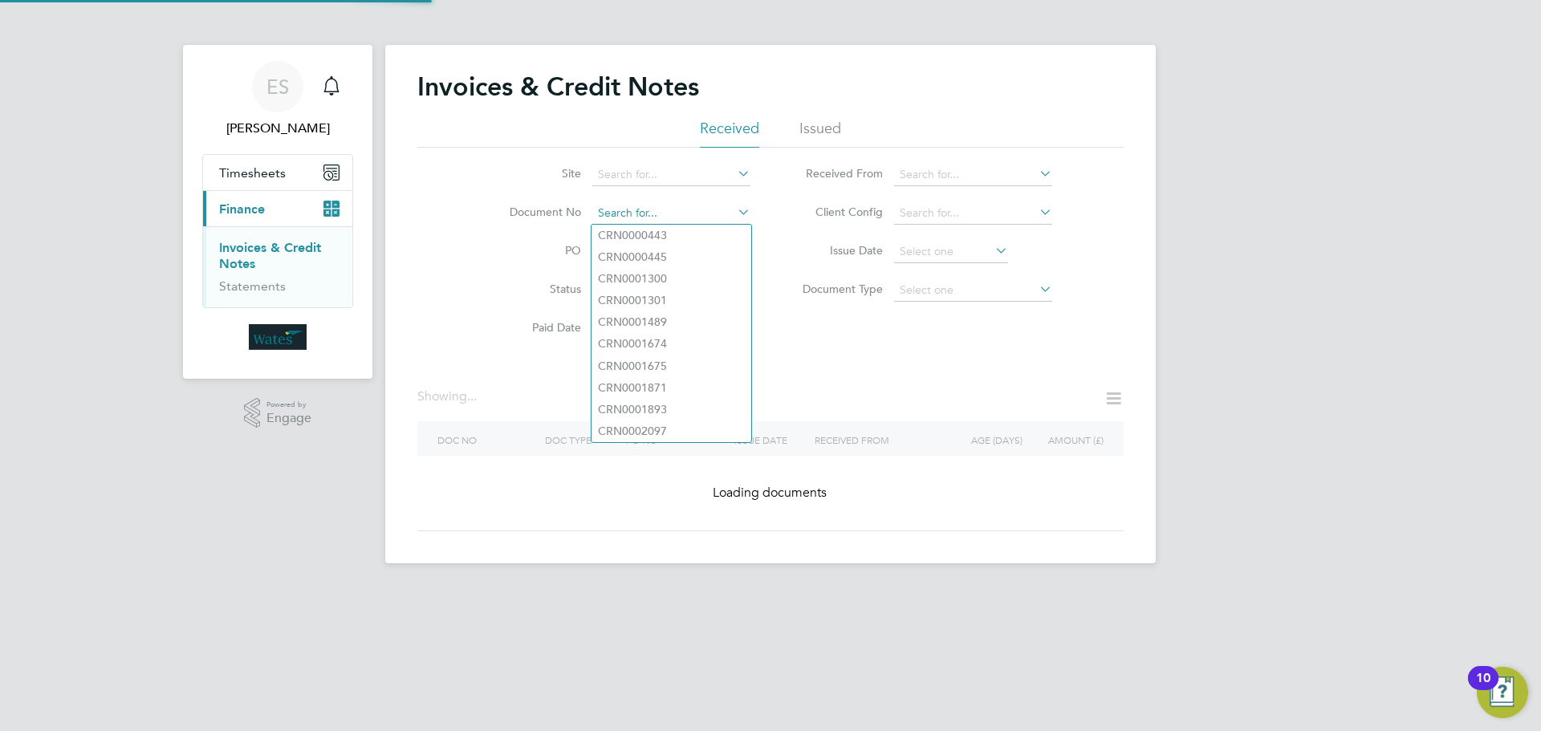
paste input "INV0045045"
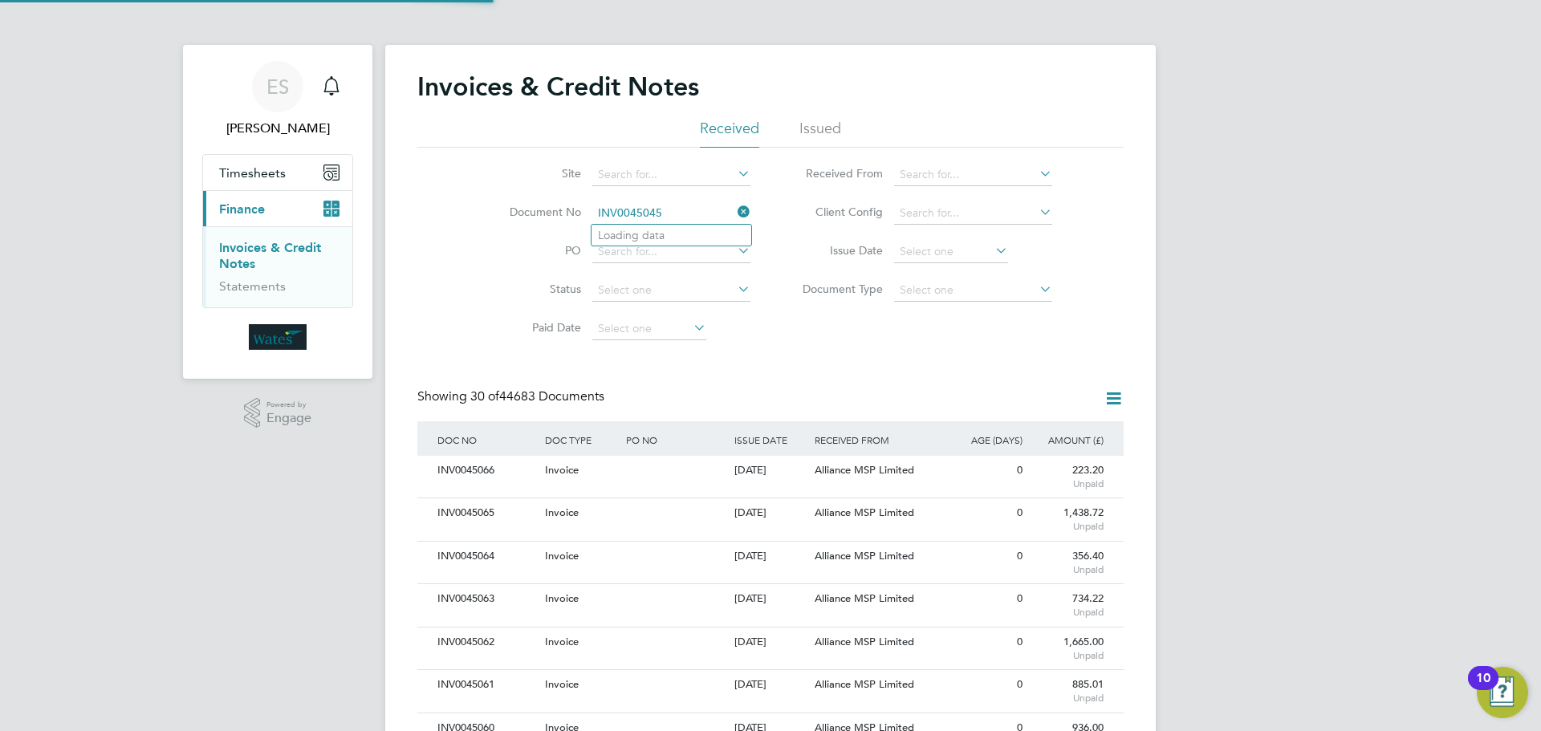
scroll to position [30, 109]
type input "INV0045045"
click at [683, 235] on li "INV0045045" at bounding box center [671, 236] width 160 height 22
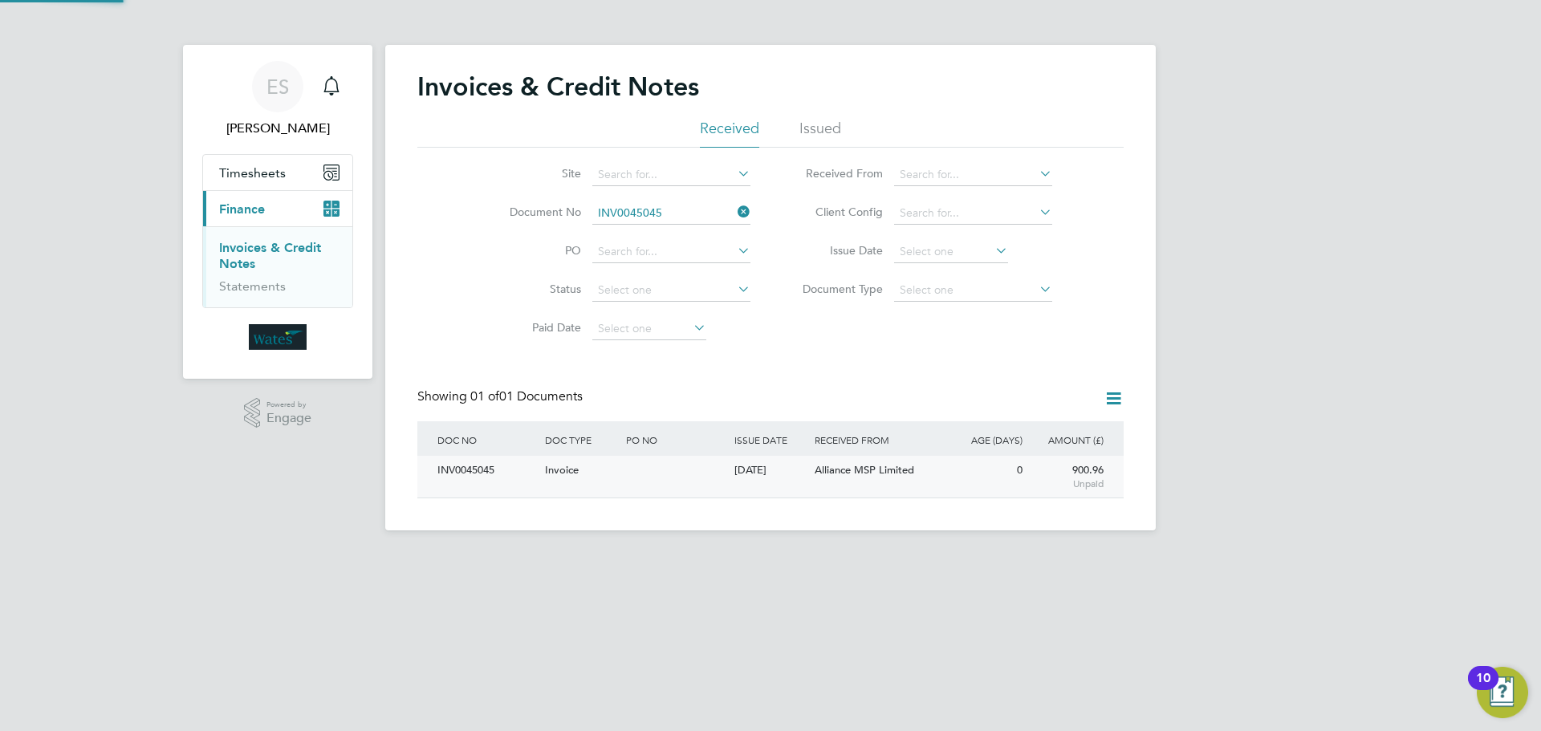
click at [485, 471] on div "INV0045045" at bounding box center [487, 471] width 108 height 30
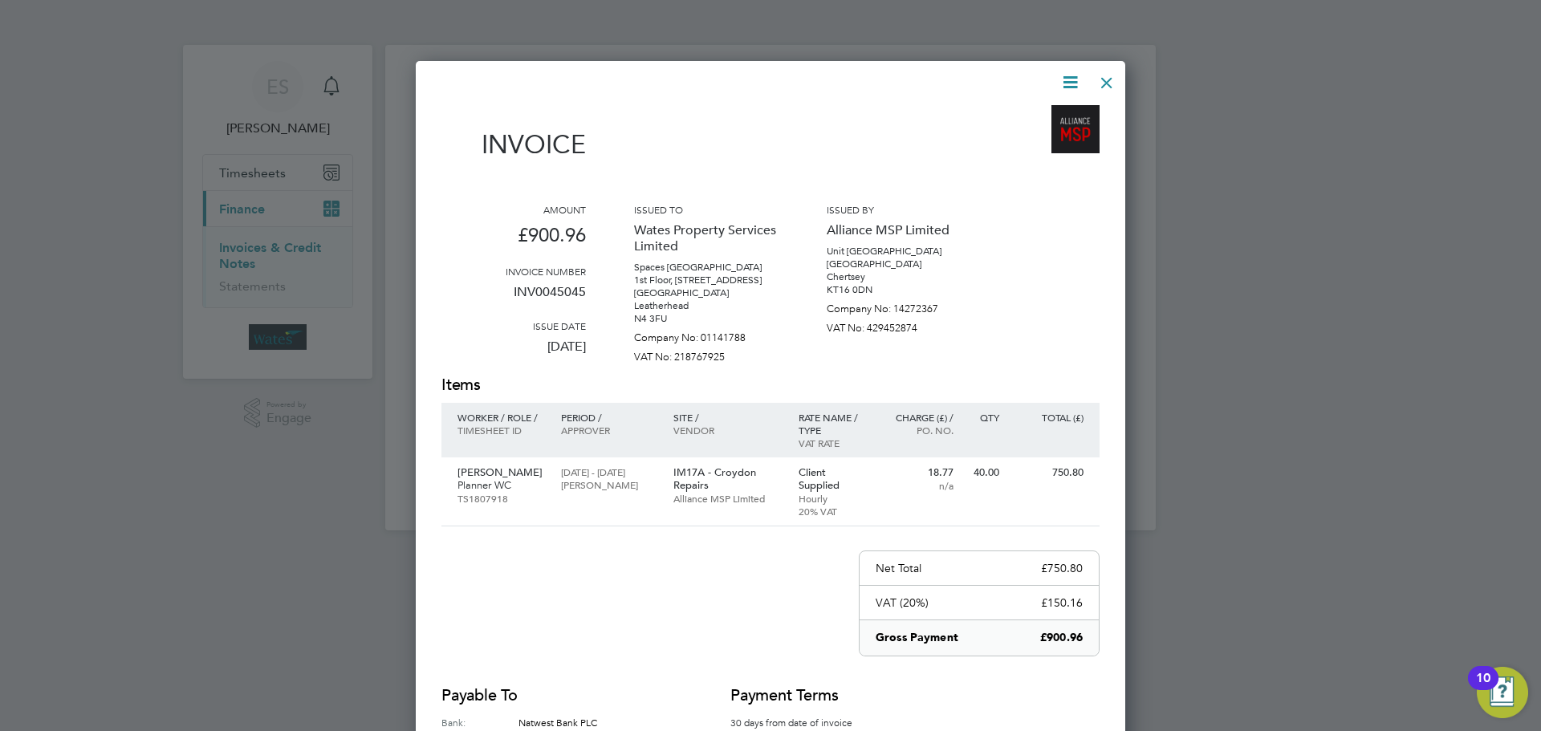
click at [1074, 75] on icon at bounding box center [1070, 82] width 20 height 20
click at [1052, 116] on li "Download Invoice" at bounding box center [1021, 120] width 111 height 22
click at [1063, 76] on icon at bounding box center [1070, 82] width 20 height 20
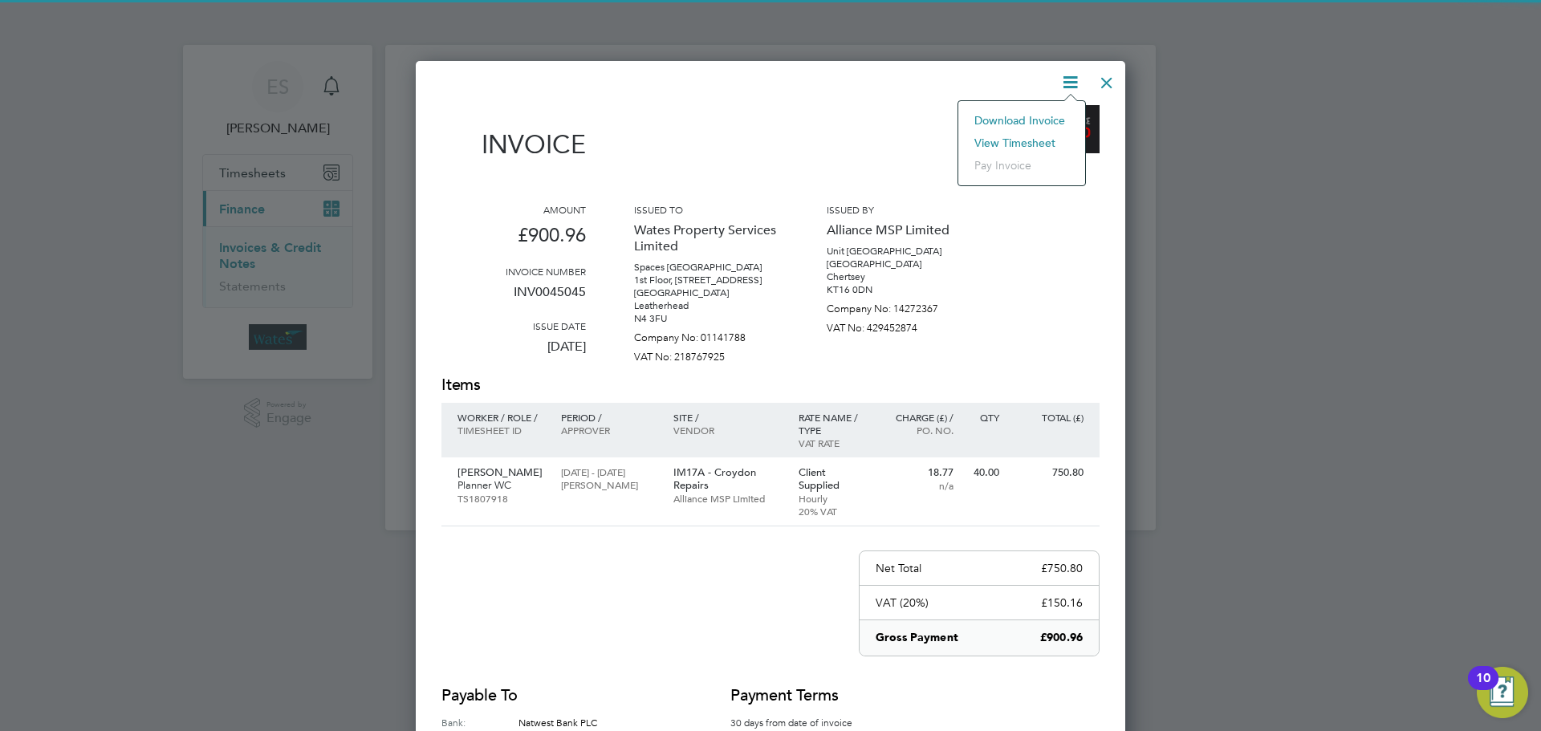
click at [1044, 134] on li "View timesheet" at bounding box center [1021, 143] width 111 height 22
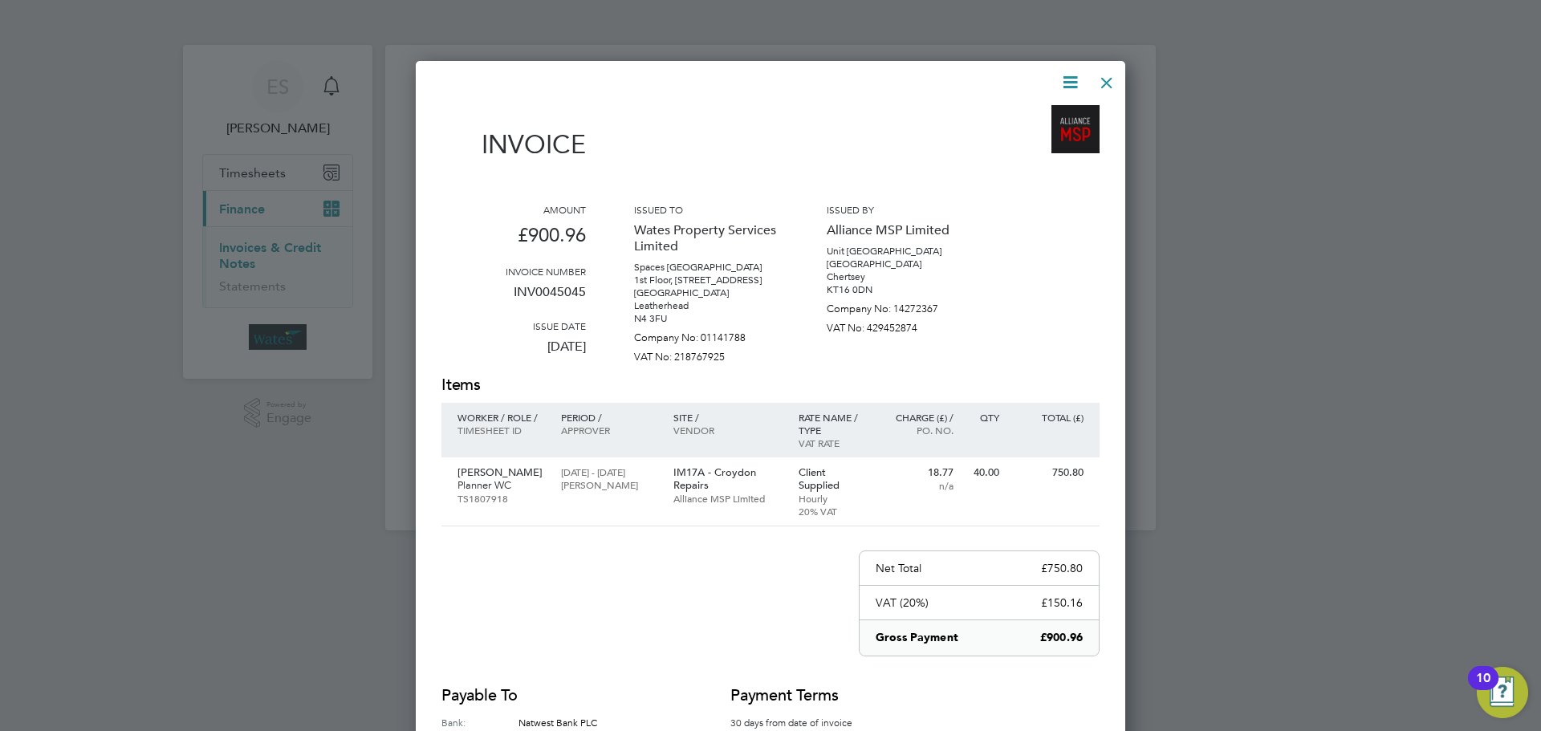
click at [1109, 79] on div at bounding box center [1106, 78] width 29 height 29
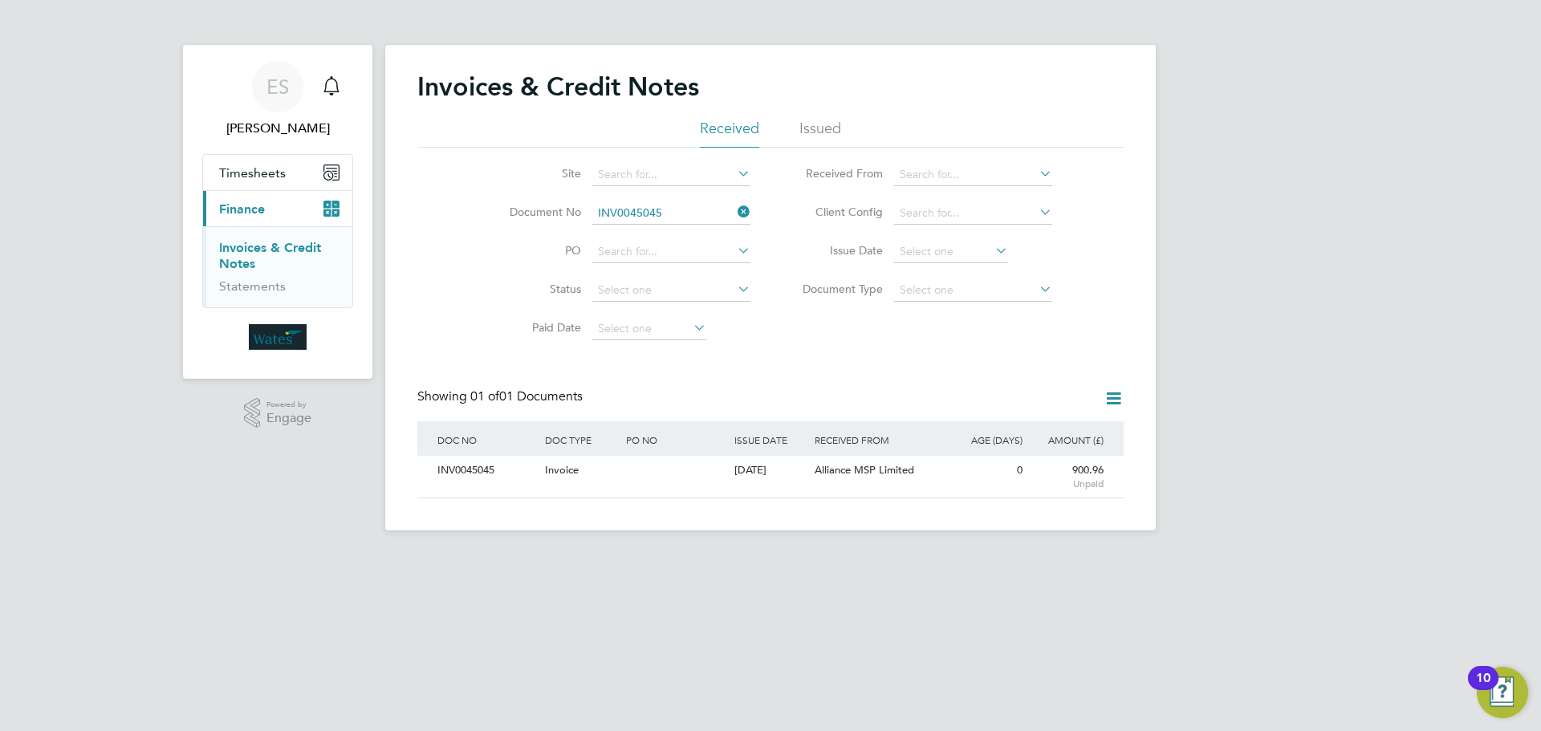
click at [734, 209] on icon at bounding box center [734, 212] width 0 height 22
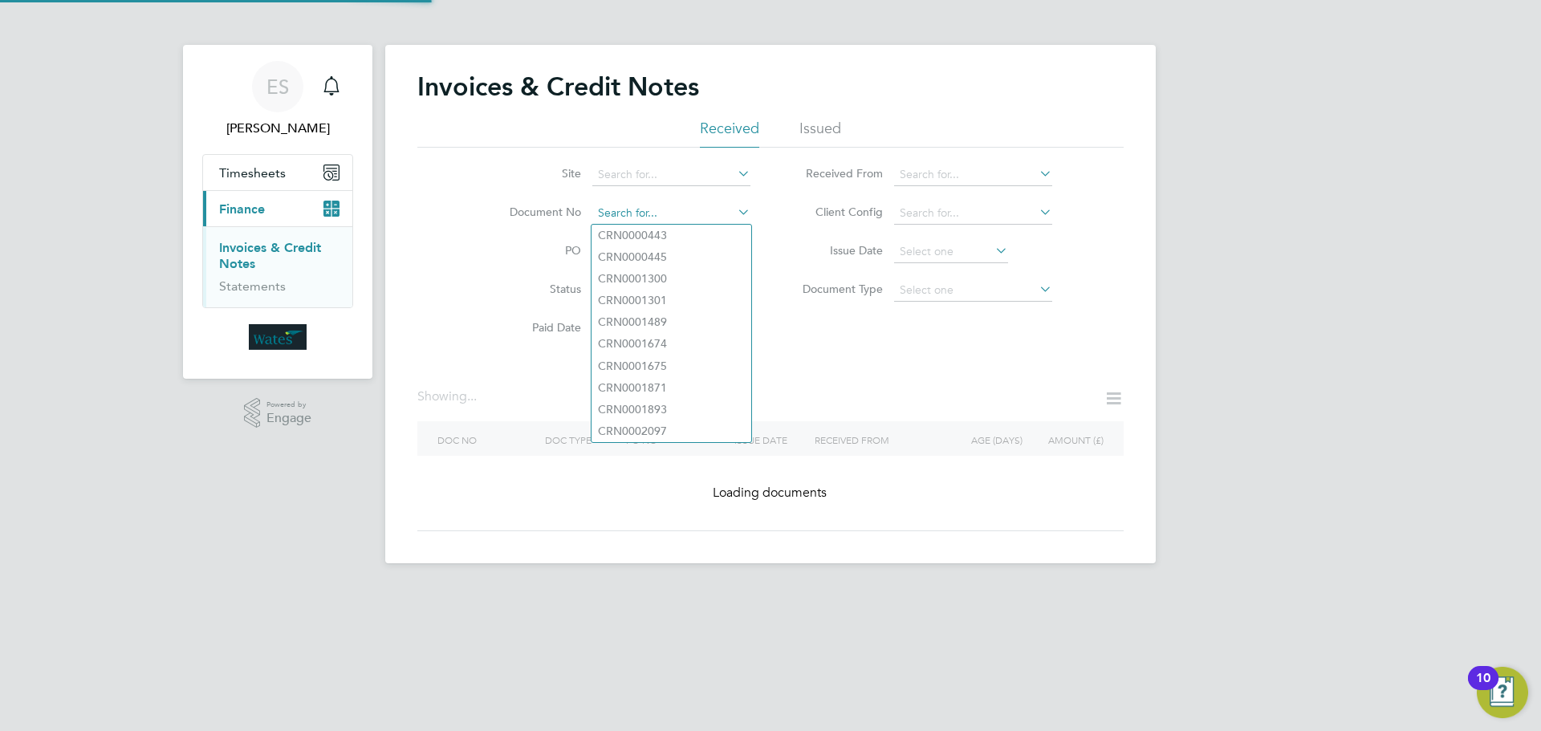
paste input "INV0045046"
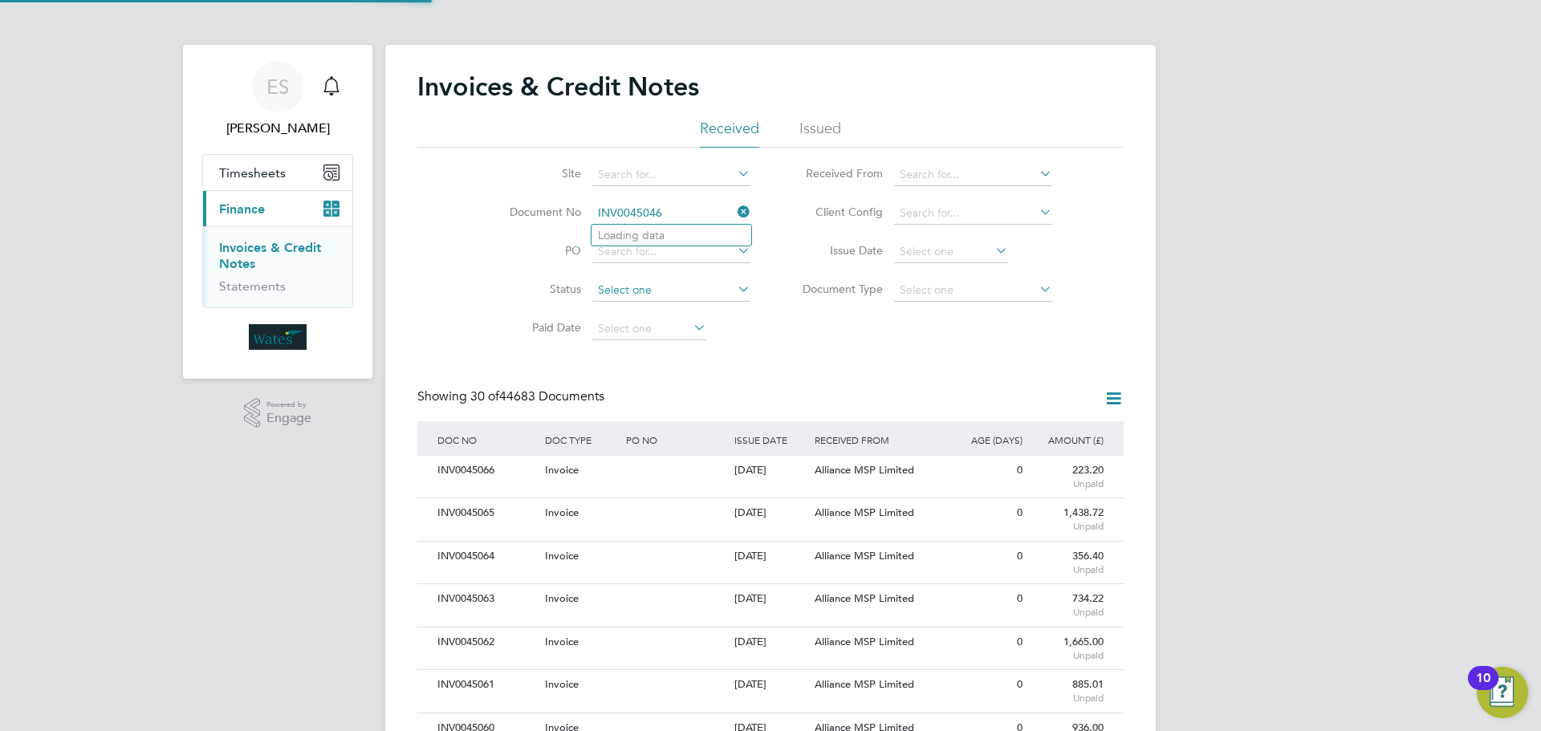
scroll to position [30, 109]
type input "INV0045046"
click at [651, 235] on b "INV0045046" at bounding box center [630, 236] width 64 height 14
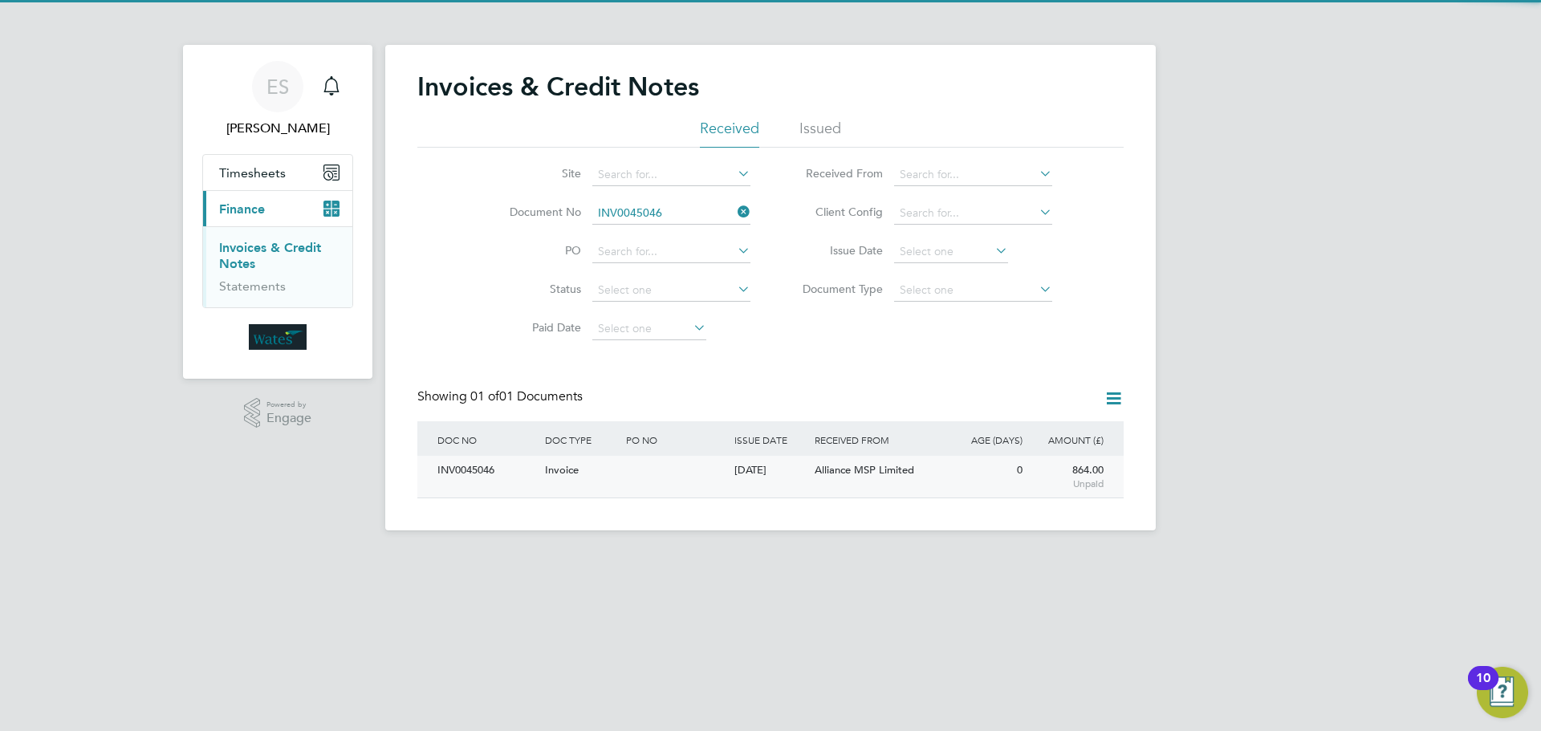
click at [458, 468] on div "INV0045046" at bounding box center [487, 471] width 108 height 30
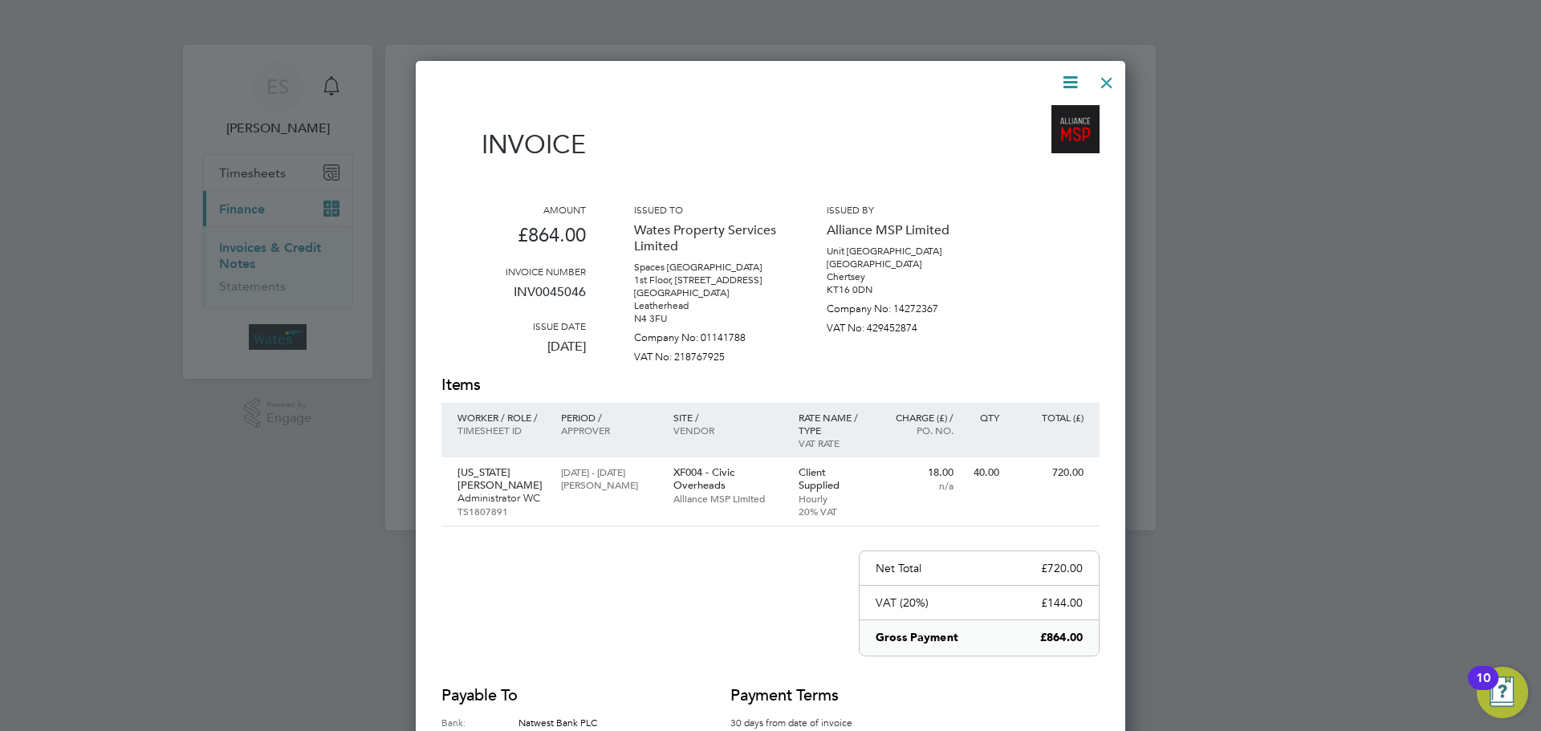
click at [1076, 79] on icon at bounding box center [1070, 82] width 20 height 20
click at [1039, 109] on li "Download Invoice" at bounding box center [1021, 120] width 111 height 22
click at [1066, 81] on icon at bounding box center [1070, 82] width 20 height 20
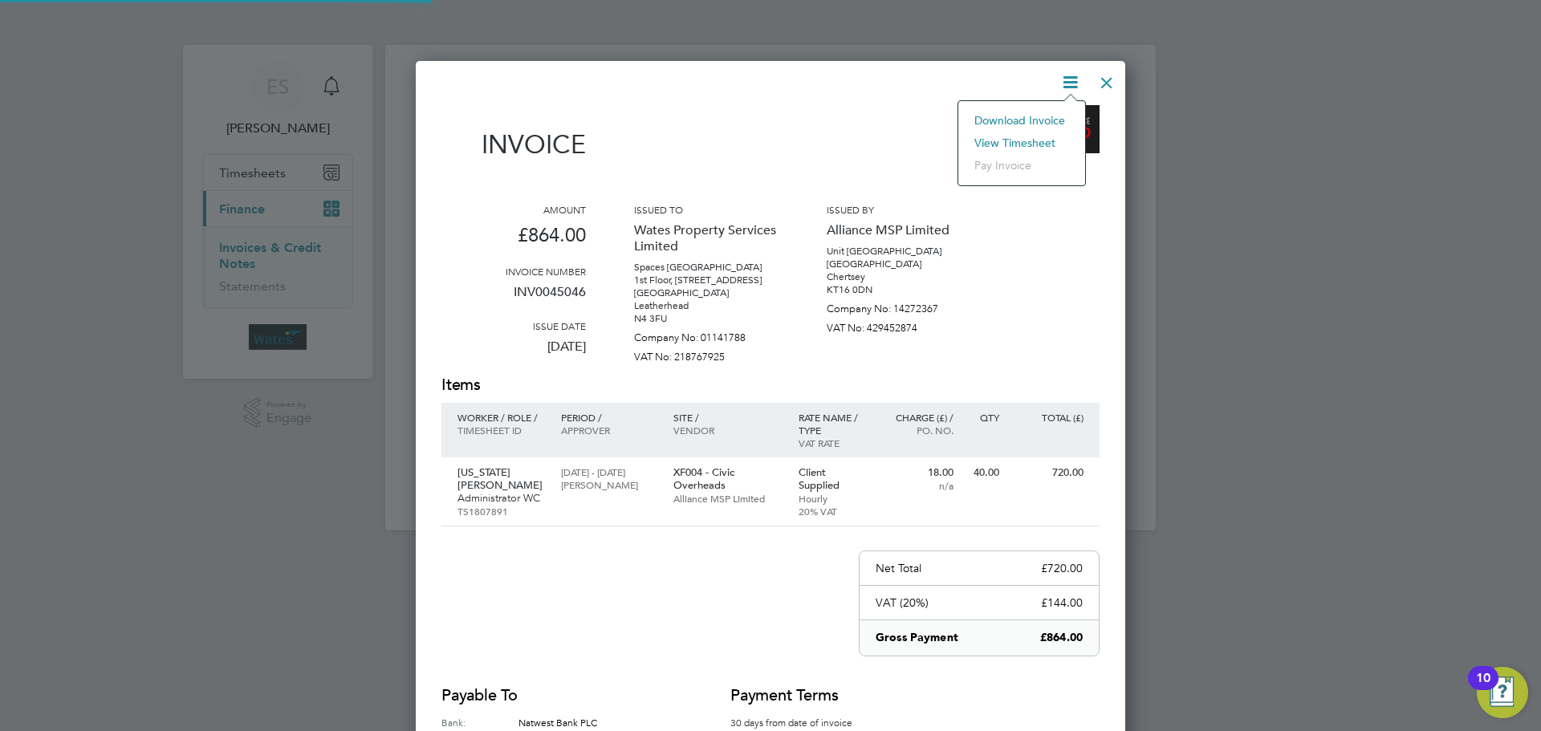
click at [1036, 135] on li "View timesheet" at bounding box center [1021, 143] width 111 height 22
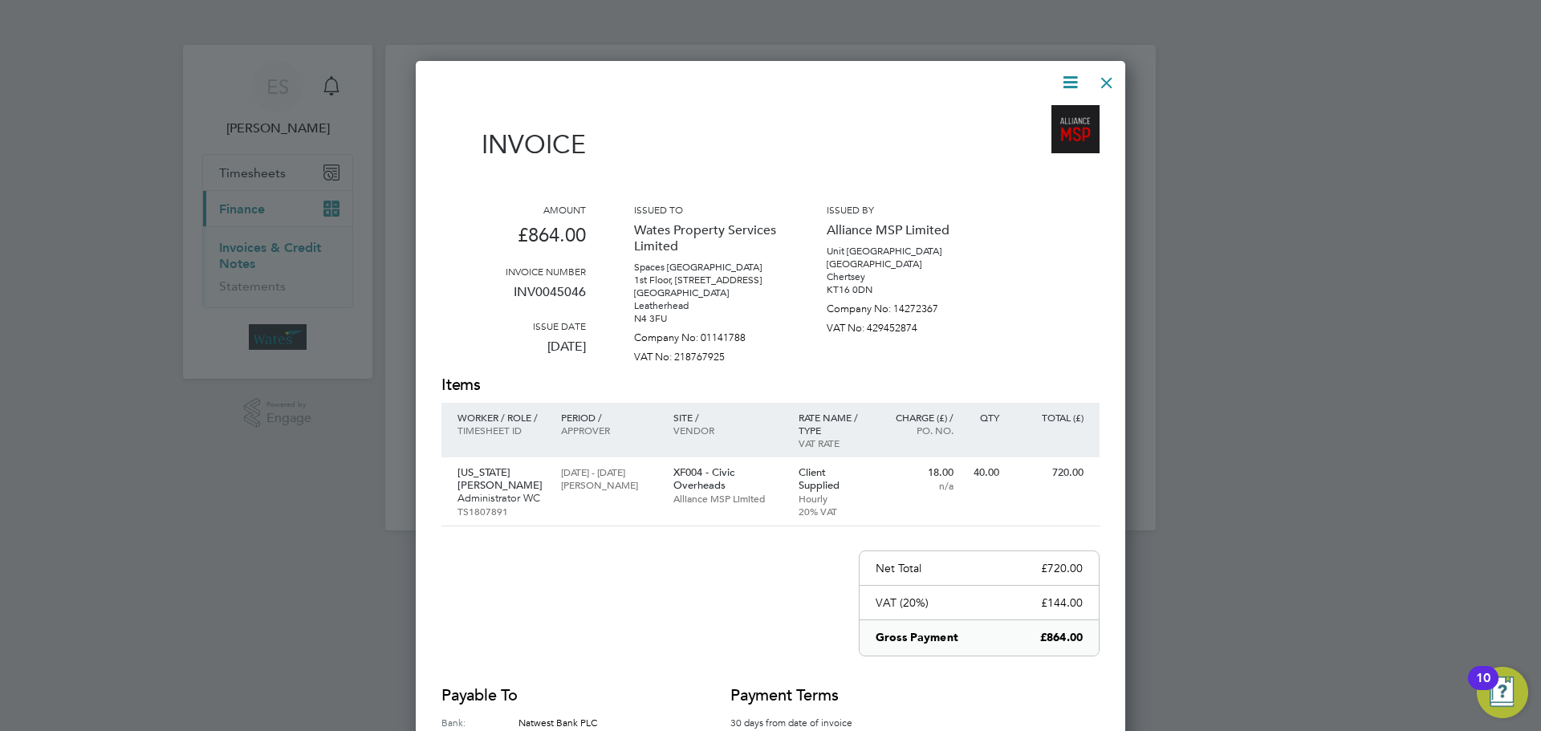
click at [1109, 79] on div at bounding box center [1106, 78] width 29 height 29
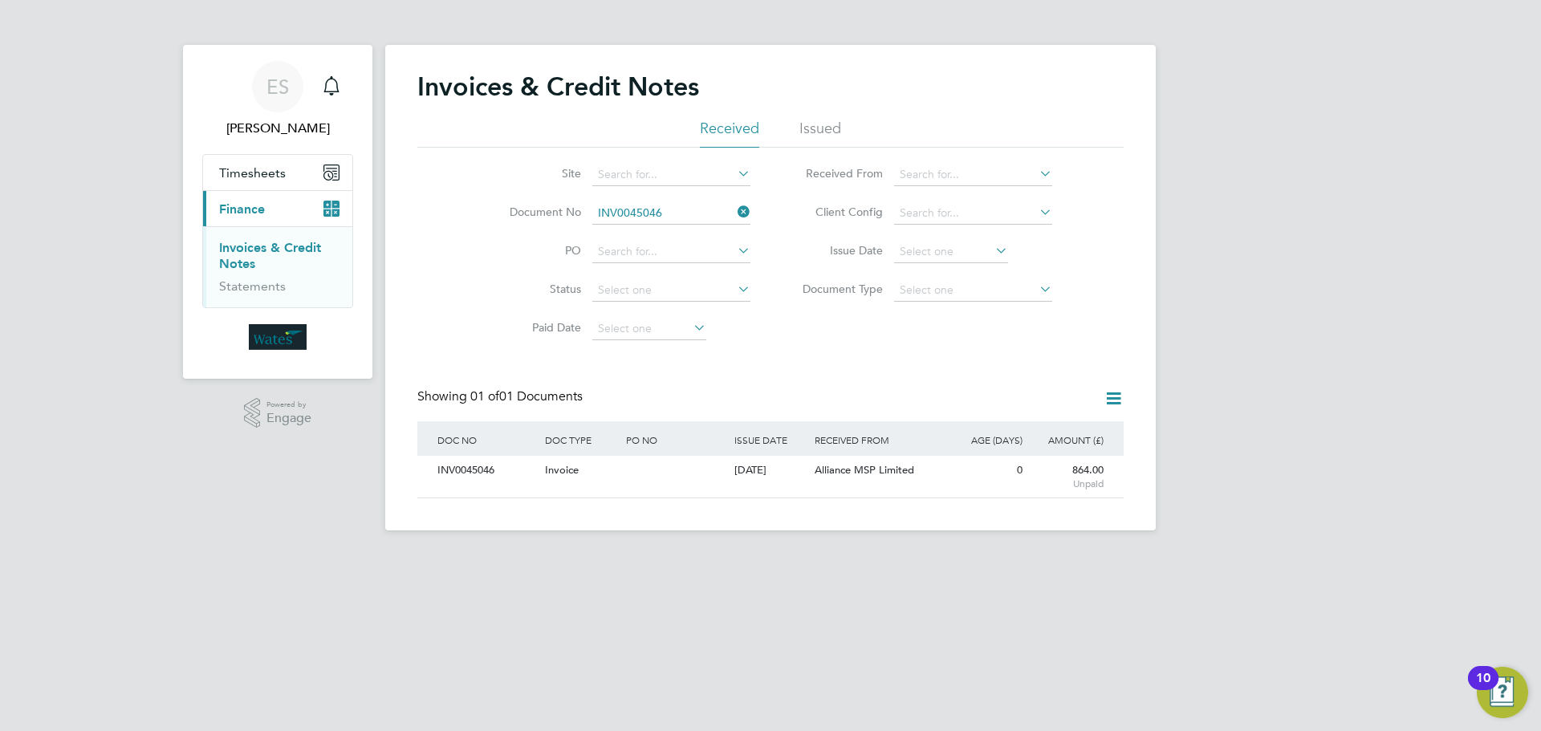
click at [734, 210] on icon at bounding box center [734, 212] width 0 height 22
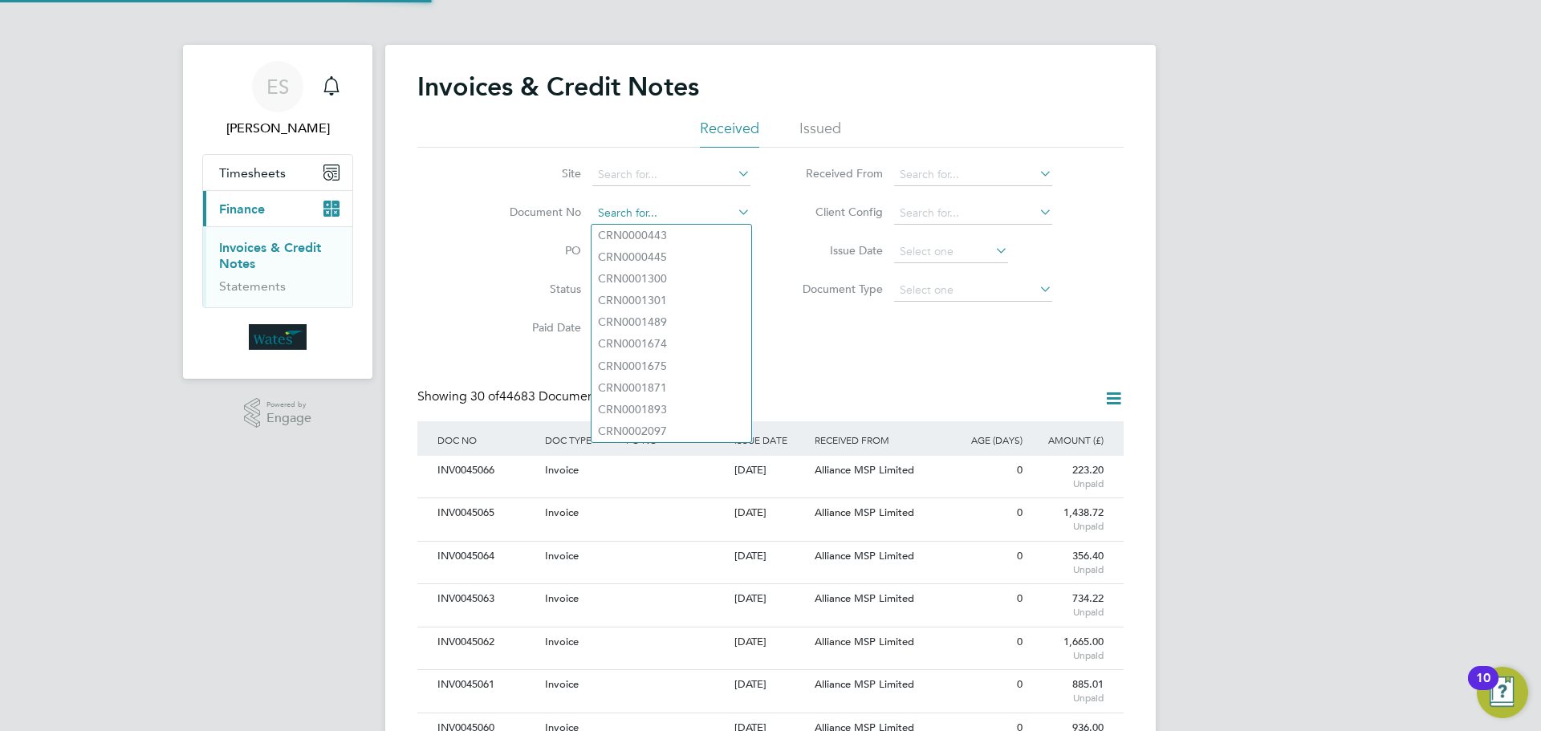
scroll to position [30, 109]
paste input "INV0045047"
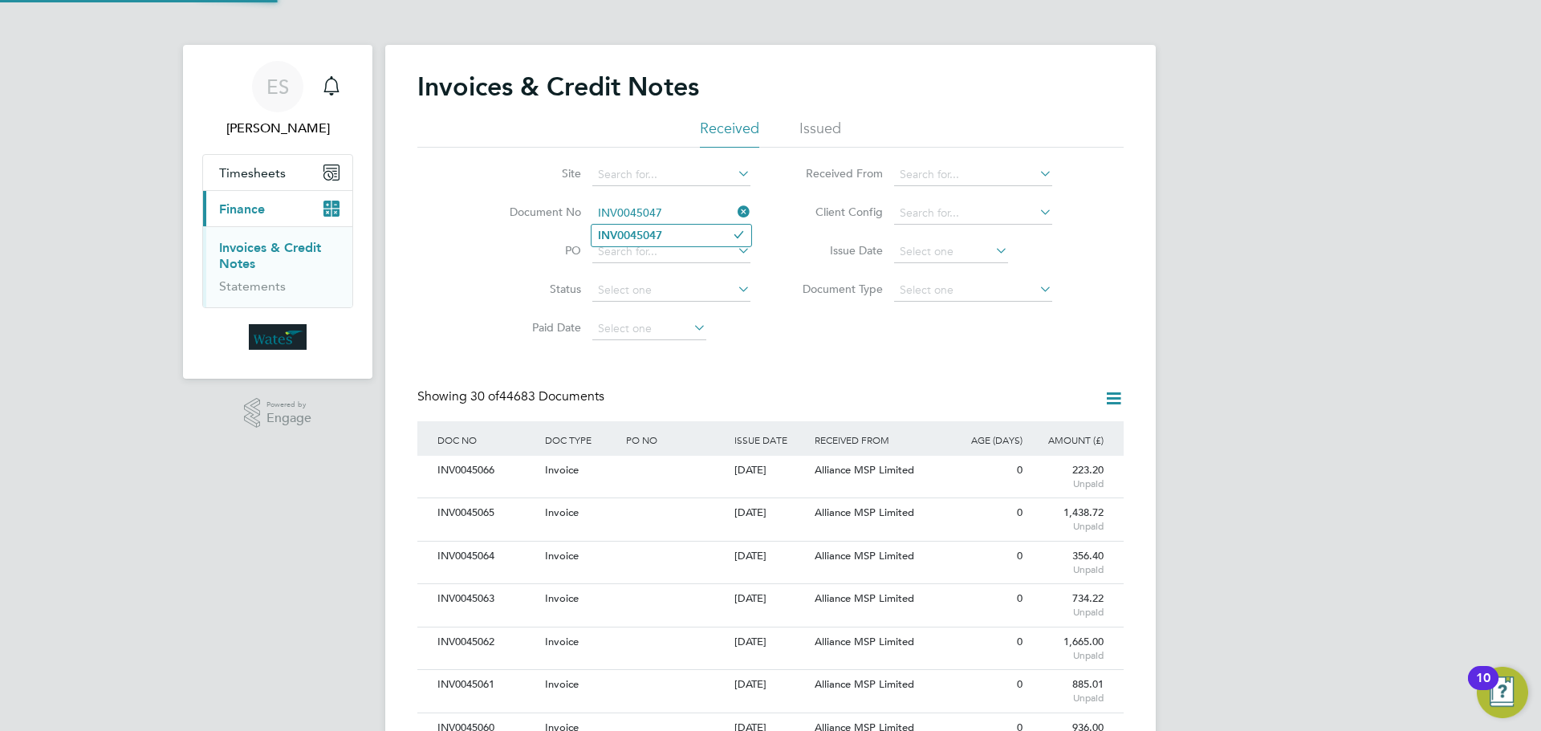
type input "INV0045047"
click at [685, 234] on li "INV0045047" at bounding box center [671, 236] width 160 height 22
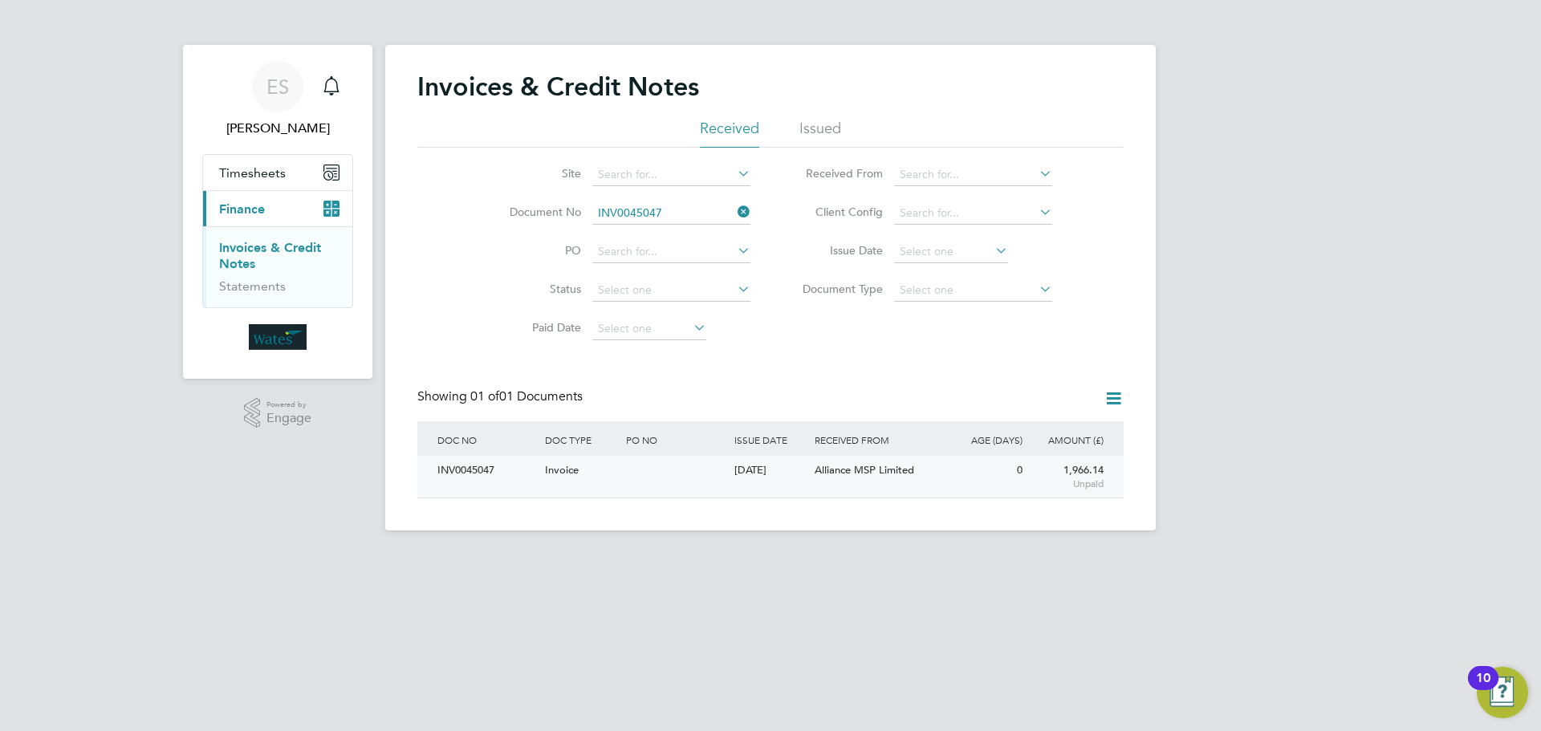
click at [469, 474] on div "INV0045047" at bounding box center [487, 471] width 108 height 30
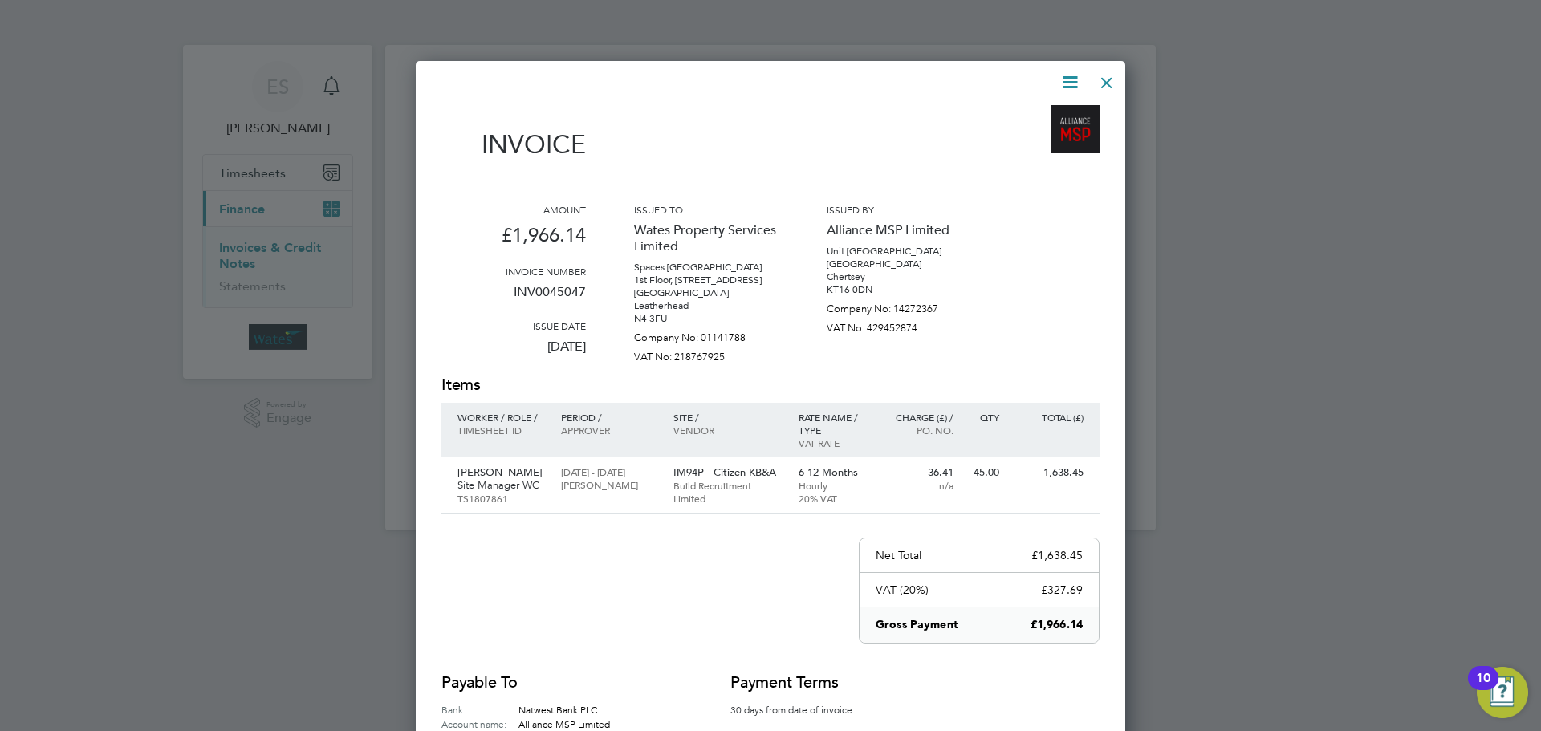
click at [1067, 77] on icon at bounding box center [1070, 82] width 20 height 20
click at [1036, 114] on li "Download Invoice" at bounding box center [1021, 120] width 111 height 22
click at [1067, 76] on icon at bounding box center [1070, 82] width 20 height 20
click at [1016, 136] on li "View timesheet" at bounding box center [1021, 143] width 111 height 22
click at [1108, 74] on div at bounding box center [1106, 78] width 29 height 29
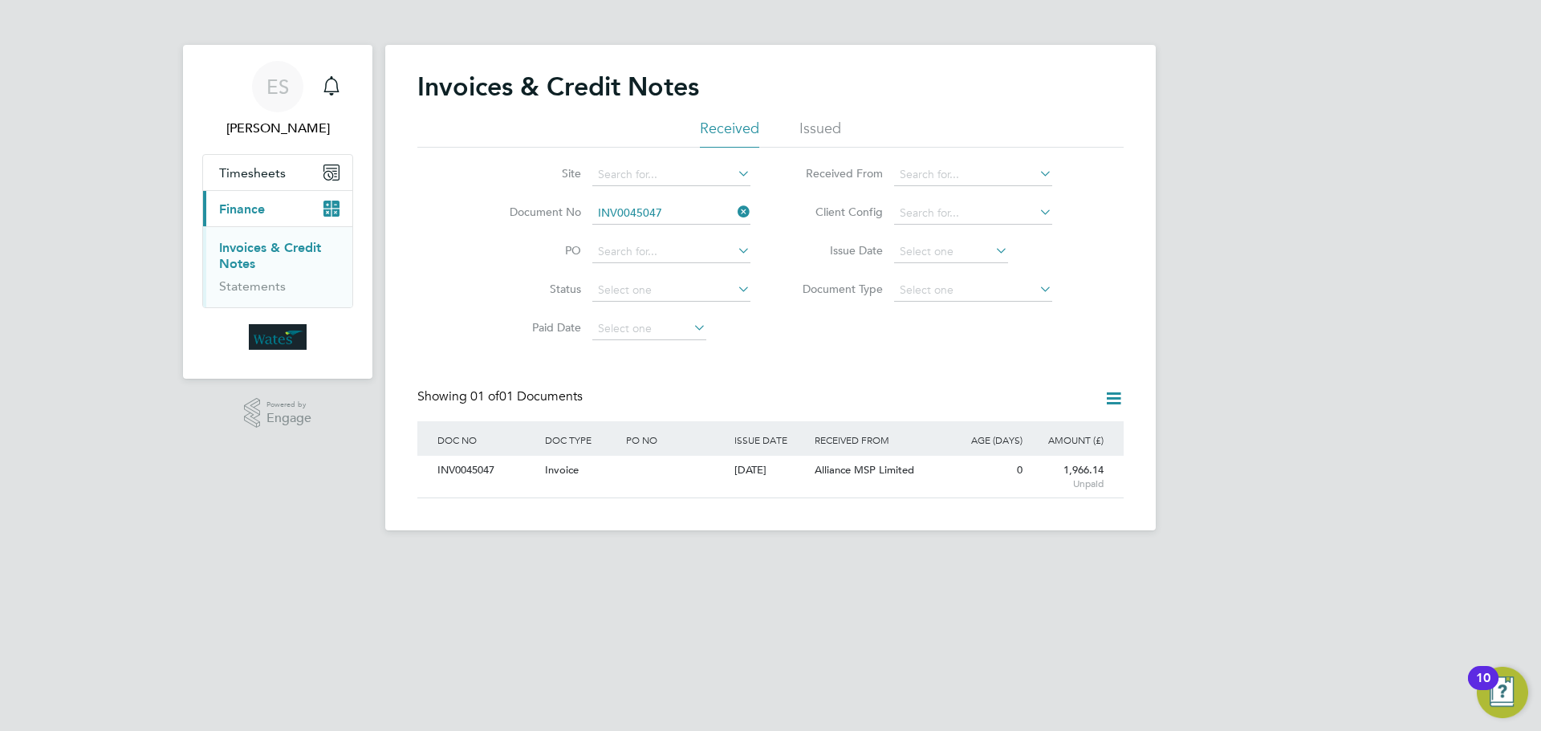
click at [734, 211] on icon at bounding box center [734, 212] width 0 height 22
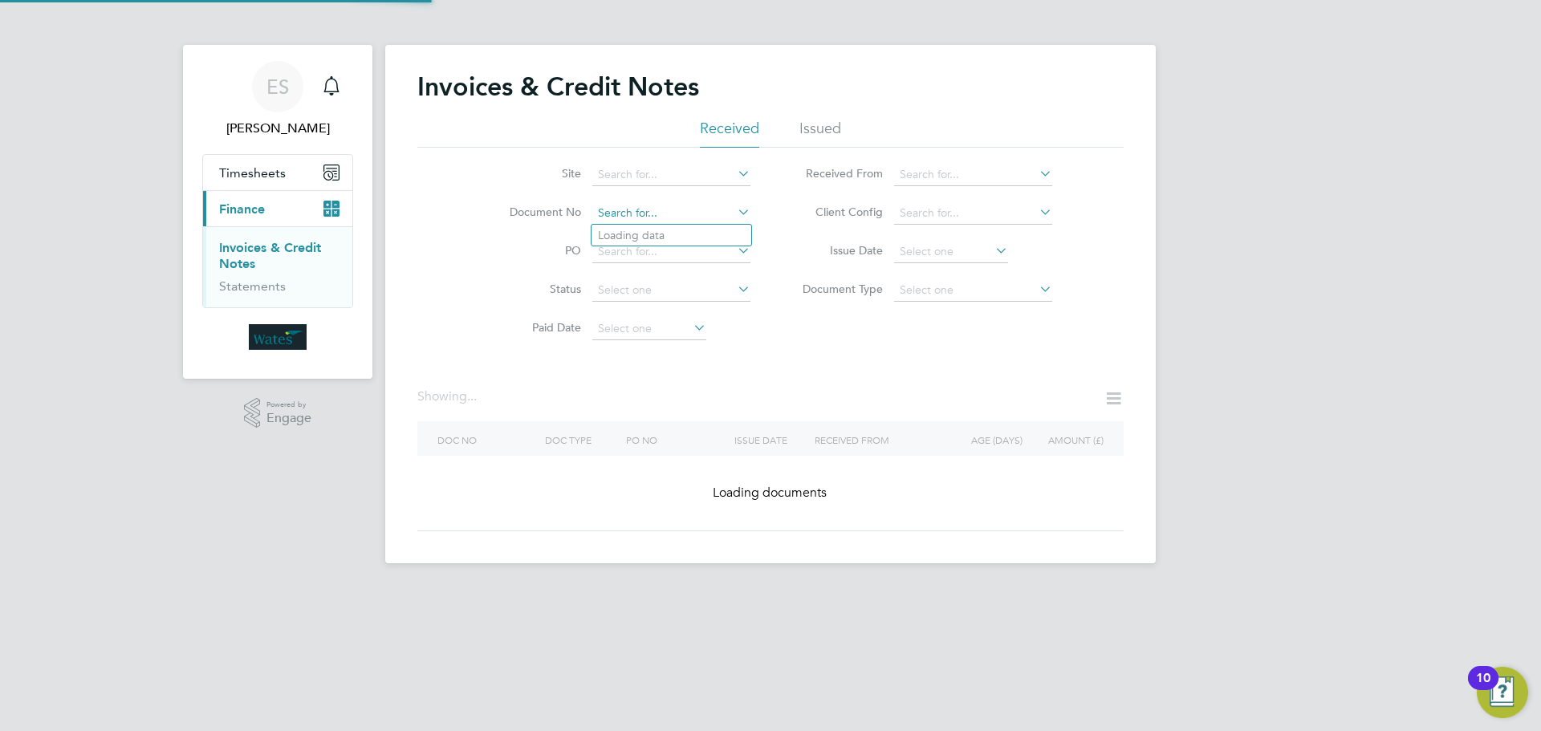
paste input "INV0045048"
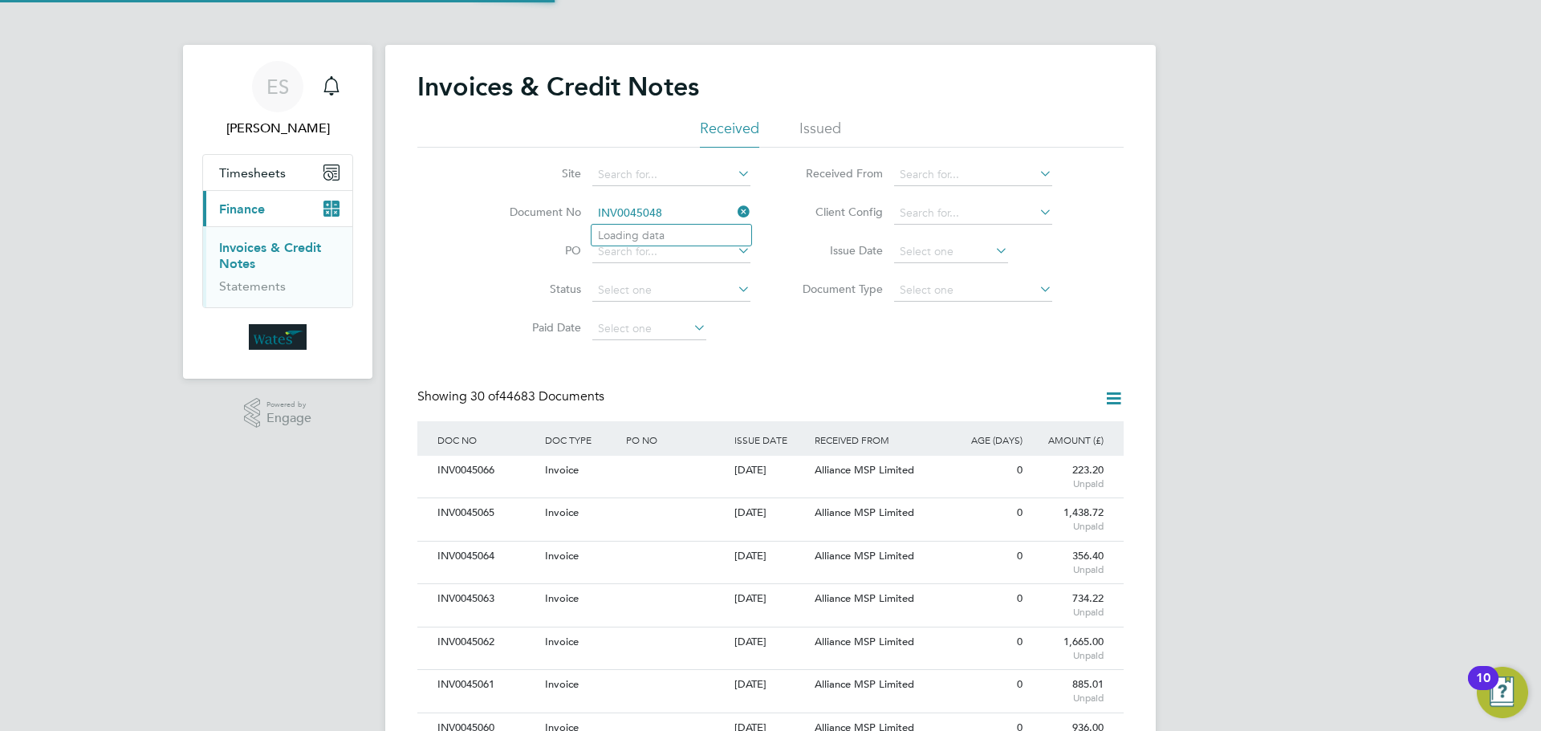
scroll to position [30, 136]
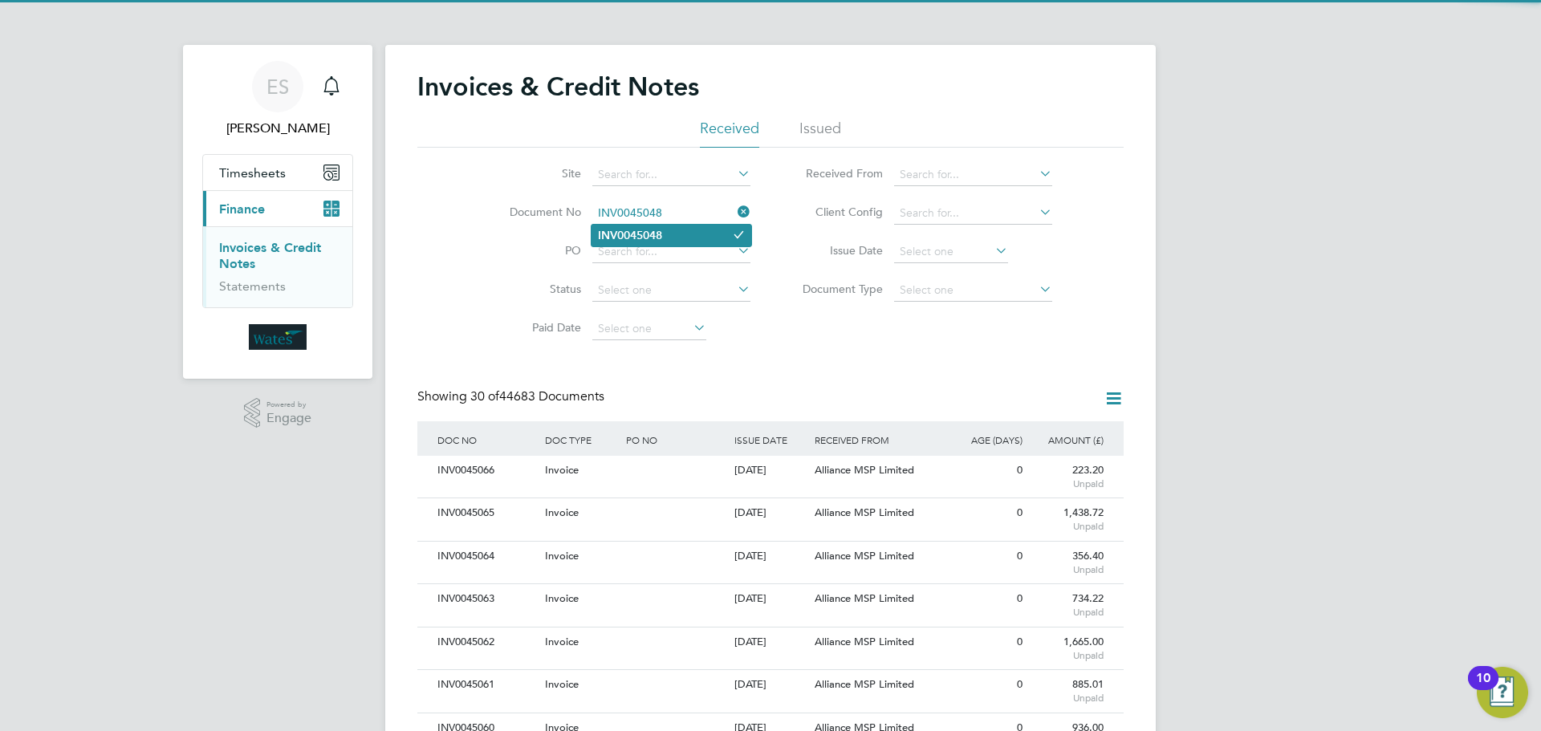
type input "INV0045048"
click at [636, 229] on b "INV0045048" at bounding box center [630, 236] width 64 height 14
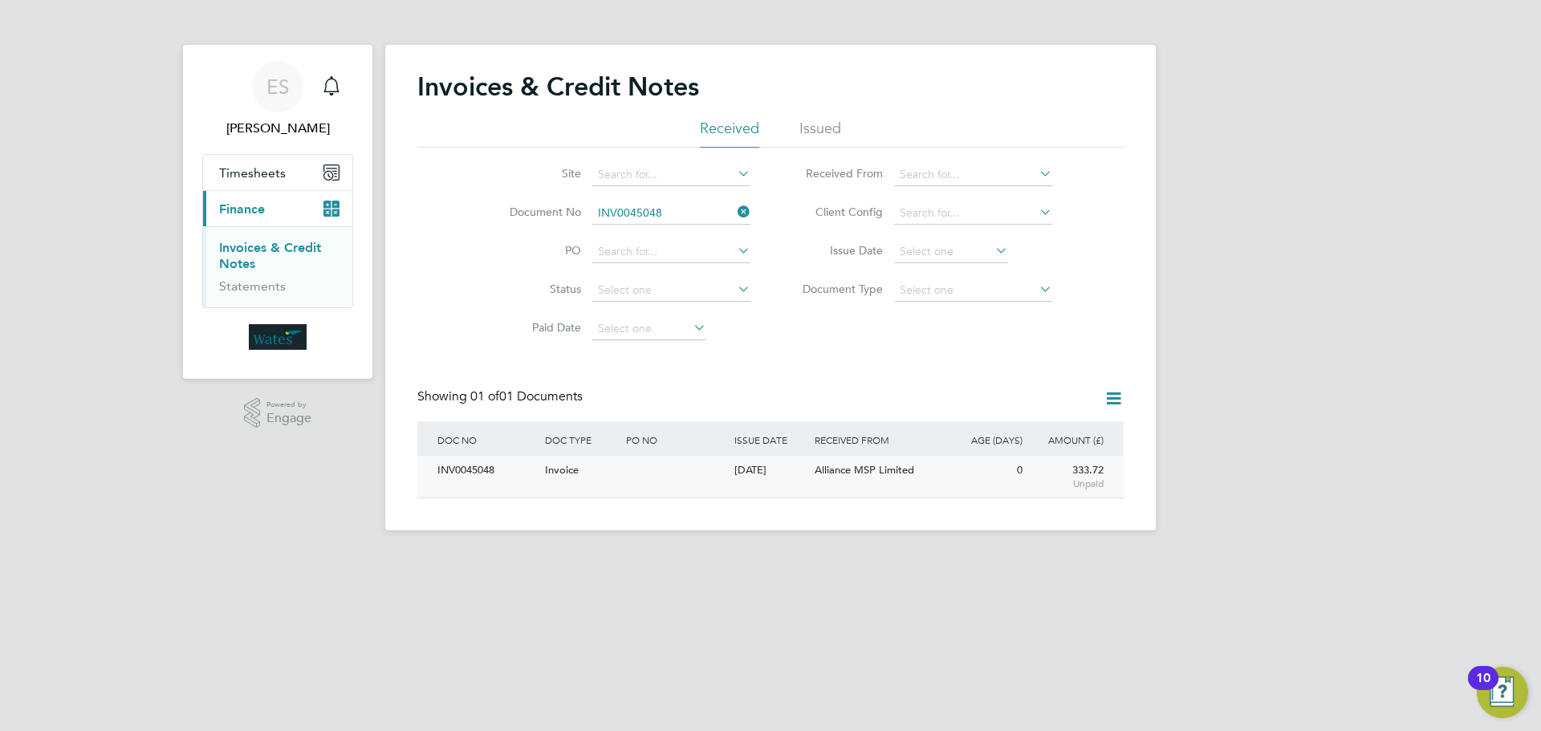
click at [491, 469] on div "INV0045048" at bounding box center [487, 471] width 108 height 30
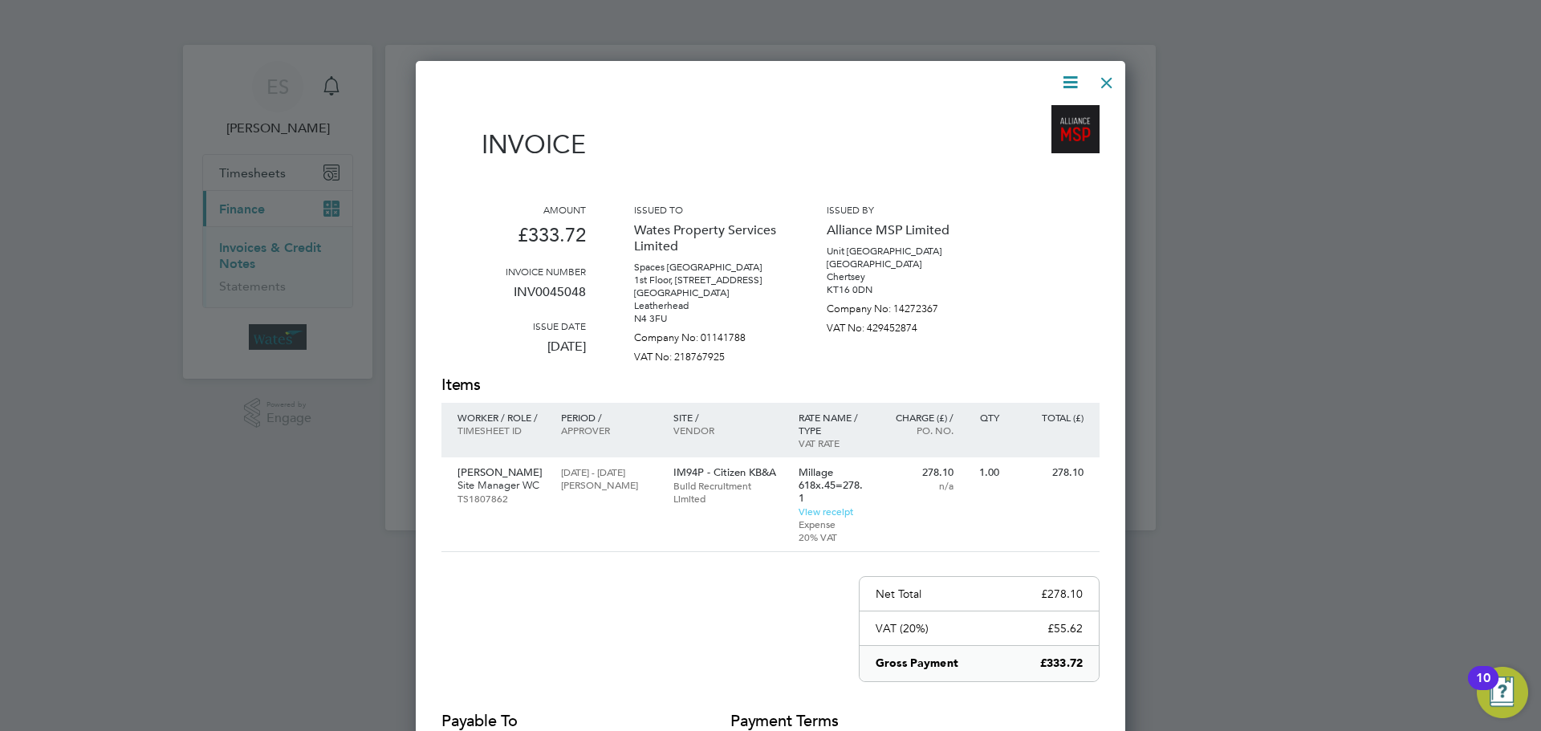
click at [1063, 77] on icon at bounding box center [1070, 82] width 20 height 20
click at [1042, 116] on li "Download Invoice" at bounding box center [1021, 120] width 111 height 22
click at [1069, 73] on icon at bounding box center [1070, 82] width 20 height 20
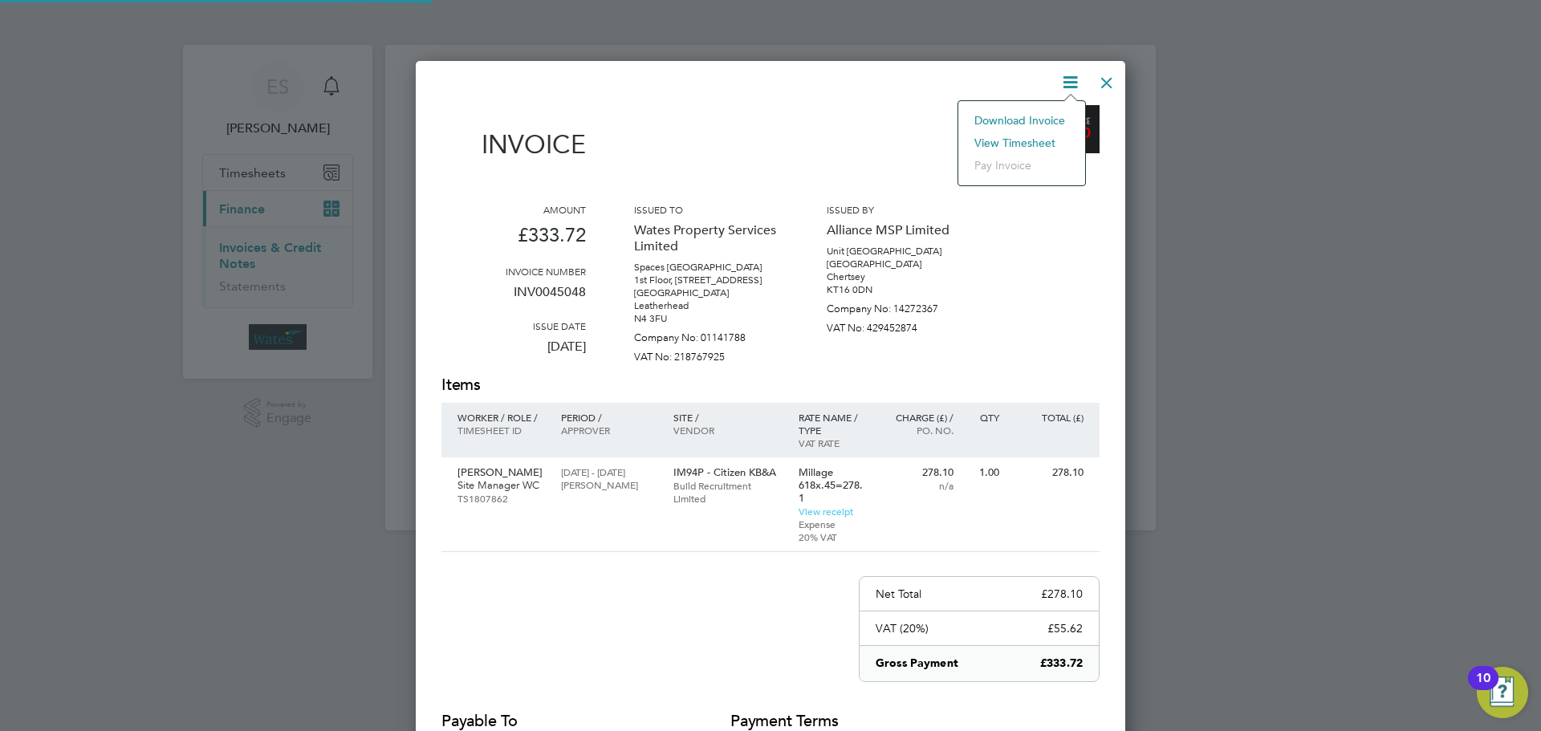
click at [1035, 136] on li "View timesheet" at bounding box center [1021, 143] width 111 height 22
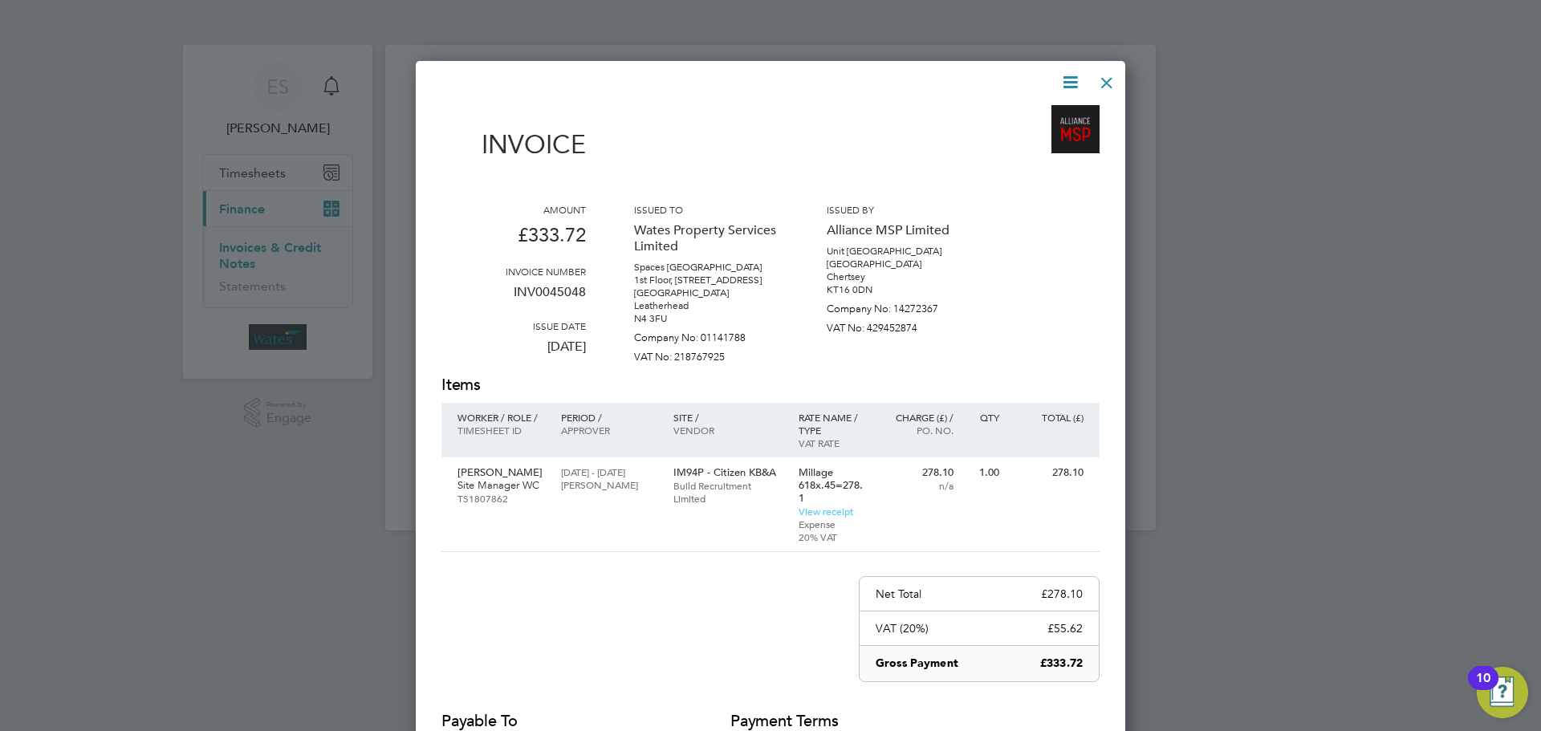
click at [1099, 74] on div at bounding box center [1106, 78] width 29 height 29
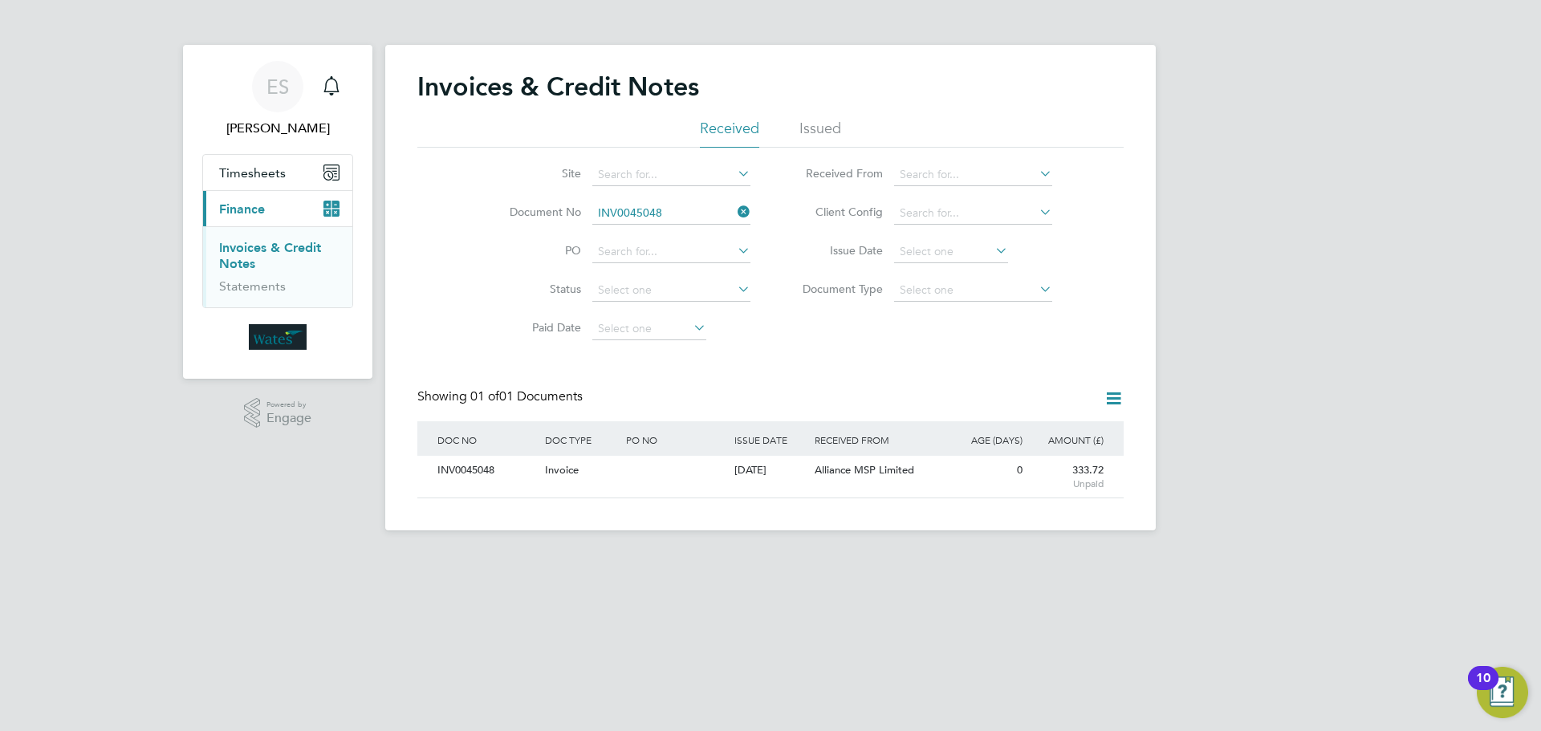
click at [734, 213] on icon at bounding box center [734, 212] width 0 height 22
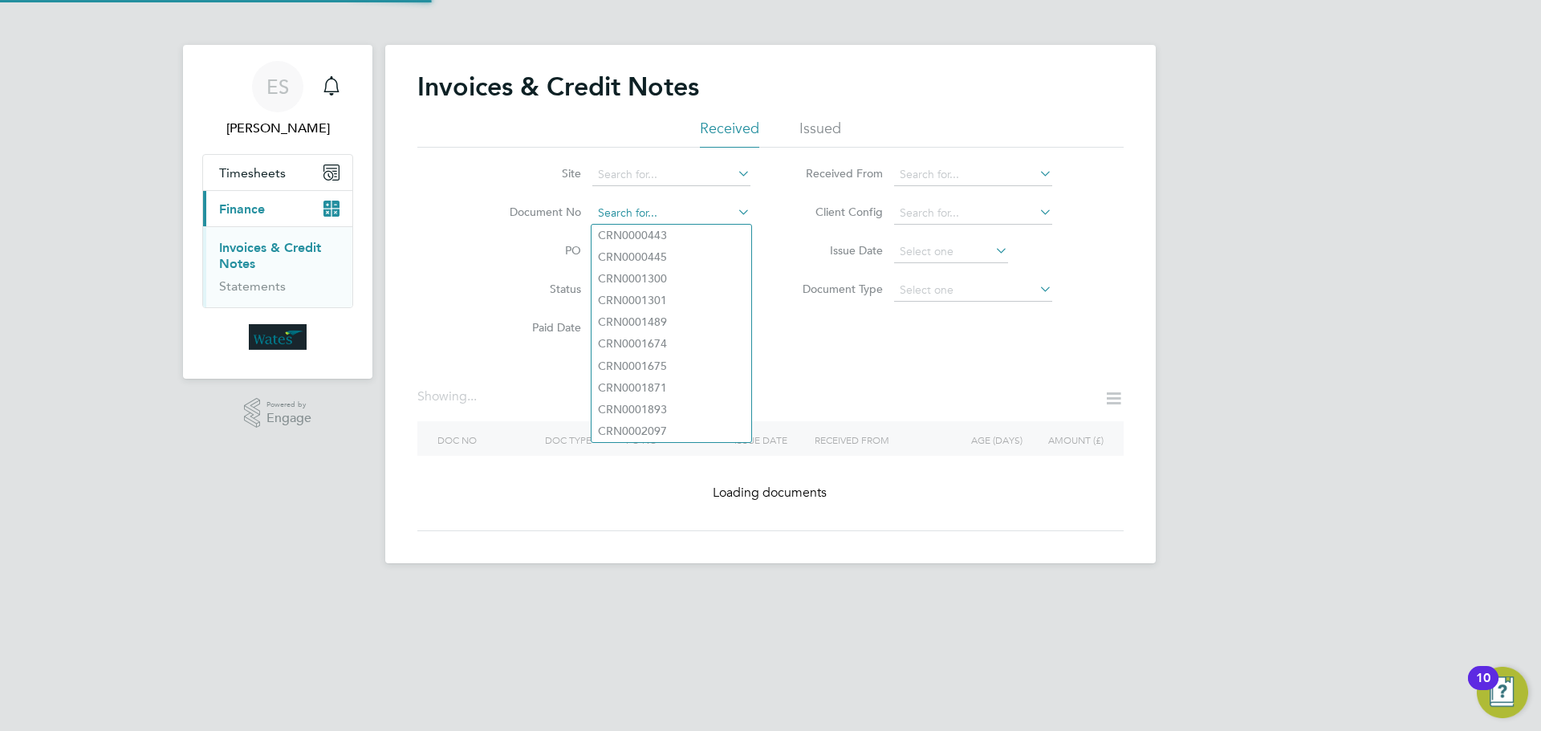
paste input "INV0045049"
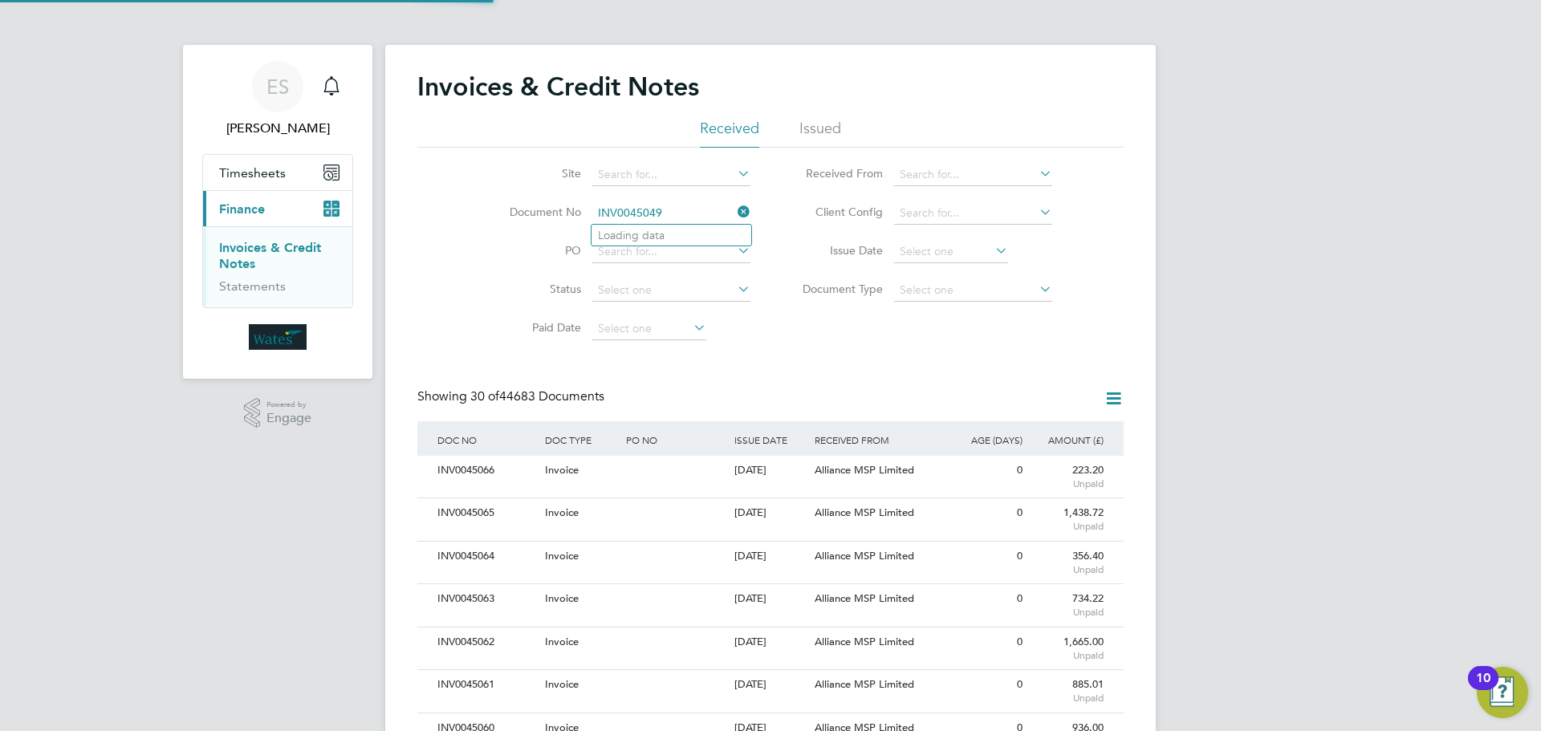
scroll to position [30, 136]
type input "INV0045049"
click at [669, 234] on li "INV0045049" at bounding box center [671, 236] width 160 height 22
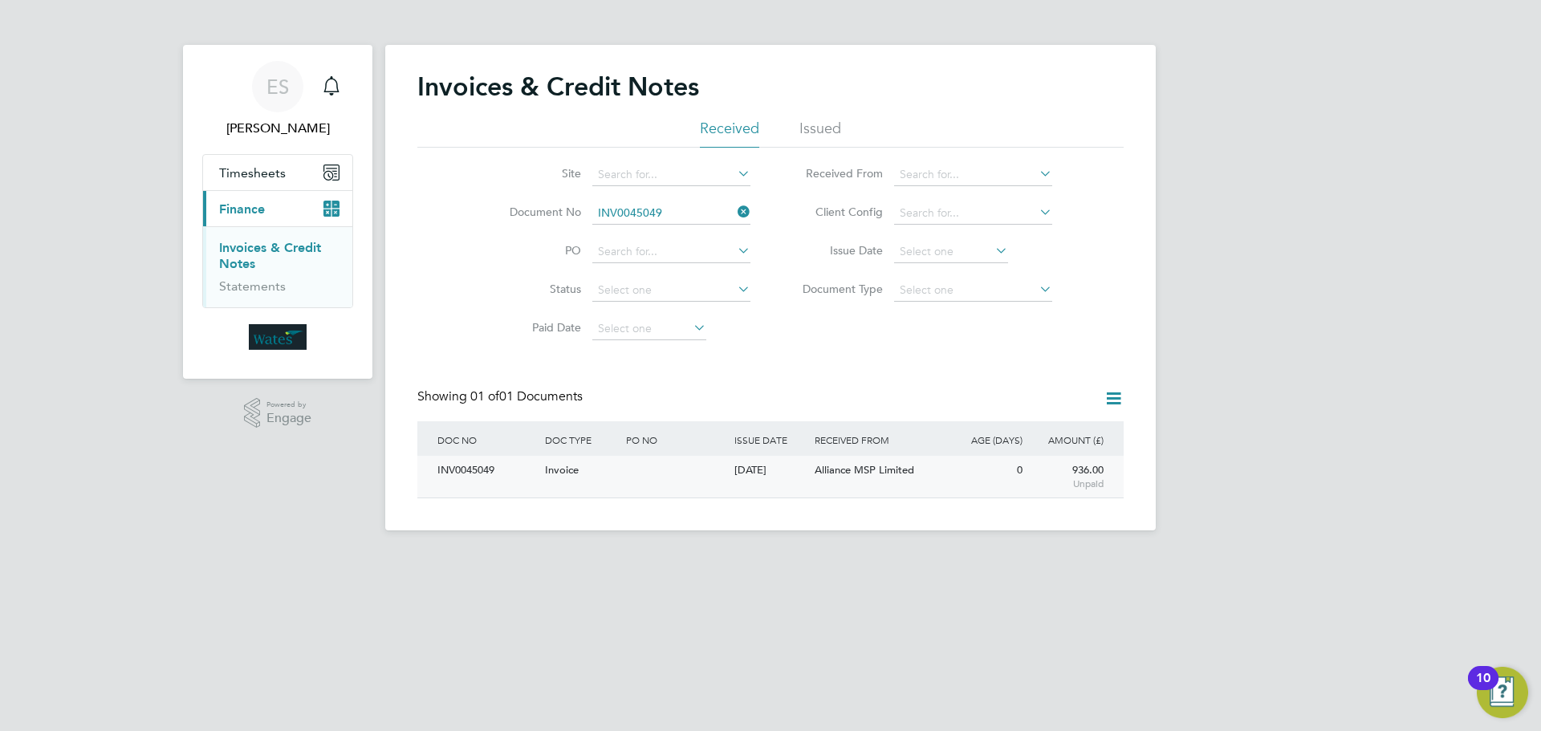
click at [496, 468] on div "INV0045049" at bounding box center [487, 471] width 108 height 30
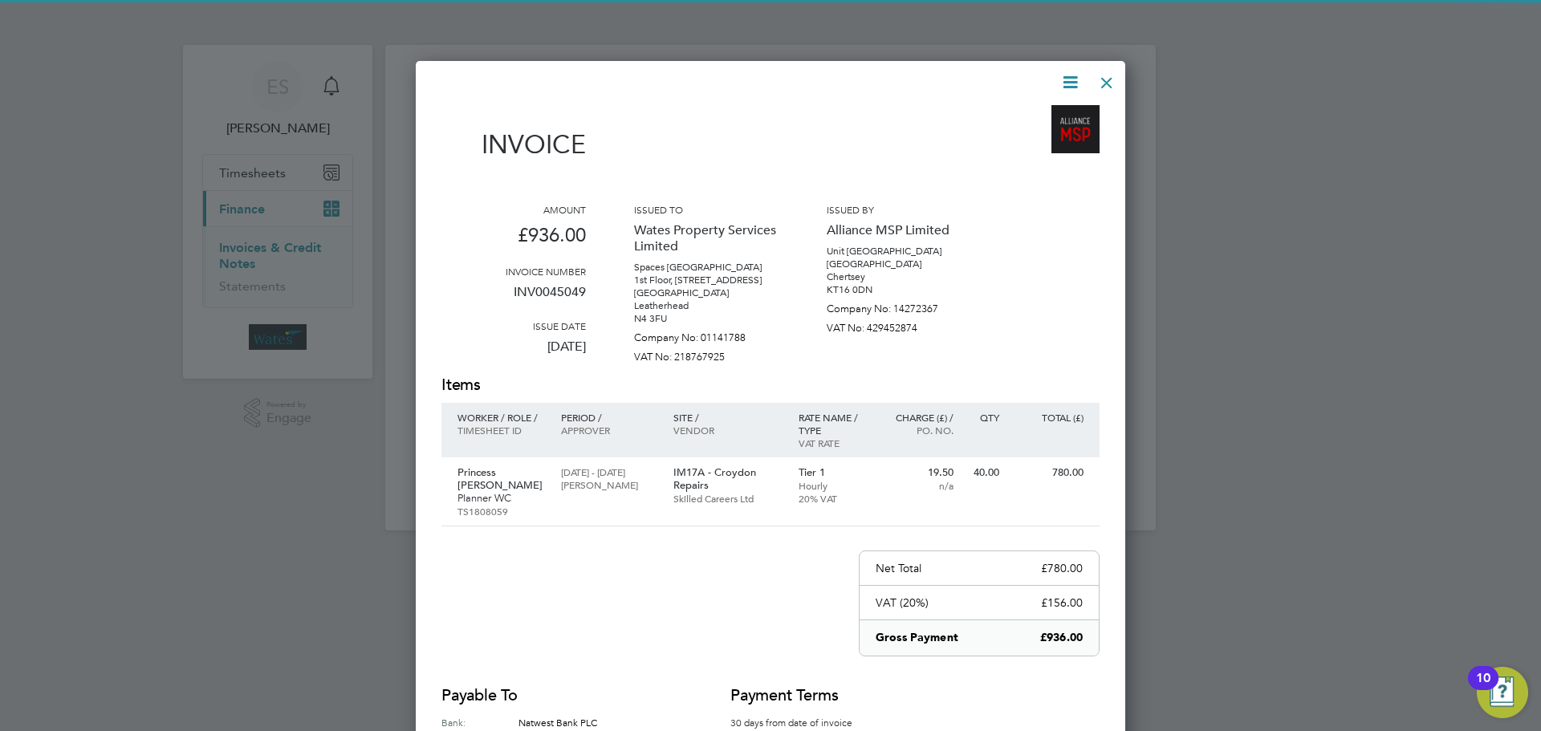
click at [1060, 72] on icon at bounding box center [1070, 82] width 20 height 20
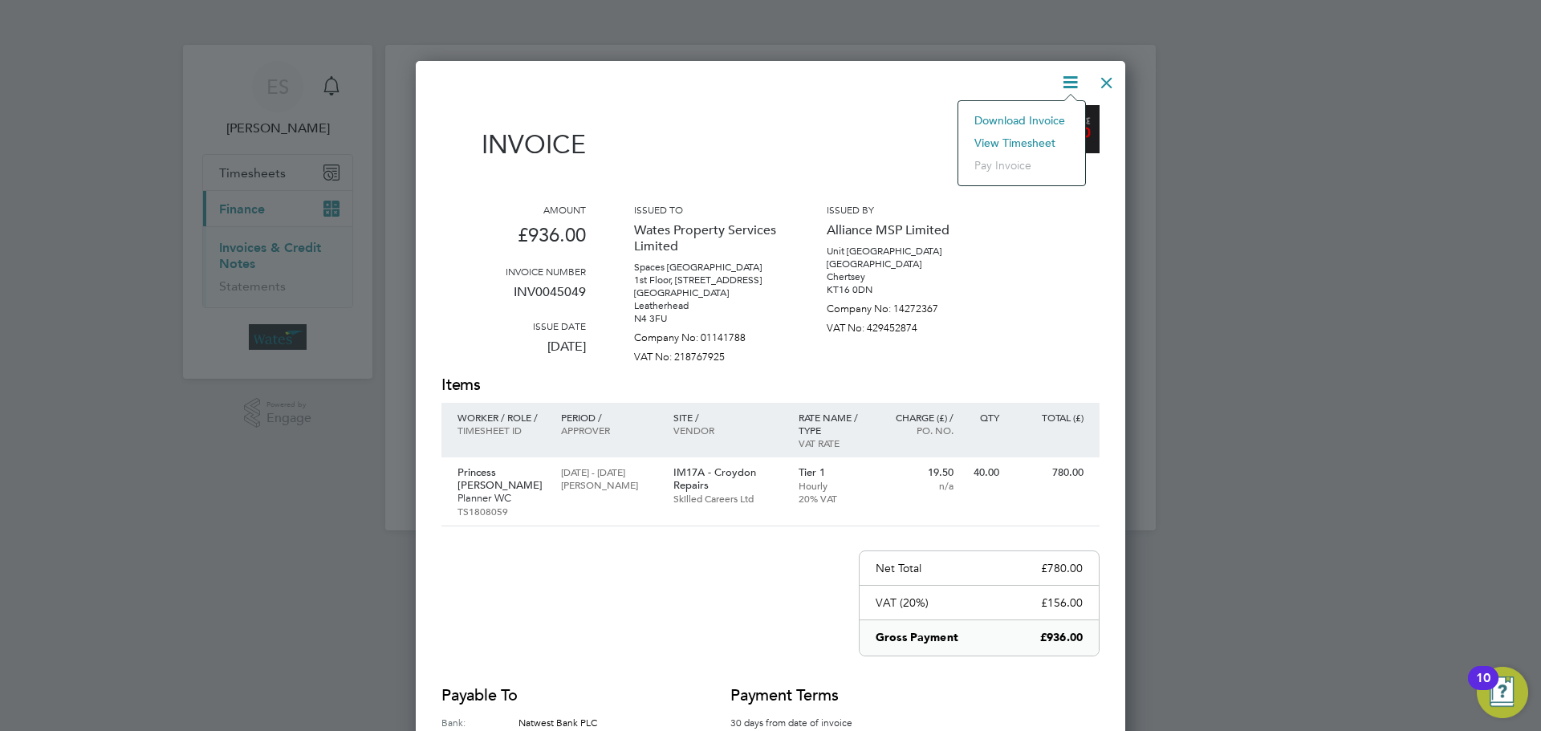
click at [1044, 116] on li "Download Invoice" at bounding box center [1021, 120] width 111 height 22
click at [1067, 79] on icon at bounding box center [1070, 82] width 20 height 20
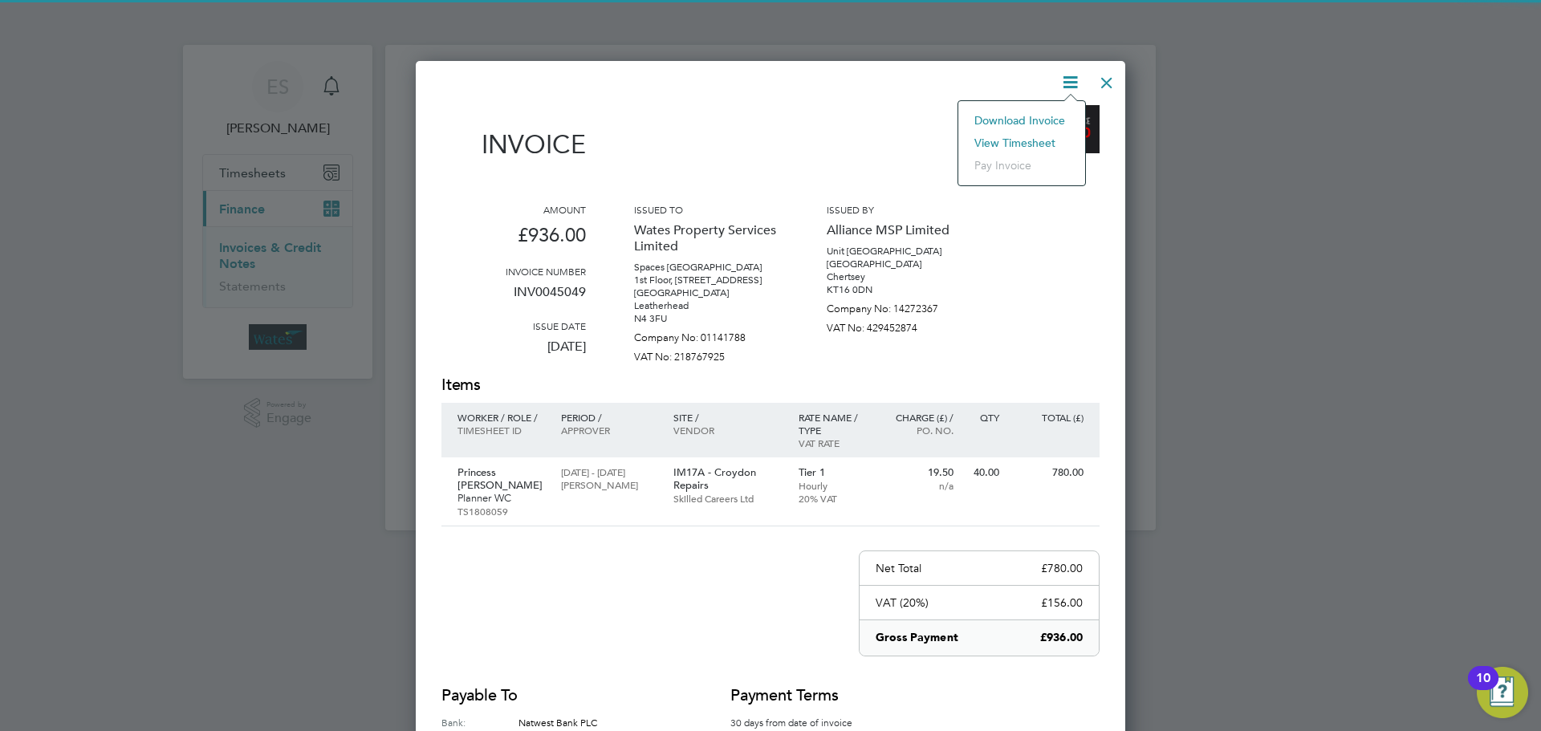
click at [1014, 137] on li "View timesheet" at bounding box center [1021, 143] width 111 height 22
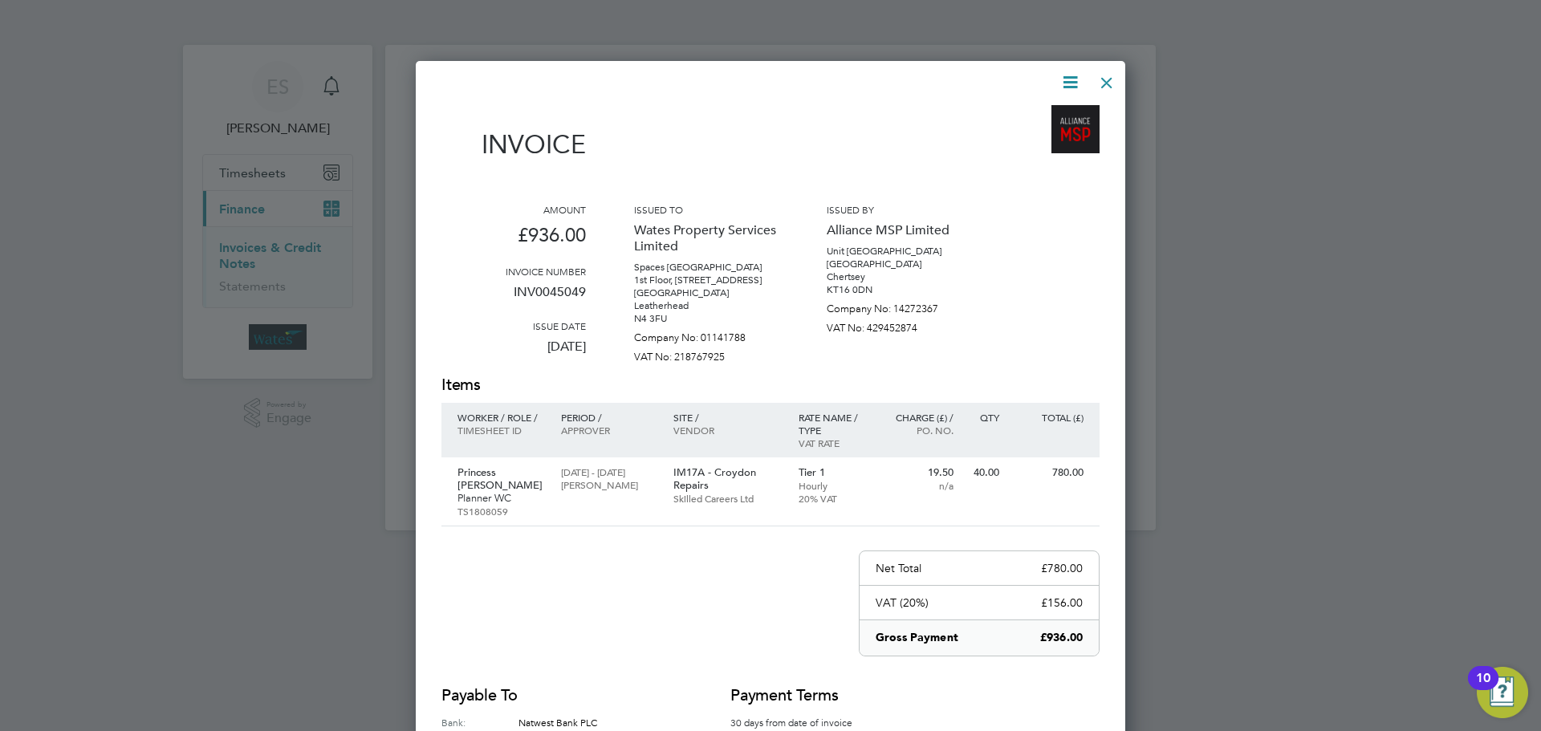
click at [1108, 75] on div at bounding box center [1106, 78] width 29 height 29
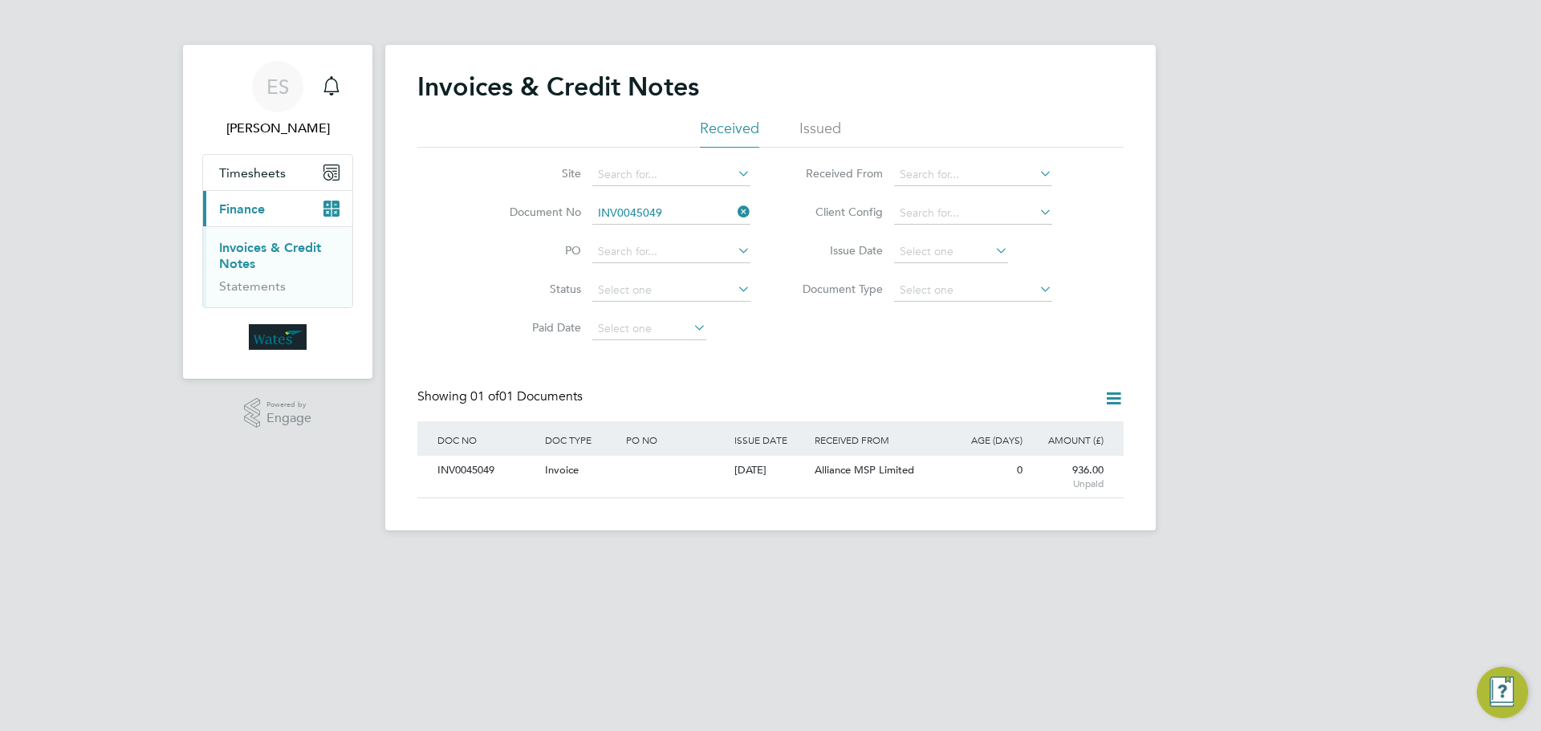
click at [734, 209] on icon at bounding box center [734, 212] width 0 height 22
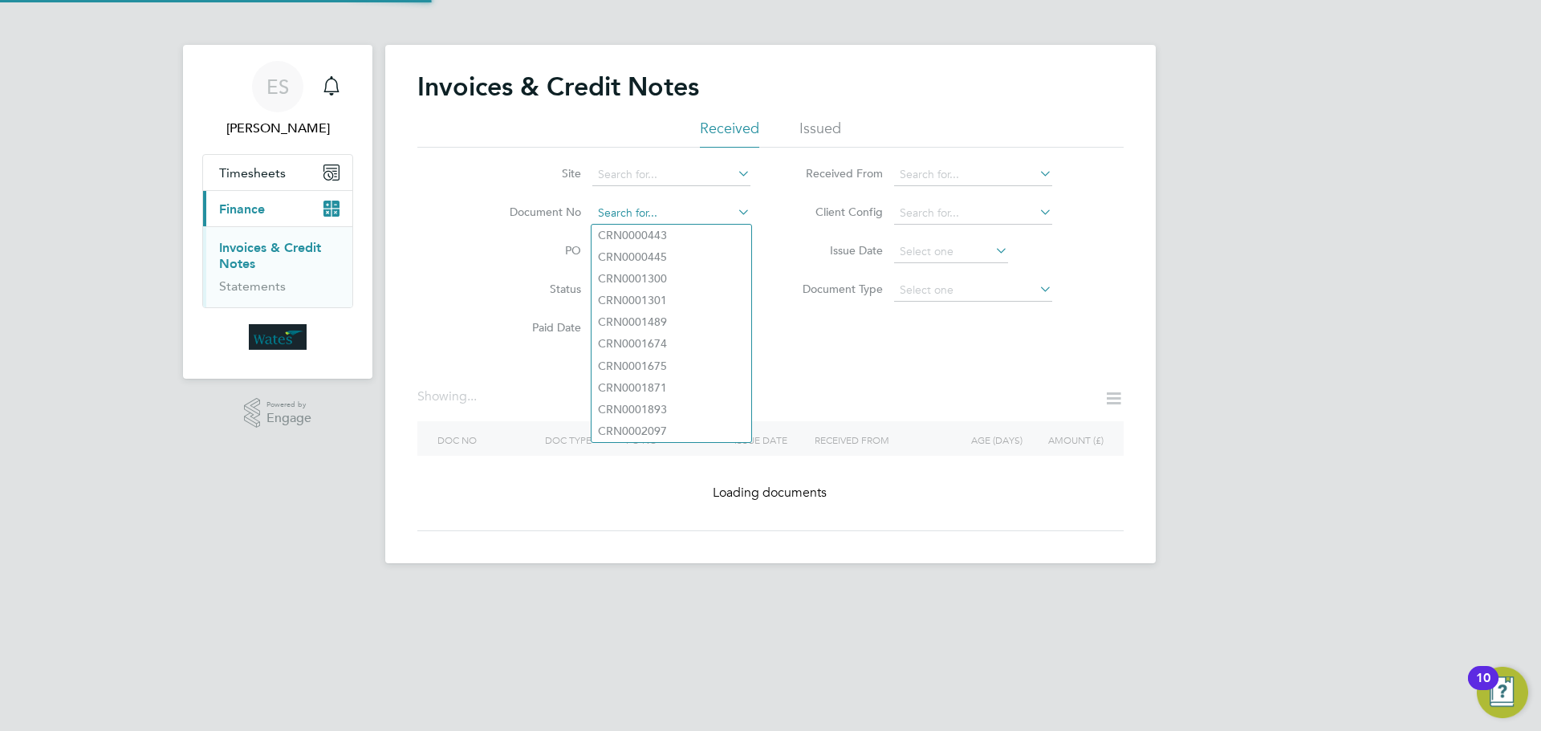
paste input "INV0045050"
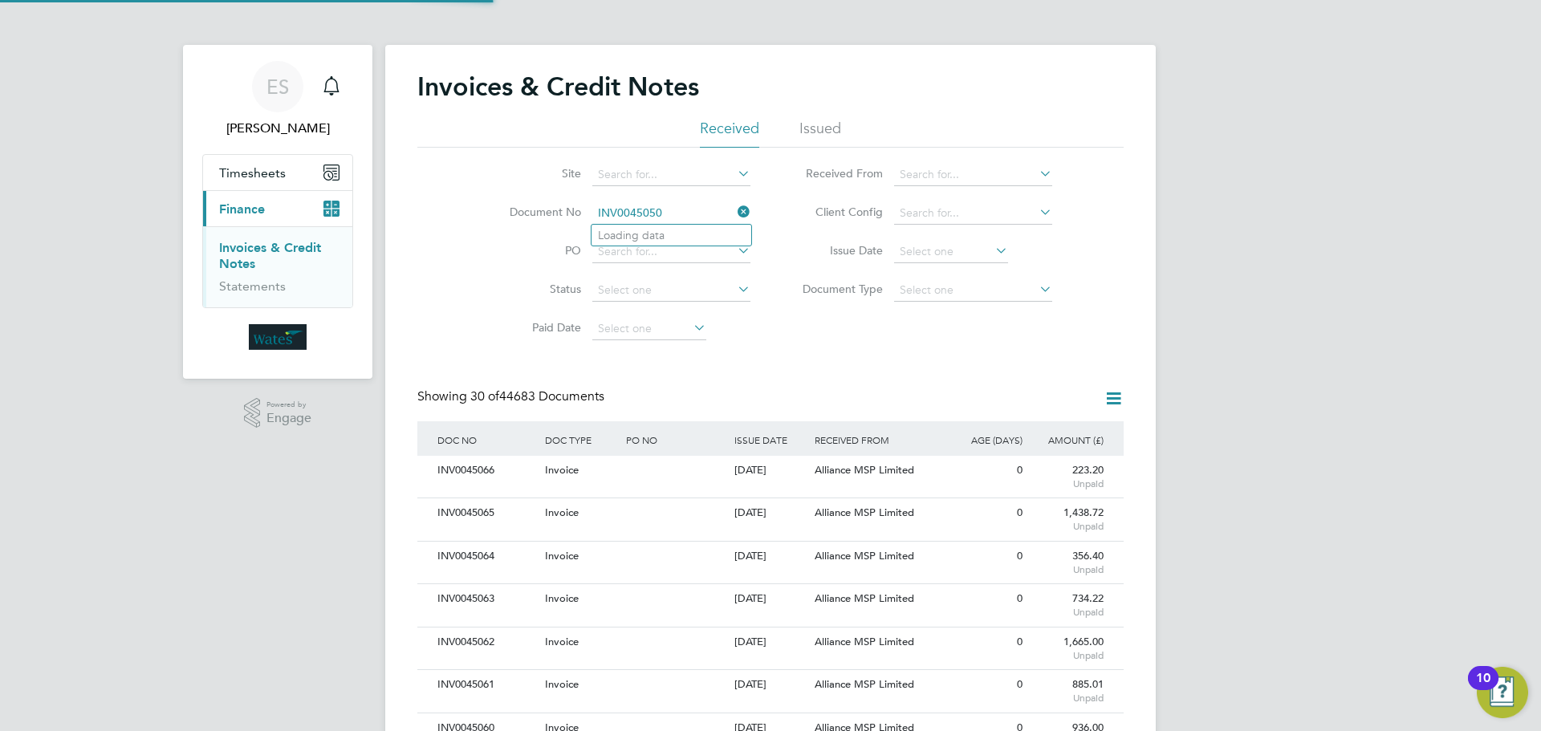
scroll to position [30, 109]
type input "INV0045050"
click at [705, 239] on li "INV0045050" at bounding box center [671, 236] width 160 height 22
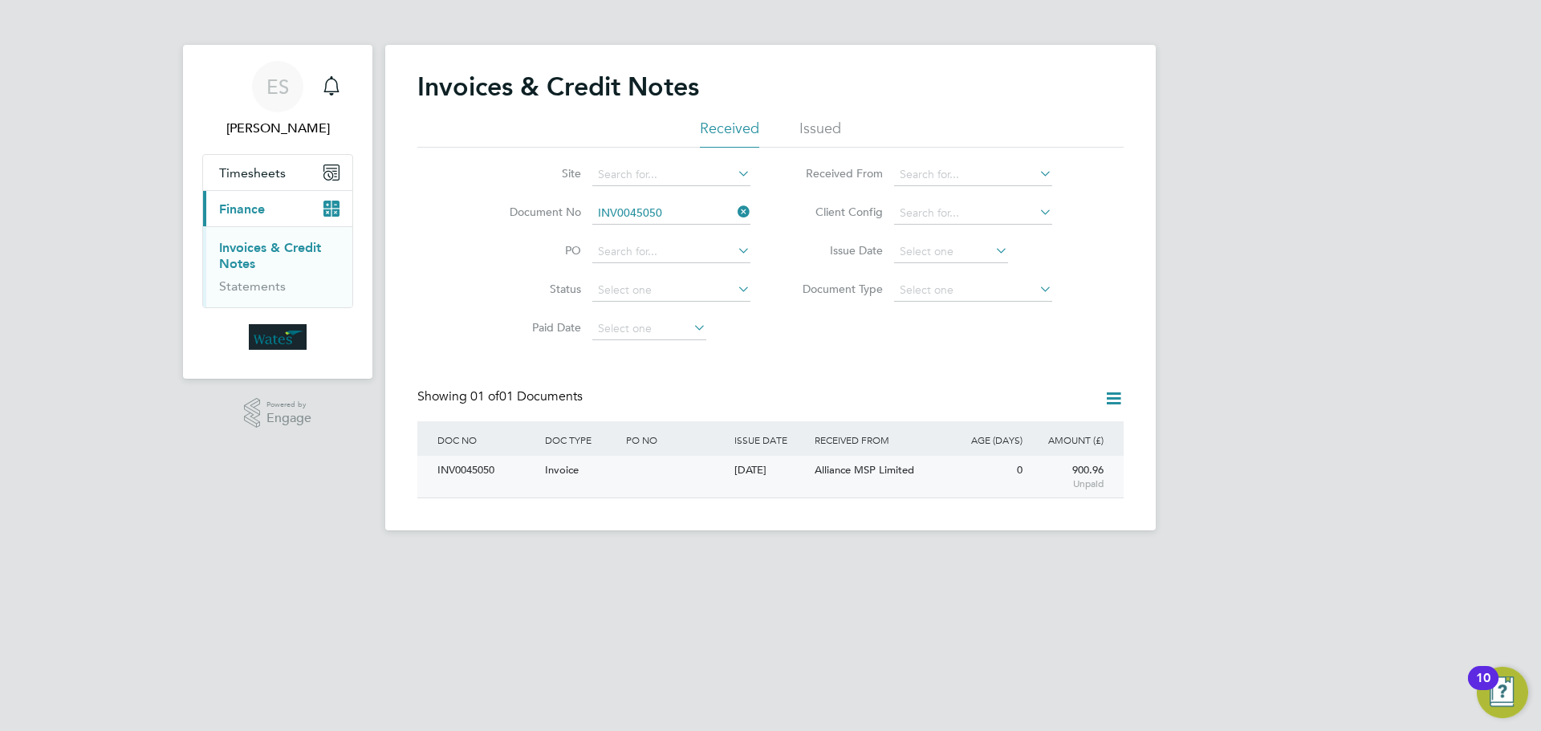
click at [484, 473] on div "INV0045050" at bounding box center [487, 471] width 108 height 30
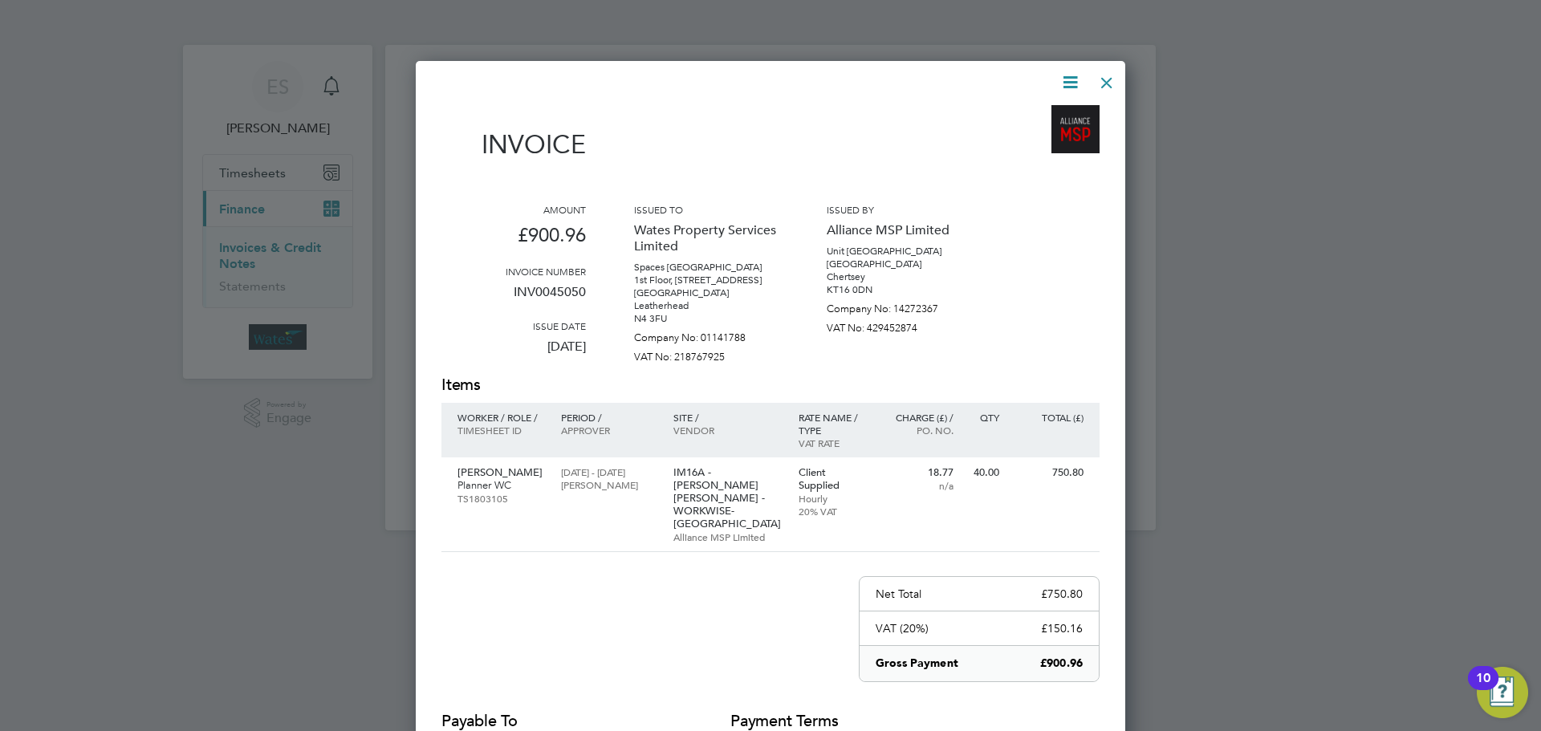
click at [1069, 80] on icon at bounding box center [1070, 82] width 20 height 20
click at [1050, 114] on li "Download Invoice" at bounding box center [1021, 120] width 111 height 22
drag, startPoint x: 1067, startPoint y: 83, endPoint x: 1062, endPoint y: 91, distance: 9.4
click at [1067, 83] on icon at bounding box center [1070, 82] width 20 height 20
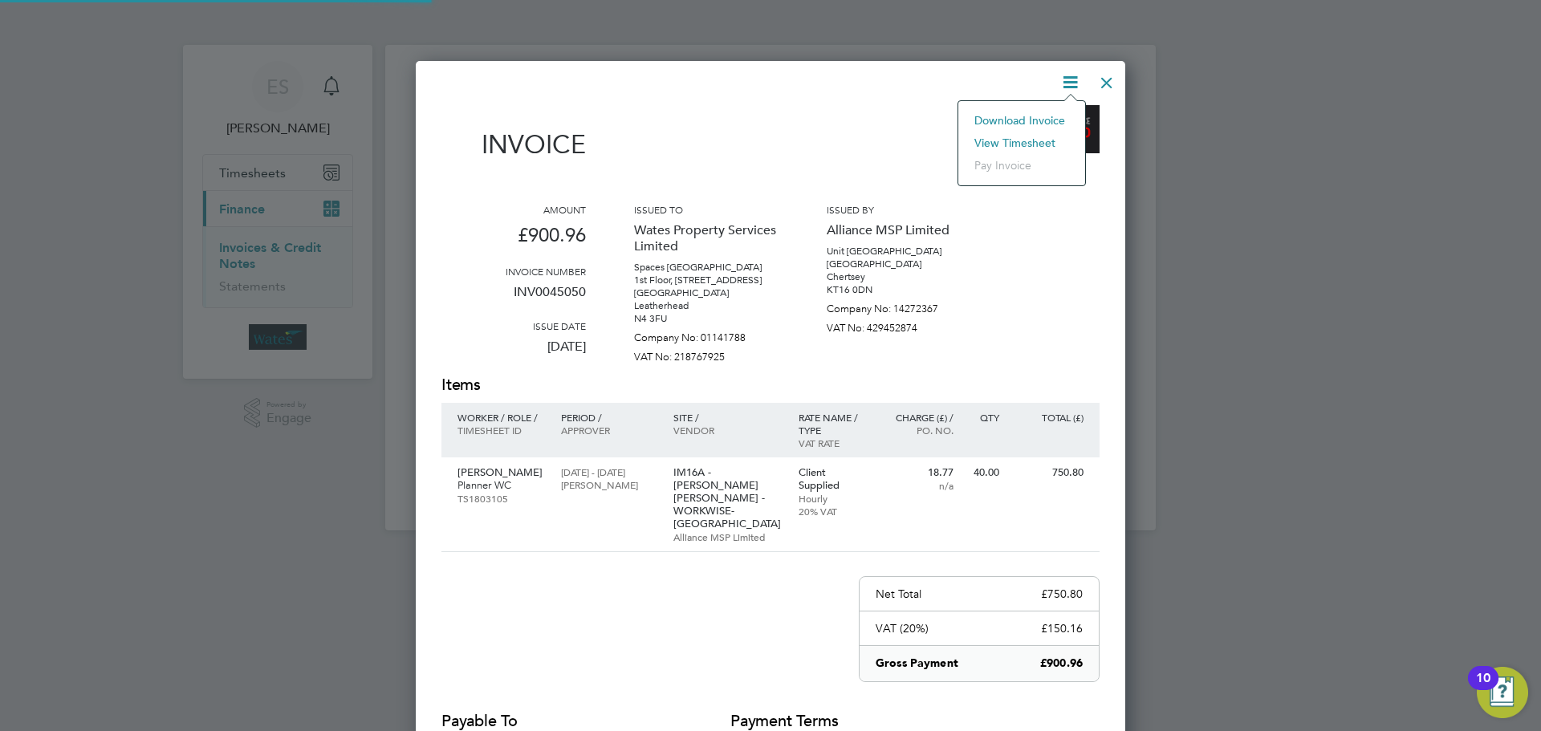
click at [1043, 134] on li "View timesheet" at bounding box center [1021, 143] width 111 height 22
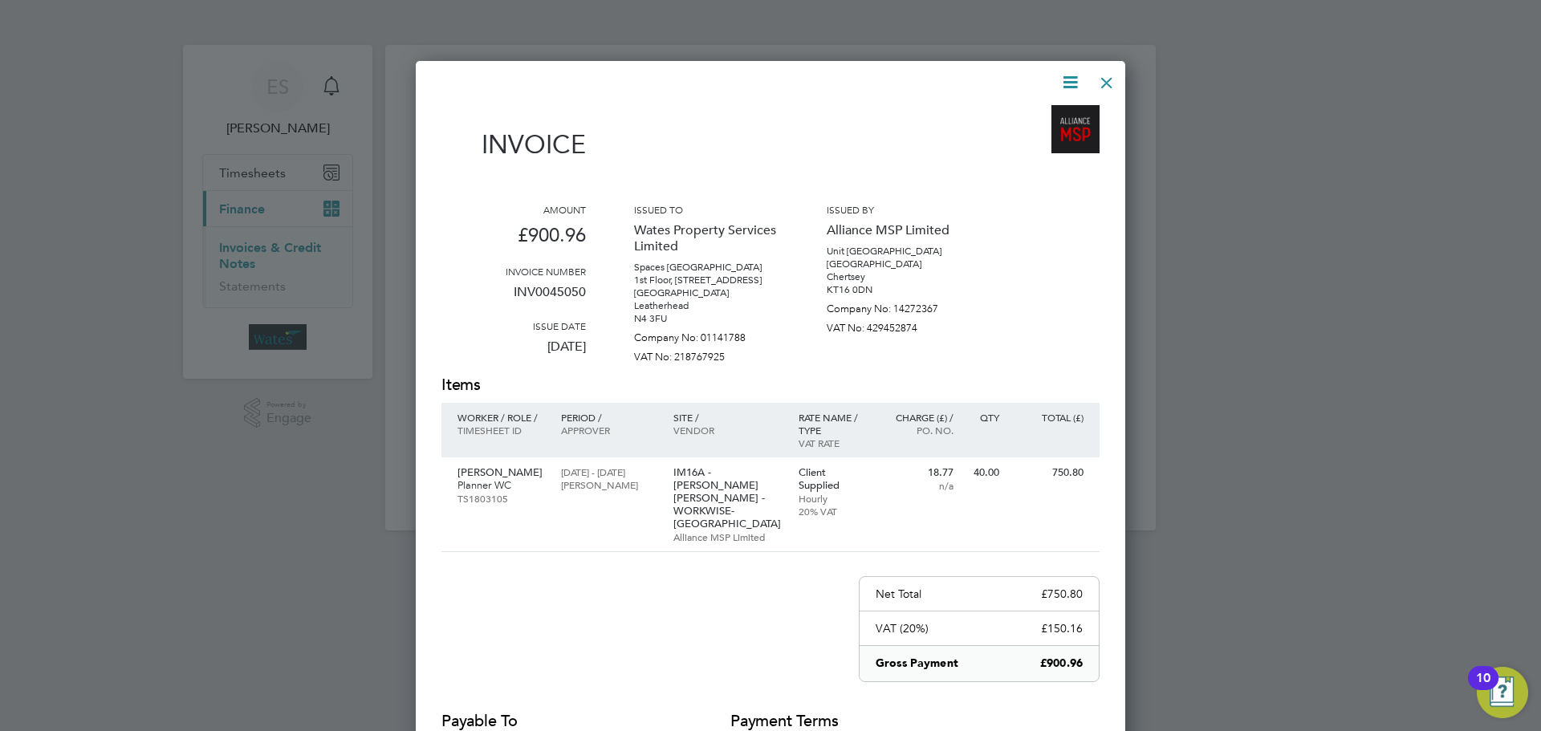
click at [1104, 81] on div at bounding box center [1106, 78] width 29 height 29
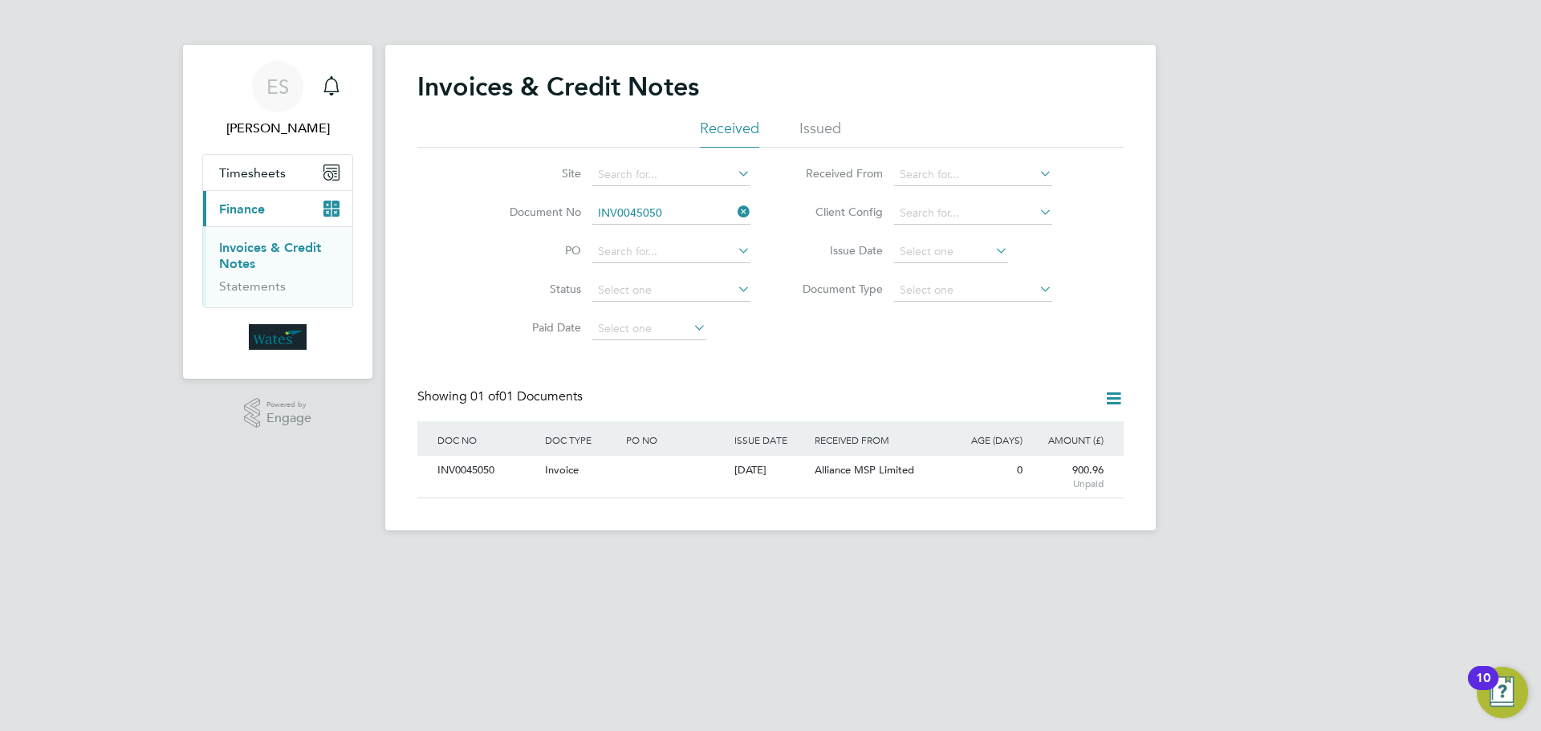
click at [734, 205] on icon at bounding box center [734, 212] width 0 height 22
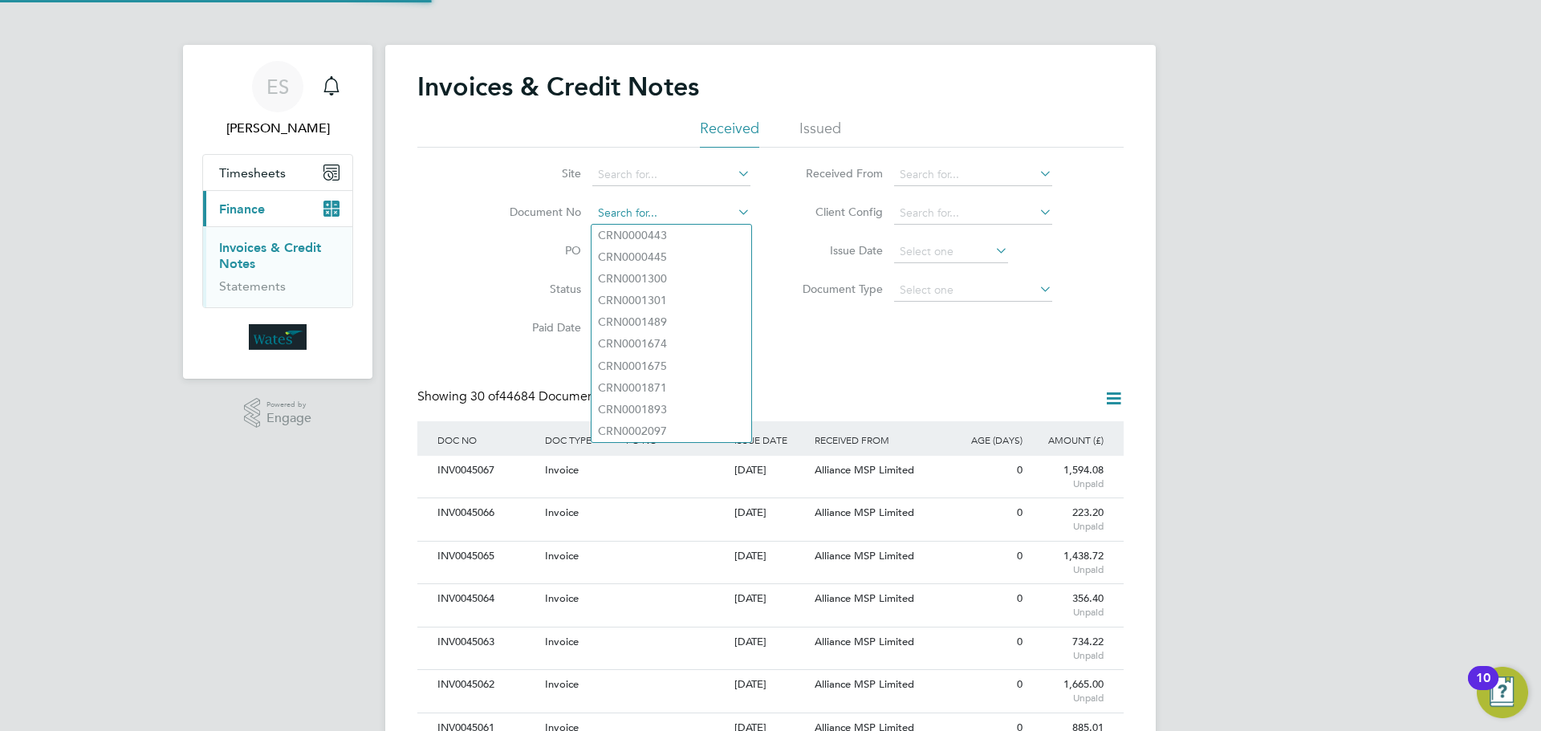
paste input "INV0045051"
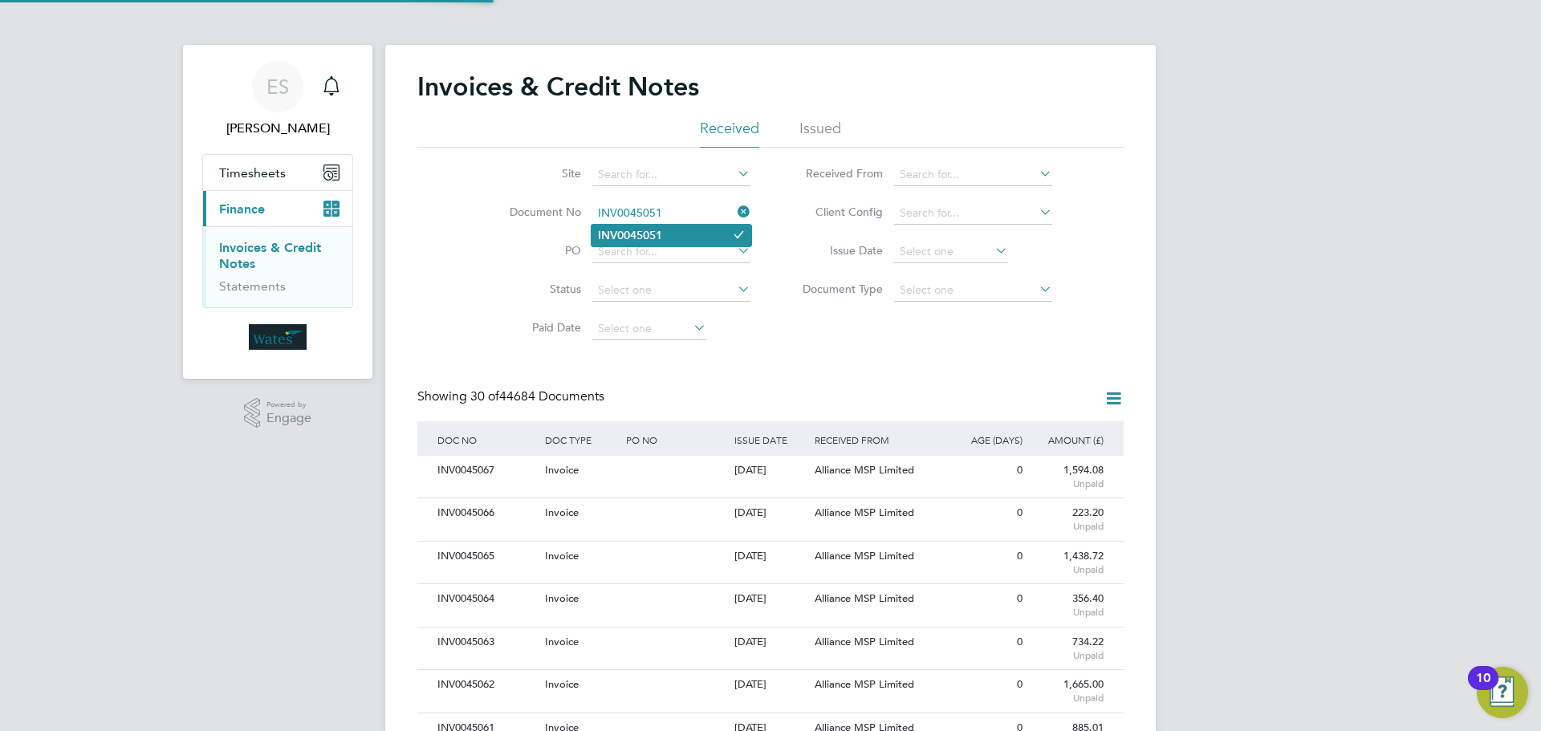
type input "INV0045051"
click at [661, 230] on b "INV0045051" at bounding box center [630, 236] width 64 height 14
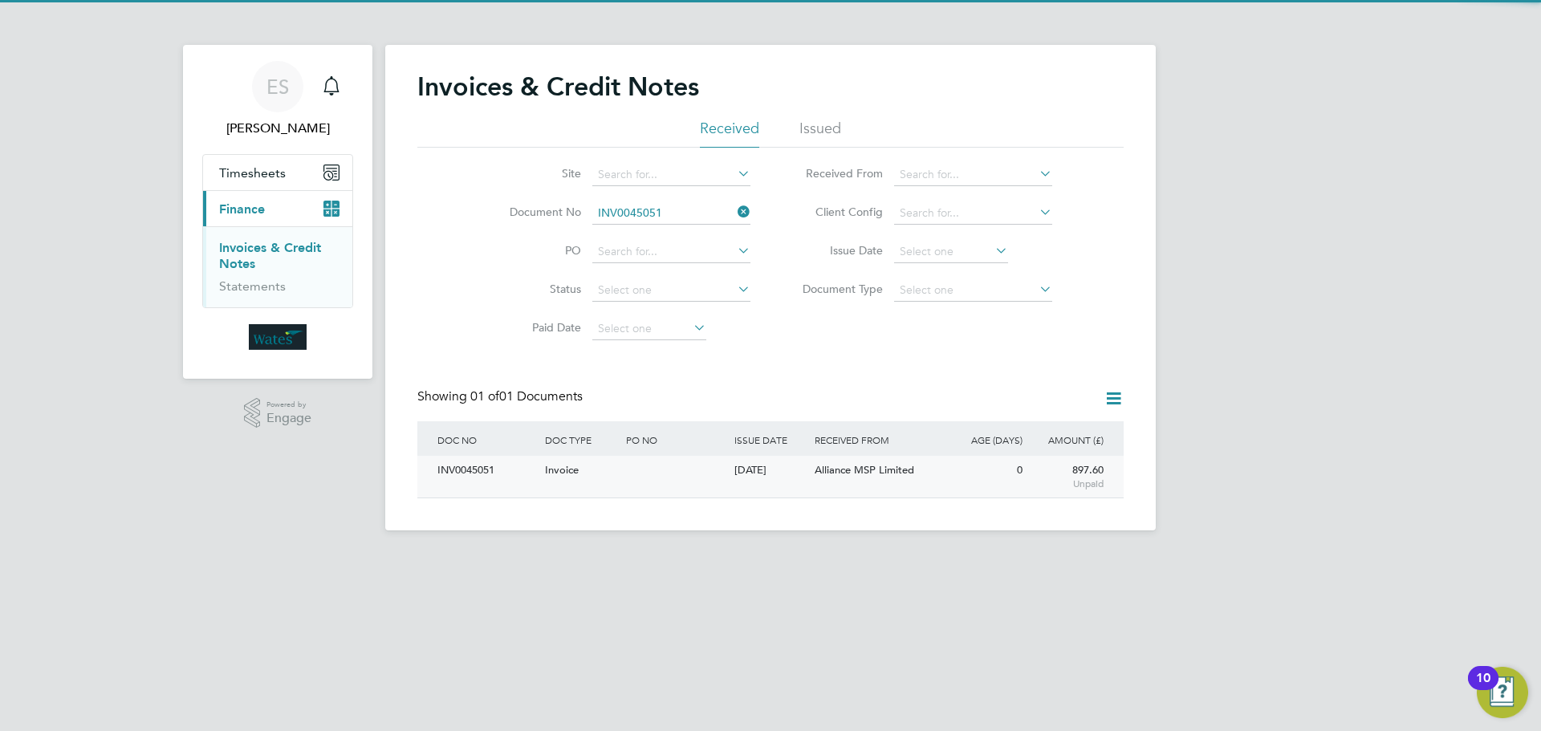
click at [490, 471] on div "INV0045051" at bounding box center [487, 471] width 108 height 30
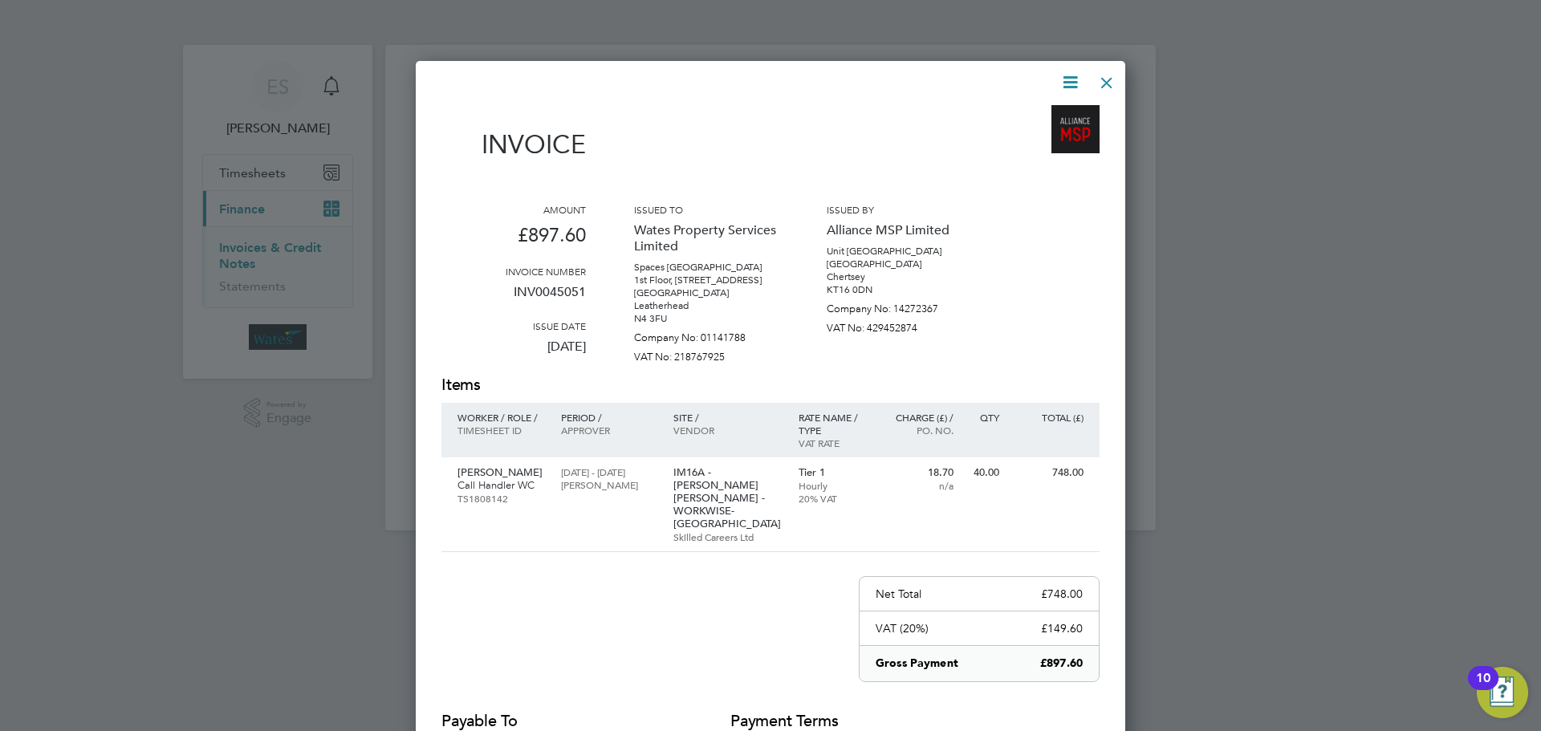
click at [1065, 77] on icon at bounding box center [1070, 82] width 20 height 20
click at [1042, 117] on li "Download Invoice" at bounding box center [1021, 120] width 111 height 22
click at [1070, 79] on icon at bounding box center [1070, 82] width 20 height 20
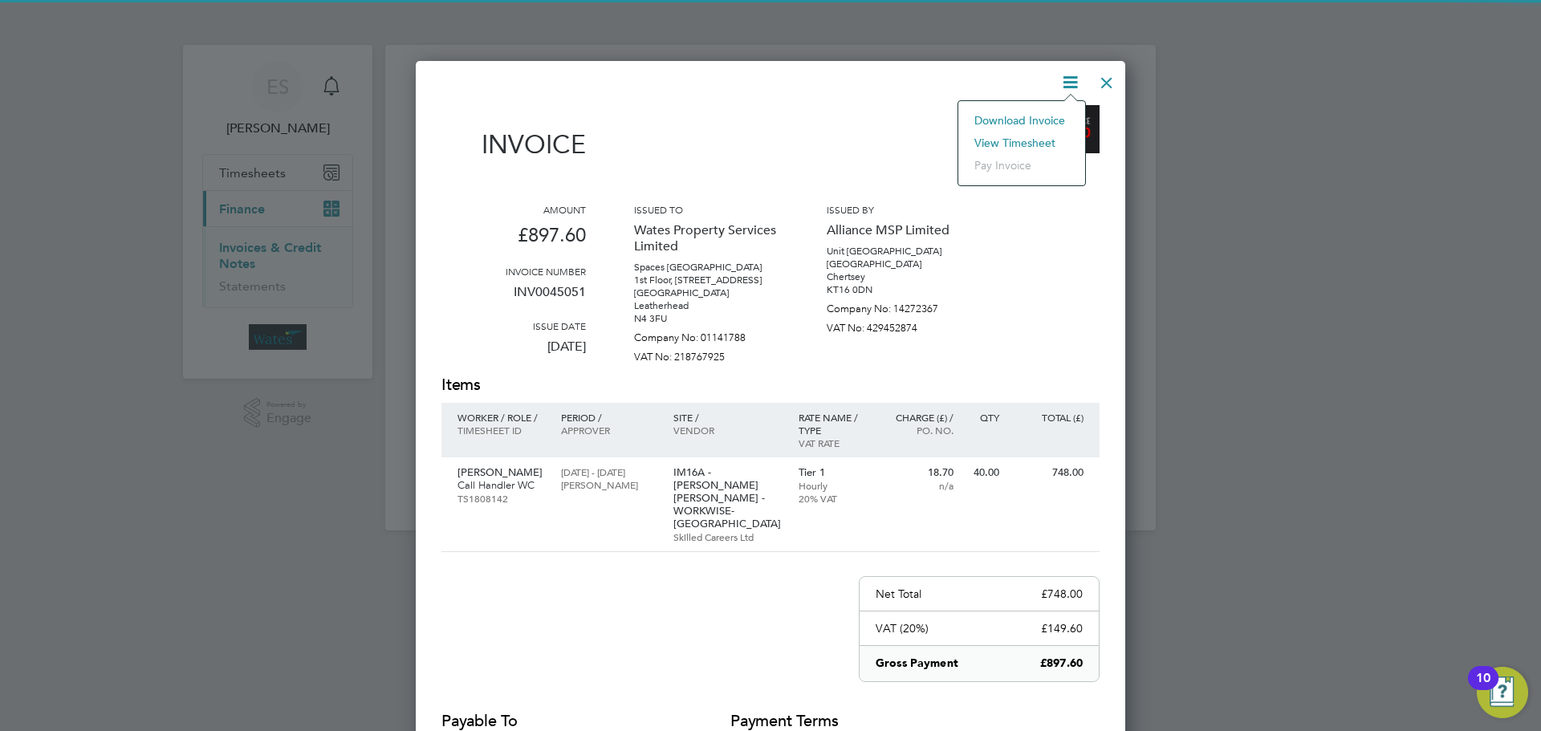
click at [1014, 136] on li "View timesheet" at bounding box center [1021, 143] width 111 height 22
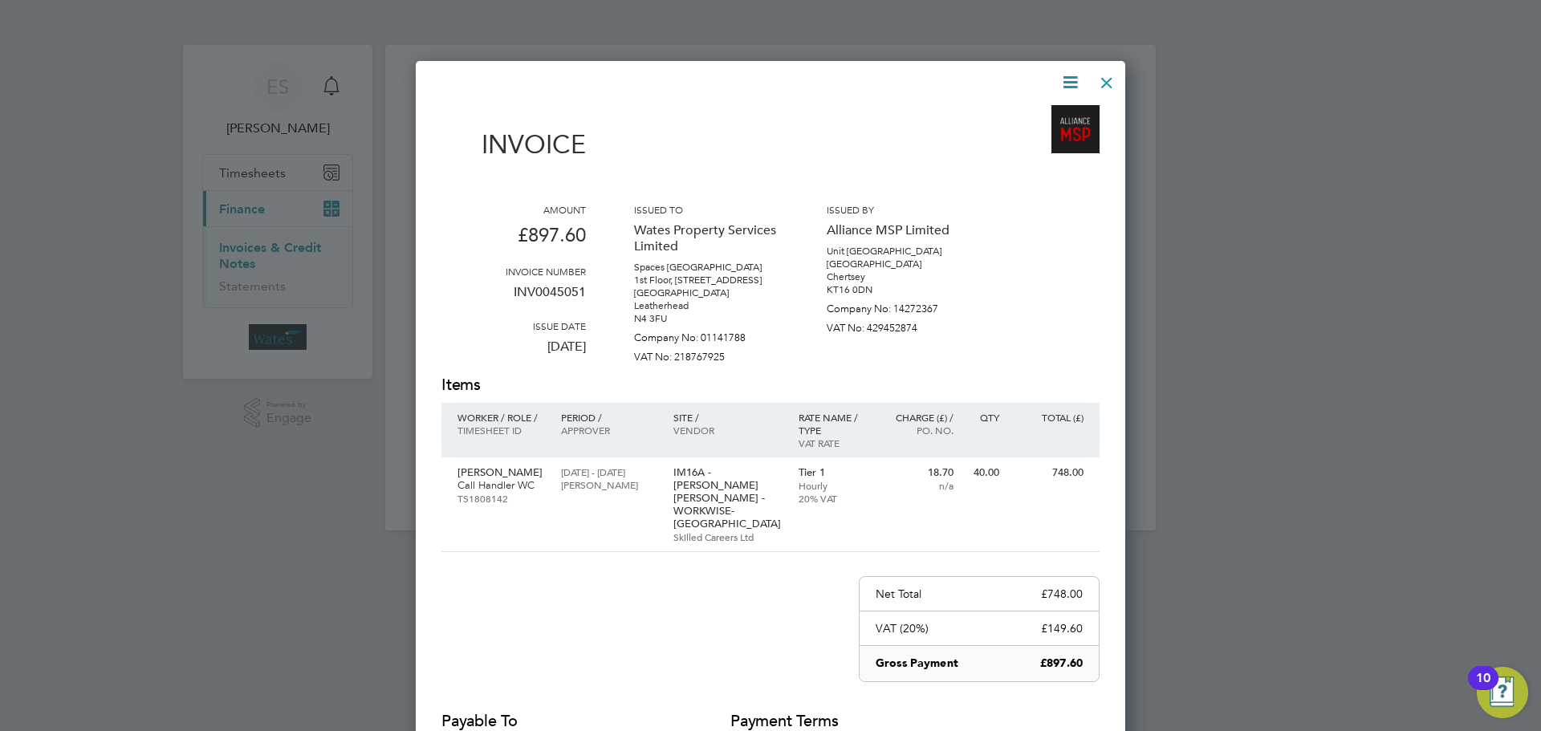
click at [1104, 83] on div at bounding box center [1106, 78] width 29 height 29
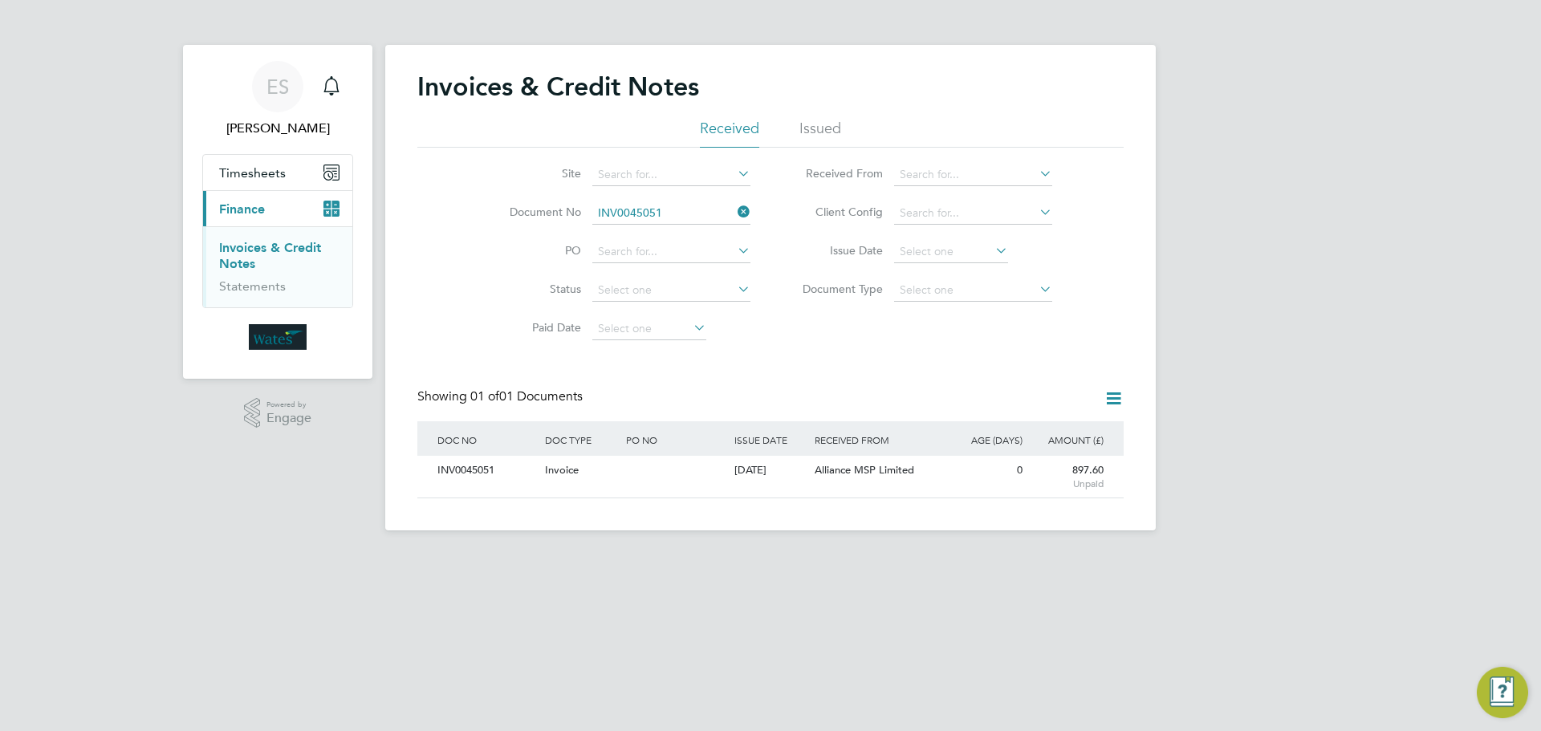
click at [734, 209] on icon at bounding box center [734, 212] width 0 height 22
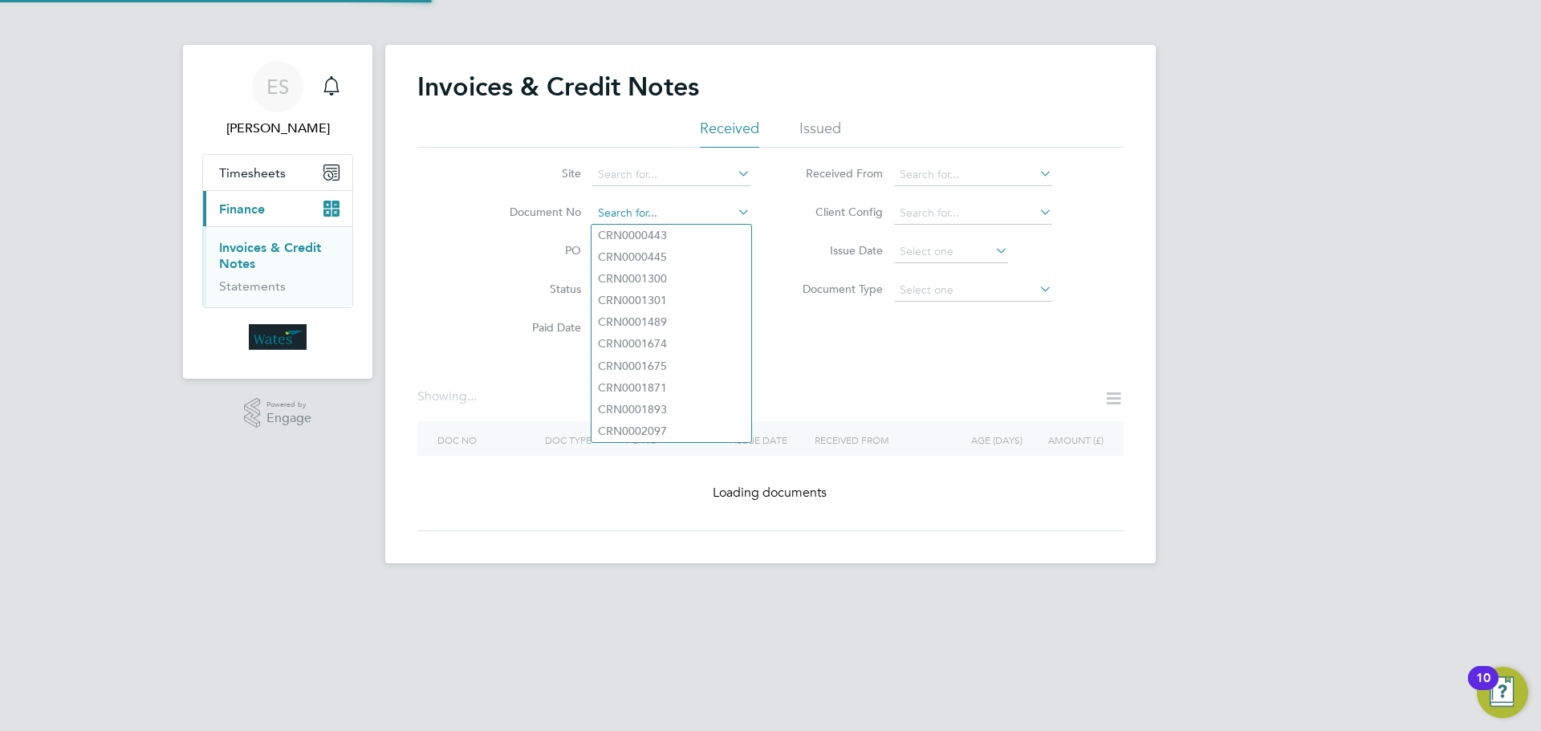
paste input "INV0045052"
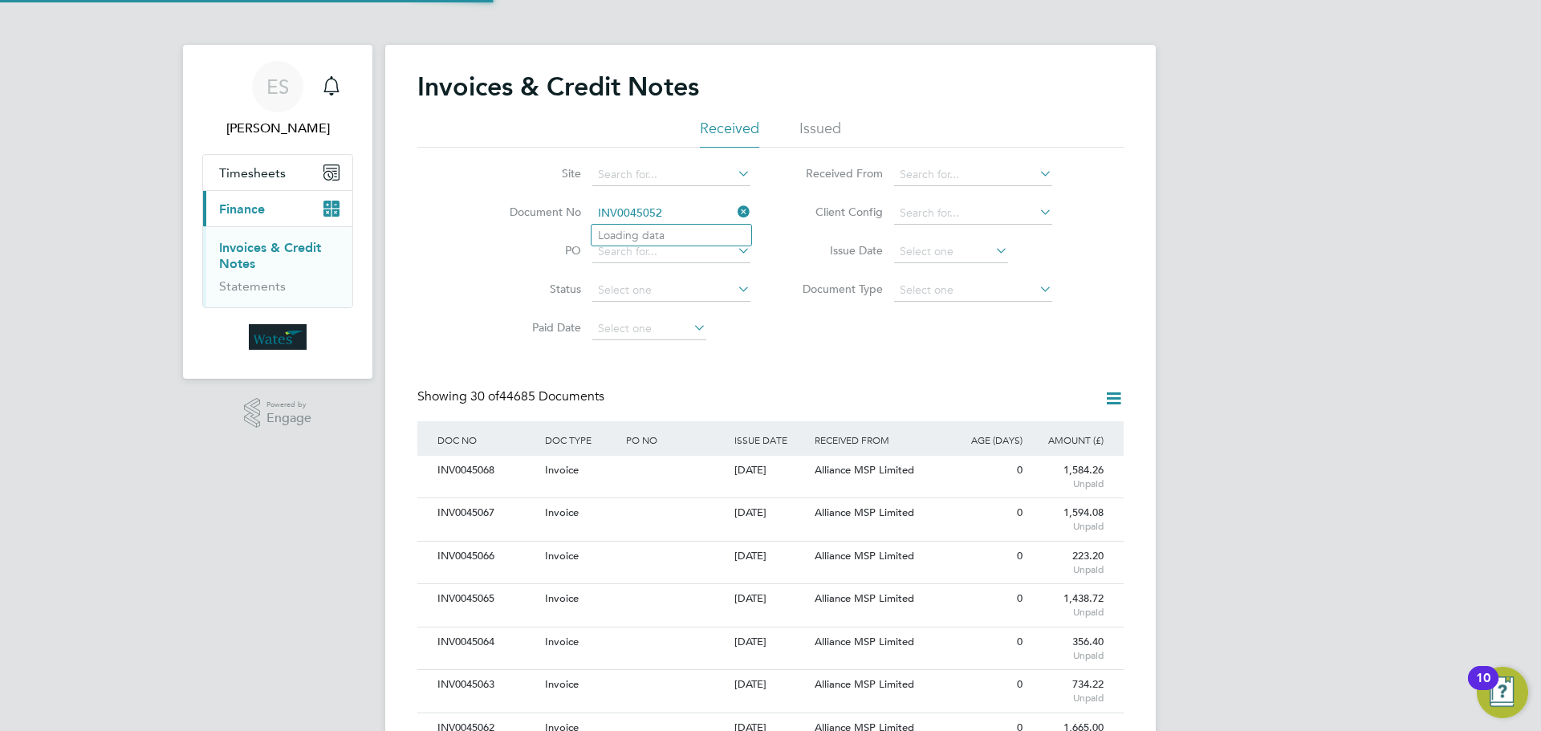
scroll to position [30, 109]
type input "INV0045052"
click at [685, 237] on li "INV0045052" at bounding box center [671, 236] width 160 height 22
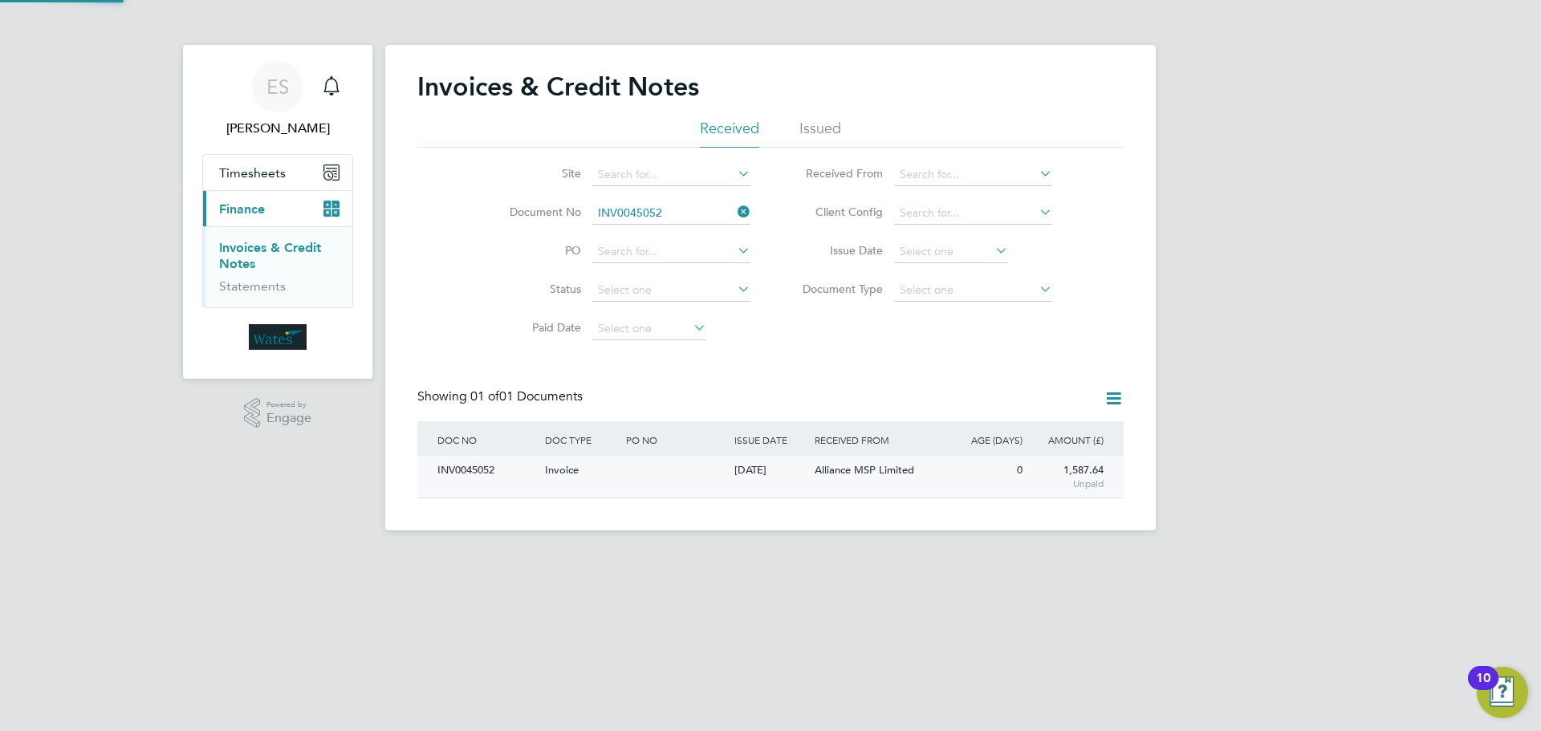
click at [463, 467] on div "INV0045052" at bounding box center [487, 471] width 108 height 30
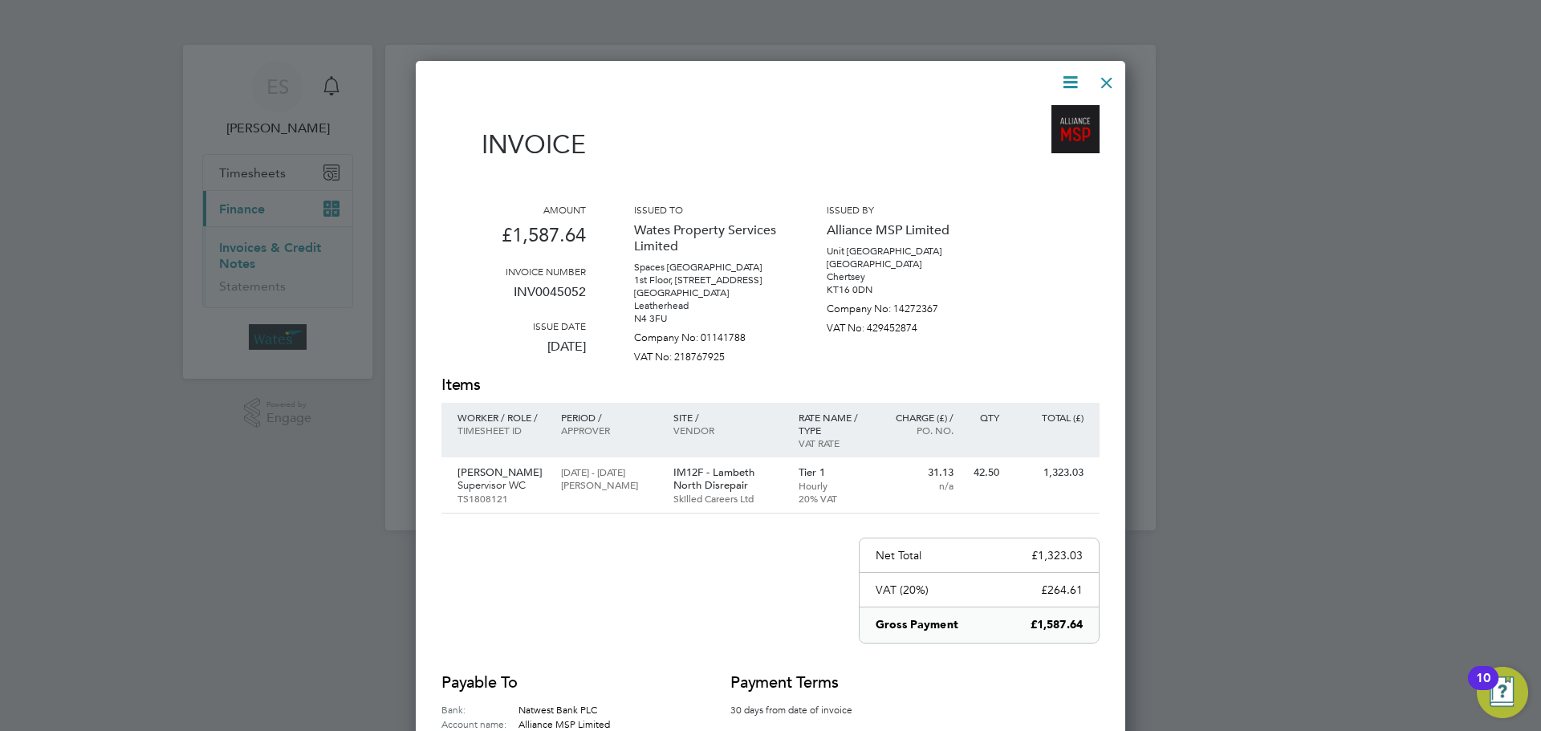
click at [1075, 81] on icon at bounding box center [1070, 82] width 20 height 20
click at [1035, 117] on li "Download Invoice" at bounding box center [1021, 120] width 111 height 22
click at [1073, 72] on icon at bounding box center [1070, 82] width 20 height 20
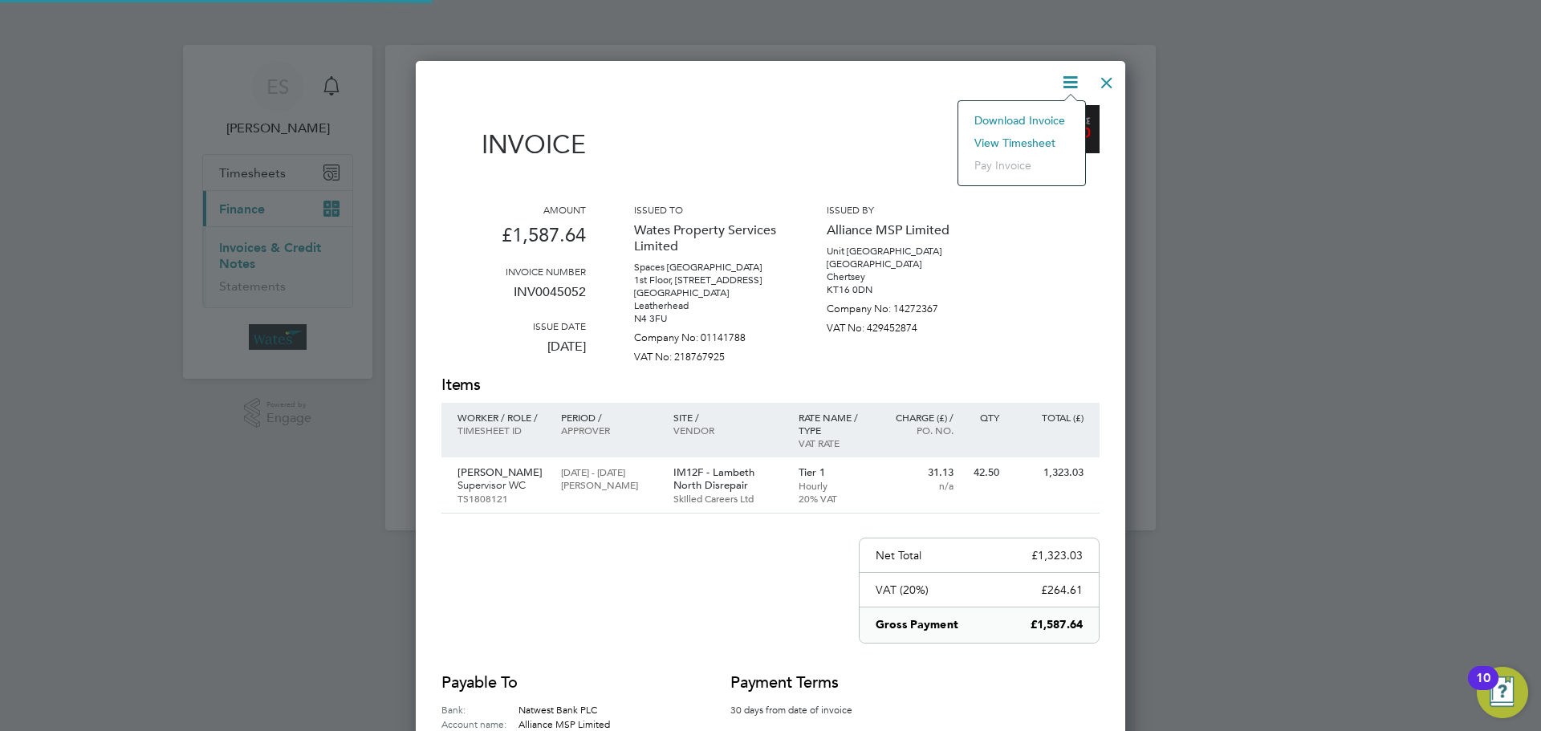
click at [1021, 139] on li "View timesheet" at bounding box center [1021, 143] width 111 height 22
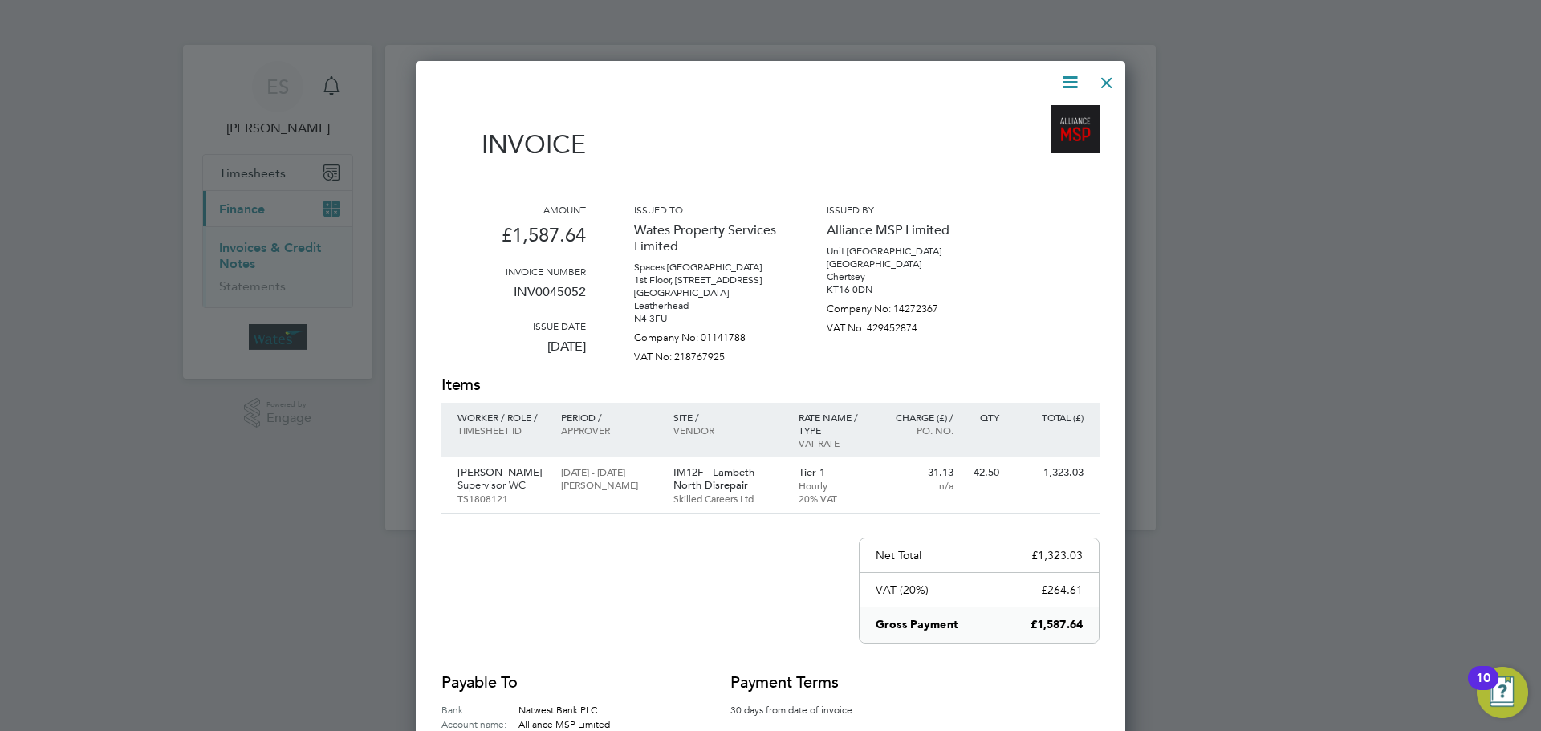
click at [1107, 82] on div at bounding box center [1106, 78] width 29 height 29
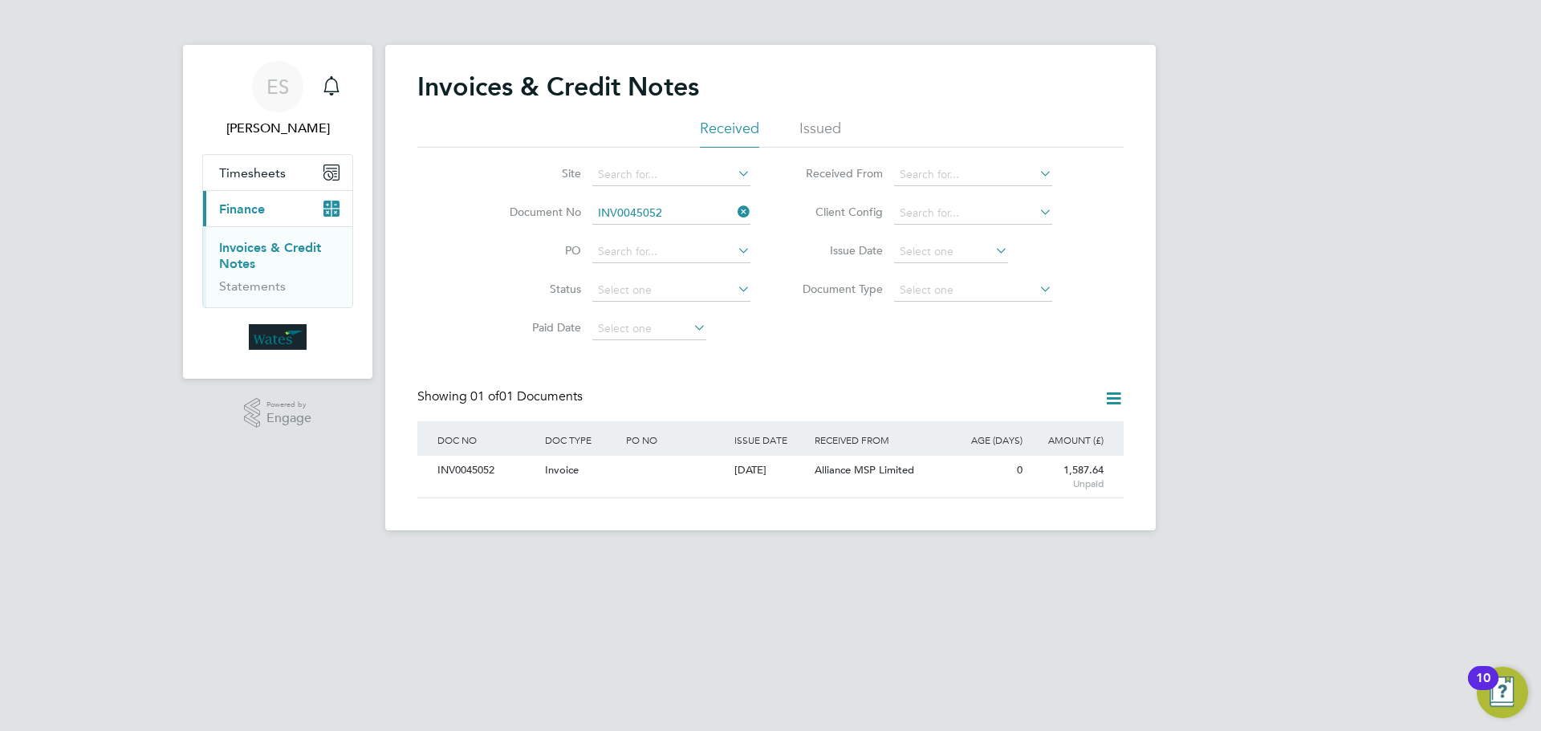
click at [734, 211] on icon at bounding box center [734, 212] width 0 height 22
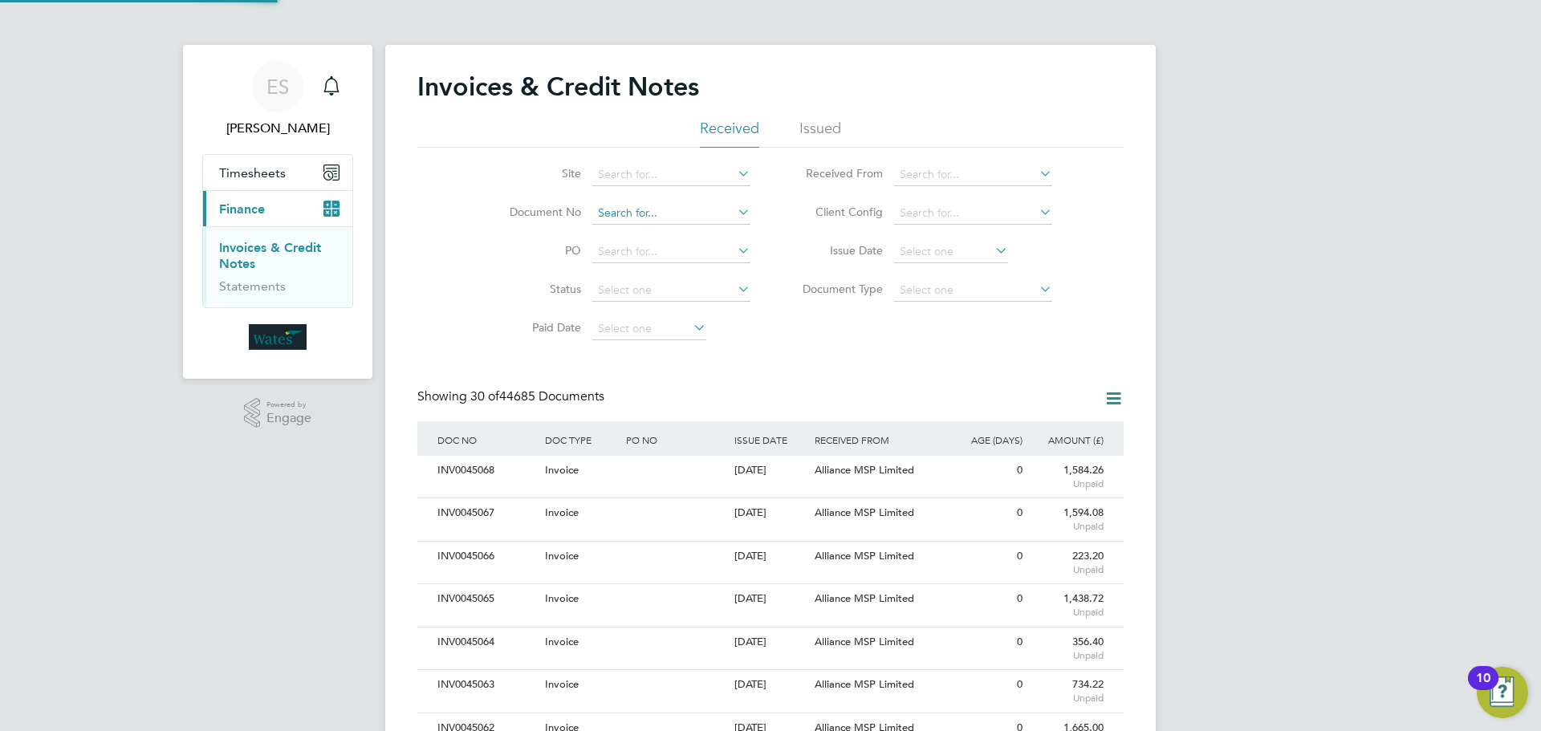
scroll to position [30, 109]
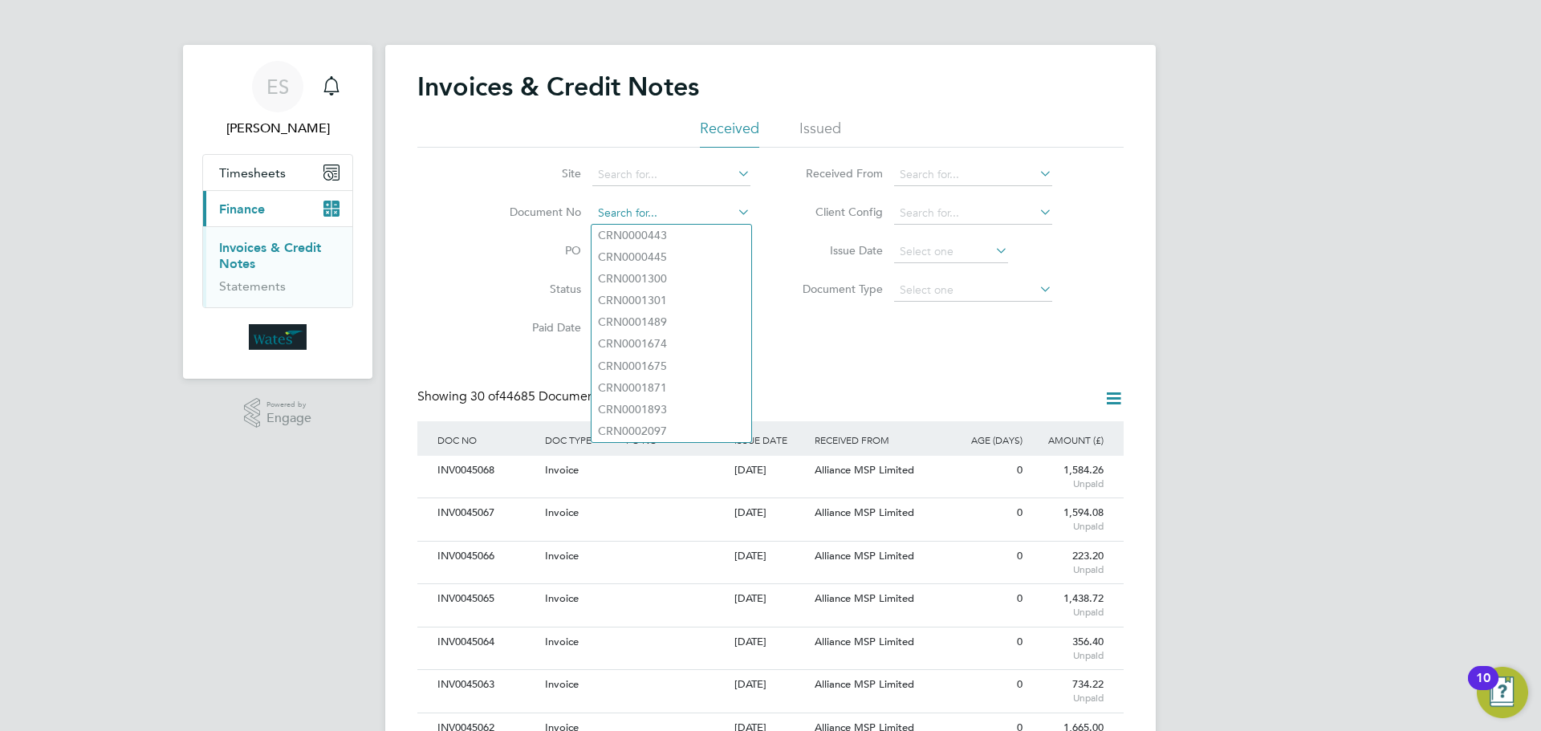
paste input "INV0045053"
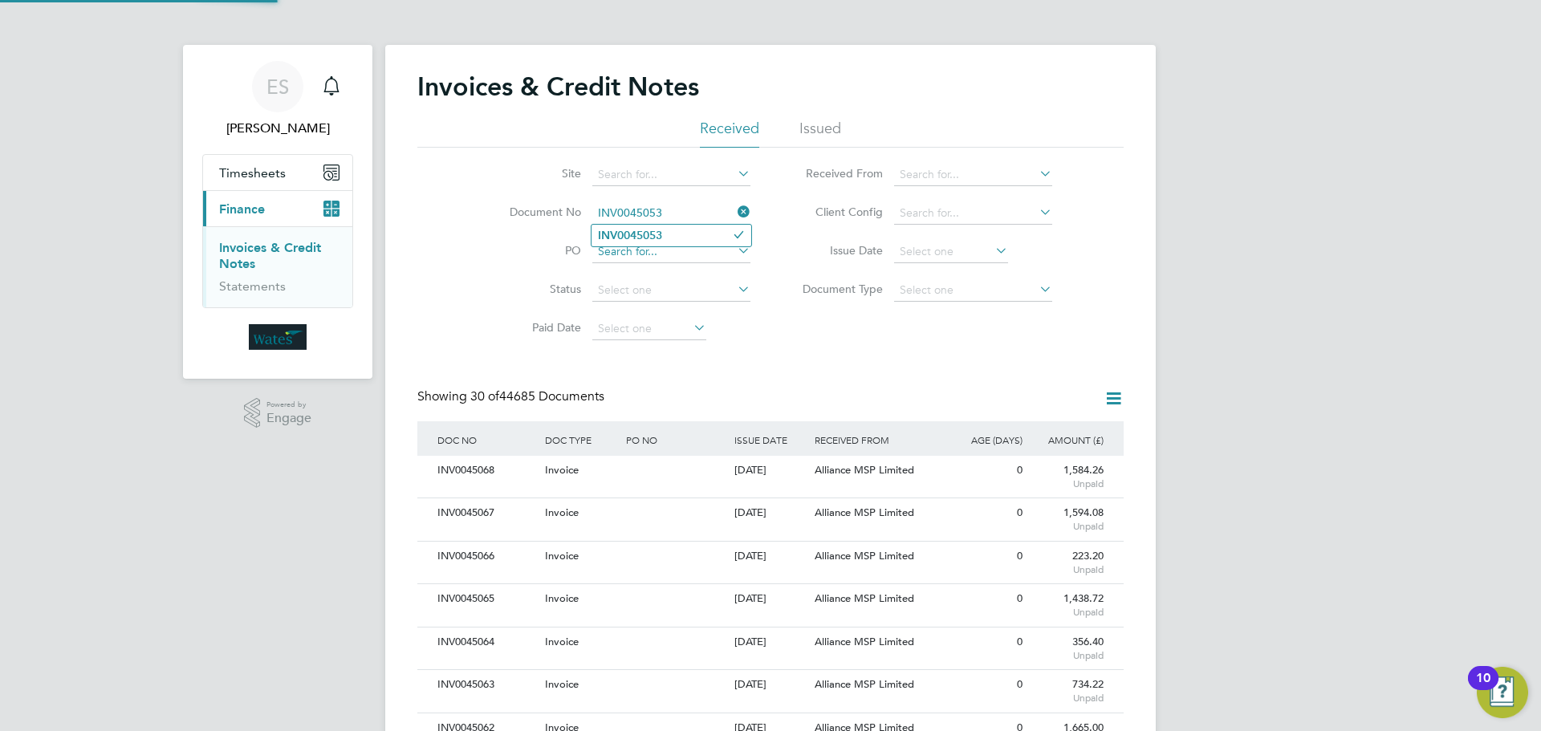
type input "INV0045053"
click at [685, 241] on li "INV0045053" at bounding box center [671, 236] width 160 height 22
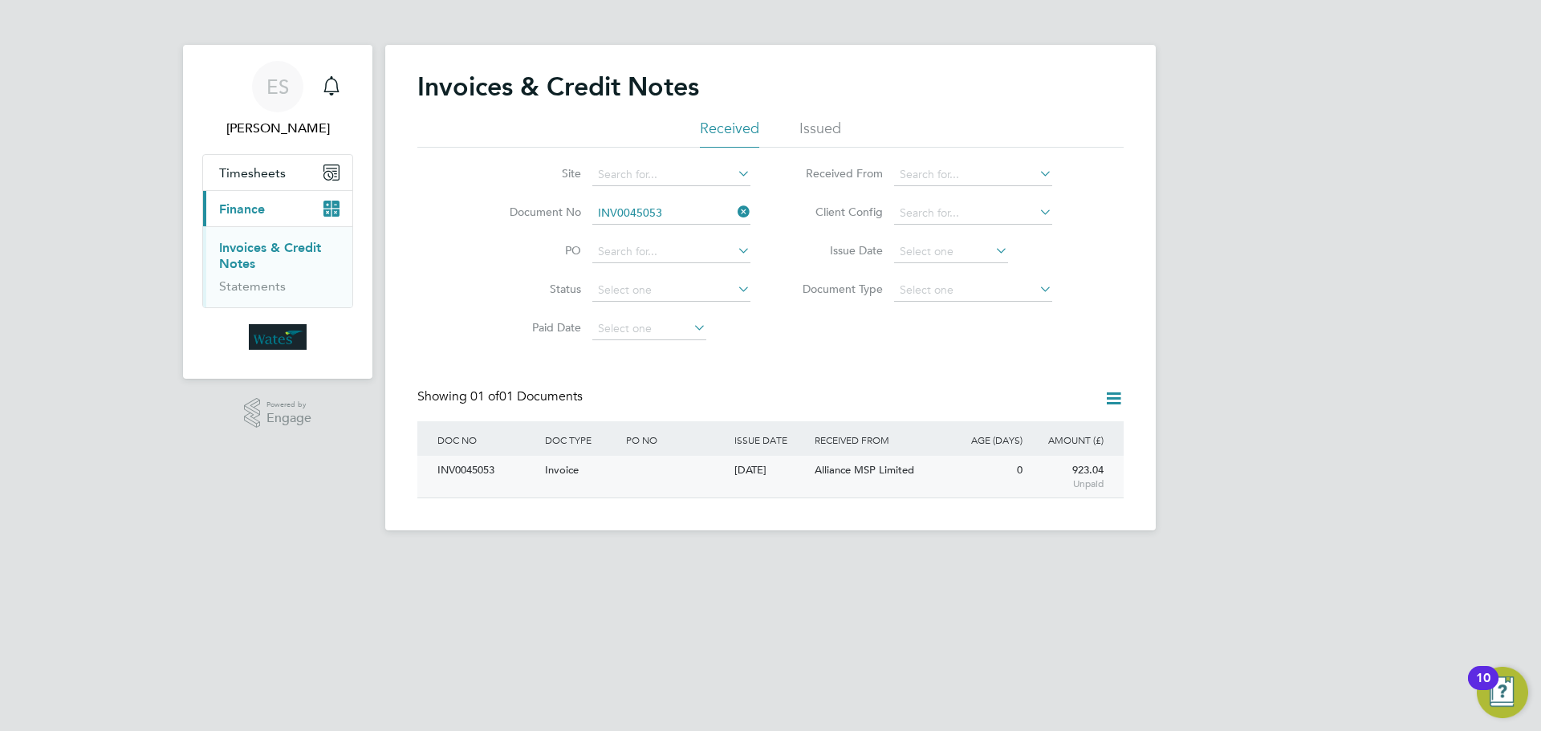
click at [479, 471] on div "INV0045053" at bounding box center [487, 471] width 108 height 30
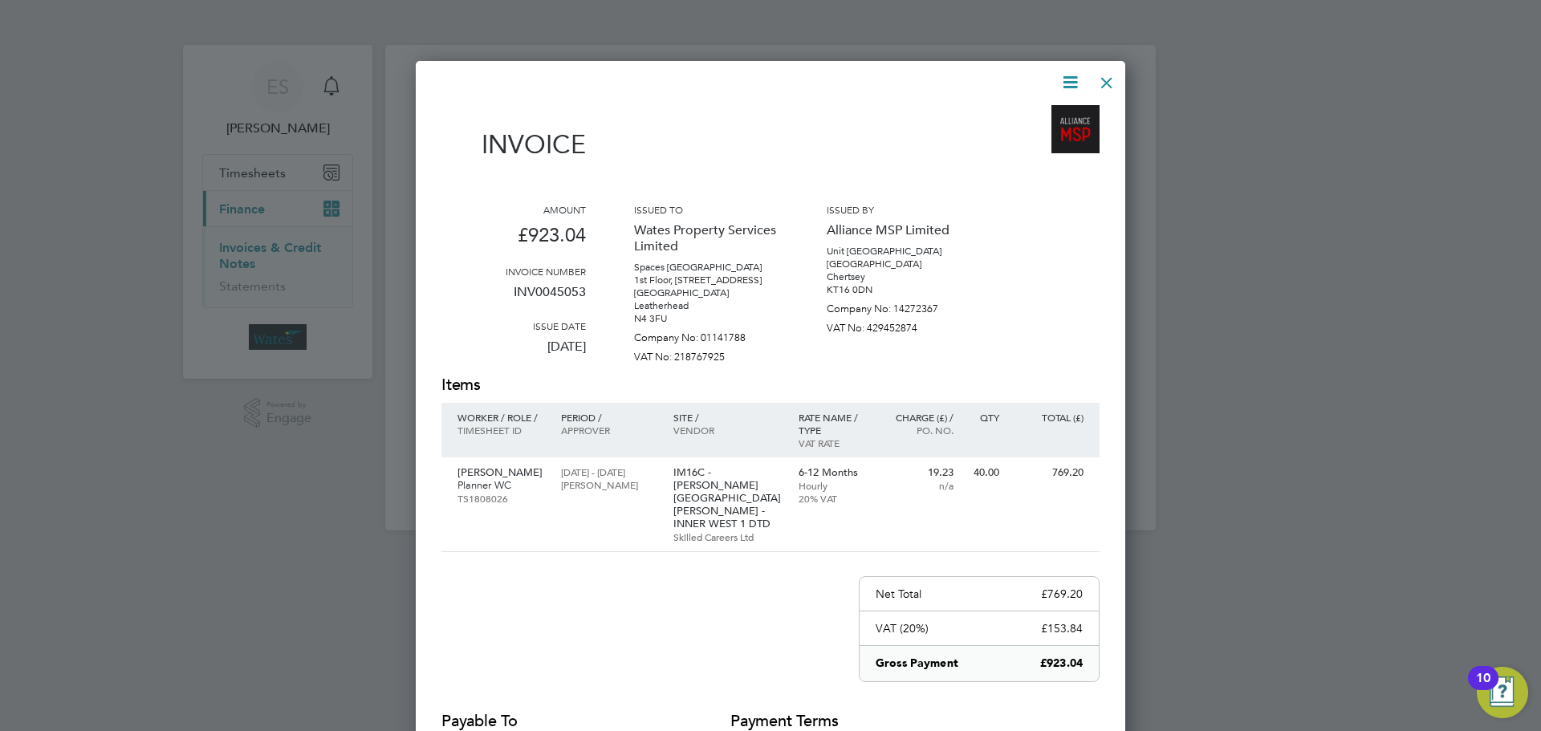
click at [1072, 72] on icon at bounding box center [1070, 82] width 20 height 20
click at [1051, 110] on li "Download Invoice" at bounding box center [1021, 120] width 111 height 22
drag, startPoint x: 1069, startPoint y: 78, endPoint x: 1057, endPoint y: 102, distance: 26.9
click at [1069, 78] on icon at bounding box center [1070, 82] width 20 height 20
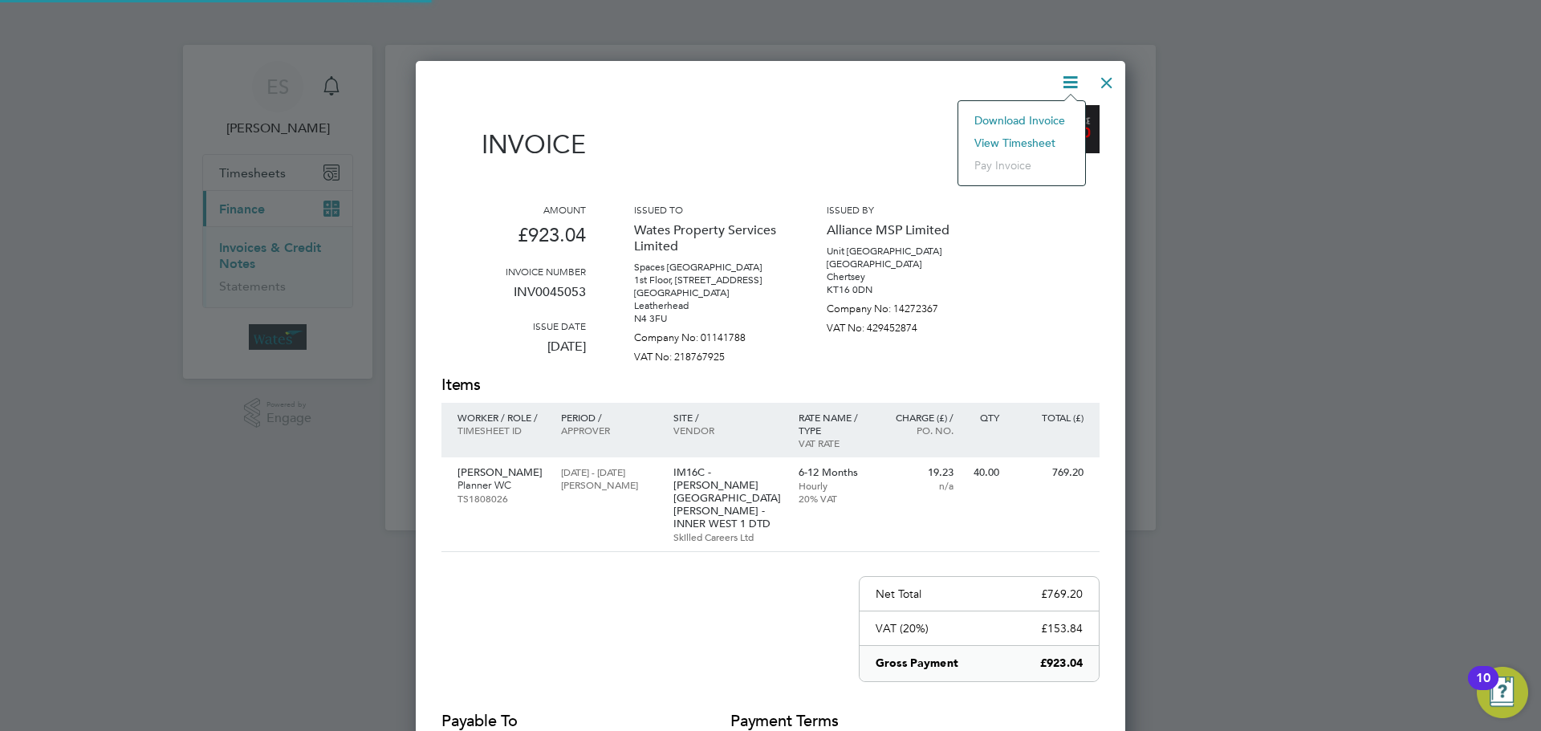
click at [1042, 133] on li "View timesheet" at bounding box center [1021, 143] width 111 height 22
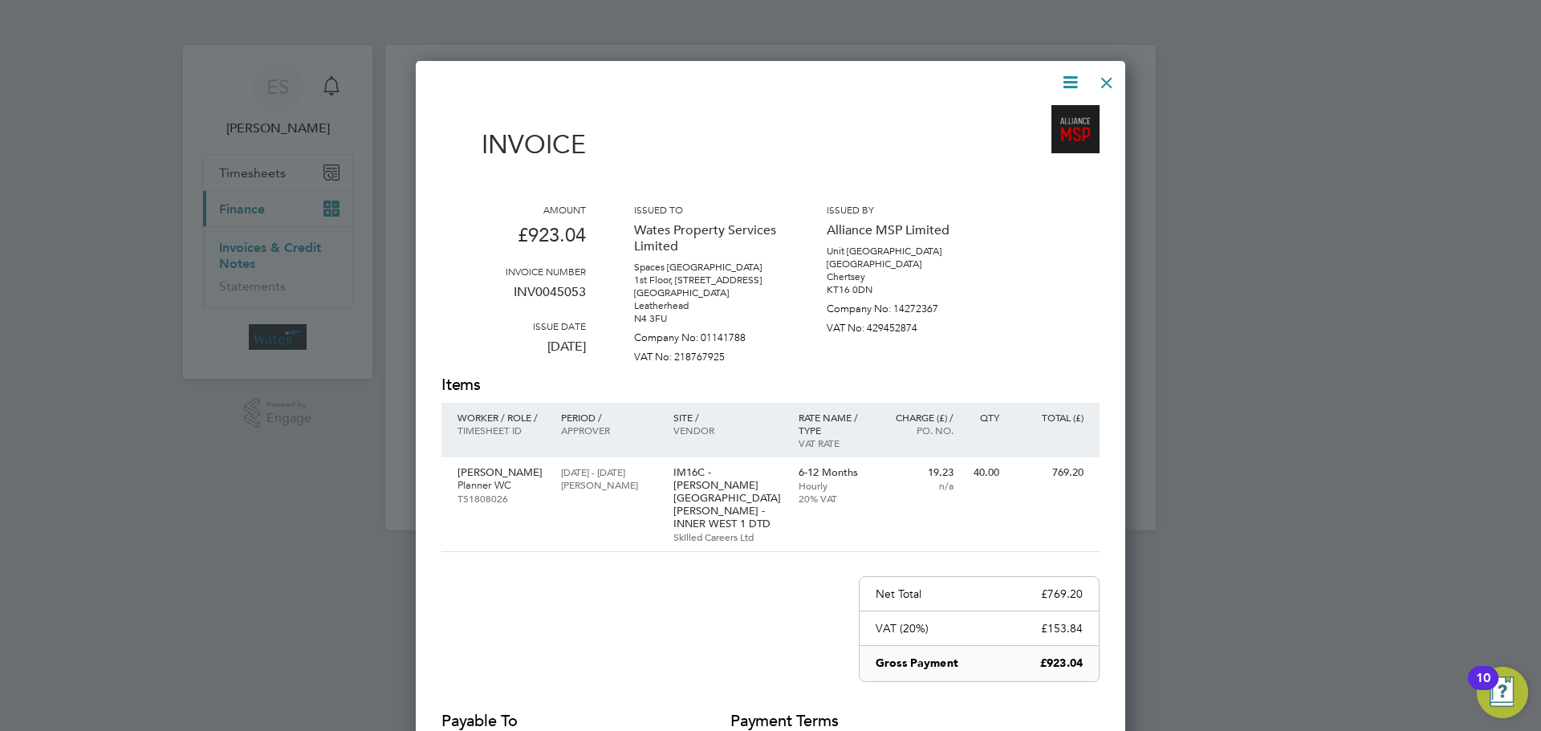
click at [1106, 79] on div at bounding box center [1106, 78] width 29 height 29
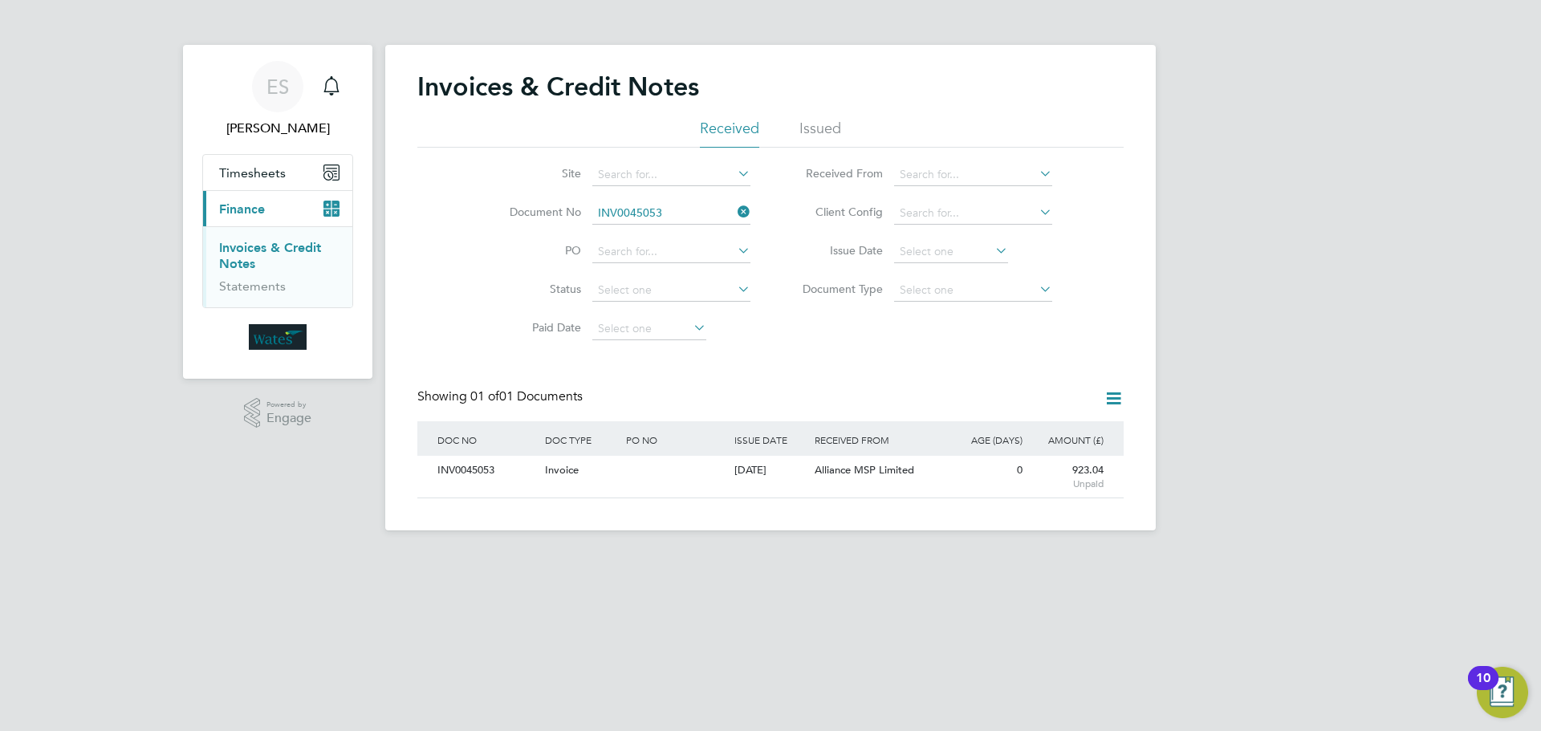
click at [734, 210] on icon at bounding box center [734, 212] width 0 height 22
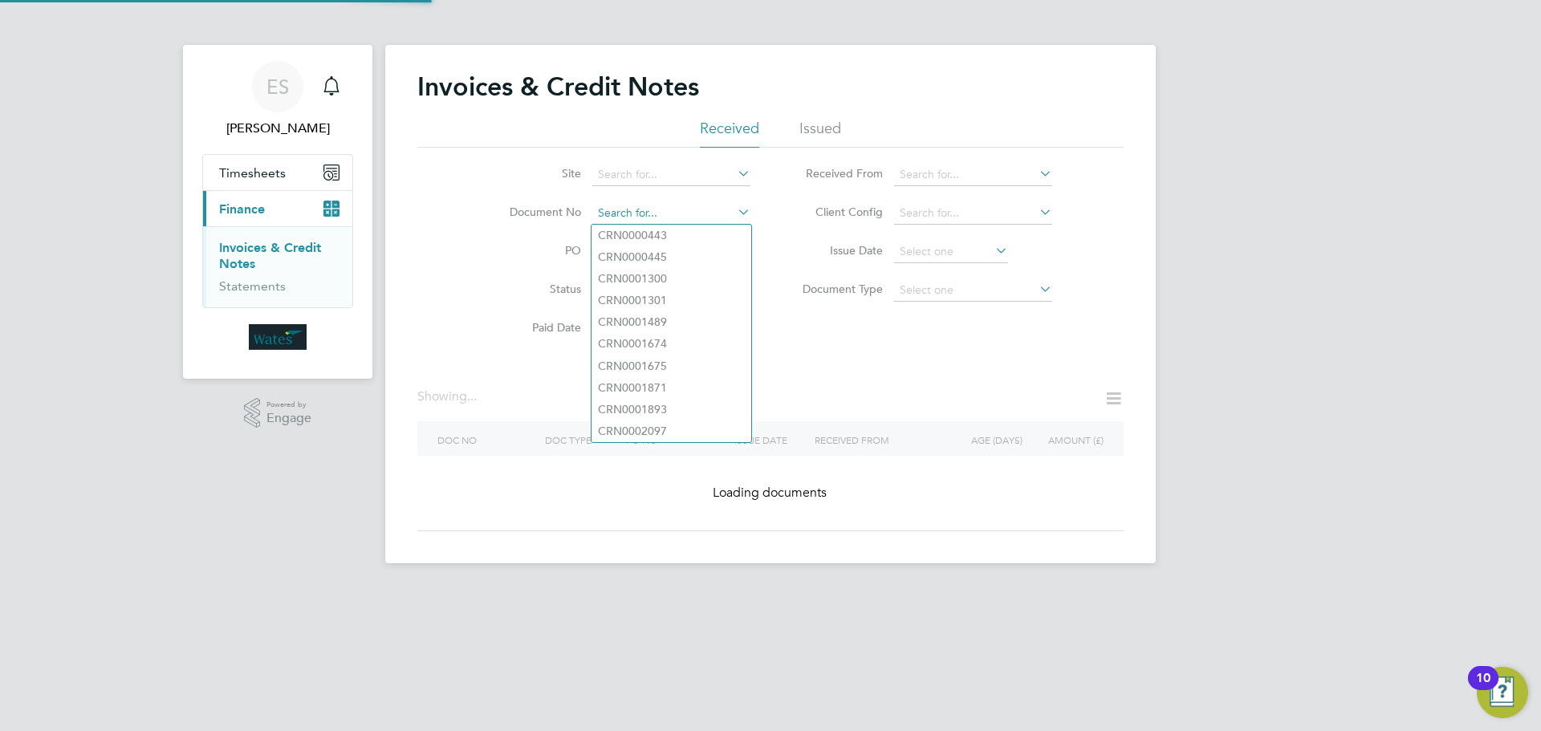
paste input "INV0045054"
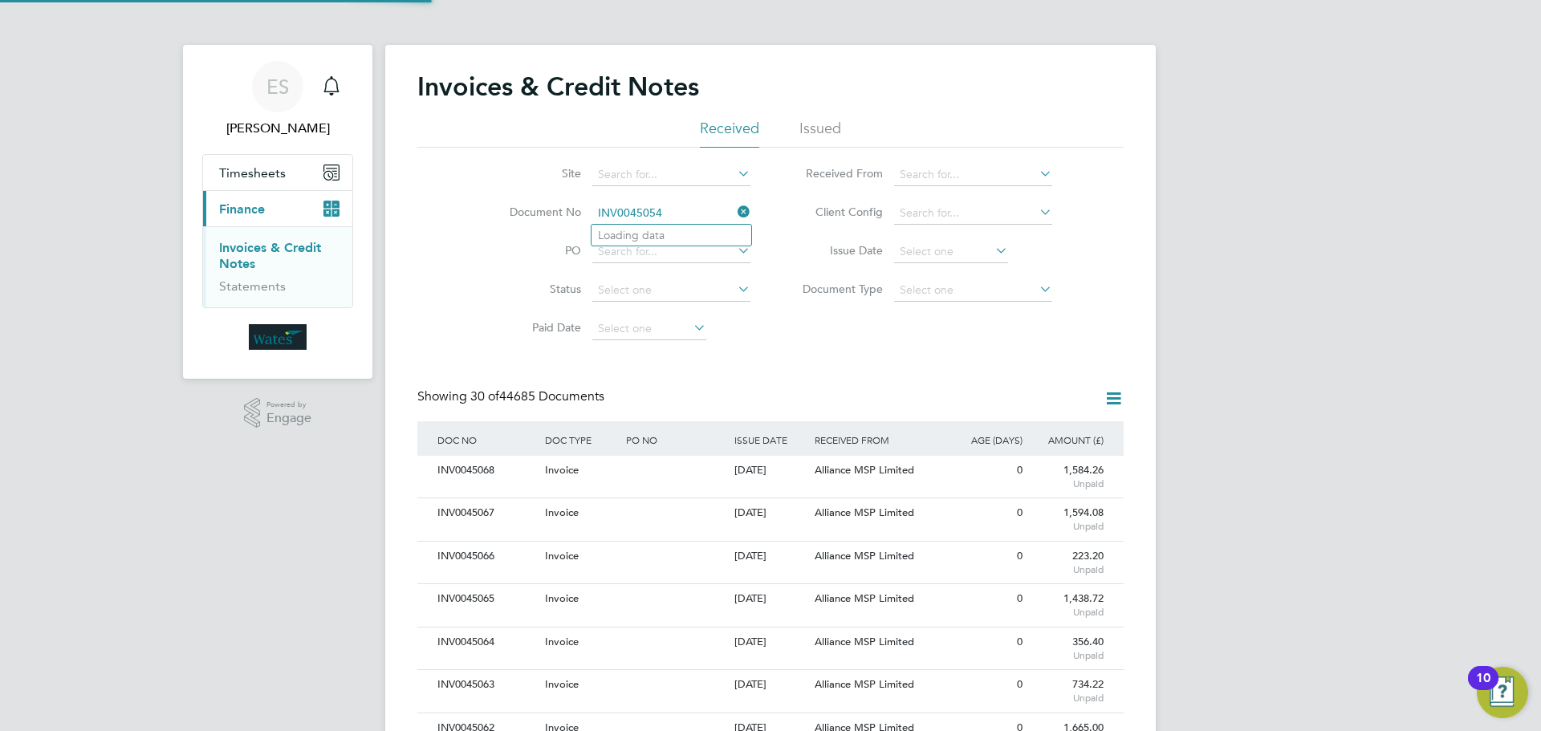
scroll to position [30, 109]
type input "INV0045054"
click at [673, 236] on li "INV0045054" at bounding box center [671, 236] width 160 height 22
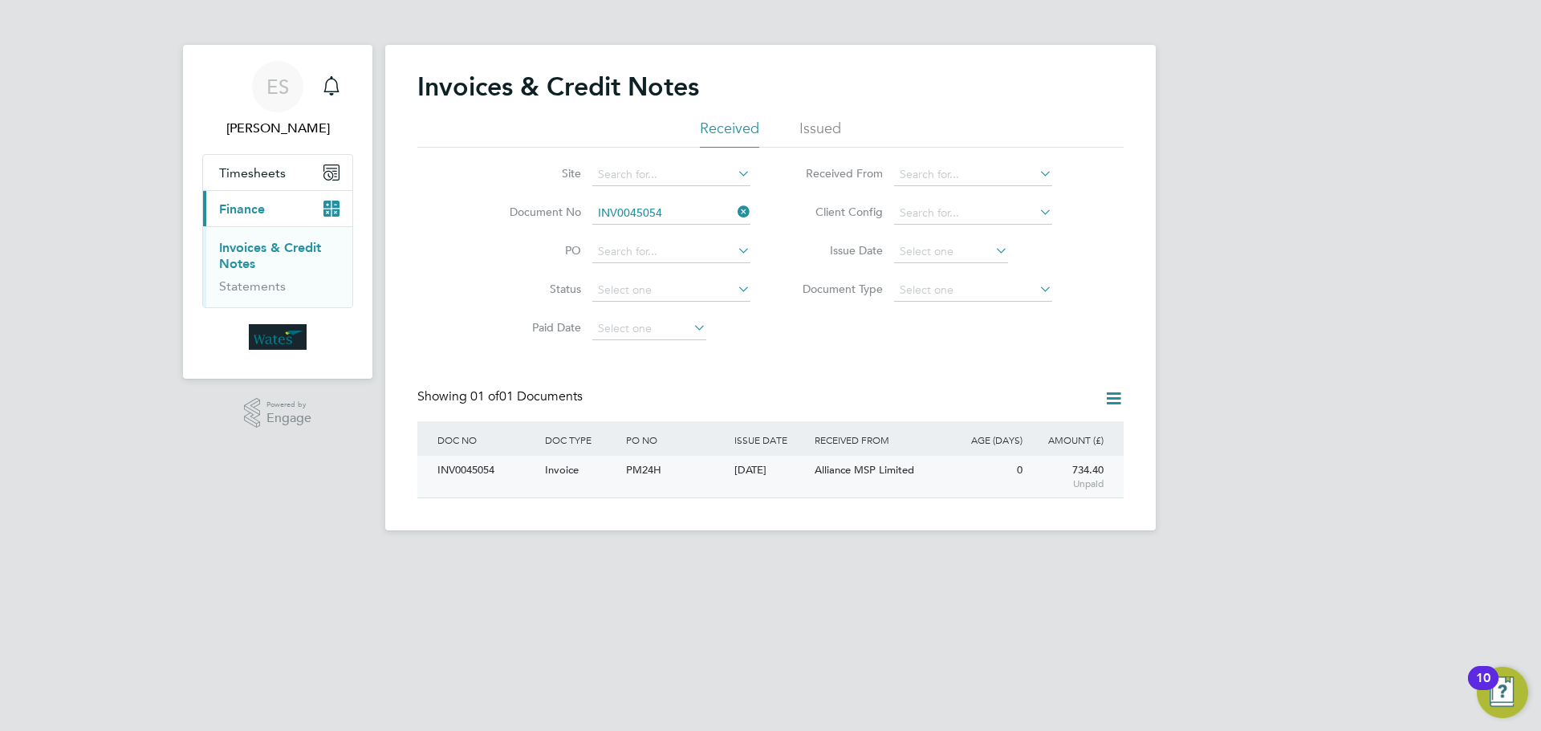
click at [483, 468] on div "INV0045054" at bounding box center [487, 471] width 108 height 30
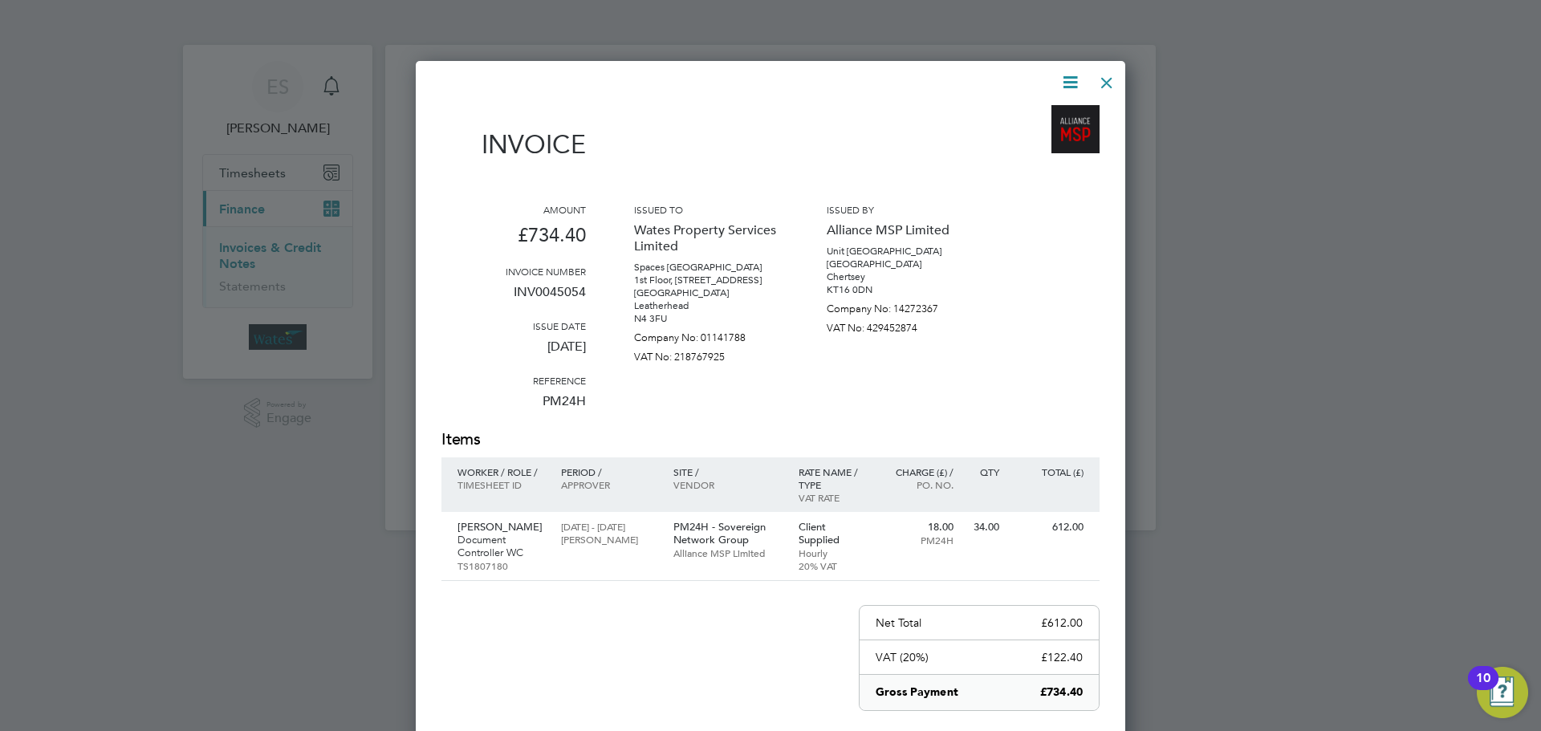
click at [1071, 79] on icon at bounding box center [1070, 82] width 20 height 20
click at [1055, 112] on li "Download Invoice" at bounding box center [1021, 120] width 111 height 22
click at [1063, 76] on icon at bounding box center [1070, 82] width 20 height 20
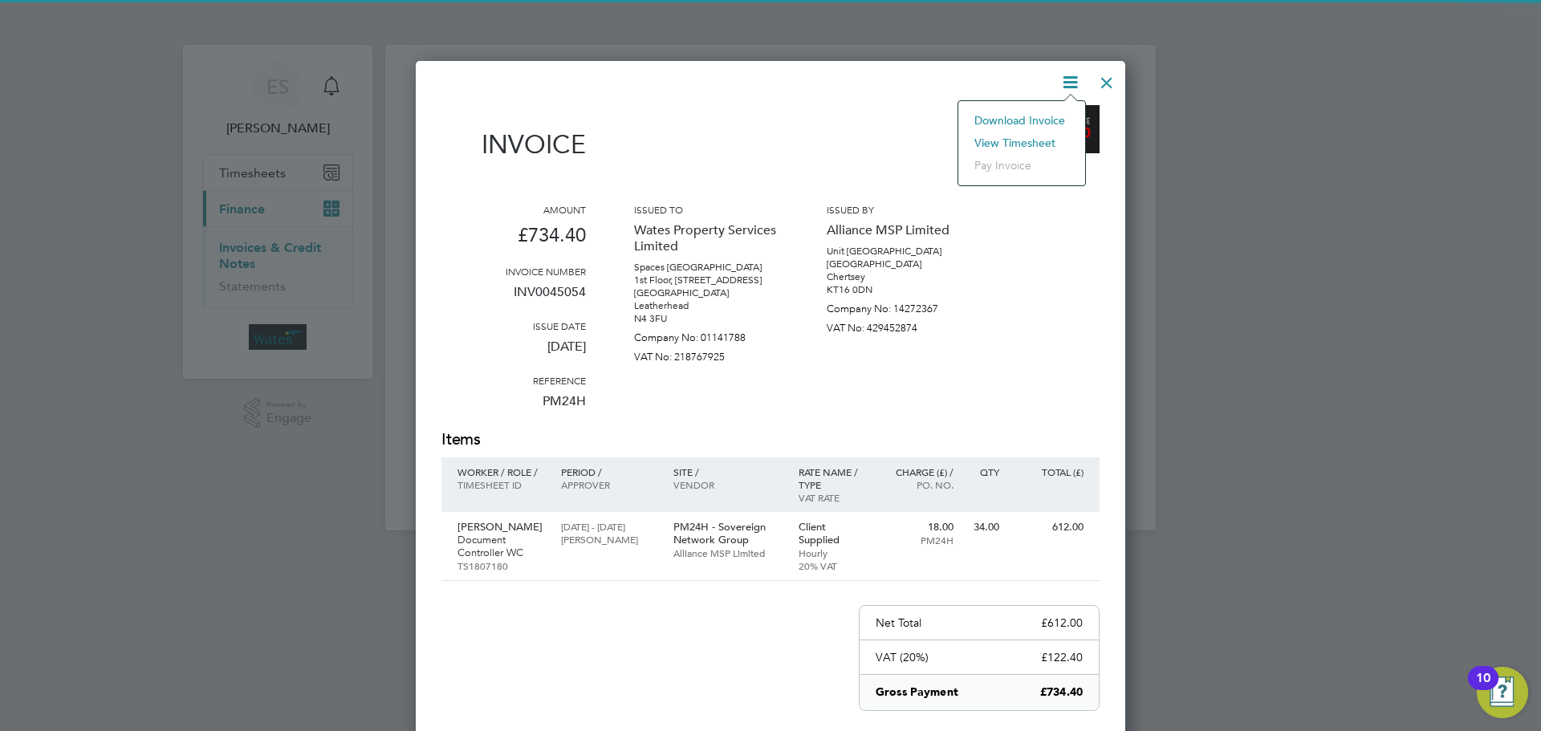
click at [1045, 139] on li "View timesheet" at bounding box center [1021, 143] width 111 height 22
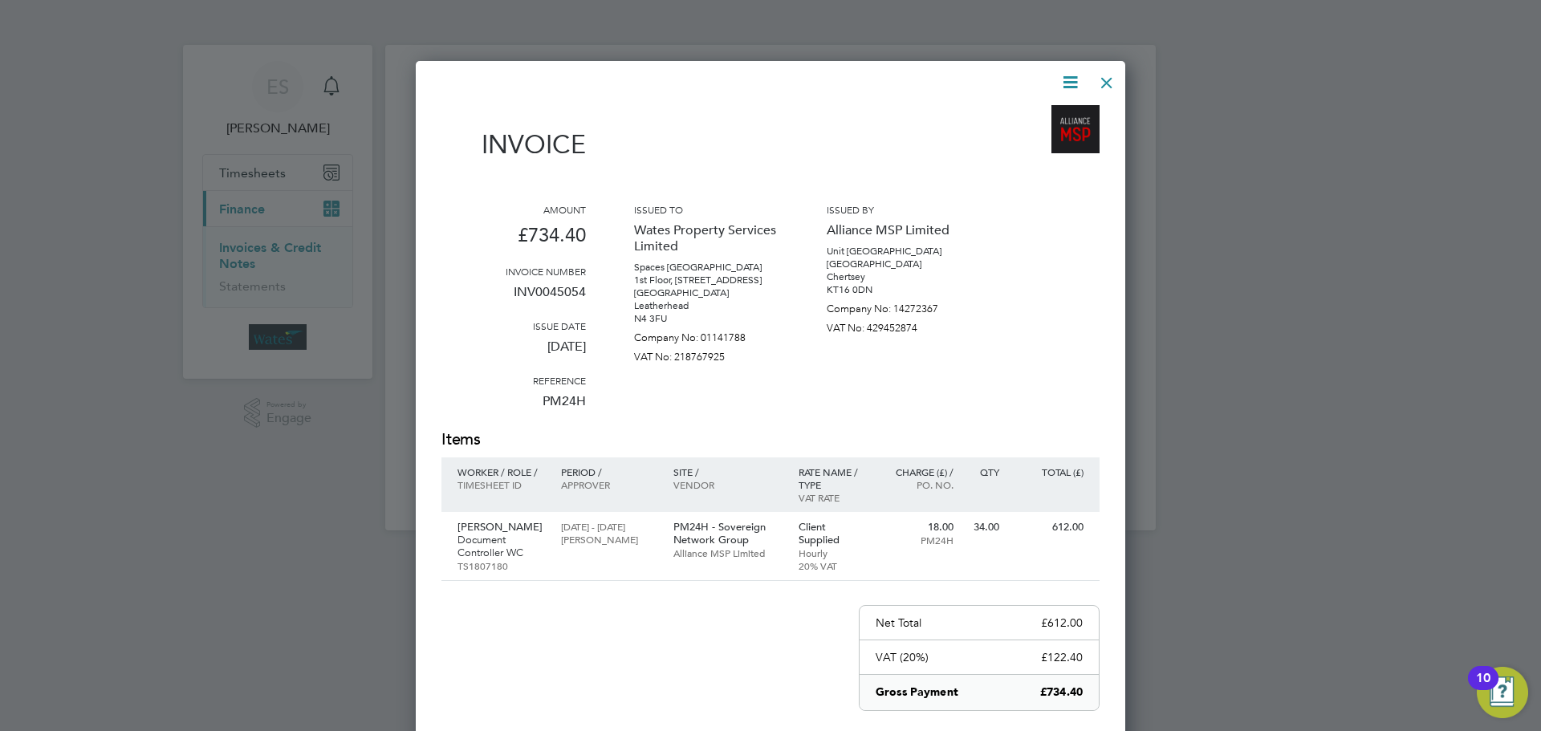
click at [1105, 73] on div at bounding box center [1106, 78] width 29 height 29
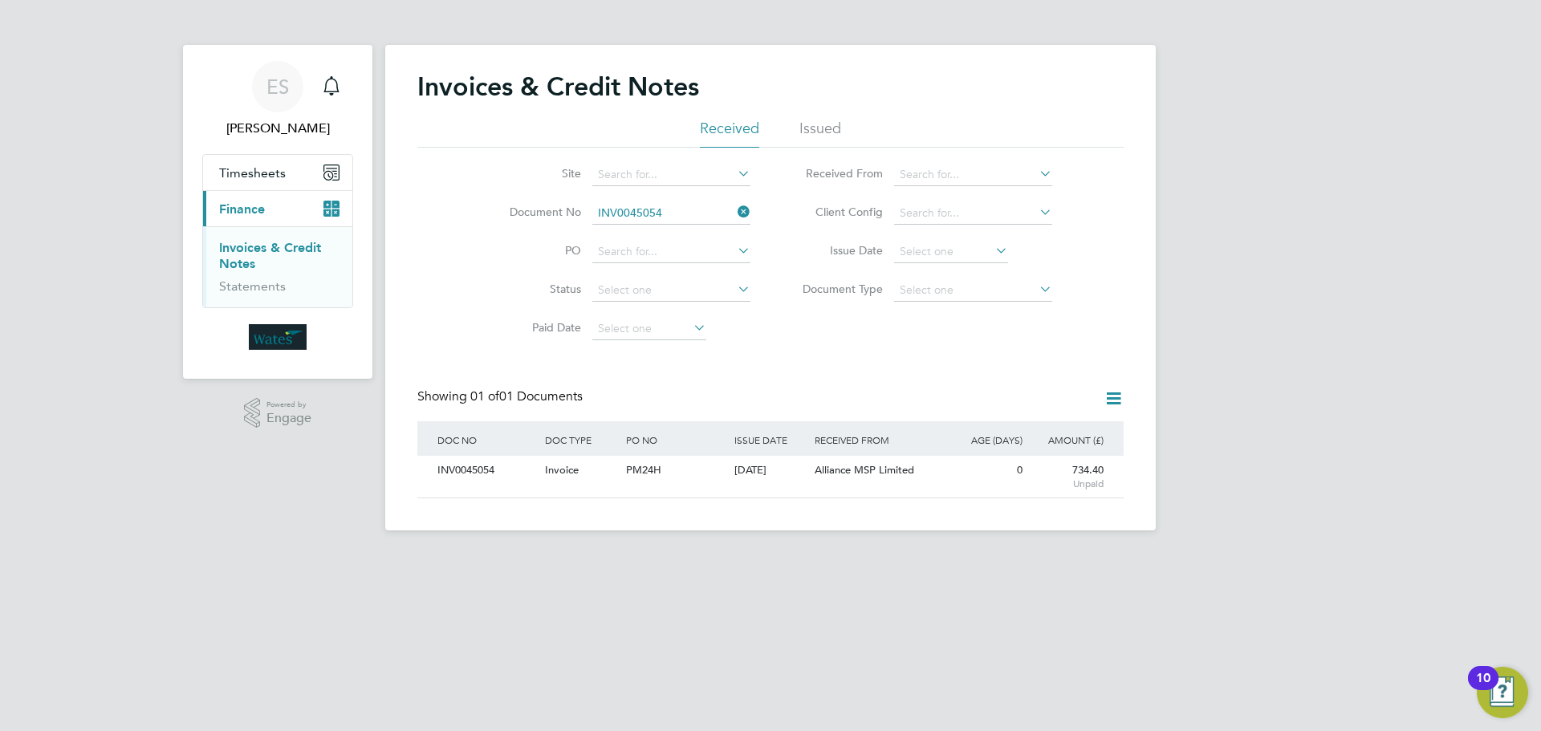
click at [734, 210] on icon at bounding box center [734, 212] width 0 height 22
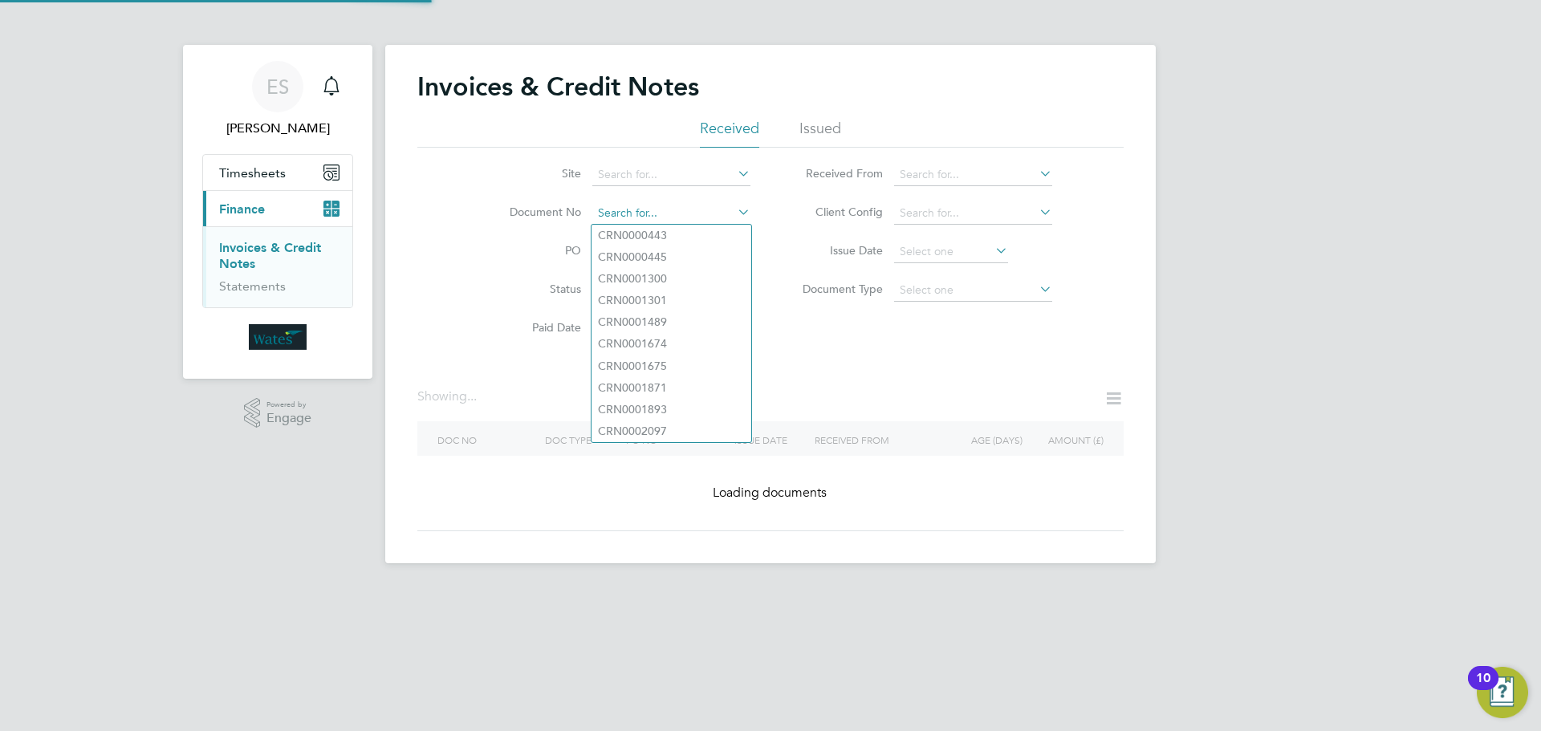
paste input "INV0045055"
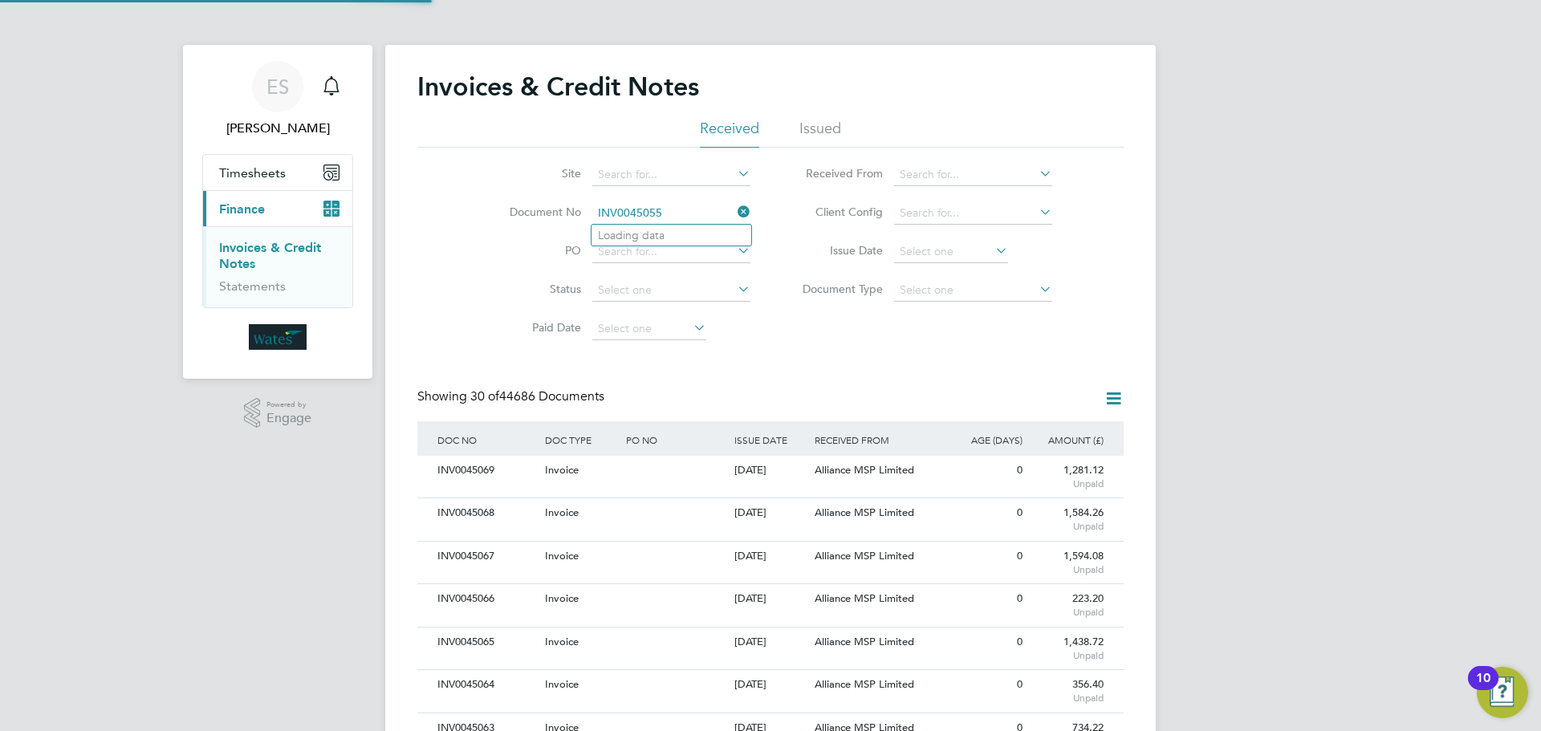
scroll to position [30, 109]
type input "INV0045055"
click at [661, 234] on b "INV0045055" at bounding box center [630, 236] width 64 height 14
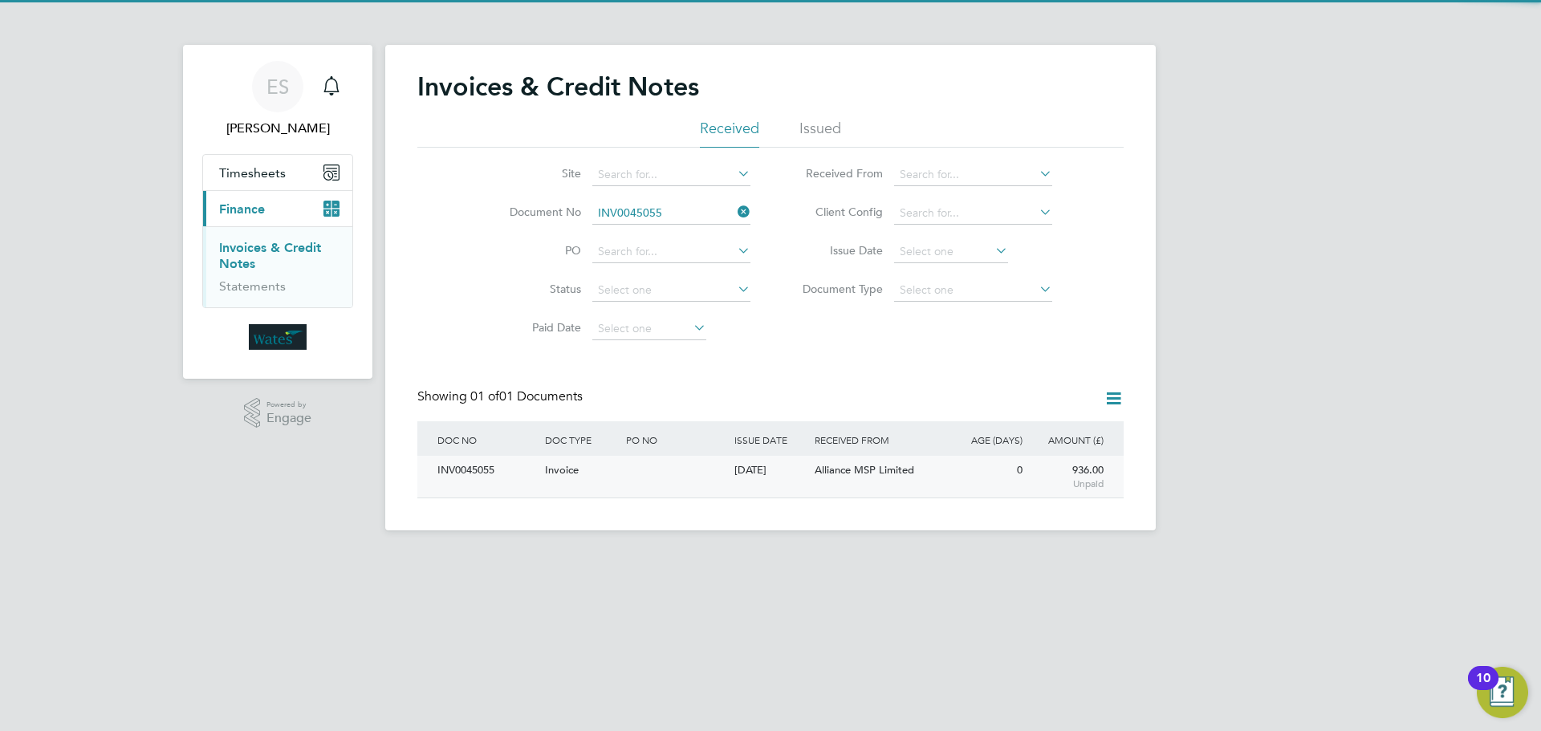
click at [457, 470] on div "INV0045055" at bounding box center [487, 471] width 108 height 30
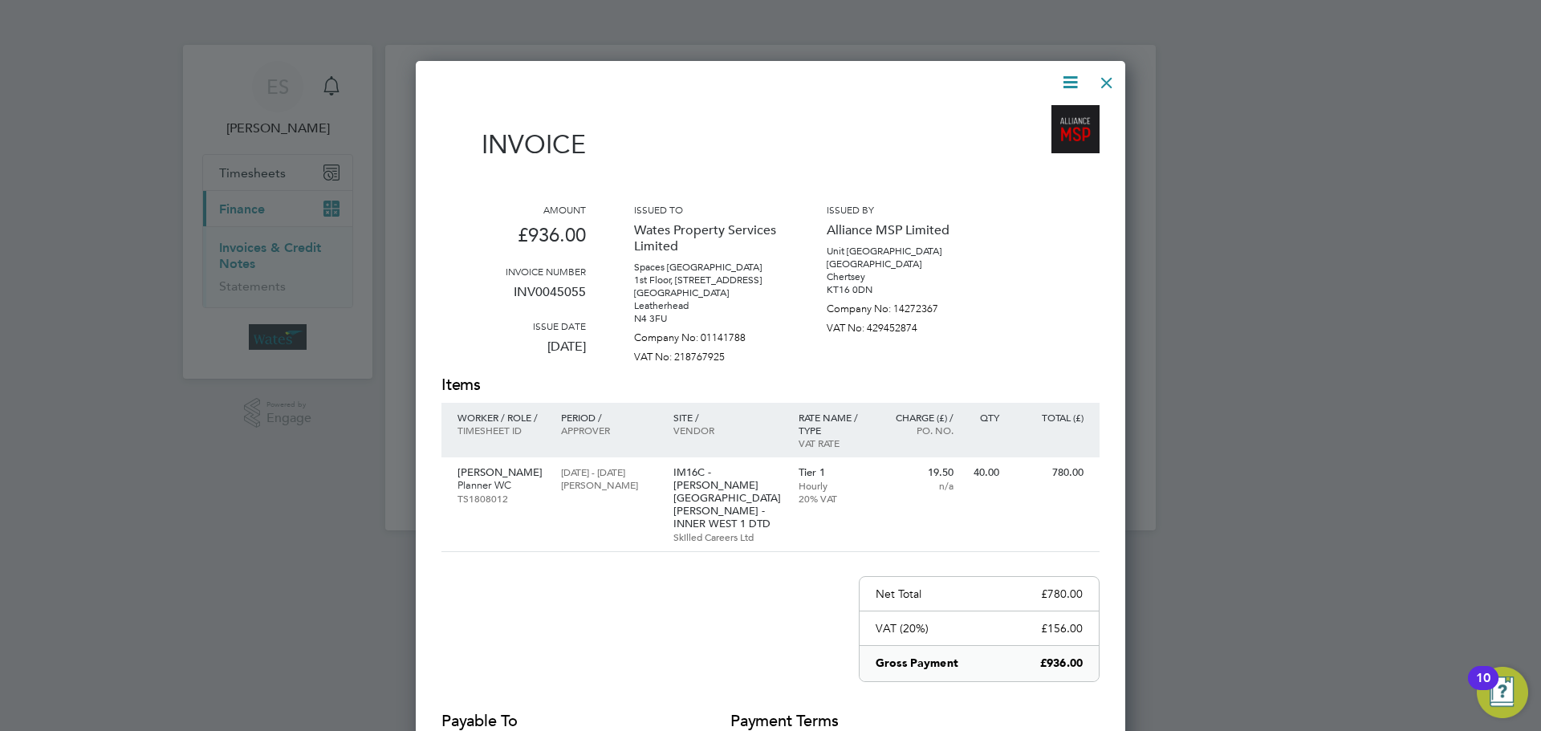
click at [1065, 80] on icon at bounding box center [1070, 82] width 20 height 20
click at [1047, 115] on li "Download Invoice" at bounding box center [1021, 120] width 111 height 22
click at [1074, 72] on icon at bounding box center [1070, 82] width 20 height 20
click at [1029, 139] on li "View timesheet" at bounding box center [1021, 143] width 111 height 22
click at [1100, 79] on div at bounding box center [1106, 78] width 29 height 29
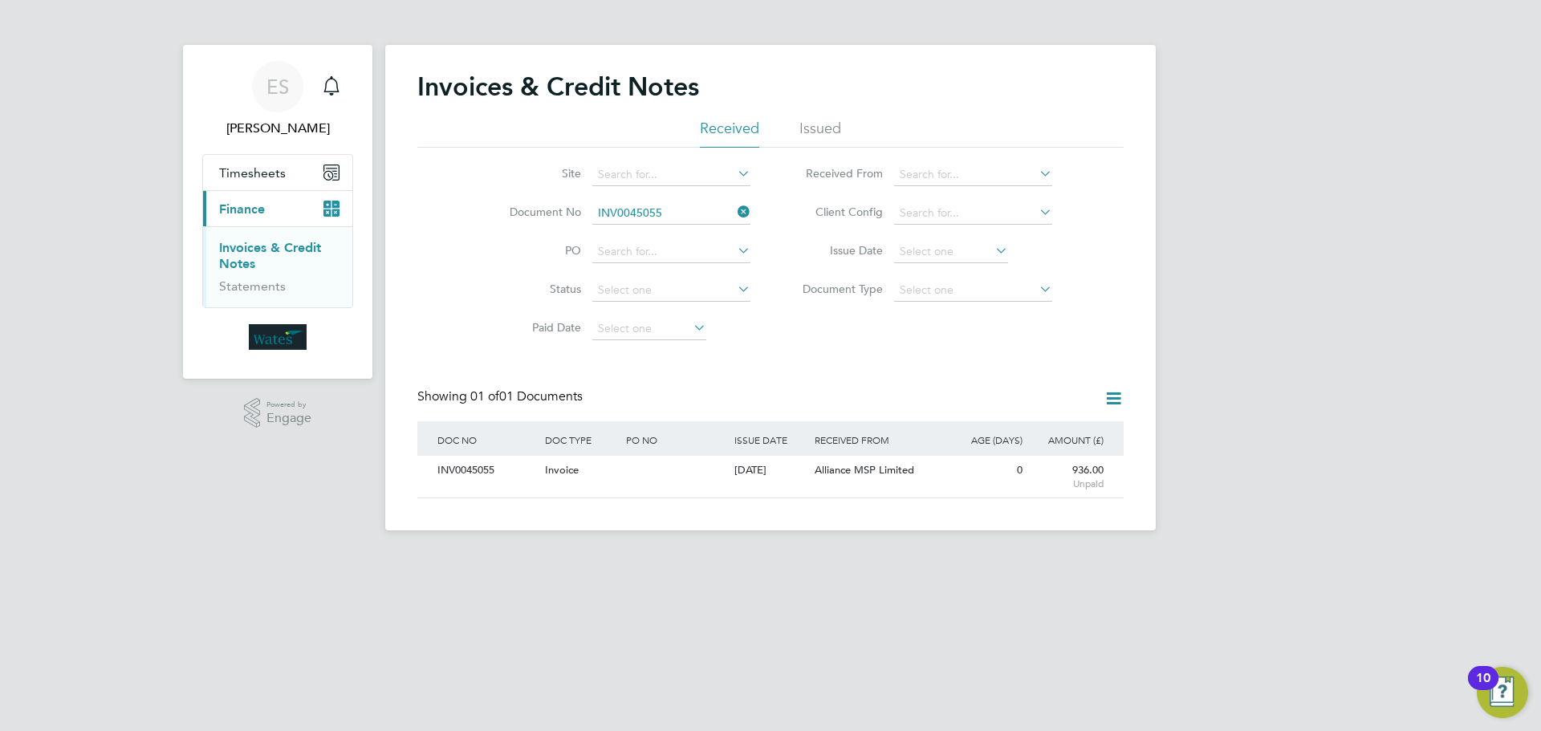
click at [734, 208] on icon at bounding box center [734, 212] width 0 height 22
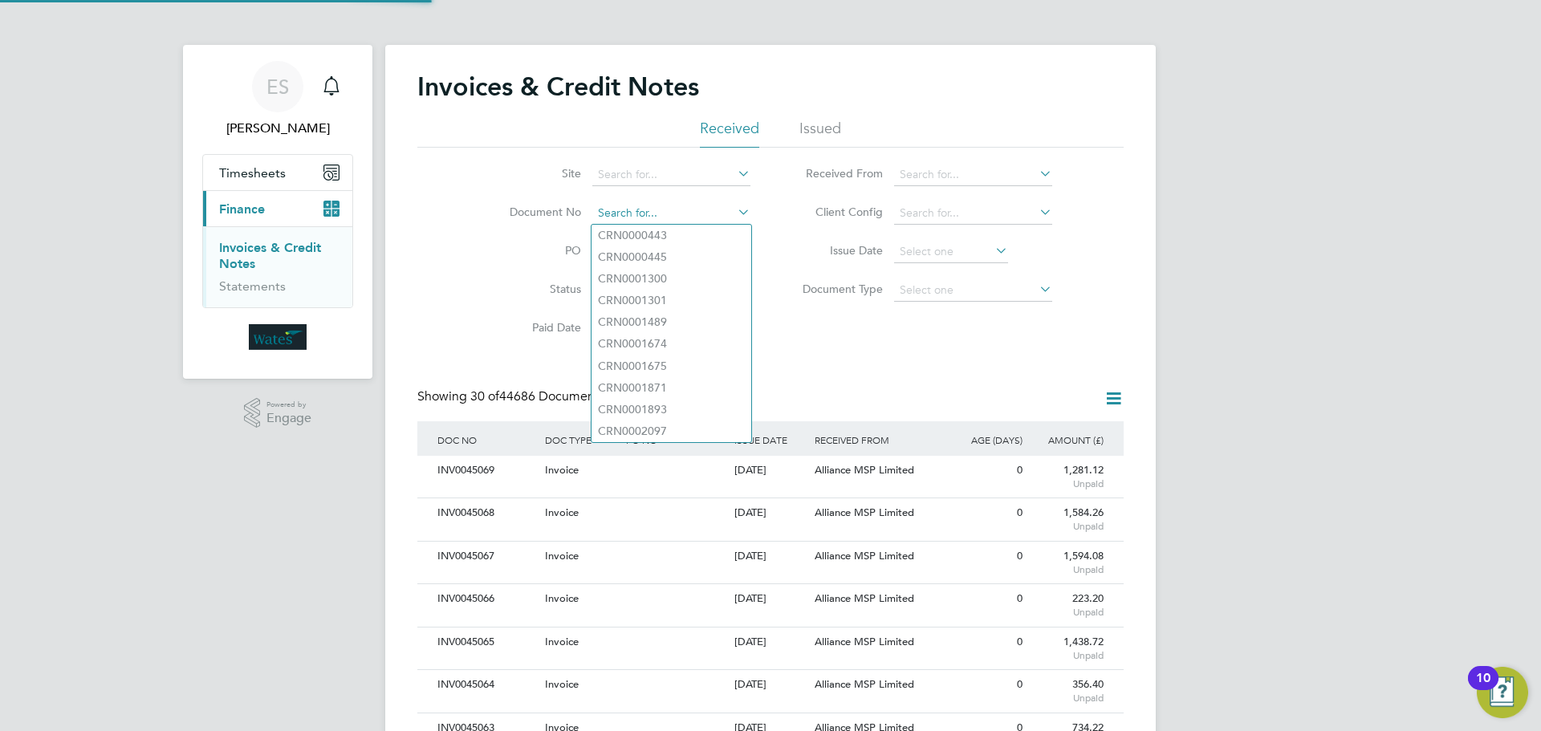
paste input "INV0045056"
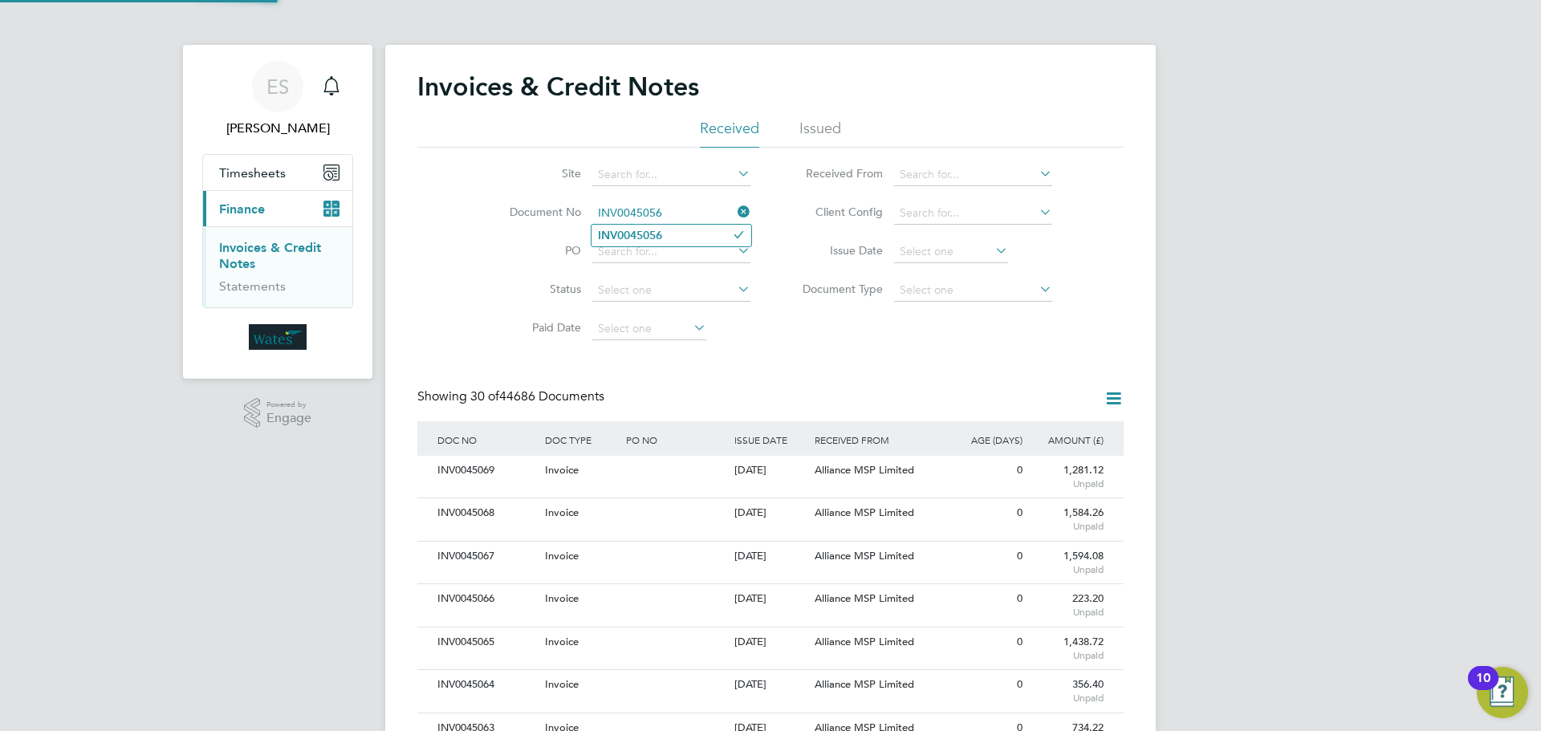
type input "INV0045056"
click at [648, 229] on b "INV0045056" at bounding box center [630, 236] width 64 height 14
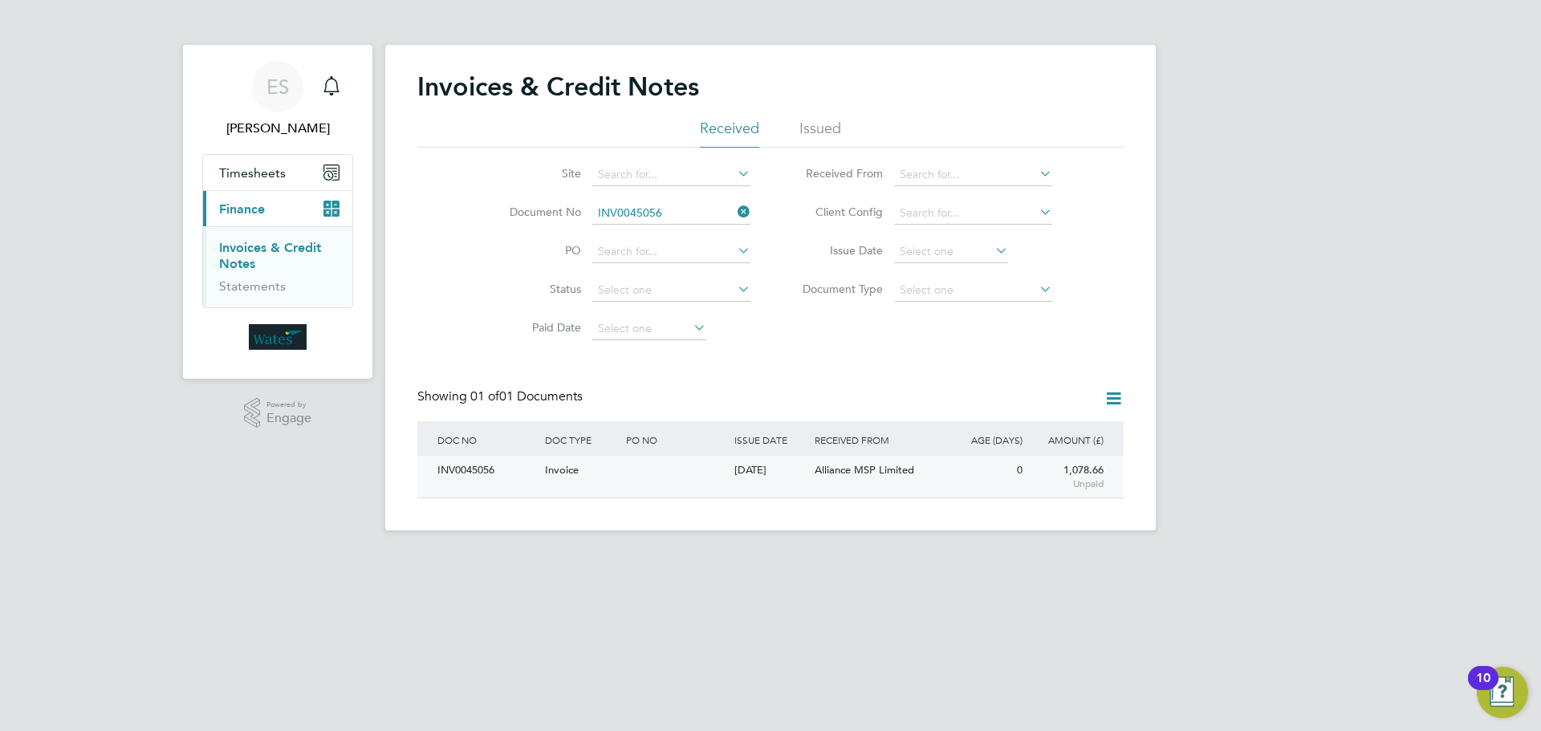
click at [474, 473] on div "INV0045056" at bounding box center [487, 471] width 108 height 30
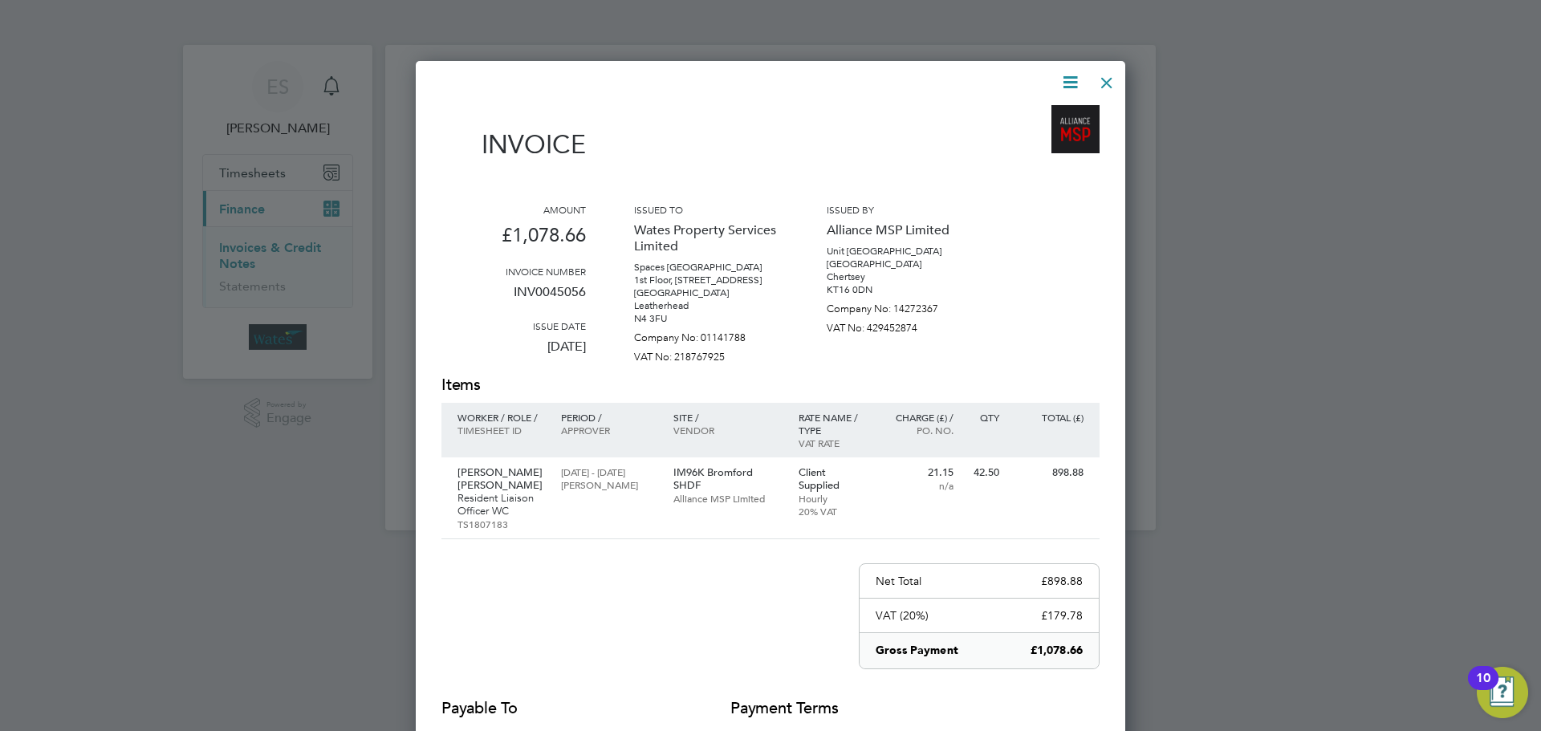
click at [1067, 79] on icon at bounding box center [1070, 82] width 20 height 20
click at [1054, 113] on li "Download Invoice" at bounding box center [1021, 120] width 111 height 22
click at [1071, 79] on icon at bounding box center [1070, 82] width 20 height 20
click at [1032, 136] on li "View timesheet" at bounding box center [1021, 143] width 111 height 22
click at [1101, 77] on div at bounding box center [1106, 78] width 29 height 29
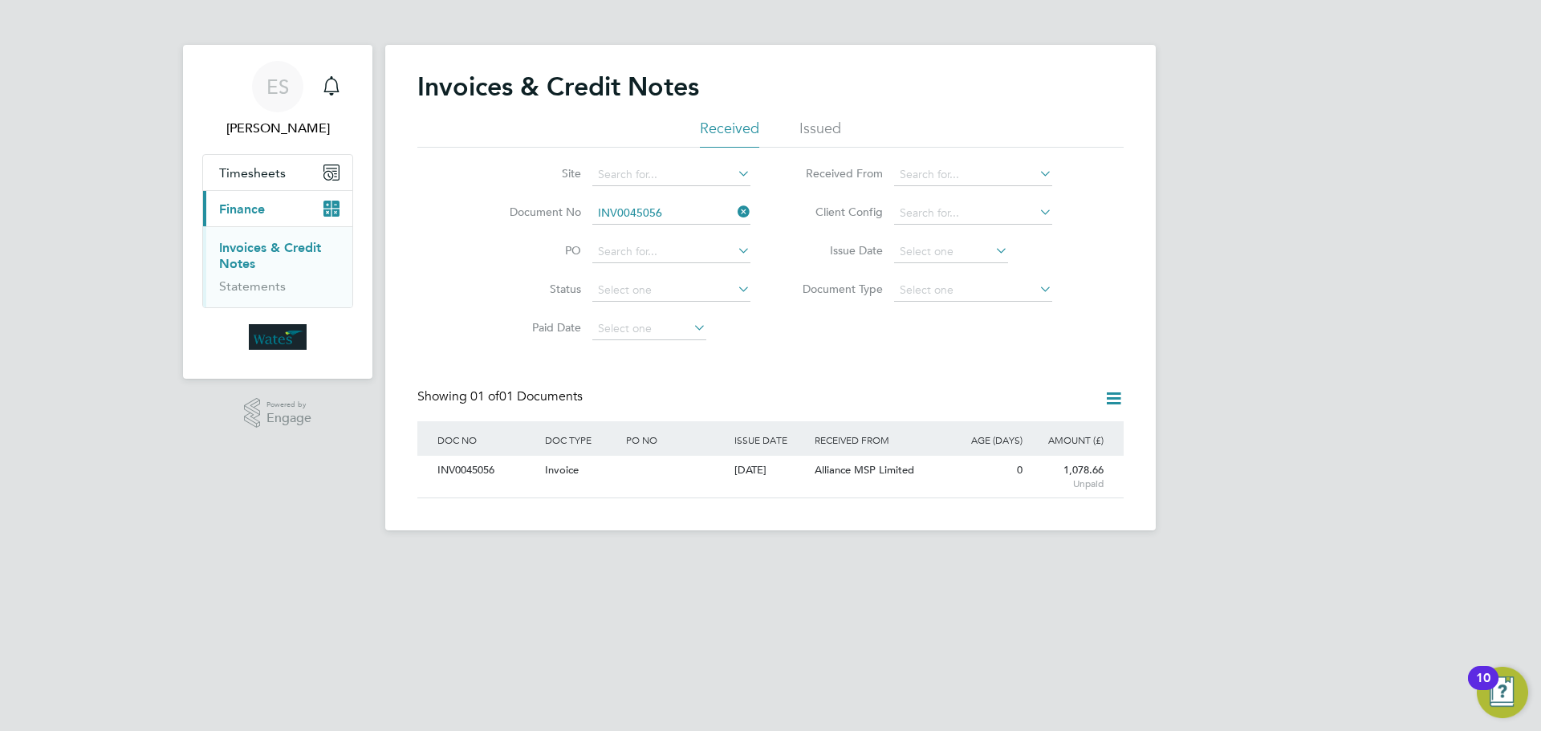
click at [734, 213] on icon at bounding box center [734, 212] width 0 height 22
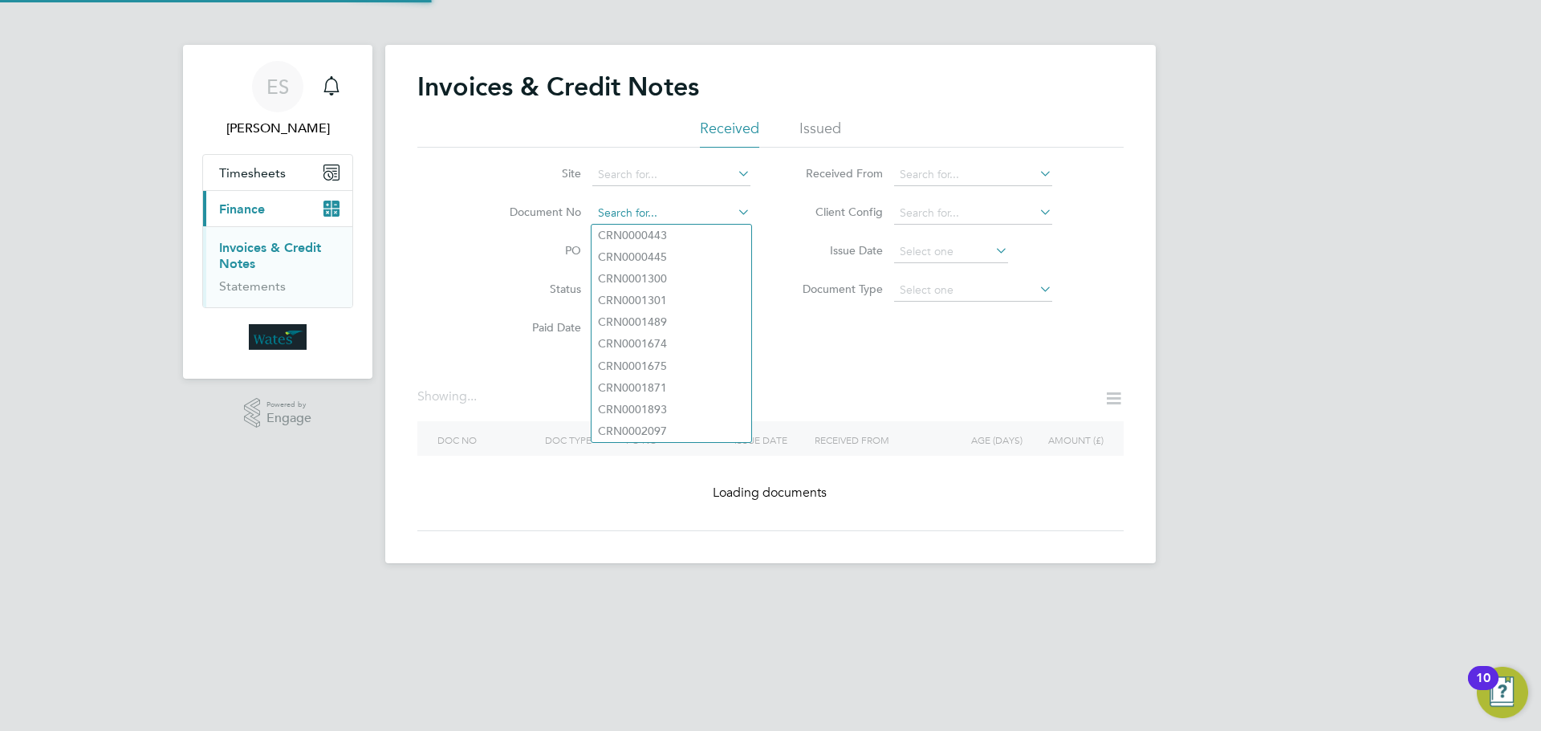
paste input "INV0045057"
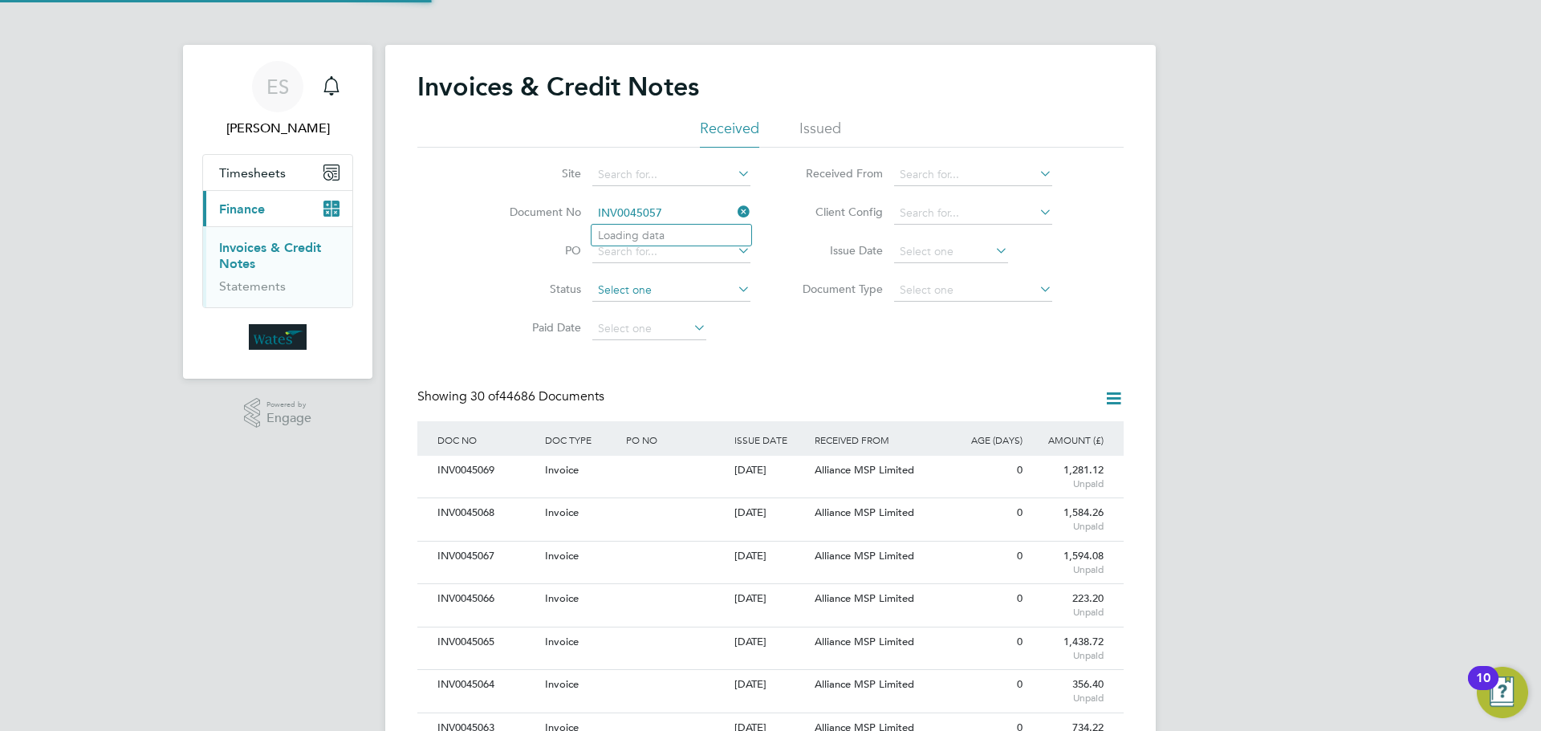
scroll to position [30, 109]
type input "INV0045057"
click at [673, 230] on li "INV0045057" at bounding box center [671, 236] width 160 height 22
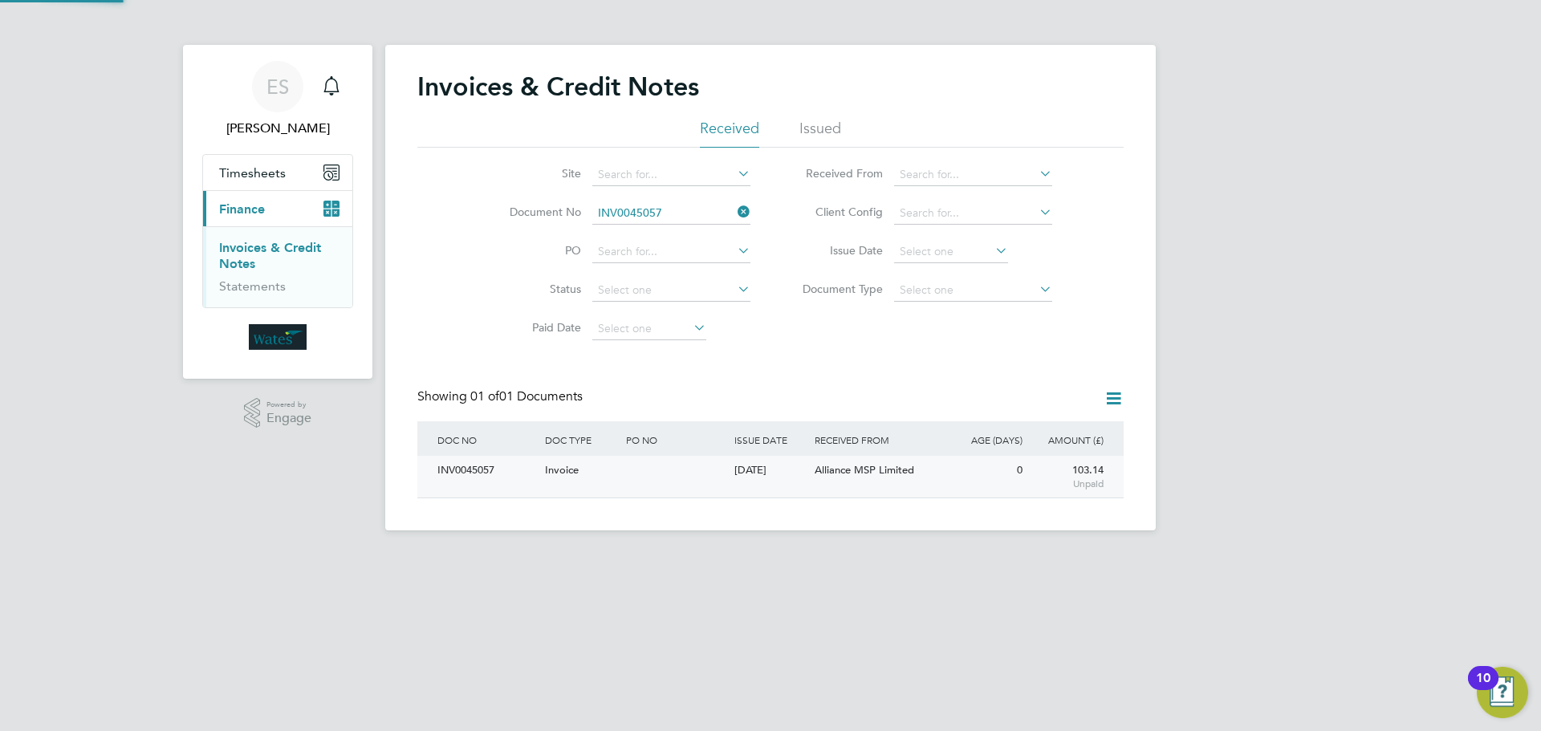
click at [489, 472] on div "INV0045057" at bounding box center [487, 471] width 108 height 30
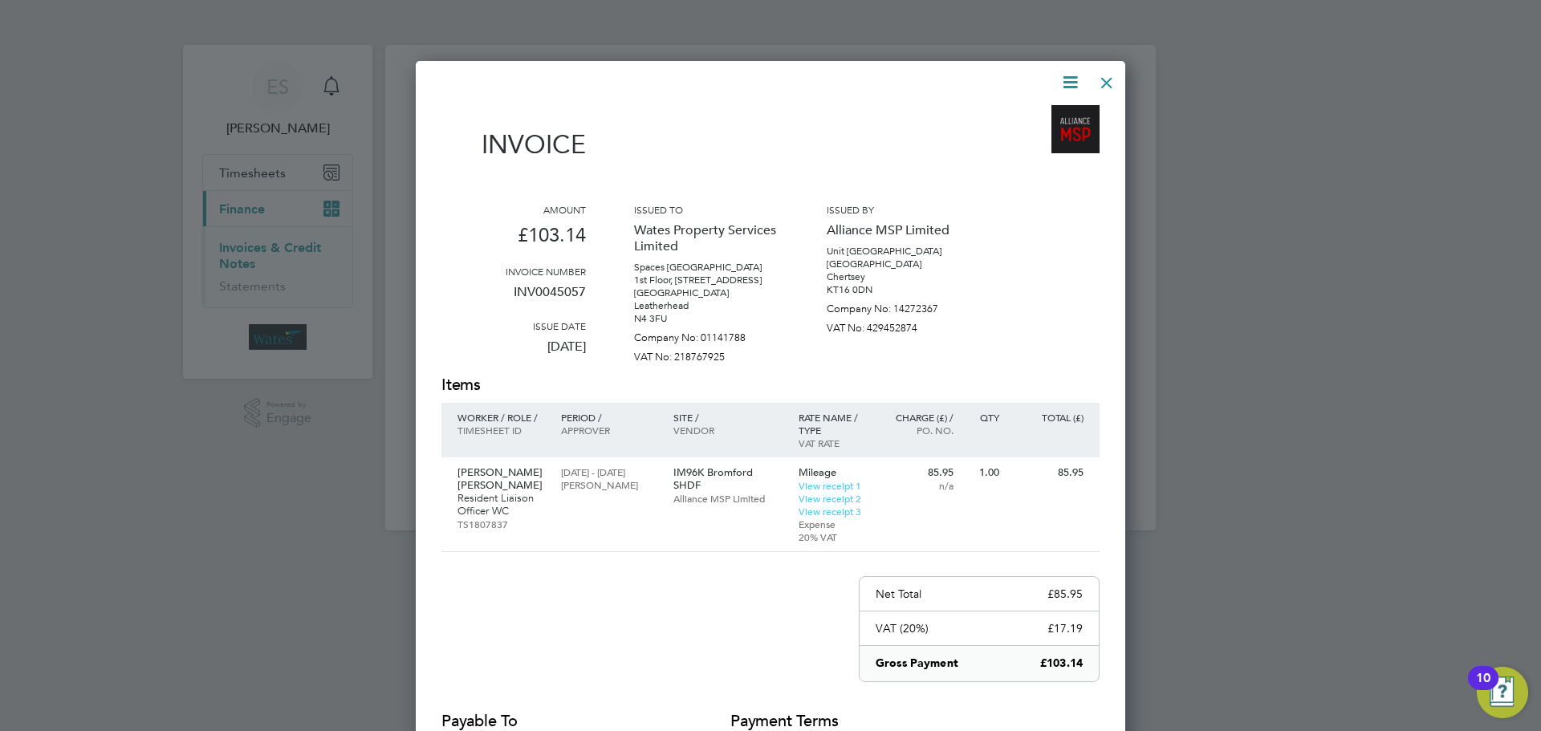
click at [1065, 83] on icon at bounding box center [1070, 82] width 20 height 20
click at [1047, 113] on li "Download Invoice" at bounding box center [1021, 120] width 111 height 22
drag, startPoint x: 1071, startPoint y: 76, endPoint x: 1069, endPoint y: 87, distance: 10.7
click at [1071, 76] on icon at bounding box center [1070, 82] width 20 height 20
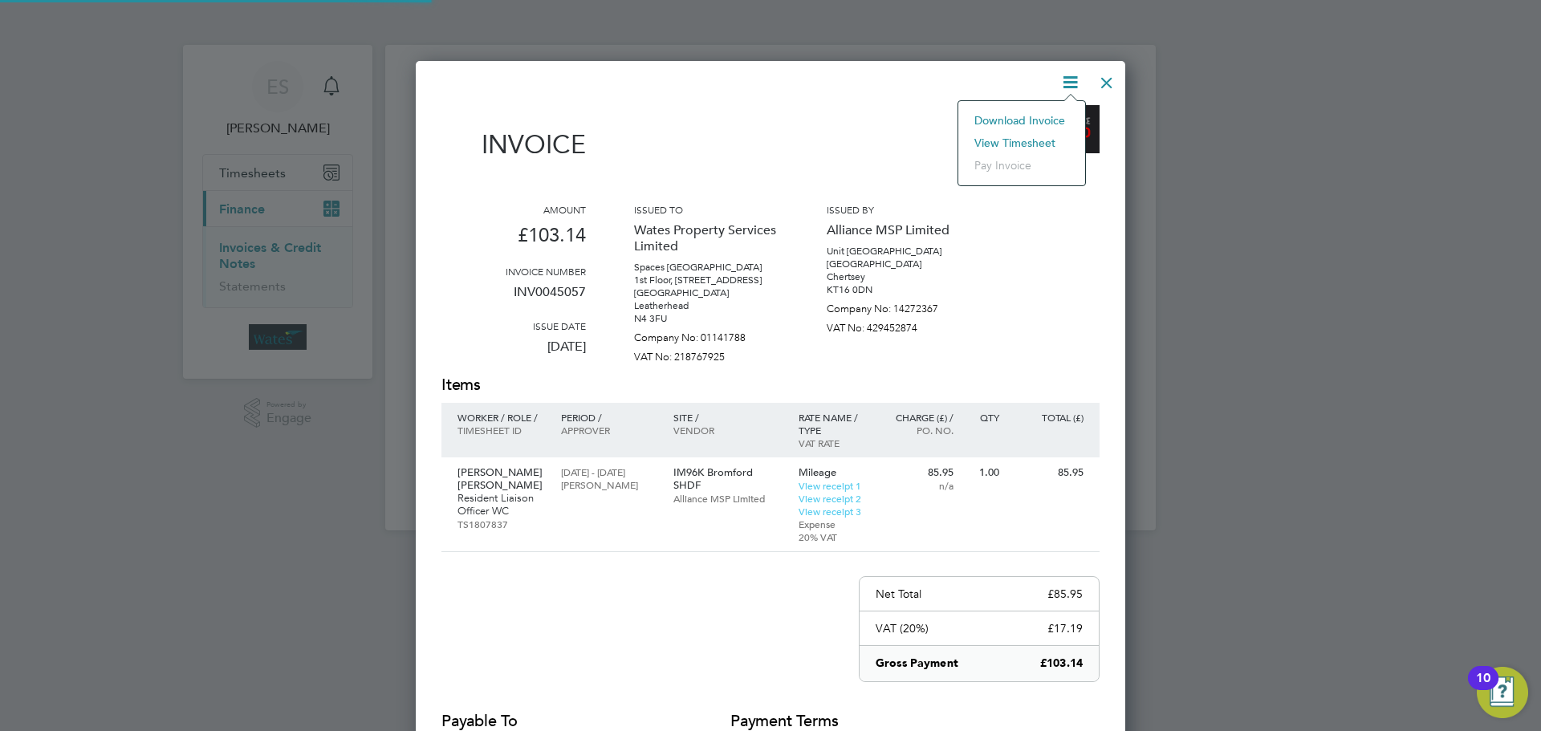
click at [1030, 138] on li "View timesheet" at bounding box center [1021, 143] width 111 height 22
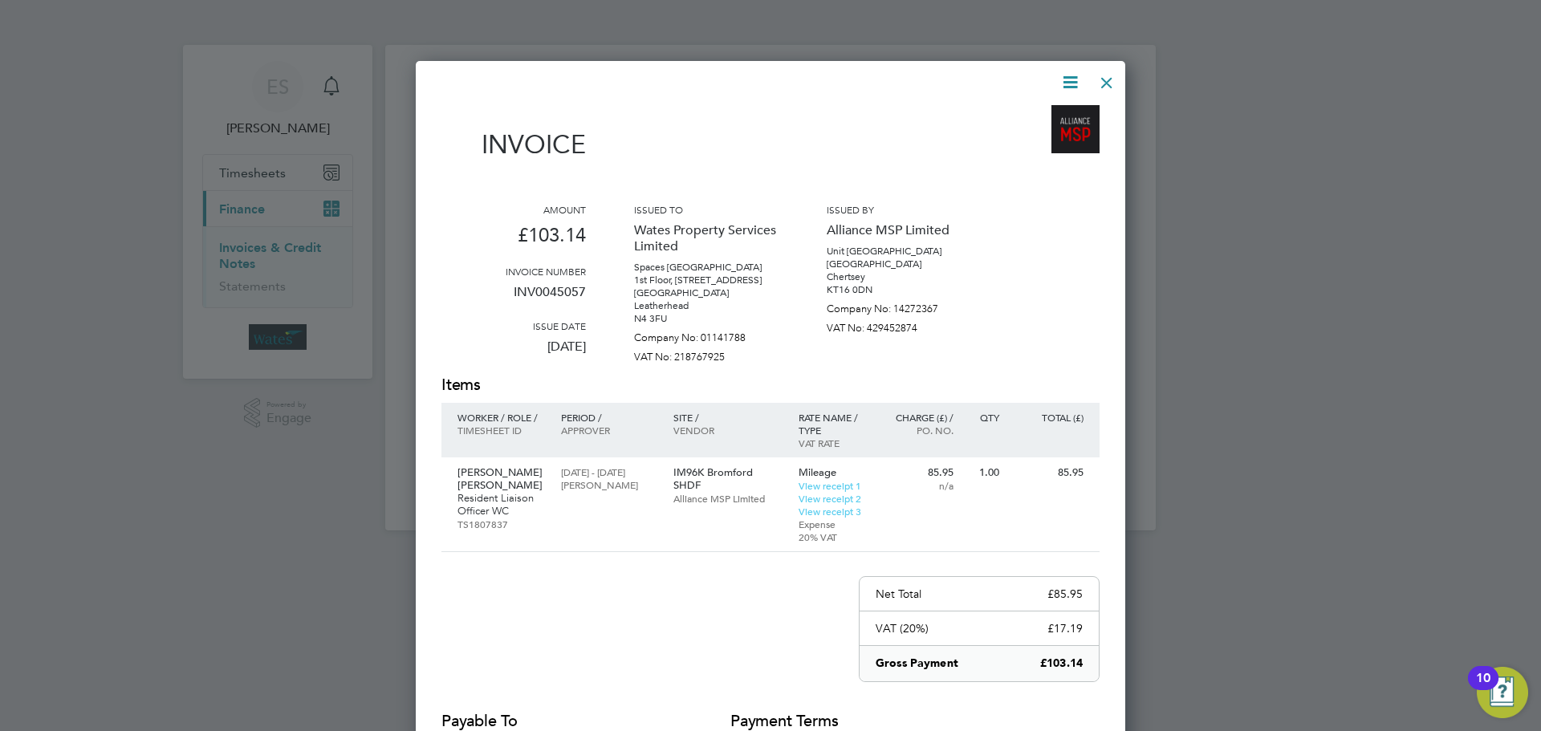
click at [1104, 78] on div at bounding box center [1106, 78] width 29 height 29
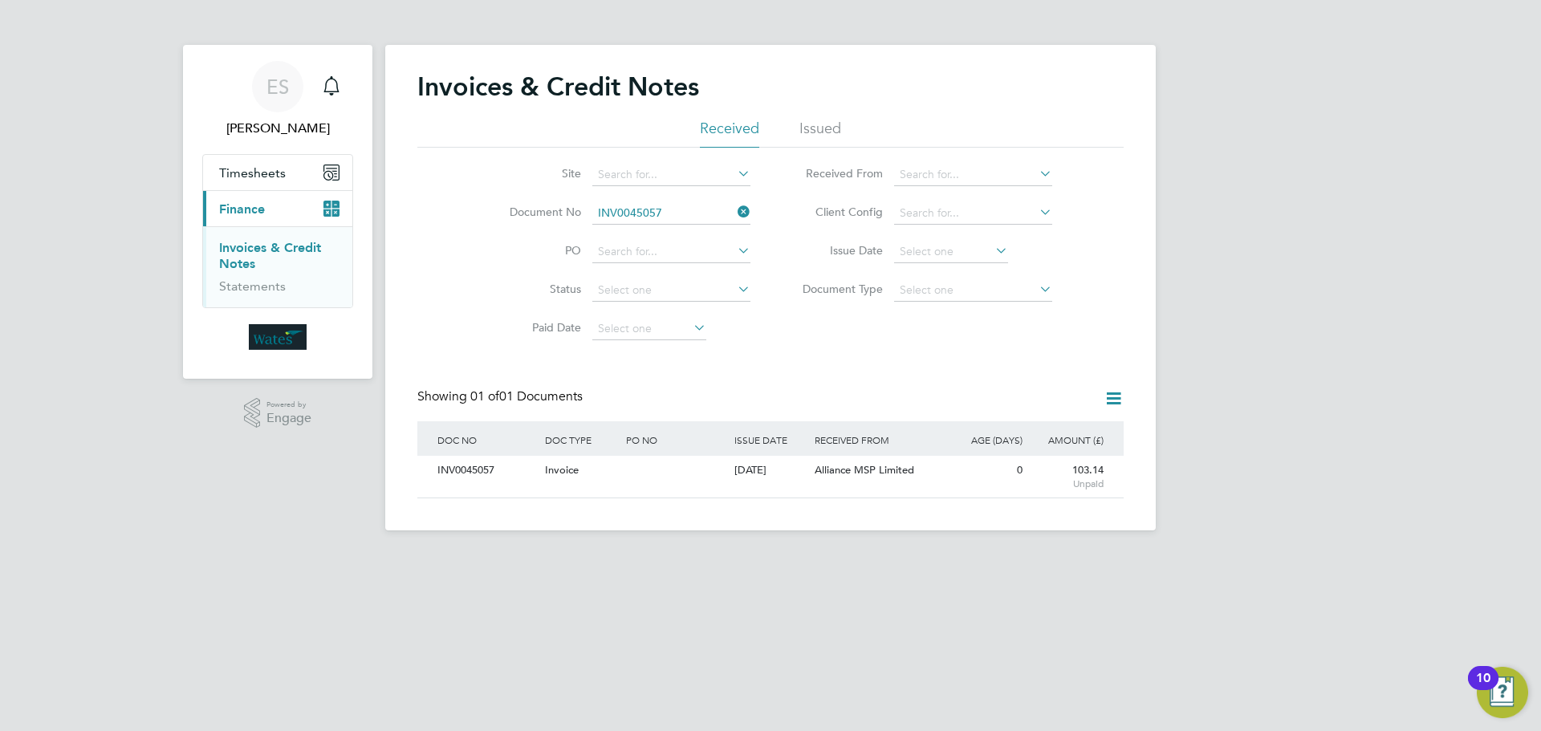
click at [734, 212] on icon at bounding box center [734, 212] width 0 height 22
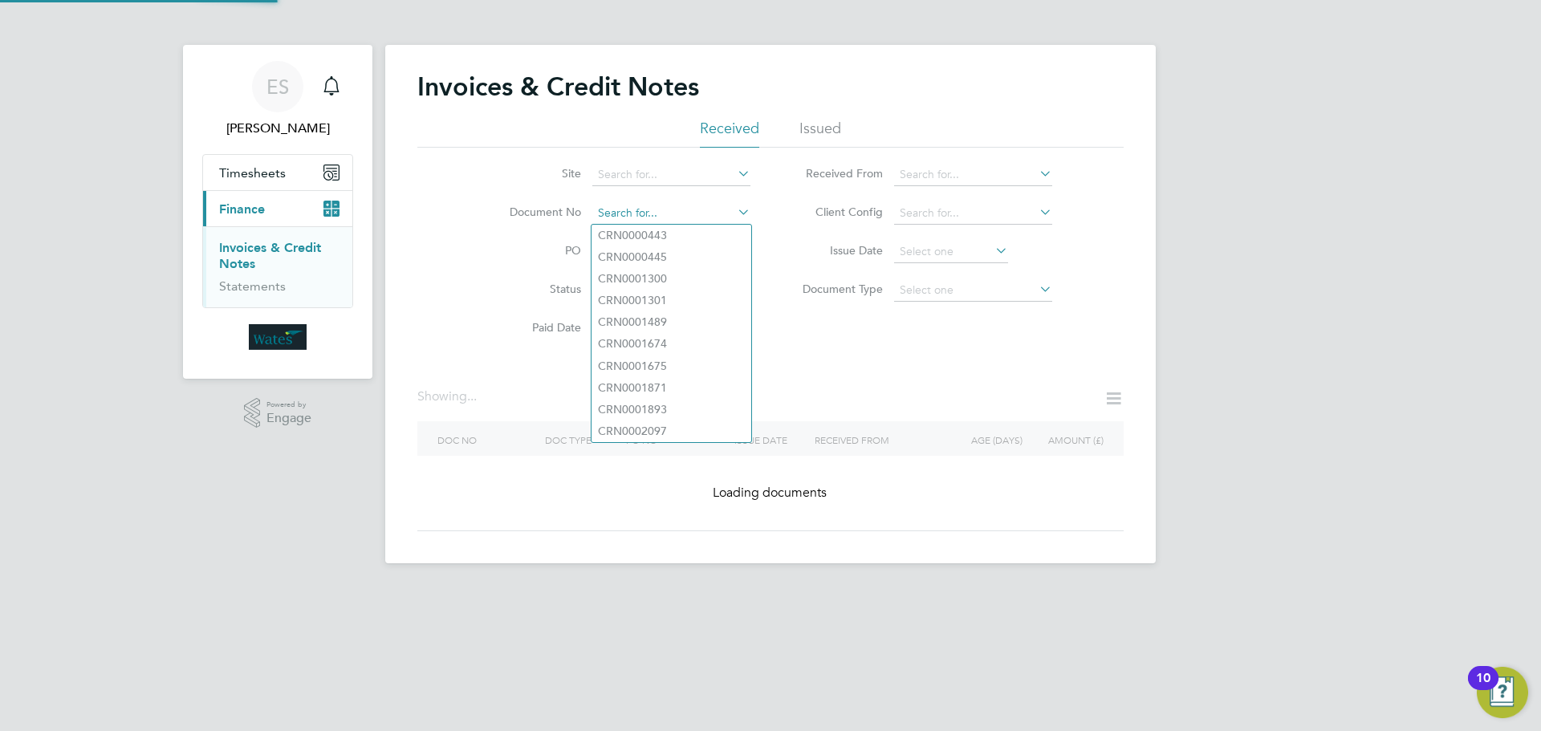
paste input "INV0045058"
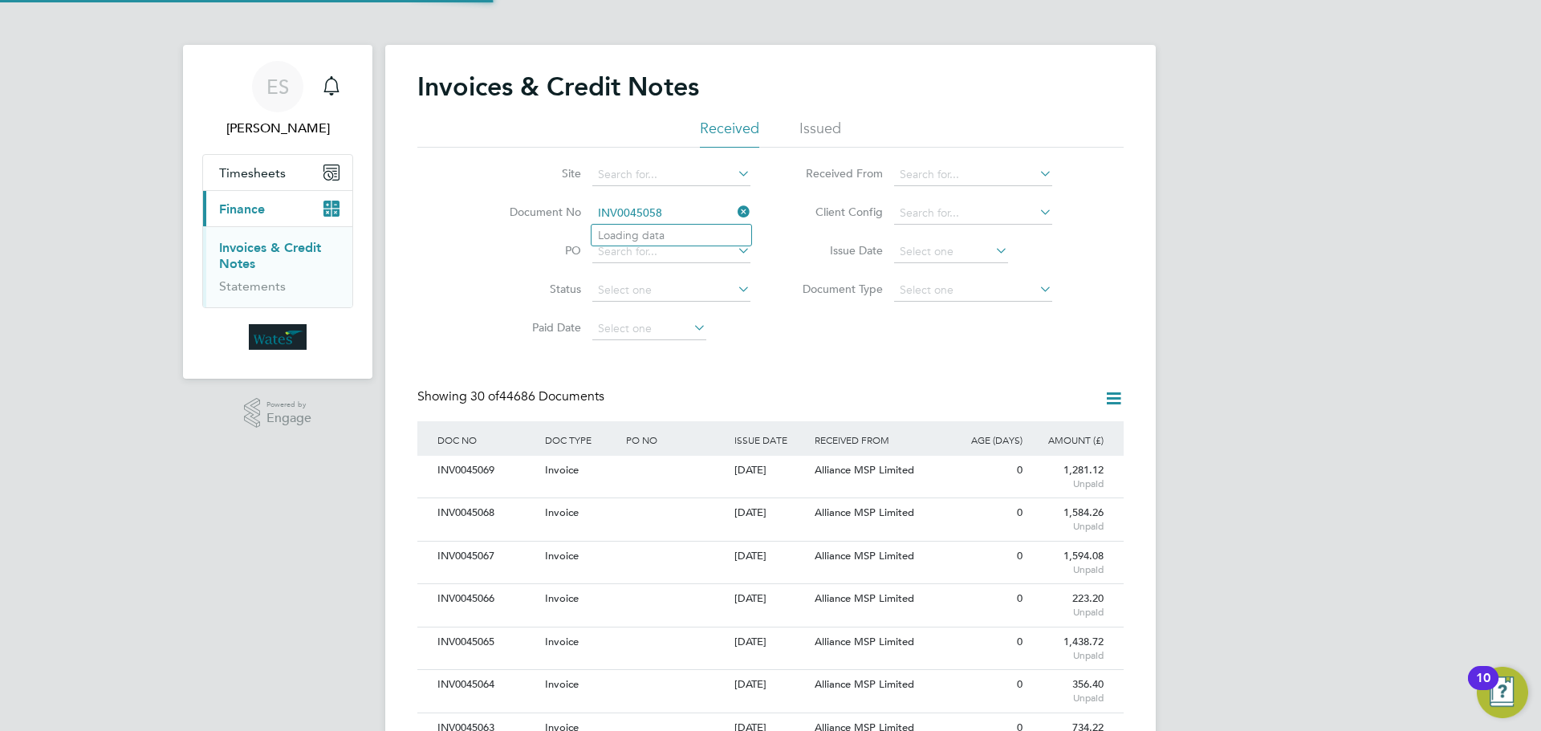
scroll to position [30, 109]
type input "INV0045058"
click at [650, 242] on li "INV0045058" at bounding box center [671, 236] width 160 height 22
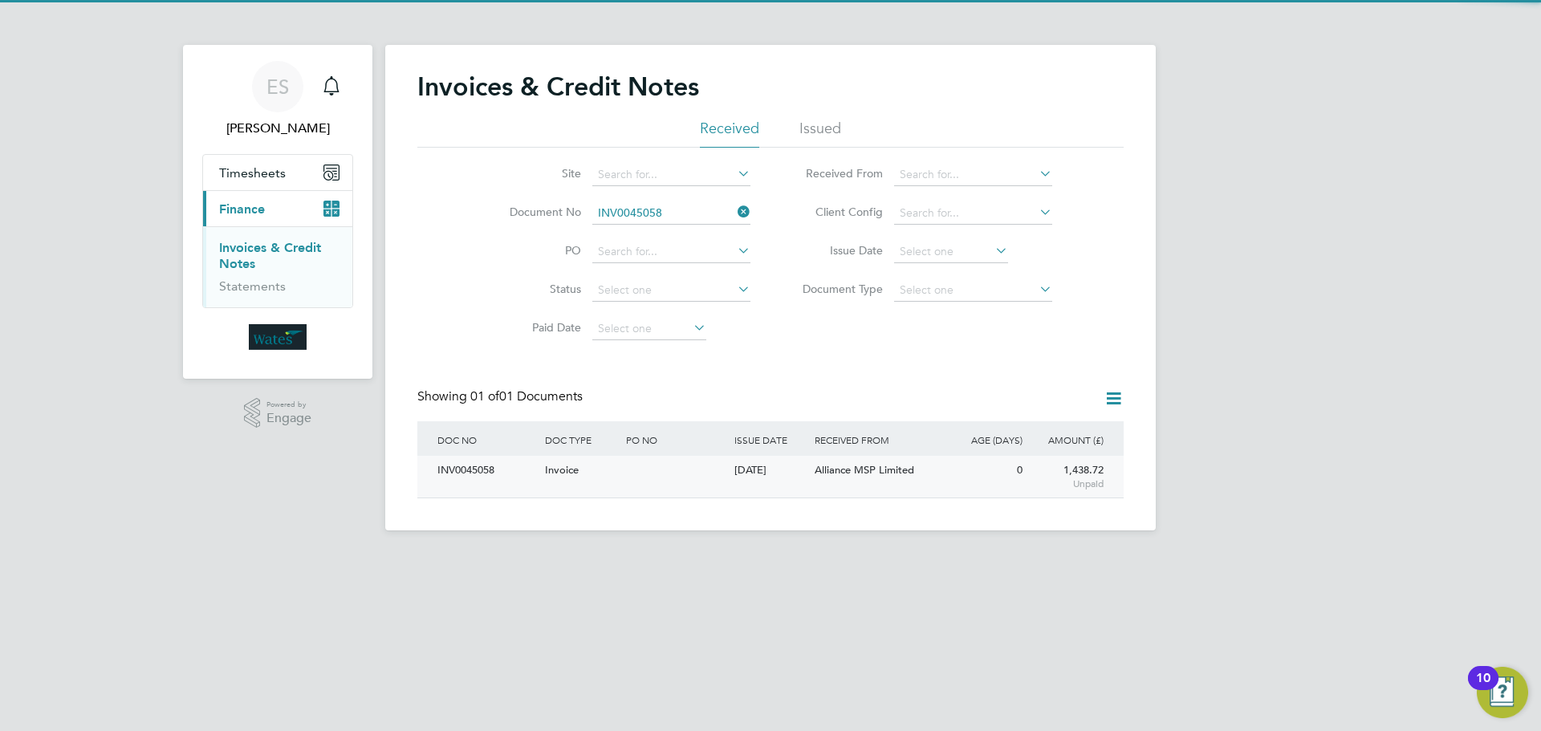
click at [491, 466] on div "INV0045058" at bounding box center [487, 471] width 108 height 30
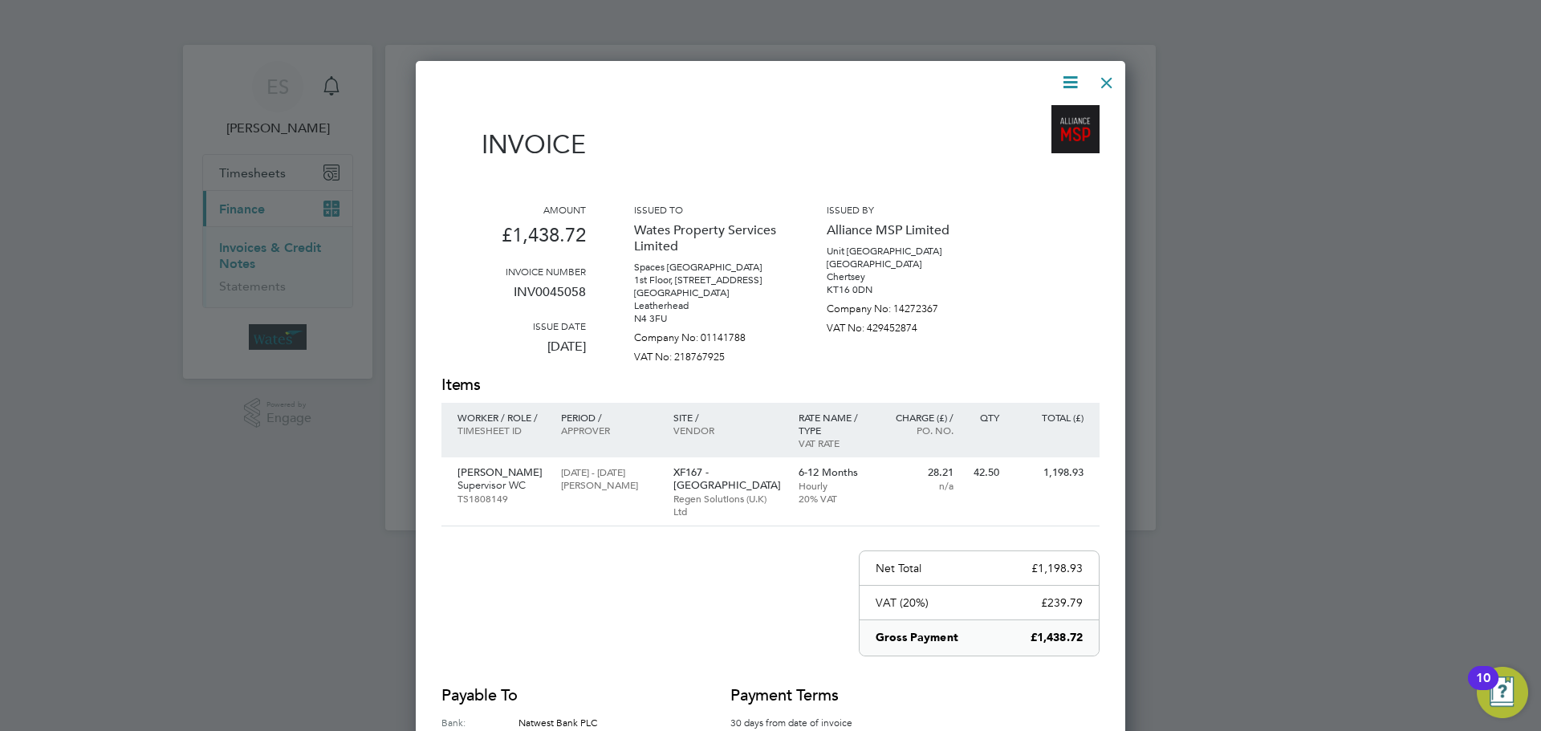
click at [1064, 81] on icon at bounding box center [1070, 82] width 20 height 20
click at [1048, 116] on li "Download Invoice" at bounding box center [1021, 120] width 111 height 22
click at [1065, 76] on icon at bounding box center [1070, 82] width 20 height 20
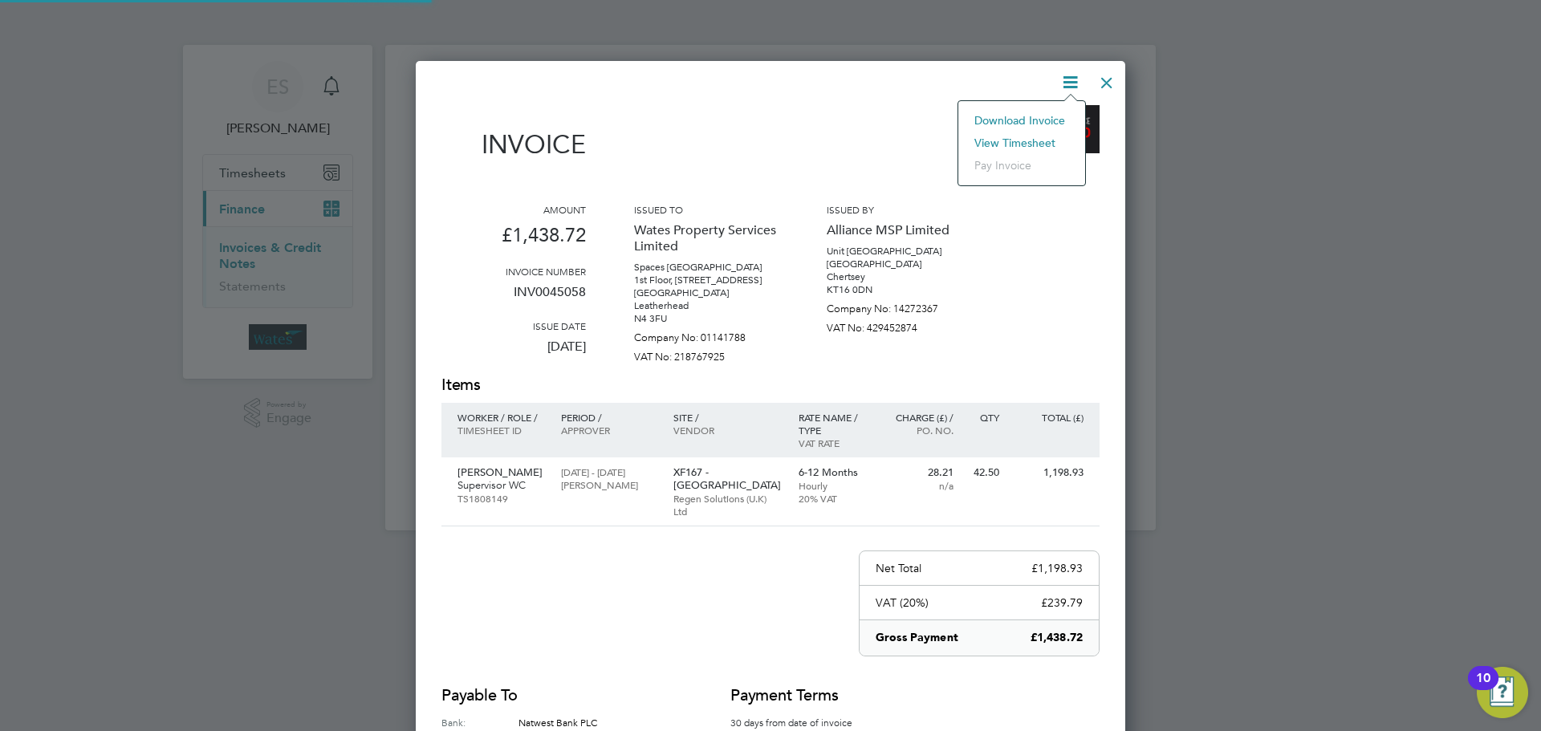
click at [1026, 138] on li "View timesheet" at bounding box center [1021, 143] width 111 height 22
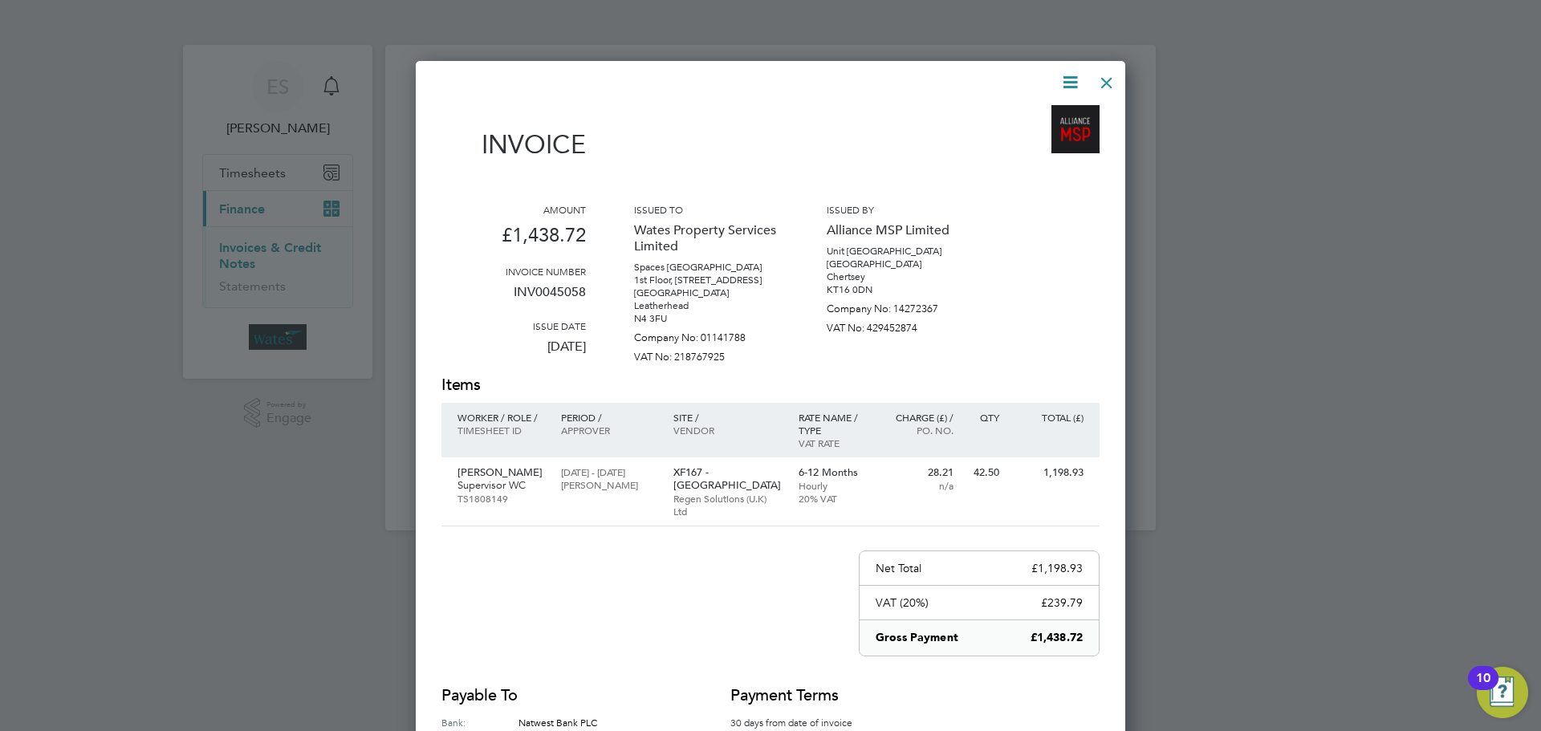
click at [1105, 79] on div at bounding box center [1106, 78] width 29 height 29
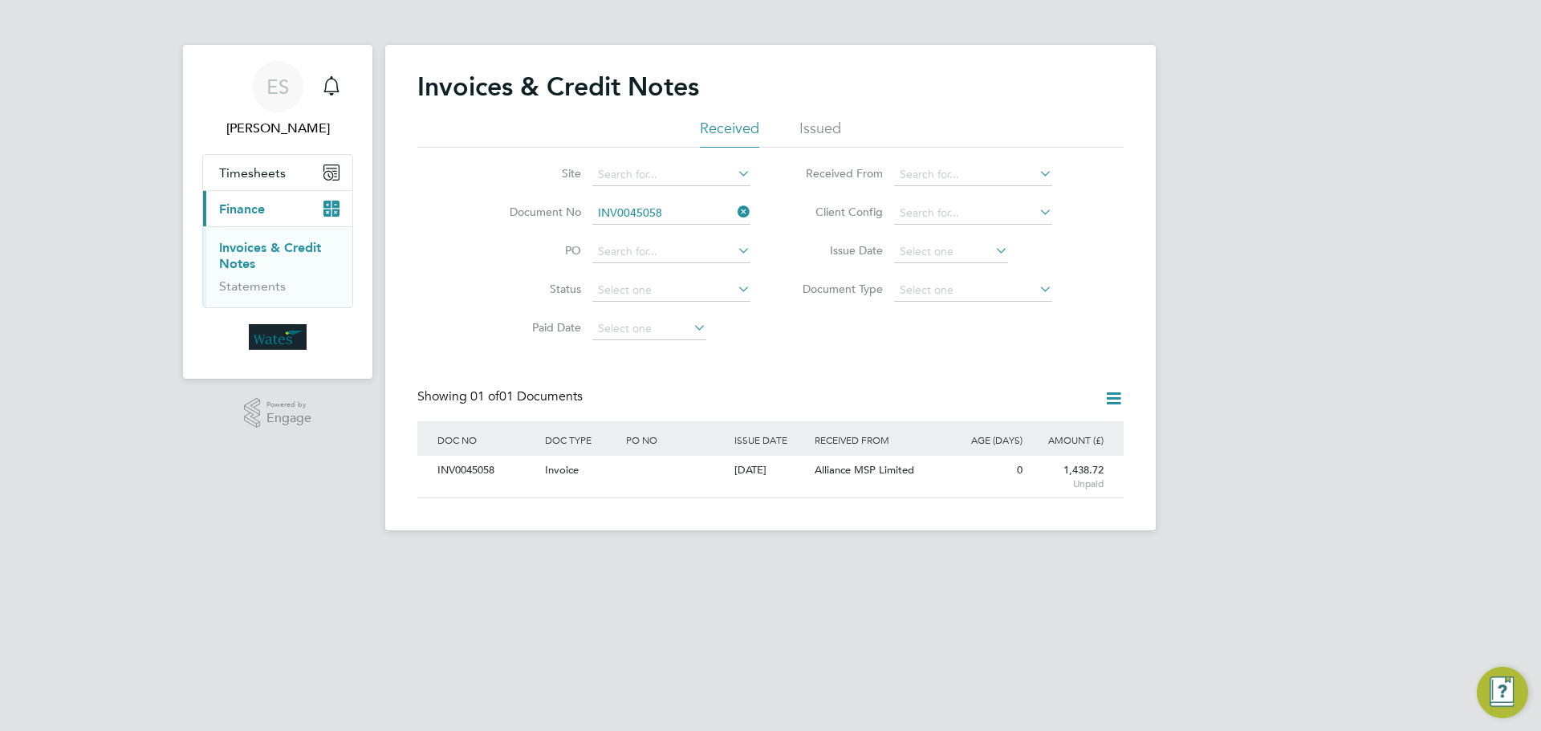
click at [734, 205] on icon at bounding box center [734, 212] width 0 height 22
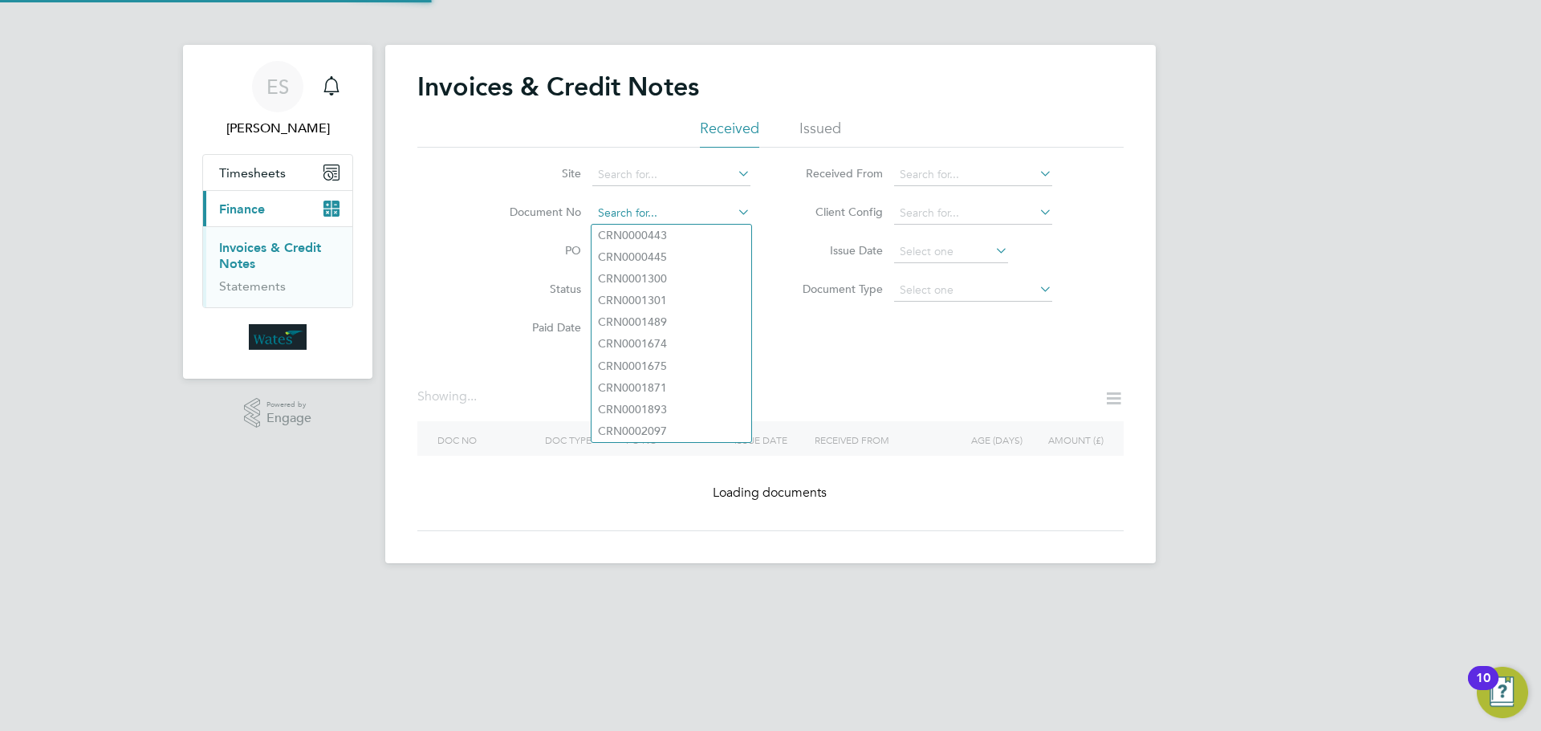
paste input "INV0045059"
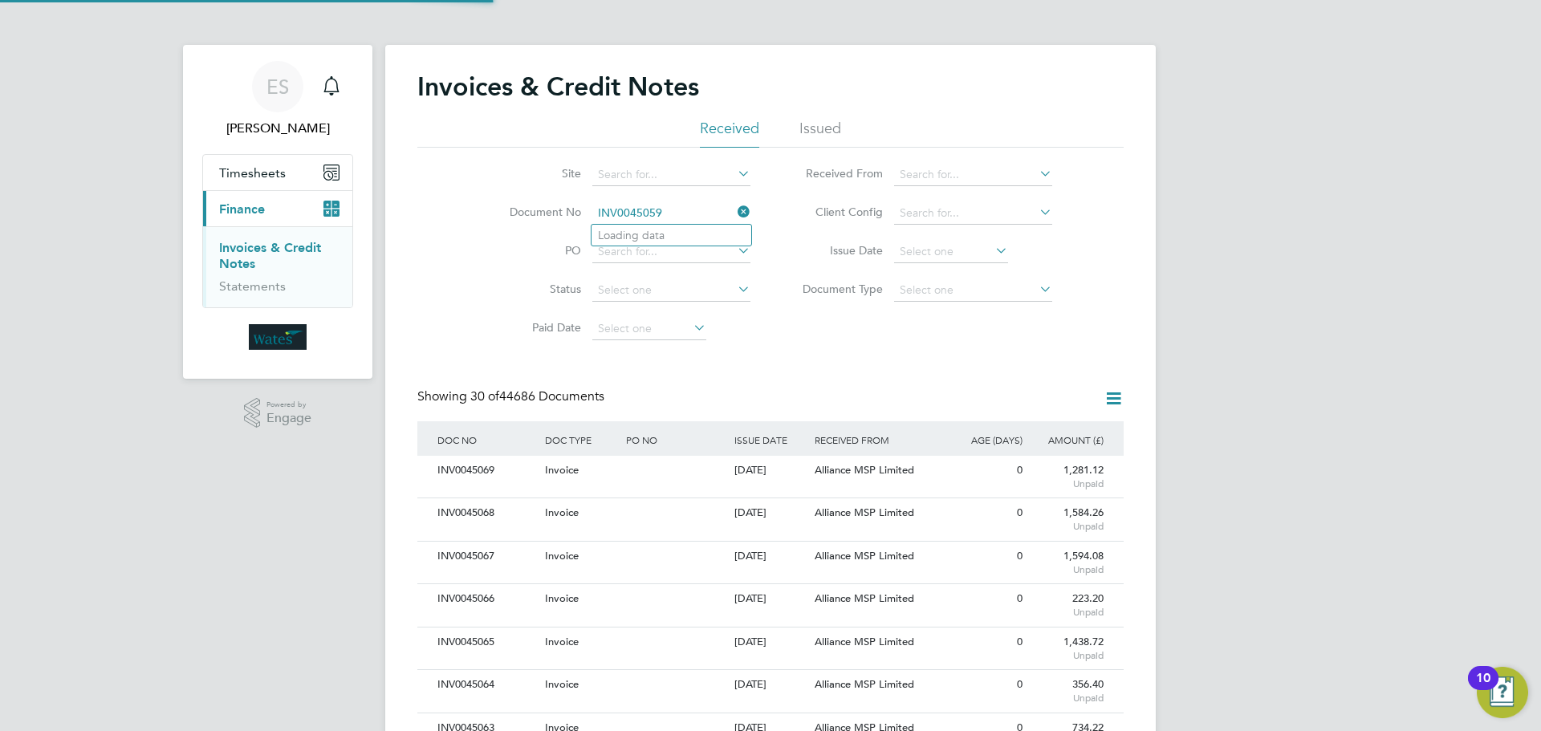
scroll to position [30, 109]
type input "INV0045059"
click at [676, 233] on li "INV0045059" at bounding box center [671, 236] width 160 height 22
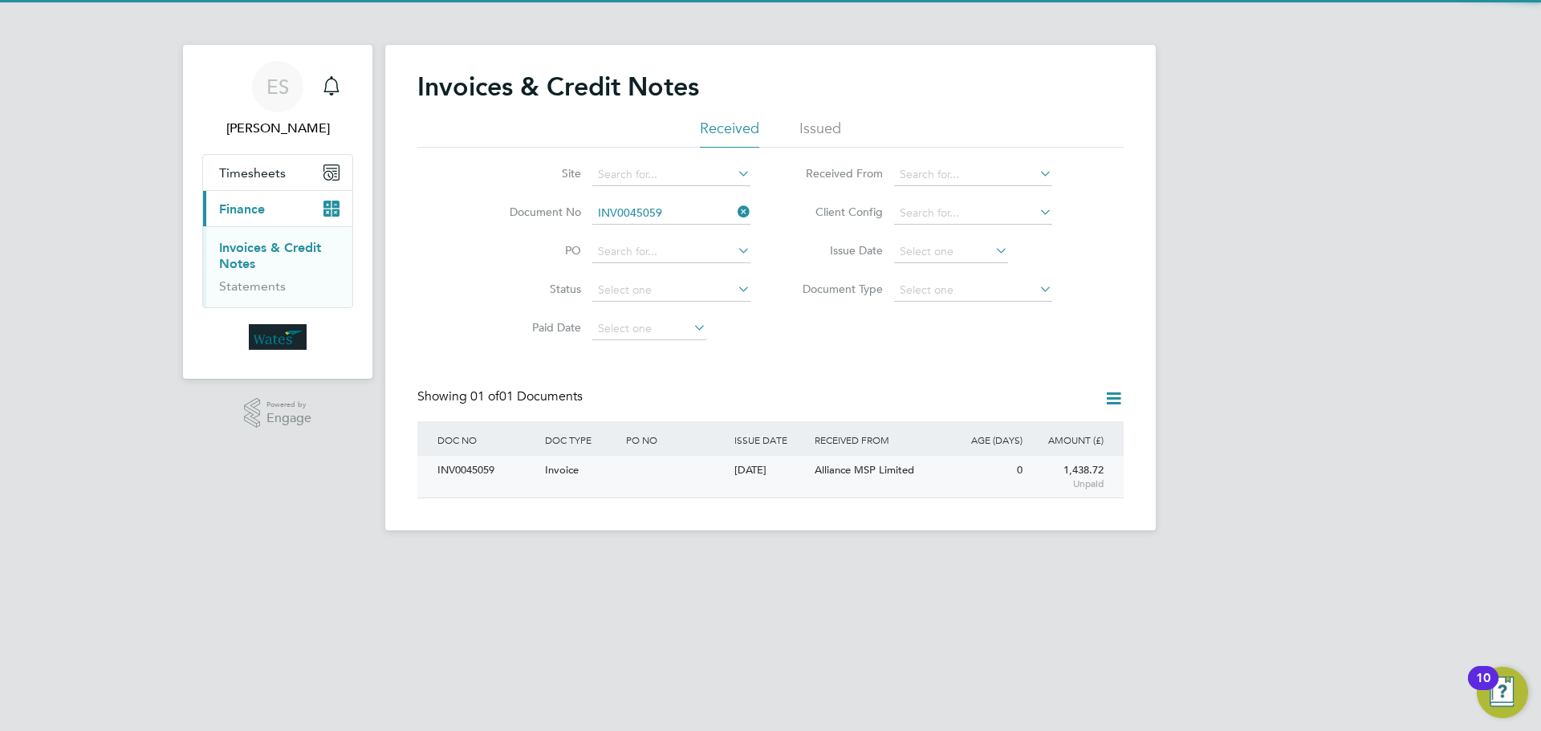
click at [461, 471] on div "INV0045059" at bounding box center [487, 471] width 108 height 30
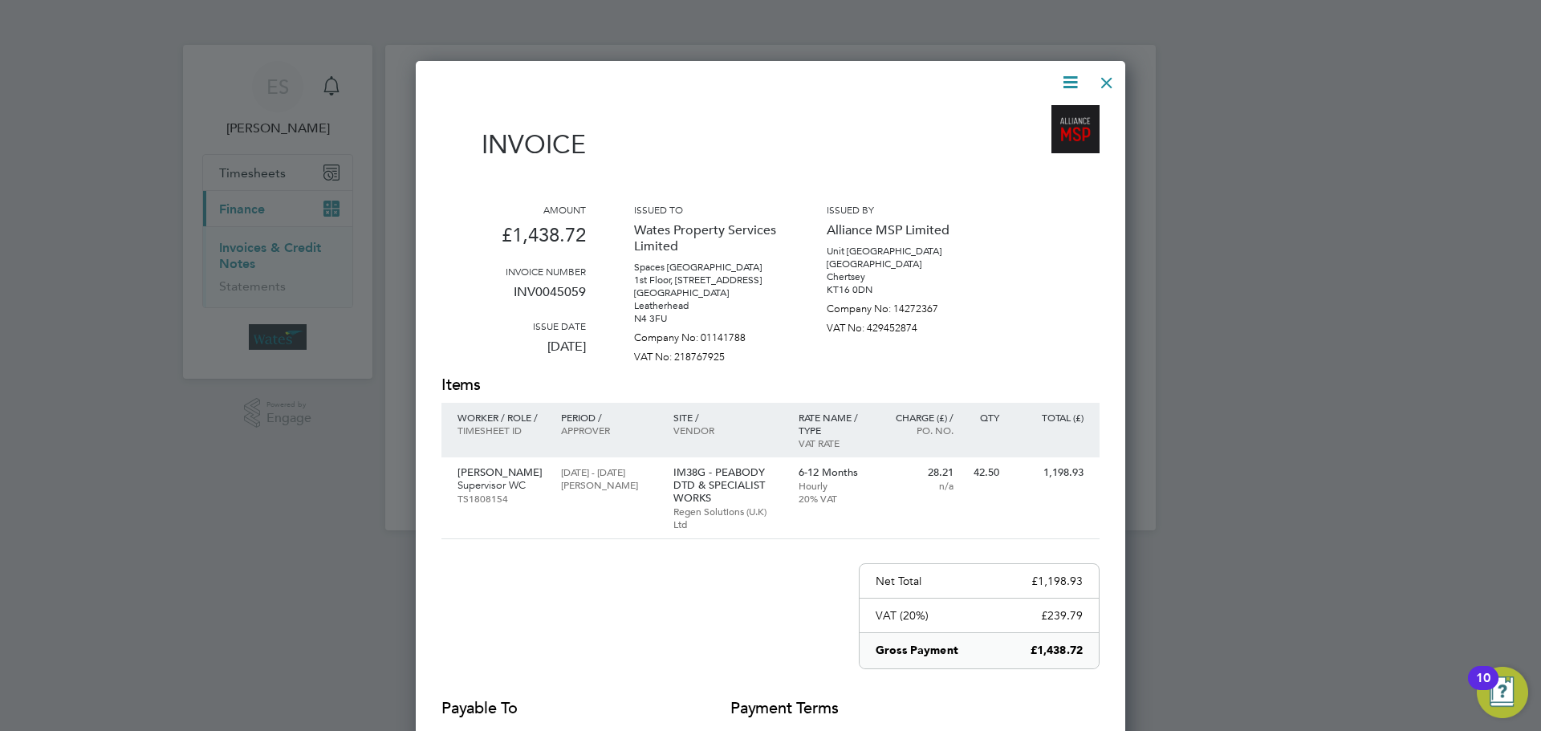
click at [1069, 82] on icon at bounding box center [1070, 82] width 20 height 20
click at [1047, 112] on li "Download Invoice" at bounding box center [1021, 120] width 111 height 22
click at [1064, 85] on icon at bounding box center [1070, 82] width 20 height 20
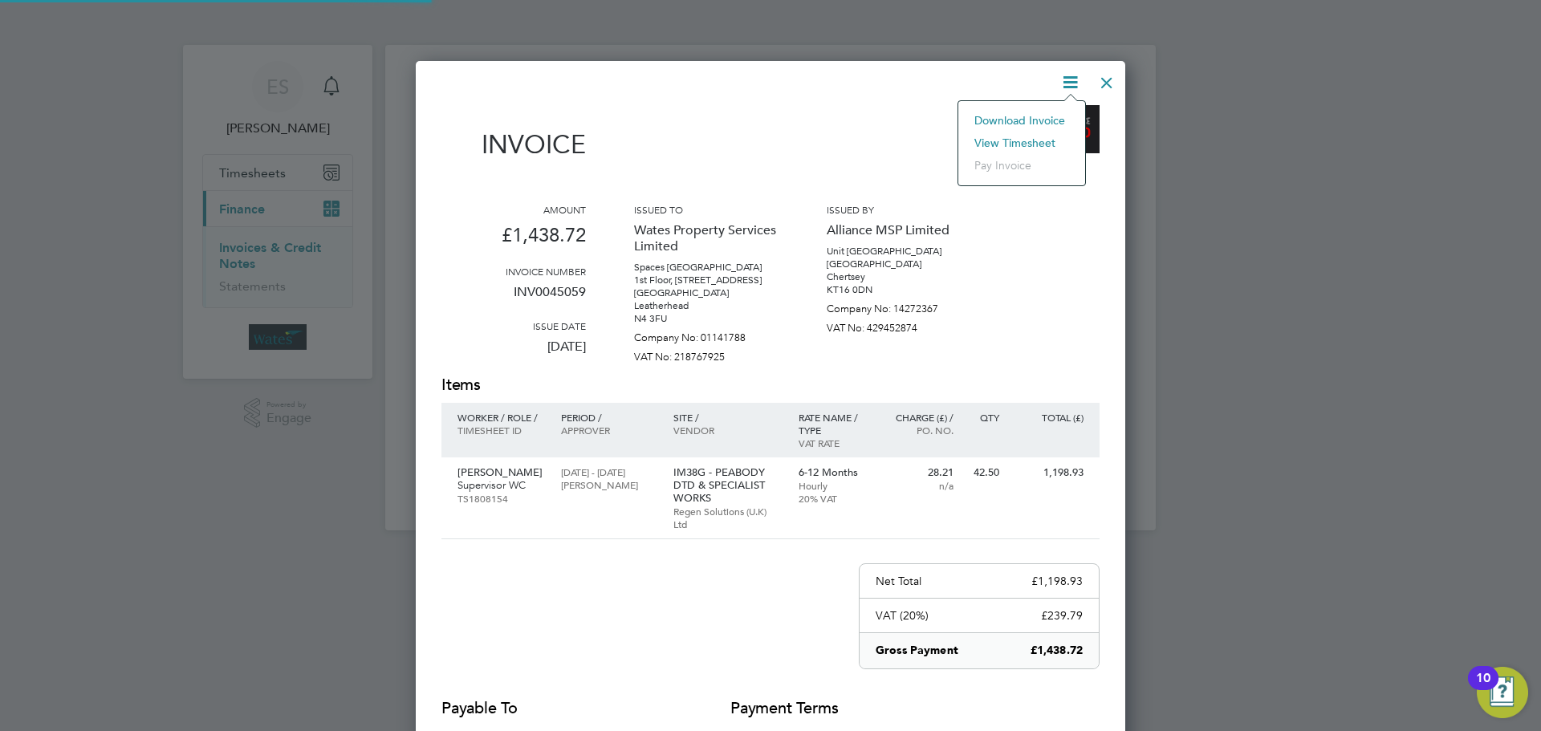
click at [1037, 135] on li "View timesheet" at bounding box center [1021, 143] width 111 height 22
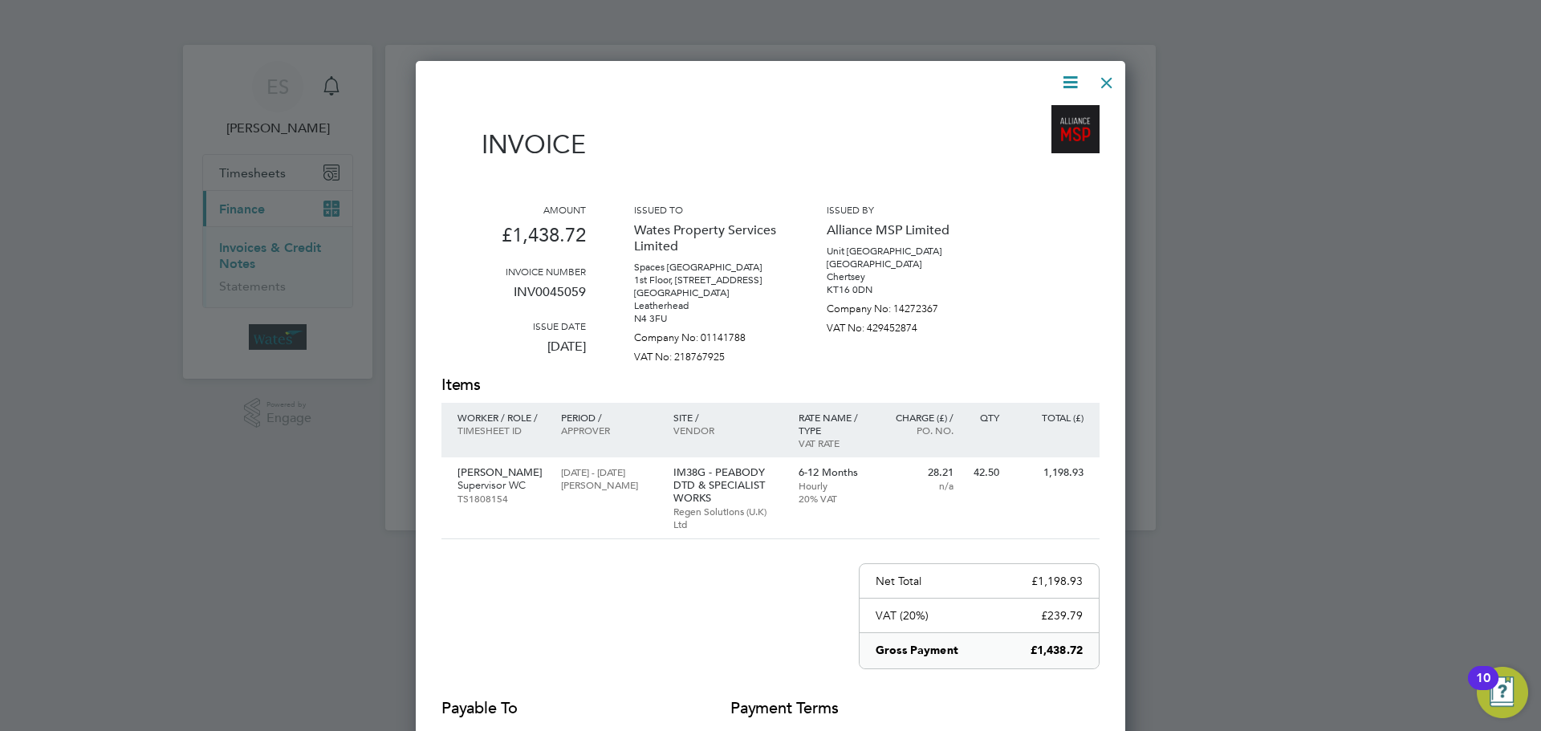
click at [1112, 72] on div at bounding box center [1106, 78] width 29 height 29
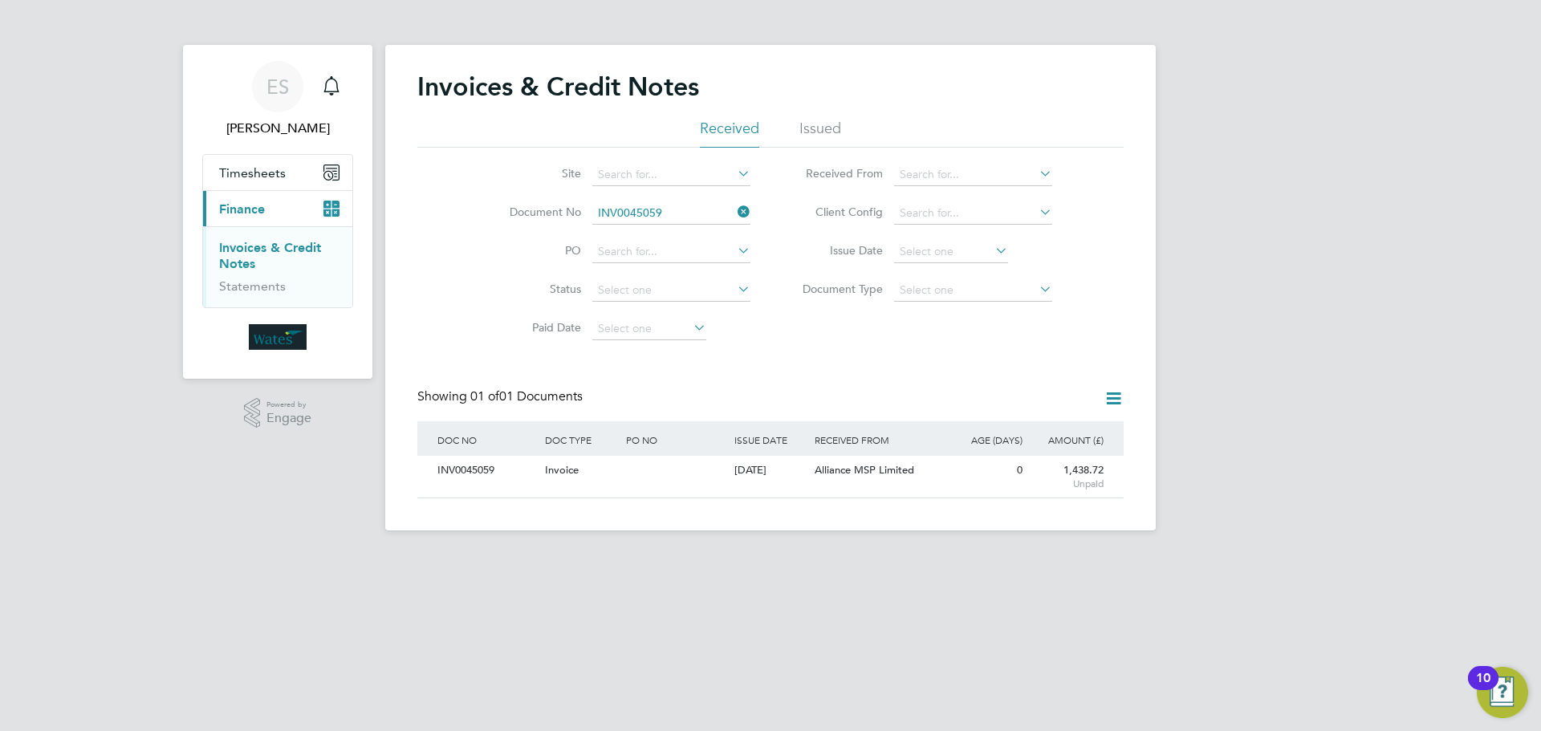
click at [734, 210] on icon at bounding box center [734, 212] width 0 height 22
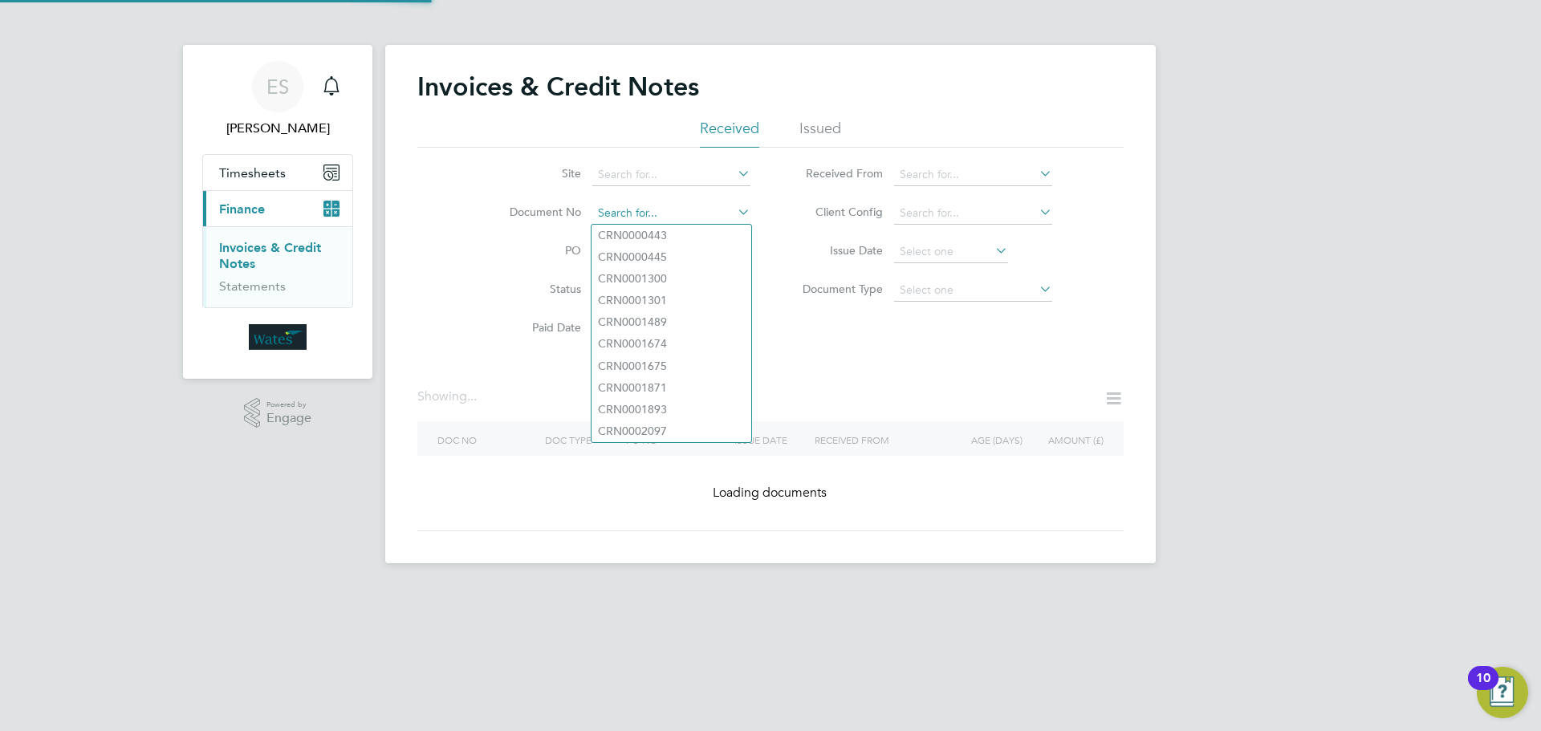
paste input "INV0045060"
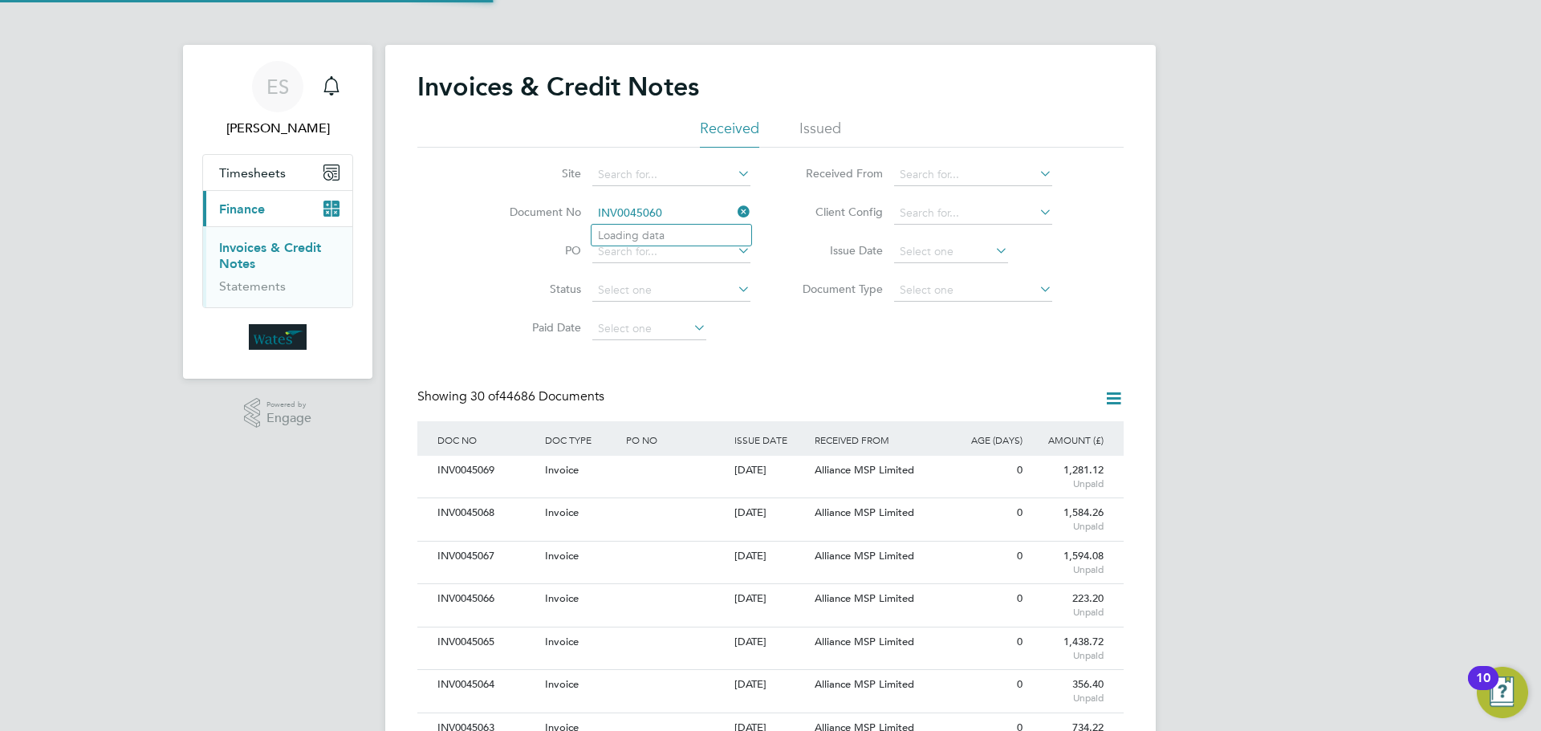
scroll to position [30, 136]
type input "INV0045060"
click at [681, 233] on li "INV0045060" at bounding box center [671, 236] width 160 height 22
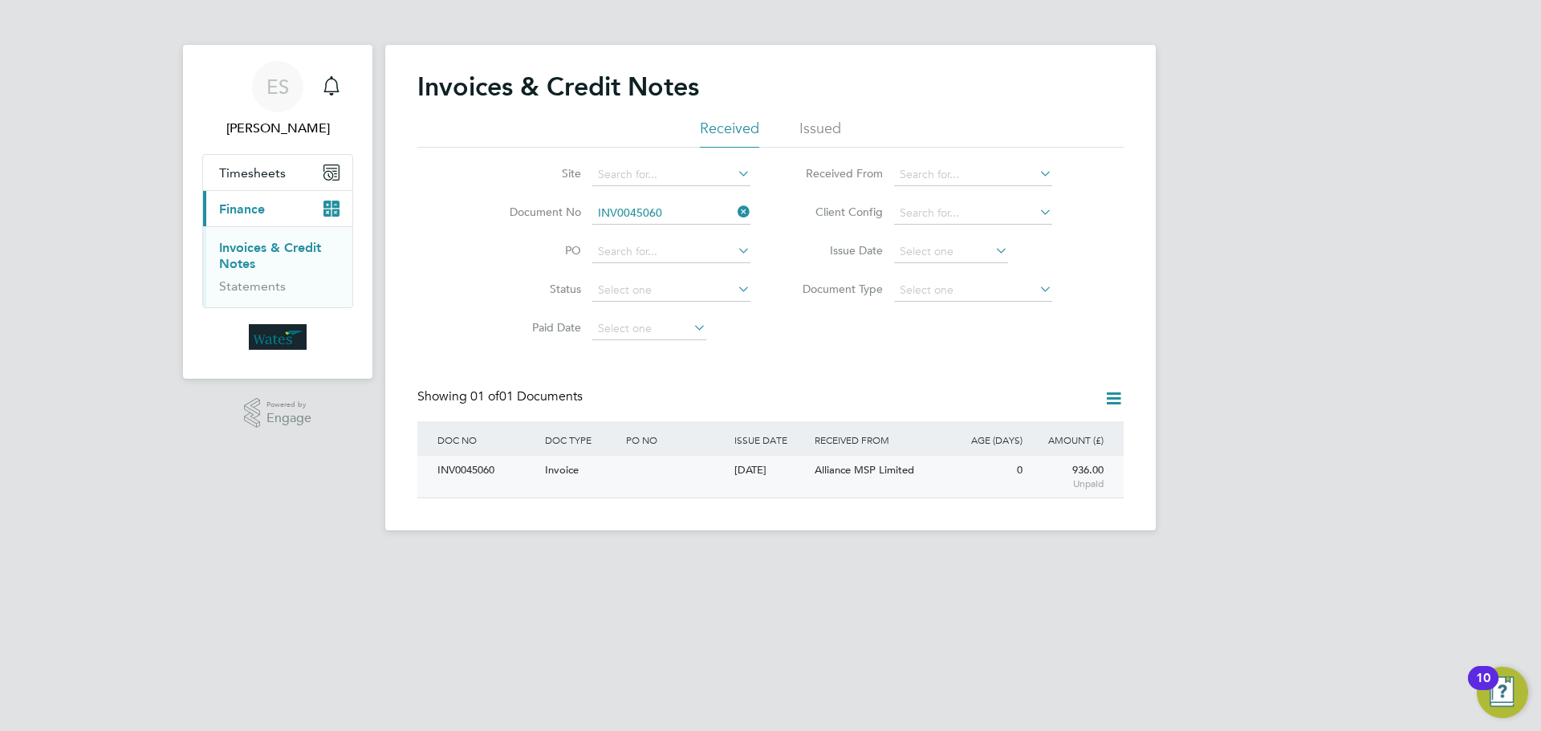
click at [468, 471] on div "INV0045060" at bounding box center [487, 471] width 108 height 30
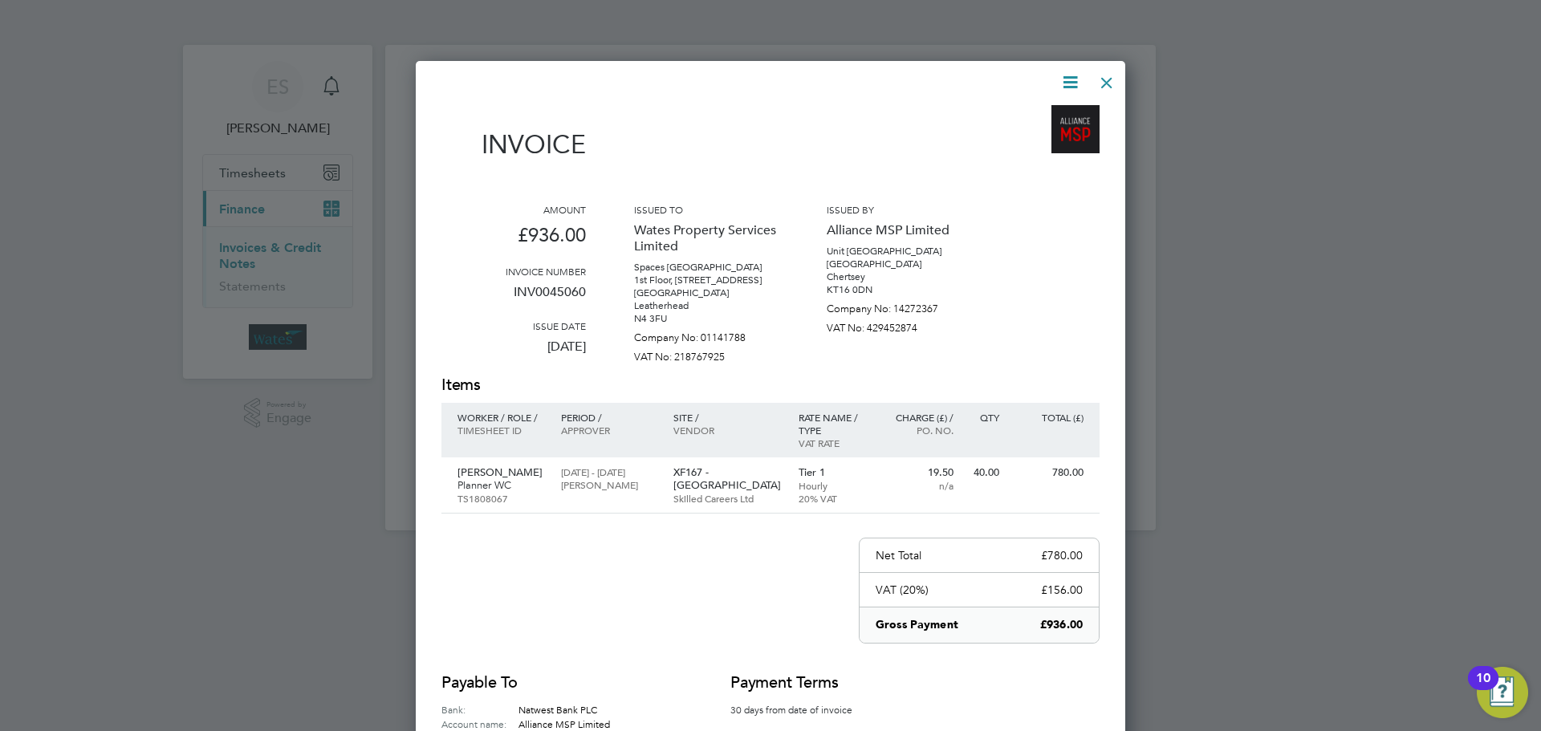
click at [1071, 78] on icon at bounding box center [1070, 82] width 20 height 20
click at [1039, 117] on li "Download Invoice" at bounding box center [1021, 120] width 111 height 22
click at [1062, 77] on icon at bounding box center [1070, 82] width 20 height 20
click at [1026, 139] on li "View timesheet" at bounding box center [1021, 143] width 111 height 22
click at [1108, 81] on div at bounding box center [1106, 78] width 29 height 29
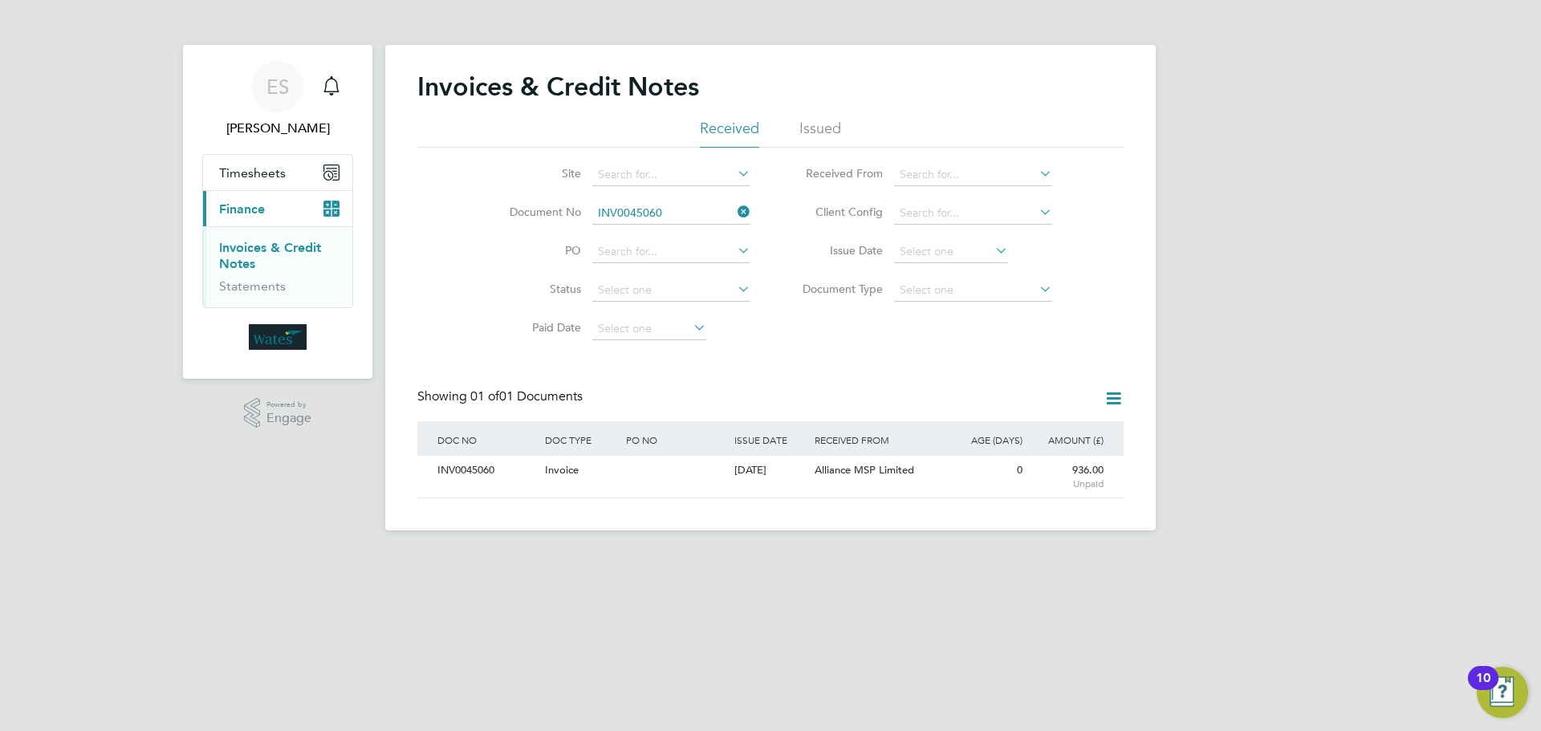
click at [734, 206] on icon at bounding box center [734, 212] width 0 height 22
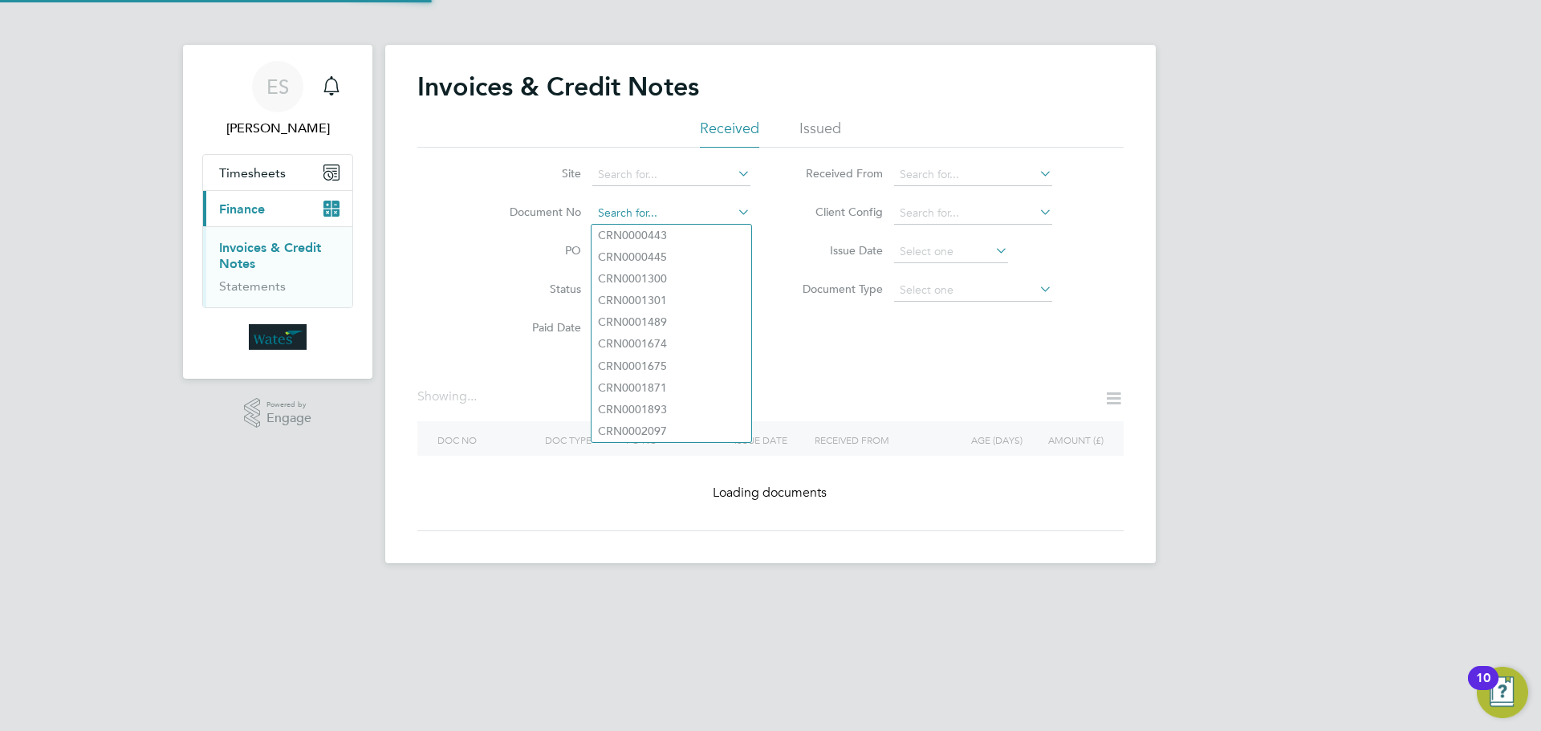
paste input "INV0045061"
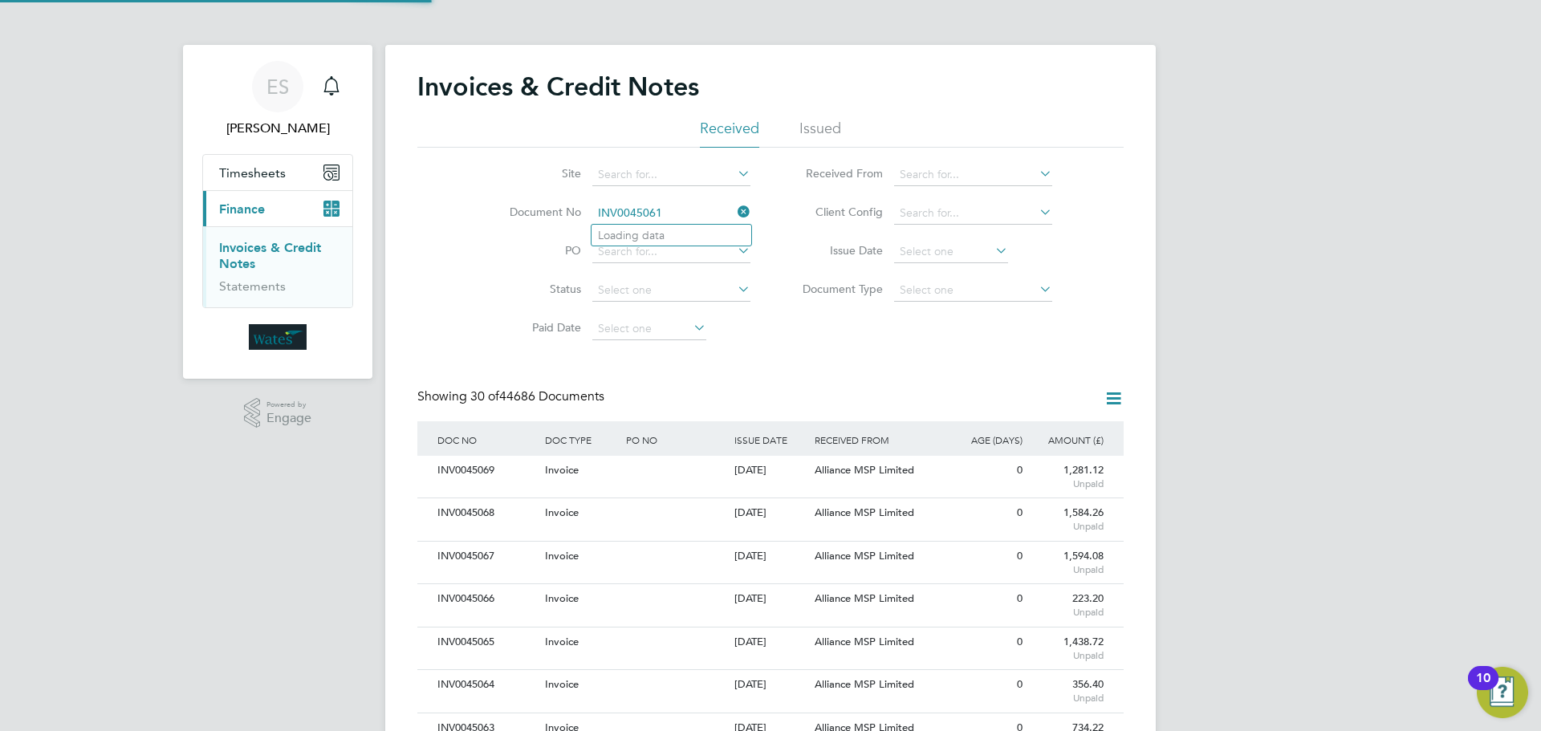
scroll to position [30, 136]
type input "INV0045061"
click at [665, 231] on li "INV0045061" at bounding box center [671, 236] width 160 height 22
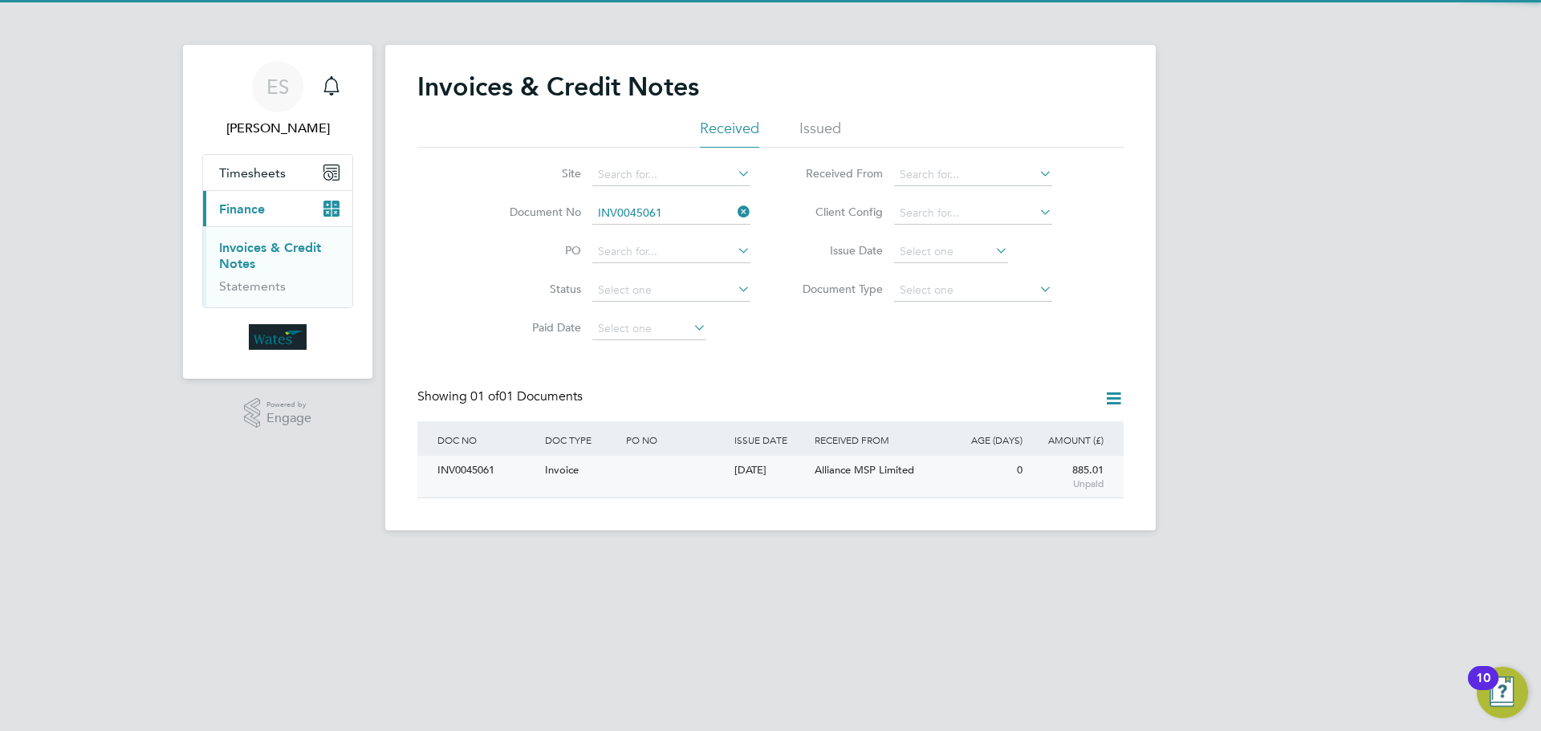
click at [455, 463] on div "INV0045061" at bounding box center [487, 471] width 108 height 30
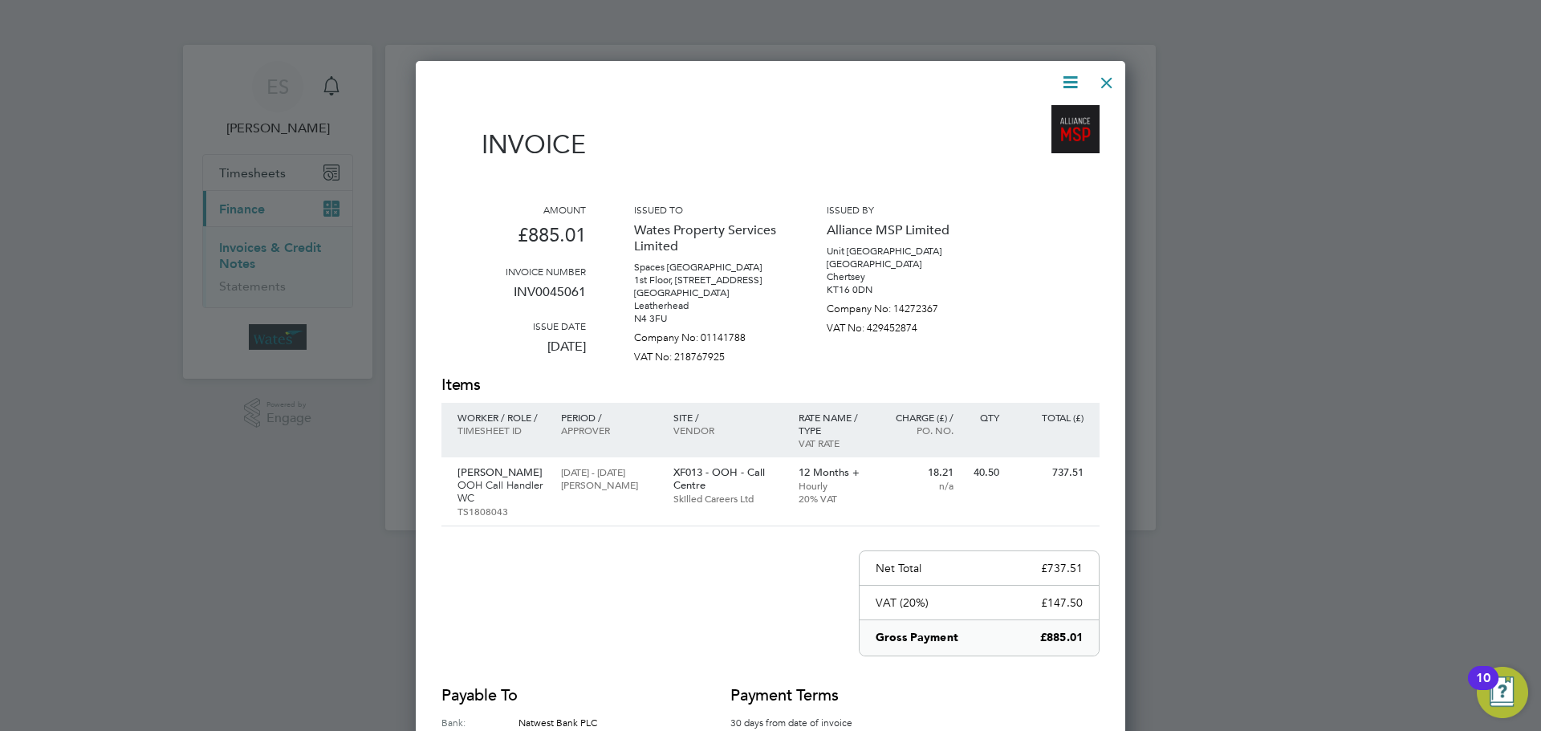
click at [1072, 75] on icon at bounding box center [1070, 82] width 20 height 20
click at [1008, 116] on li "Download Invoice" at bounding box center [1021, 120] width 111 height 22
click at [1064, 76] on icon at bounding box center [1070, 82] width 20 height 20
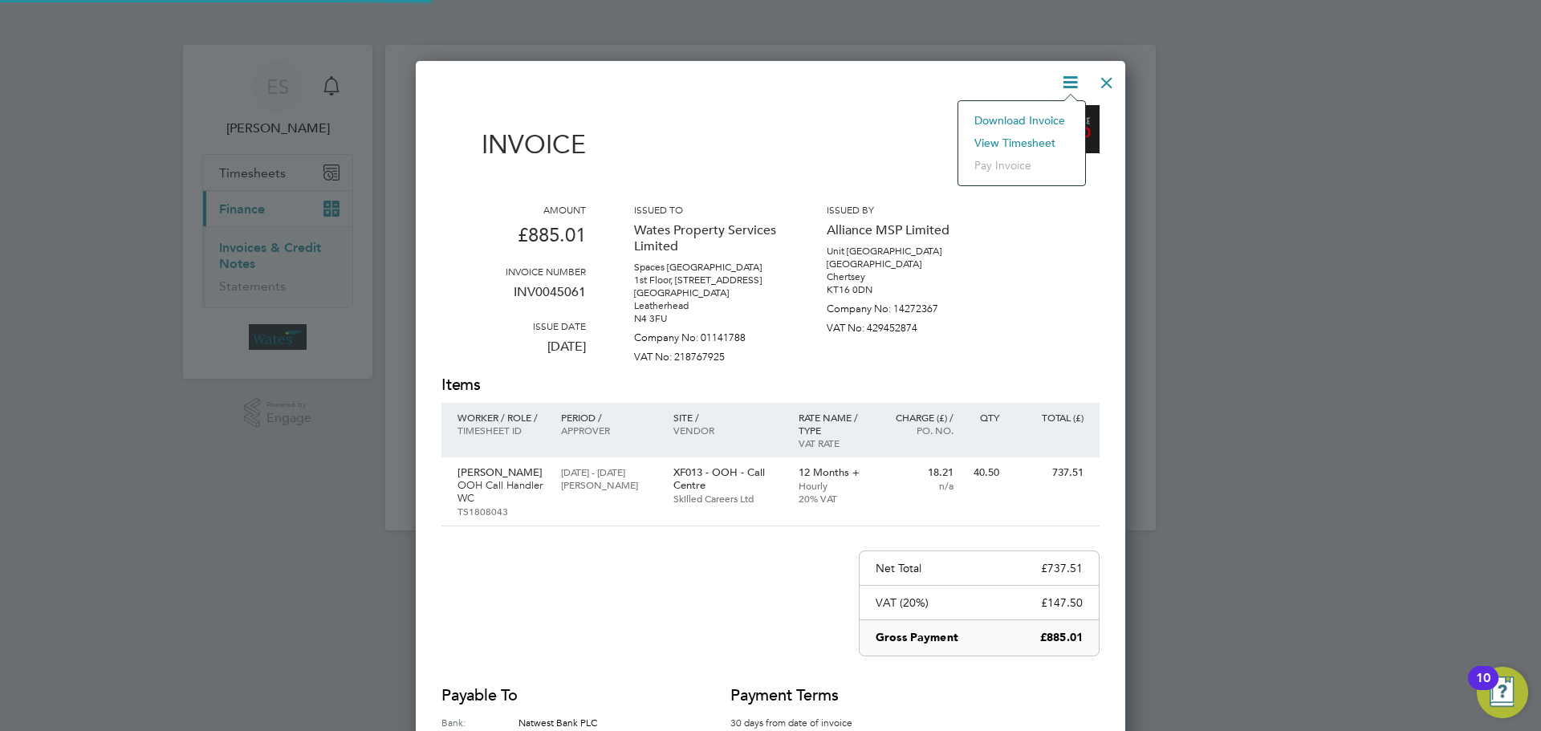
click at [1039, 133] on li "View timesheet" at bounding box center [1021, 143] width 111 height 22
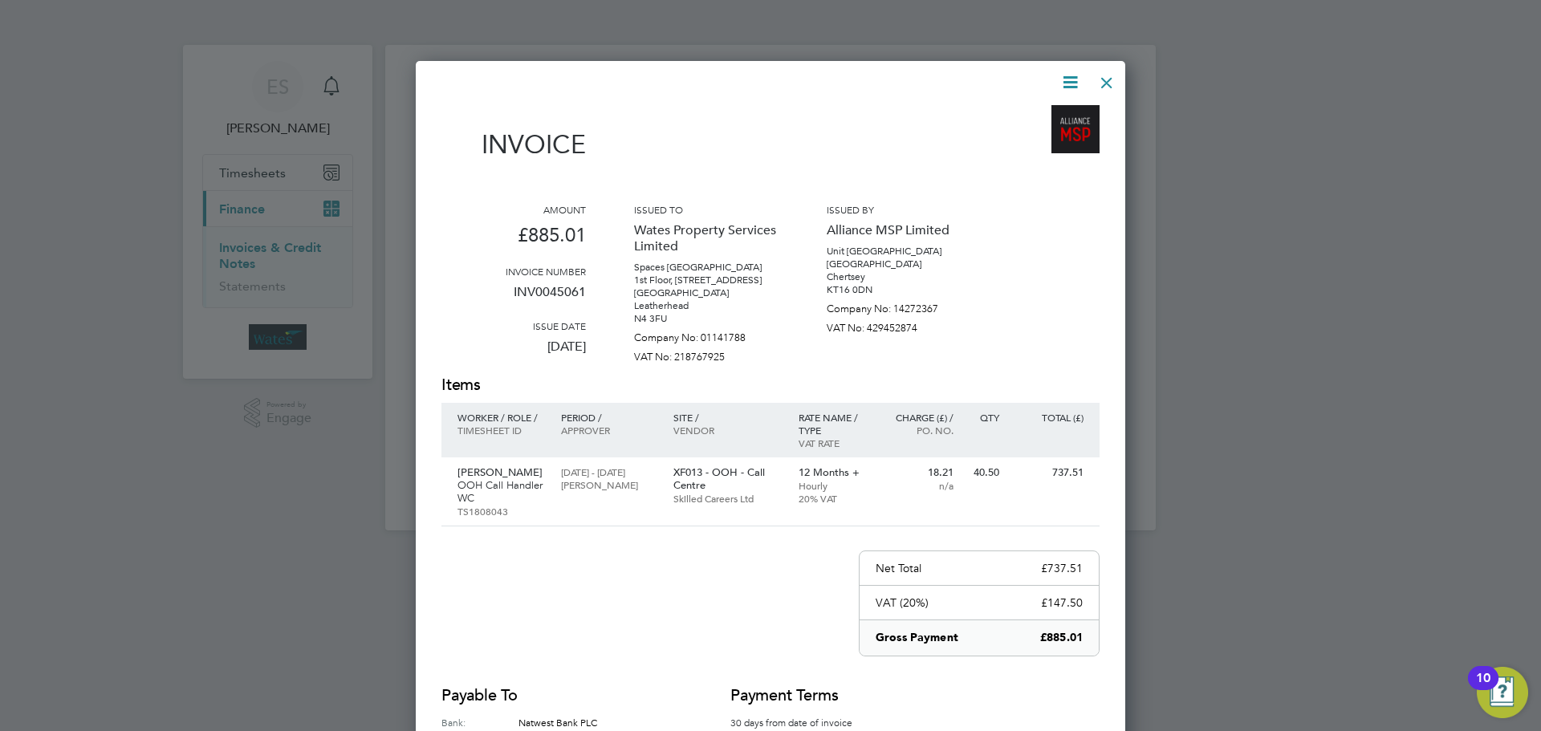
click at [1107, 79] on div at bounding box center [1106, 78] width 29 height 29
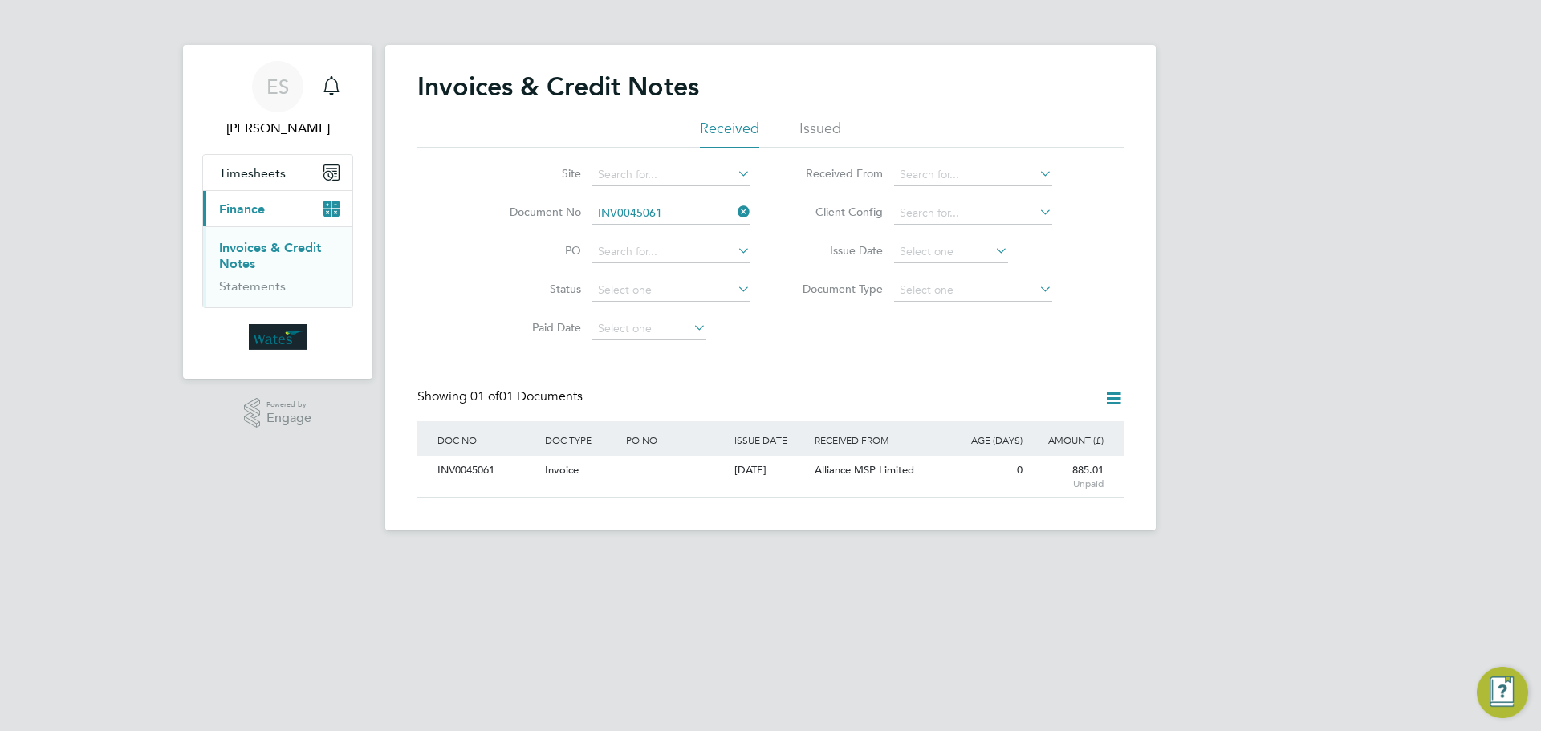
click at [734, 215] on icon at bounding box center [734, 212] width 0 height 22
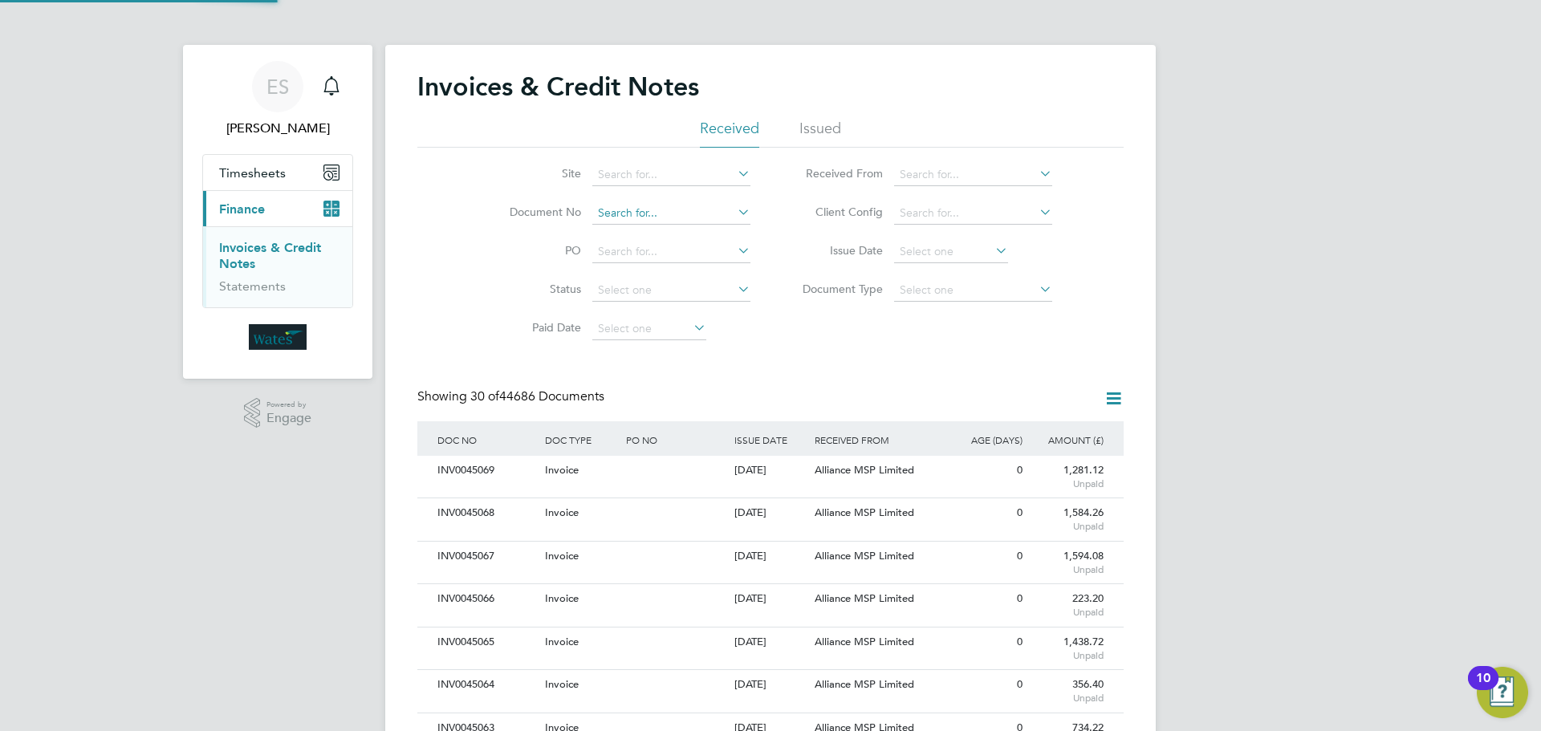
scroll to position [30, 109]
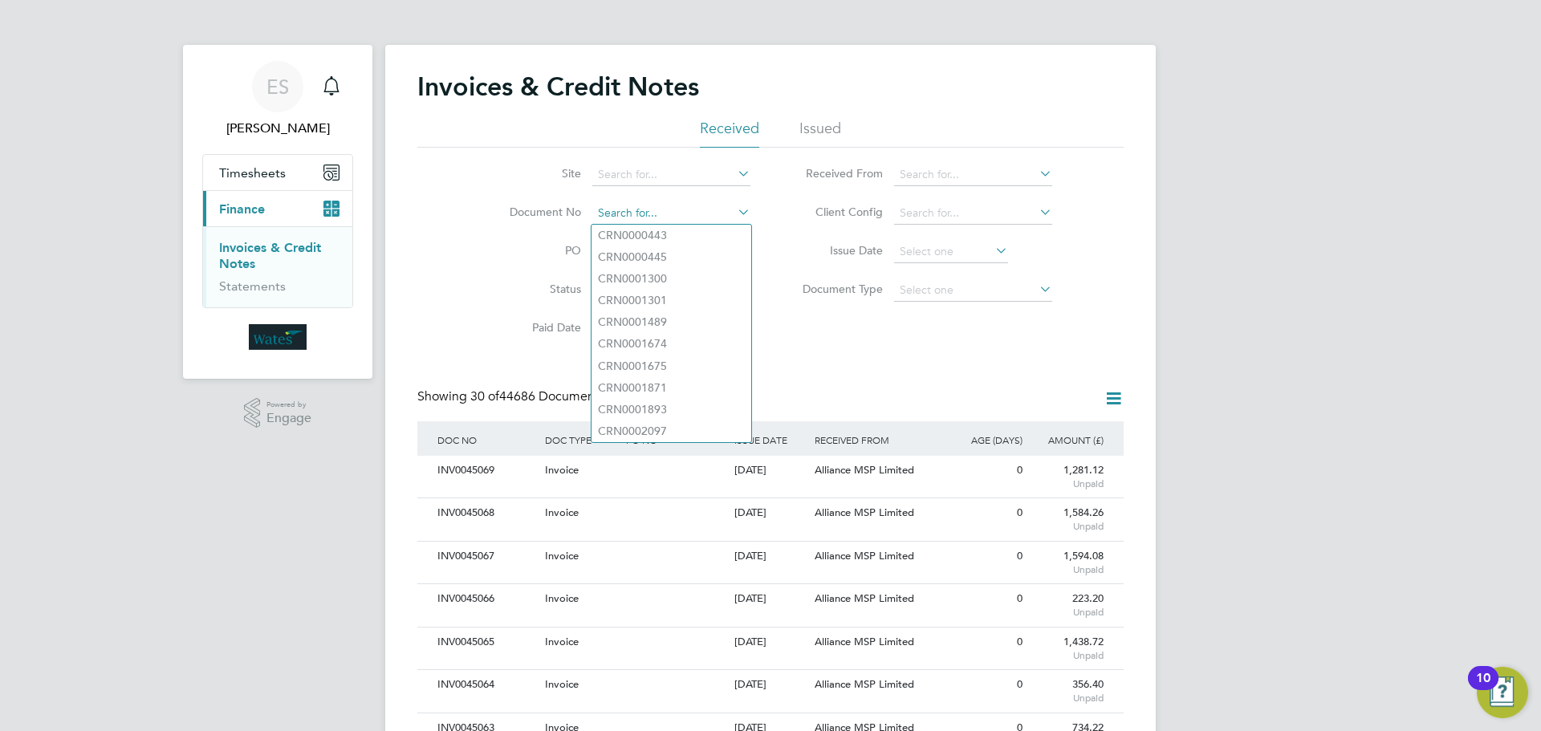
paste input "INV0045062"
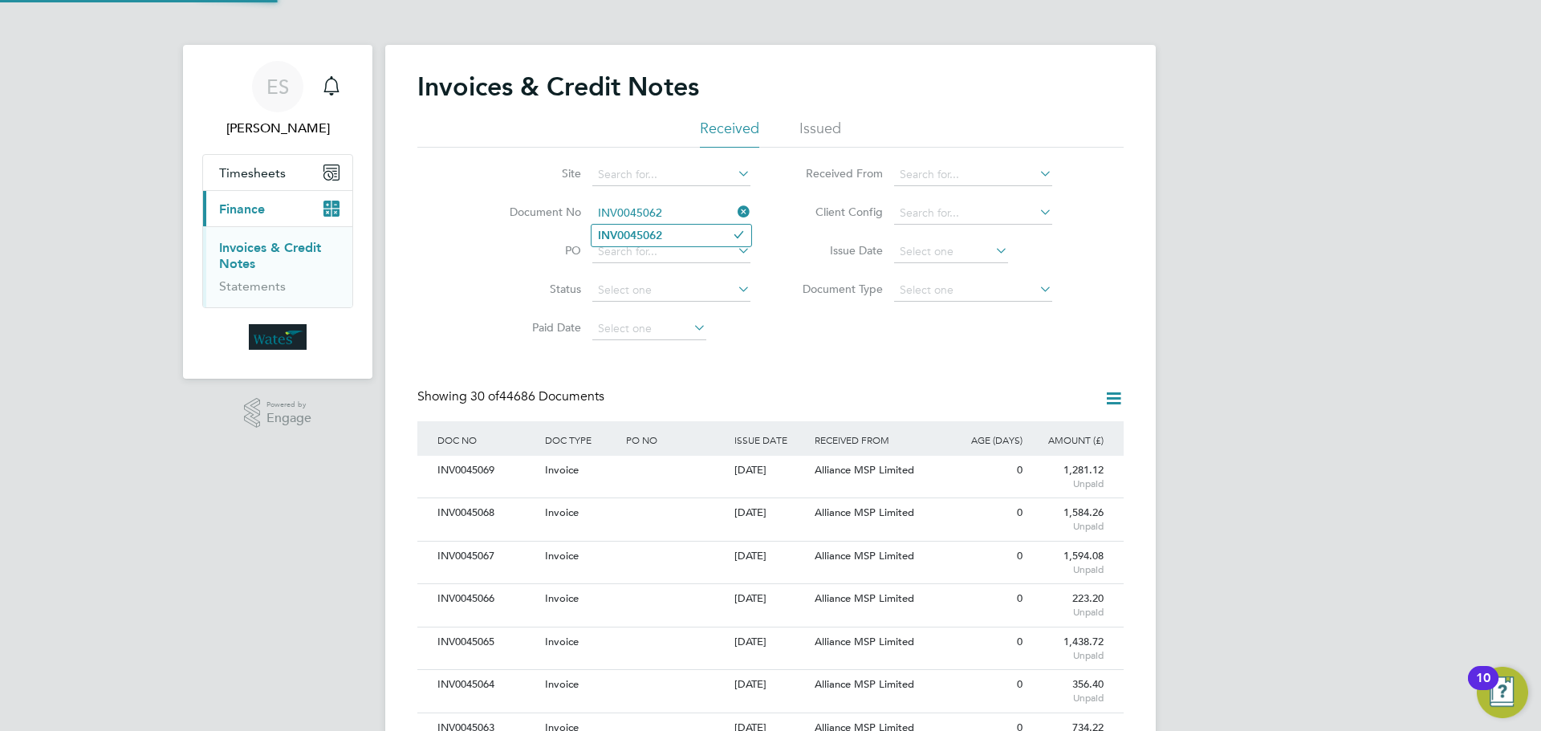
type input "INV0045062"
click at [683, 237] on li "INV0045062" at bounding box center [671, 236] width 160 height 22
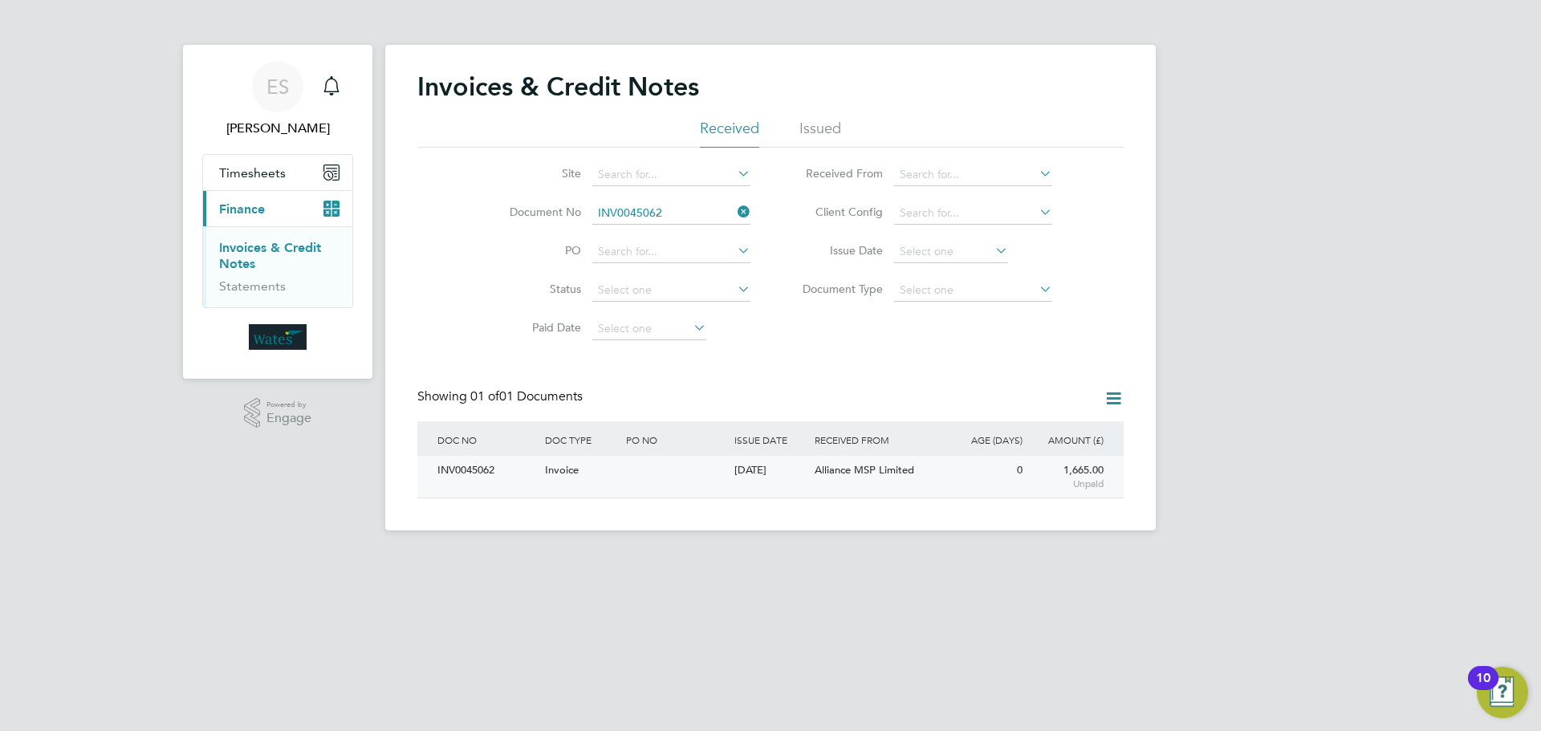
click at [485, 468] on div "INV0045062" at bounding box center [487, 471] width 108 height 30
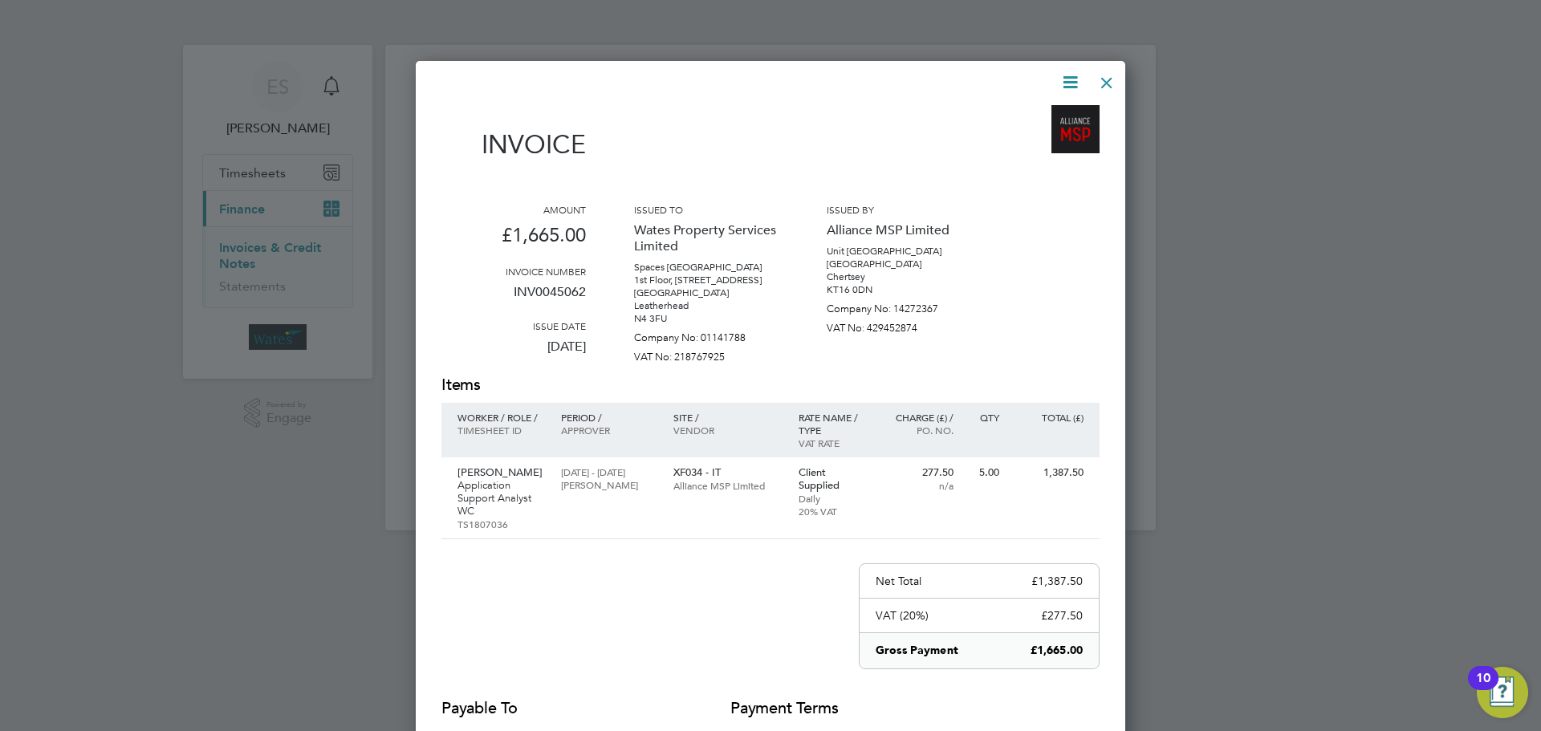
click at [1067, 72] on icon at bounding box center [1070, 82] width 20 height 20
click at [1055, 112] on li "Download Invoice" at bounding box center [1021, 120] width 111 height 22
click at [1066, 80] on icon at bounding box center [1070, 82] width 20 height 20
click at [1032, 137] on li "View timesheet" at bounding box center [1021, 143] width 111 height 22
click at [1109, 83] on div at bounding box center [1106, 78] width 29 height 29
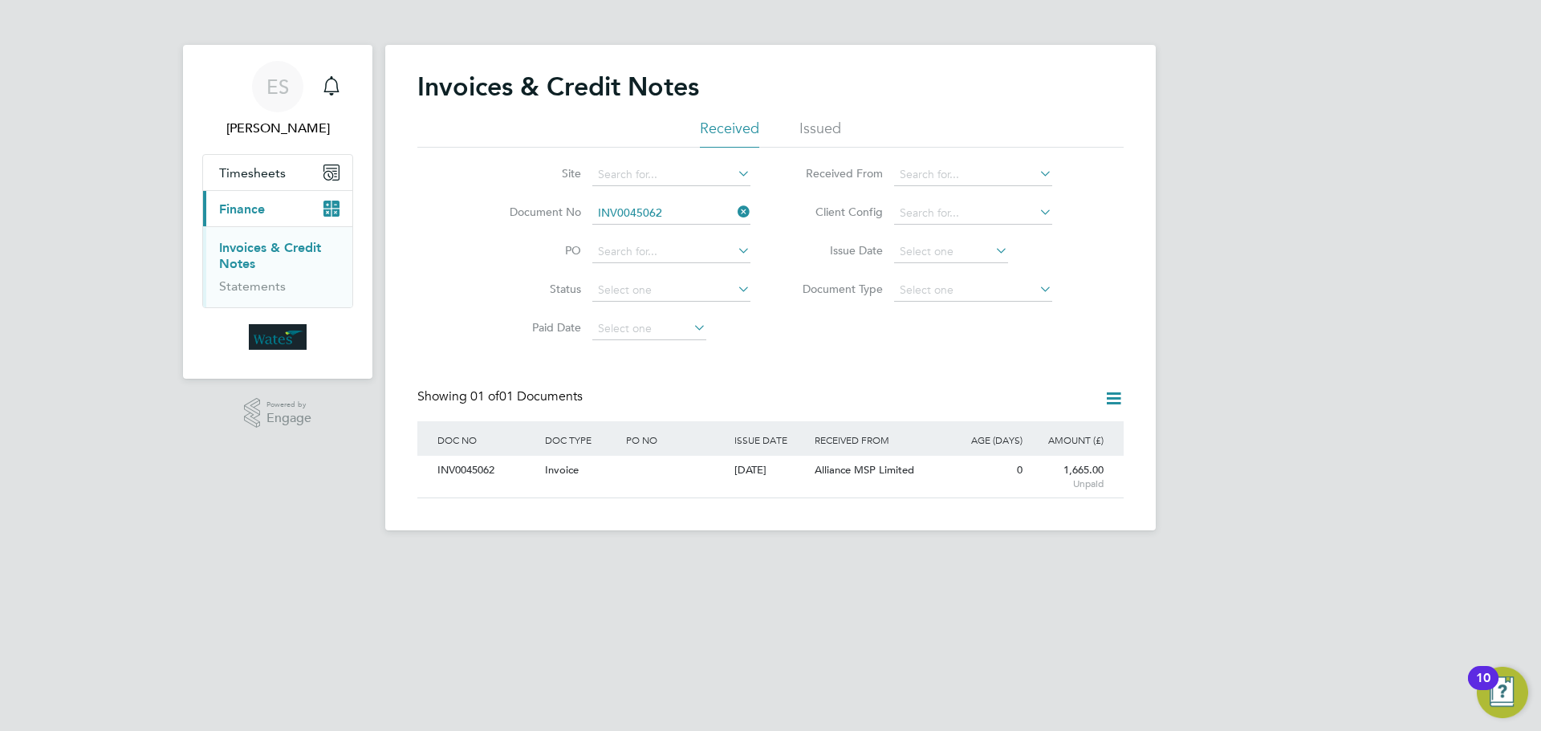
click at [734, 209] on icon at bounding box center [734, 212] width 0 height 22
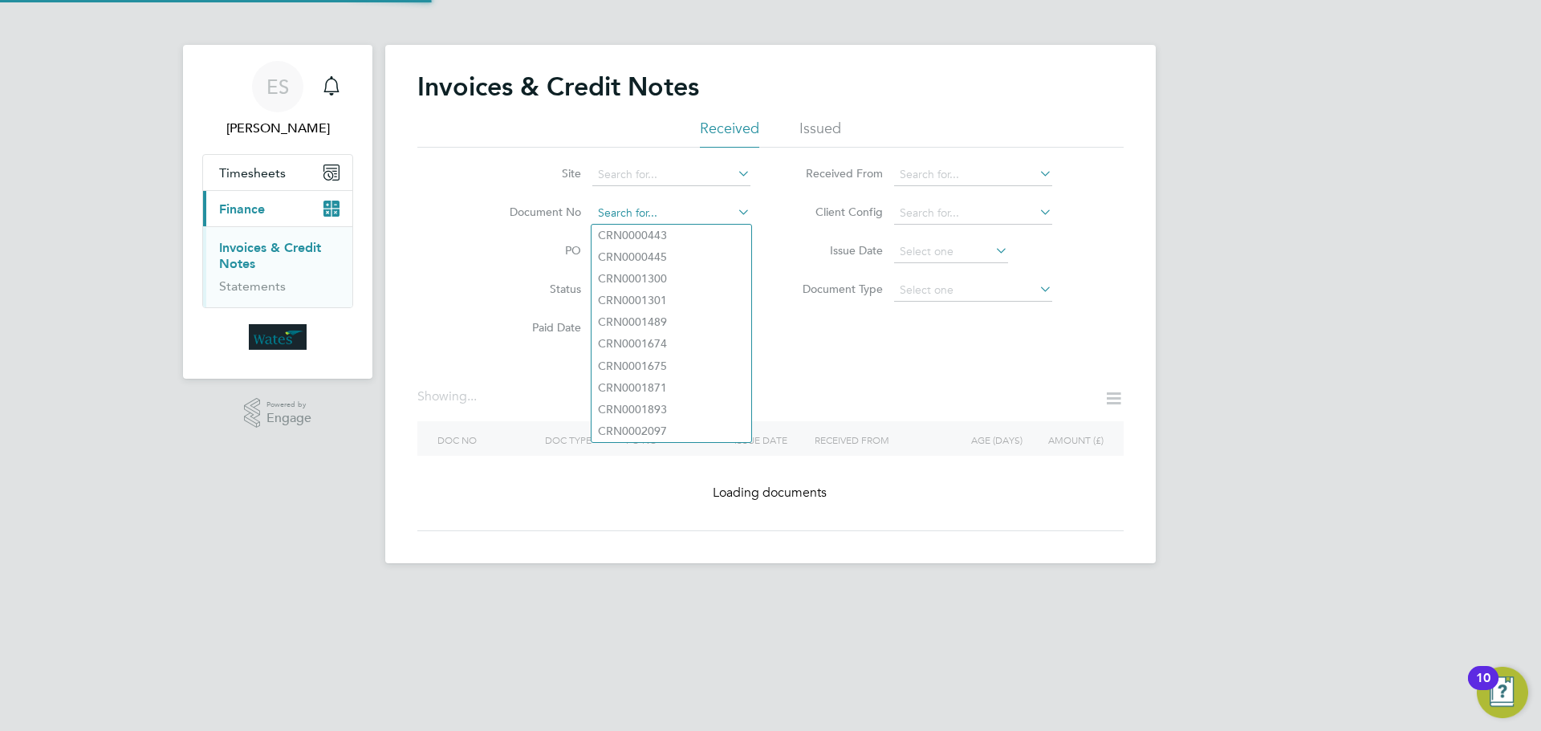
paste input "INV0045063"
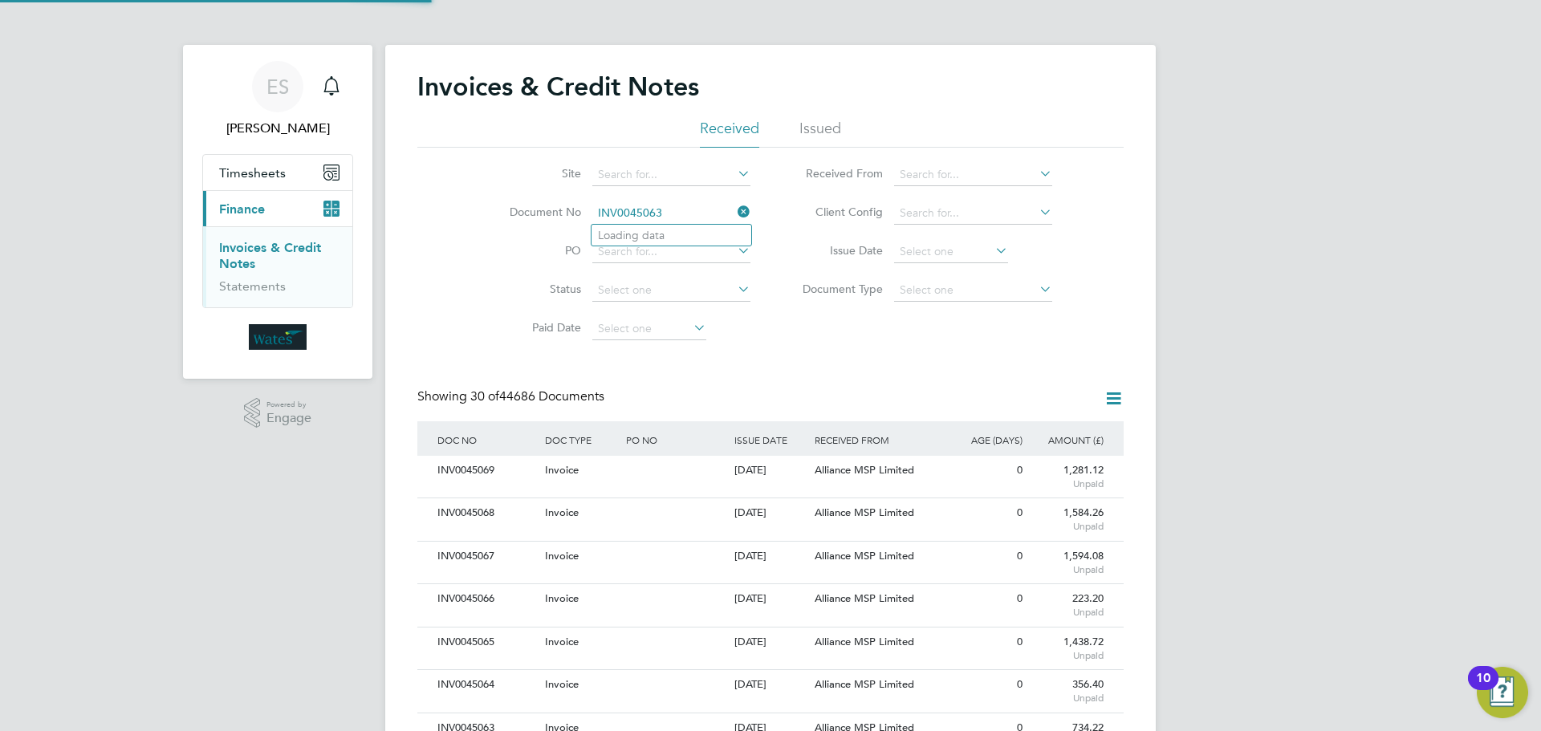
scroll to position [30, 109]
type input "INV0045063"
click at [669, 233] on li "INV0045063" at bounding box center [671, 236] width 160 height 22
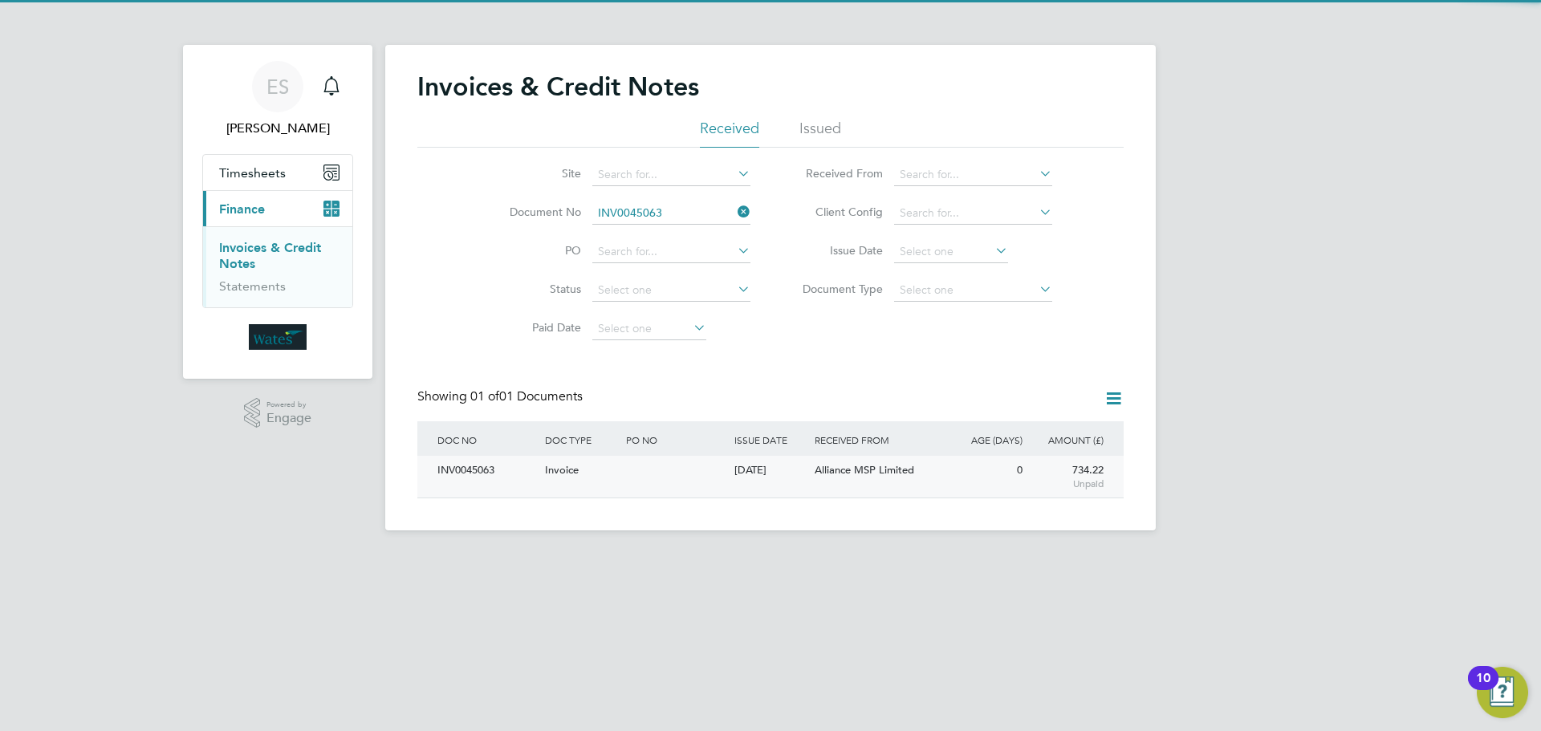
click at [489, 470] on div "INV0045063" at bounding box center [487, 471] width 108 height 30
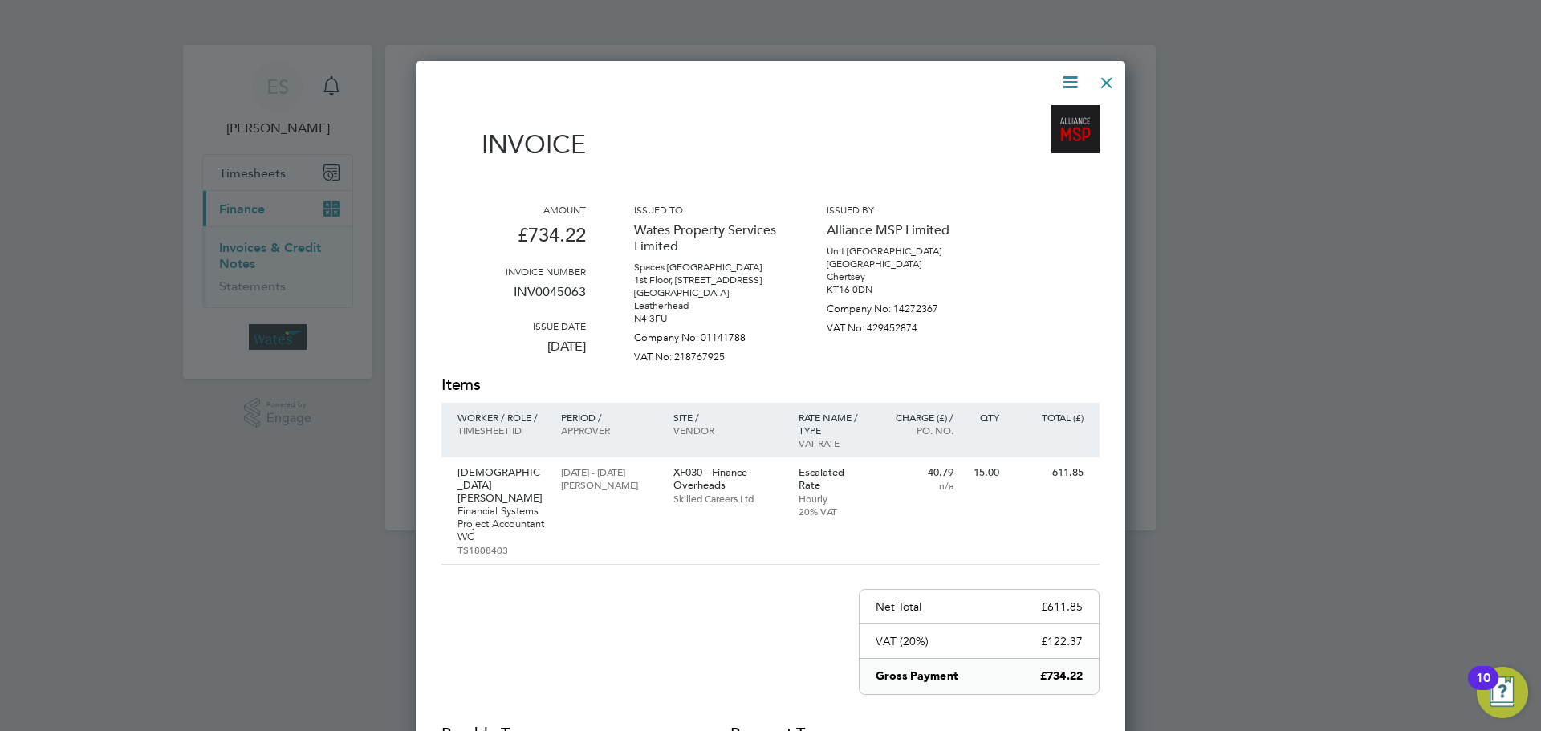
drag, startPoint x: 1060, startPoint y: 78, endPoint x: 1043, endPoint y: 118, distance: 43.8
click at [1061, 78] on icon at bounding box center [1070, 82] width 20 height 20
click at [1036, 114] on li "Download Invoice" at bounding box center [1021, 120] width 111 height 22
click at [1077, 74] on icon at bounding box center [1070, 82] width 20 height 20
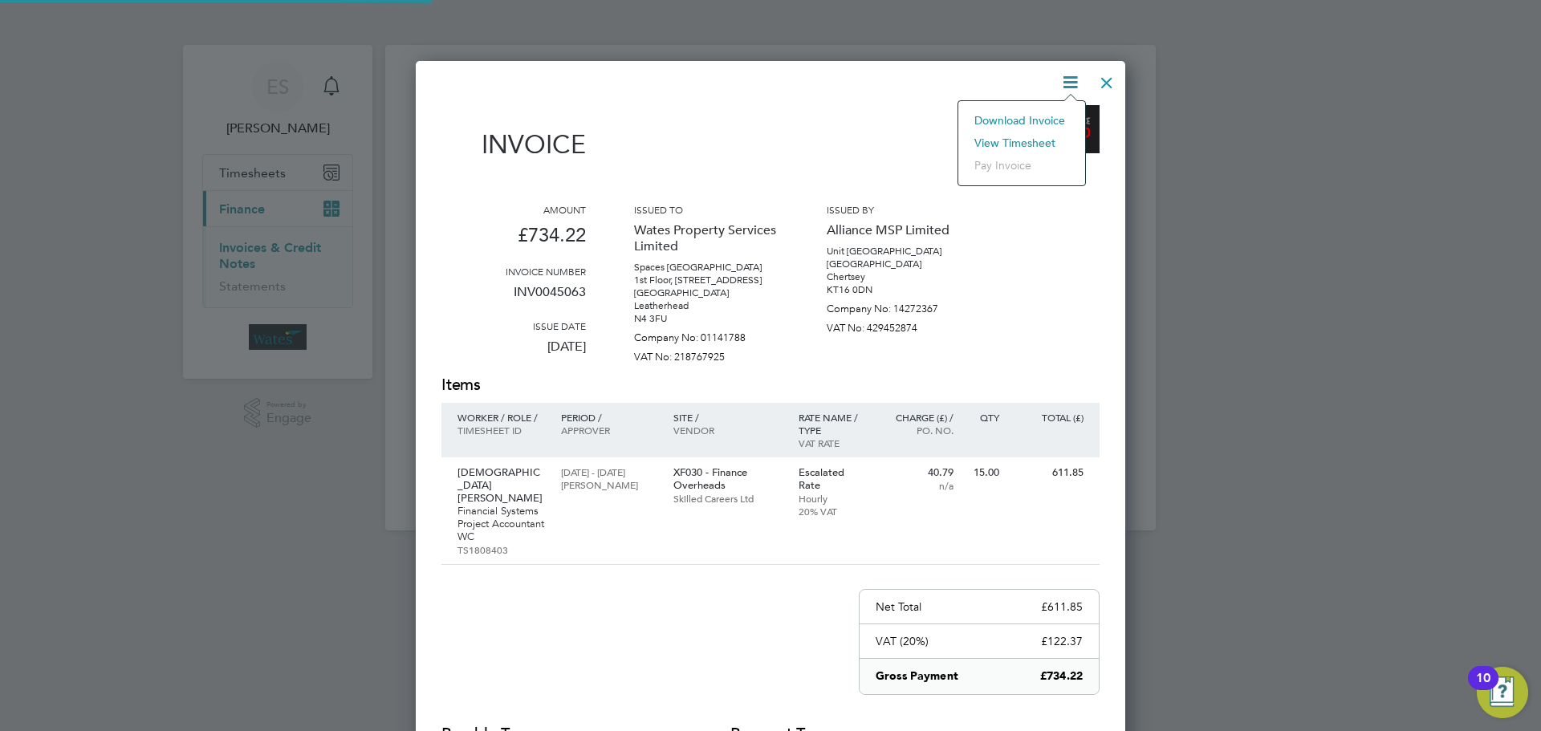
click at [1032, 134] on li "View timesheet" at bounding box center [1021, 143] width 111 height 22
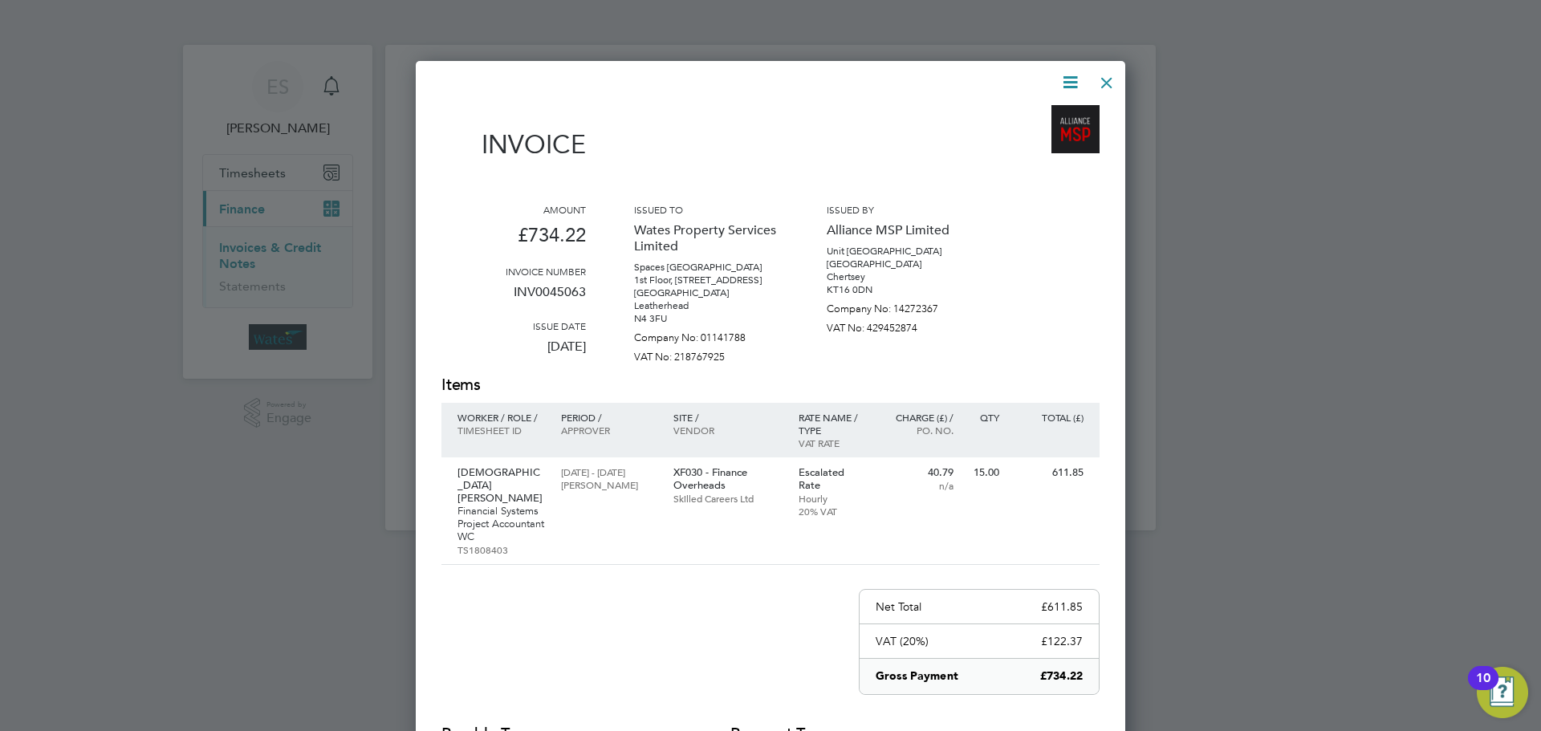
click at [1098, 79] on div at bounding box center [1106, 78] width 29 height 29
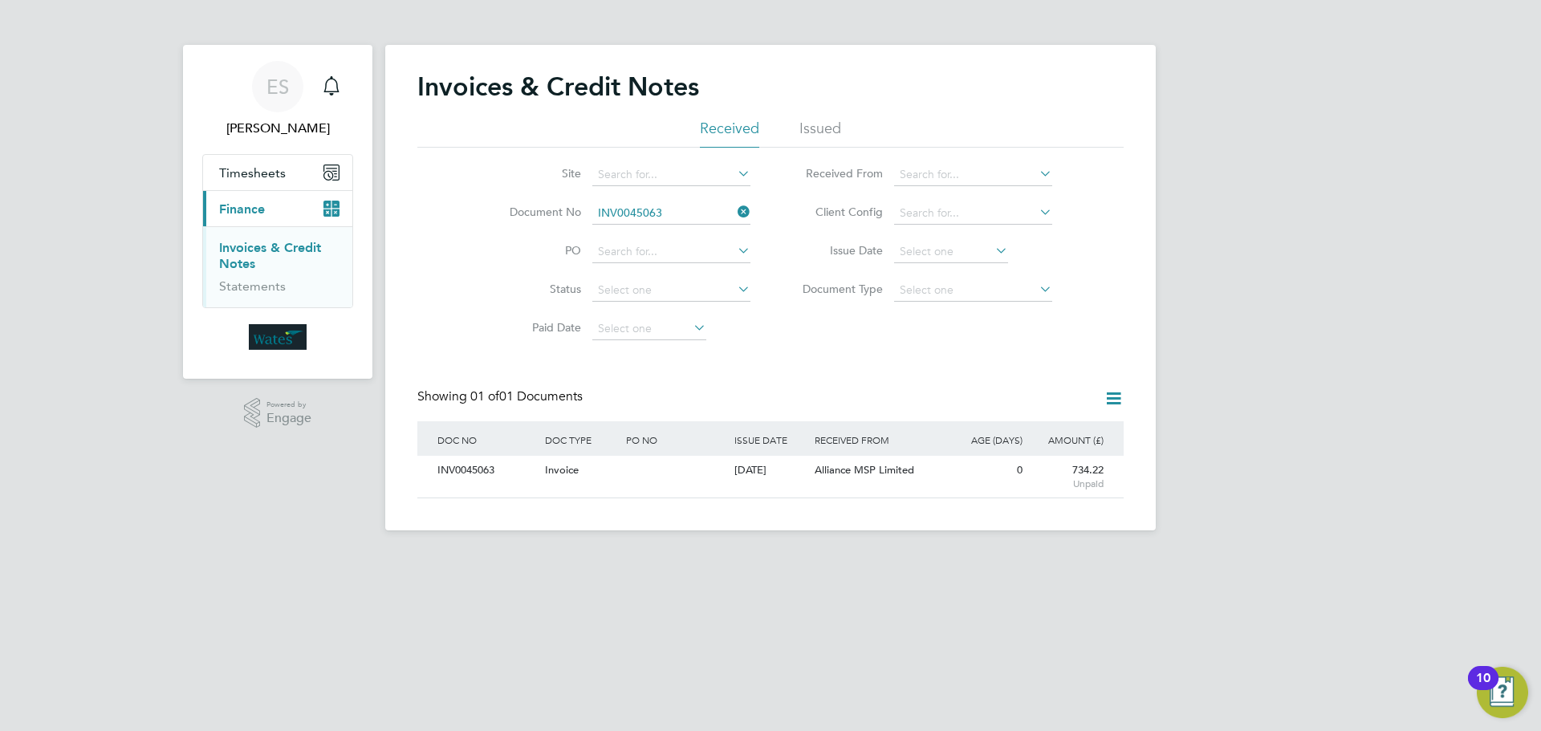
click at [734, 208] on icon at bounding box center [734, 212] width 0 height 22
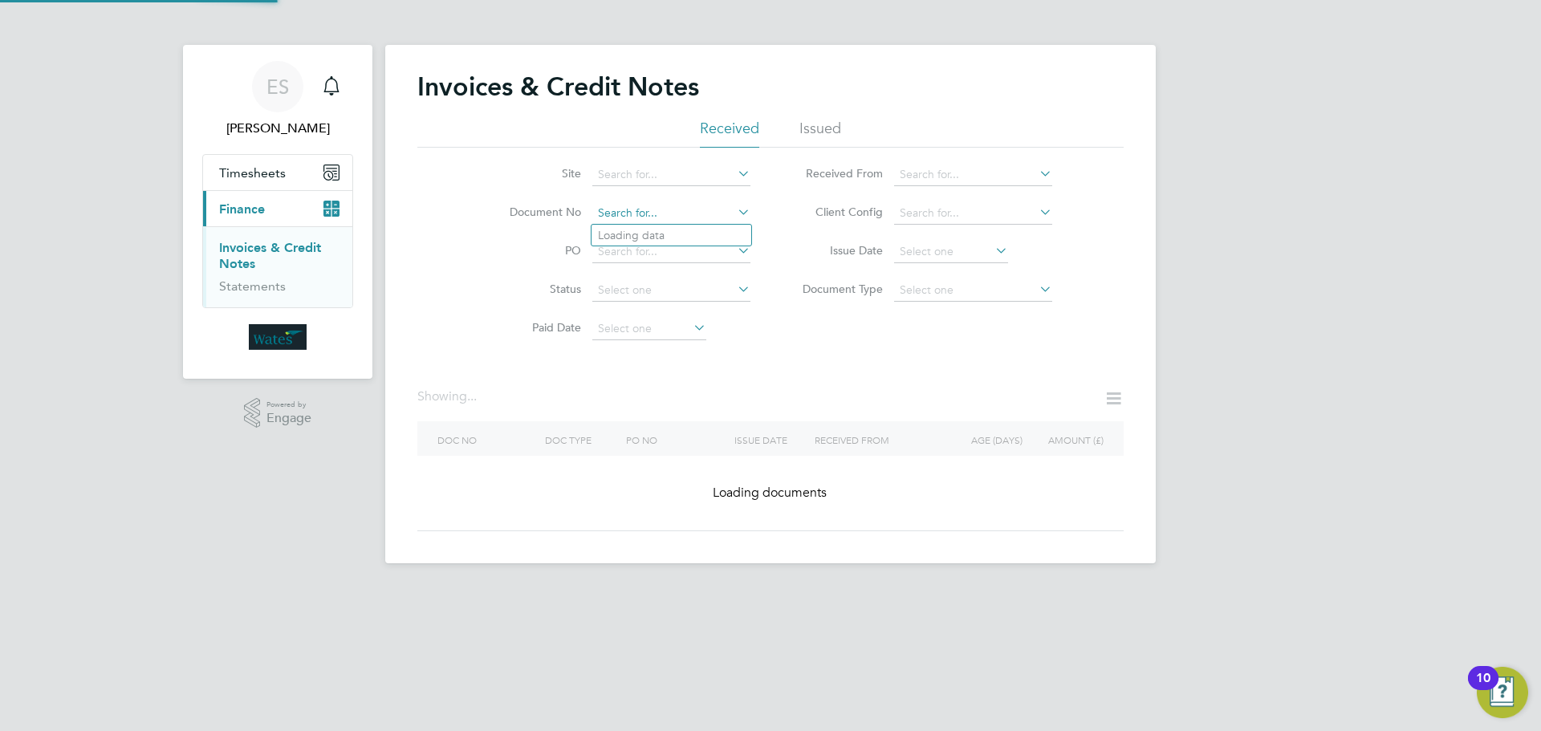
paste input "INV0045064"
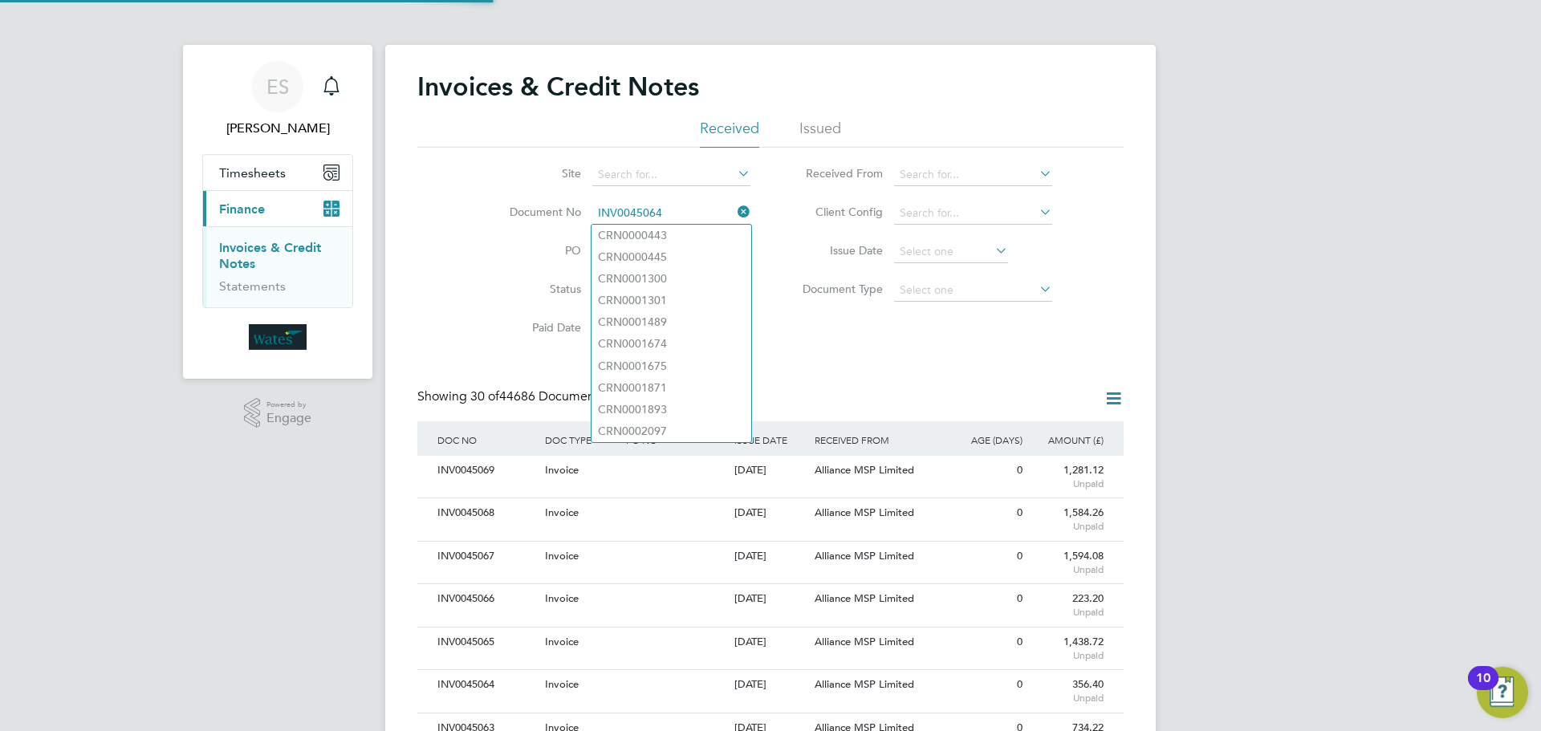
scroll to position [30, 136]
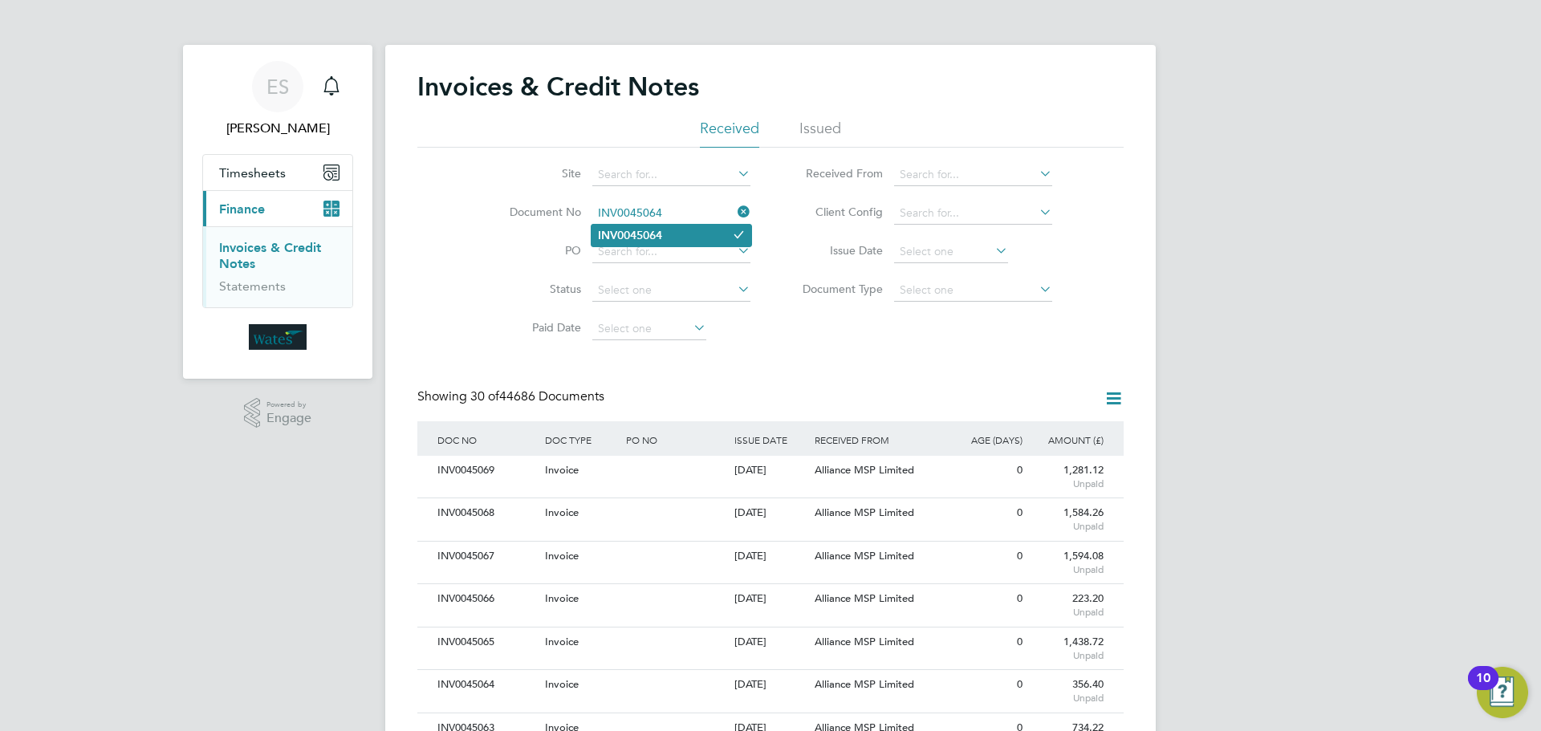
type input "INV0045064"
click at [685, 240] on li "INV0045064" at bounding box center [671, 236] width 160 height 22
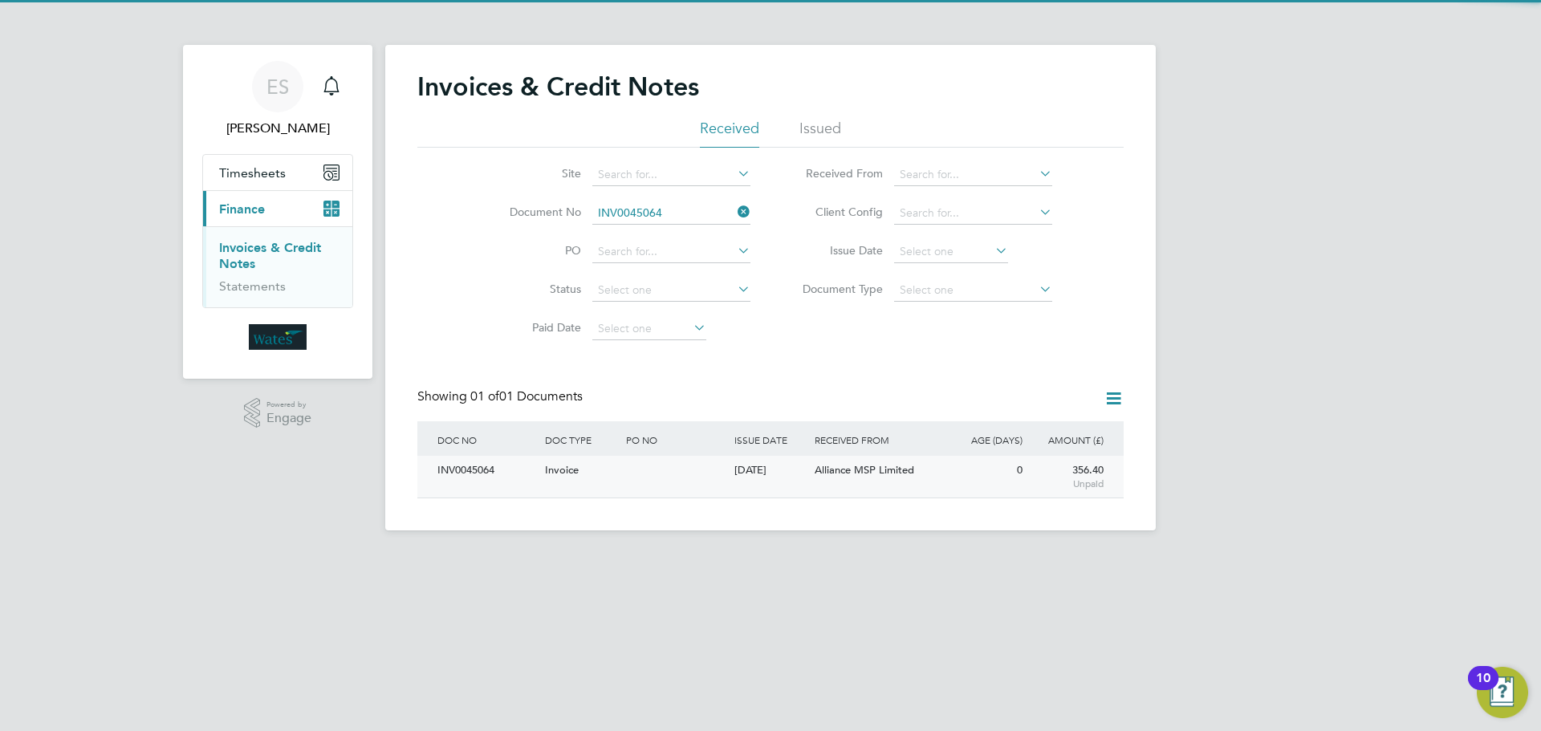
click at [473, 468] on div "INV0045064" at bounding box center [487, 471] width 108 height 30
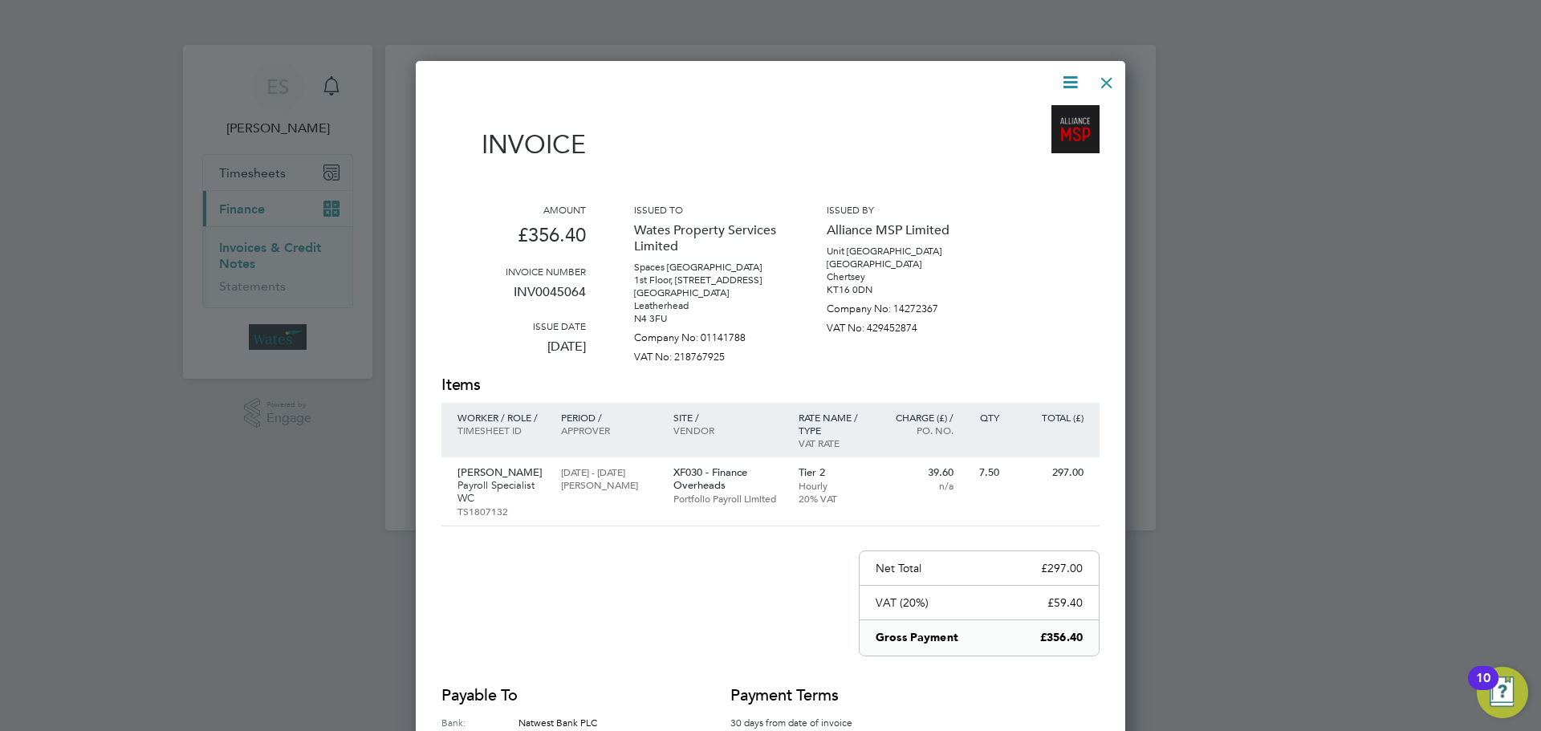
click at [1073, 67] on div "Invoice Amount £356.40 Invoice number INV0045064 Issue date 26 Aug 2025 Issued …" at bounding box center [770, 462] width 709 height 803
click at [1067, 84] on icon at bounding box center [1070, 82] width 20 height 20
click at [1022, 115] on li "Download Invoice" at bounding box center [1021, 120] width 111 height 22
click at [1070, 75] on icon at bounding box center [1070, 82] width 20 height 20
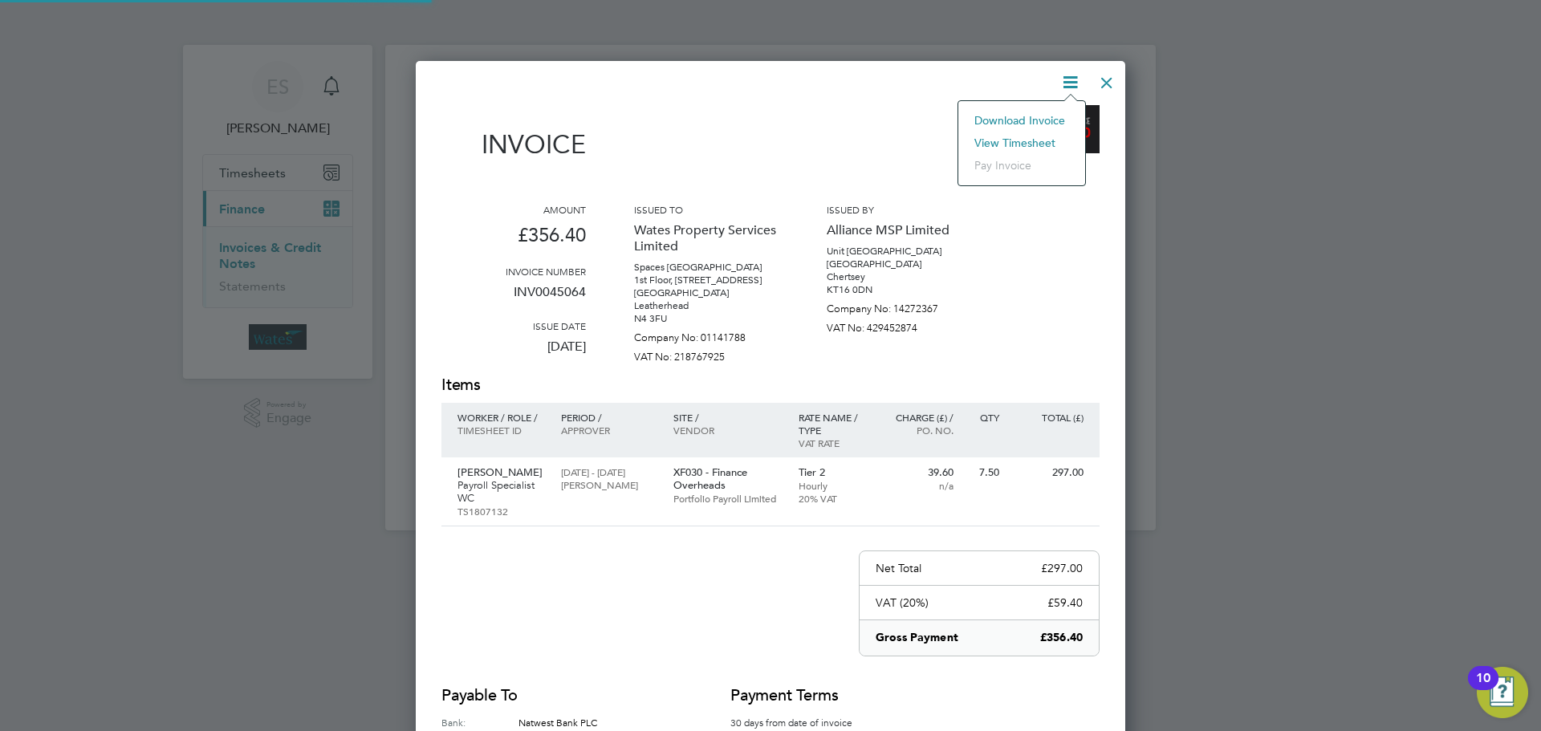
click at [1030, 140] on li "View timesheet" at bounding box center [1021, 143] width 111 height 22
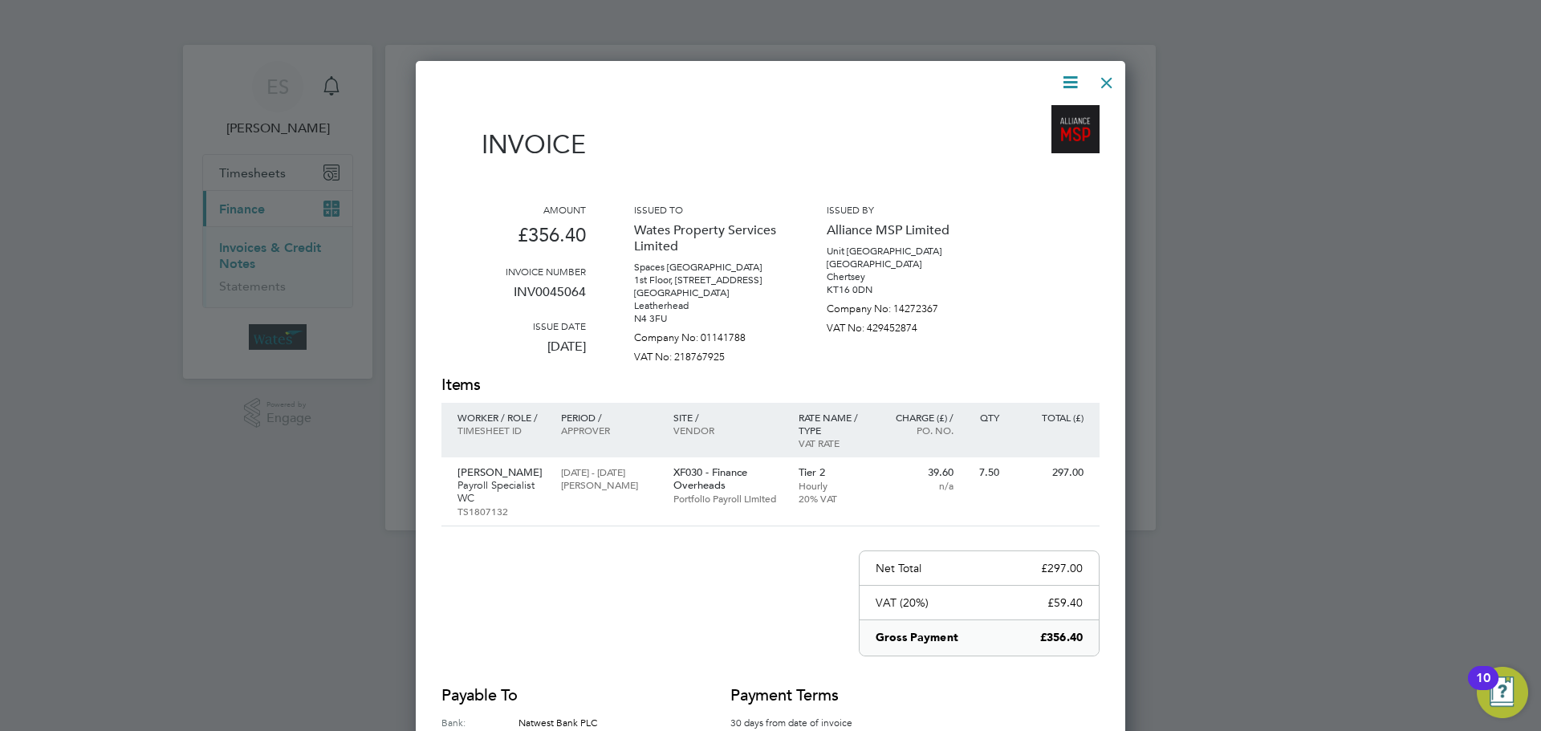
click at [1112, 76] on div at bounding box center [1106, 78] width 29 height 29
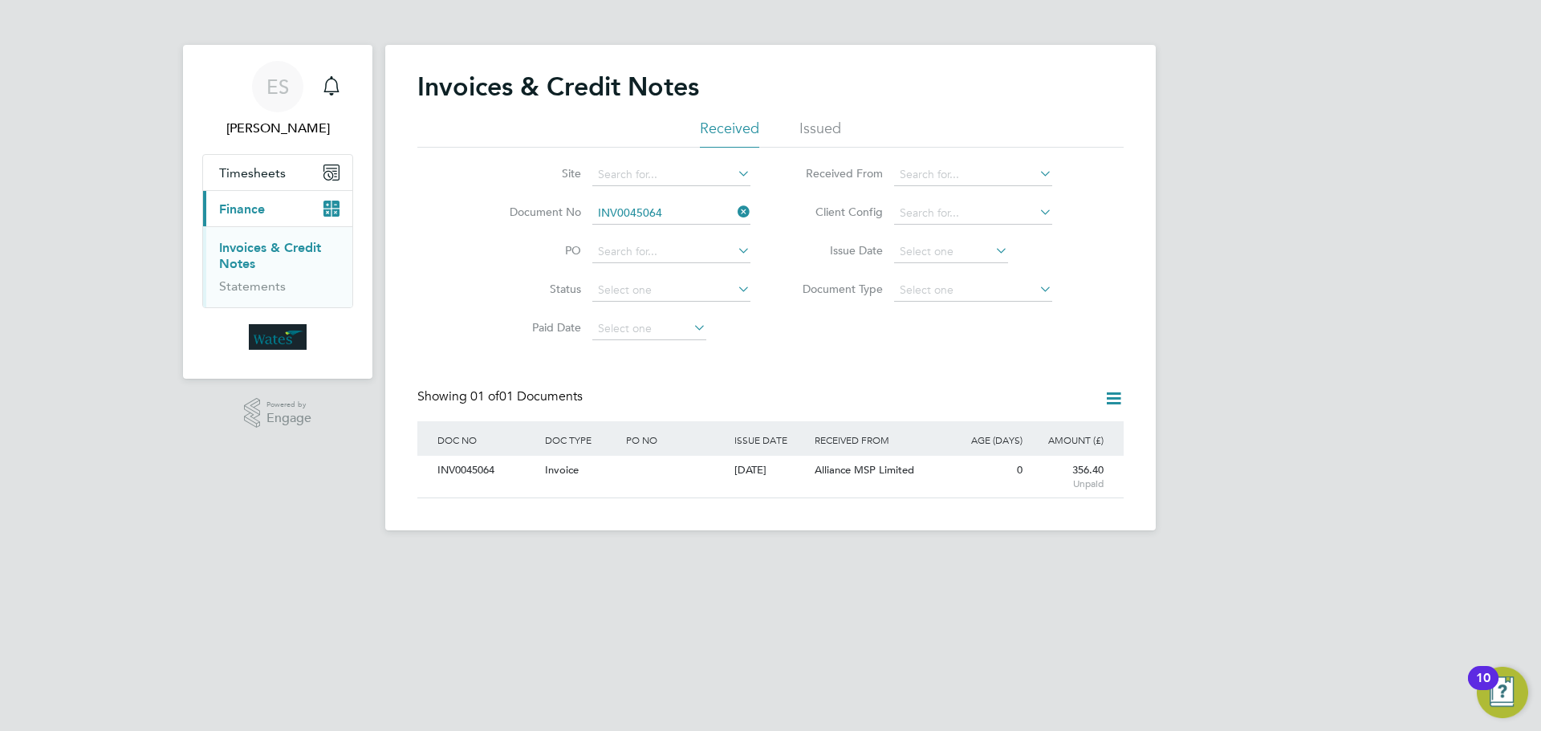
click at [734, 208] on icon at bounding box center [734, 212] width 0 height 22
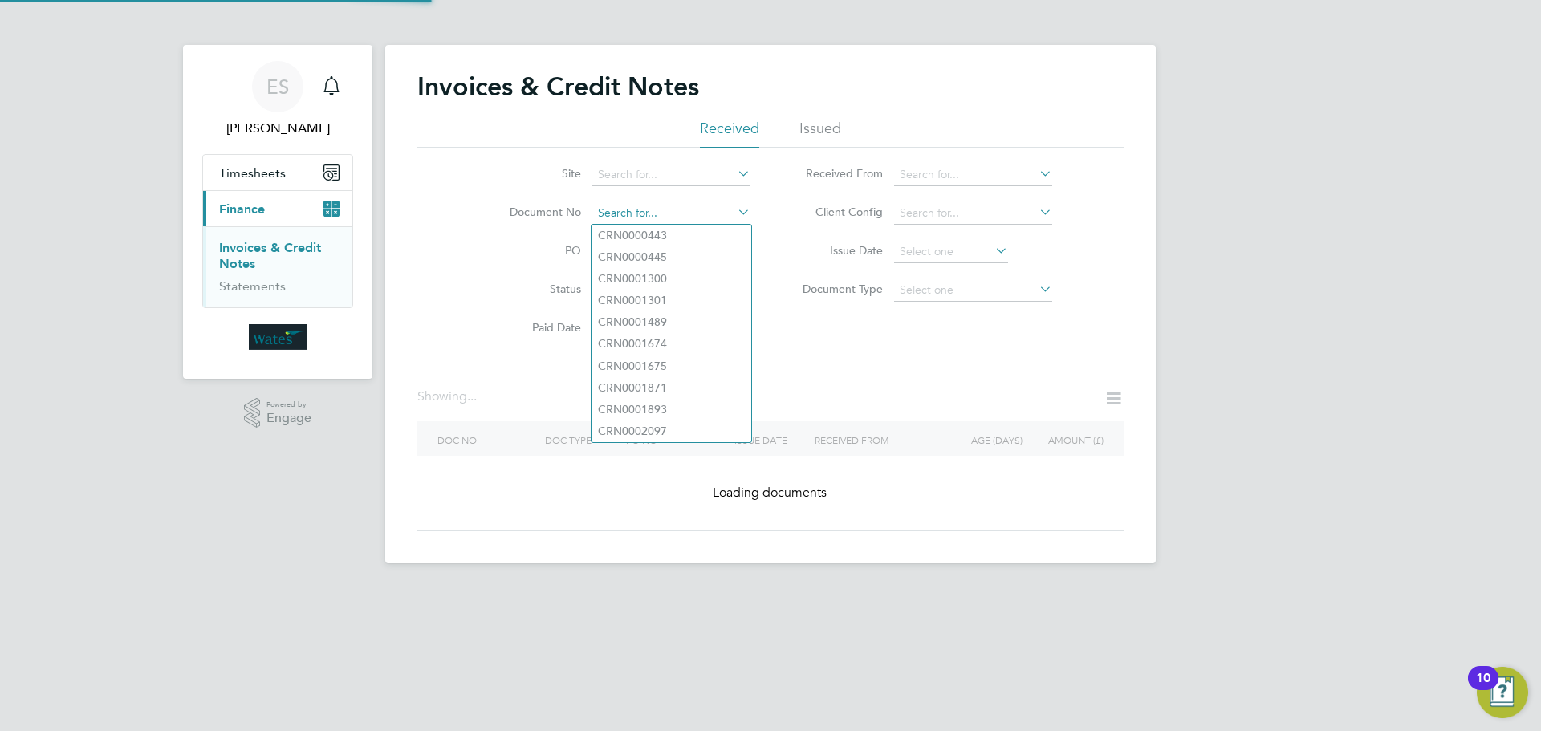
paste input "INV0045065"
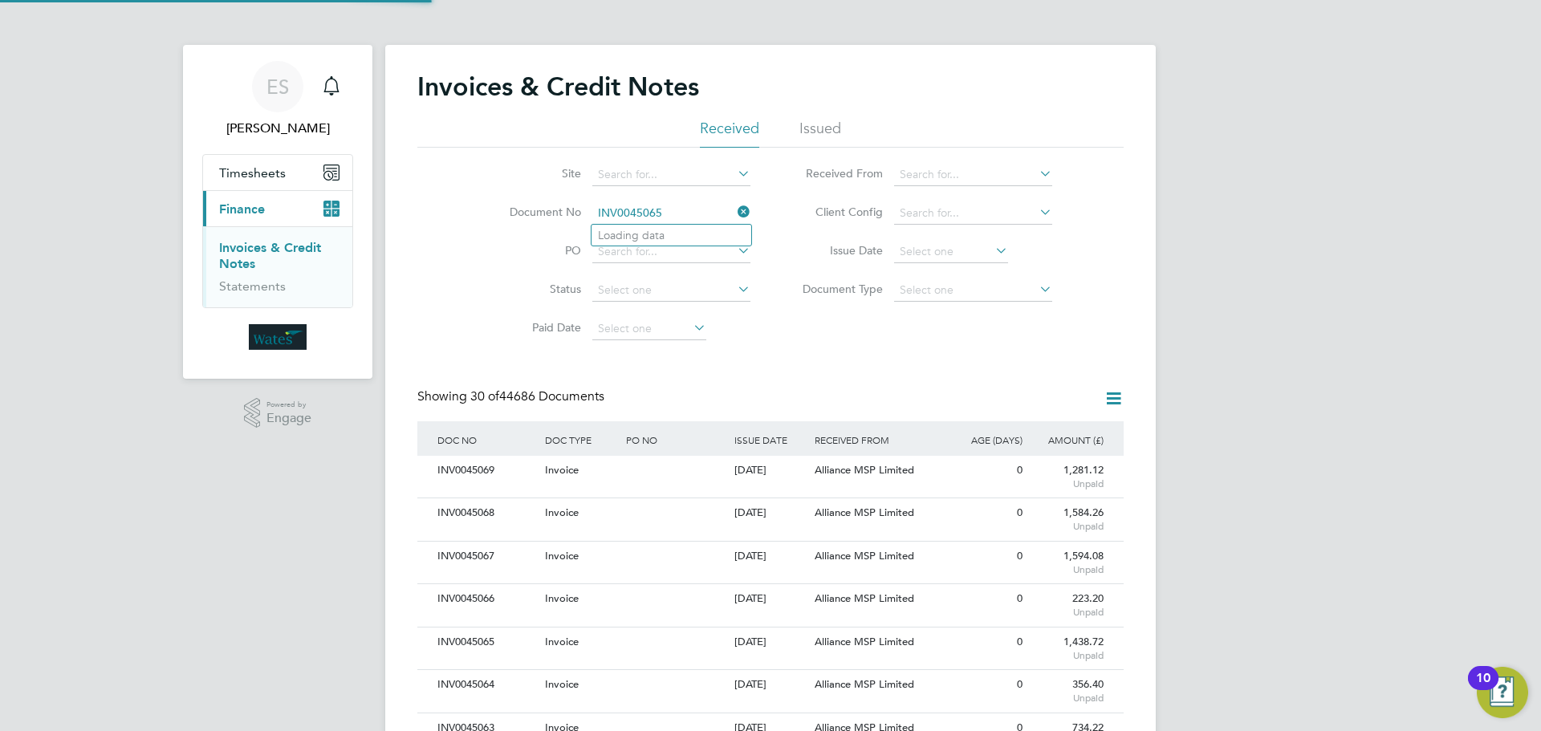
scroll to position [30, 109]
type input "INV0045065"
click at [669, 234] on li "INV0045065" at bounding box center [671, 236] width 160 height 22
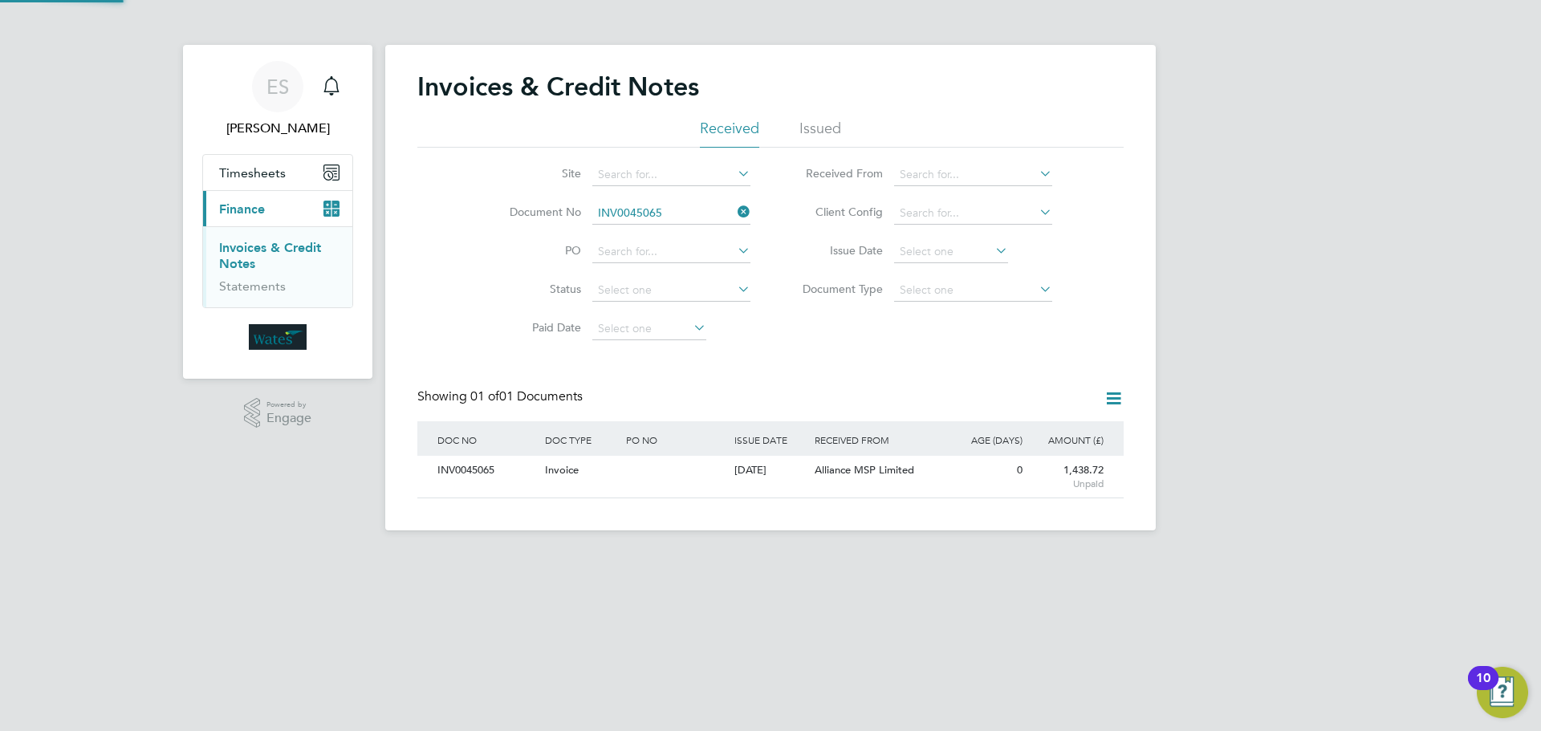
click at [461, 474] on div "INV0045065" at bounding box center [487, 471] width 108 height 30
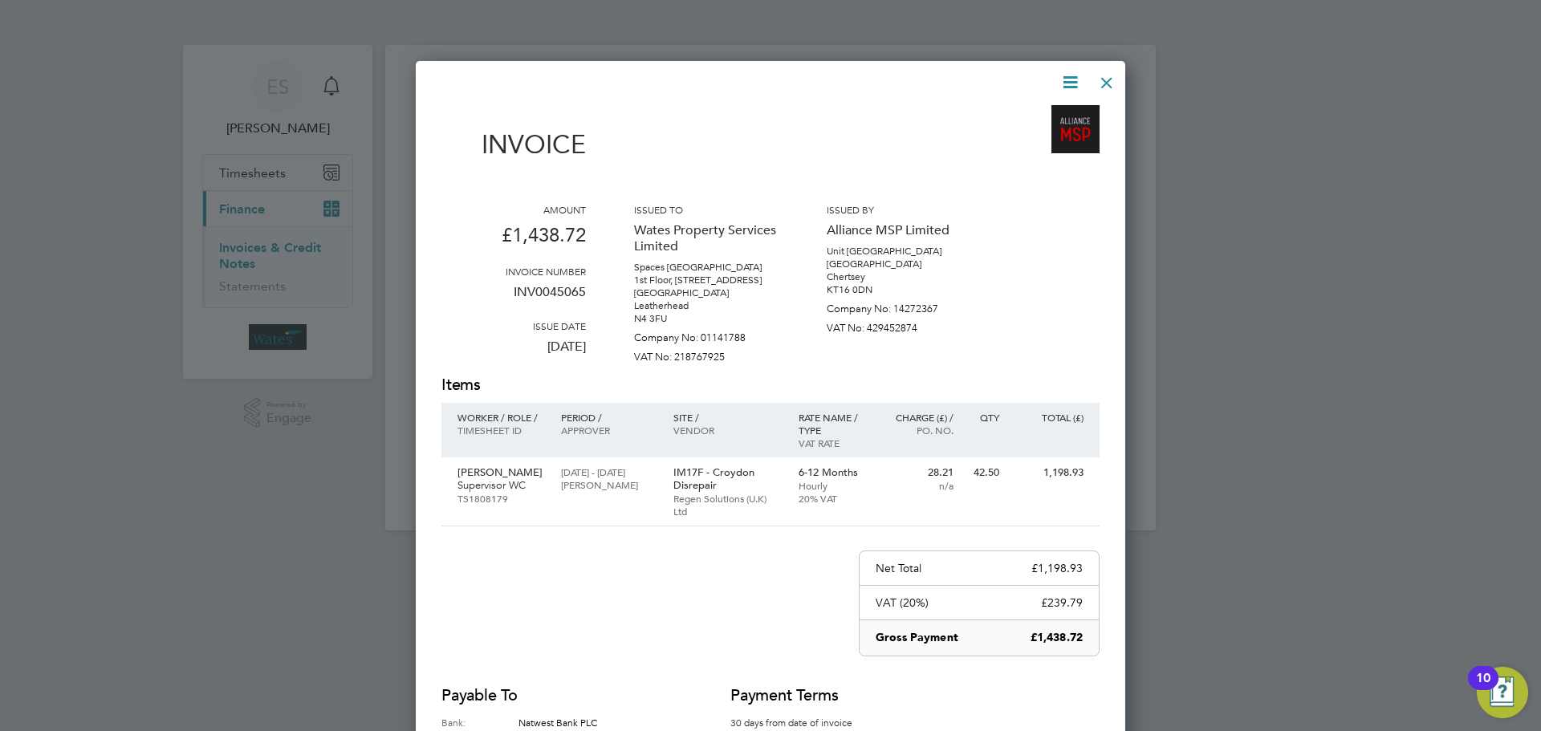
click at [1062, 78] on icon at bounding box center [1070, 82] width 20 height 20
click at [1050, 115] on li "Download Invoice" at bounding box center [1021, 120] width 111 height 22
click at [1071, 75] on icon at bounding box center [1070, 82] width 20 height 20
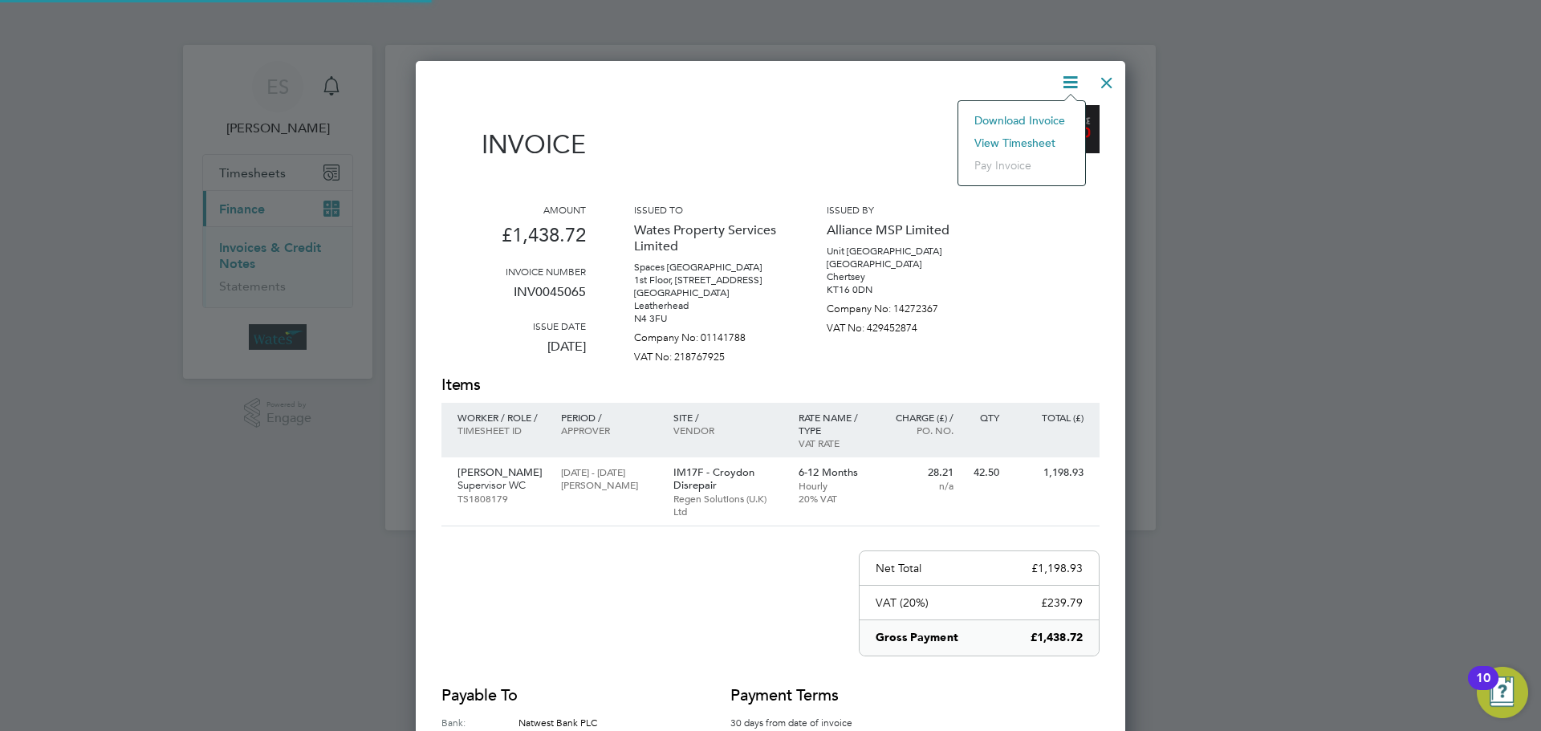
click at [1033, 139] on li "View timesheet" at bounding box center [1021, 143] width 111 height 22
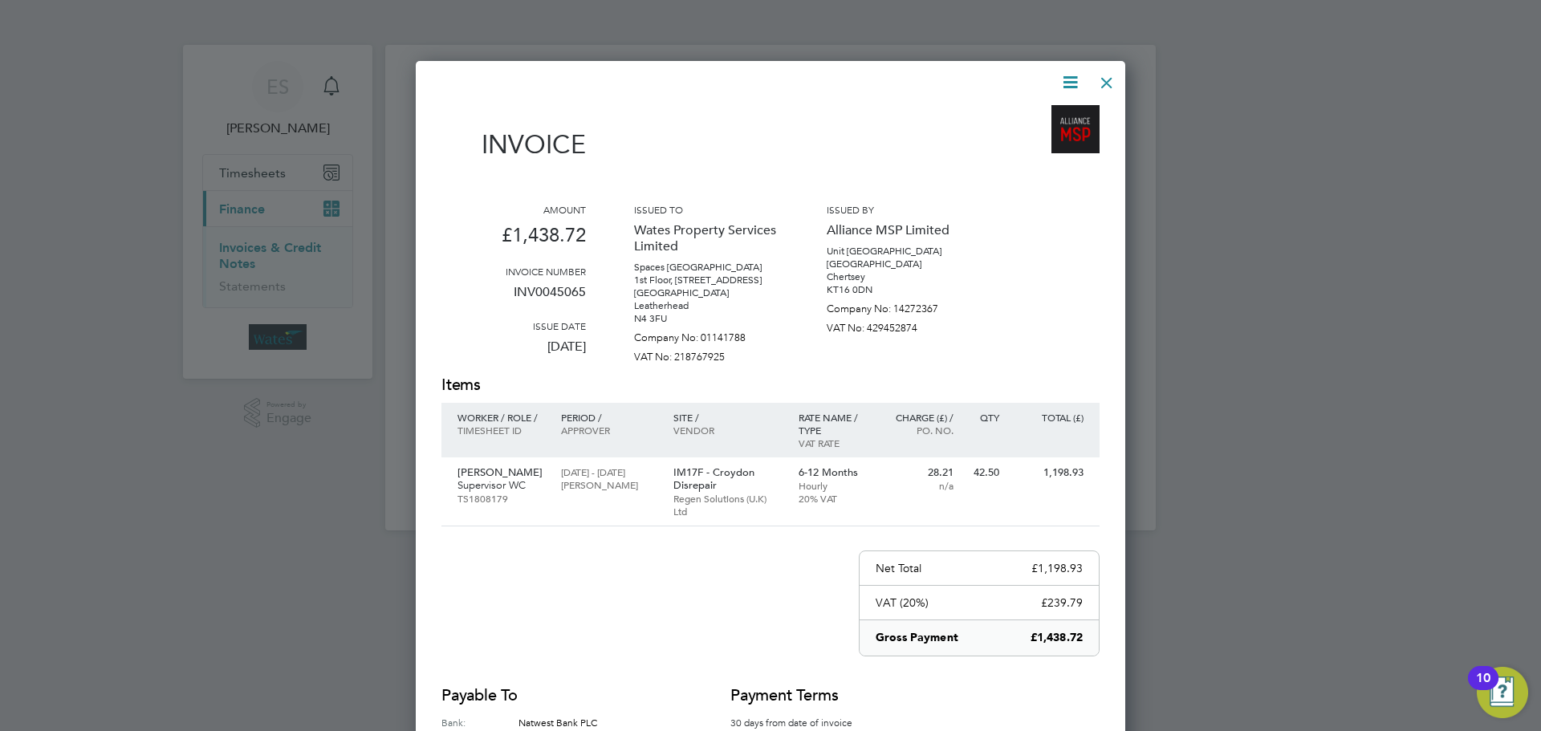
click at [1104, 83] on div at bounding box center [1106, 78] width 29 height 29
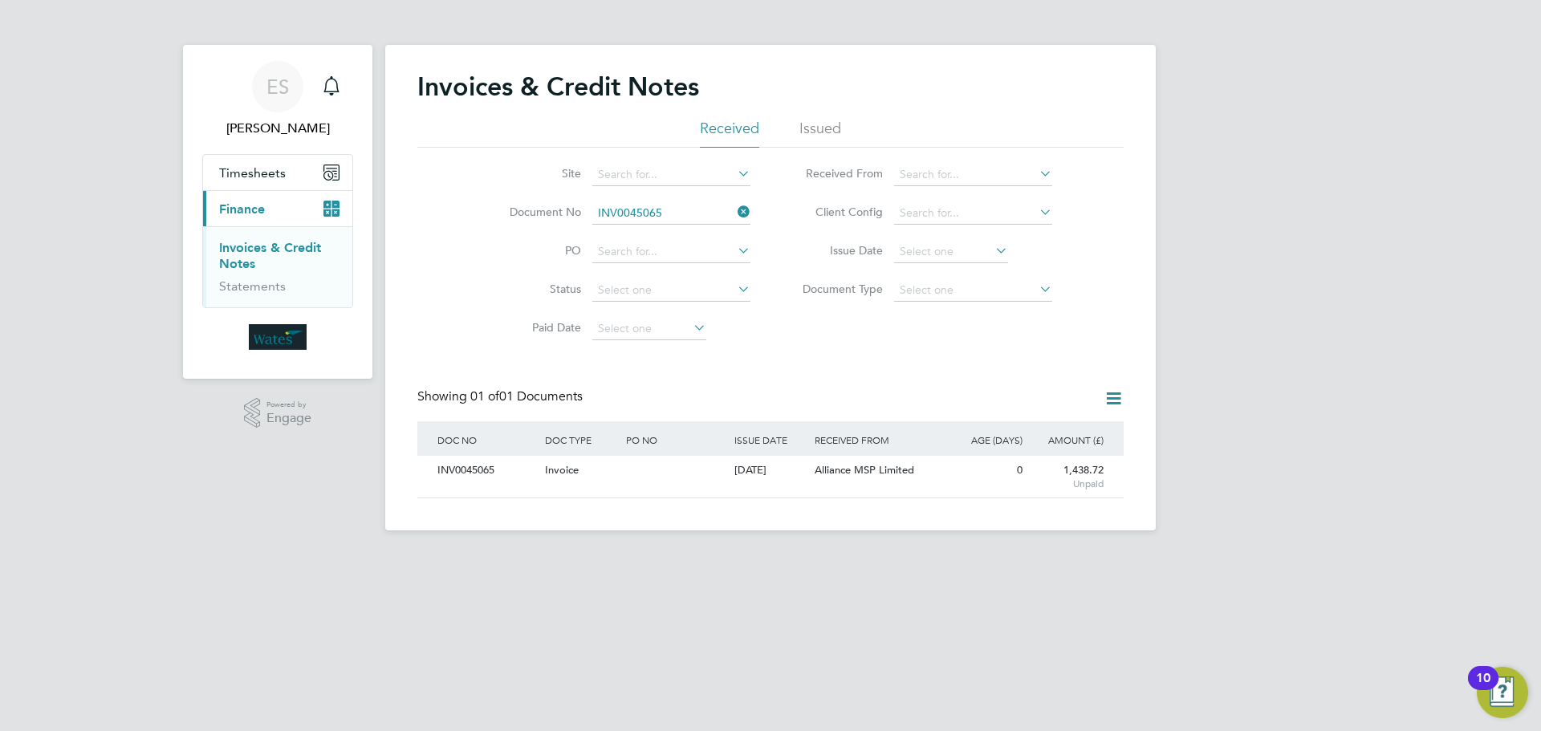
click at [734, 205] on icon at bounding box center [734, 212] width 0 height 22
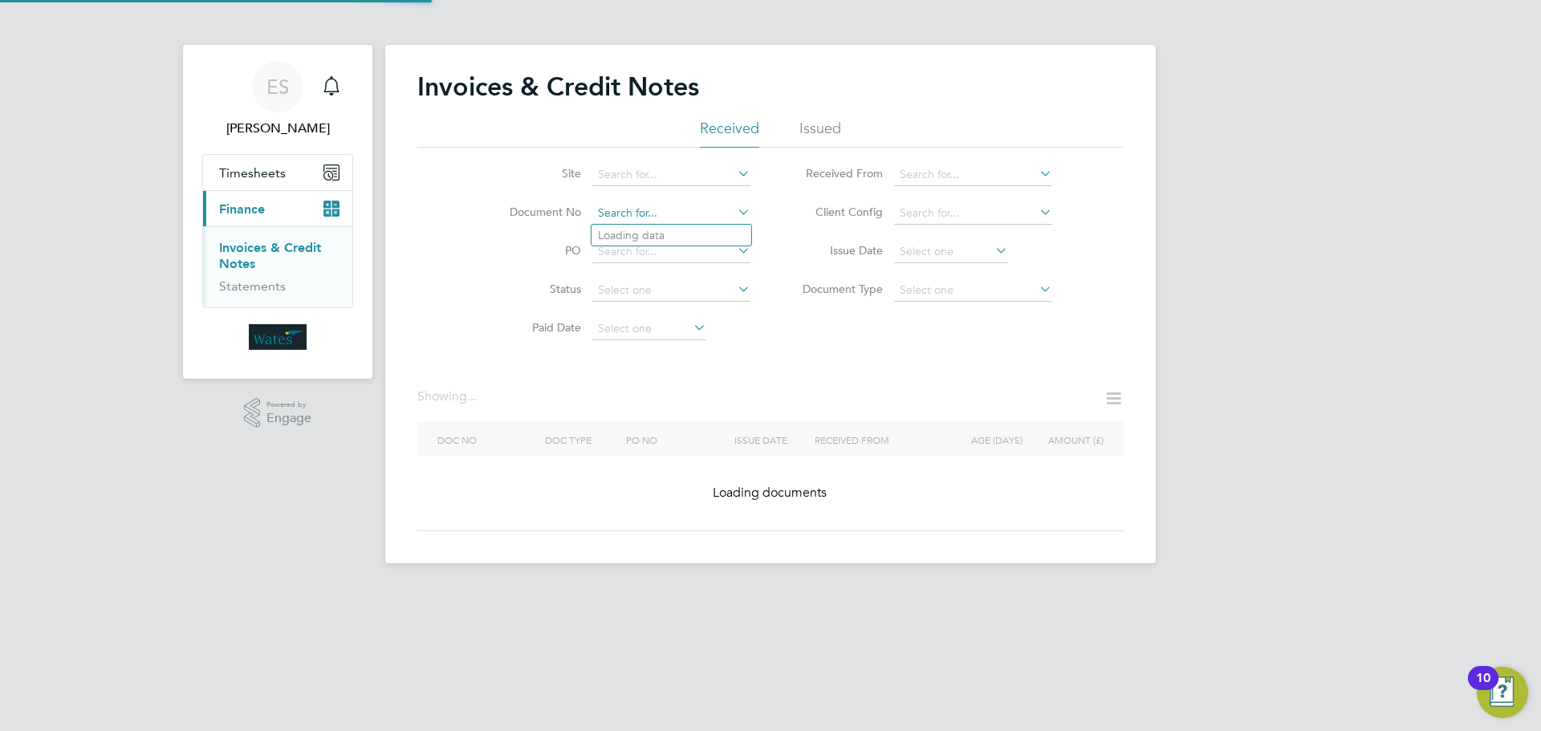
paste input "INV0045066"
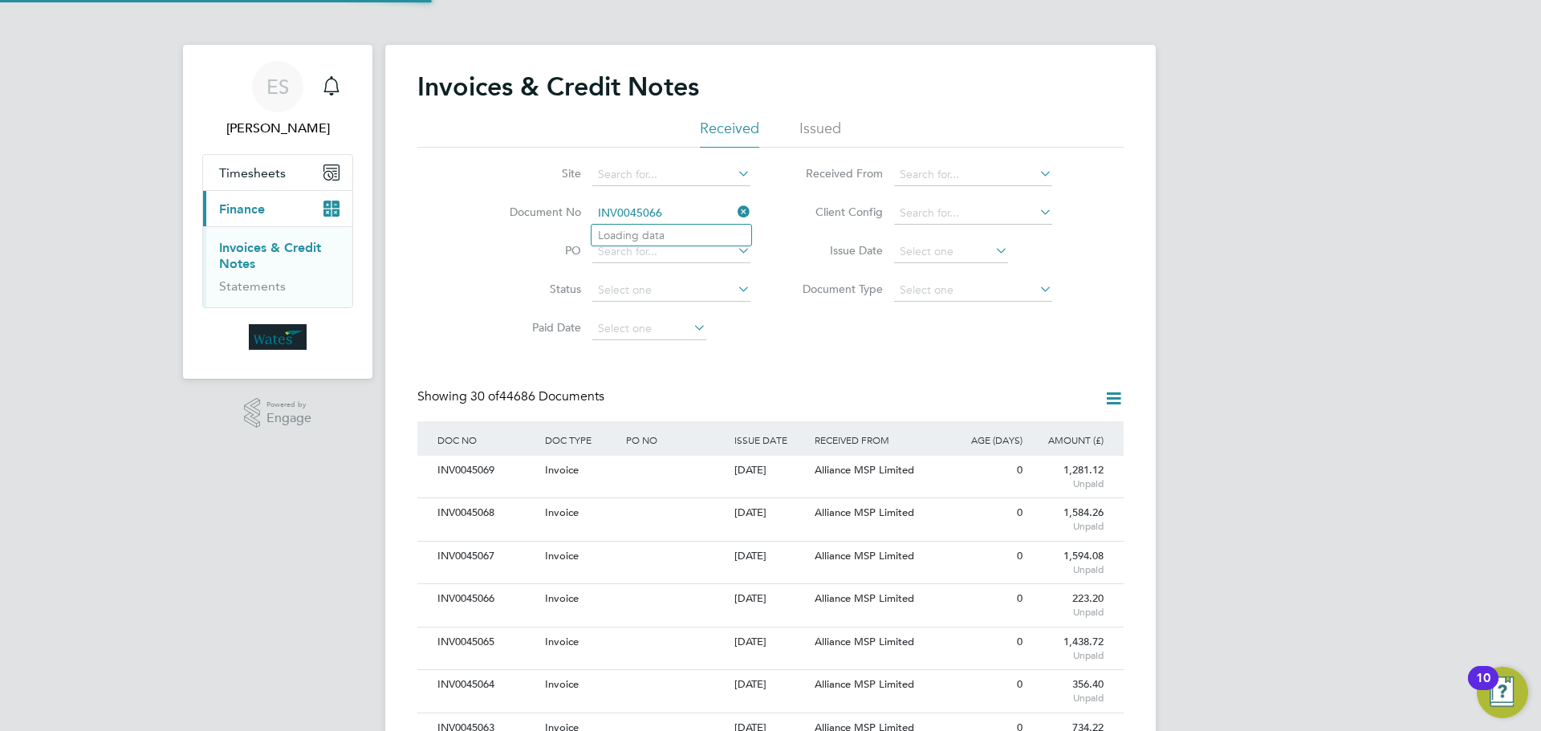
scroll to position [30, 109]
type input "INV0045066"
click at [681, 232] on li "INV0045066" at bounding box center [671, 236] width 160 height 22
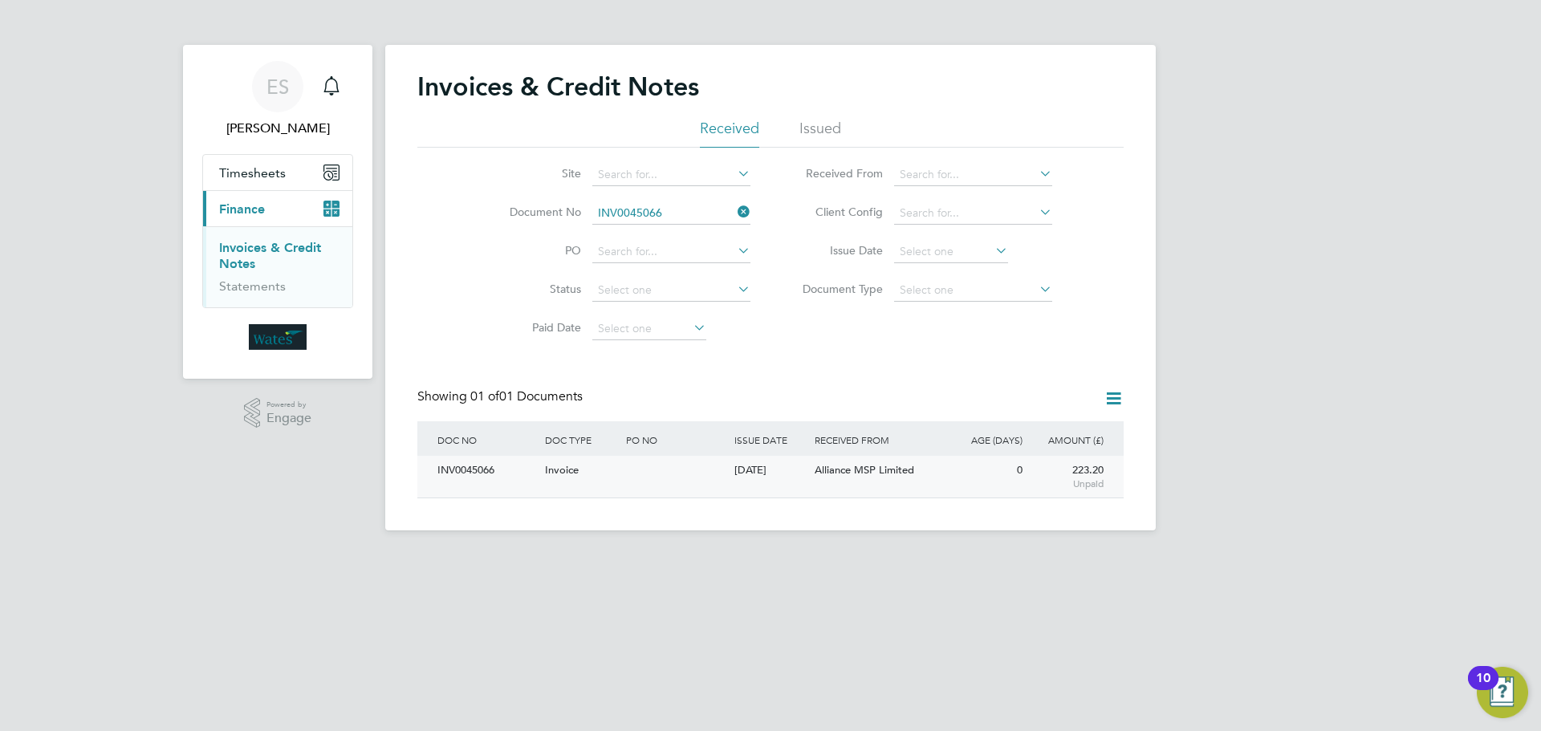
click at [517, 472] on div "INV0045066" at bounding box center [487, 471] width 108 height 30
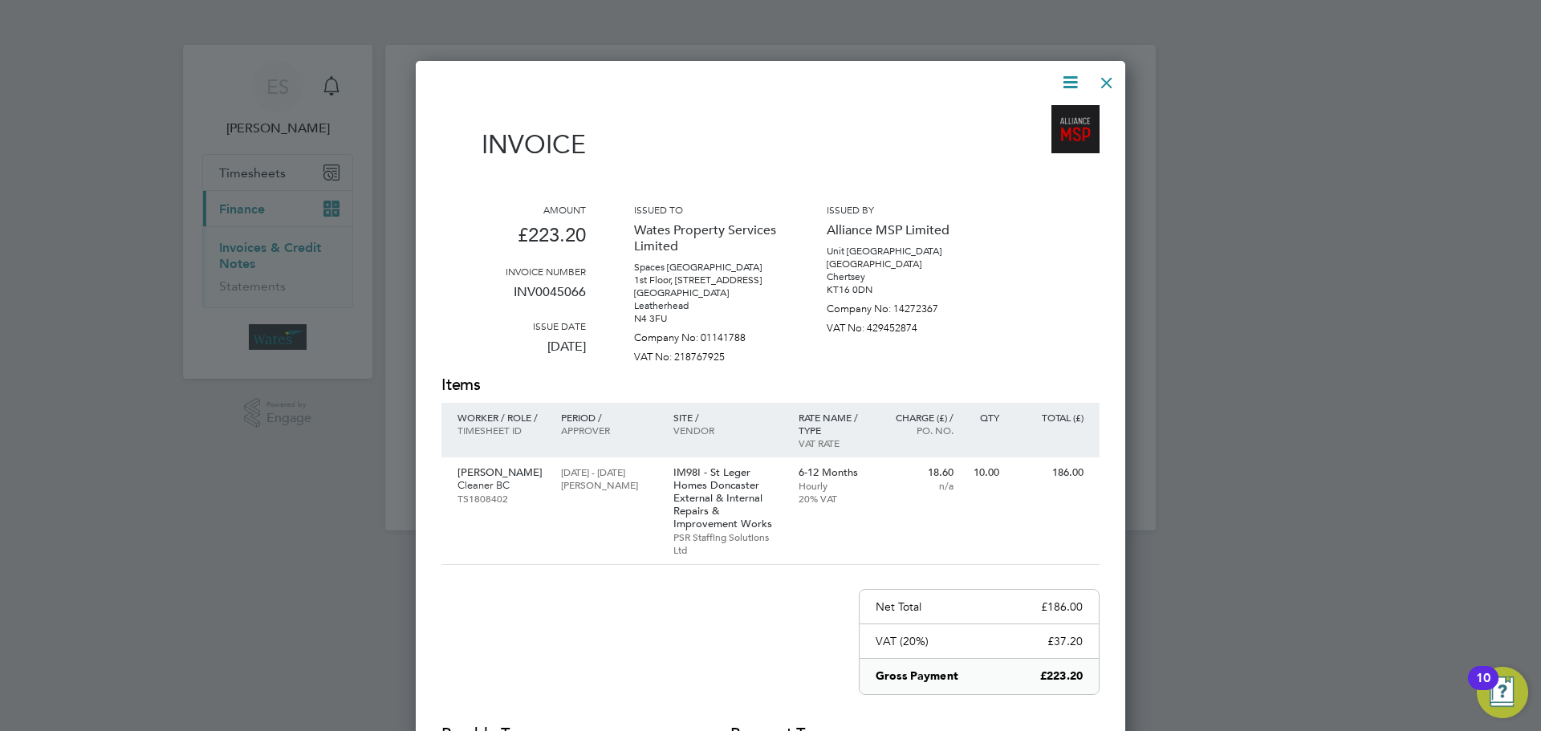
click at [1064, 74] on icon at bounding box center [1070, 82] width 20 height 20
click at [1040, 114] on li "Download Invoice" at bounding box center [1021, 120] width 111 height 22
click at [1066, 72] on icon at bounding box center [1070, 82] width 20 height 20
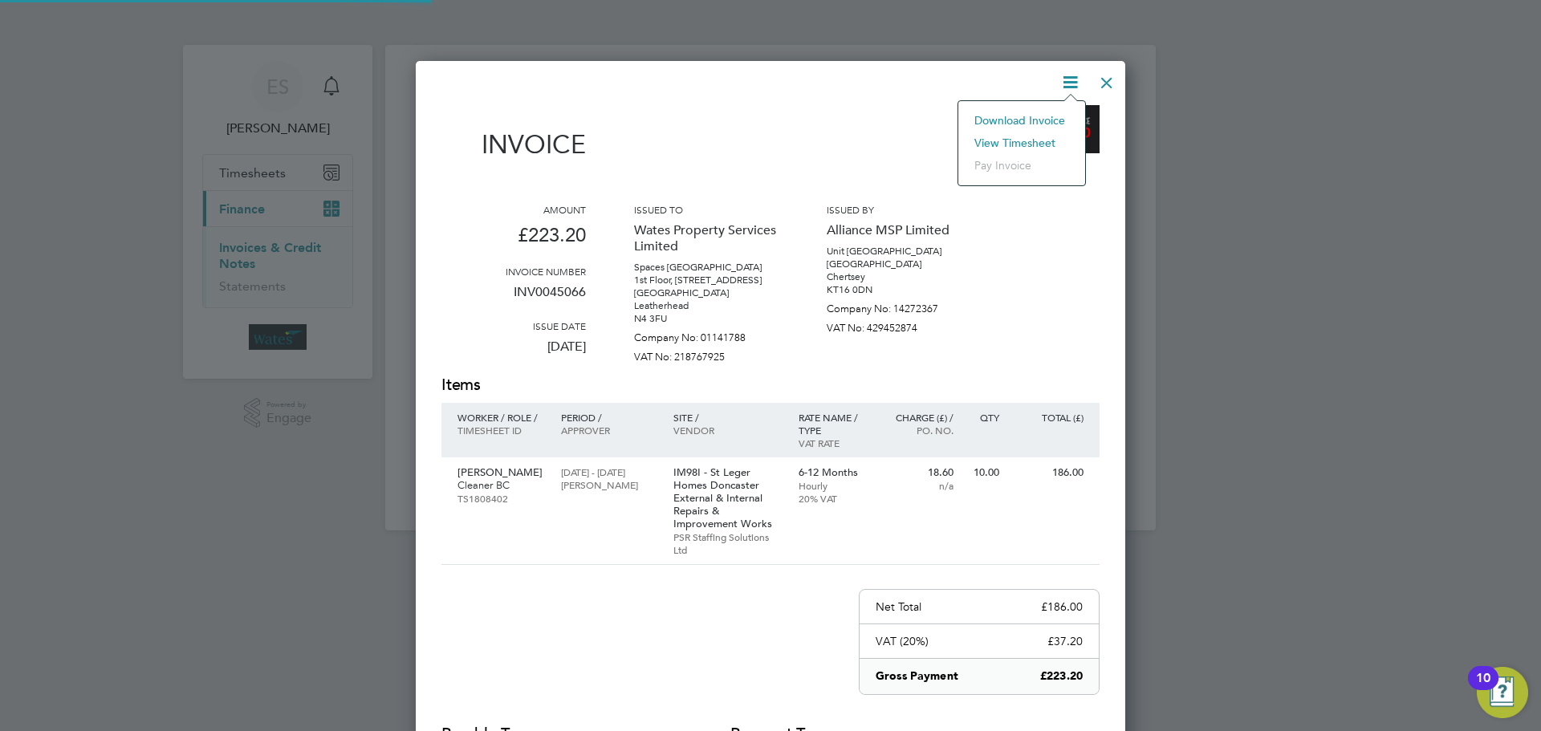
click at [1019, 140] on li "View timesheet" at bounding box center [1021, 143] width 111 height 22
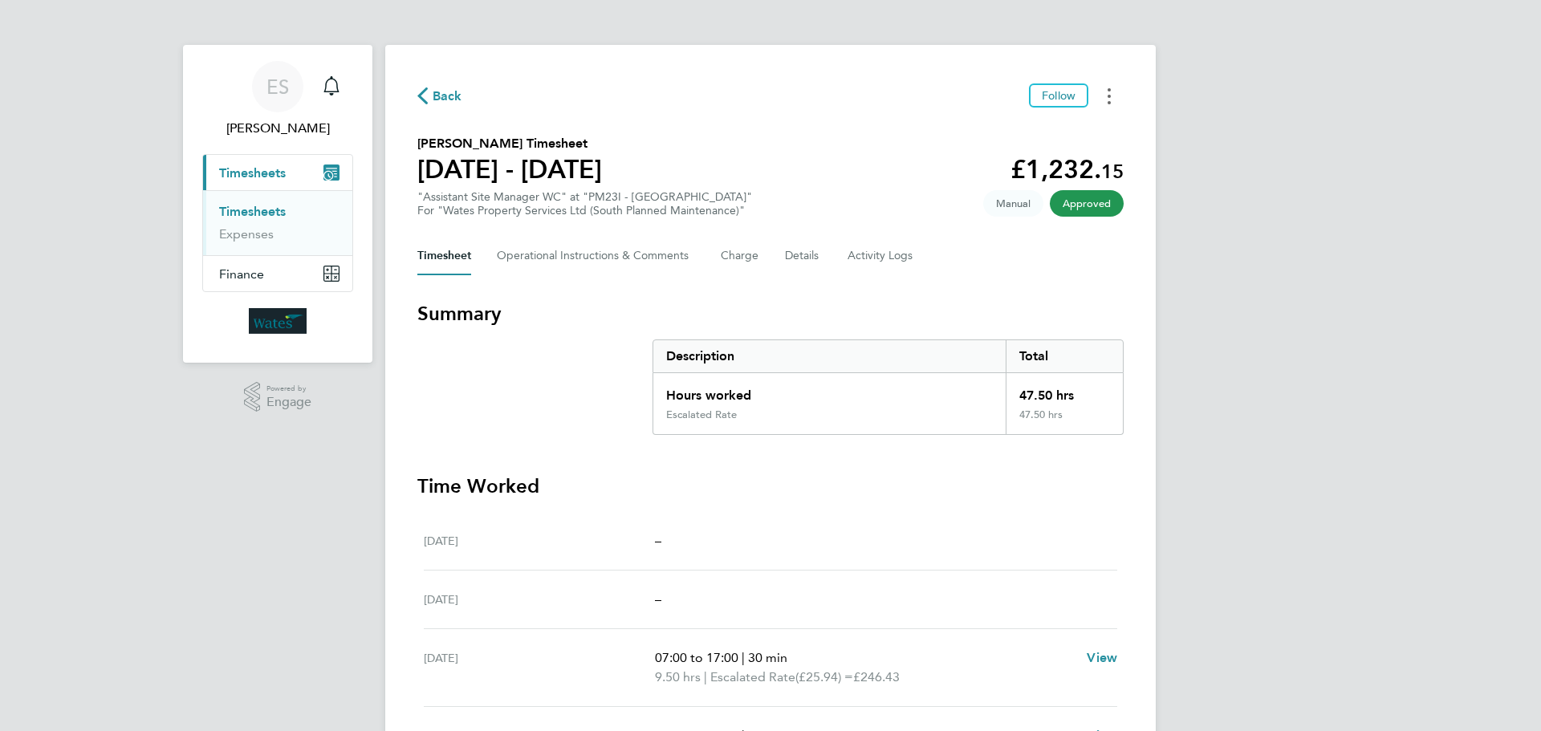
click at [1112, 98] on button "Timesheets Menu" at bounding box center [1109, 95] width 29 height 25
click at [1075, 128] on link "Download timesheet" at bounding box center [1027, 132] width 193 height 32
click at [1335, 535] on div "ES Emily Summerfield Notifications Applications: Current page: Timesheets Times…" at bounding box center [770, 541] width 1541 height 1083
click at [1247, 551] on div "ES Emily Summerfield Notifications Applications: Current page: Timesheets Times…" at bounding box center [770, 541] width 1541 height 1083
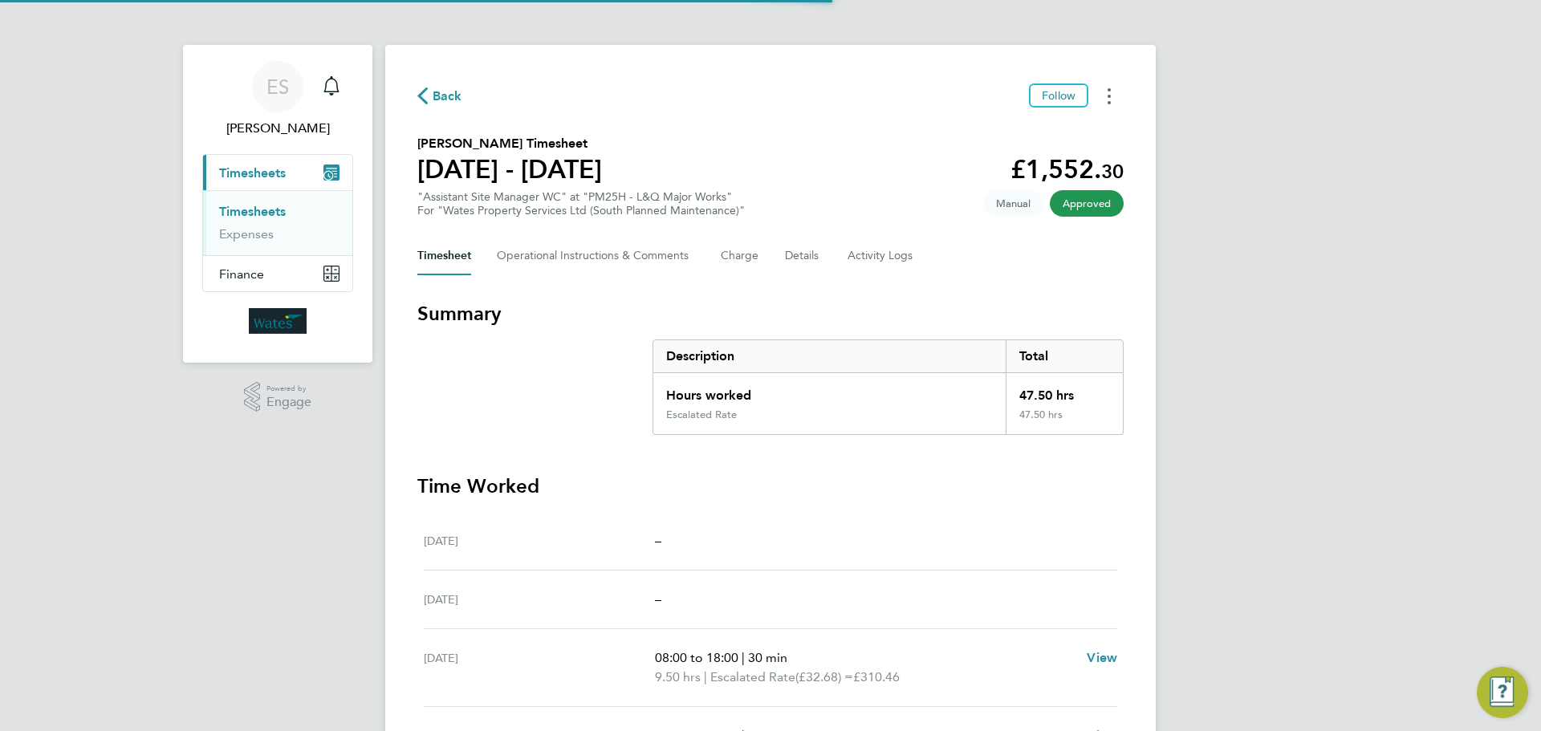
click at [1102, 101] on button "Timesheets Menu" at bounding box center [1109, 95] width 29 height 25
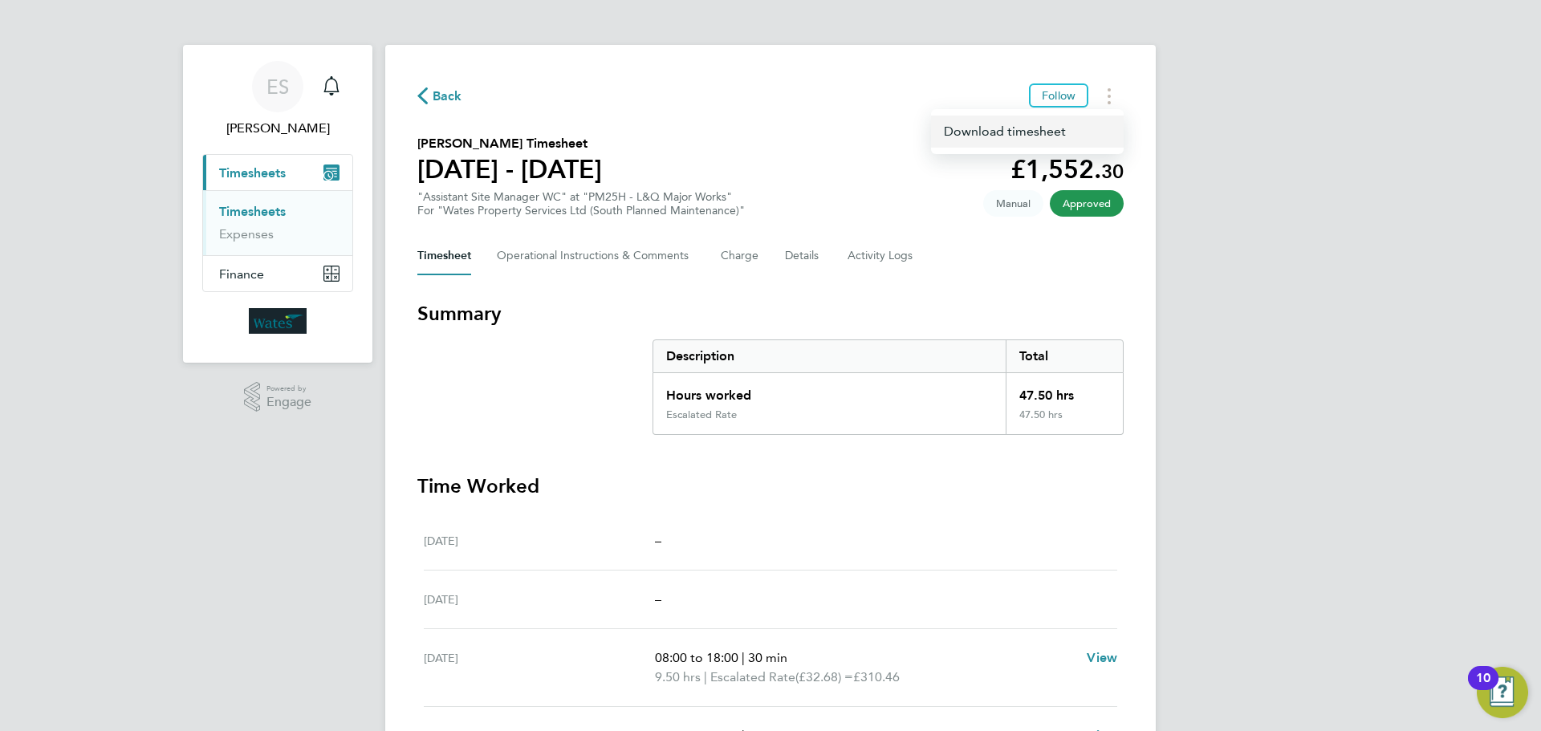
click at [1069, 130] on link "Download timesheet" at bounding box center [1027, 132] width 193 height 32
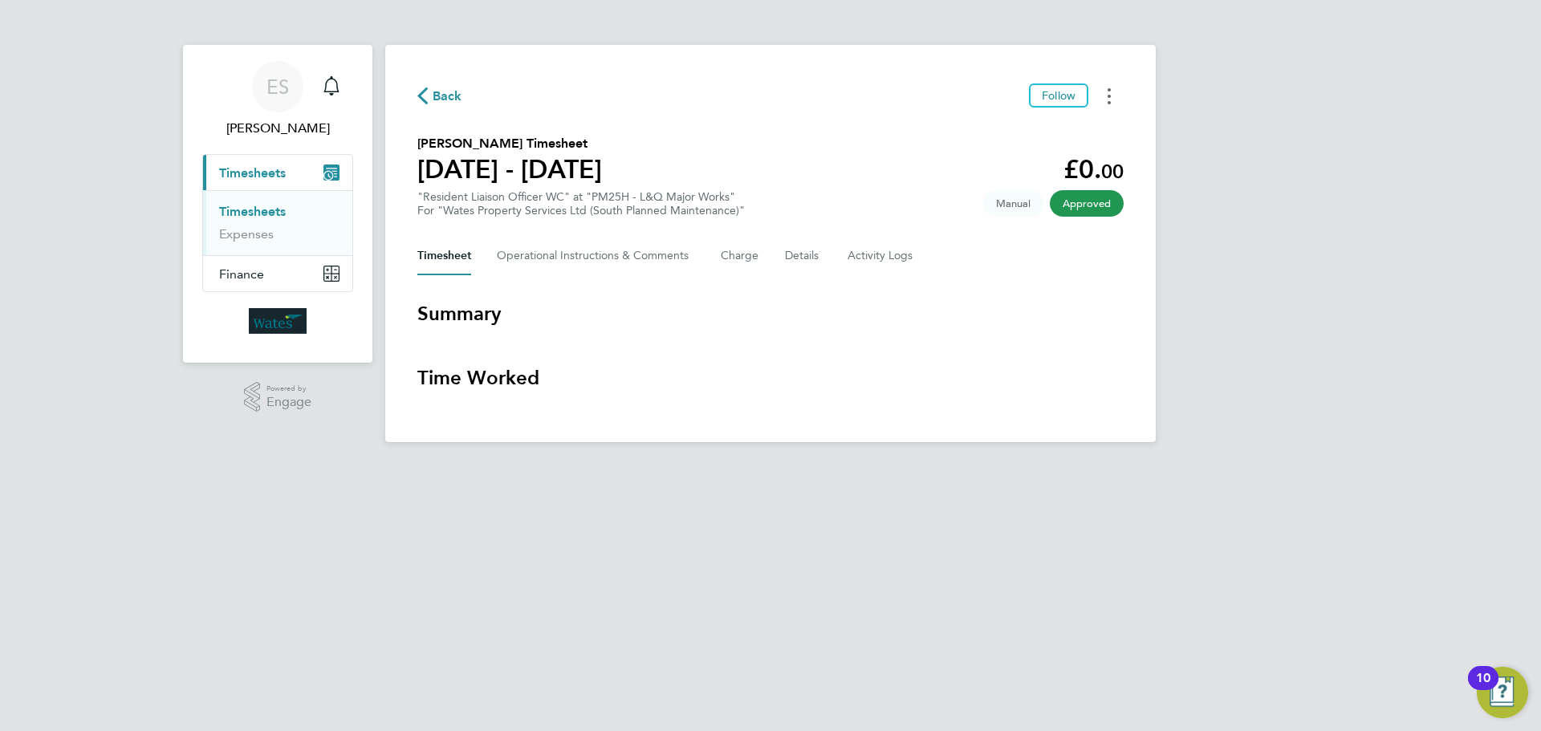
drag, startPoint x: 1112, startPoint y: 93, endPoint x: 1096, endPoint y: 97, distance: 16.5
click at [1112, 93] on button "Timesheets Menu" at bounding box center [1109, 95] width 29 height 25
click at [1045, 134] on link "Download timesheet" at bounding box center [1027, 132] width 193 height 32
click at [1107, 93] on button "Timesheets Menu" at bounding box center [1109, 95] width 29 height 25
click at [1064, 132] on link "Download timesheet" at bounding box center [1027, 132] width 193 height 32
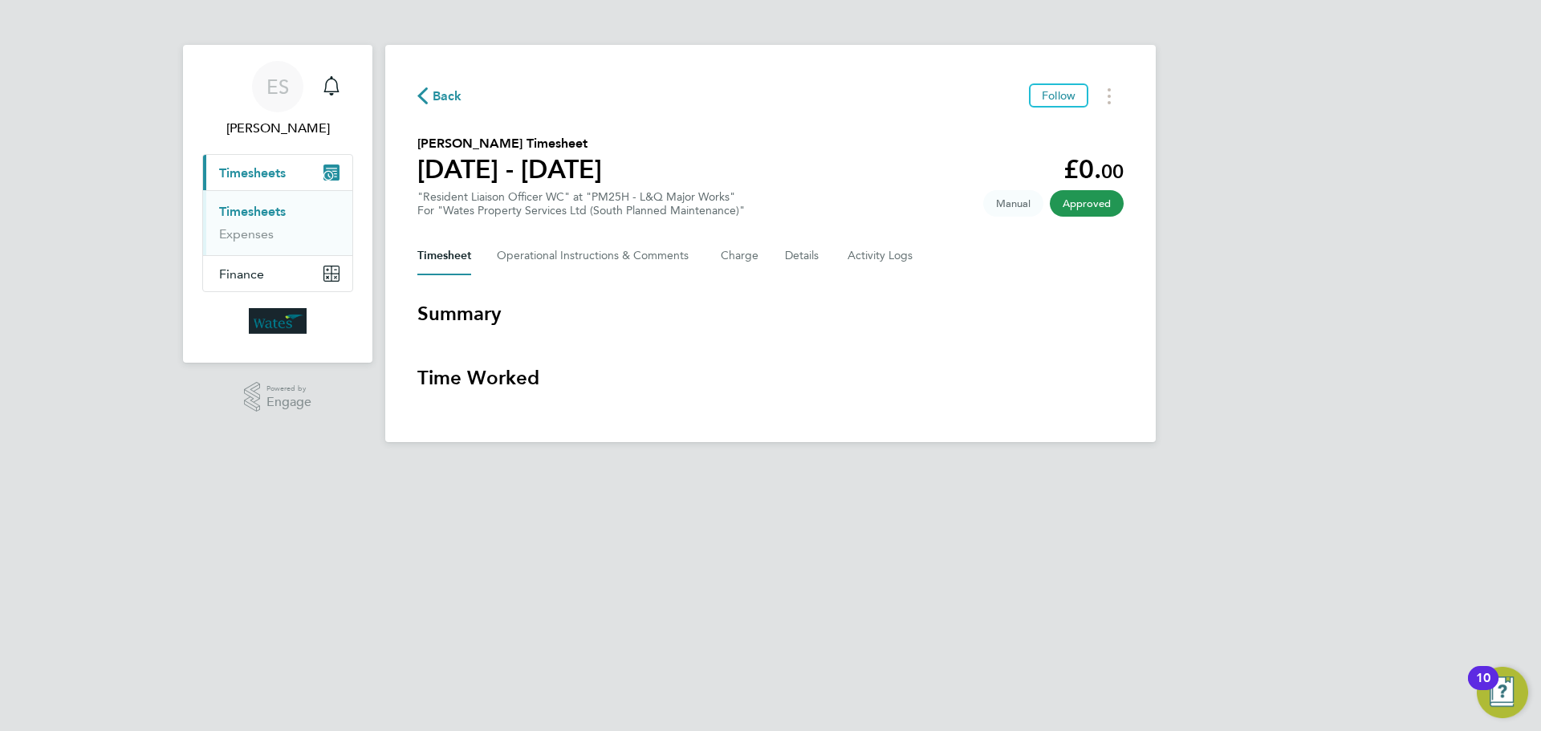
click at [1405, 273] on div "ES Emily Summerfield Notifications Applications: Current page: Timesheets Times…" at bounding box center [770, 234] width 1541 height 468
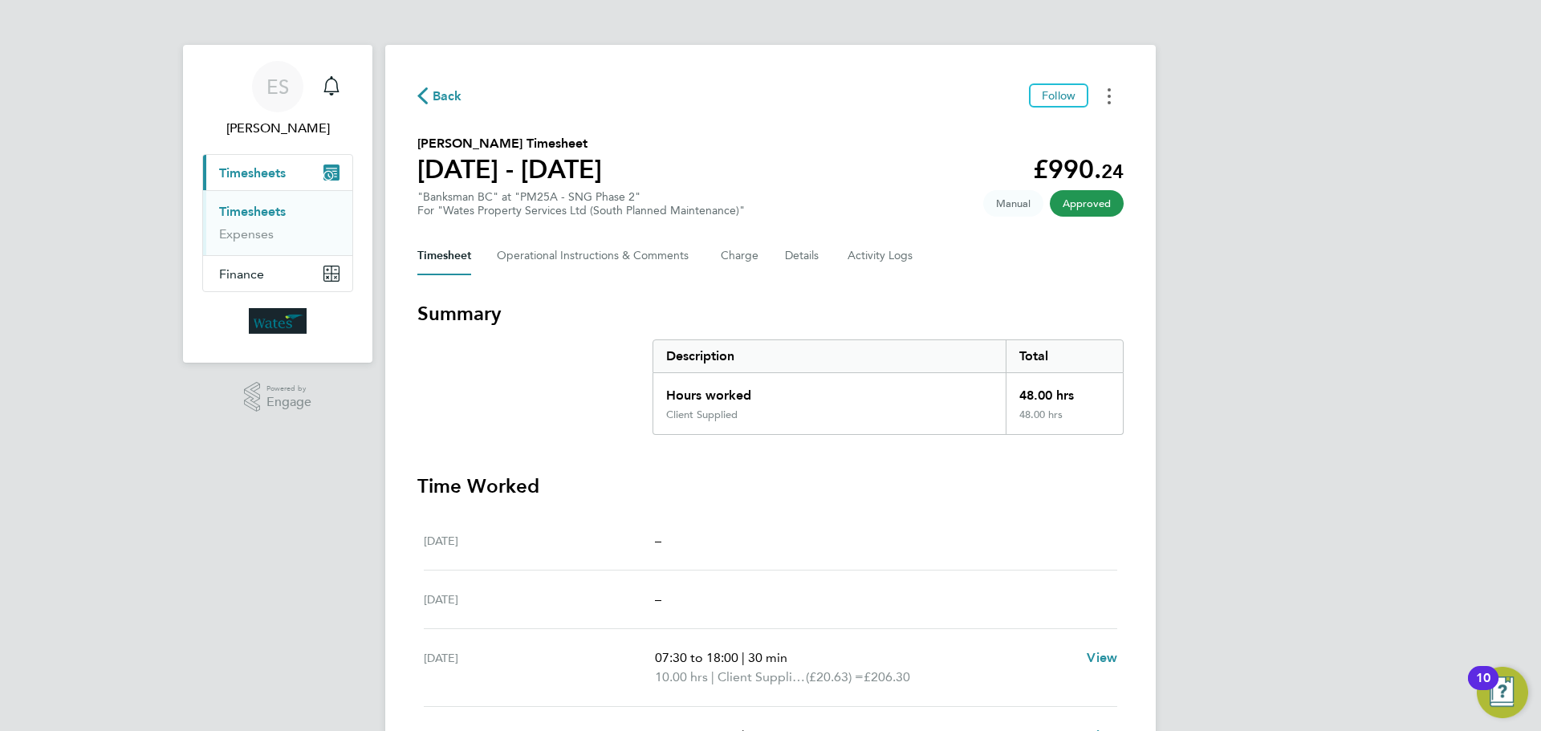
click at [1108, 91] on icon "Timesheets Menu" at bounding box center [1109, 96] width 3 height 16
click at [1068, 138] on link "Download timesheet" at bounding box center [1027, 132] width 193 height 32
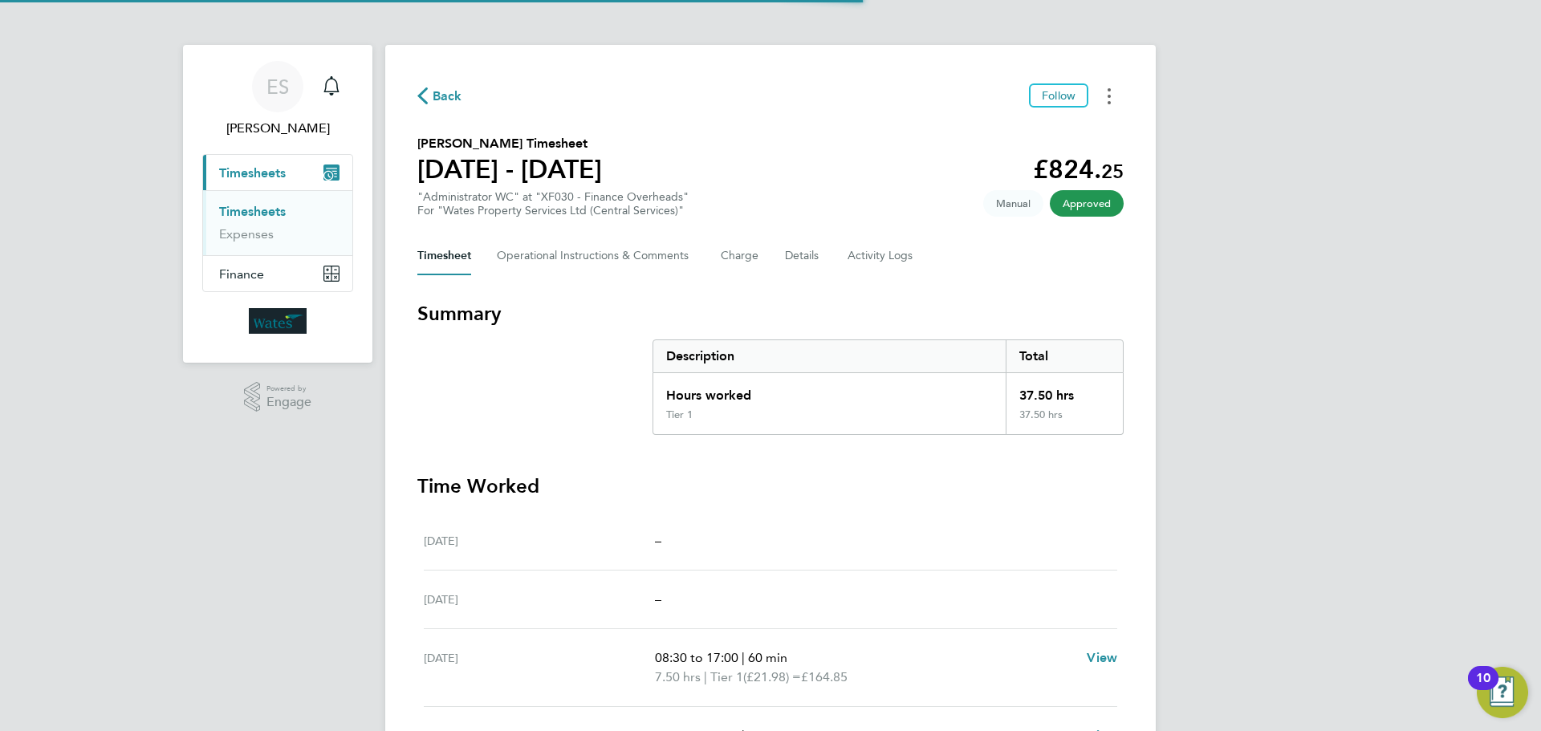
click at [1111, 88] on button "Timesheets Menu" at bounding box center [1109, 95] width 29 height 25
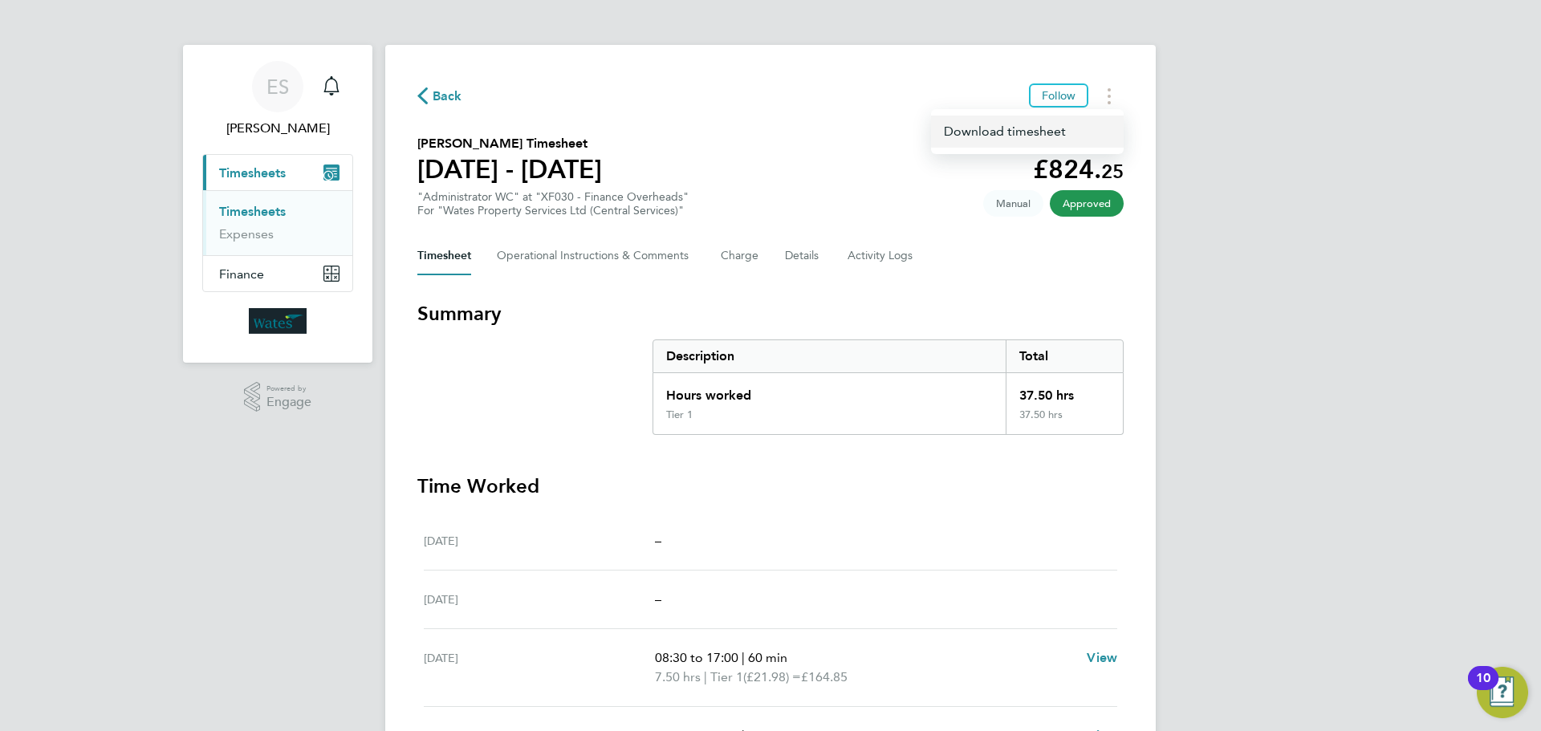
click at [1047, 138] on link "Download timesheet" at bounding box center [1027, 132] width 193 height 32
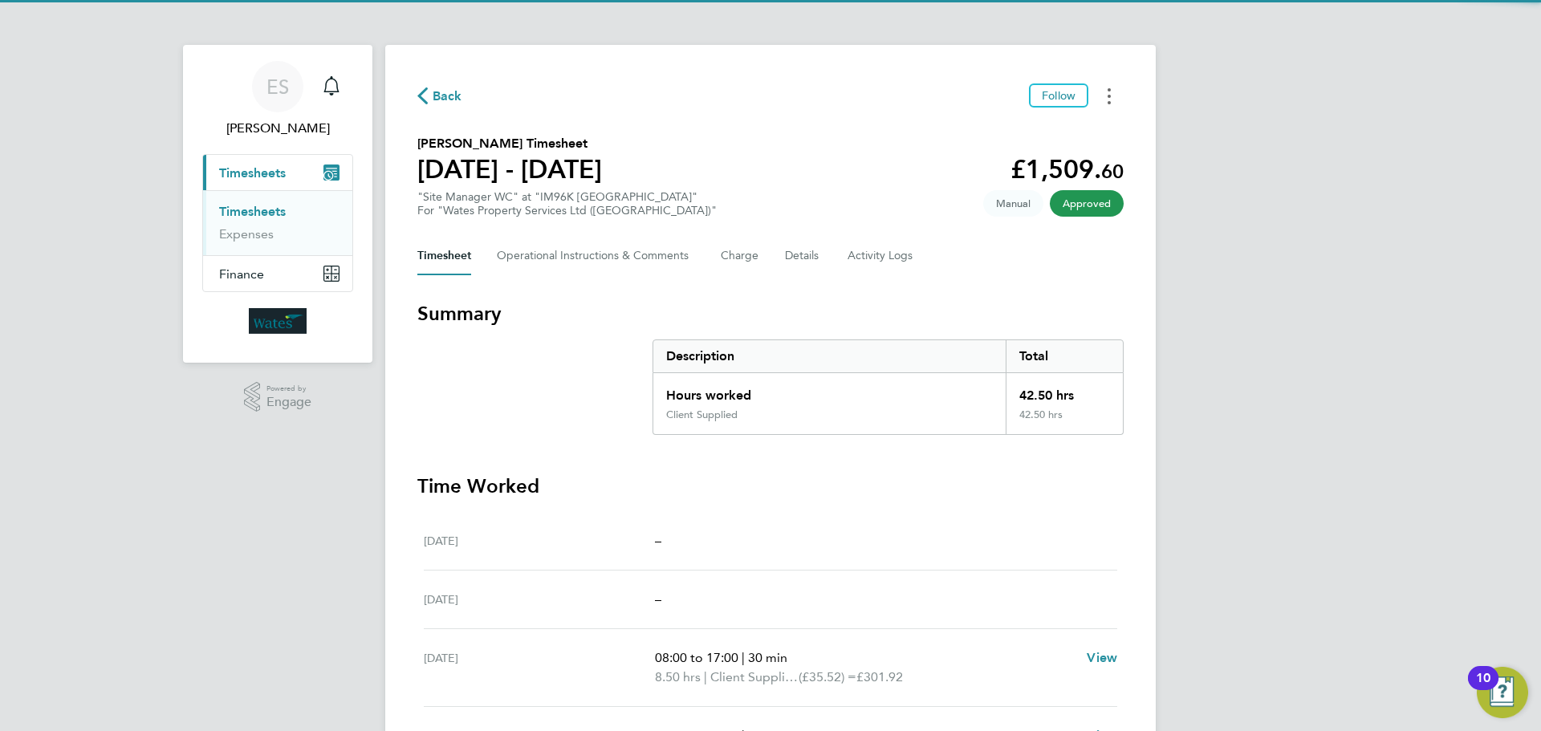
click at [1104, 102] on button "Timesheets Menu" at bounding box center [1109, 95] width 29 height 25
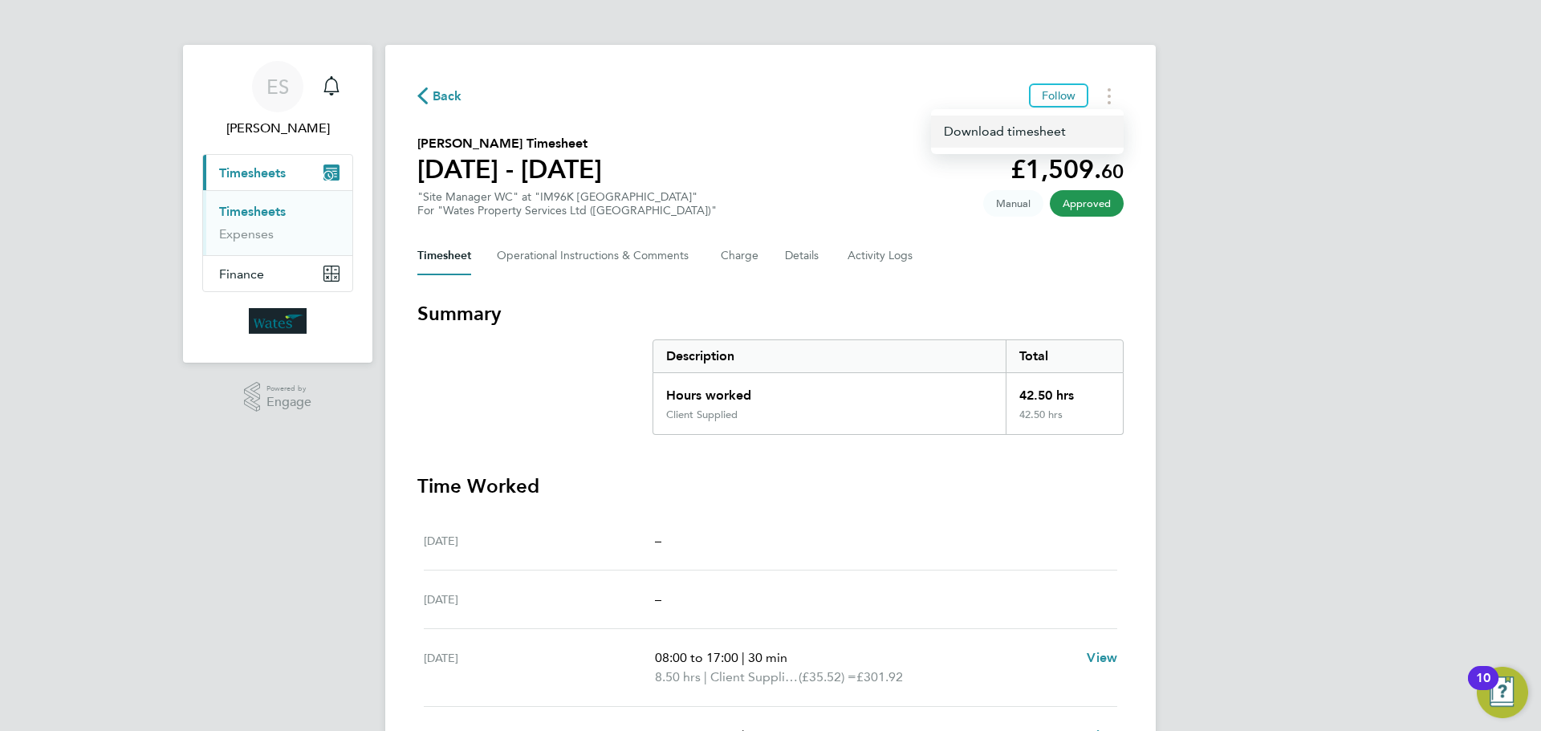
click at [1061, 126] on link "Download timesheet" at bounding box center [1027, 132] width 193 height 32
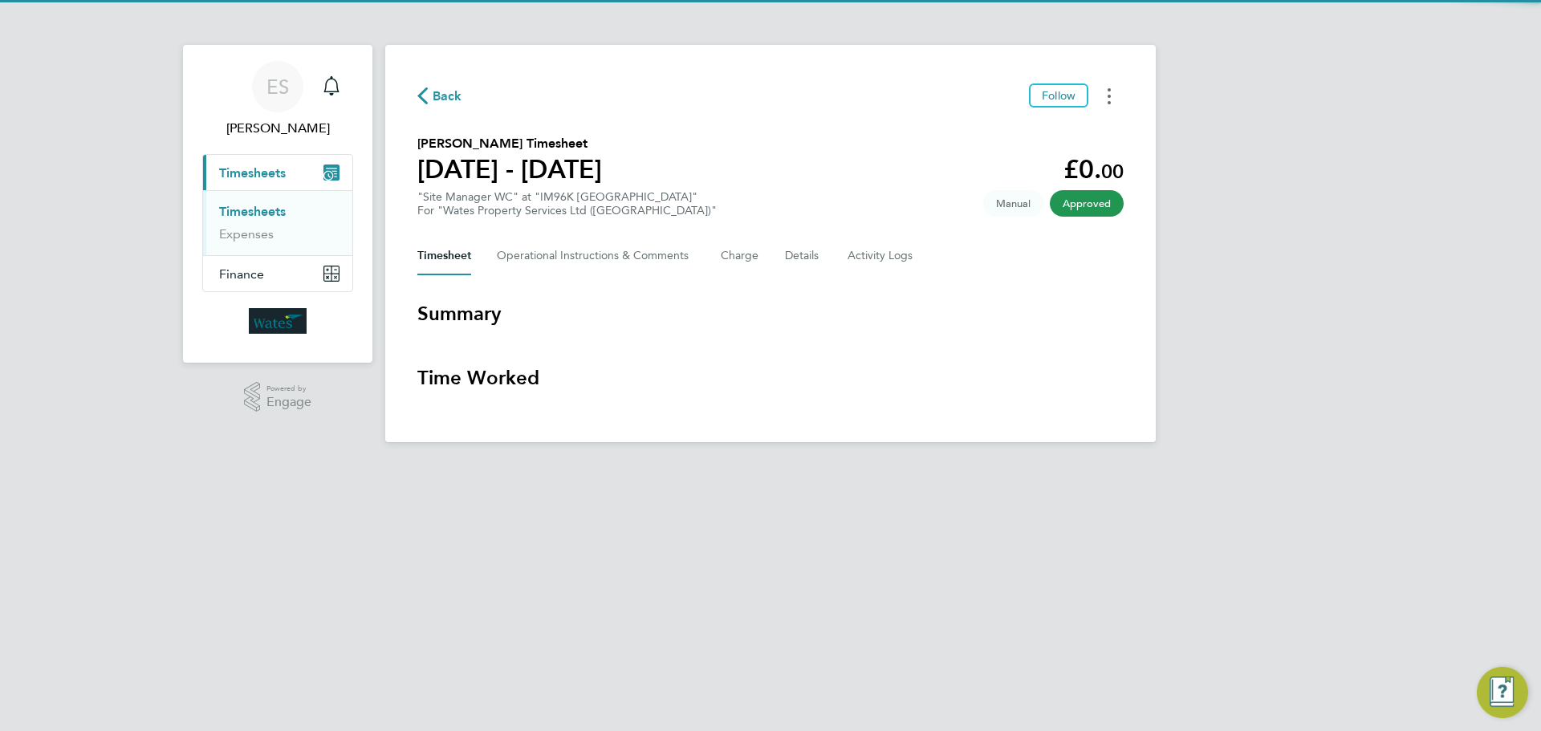
click at [1105, 93] on button "Timesheets Menu" at bounding box center [1109, 95] width 29 height 25
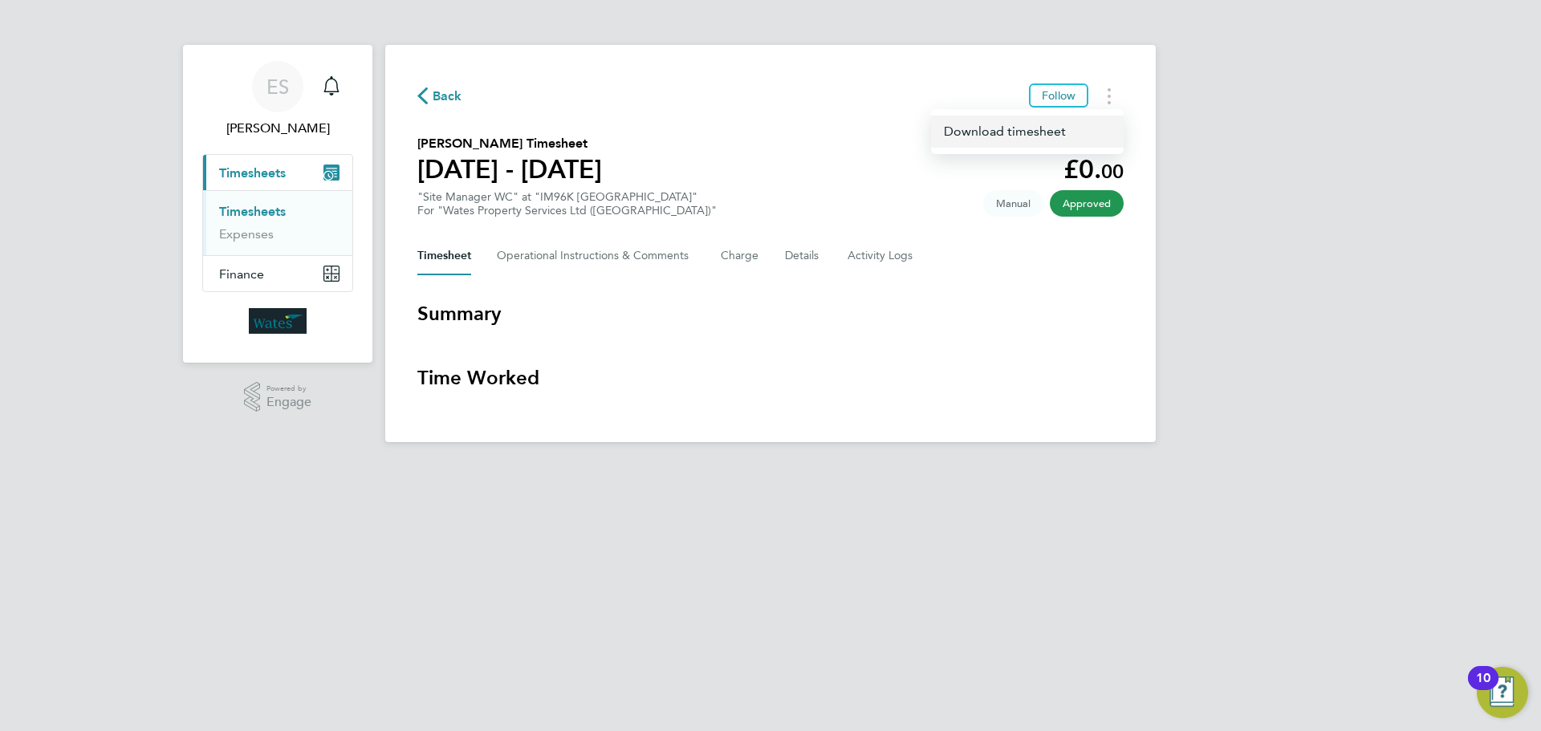
click at [1027, 133] on link "Download timesheet" at bounding box center [1027, 132] width 193 height 32
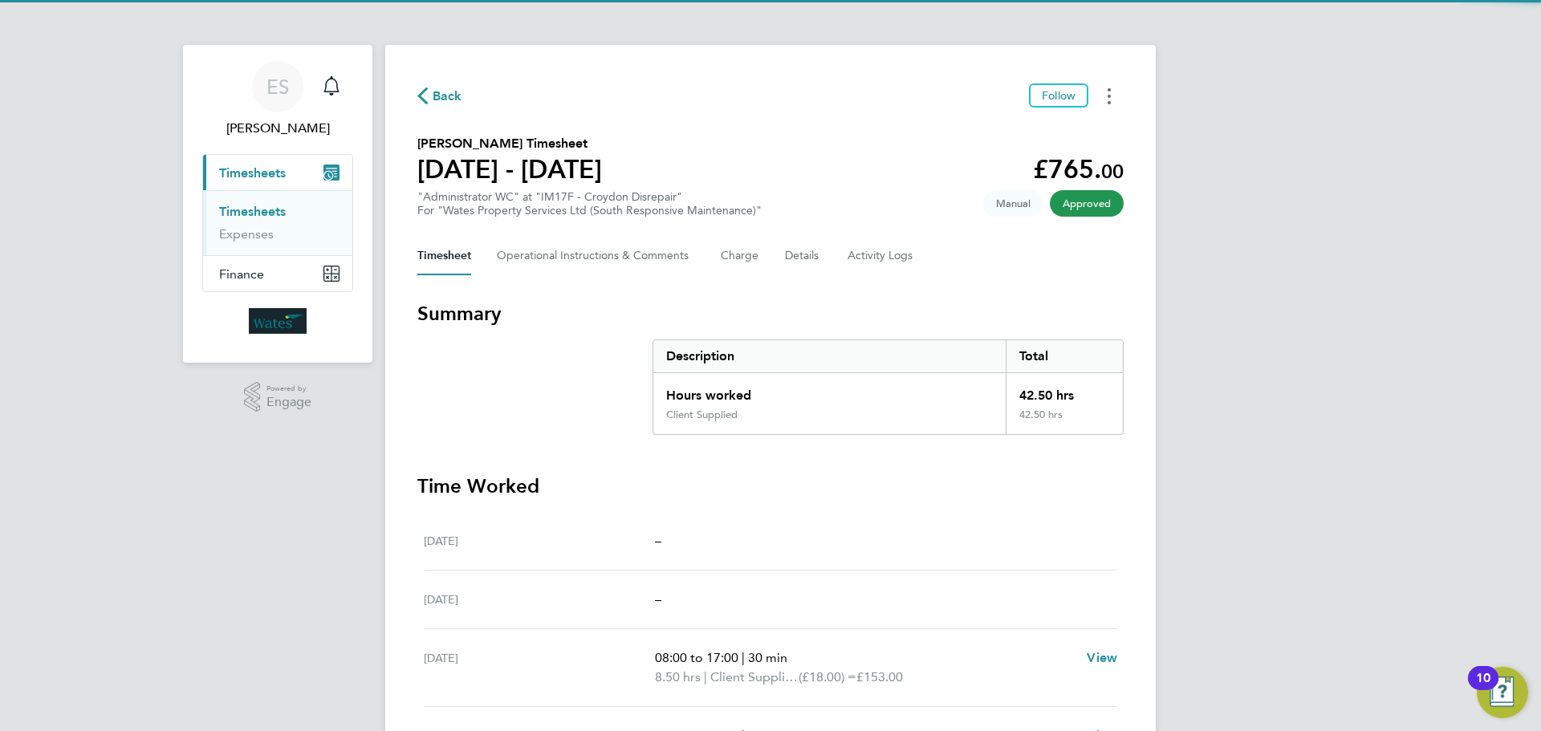
click at [1112, 91] on button "Timesheets Menu" at bounding box center [1109, 95] width 29 height 25
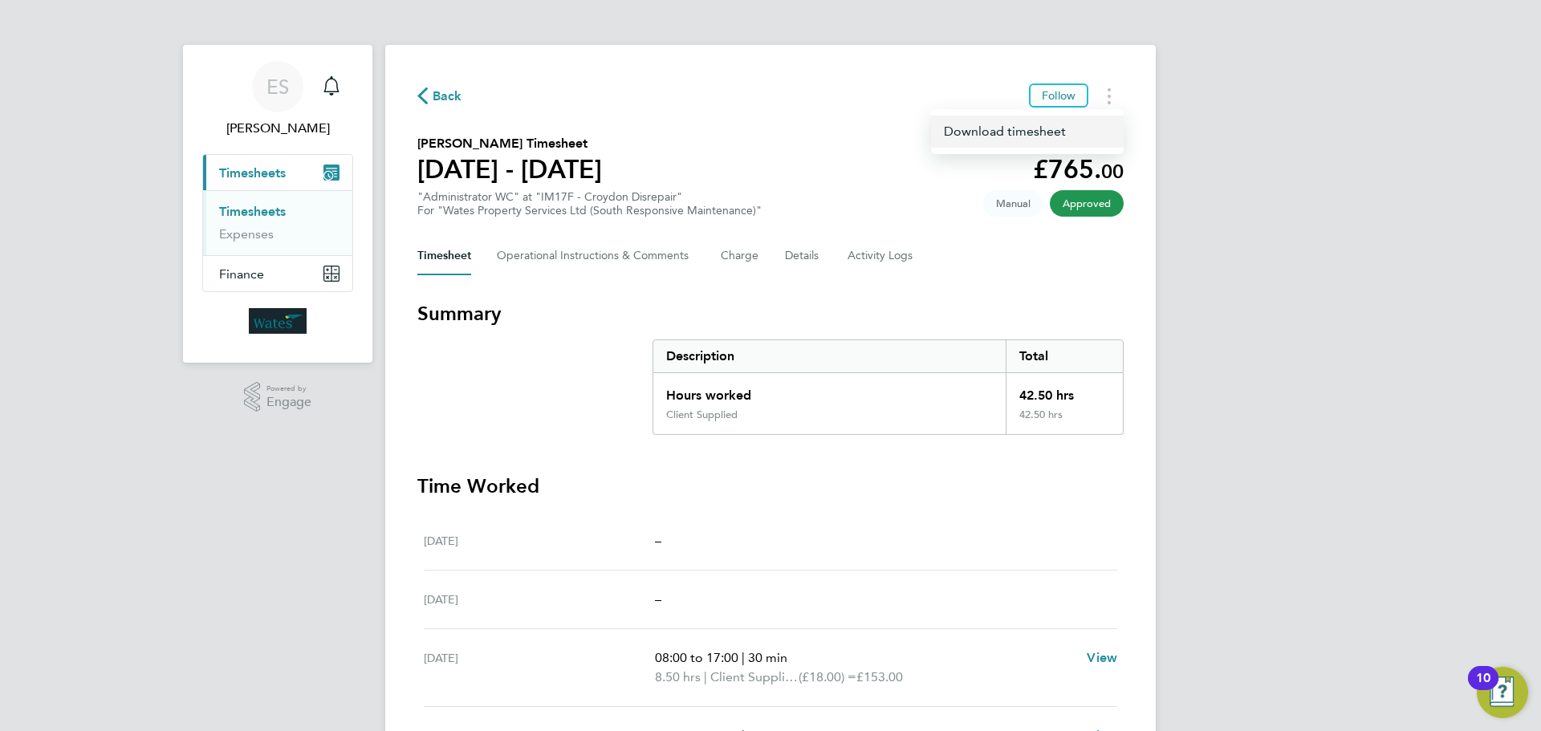
click at [1058, 131] on link "Download timesheet" at bounding box center [1027, 132] width 193 height 32
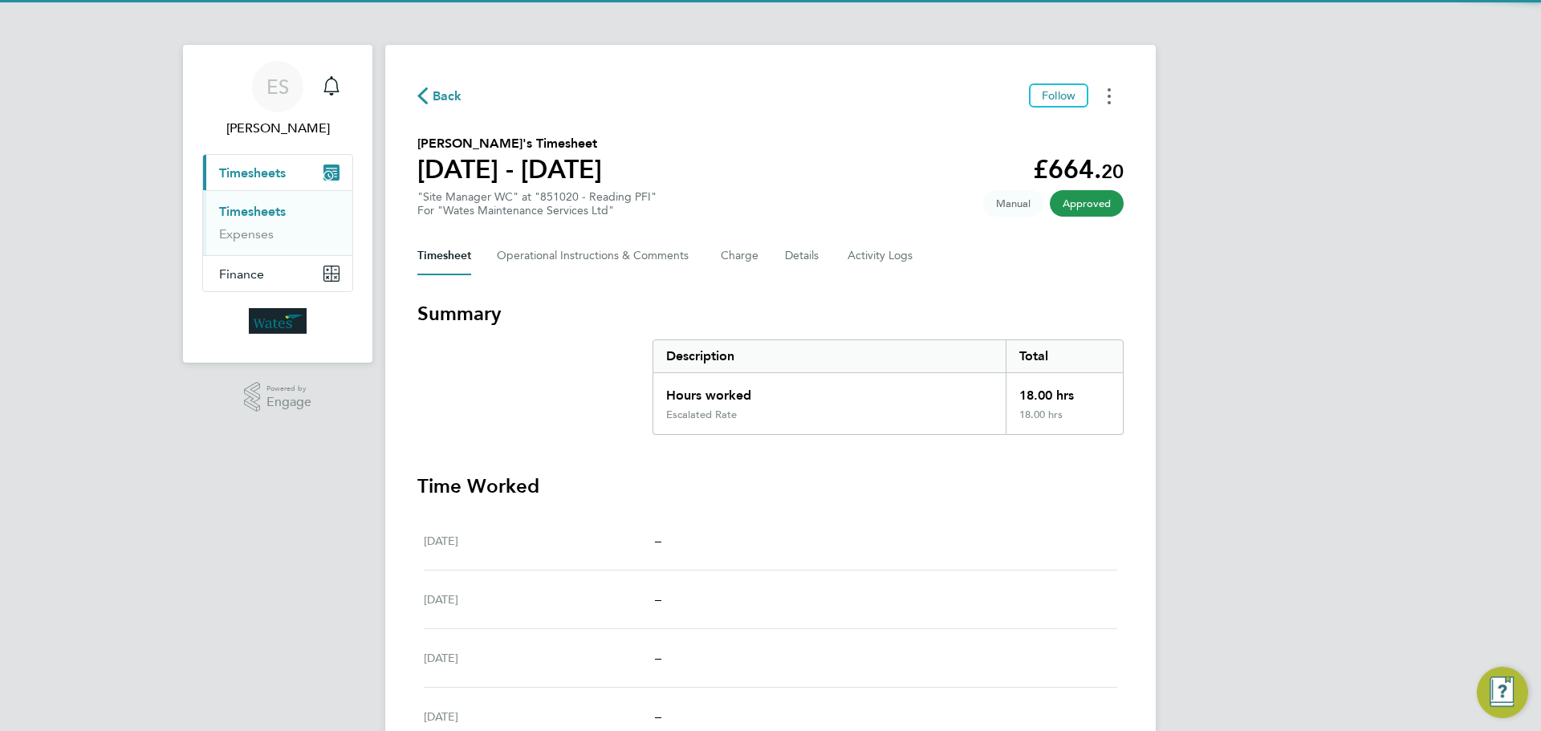
click at [1113, 96] on button "Timesheets Menu" at bounding box center [1109, 95] width 29 height 25
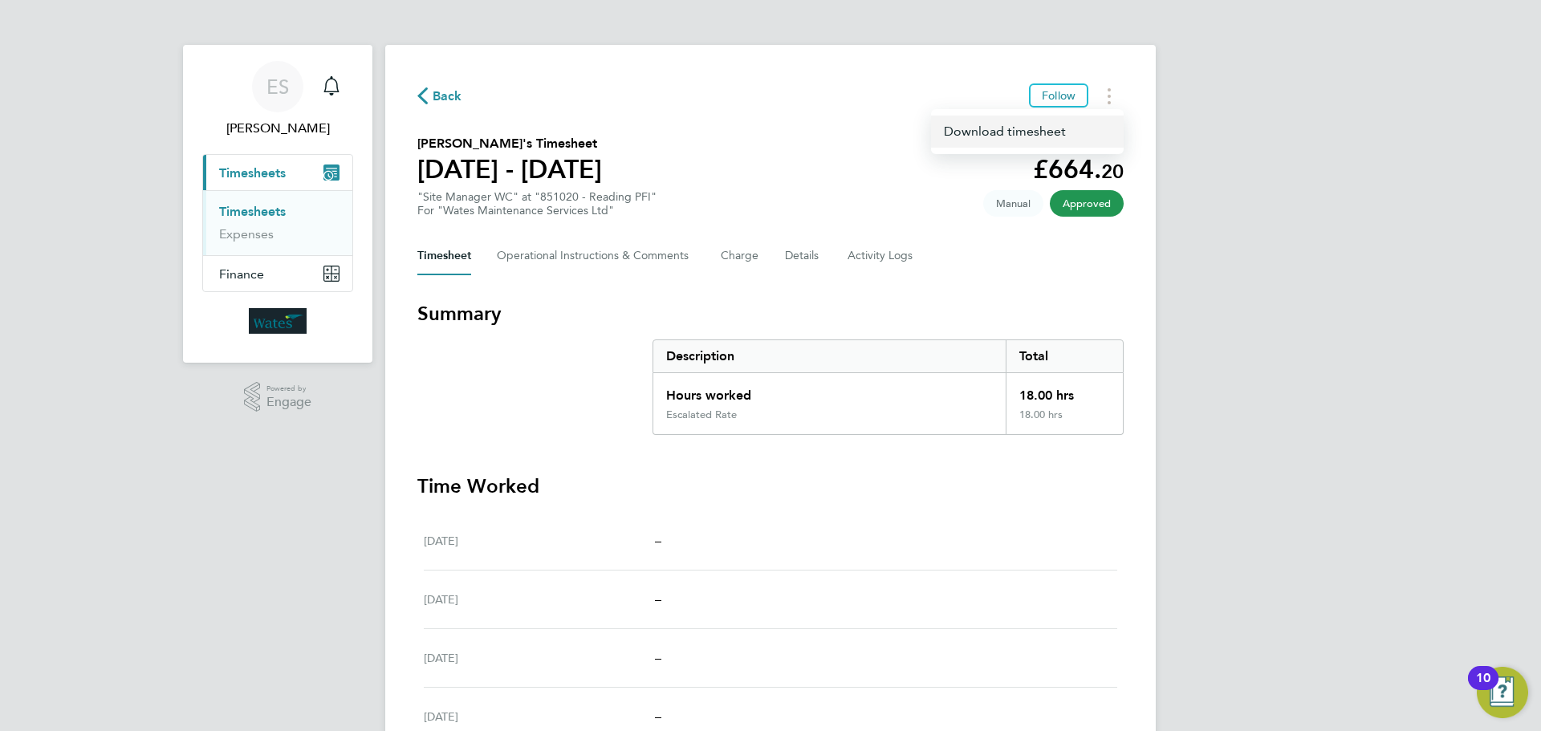
click at [1056, 127] on link "Download timesheet" at bounding box center [1027, 132] width 193 height 32
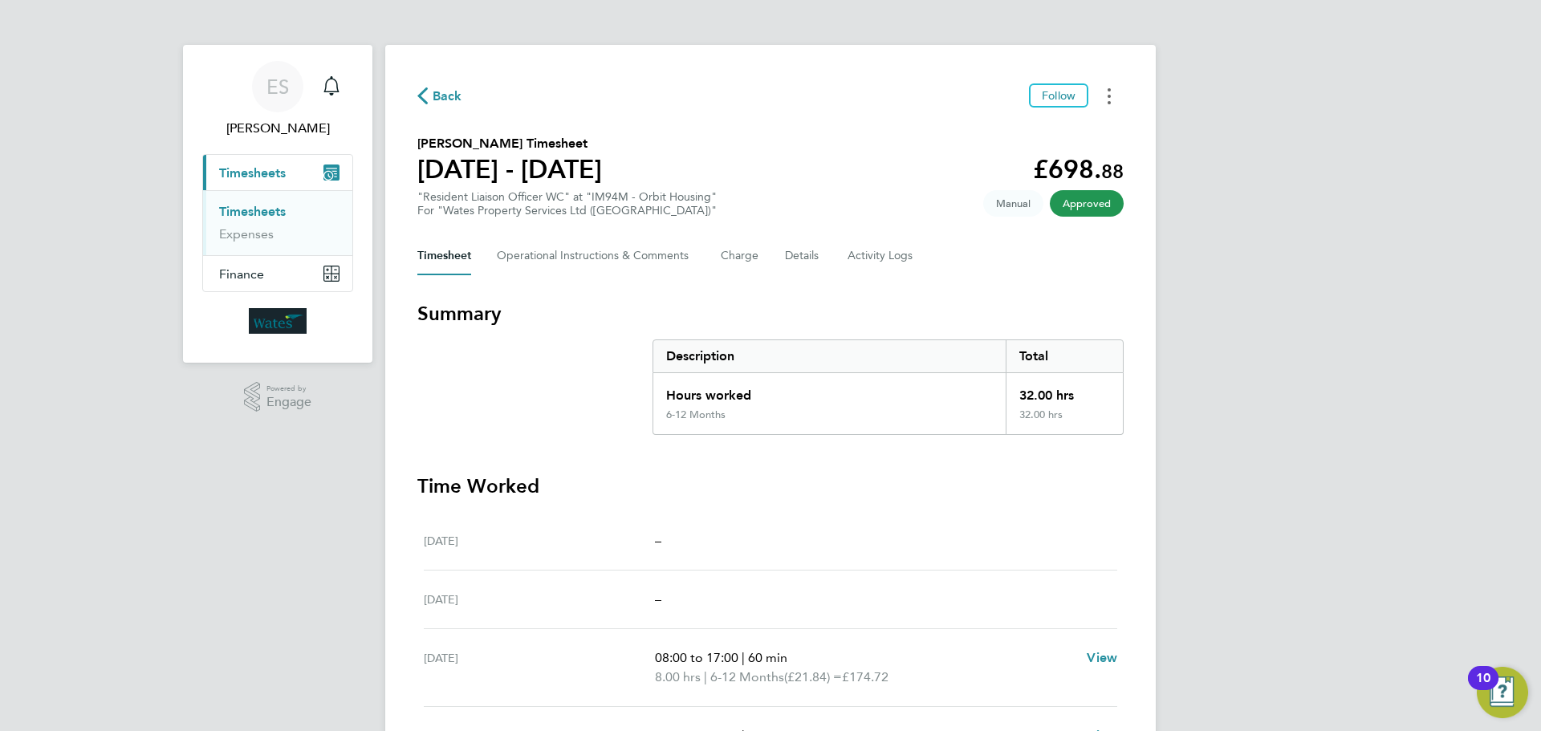
click at [1110, 87] on button "Timesheets Menu" at bounding box center [1109, 95] width 29 height 25
click at [1052, 134] on link "Download timesheet" at bounding box center [1027, 132] width 193 height 32
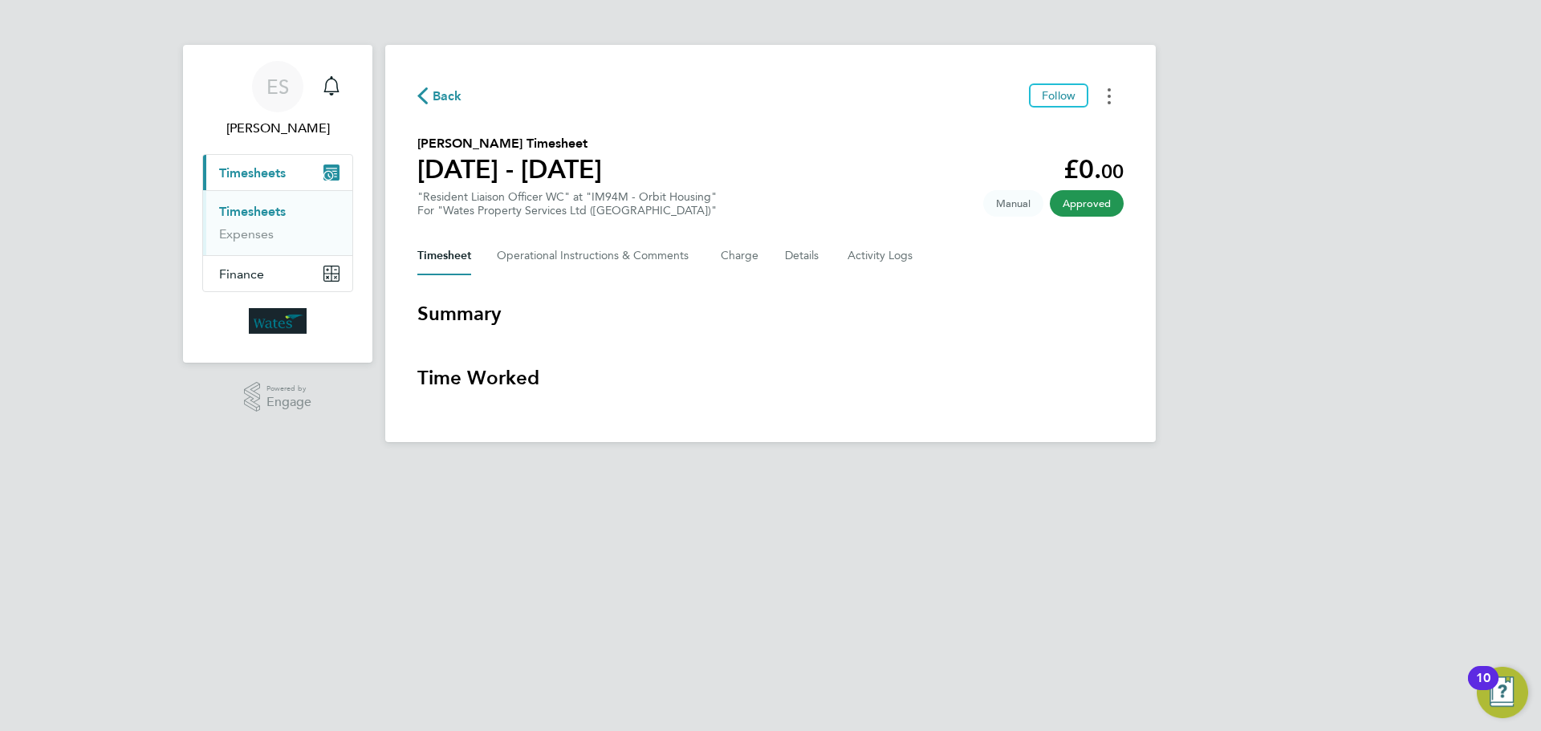
click at [1115, 87] on button "Timesheets Menu" at bounding box center [1109, 95] width 29 height 25
drag, startPoint x: 1061, startPoint y: 128, endPoint x: 940, endPoint y: 176, distance: 130.4
click at [1061, 128] on link "Download timesheet" at bounding box center [1027, 132] width 193 height 32
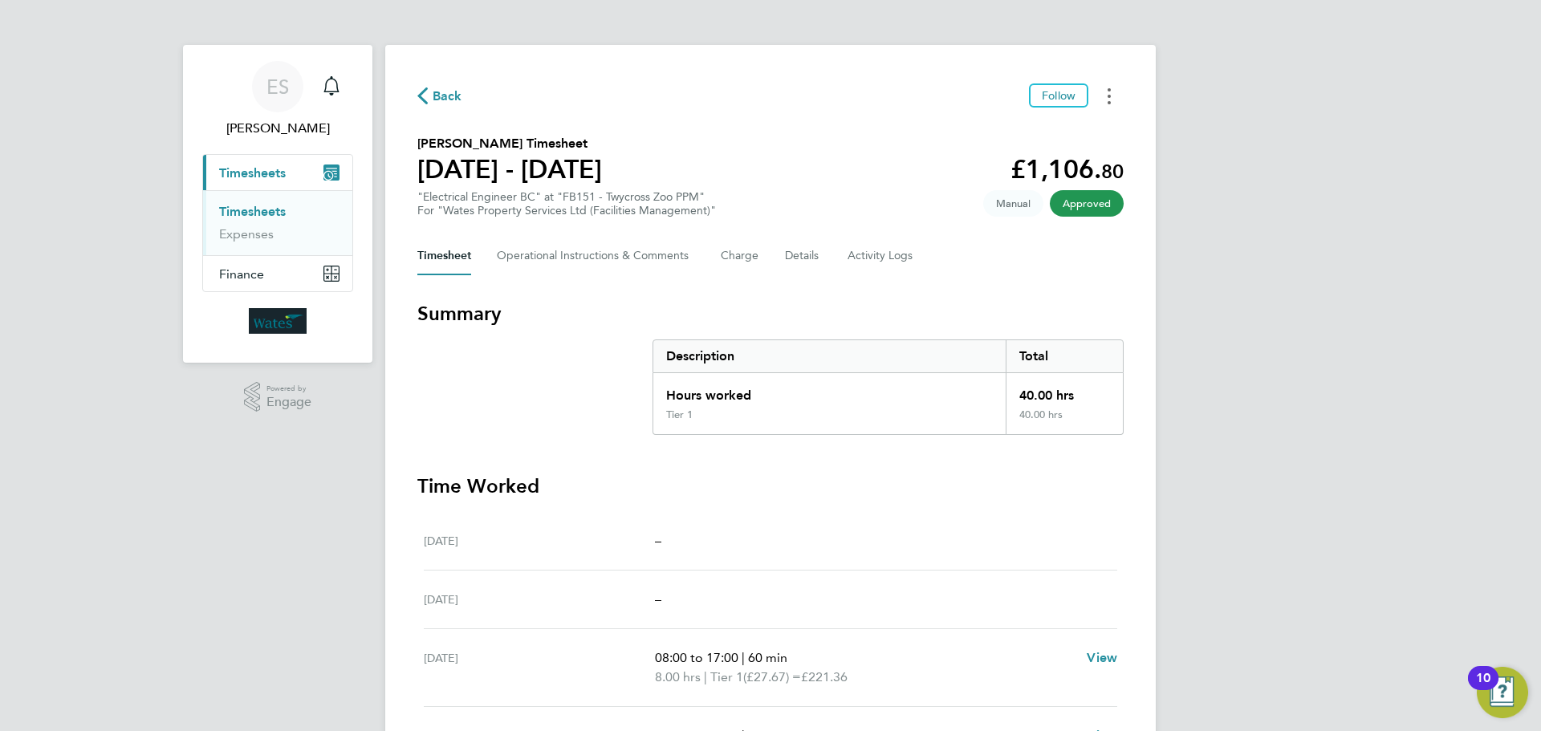
click at [1116, 87] on button "Timesheets Menu" at bounding box center [1109, 95] width 29 height 25
click at [1067, 132] on link "Download timesheet" at bounding box center [1027, 132] width 193 height 32
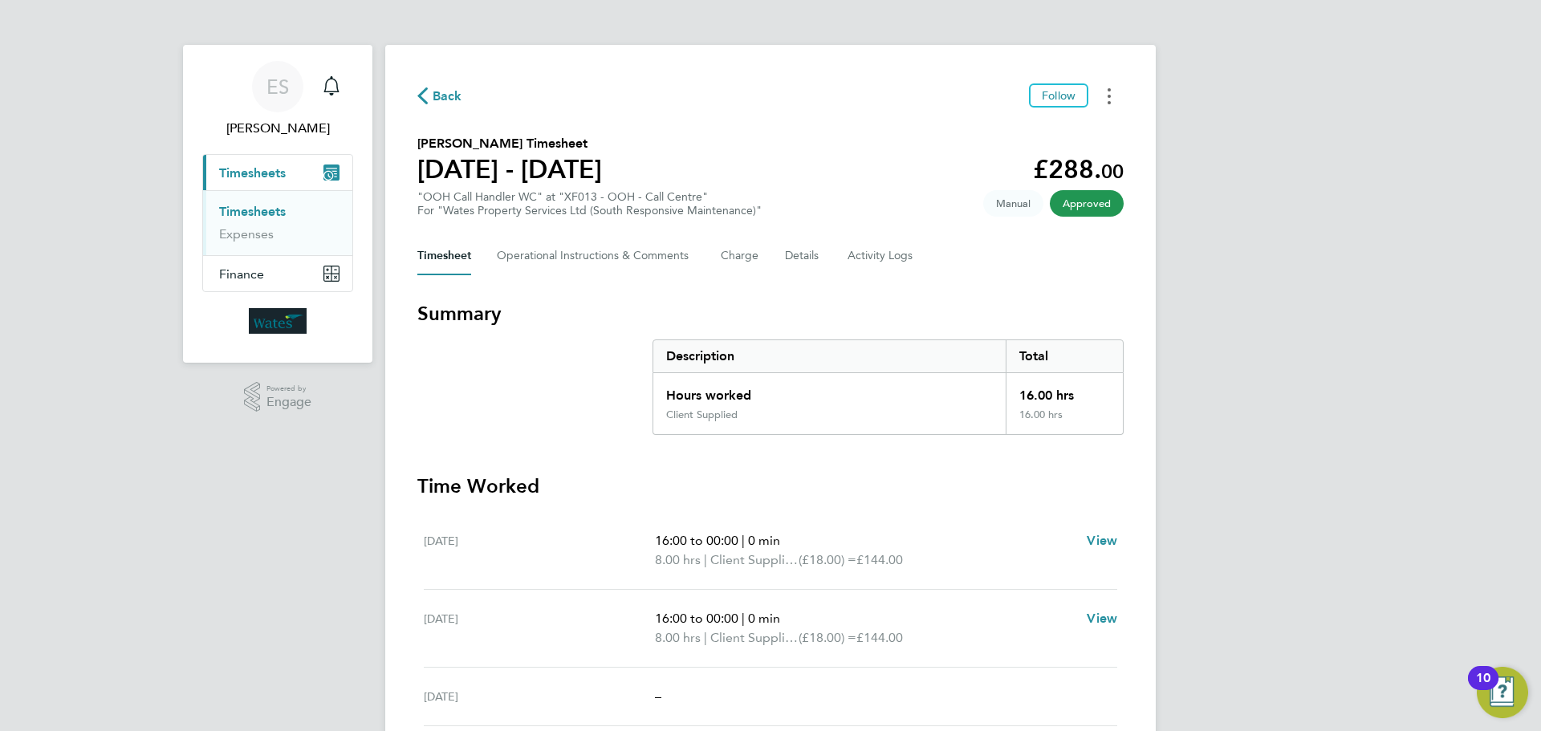
click at [1110, 92] on icon "Timesheets Menu" at bounding box center [1109, 96] width 3 height 16
click at [1051, 134] on link "Download timesheet" at bounding box center [1027, 132] width 193 height 32
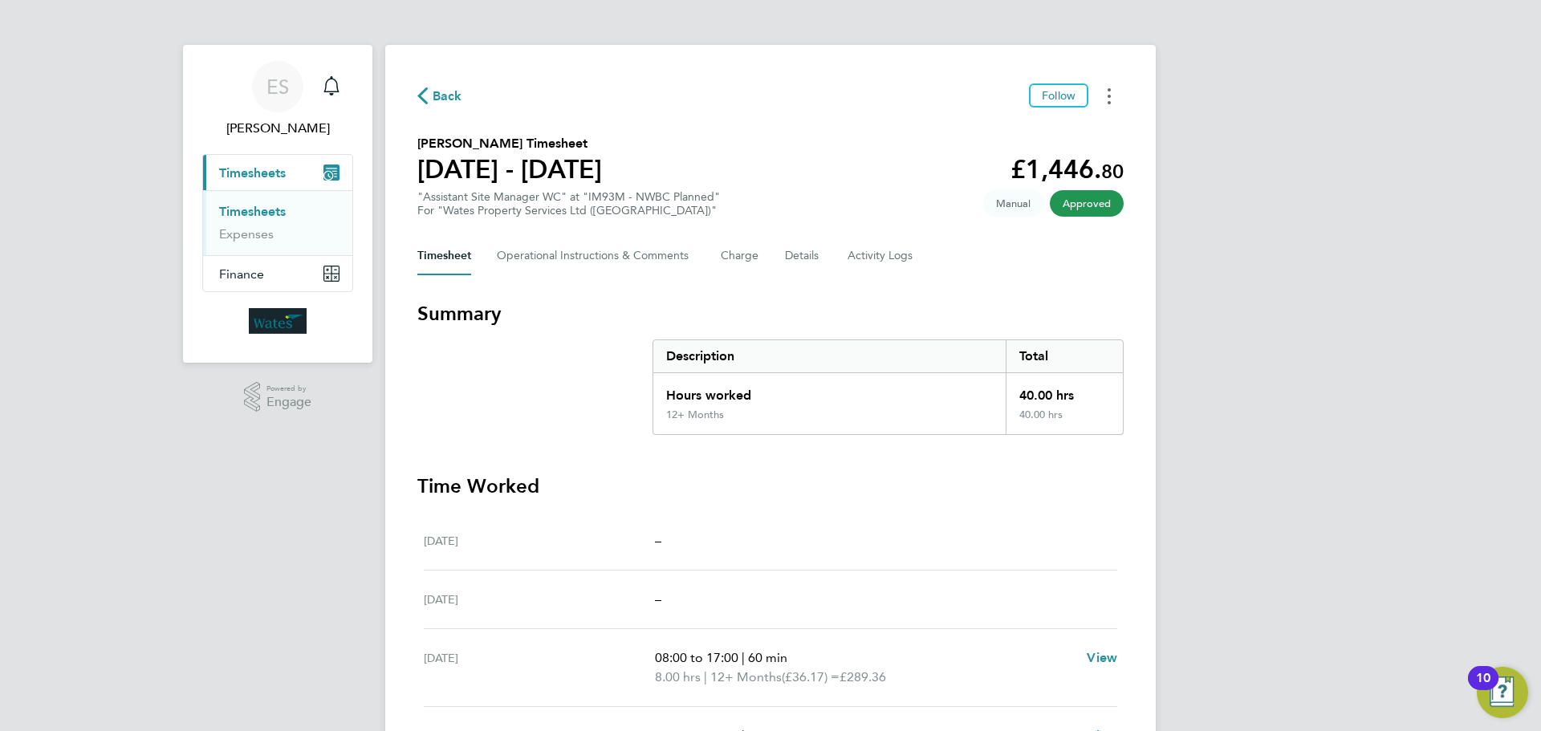
click at [1107, 83] on button "Timesheets Menu" at bounding box center [1109, 95] width 29 height 25
click at [1030, 127] on link "Download timesheet" at bounding box center [1027, 132] width 193 height 32
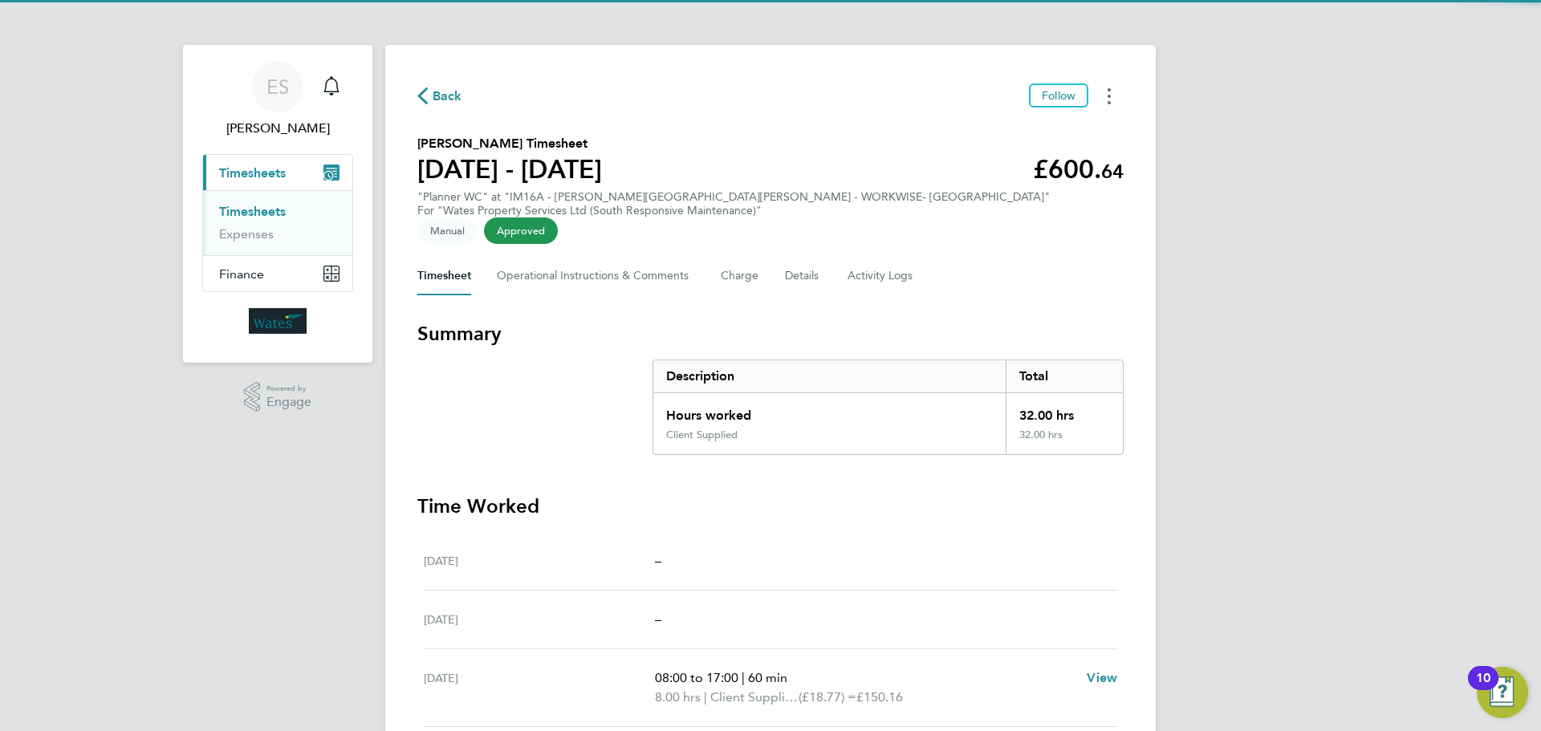
drag, startPoint x: 1108, startPoint y: 95, endPoint x: 1096, endPoint y: 107, distance: 17.0
click at [1108, 95] on icon "Timesheets Menu" at bounding box center [1109, 96] width 3 height 16
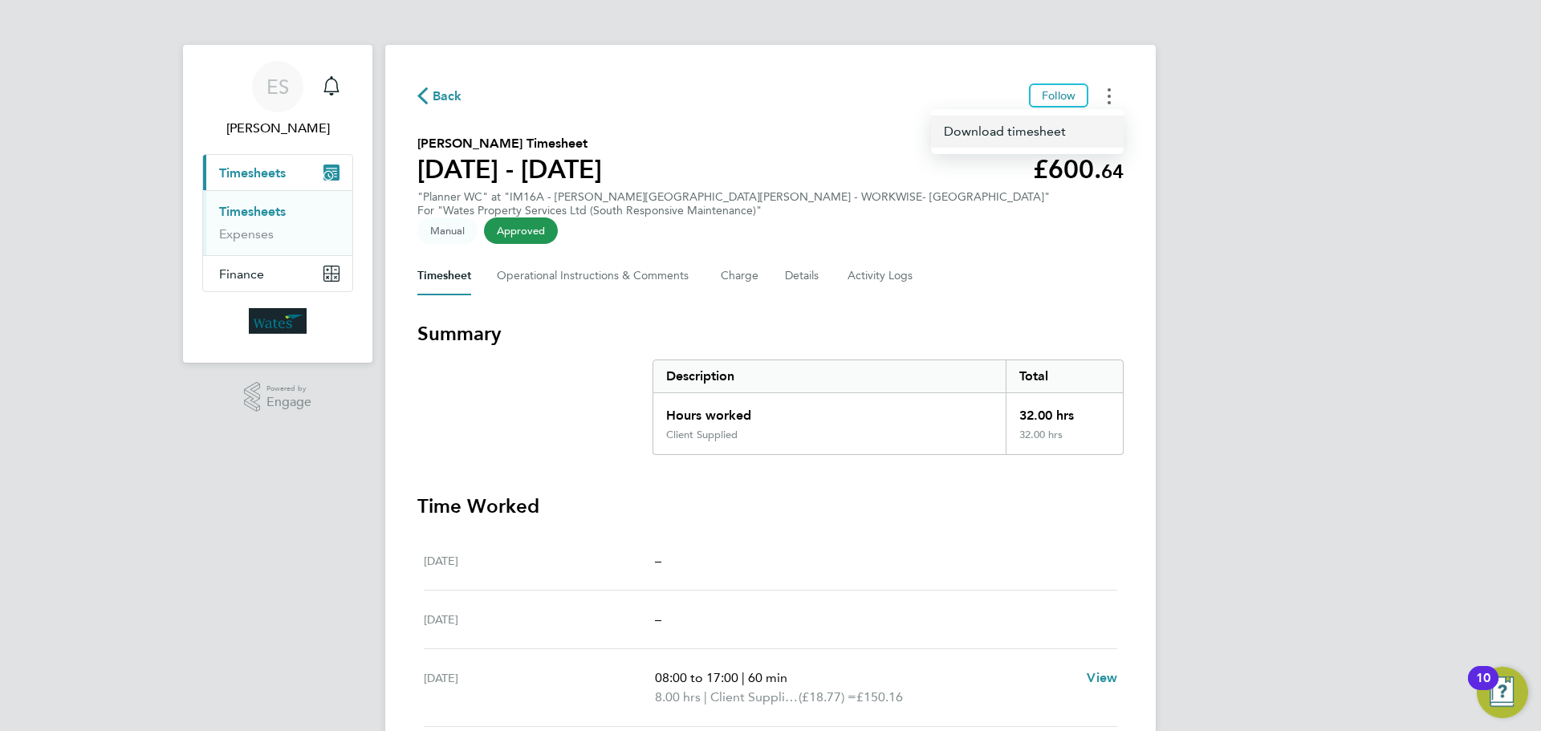
click at [1055, 132] on link "Download timesheet" at bounding box center [1027, 132] width 193 height 32
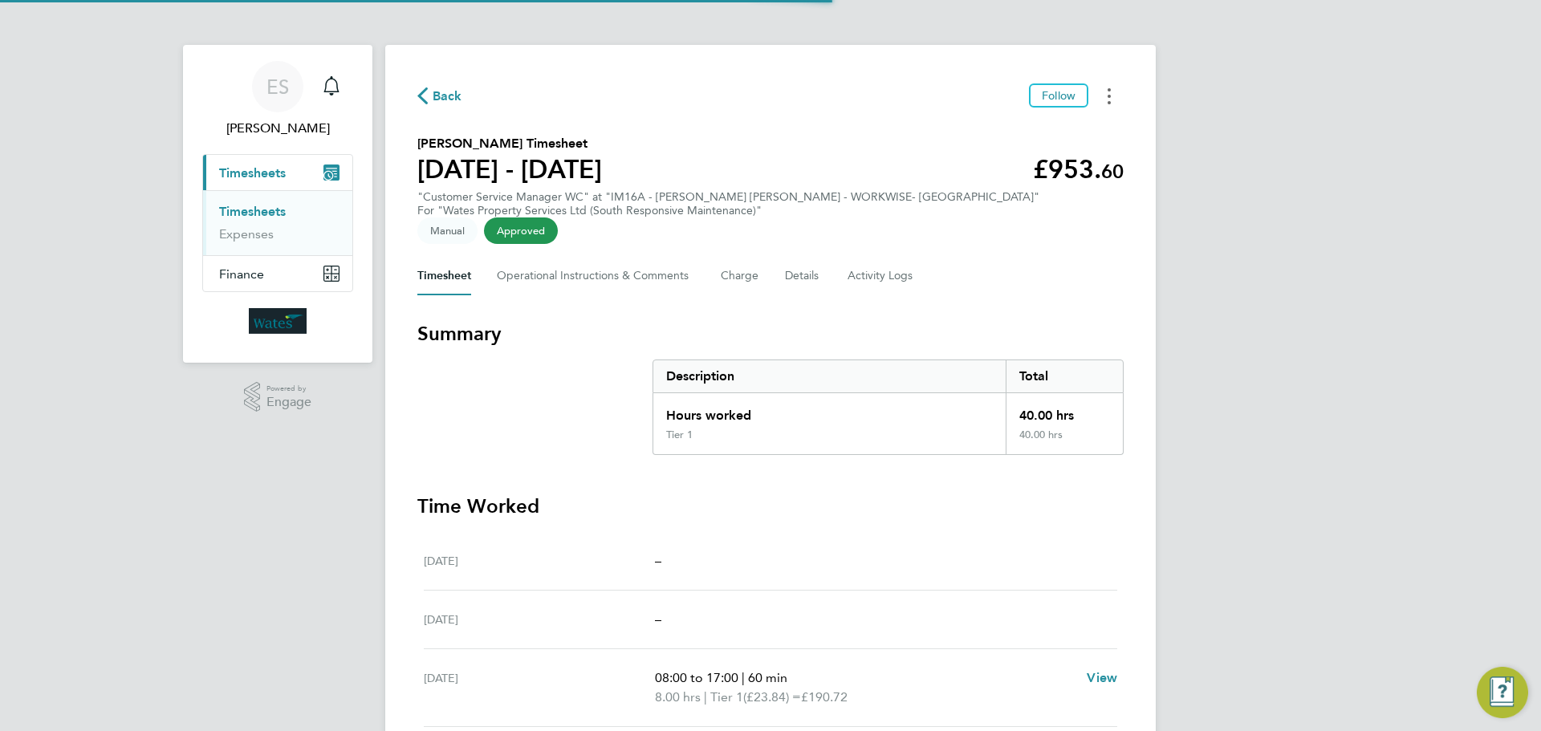
drag, startPoint x: 1108, startPoint y: 90, endPoint x: 1101, endPoint y: 104, distance: 15.1
click at [1108, 90] on icon "Timesheets Menu" at bounding box center [1109, 96] width 3 height 16
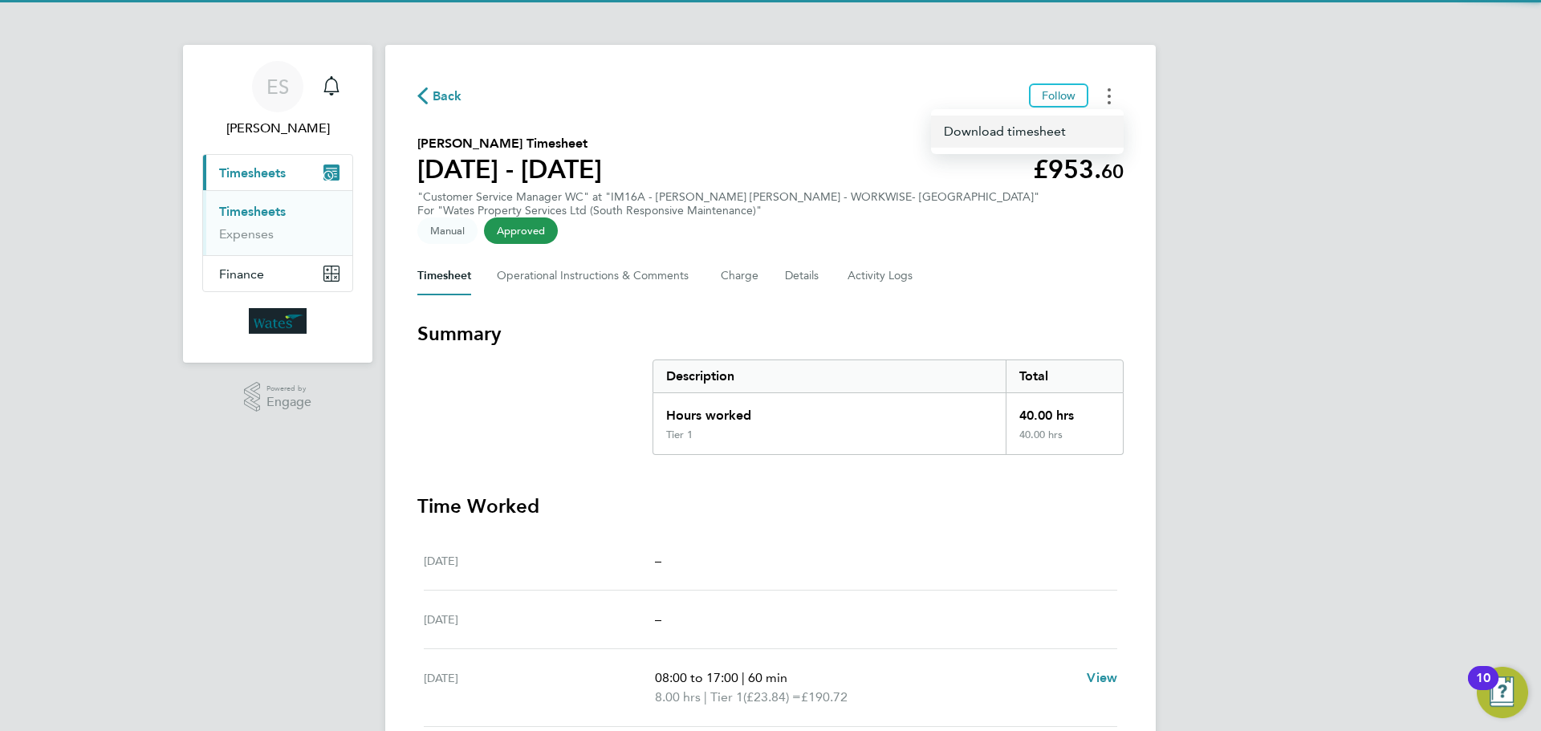
click at [1082, 120] on link "Download timesheet" at bounding box center [1027, 132] width 193 height 32
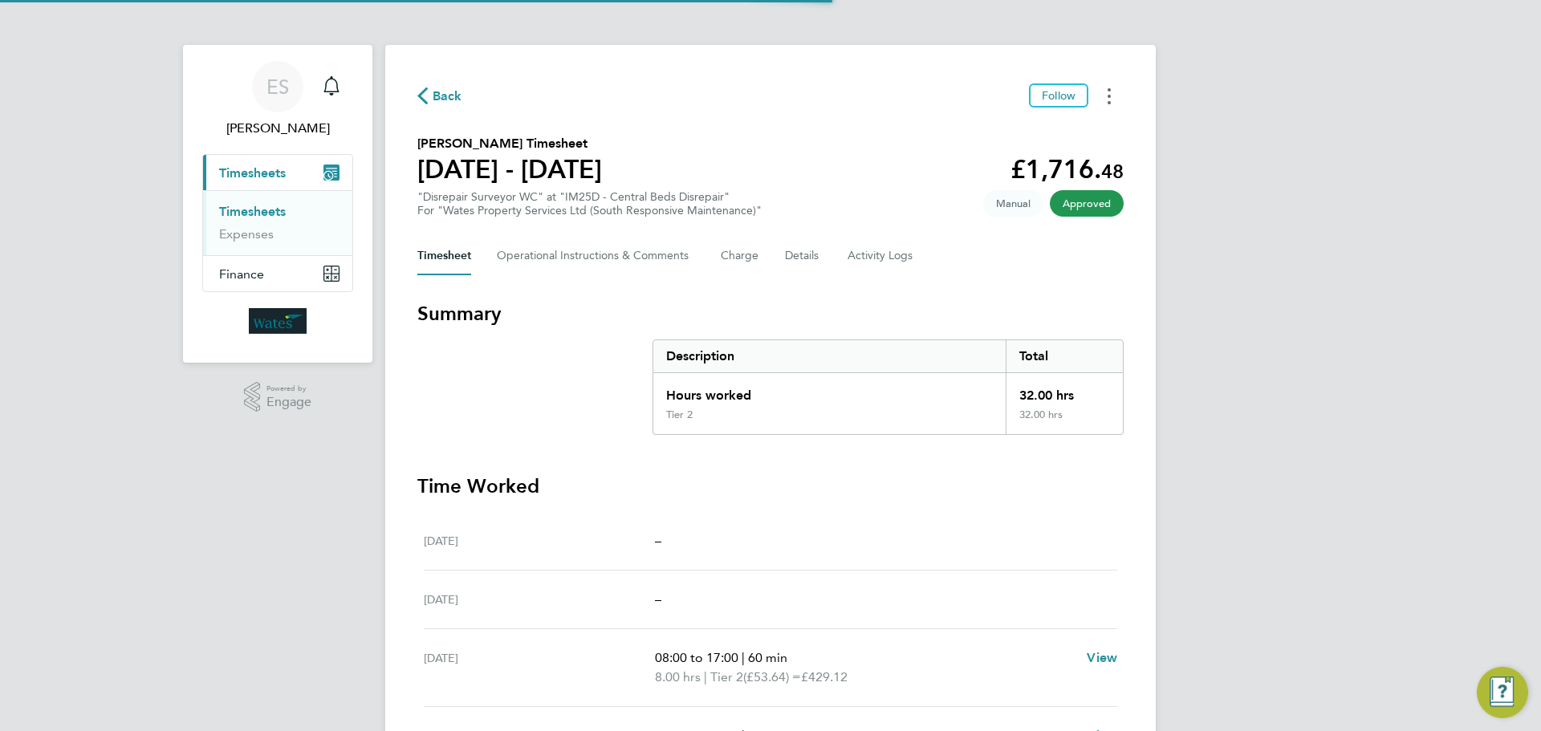
click at [1110, 94] on icon "Timesheets Menu" at bounding box center [1109, 96] width 3 height 16
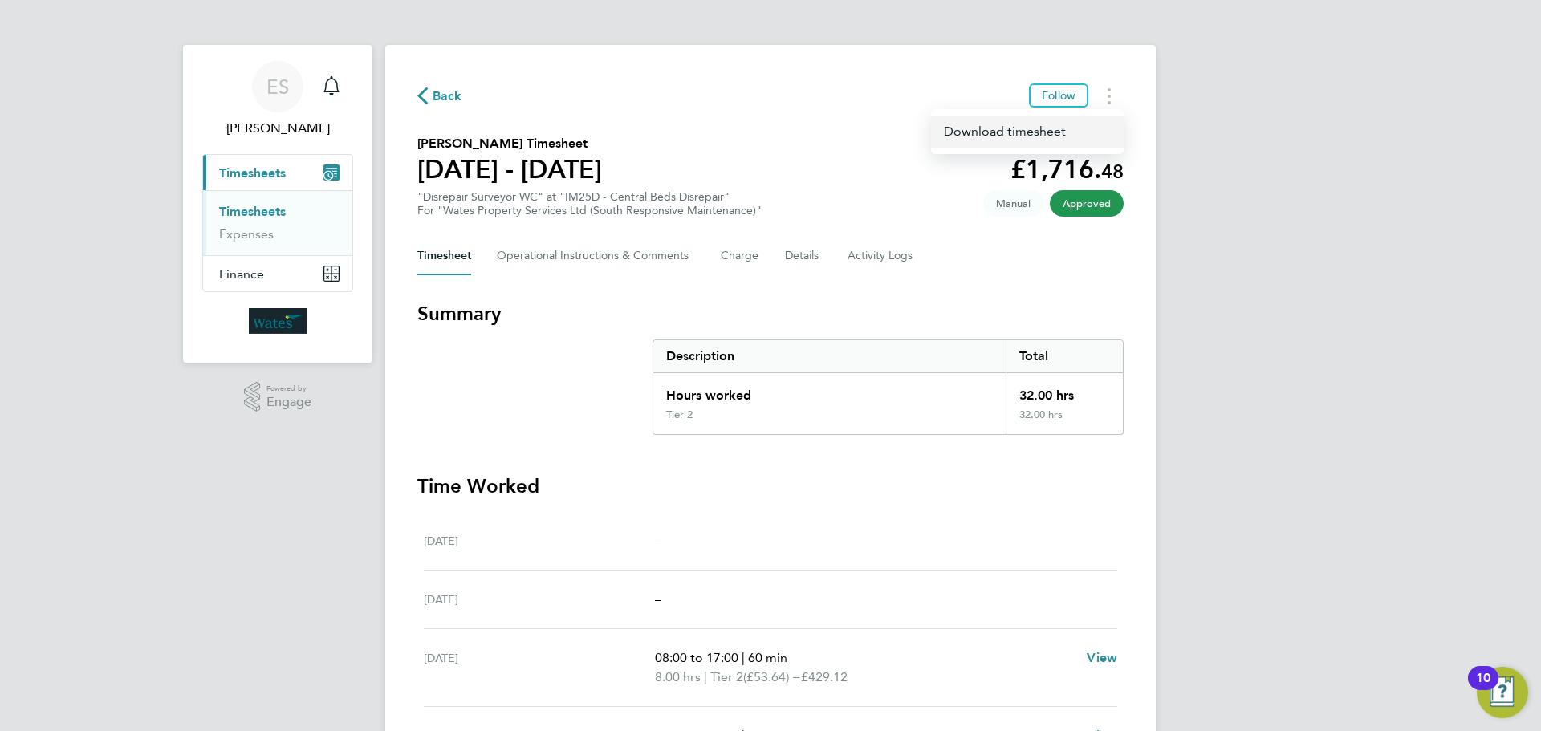
click at [1069, 123] on link "Download timesheet" at bounding box center [1027, 132] width 193 height 32
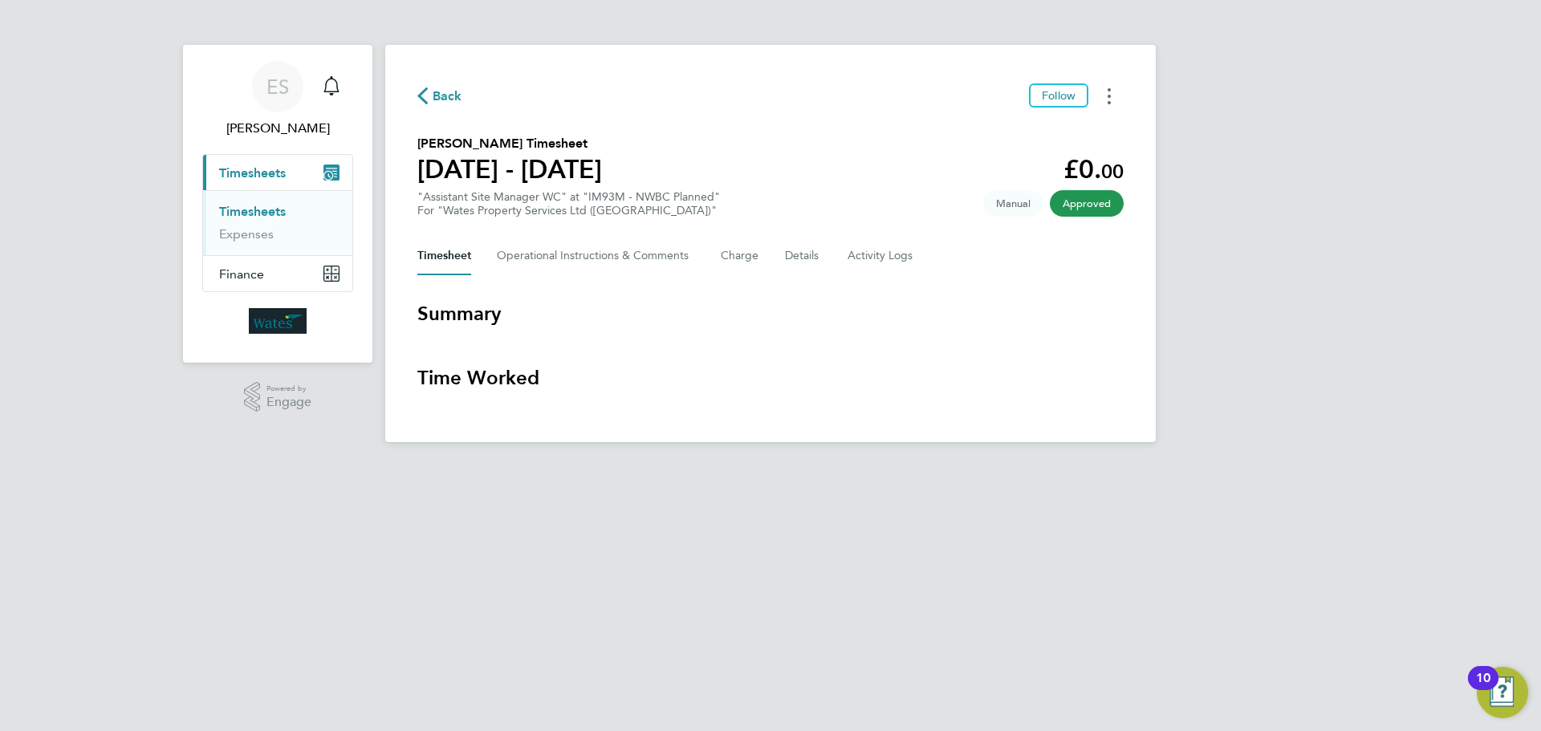
click at [1110, 92] on icon "Timesheets Menu" at bounding box center [1109, 96] width 3 height 16
click at [1032, 134] on link "Download timesheet" at bounding box center [1027, 132] width 193 height 32
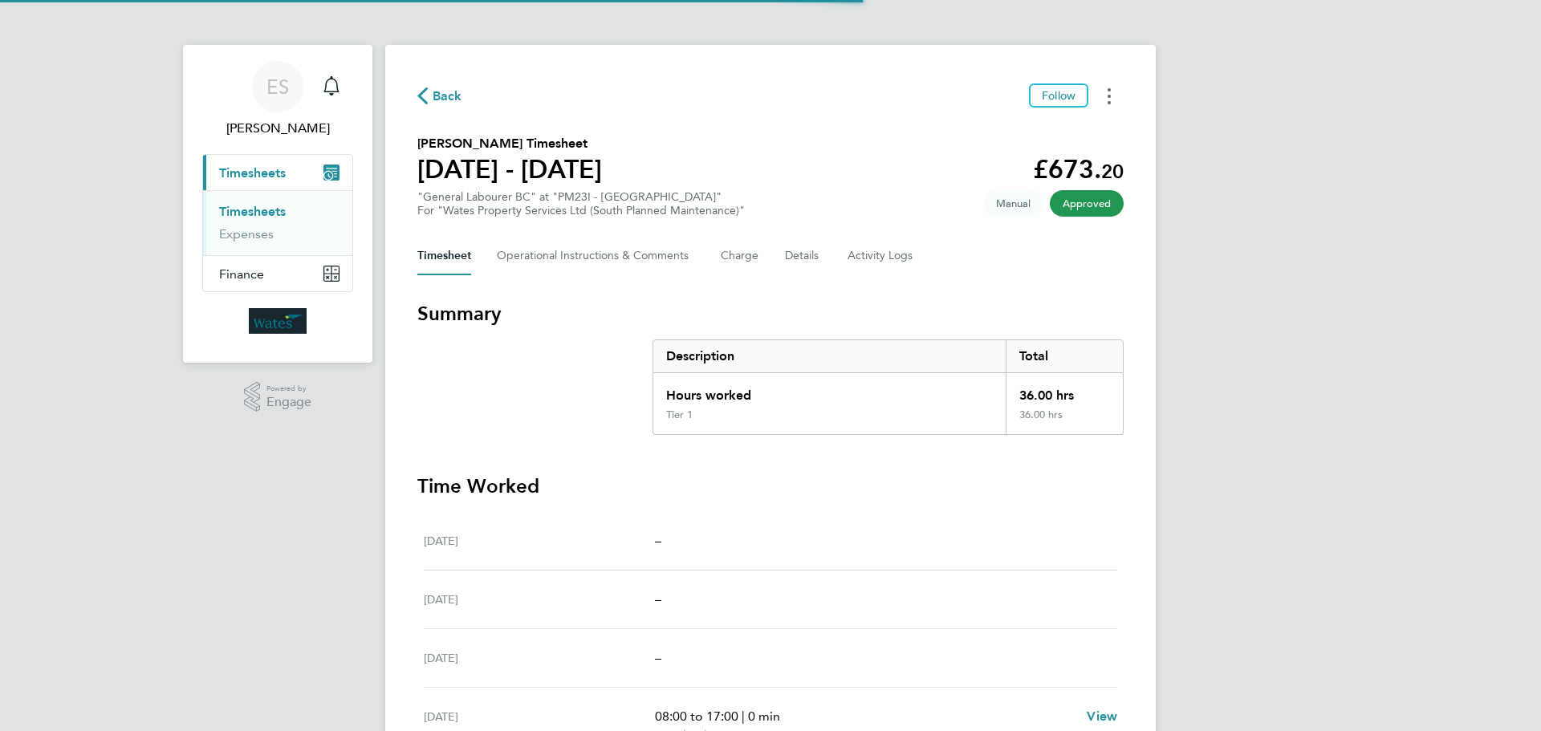
click at [1112, 101] on button "Timesheets Menu" at bounding box center [1109, 95] width 29 height 25
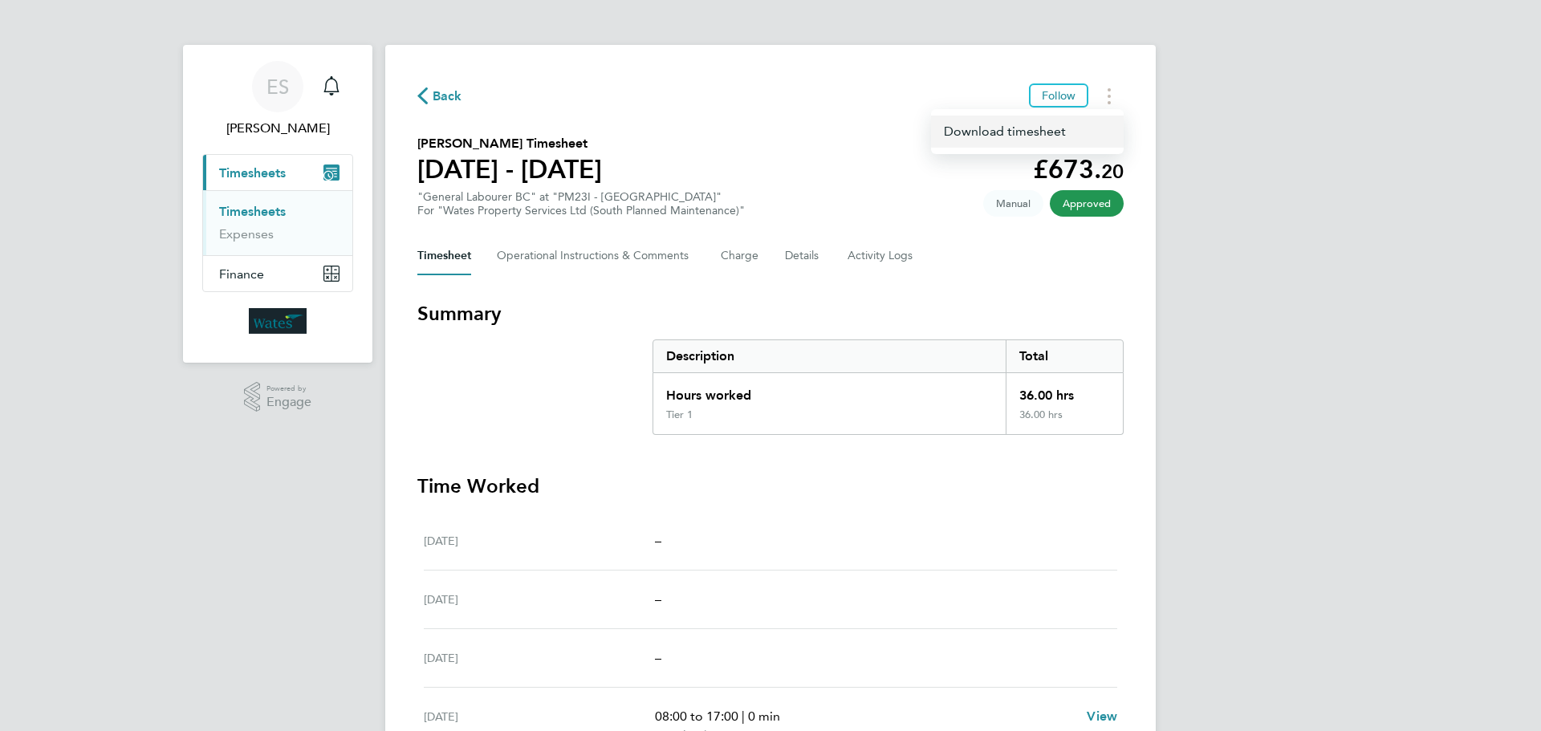
click at [1062, 120] on link "Download timesheet" at bounding box center [1027, 132] width 193 height 32
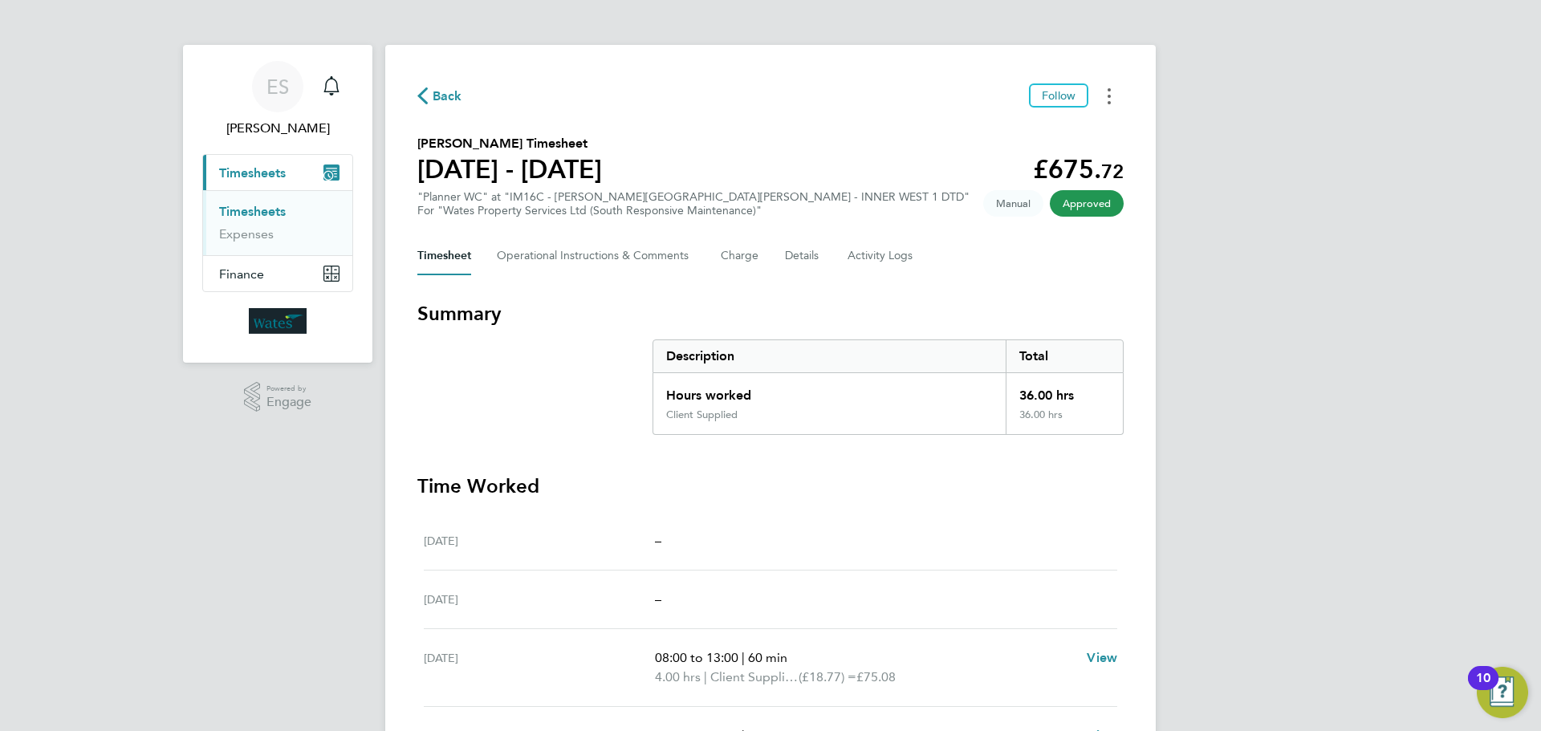
click at [1112, 89] on button "Timesheets Menu" at bounding box center [1109, 95] width 29 height 25
click at [1049, 135] on link "Download timesheet" at bounding box center [1027, 132] width 193 height 32
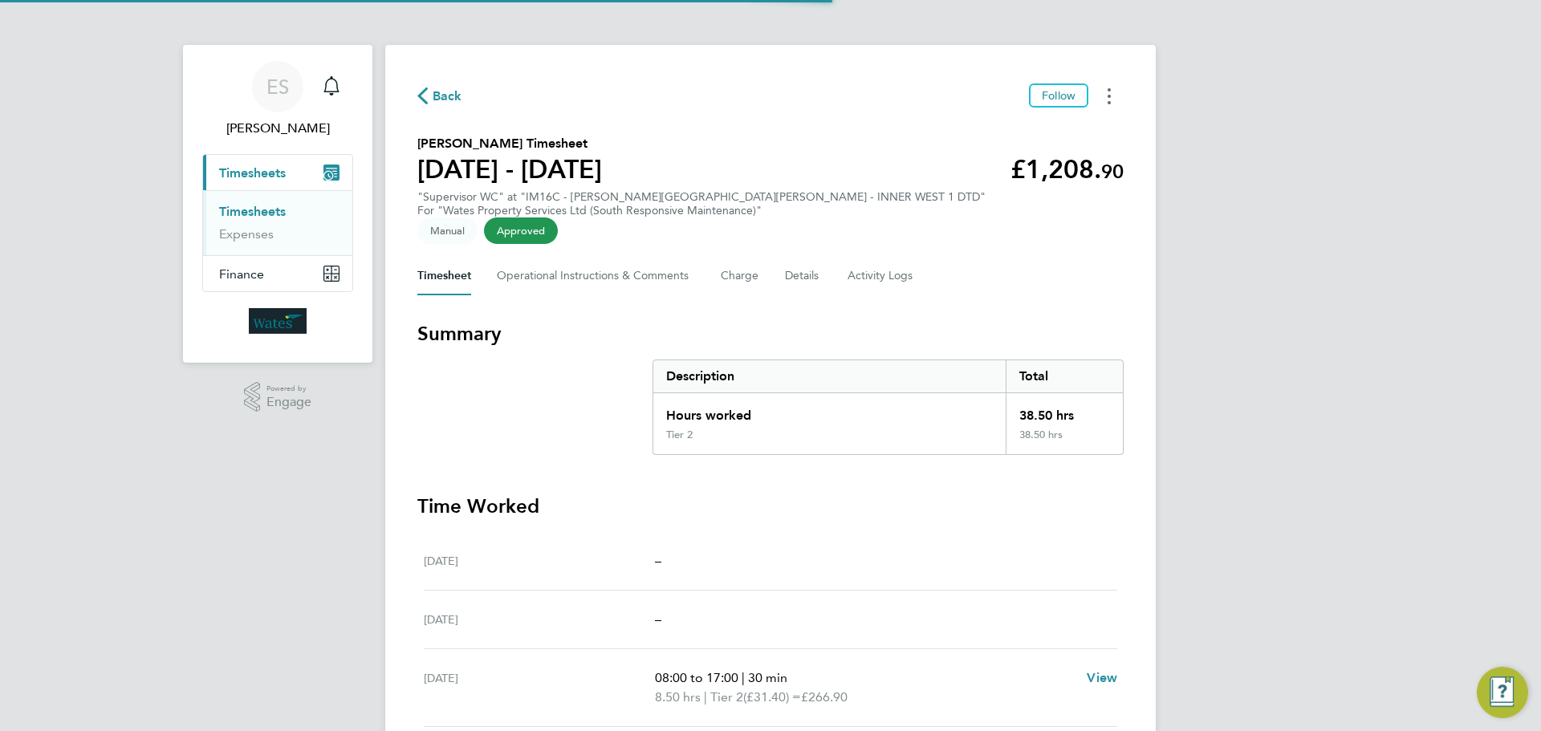
drag, startPoint x: 1106, startPoint y: 87, endPoint x: 1101, endPoint y: 102, distance: 15.2
click at [1106, 87] on button "Timesheets Menu" at bounding box center [1109, 95] width 29 height 25
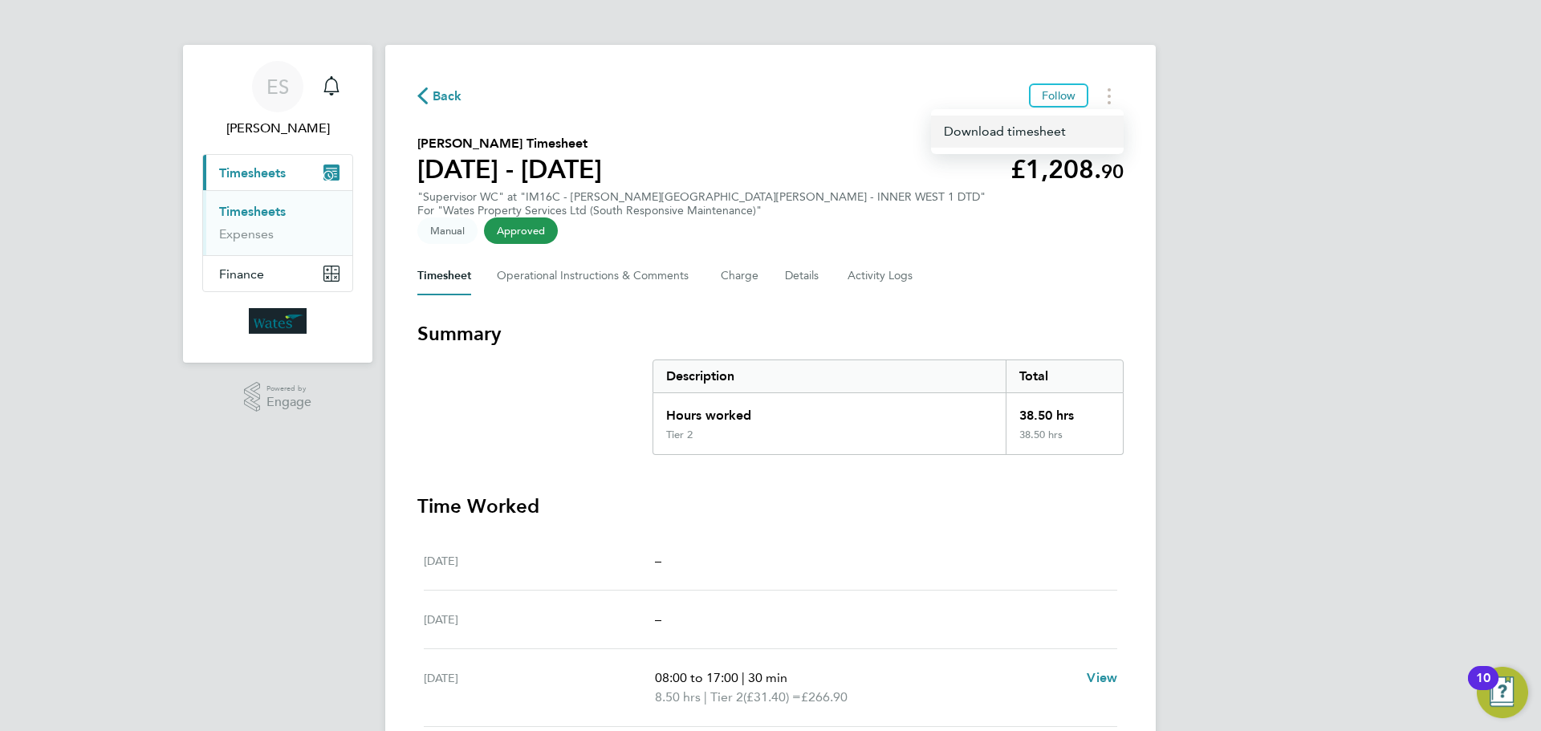
click at [1056, 134] on link "Download timesheet" at bounding box center [1027, 132] width 193 height 32
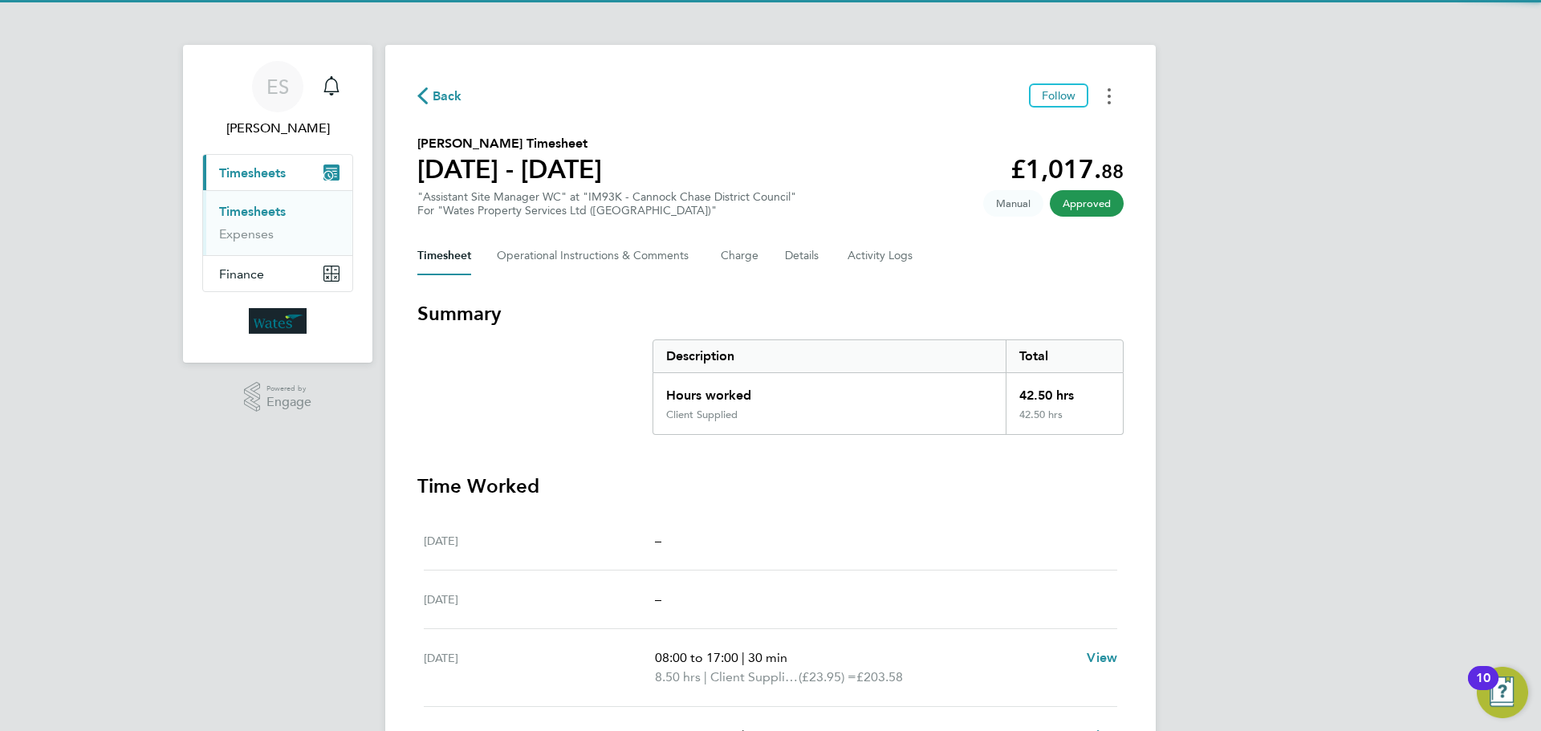
click at [1113, 101] on button "Timesheets Menu" at bounding box center [1109, 95] width 29 height 25
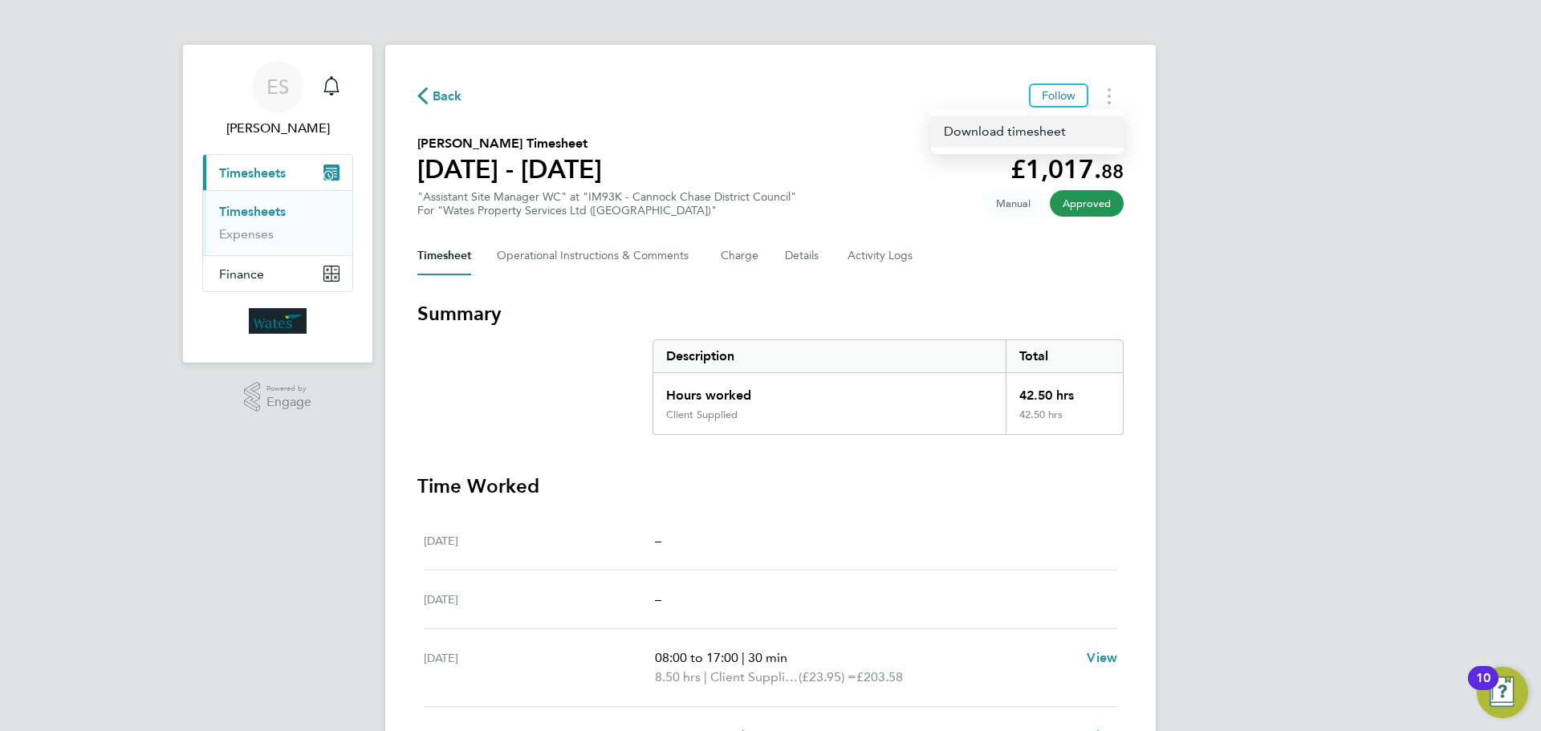
click at [1087, 129] on link "Download timesheet" at bounding box center [1027, 132] width 193 height 32
click at [1109, 82] on div "Back Follow Janine Ward's Timesheet 16 - 22 Aug 2025 £1,106. 28 "Resident Liais…" at bounding box center [770, 551] width 770 height 1012
click at [1113, 96] on button "Timesheets Menu" at bounding box center [1109, 95] width 29 height 25
click at [1011, 133] on link "Download timesheet" at bounding box center [1027, 132] width 193 height 32
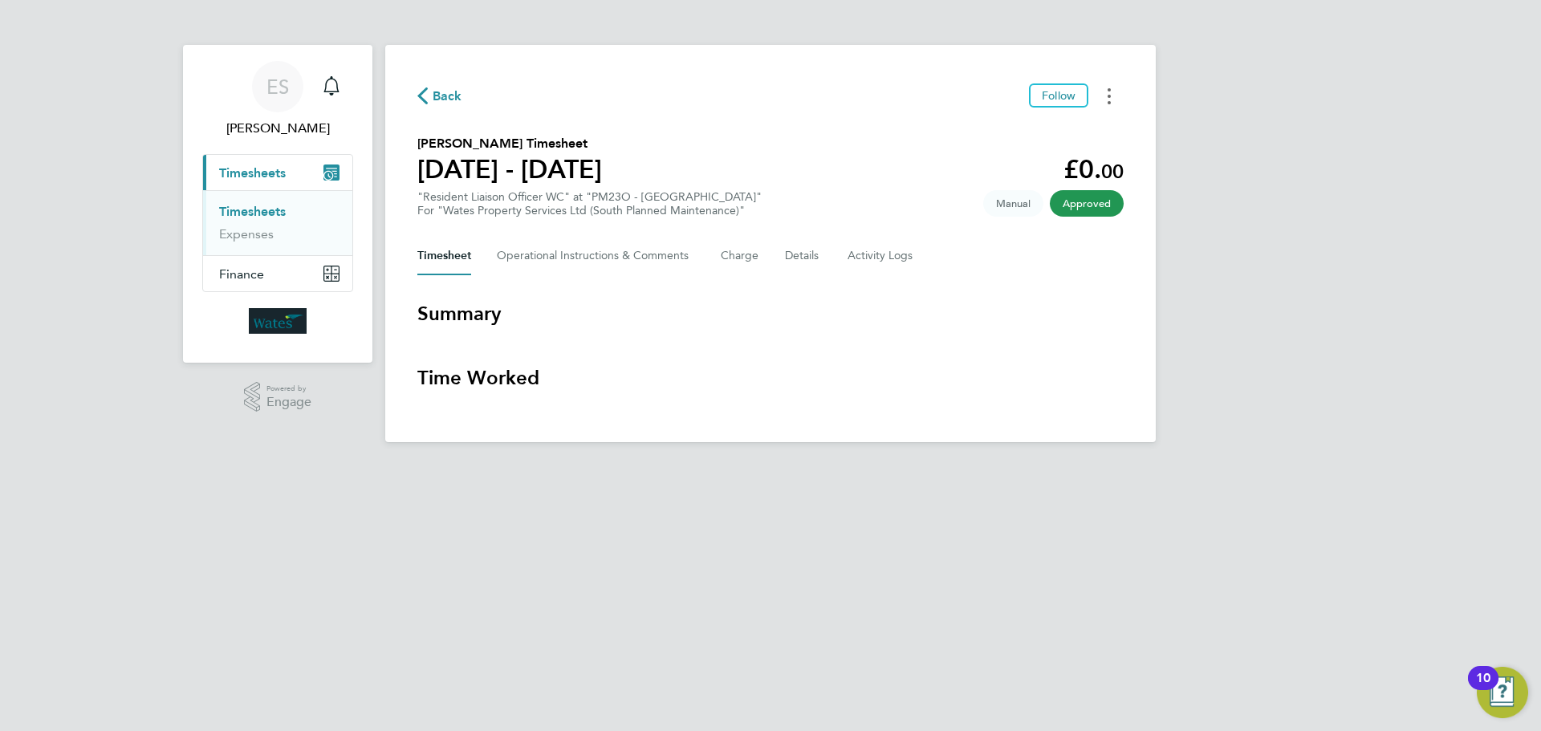
click at [1111, 87] on button "Timesheets Menu" at bounding box center [1109, 95] width 29 height 25
click at [1045, 129] on link "Download timesheet" at bounding box center [1027, 132] width 193 height 32
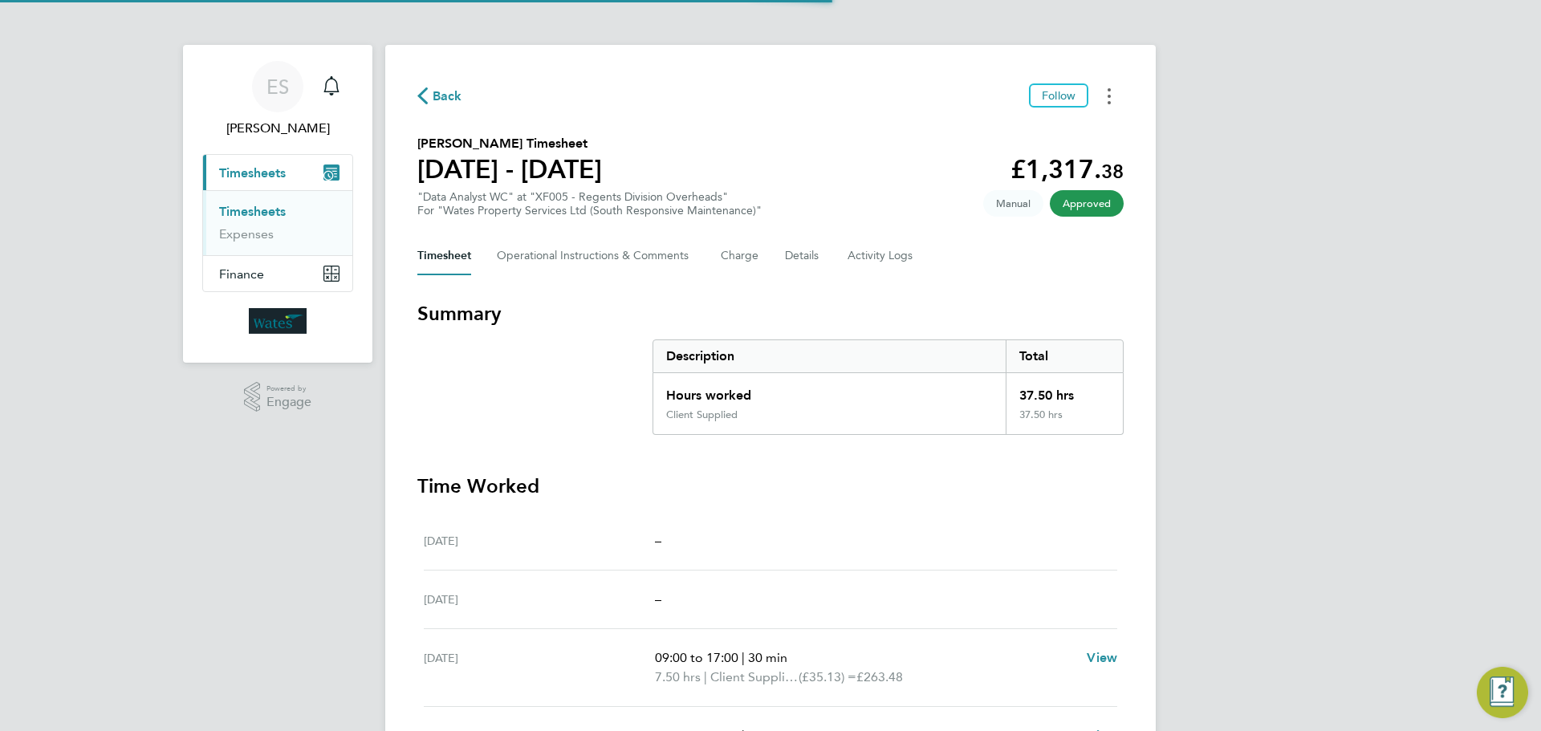
click at [1109, 92] on icon "Timesheets Menu" at bounding box center [1109, 96] width 3 height 16
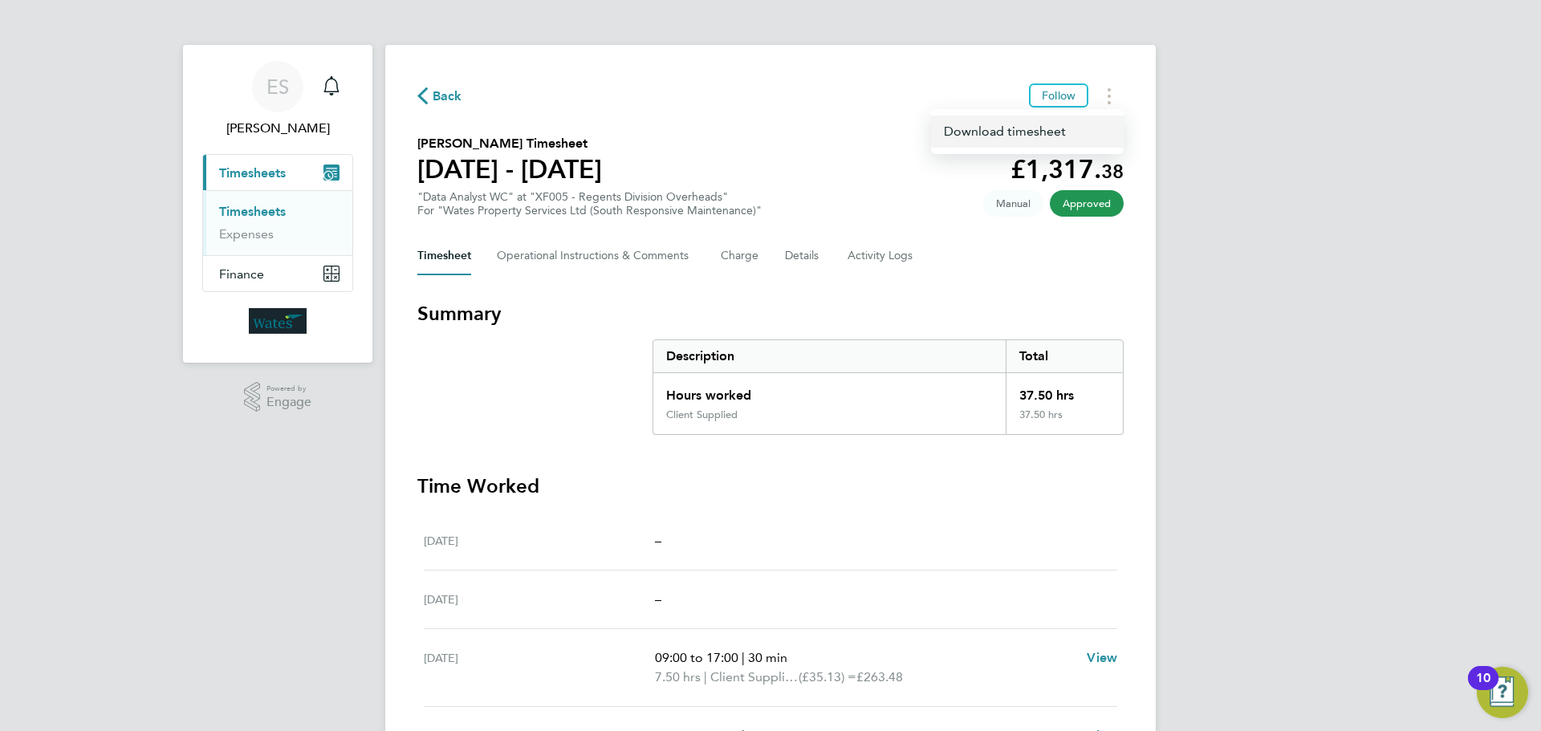
click at [1091, 124] on link "Download timesheet" at bounding box center [1027, 132] width 193 height 32
click at [1108, 88] on icon "Timesheets Menu" at bounding box center [1109, 96] width 3 height 16
click at [1063, 133] on link "Download timesheet" at bounding box center [1027, 132] width 193 height 32
click at [1116, 99] on button "Timesheets Menu" at bounding box center [1109, 95] width 29 height 25
click at [1087, 138] on link "Download timesheet" at bounding box center [1027, 132] width 193 height 32
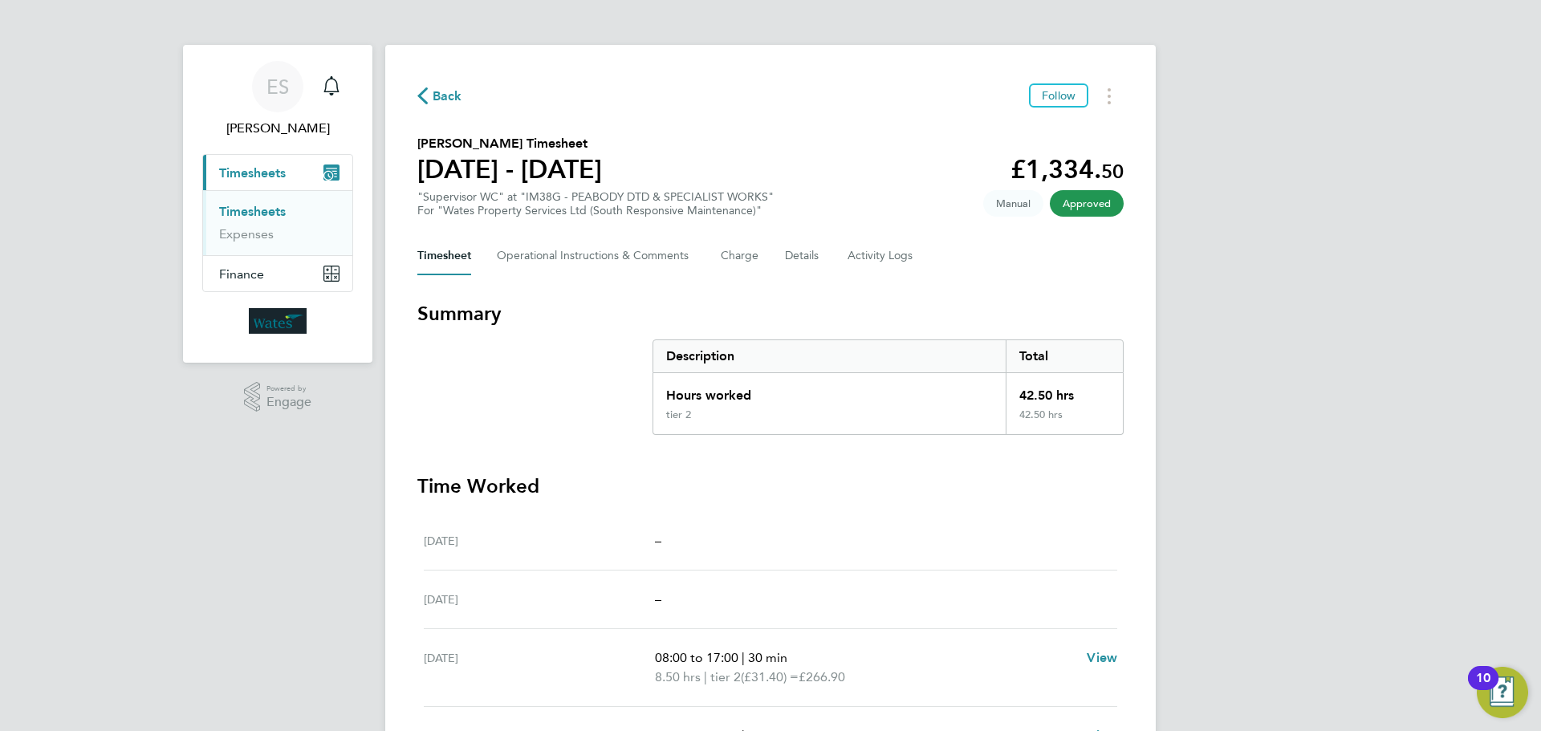
click at [1380, 254] on div "ES Emily Summerfield Notifications Applications: Current page: Timesheets Times…" at bounding box center [770, 541] width 1541 height 1083
click at [1105, 87] on button "Timesheets Menu" at bounding box center [1109, 95] width 29 height 25
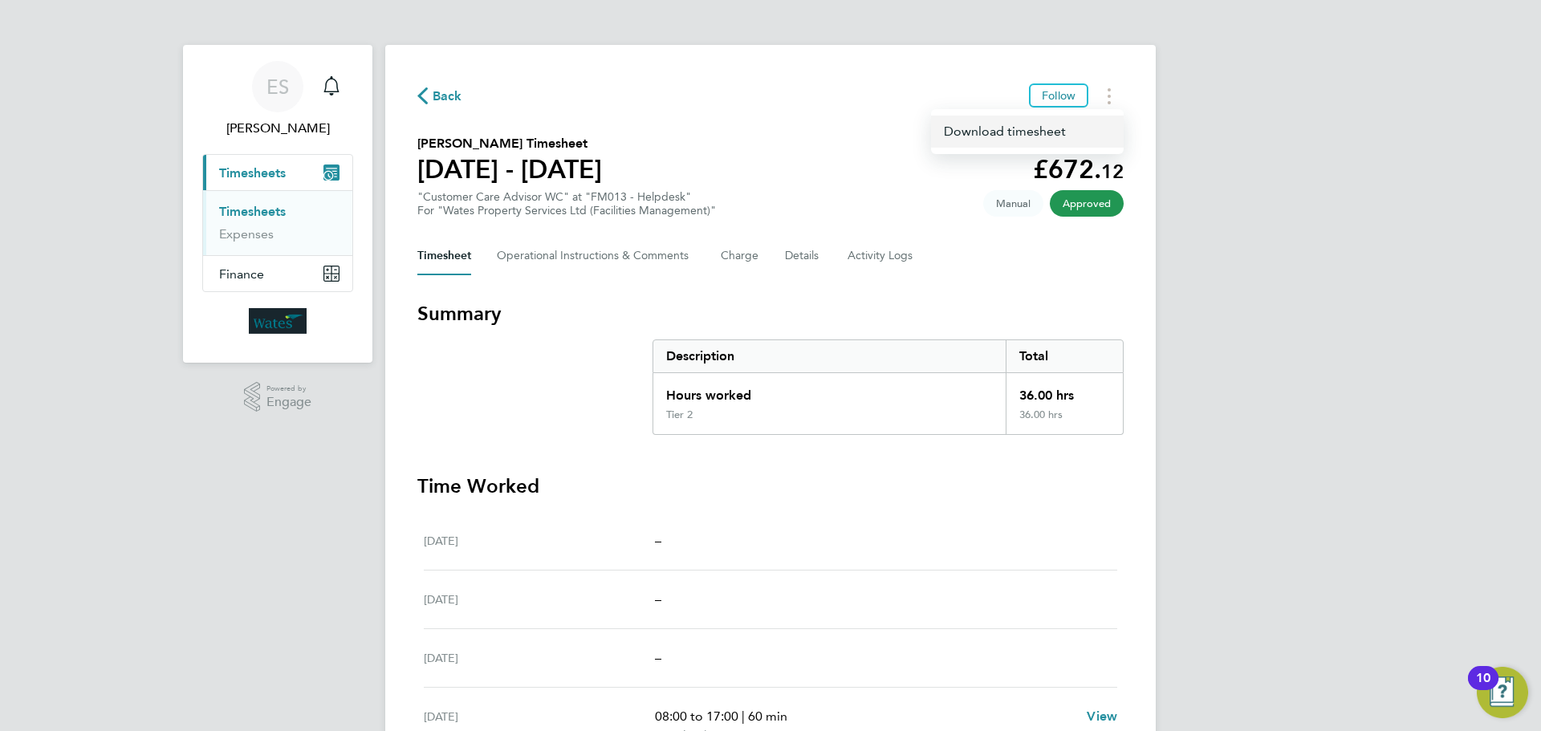
click at [1065, 123] on link "Download timesheet" at bounding box center [1027, 132] width 193 height 32
click at [1118, 100] on button "Timesheets Menu" at bounding box center [1109, 95] width 29 height 25
click at [1050, 137] on link "Download timesheet" at bounding box center [1027, 132] width 193 height 32
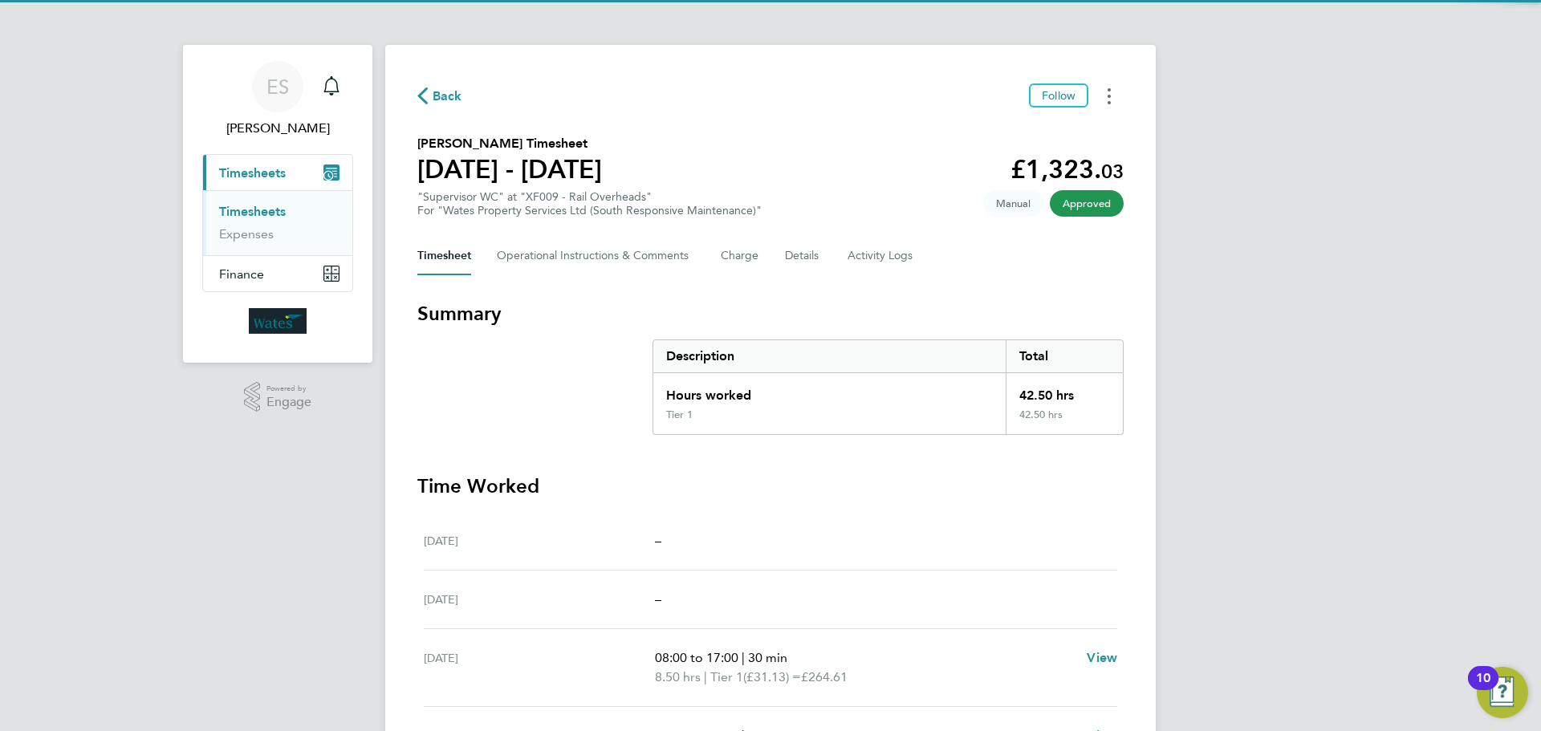
click at [1104, 105] on button "Timesheets Menu" at bounding box center [1109, 95] width 29 height 25
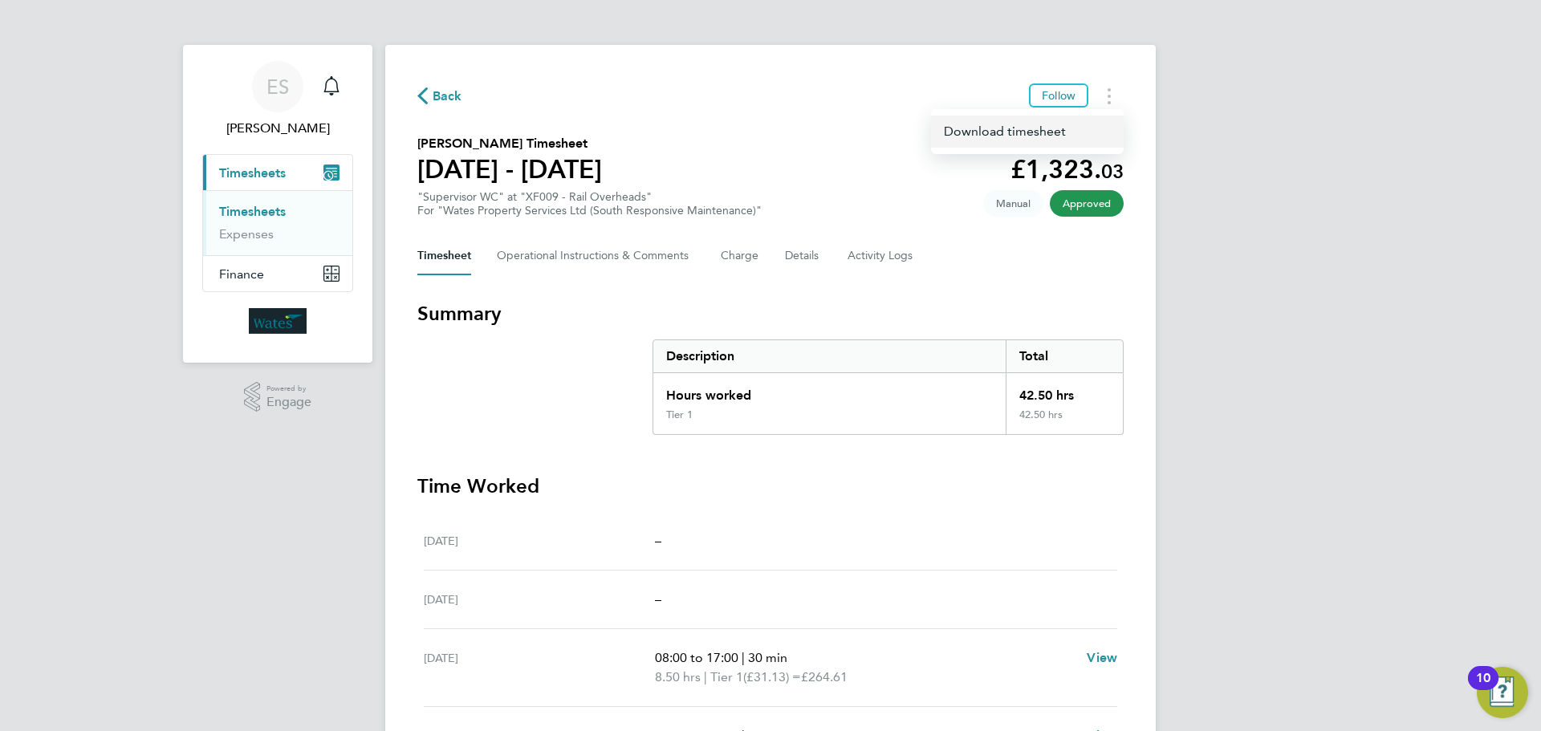
click at [1069, 129] on link "Download timesheet" at bounding box center [1027, 132] width 193 height 32
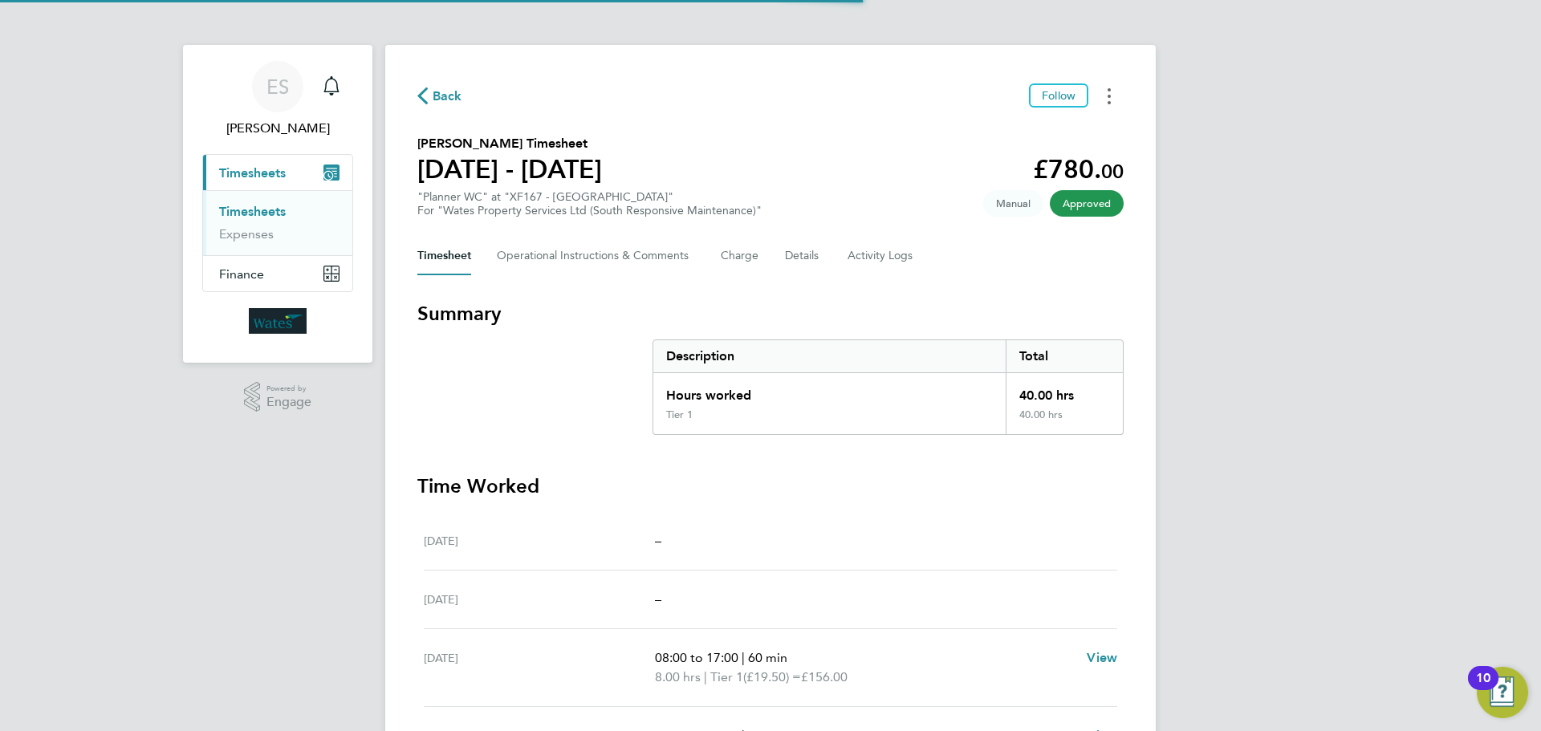
click at [1106, 85] on button "Timesheets Menu" at bounding box center [1109, 95] width 29 height 25
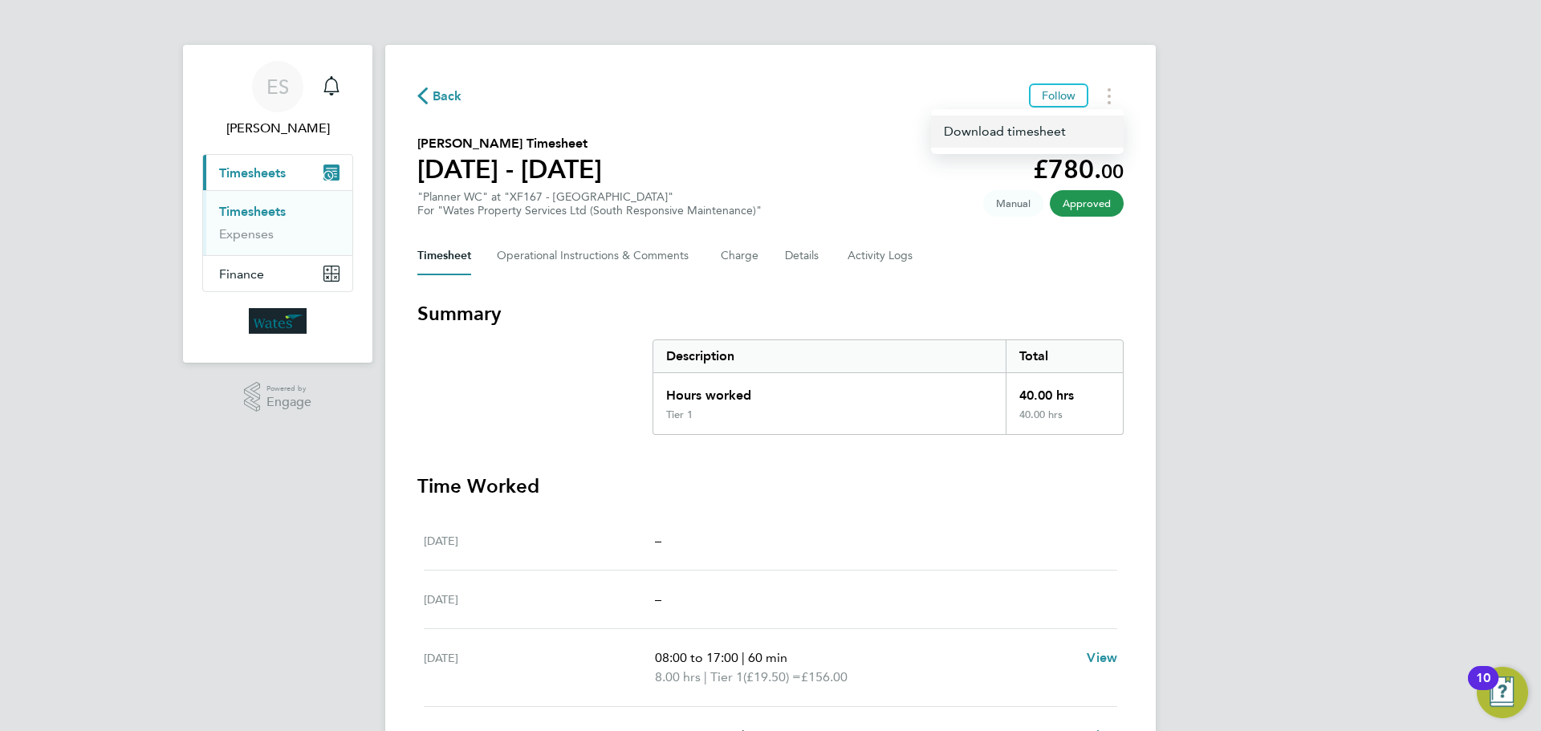
click at [1058, 132] on link "Download timesheet" at bounding box center [1027, 132] width 193 height 32
click at [1108, 90] on icon "Timesheets Menu" at bounding box center [1109, 96] width 3 height 16
click at [1043, 132] on link "Download timesheet" at bounding box center [1027, 132] width 193 height 32
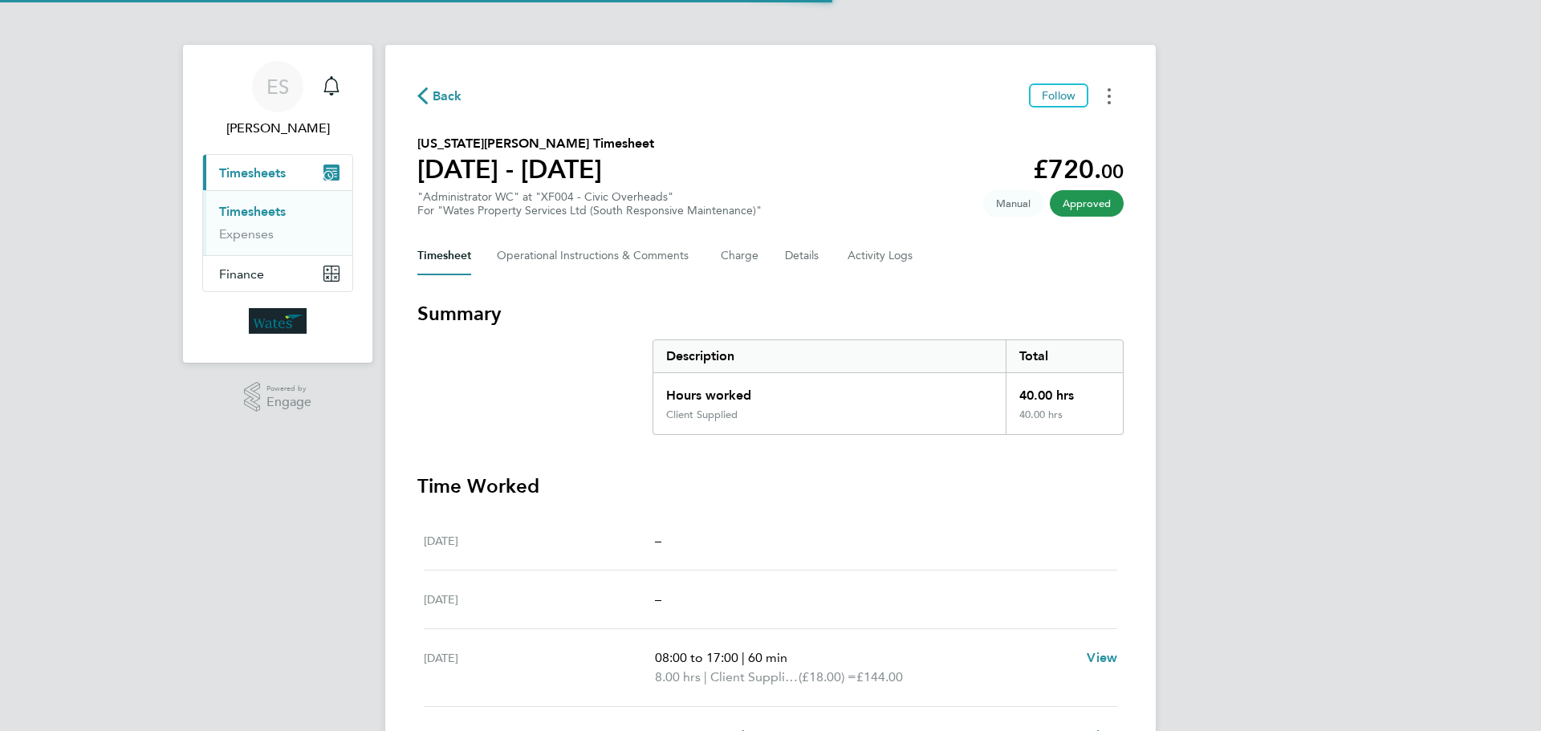
click at [1105, 95] on button "Timesheets Menu" at bounding box center [1109, 95] width 29 height 25
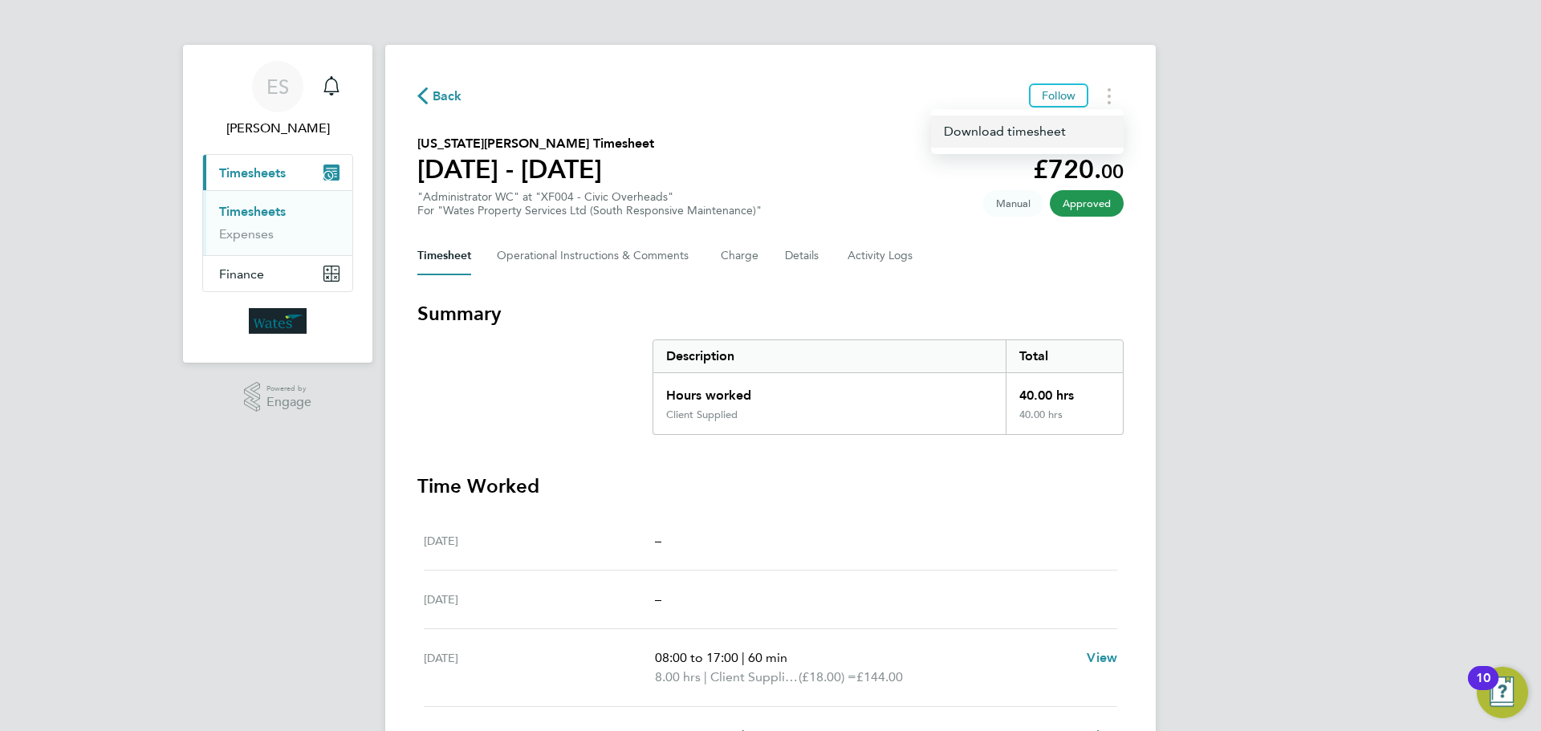
click at [1024, 129] on link "Download timesheet" at bounding box center [1027, 132] width 193 height 32
click at [1114, 92] on button "Timesheets Menu" at bounding box center [1109, 95] width 29 height 25
click at [1075, 133] on link "Download timesheet" at bounding box center [1027, 132] width 193 height 32
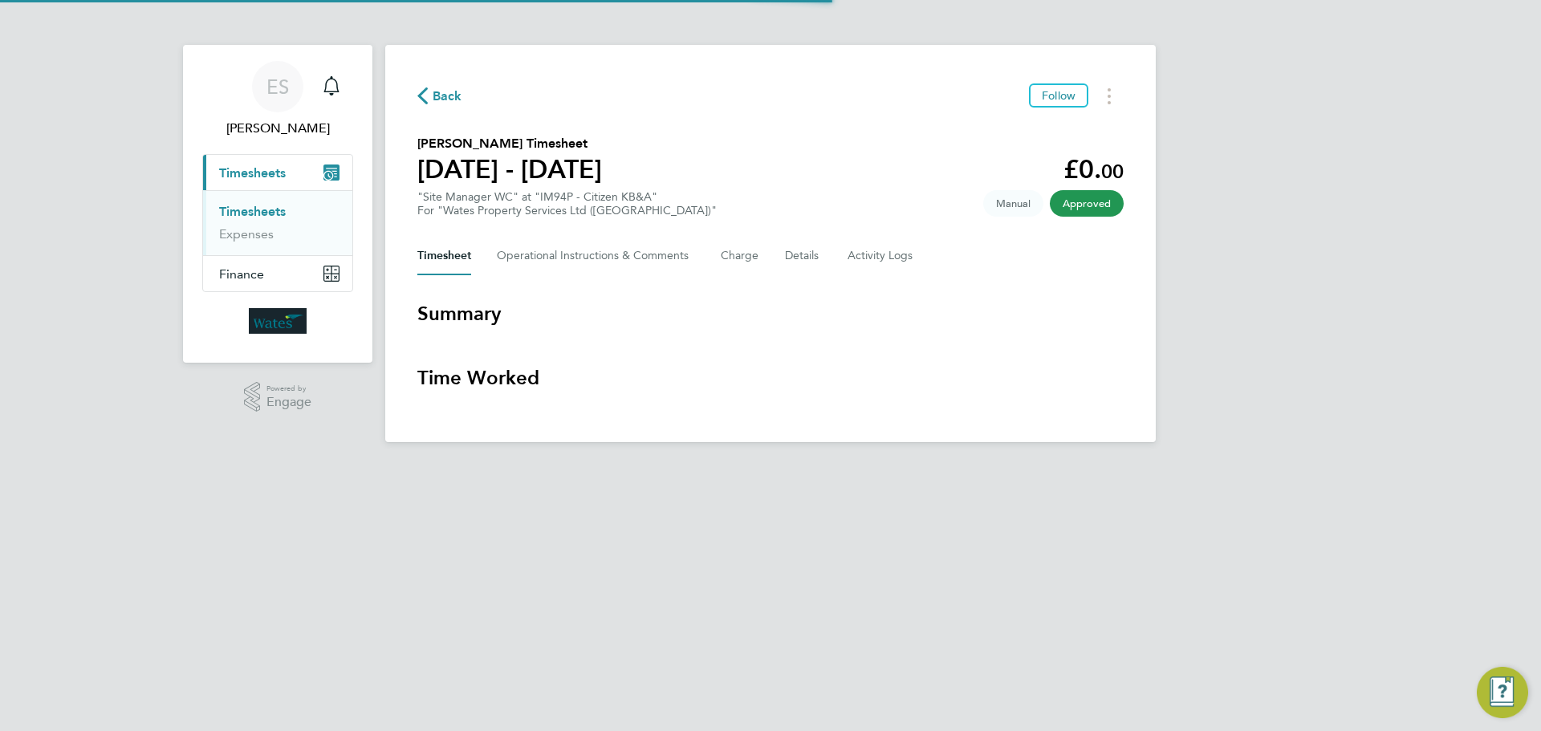
click at [1110, 76] on div "Back Follow Johnathan Townsend's Timesheet 16 - 22 Aug 2025 £0. 00 "Site Manage…" at bounding box center [770, 243] width 770 height 397
click at [1109, 88] on icon "Timesheets Menu" at bounding box center [1109, 96] width 3 height 16
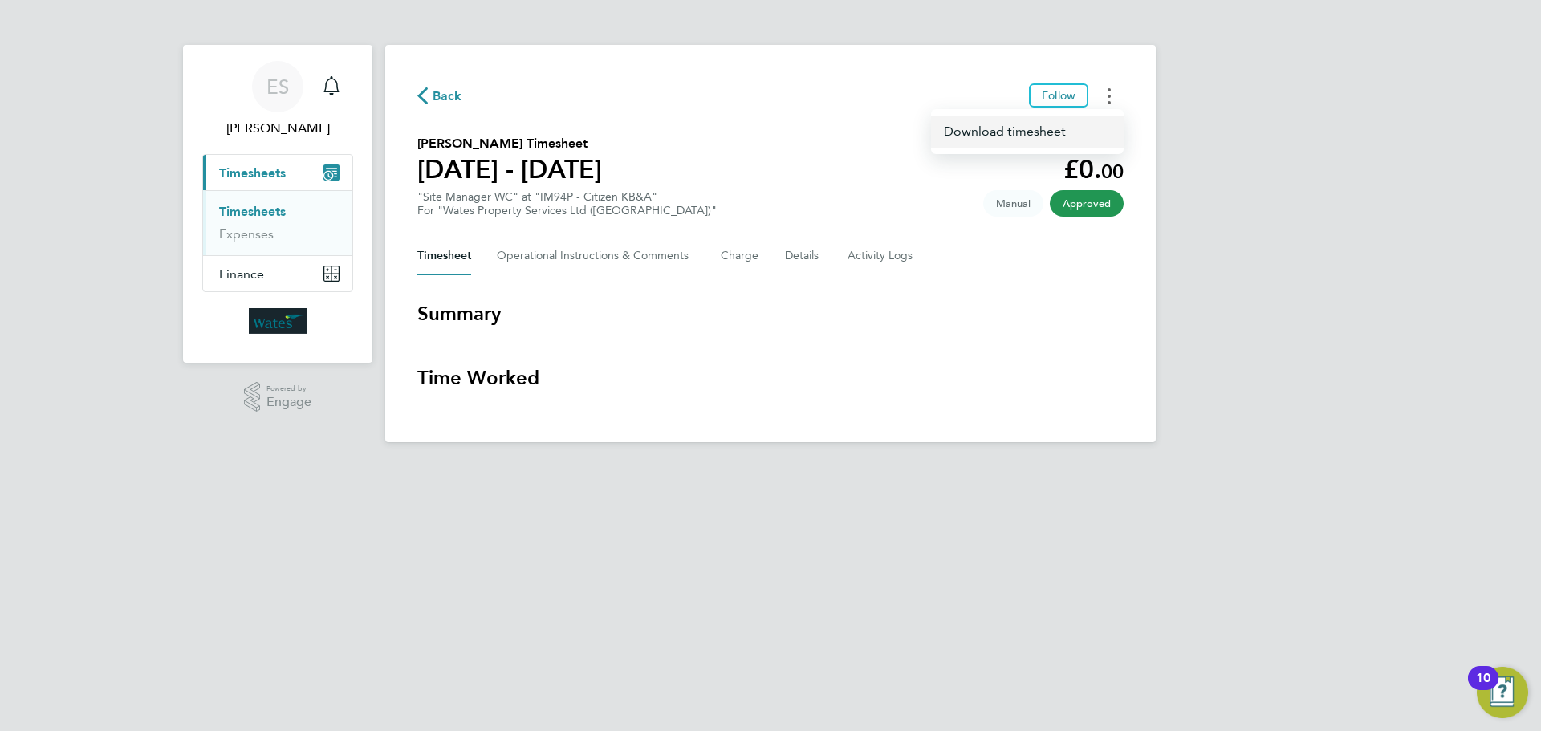
click at [1059, 124] on link "Download timesheet" at bounding box center [1027, 132] width 193 height 32
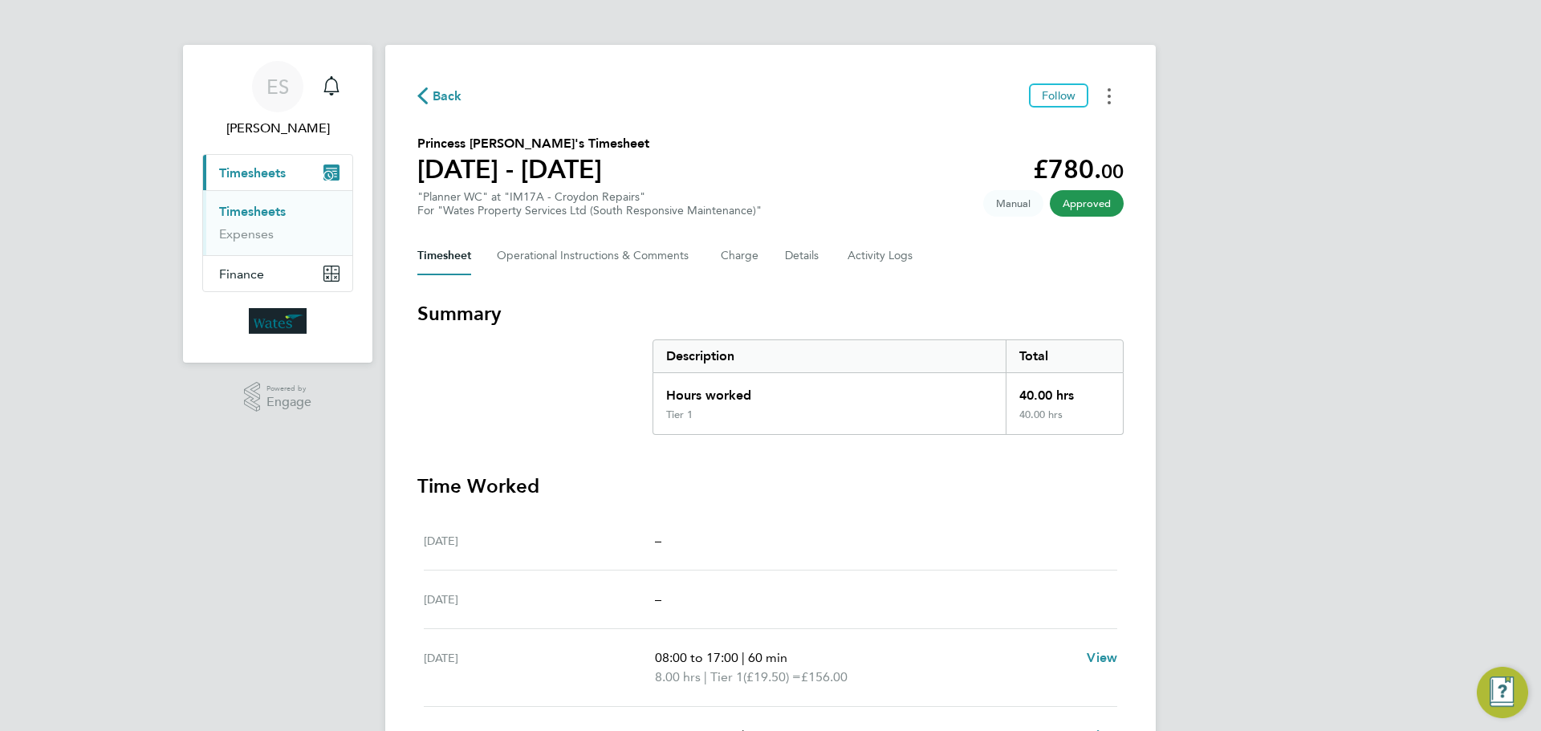
drag, startPoint x: 1106, startPoint y: 93, endPoint x: 1098, endPoint y: 101, distance: 11.4
click at [1106, 93] on button "Timesheets Menu" at bounding box center [1109, 95] width 29 height 25
click at [1062, 125] on link "Download timesheet" at bounding box center [1027, 132] width 193 height 32
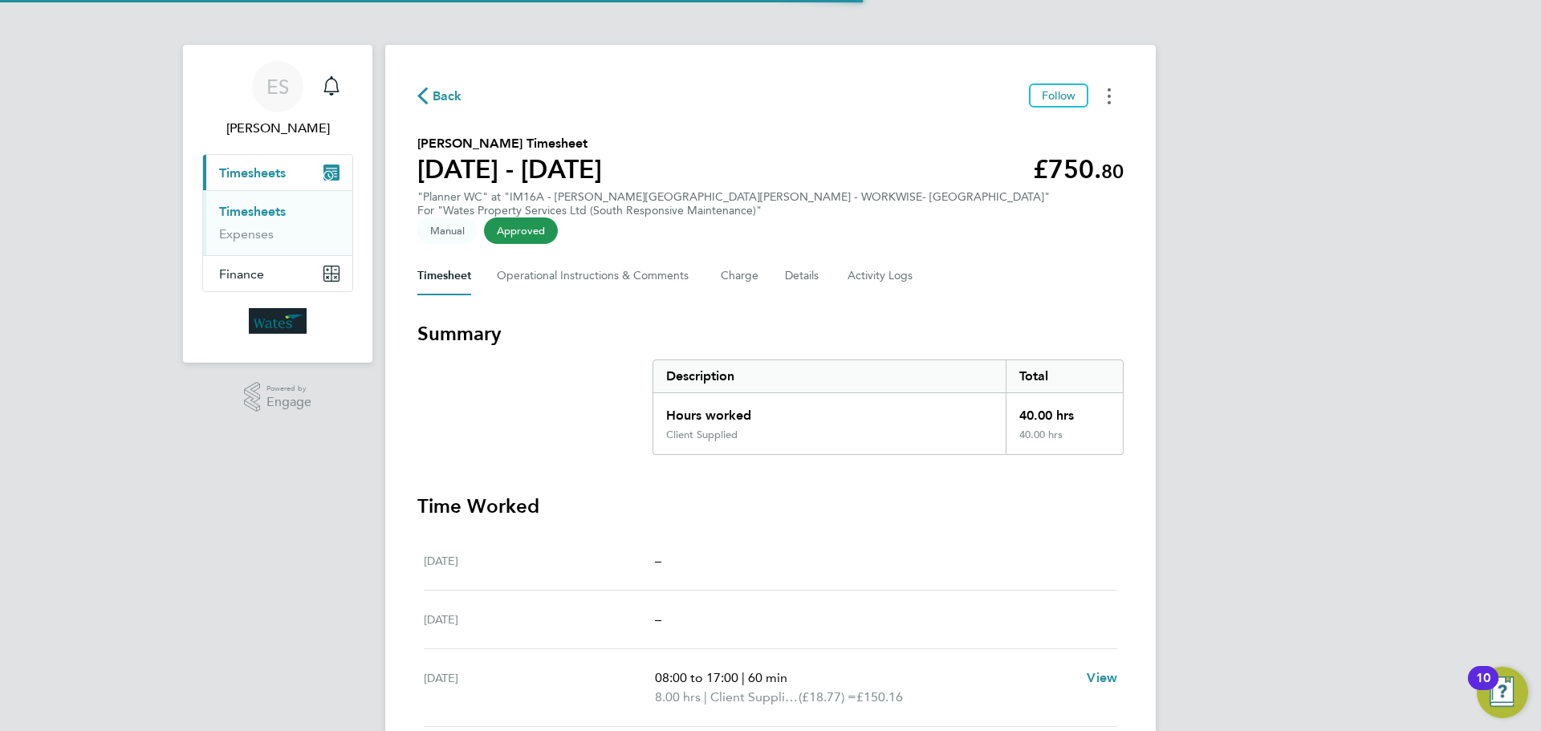
click at [1108, 95] on icon "Timesheets Menu" at bounding box center [1109, 96] width 3 height 16
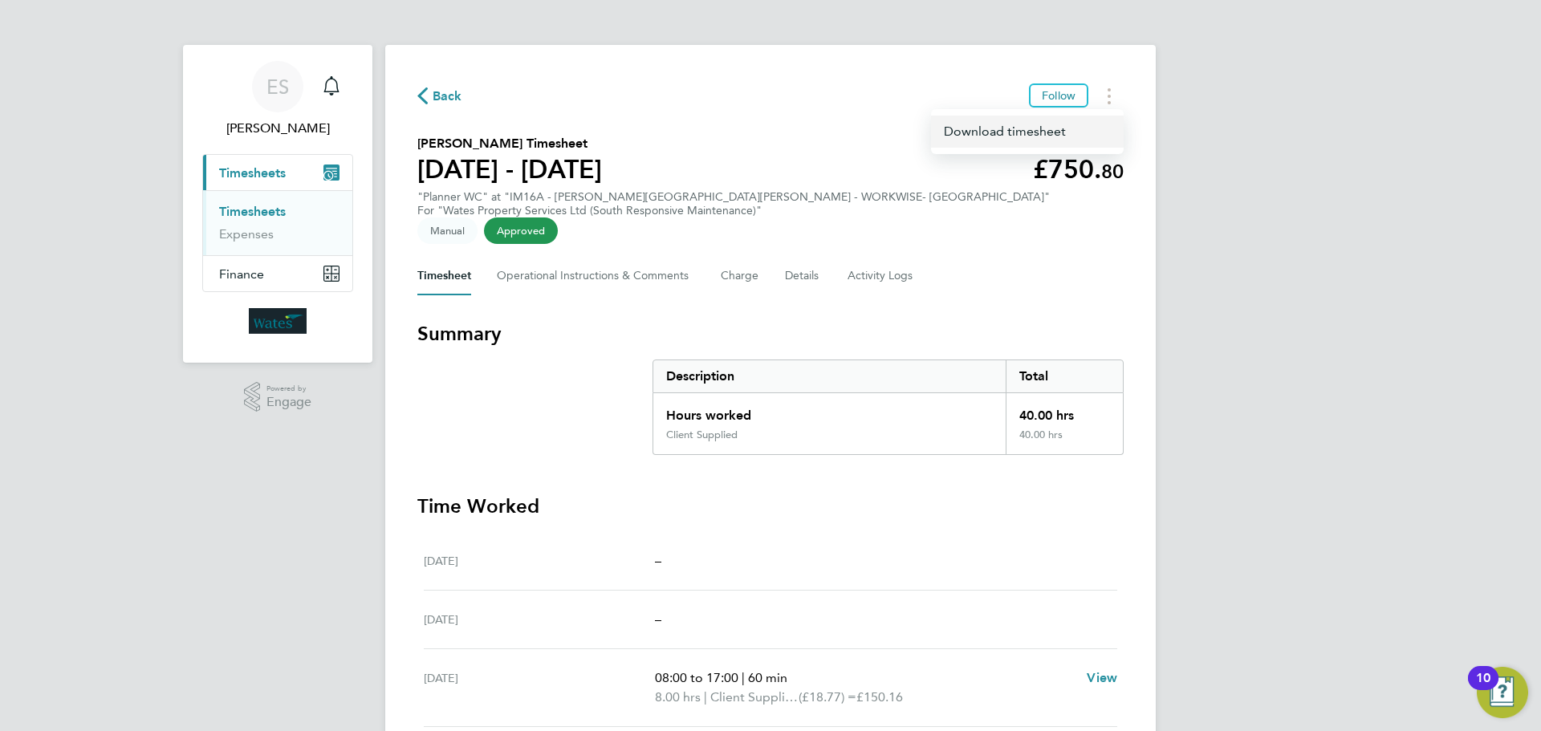
drag, startPoint x: 1053, startPoint y: 132, endPoint x: 1039, endPoint y: 137, distance: 15.5
click at [1053, 132] on link "Download timesheet" at bounding box center [1027, 132] width 193 height 32
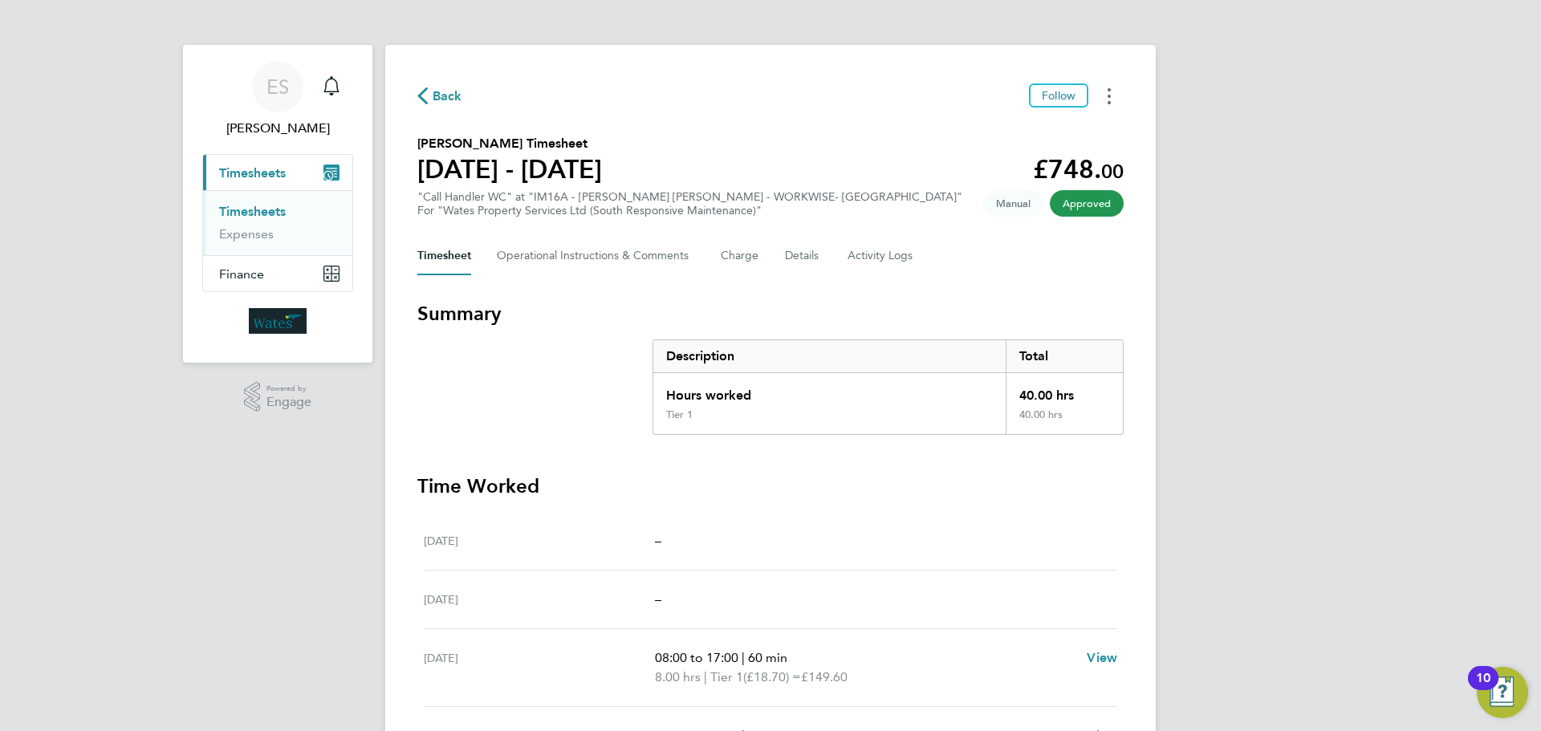
click at [1117, 104] on button "Timesheets Menu" at bounding box center [1109, 95] width 29 height 25
click at [1051, 140] on link "Download timesheet" at bounding box center [1027, 132] width 193 height 32
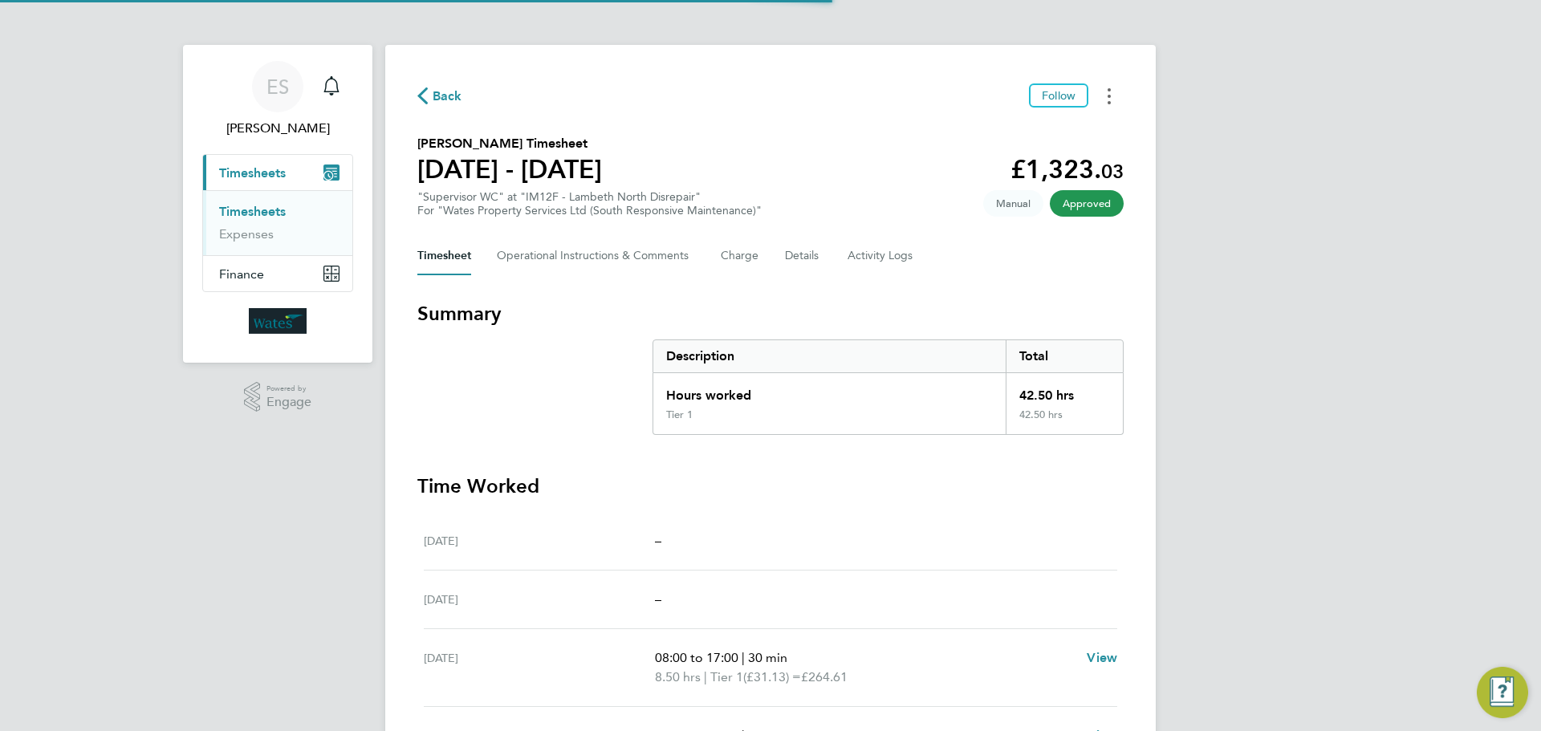
click at [1100, 96] on button "Timesheets Menu" at bounding box center [1109, 95] width 29 height 25
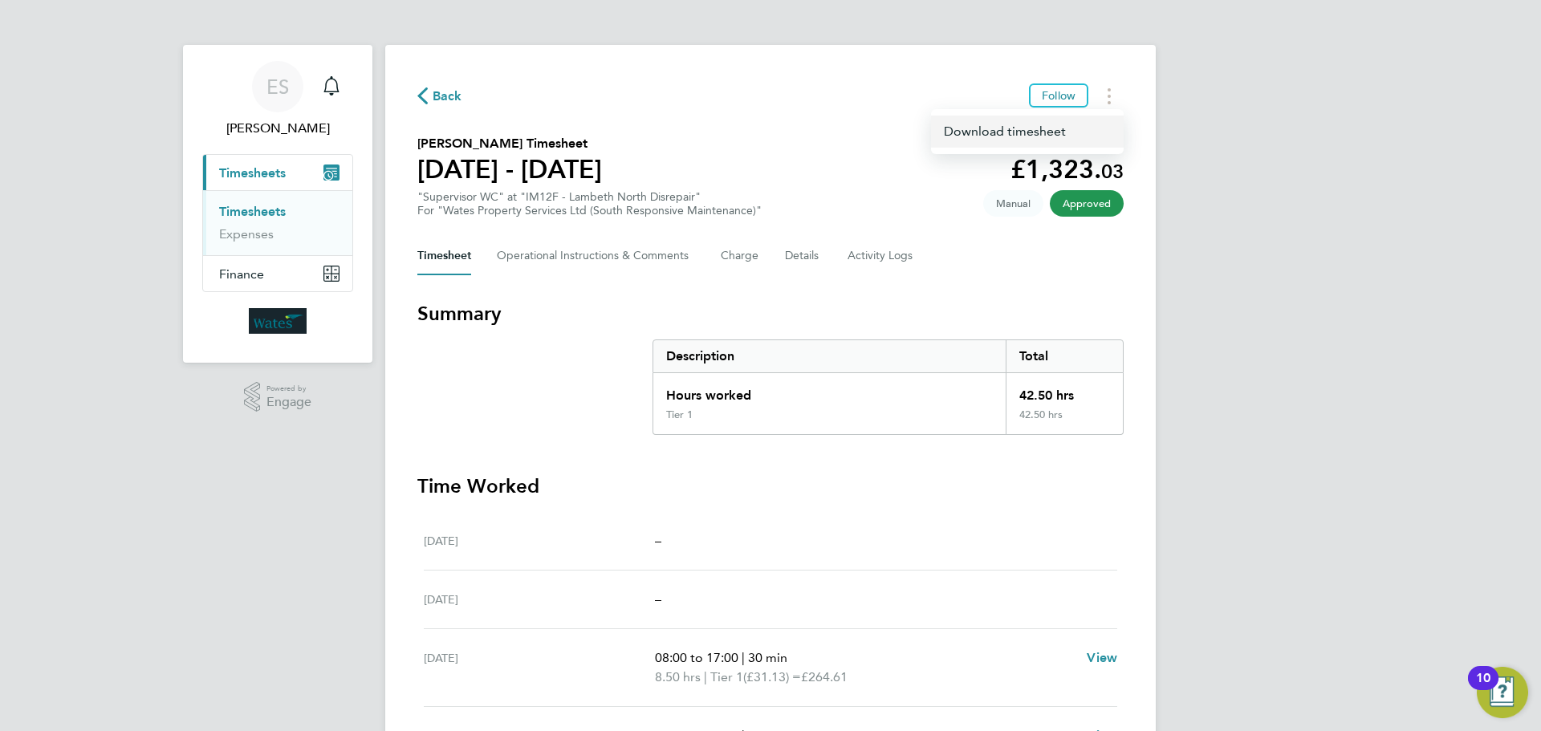
click at [1041, 129] on link "Download timesheet" at bounding box center [1027, 132] width 193 height 32
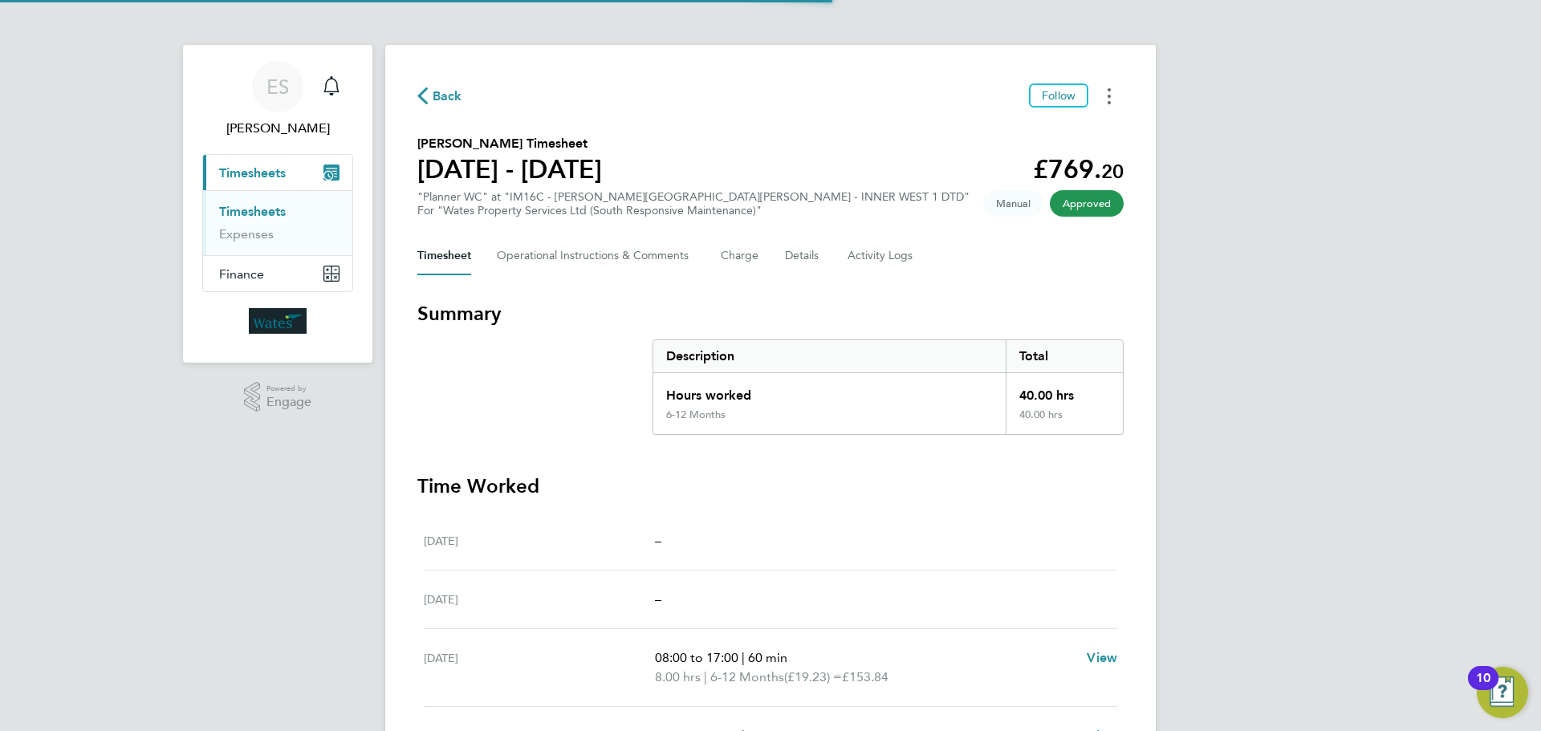
drag, startPoint x: 1115, startPoint y: 98, endPoint x: 1106, endPoint y: 104, distance: 10.9
click at [1115, 98] on button "Timesheets Menu" at bounding box center [1109, 95] width 29 height 25
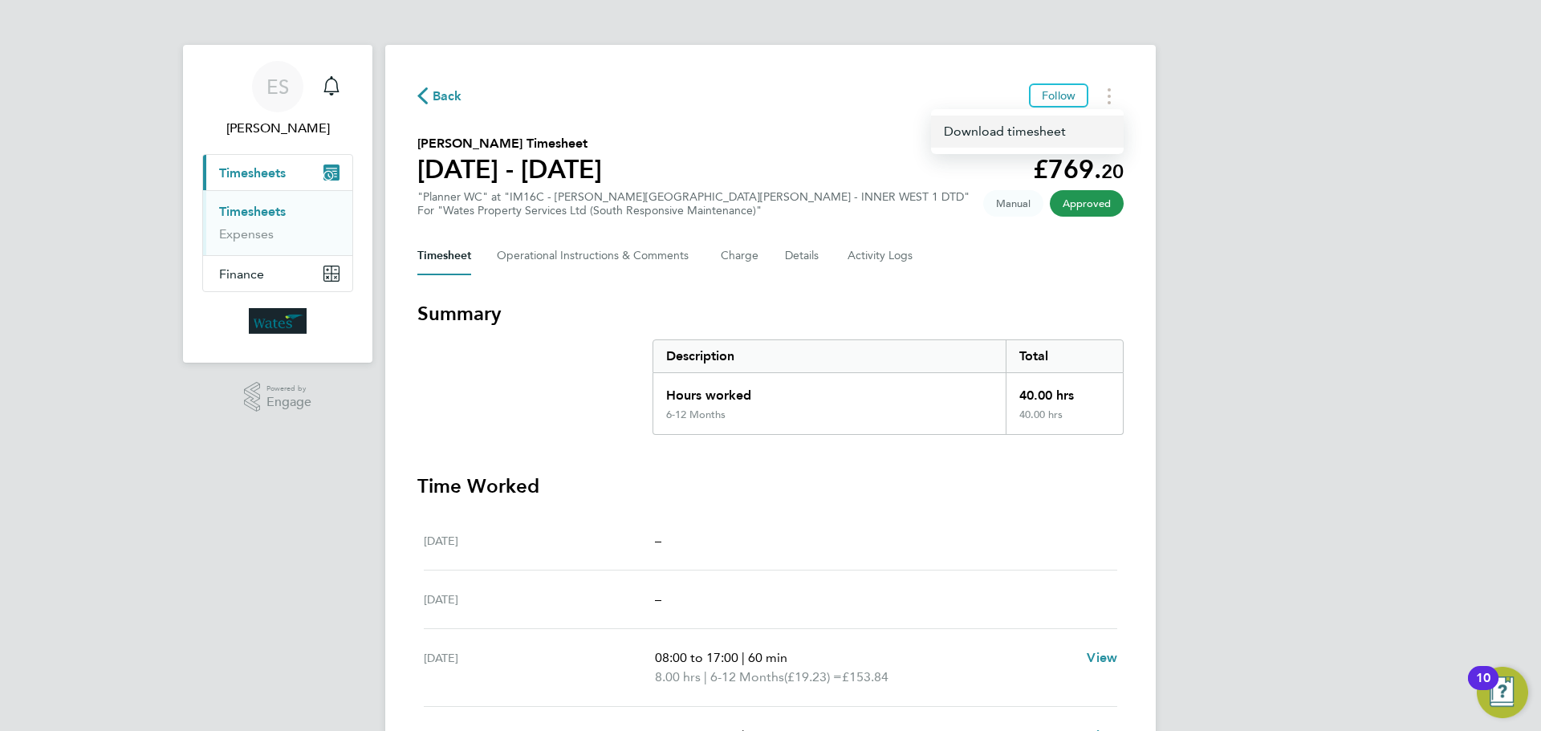
click at [1054, 136] on link "Download timesheet" at bounding box center [1027, 132] width 193 height 32
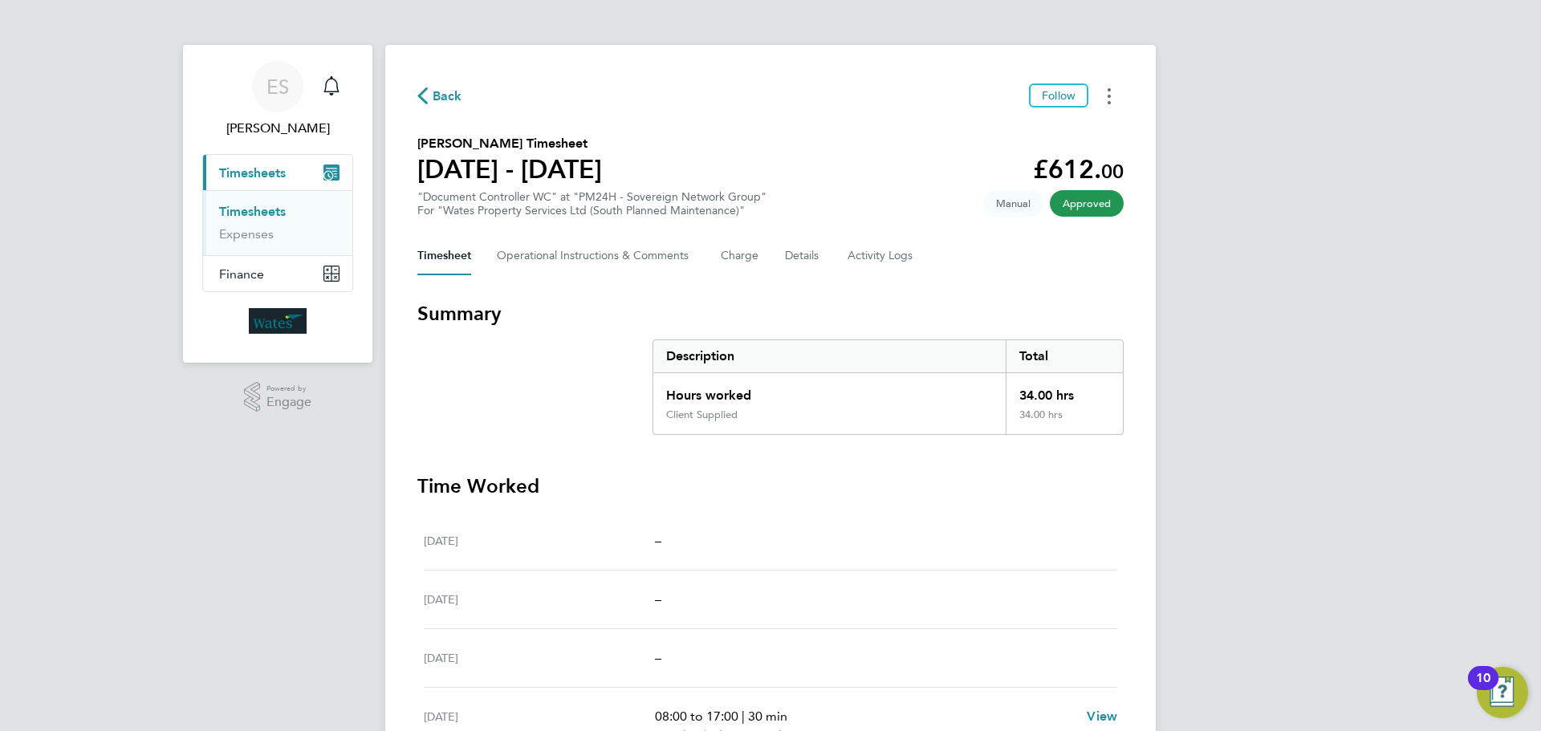
click at [1102, 97] on button "Timesheets Menu" at bounding box center [1109, 95] width 29 height 25
click at [1060, 133] on link "Download timesheet" at bounding box center [1027, 132] width 193 height 32
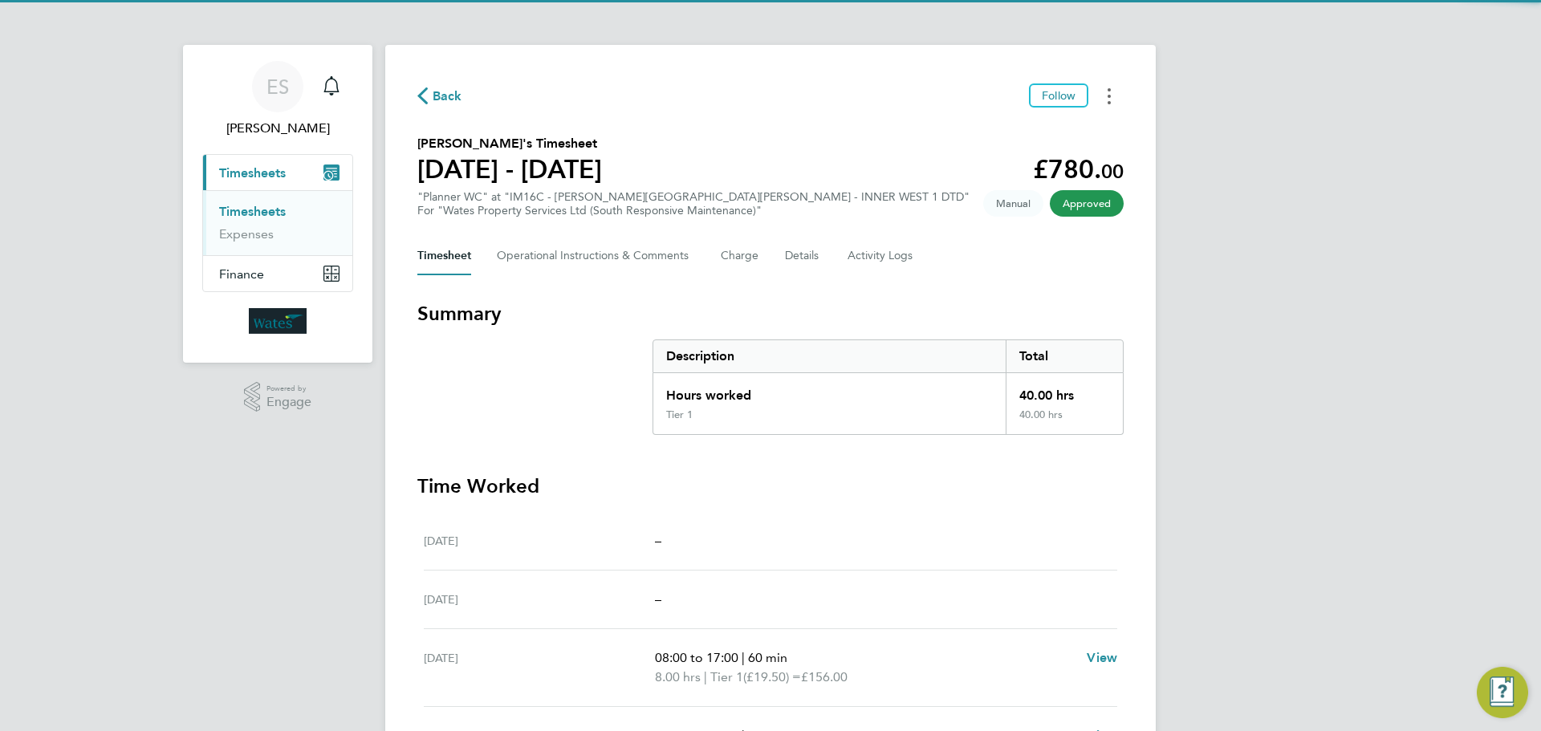
click at [1109, 98] on icon "Timesheets Menu" at bounding box center [1109, 96] width 3 height 16
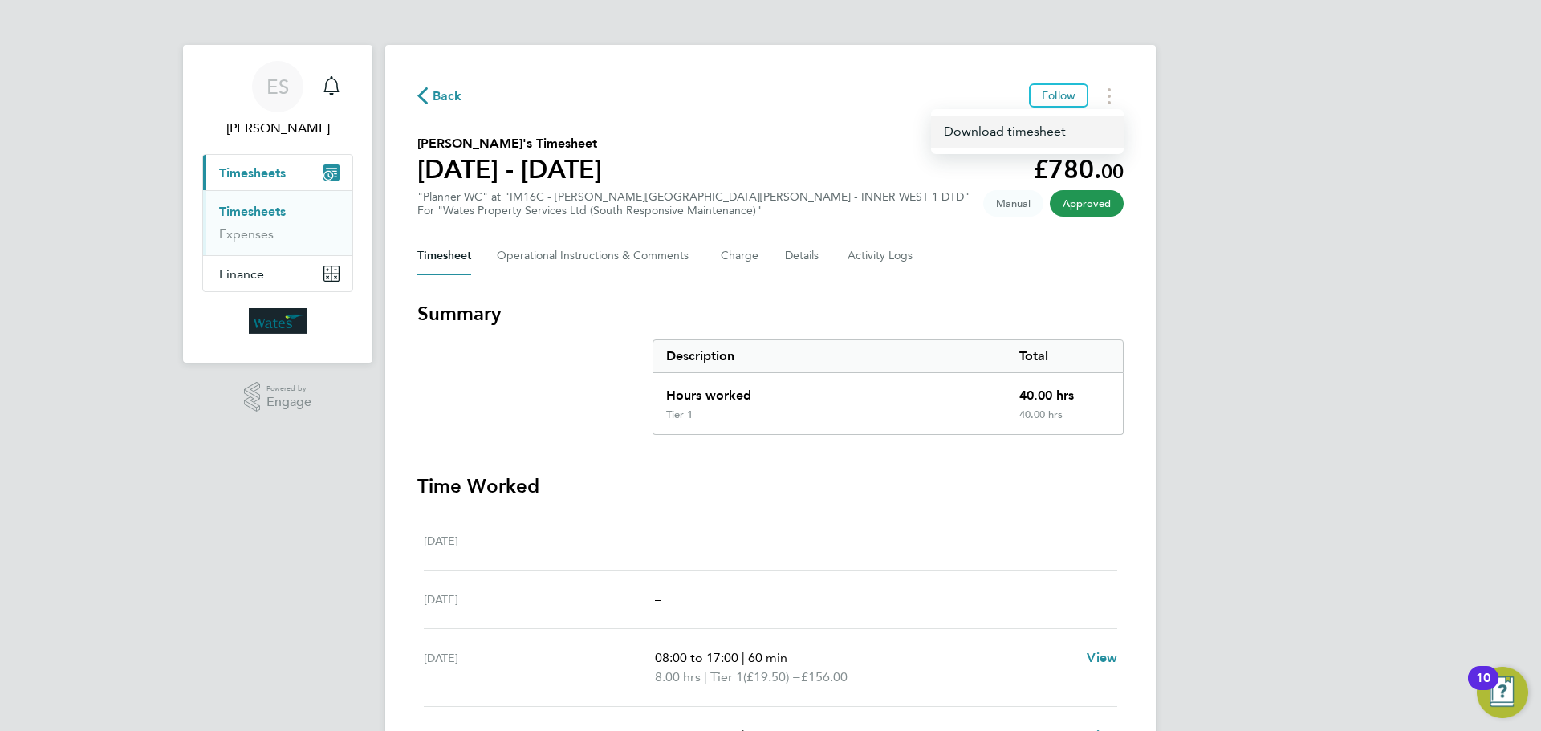
click at [1064, 128] on link "Download timesheet" at bounding box center [1027, 132] width 193 height 32
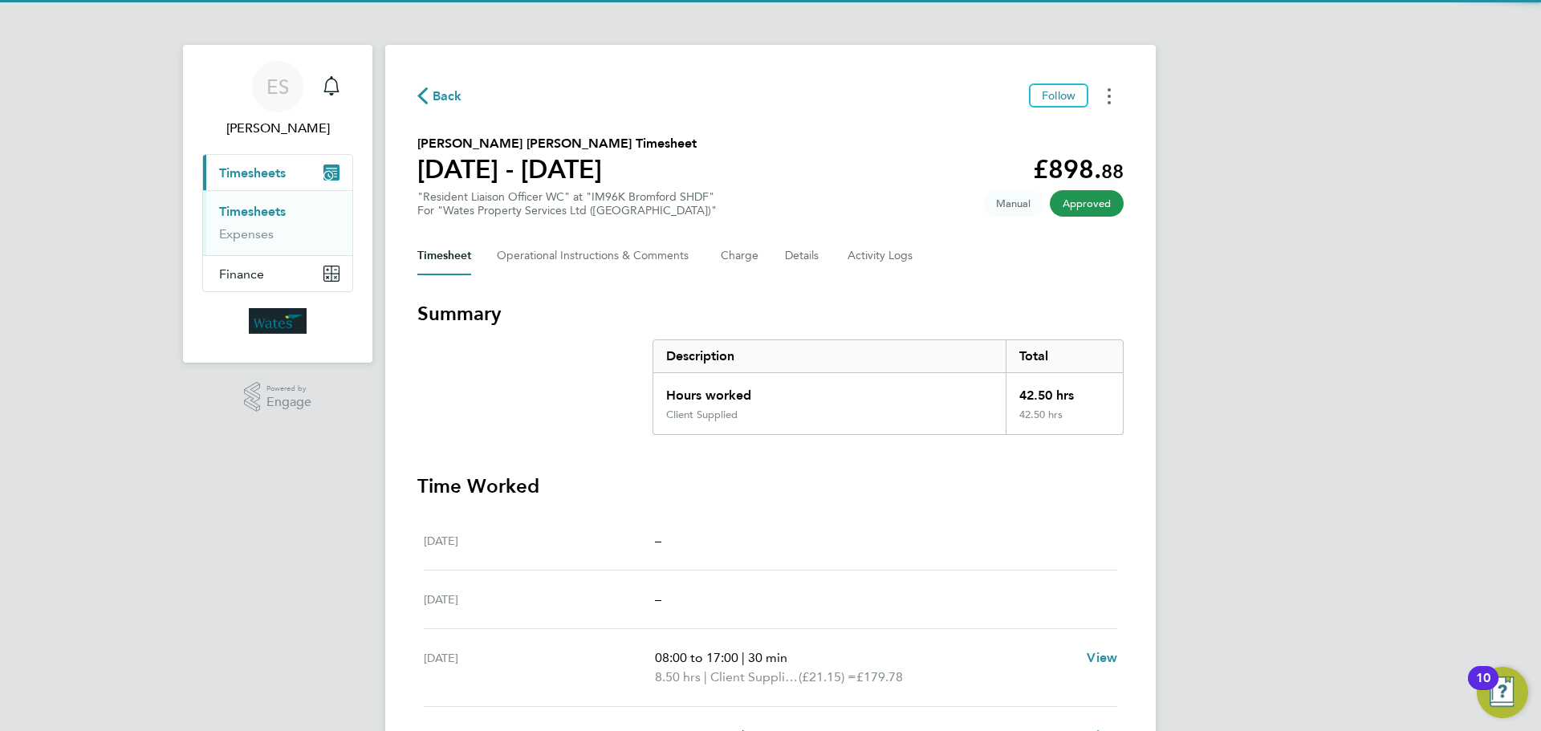
drag, startPoint x: 1113, startPoint y: 100, endPoint x: 1104, endPoint y: 108, distance: 12.0
click at [1113, 100] on button "Timesheets Menu" at bounding box center [1109, 95] width 29 height 25
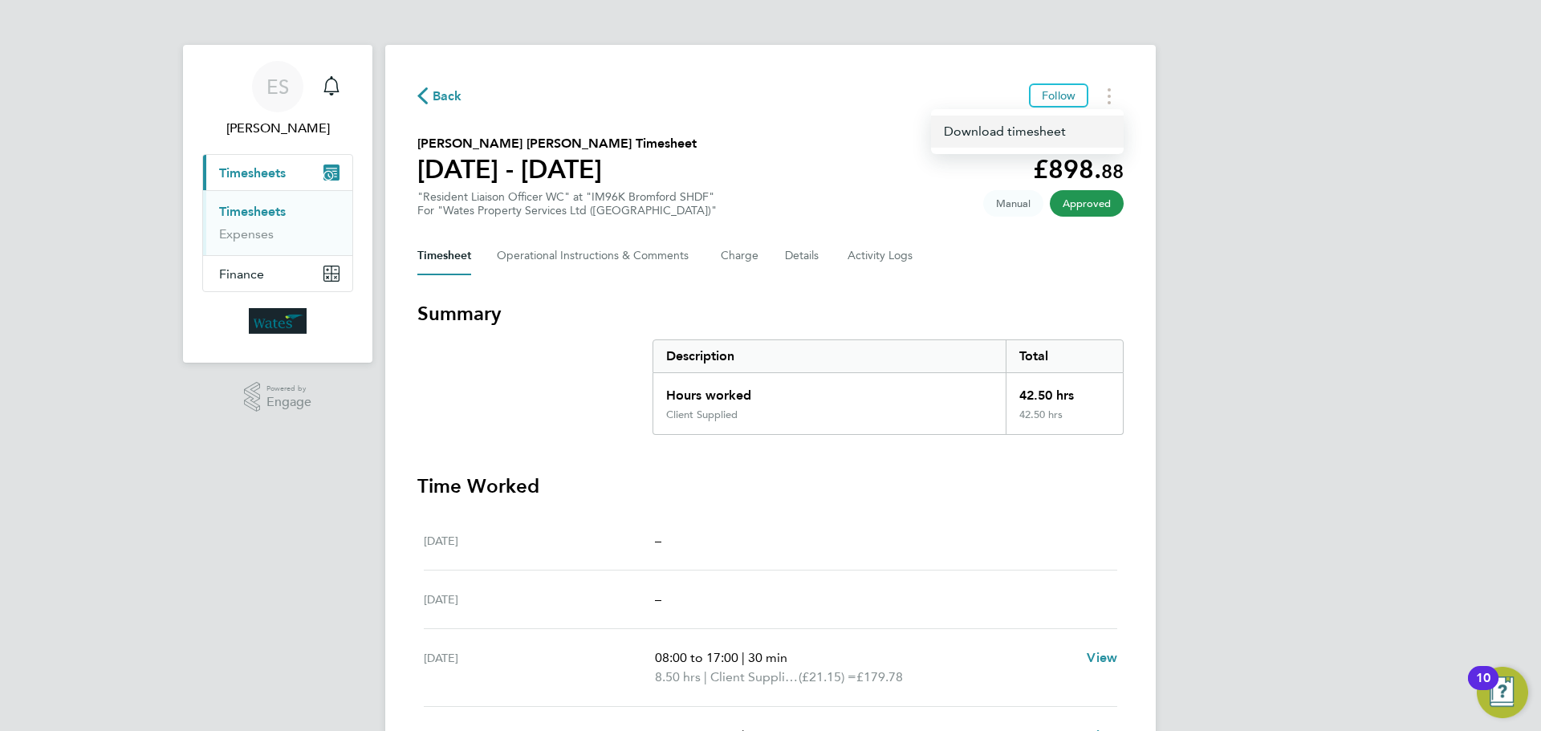
click at [1064, 128] on link "Download timesheet" at bounding box center [1027, 132] width 193 height 32
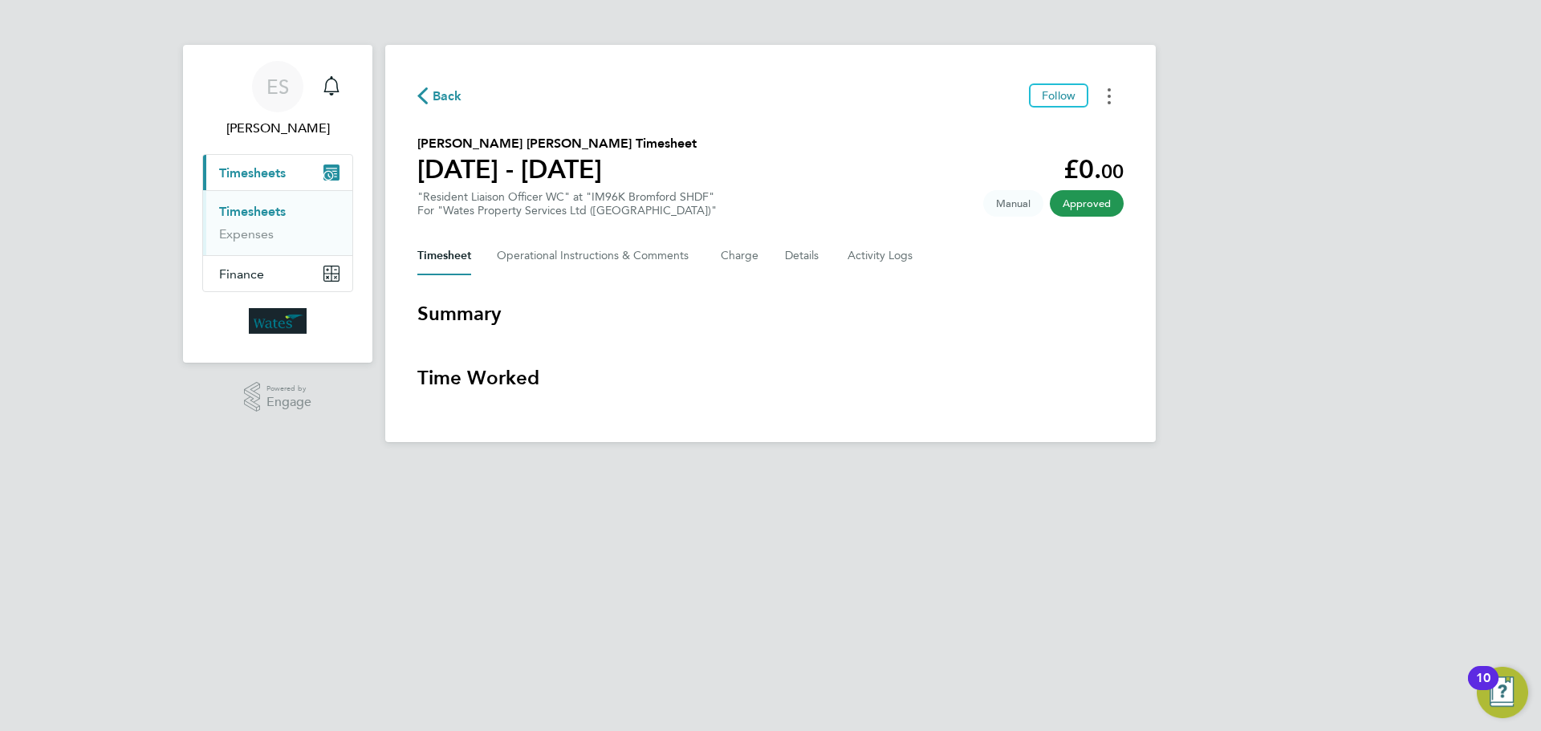
click at [1100, 104] on button "Timesheets Menu" at bounding box center [1109, 95] width 29 height 25
click at [1056, 128] on link "Download timesheet" at bounding box center [1027, 132] width 193 height 32
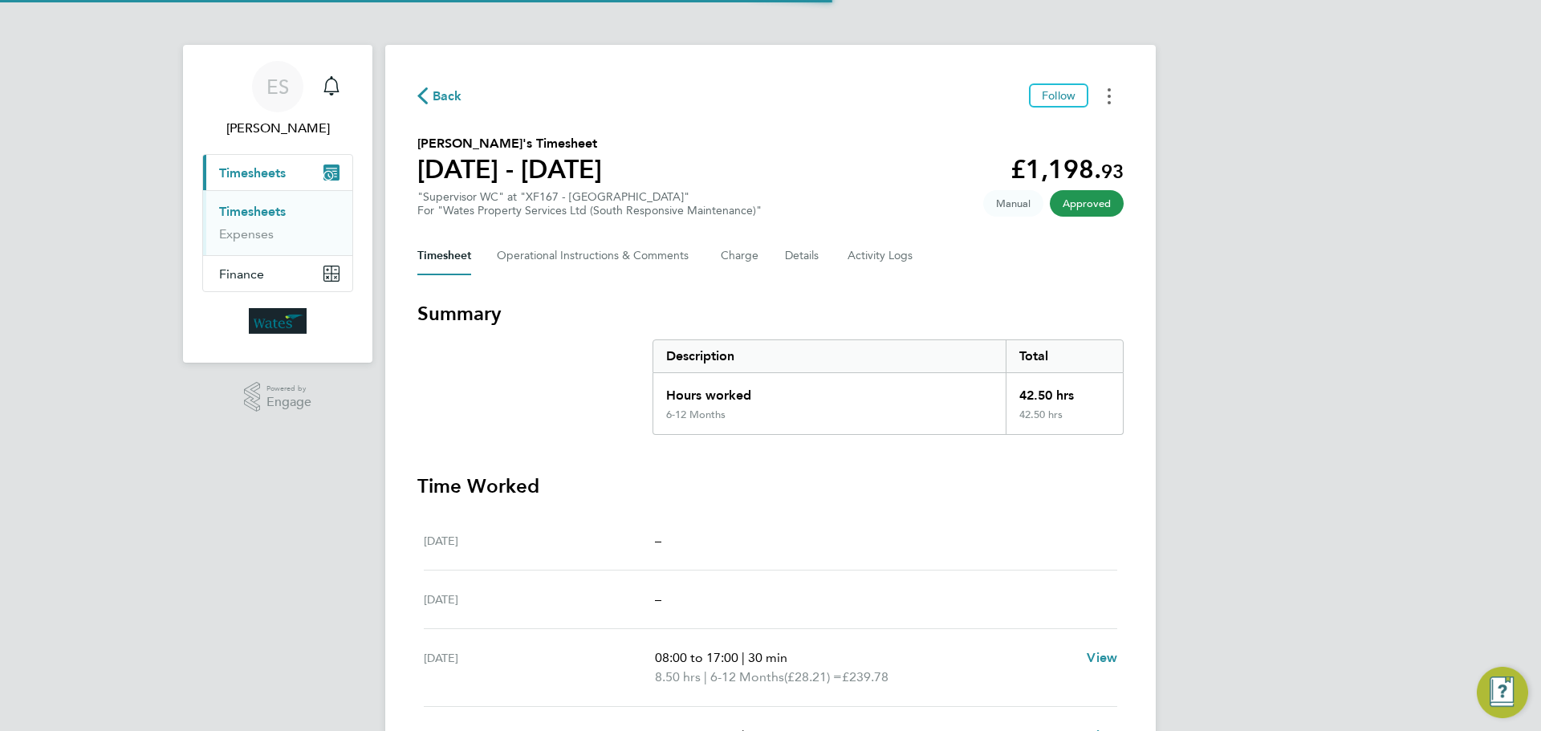
click at [1102, 87] on button "Timesheets Menu" at bounding box center [1109, 95] width 29 height 25
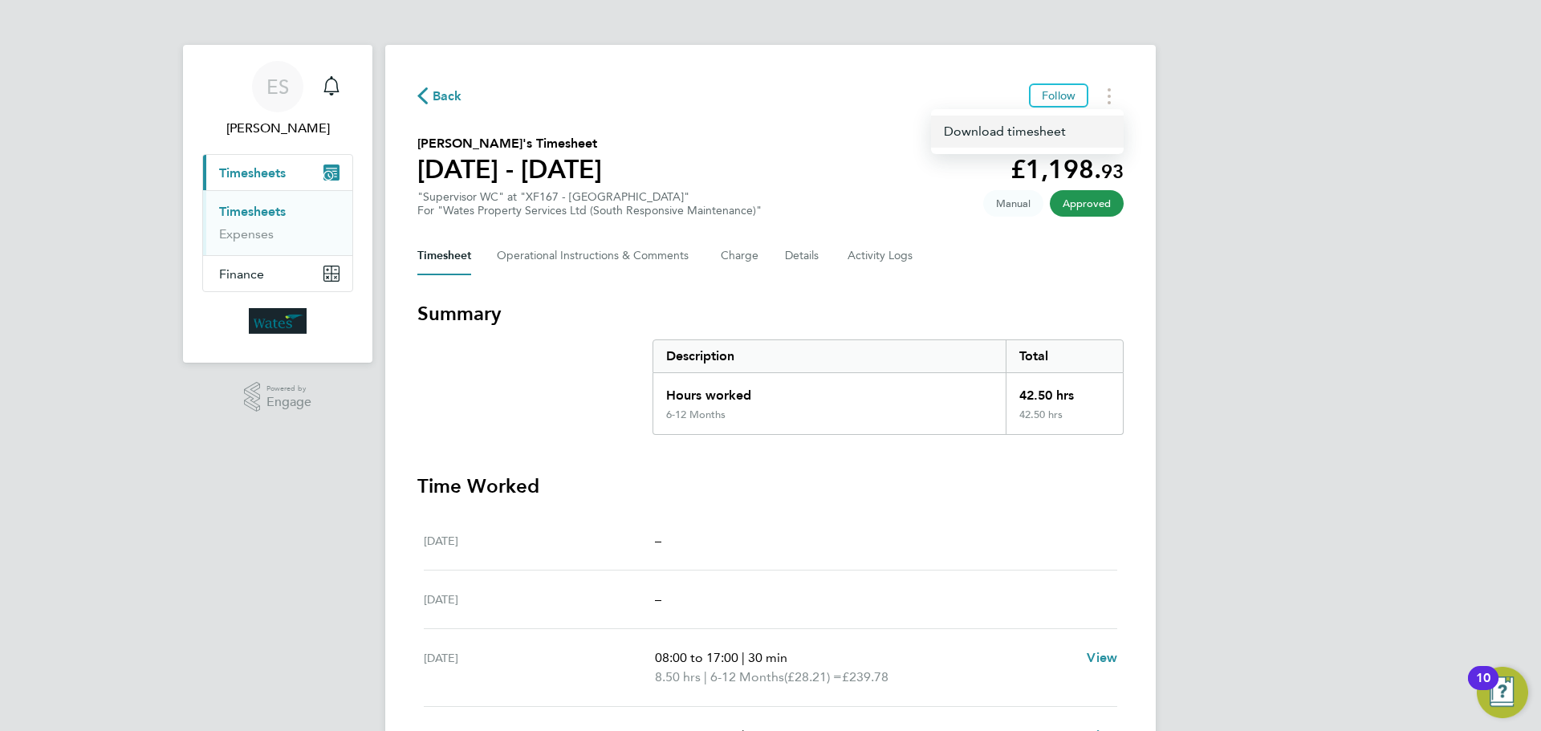
click at [1039, 135] on link "Download timesheet" at bounding box center [1027, 132] width 193 height 32
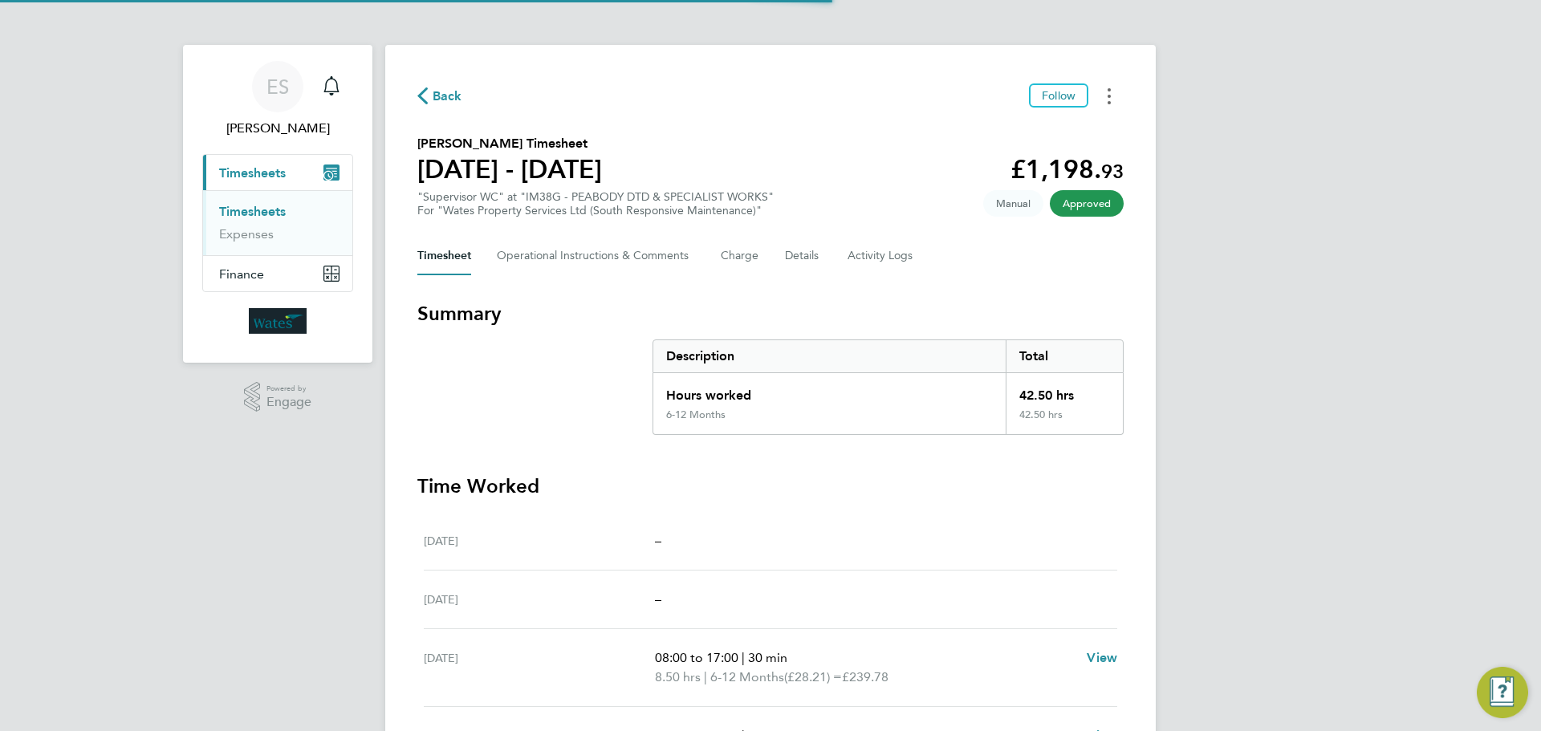
click at [1108, 92] on icon "Timesheets Menu" at bounding box center [1109, 96] width 3 height 16
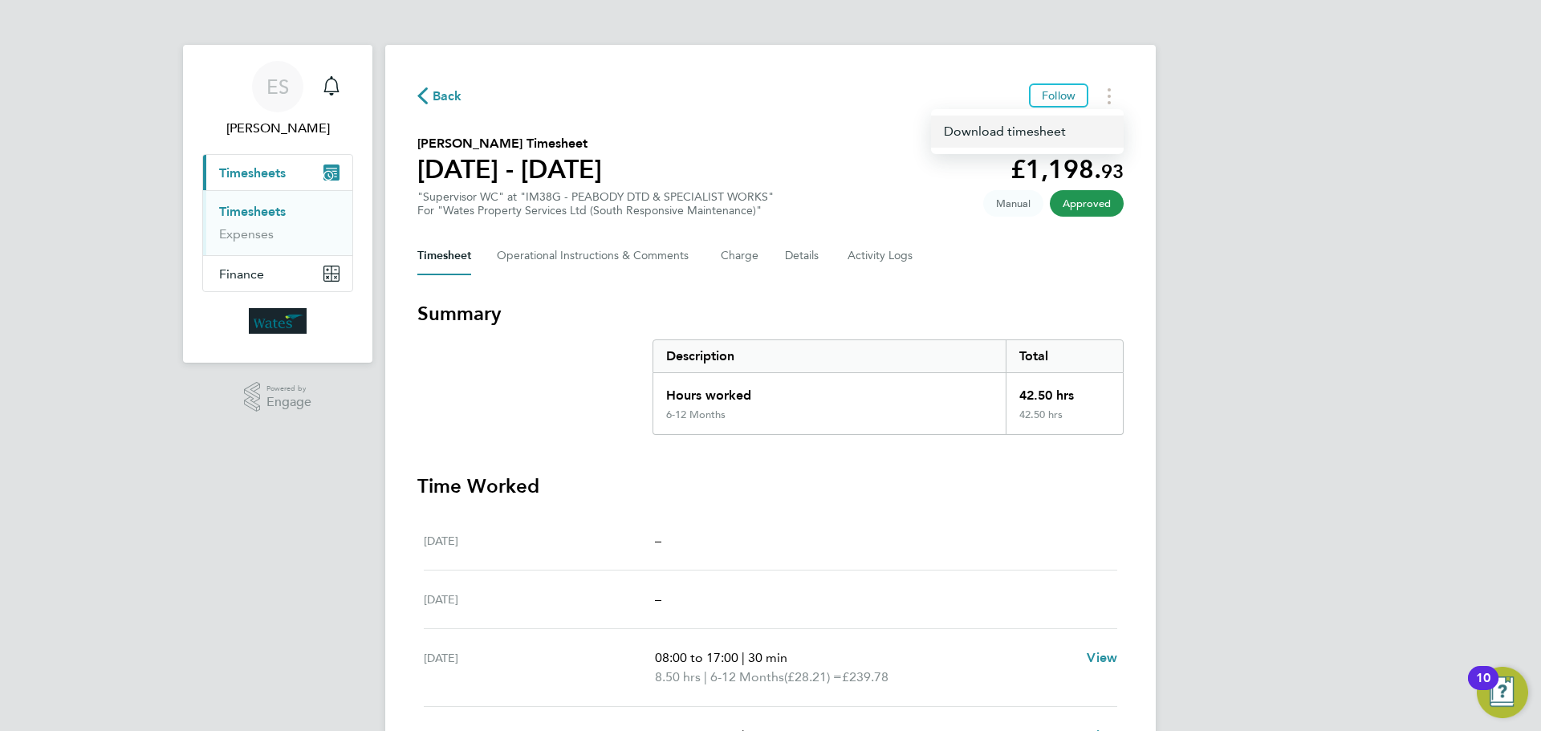
click at [1055, 132] on link "Download timesheet" at bounding box center [1027, 132] width 193 height 32
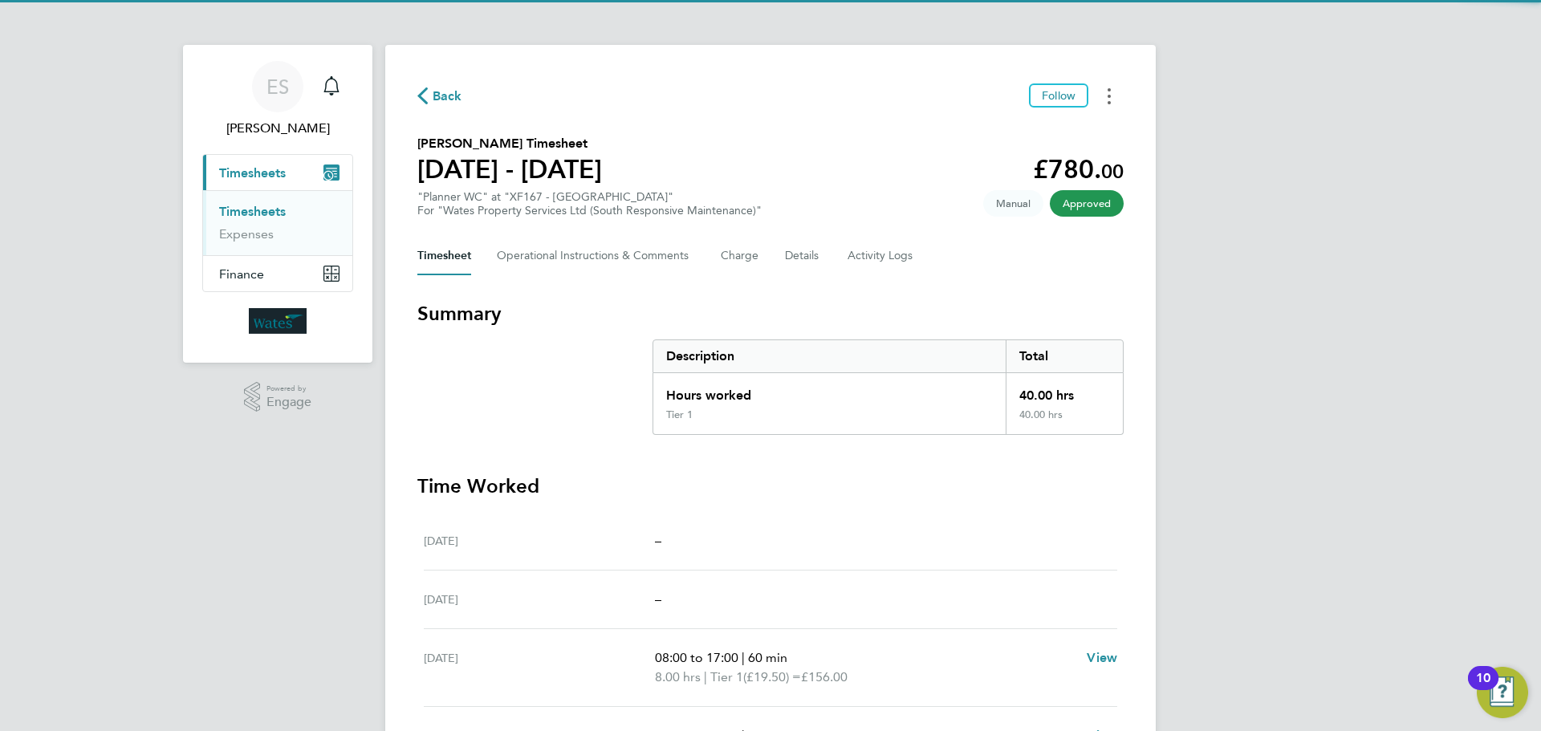
click at [1112, 97] on button "Timesheets Menu" at bounding box center [1109, 95] width 29 height 25
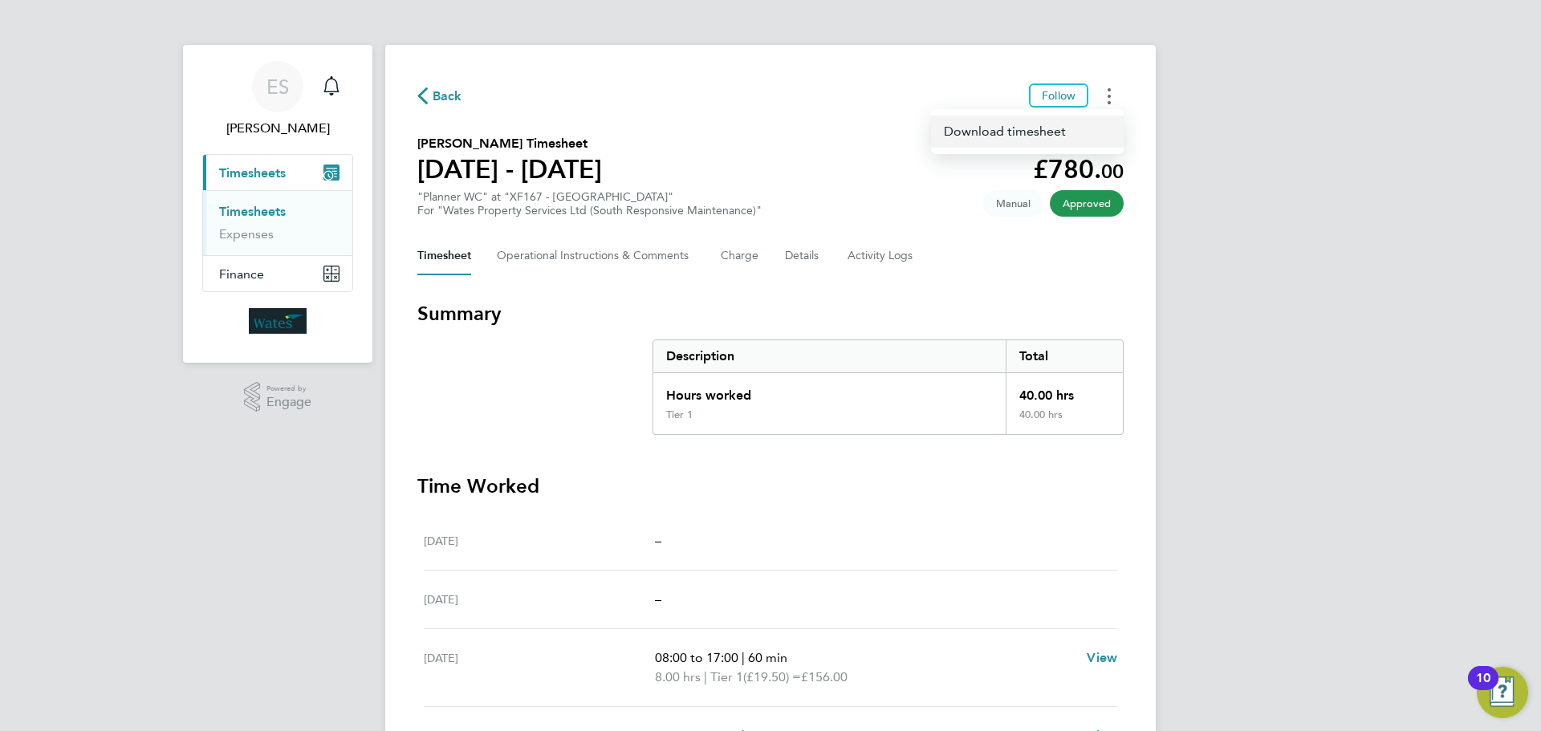
click at [1047, 128] on link "Download timesheet" at bounding box center [1027, 132] width 193 height 32
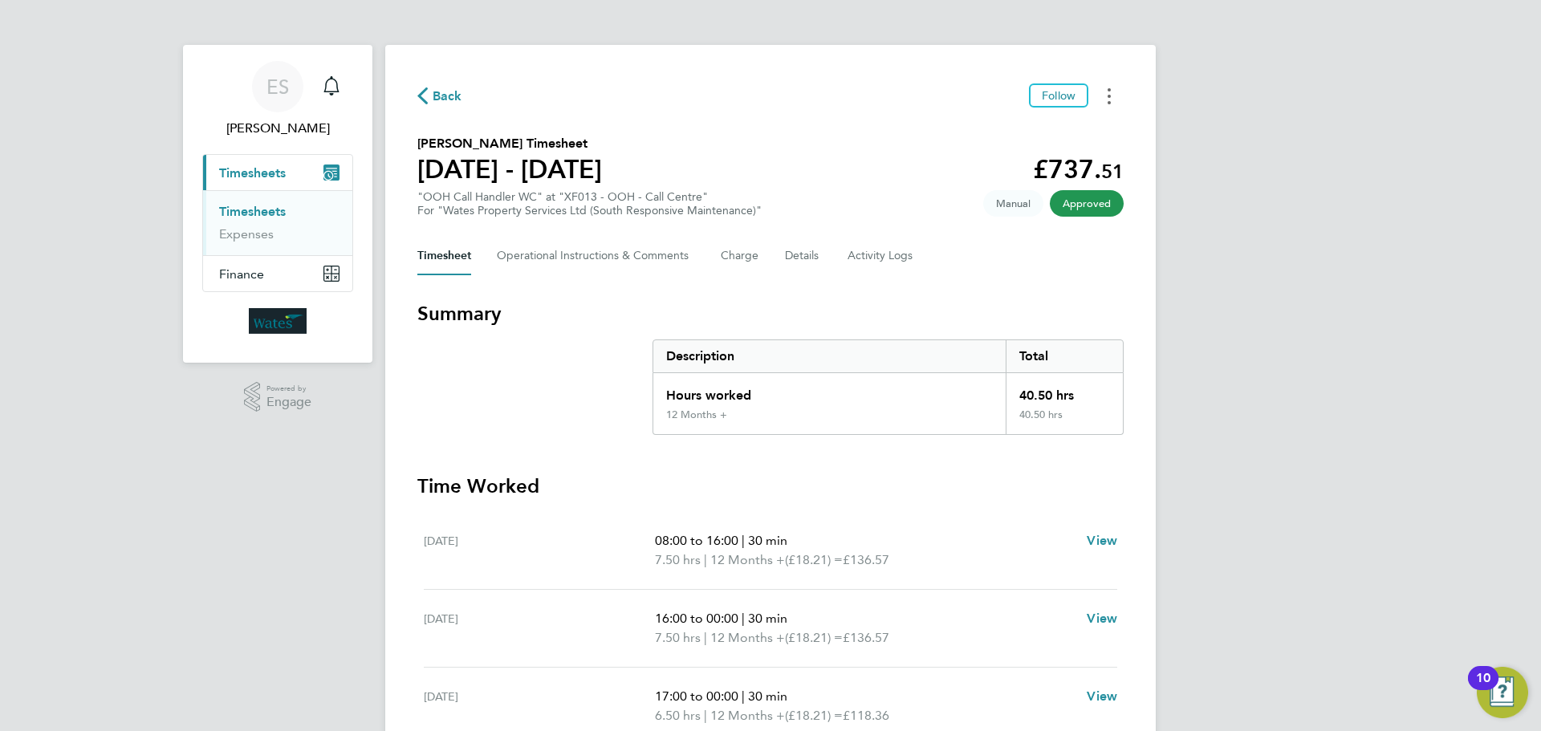
click at [1108, 93] on icon "Timesheets Menu" at bounding box center [1109, 96] width 3 height 16
click at [1074, 123] on link "Download timesheet" at bounding box center [1027, 132] width 193 height 32
click at [1324, 144] on div "ES [PERSON_NAME] Notifications Applications: Current page: Timesheets Timesheet…" at bounding box center [770, 551] width 1541 height 1102
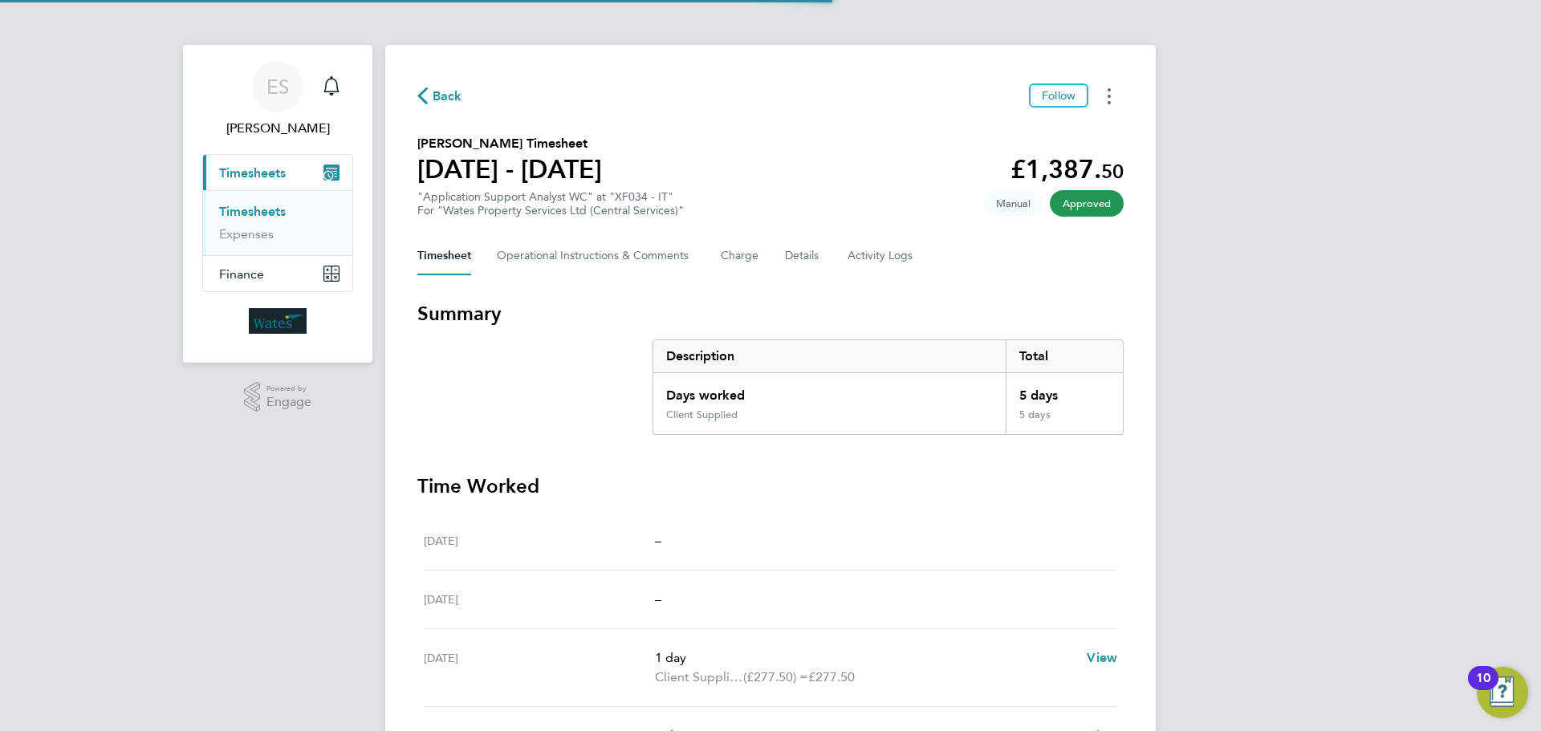
click at [1112, 99] on button "Timesheets Menu" at bounding box center [1109, 95] width 29 height 25
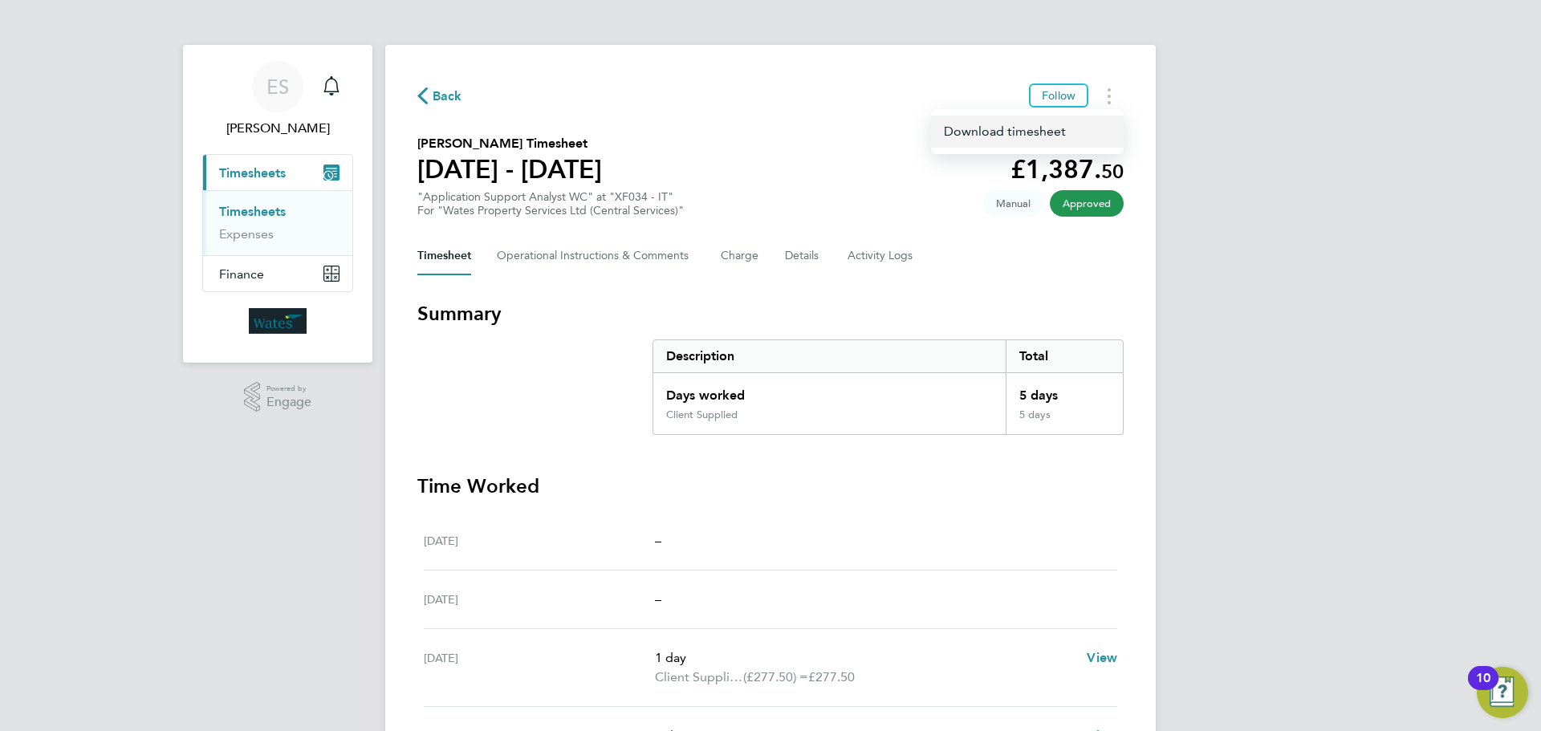
click at [1054, 128] on link "Download timesheet" at bounding box center [1027, 132] width 193 height 32
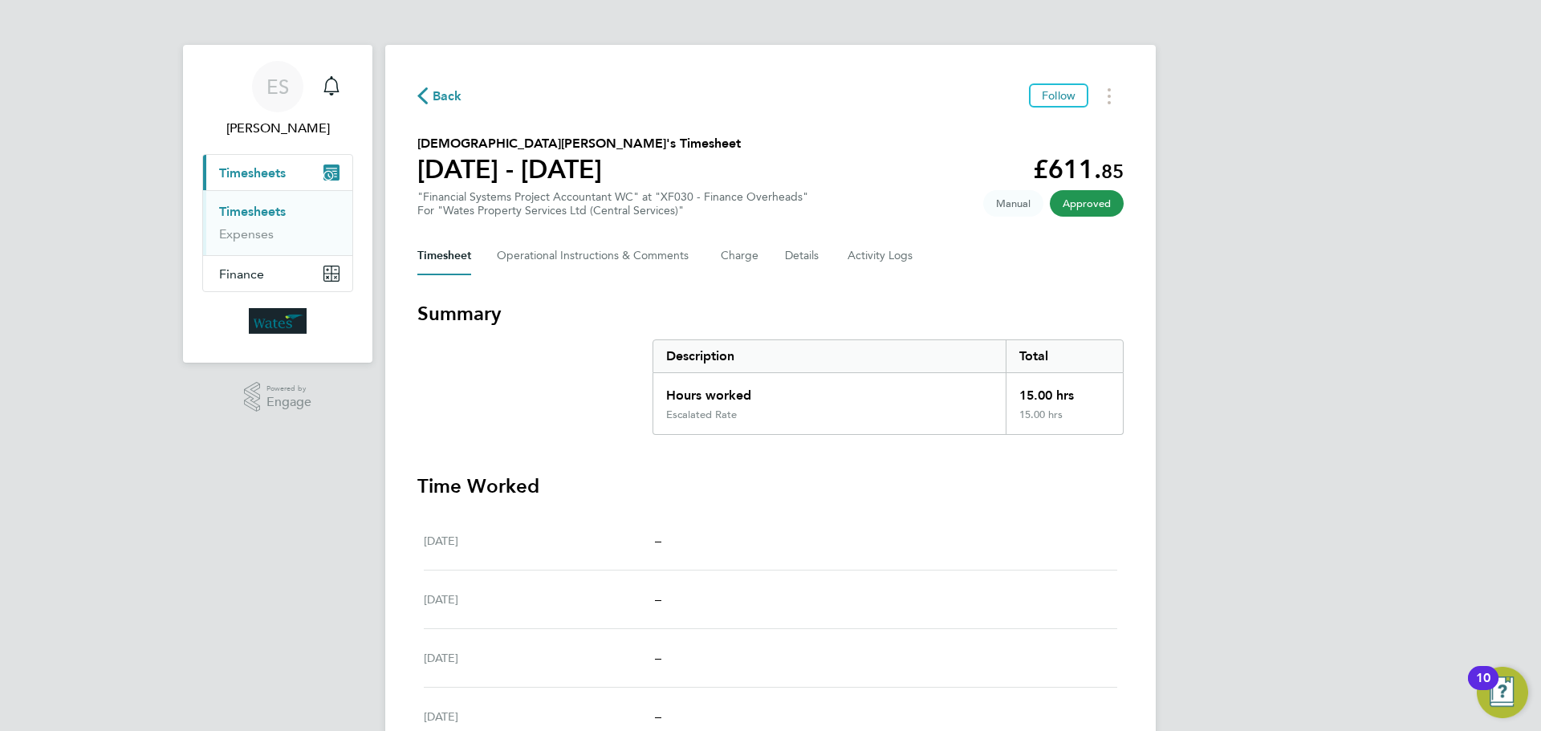
drag, startPoint x: 1114, startPoint y: 96, endPoint x: 1104, endPoint y: 108, distance: 15.9
click at [1114, 96] on button "Timesheets Menu" at bounding box center [1109, 95] width 29 height 25
click at [1088, 122] on link "Download timesheet" at bounding box center [1027, 132] width 193 height 32
click at [1109, 89] on circle "Timesheets Menu" at bounding box center [1109, 89] width 3 height 3
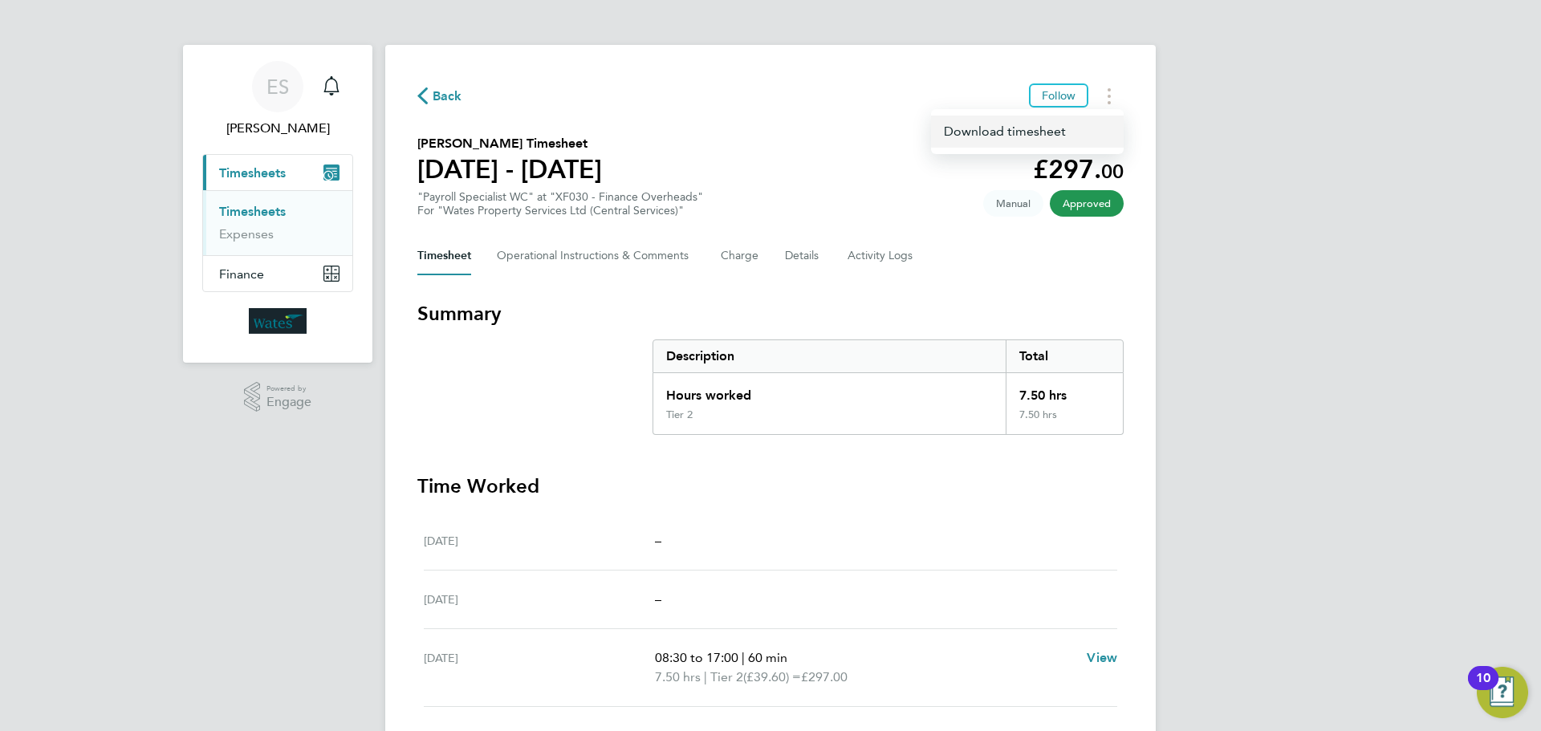
click at [1049, 123] on link "Download timesheet" at bounding box center [1027, 132] width 193 height 32
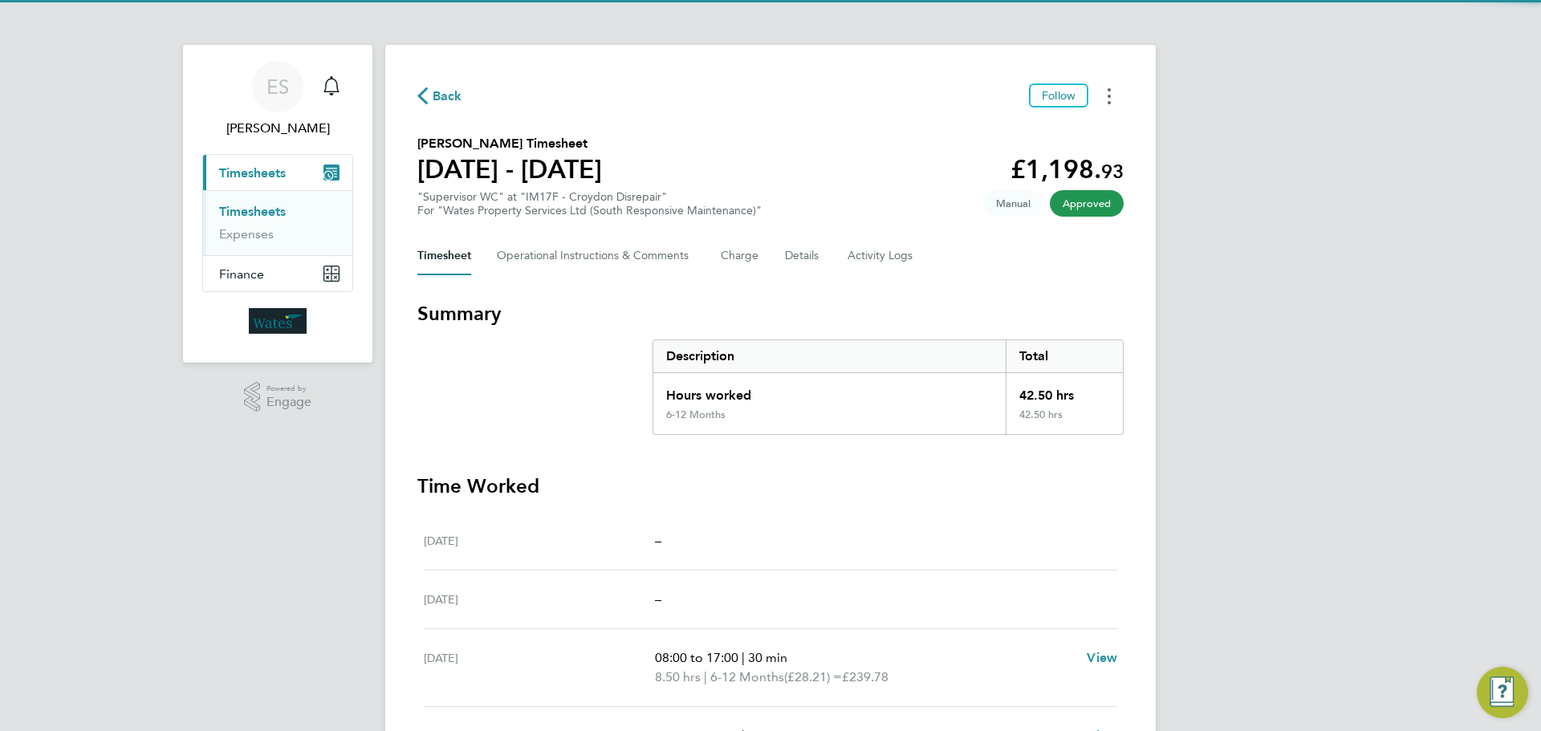
drag, startPoint x: 1109, startPoint y: 94, endPoint x: 1102, endPoint y: 102, distance: 10.8
click at [1109, 94] on icon "Timesheets Menu" at bounding box center [1109, 96] width 3 height 16
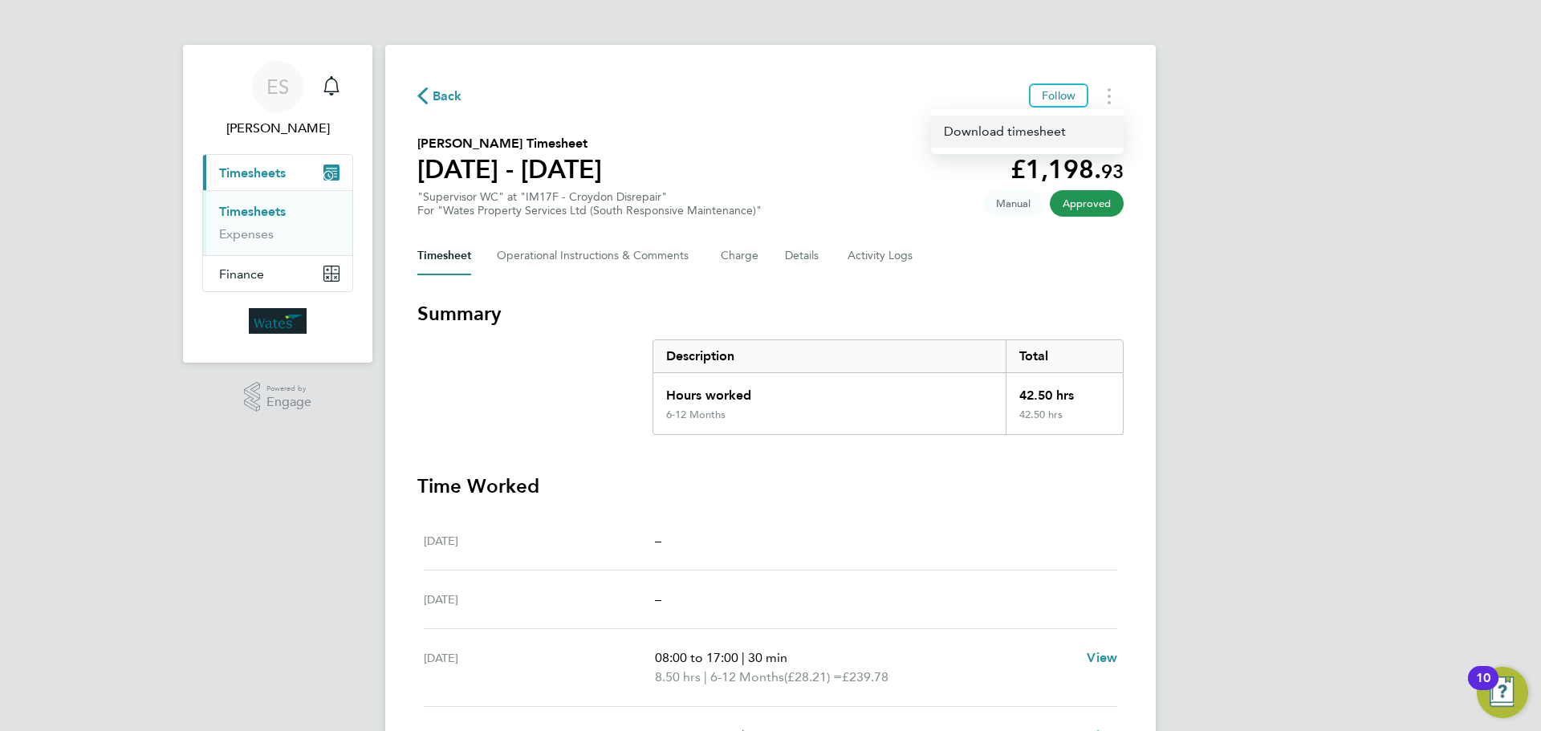
drag, startPoint x: 1084, startPoint y: 127, endPoint x: 1059, endPoint y: 136, distance: 27.2
click at [1084, 127] on link "Download timesheet" at bounding box center [1027, 132] width 193 height 32
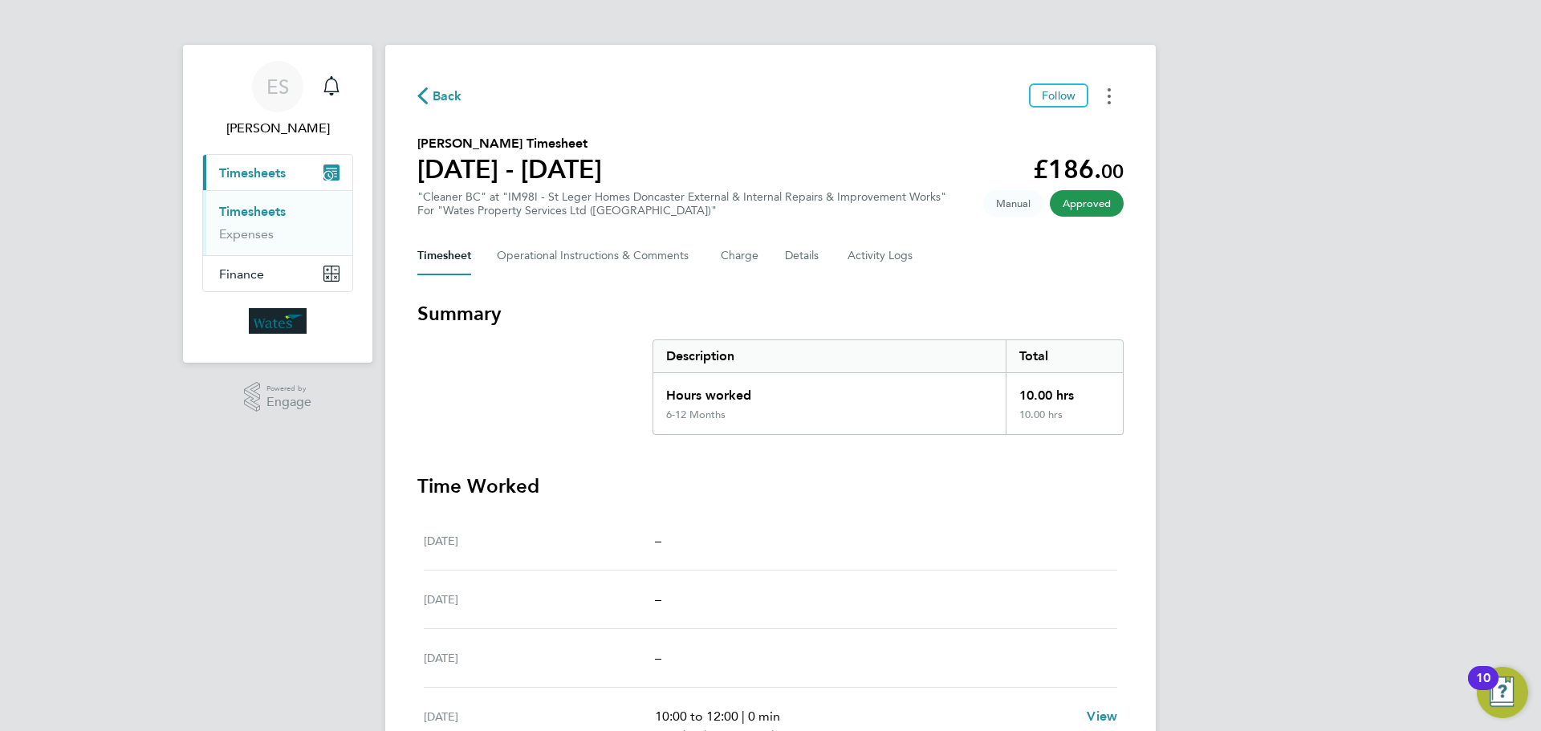
drag, startPoint x: 1112, startPoint y: 89, endPoint x: 1094, endPoint y: 105, distance: 24.5
click at [1112, 89] on button "Timesheets Menu" at bounding box center [1109, 95] width 29 height 25
drag, startPoint x: 1046, startPoint y: 129, endPoint x: 1020, endPoint y: 149, distance: 32.6
click at [1046, 129] on link "Download timesheet" at bounding box center [1027, 132] width 193 height 32
